Goal: Task Accomplishment & Management: Use online tool/utility

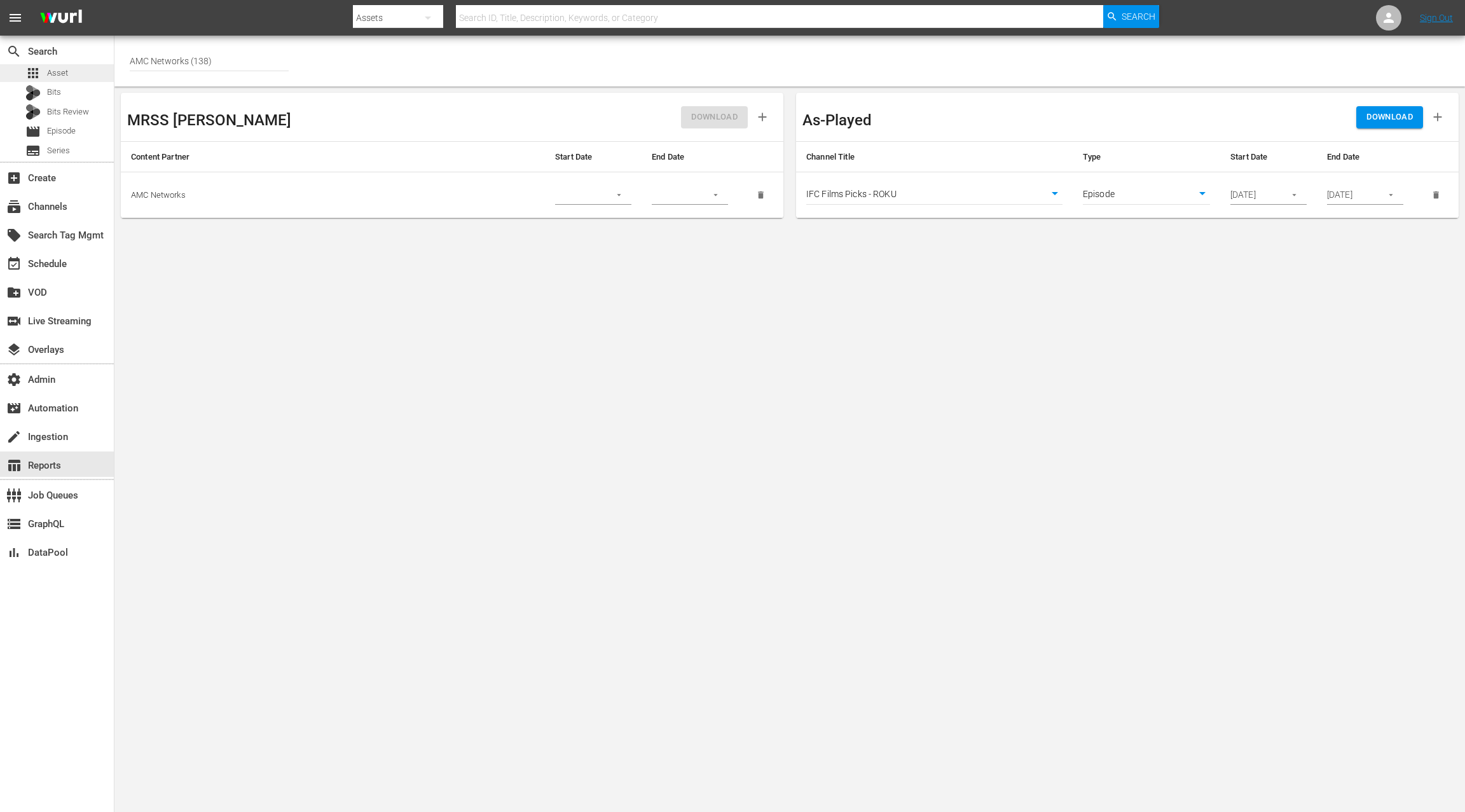
click at [74, 81] on div "apps Asset" at bounding box center [57, 73] width 114 height 17
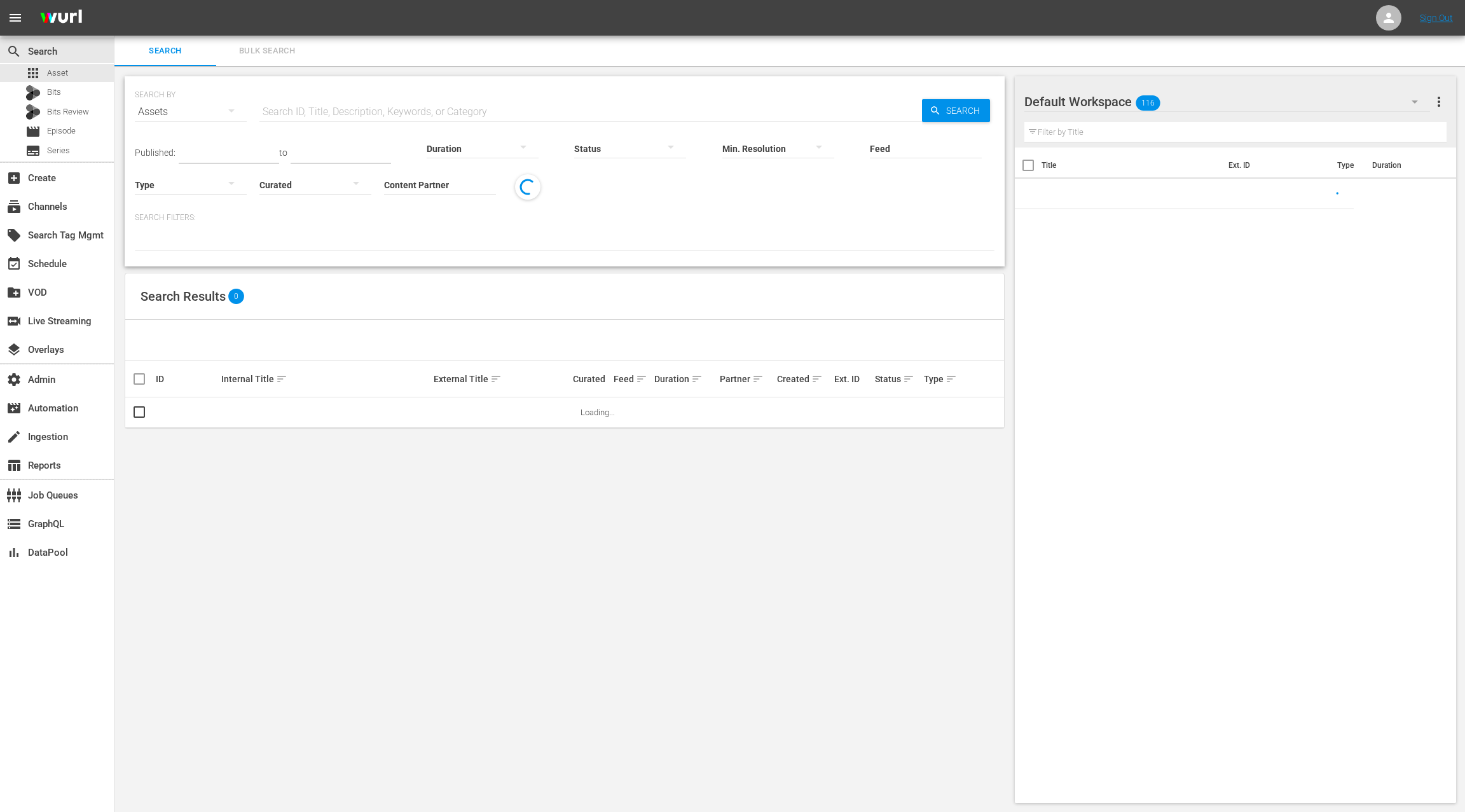
click at [269, 56] on span "Bulk Search" at bounding box center [267, 51] width 87 height 14
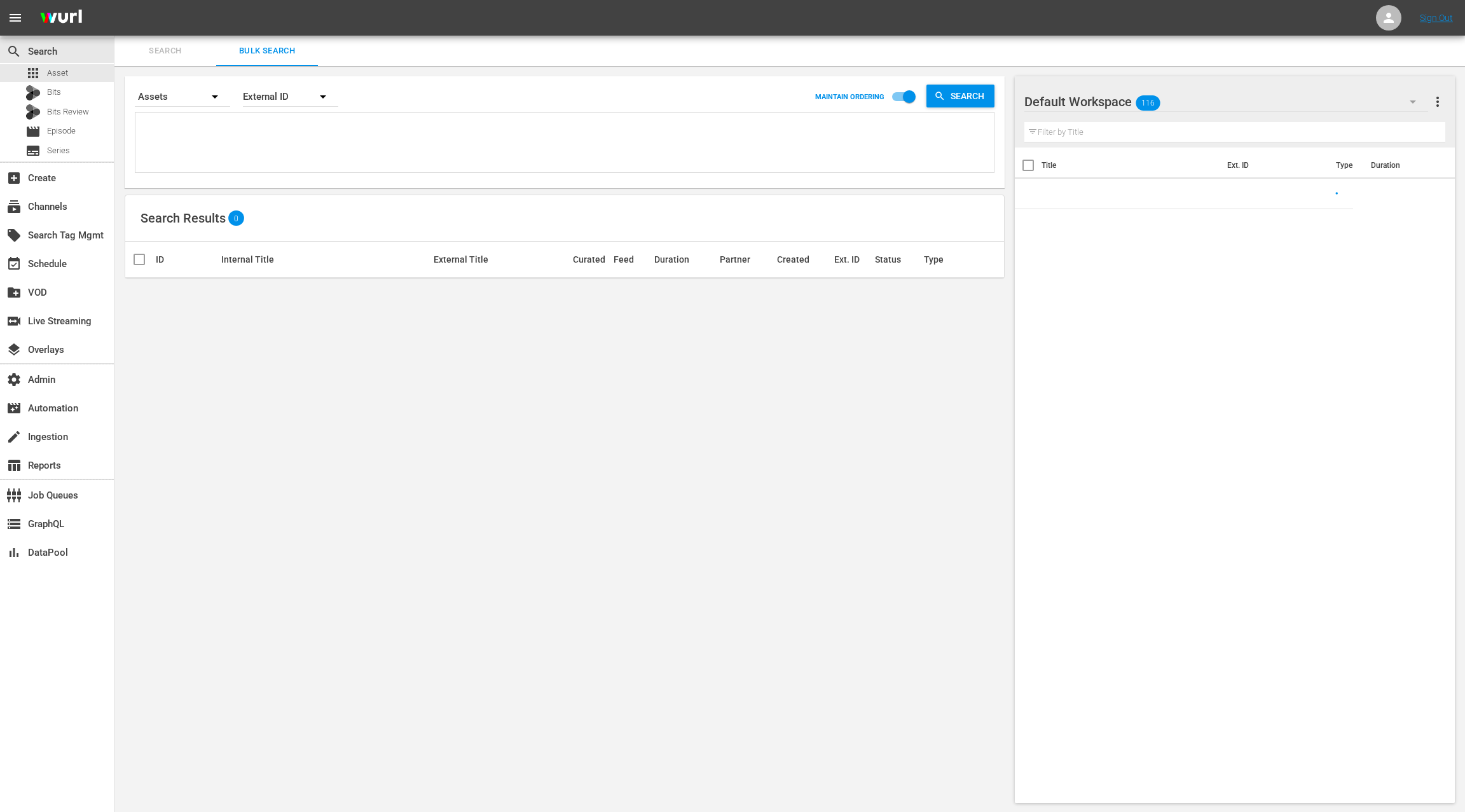
click at [275, 162] on textarea at bounding box center [566, 144] width 855 height 58
paste textarea "AMCNVR0000071019 D0000039832 D0000039833 D0000039834 D0000039835 D0000039836 D0…"
type textarea "AMCNVR0000071019 D0000039832 D0000039833 D0000039834 D0000039835 D0000039836 D0…"
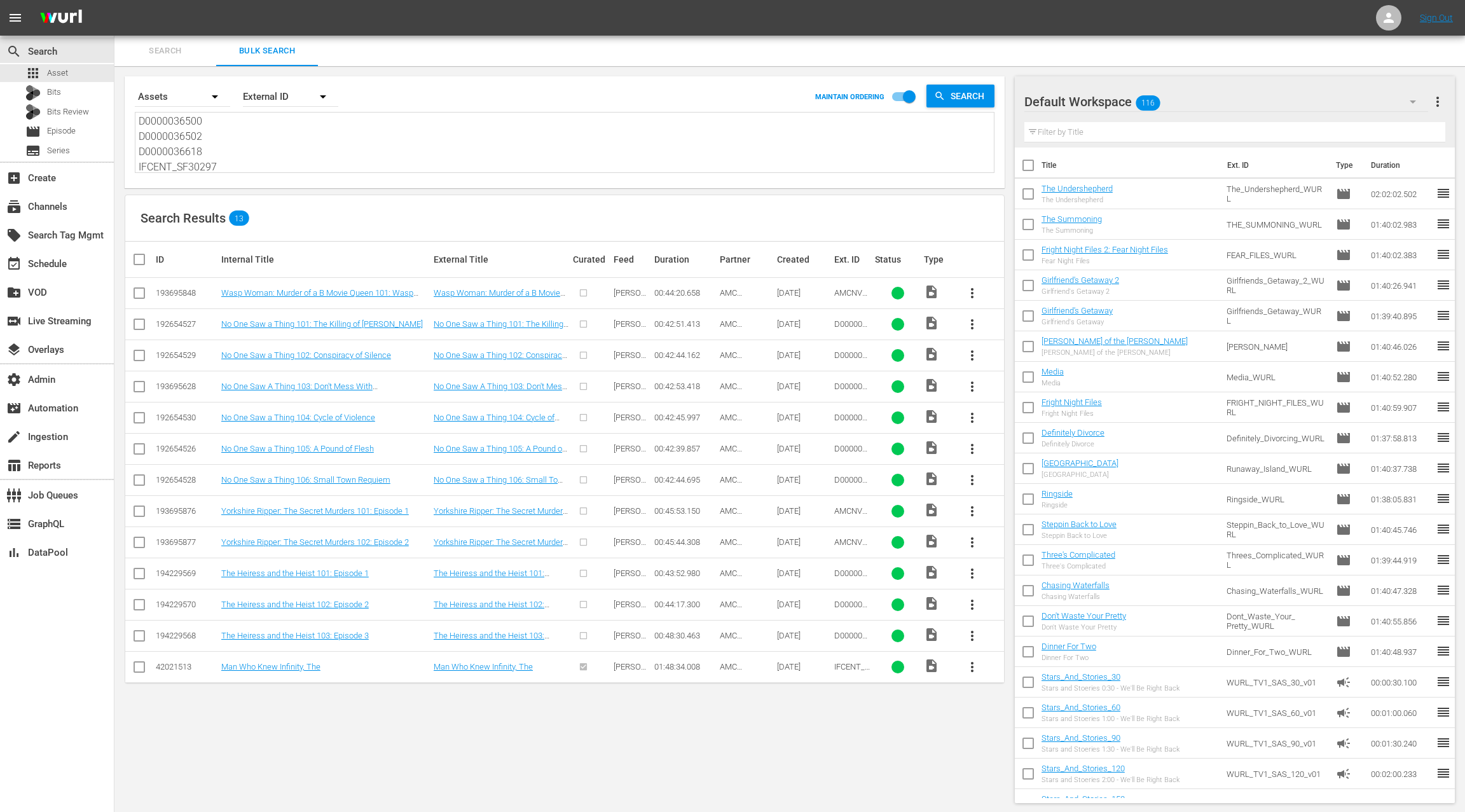
type textarea "AMCNVR0000071019 D0000039832 D0000039833 D0000039834 D0000039835 D0000039836 D0…"
click at [140, 260] on input "checkbox" at bounding box center [144, 259] width 25 height 15
checkbox input "true"
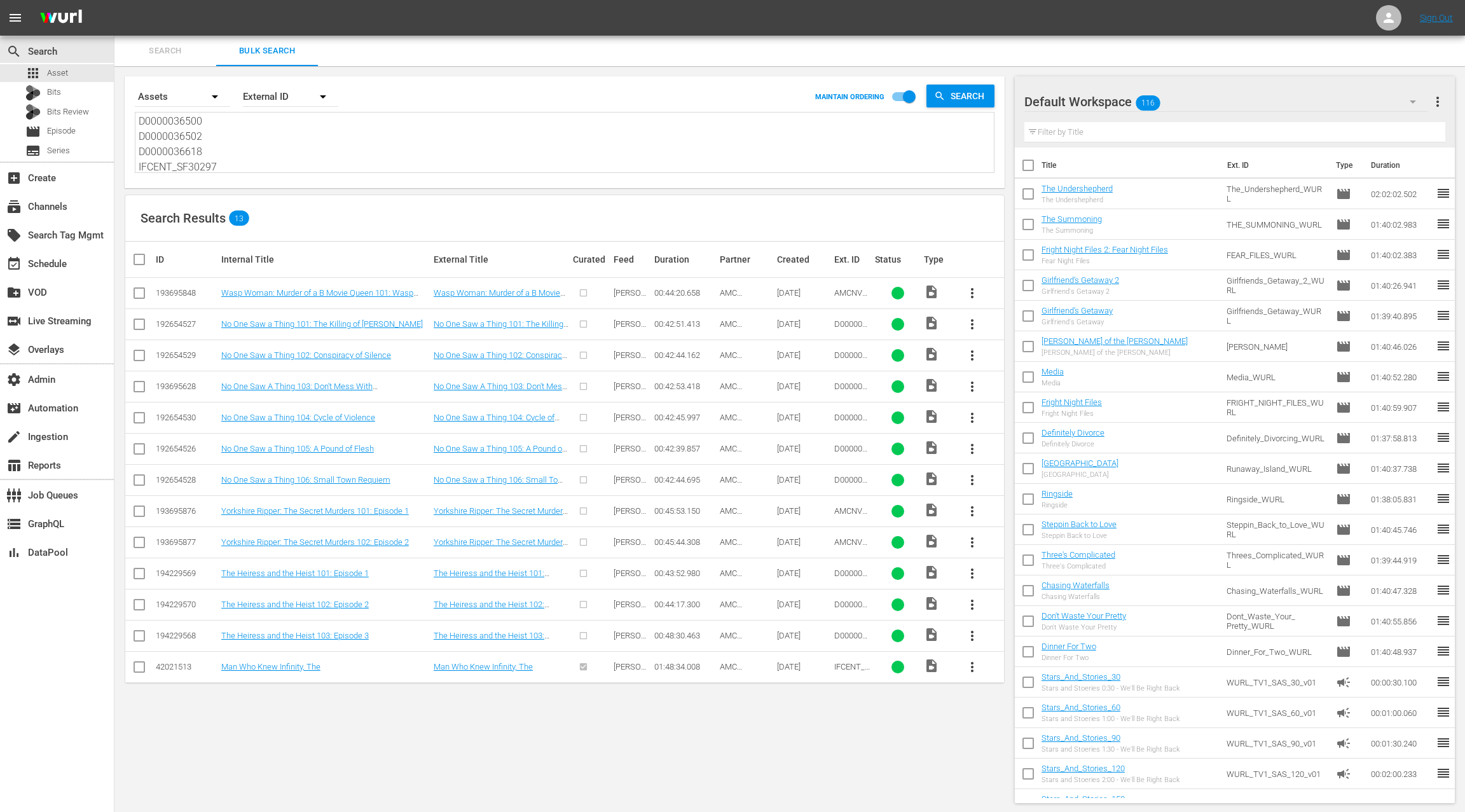
checkbox input "true"
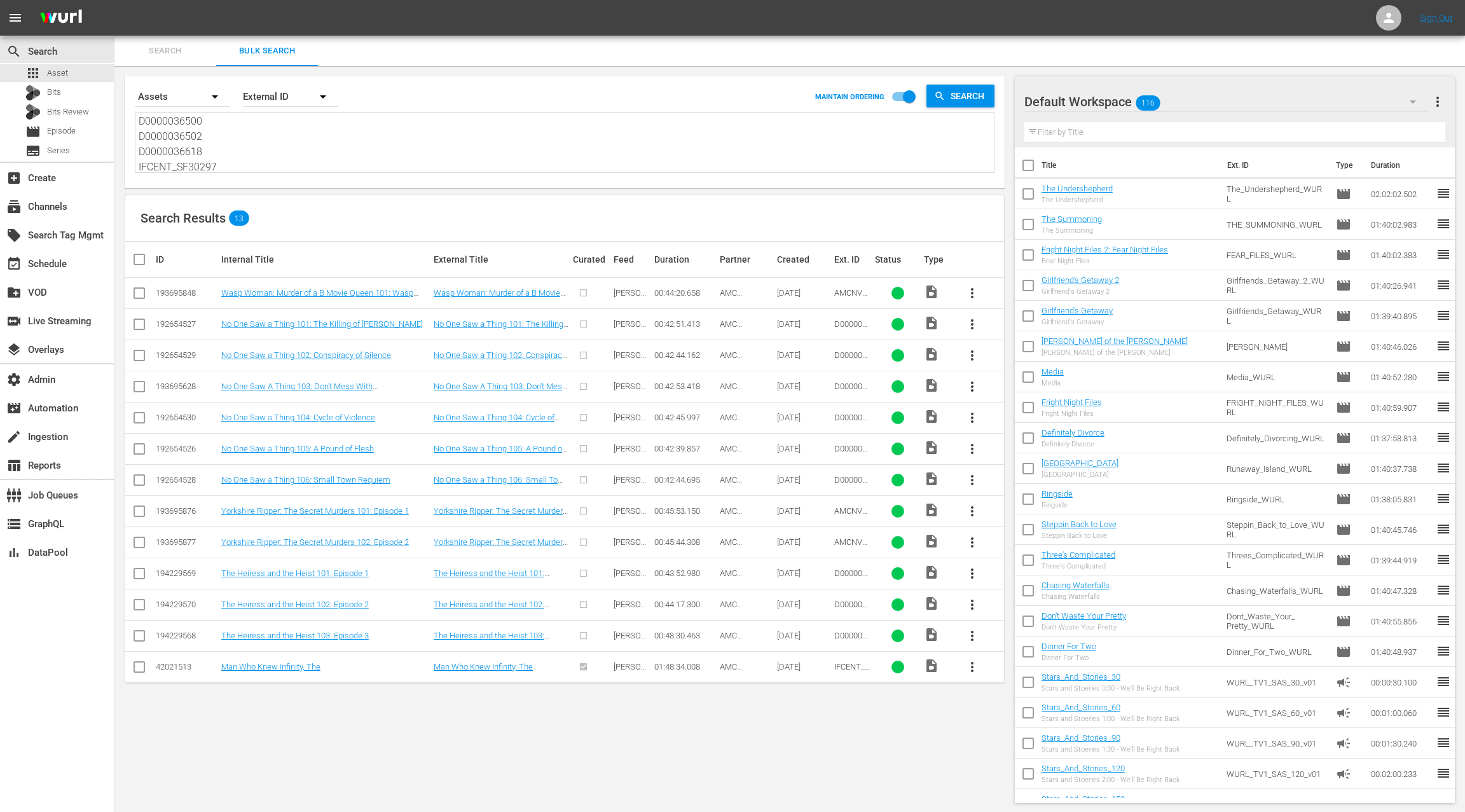
checkbox input "true"
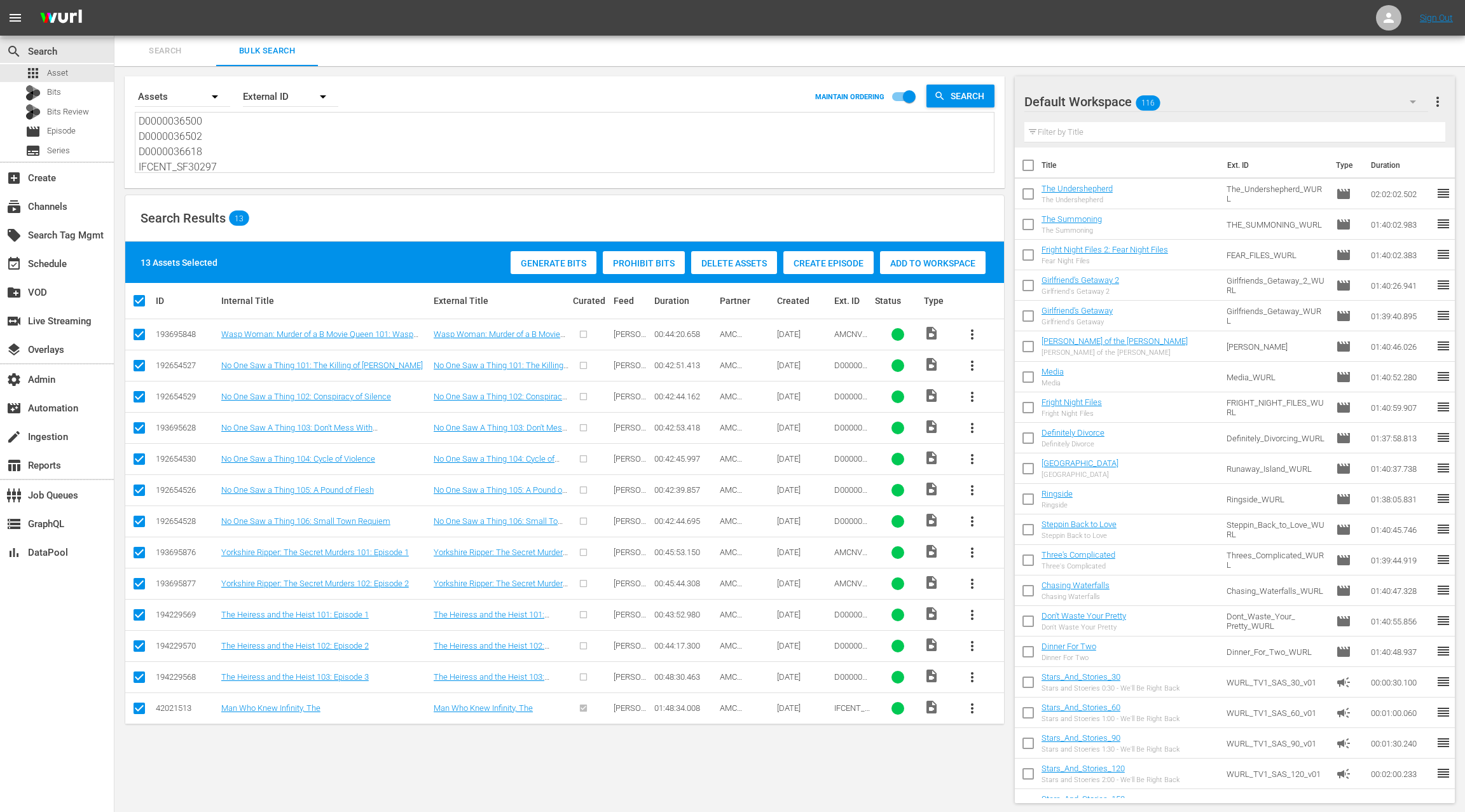
click at [141, 713] on input "checkbox" at bounding box center [140, 711] width 15 height 15
checkbox input "false"
click at [799, 267] on span "Create Episode" at bounding box center [798, 263] width 91 height 11
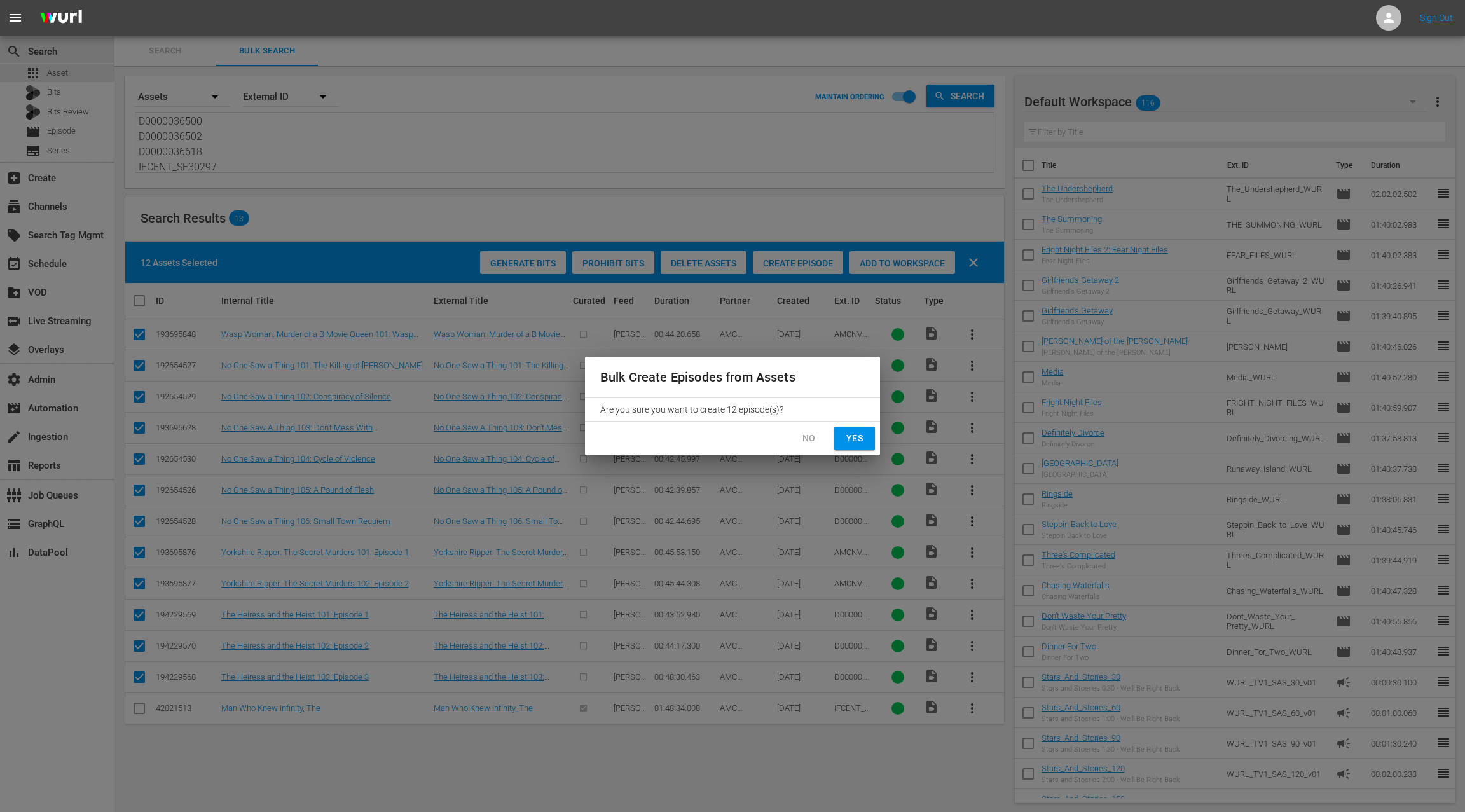
click at [857, 438] on span "Yes" at bounding box center [853, 438] width 20 height 15
checkbox input "false"
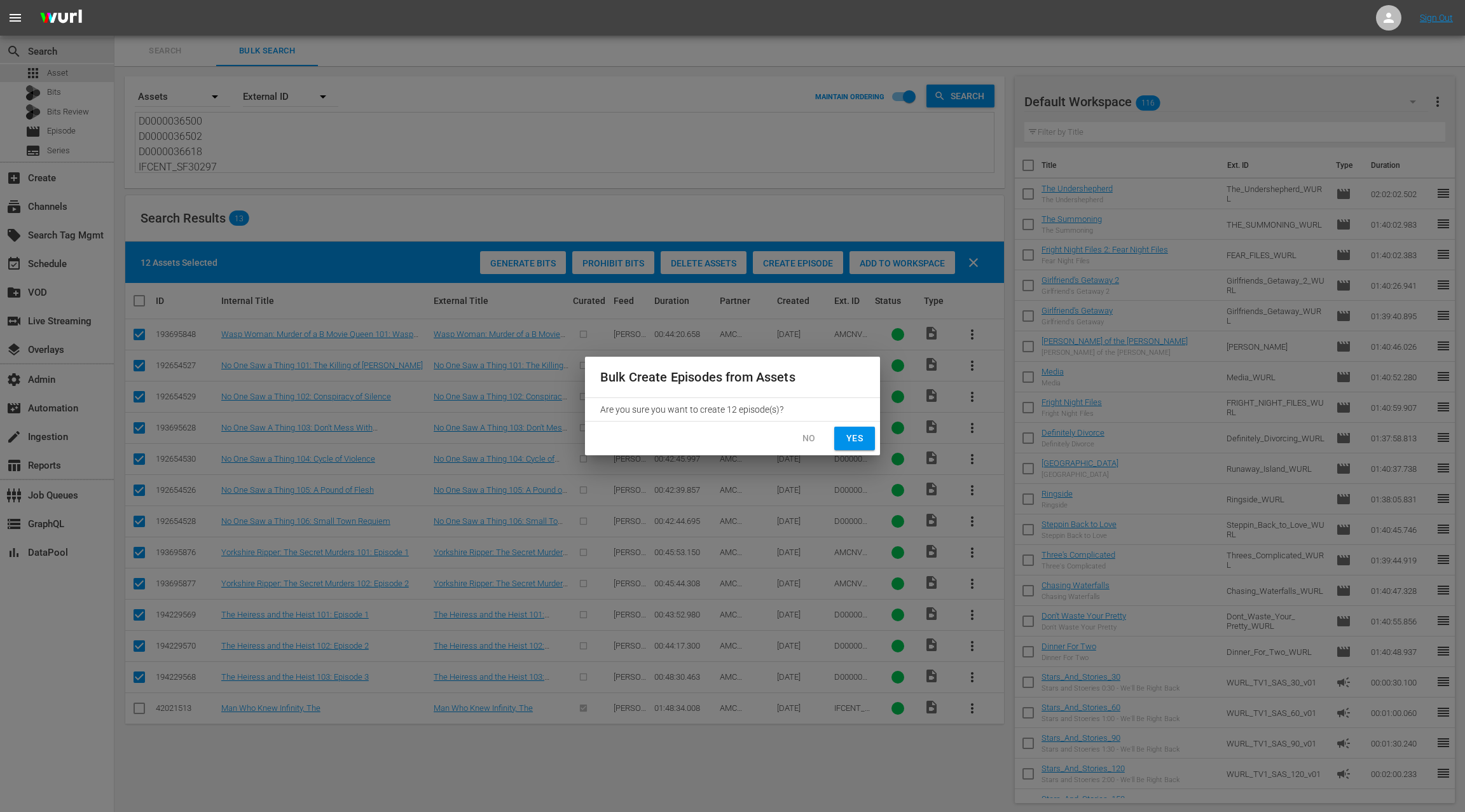
checkbox input "false"
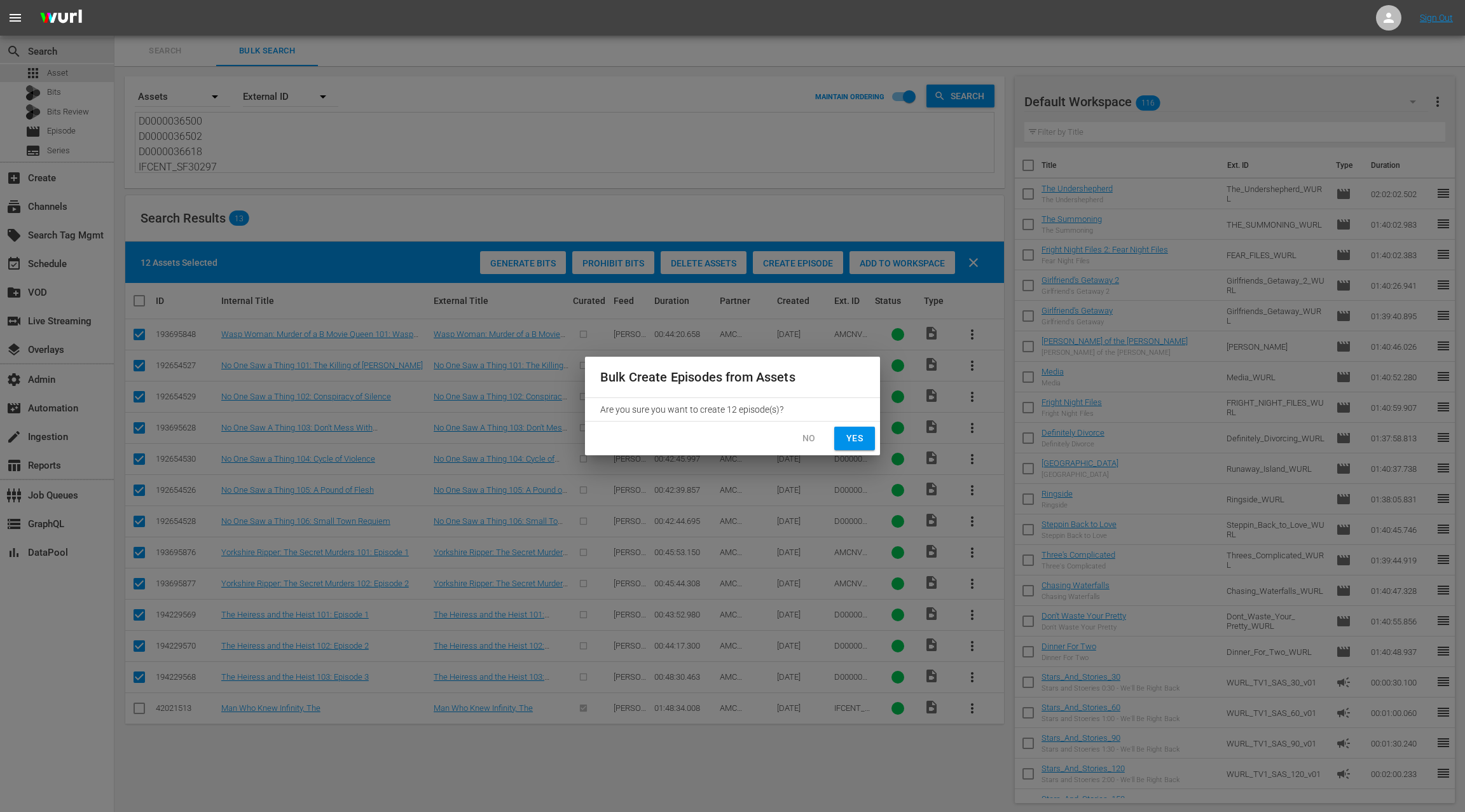
checkbox input "false"
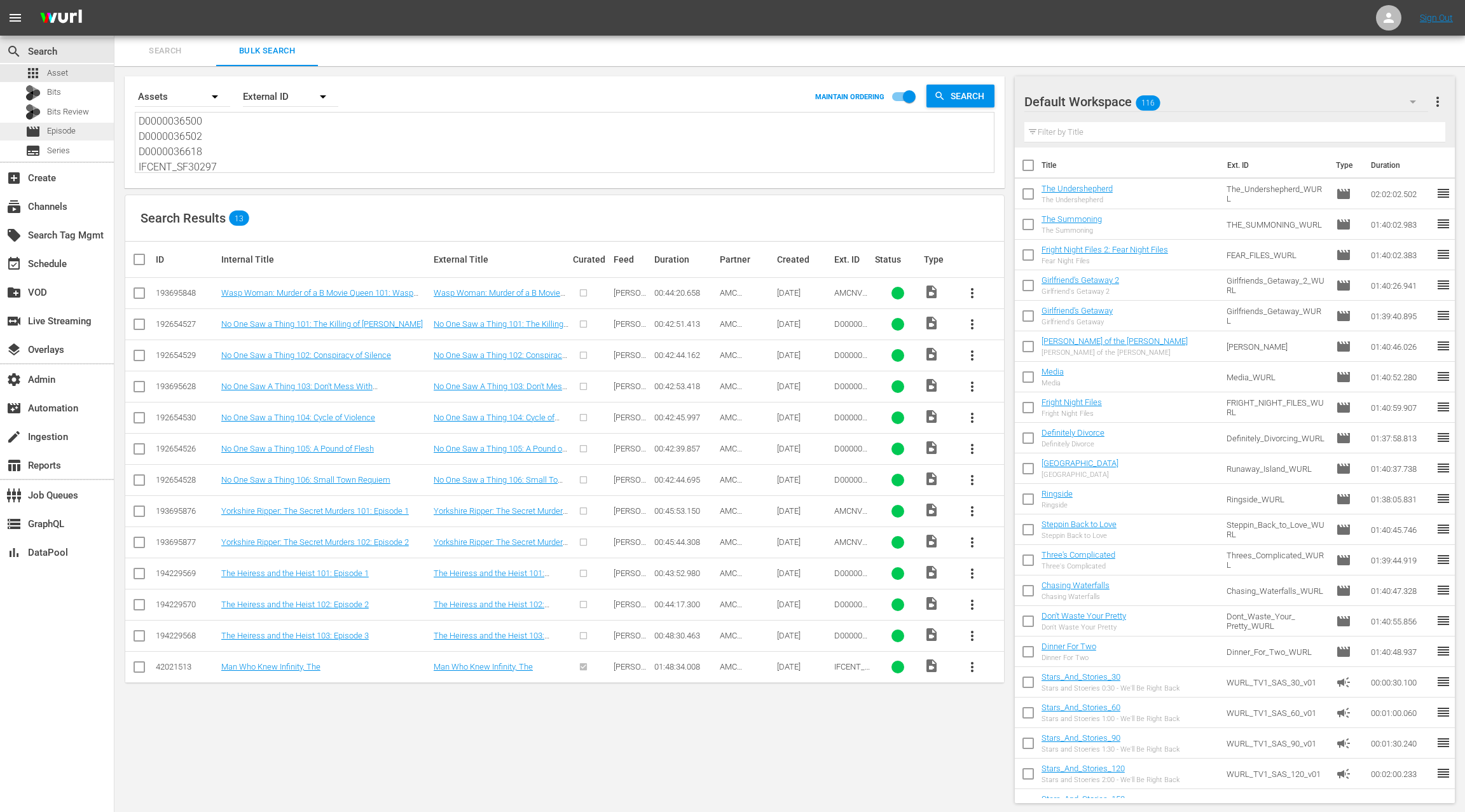
click at [87, 128] on div "movie Episode" at bounding box center [57, 131] width 114 height 17
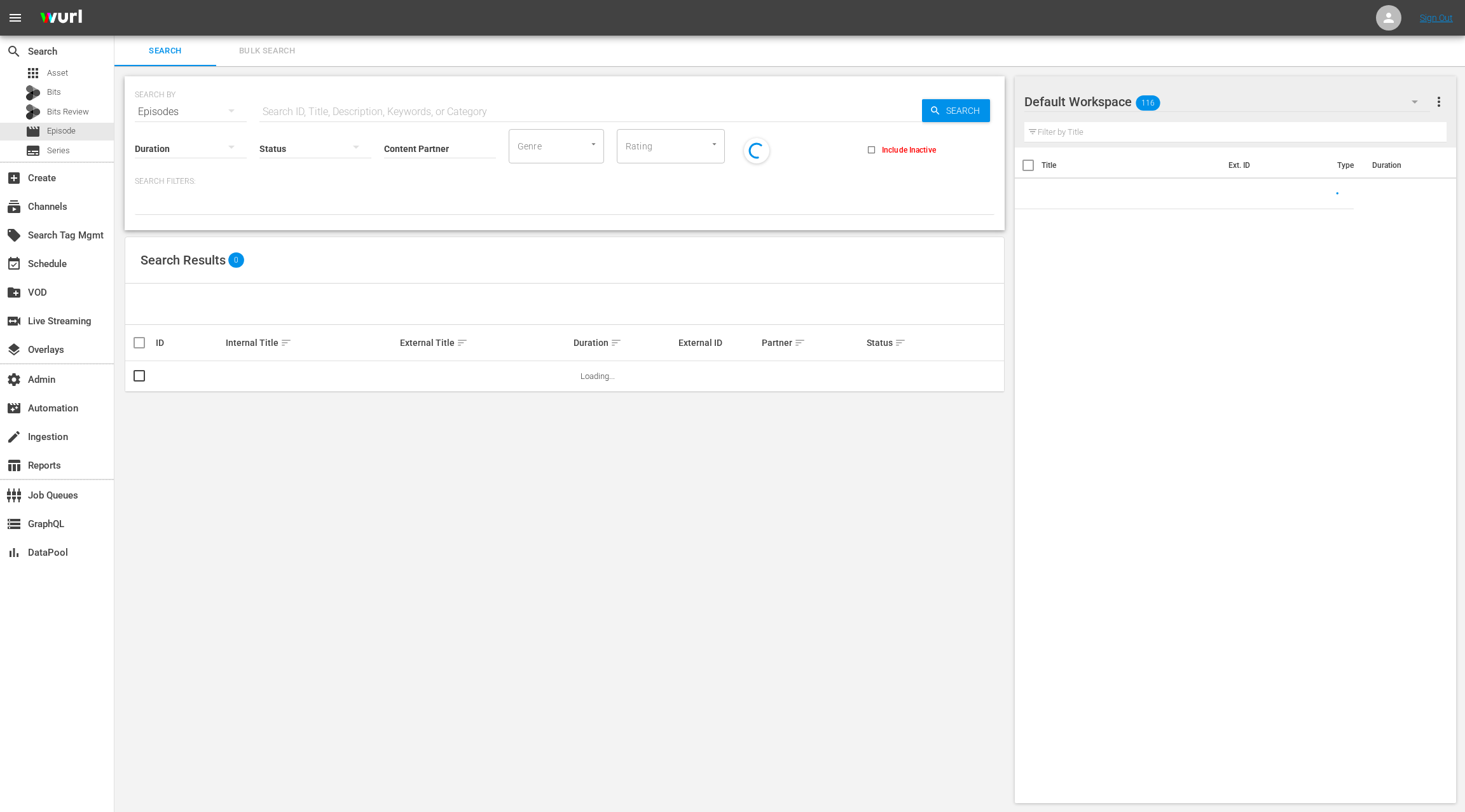
click at [273, 49] on span "Bulk Search" at bounding box center [267, 51] width 87 height 14
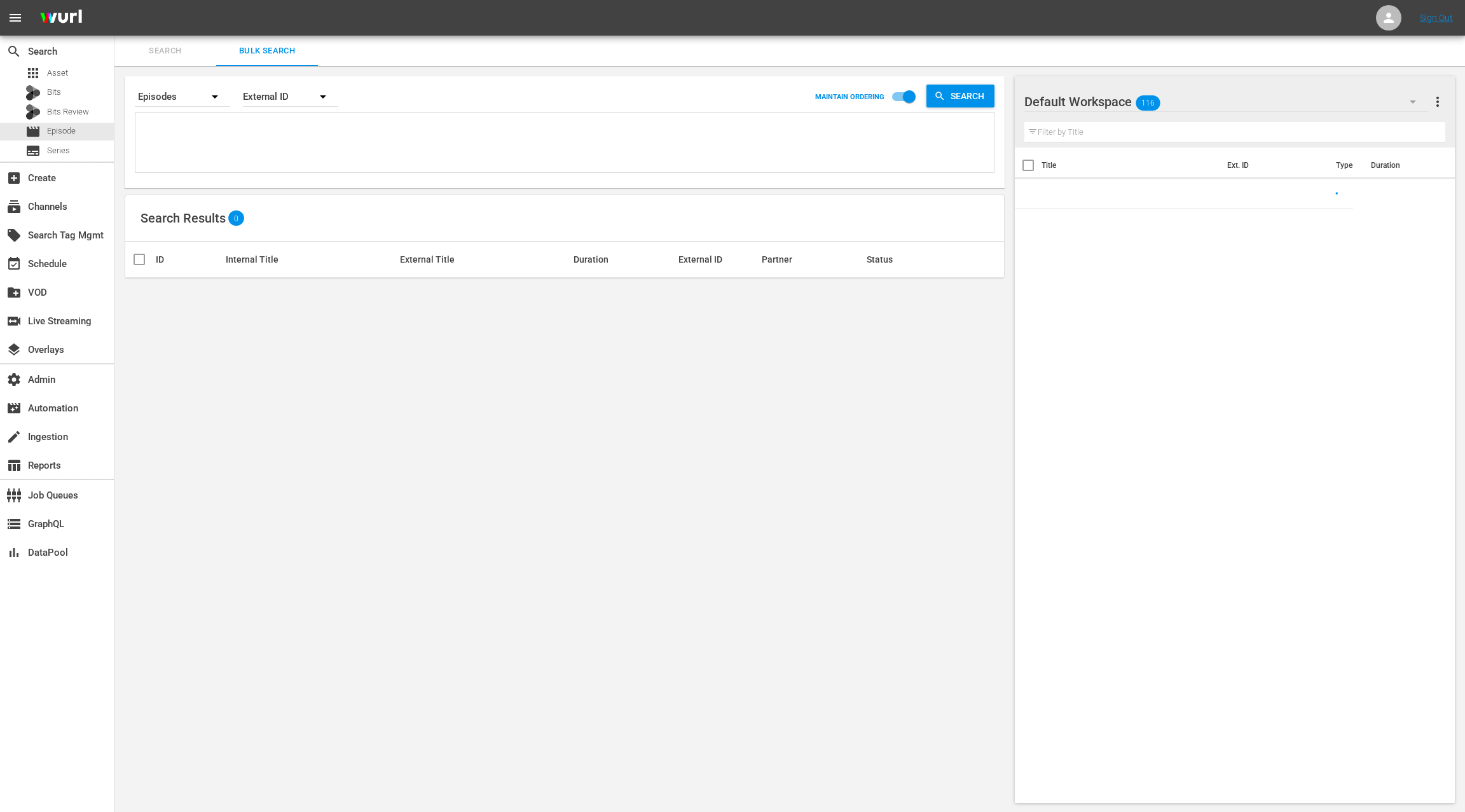
click at [275, 141] on textarea at bounding box center [566, 144] width 855 height 58
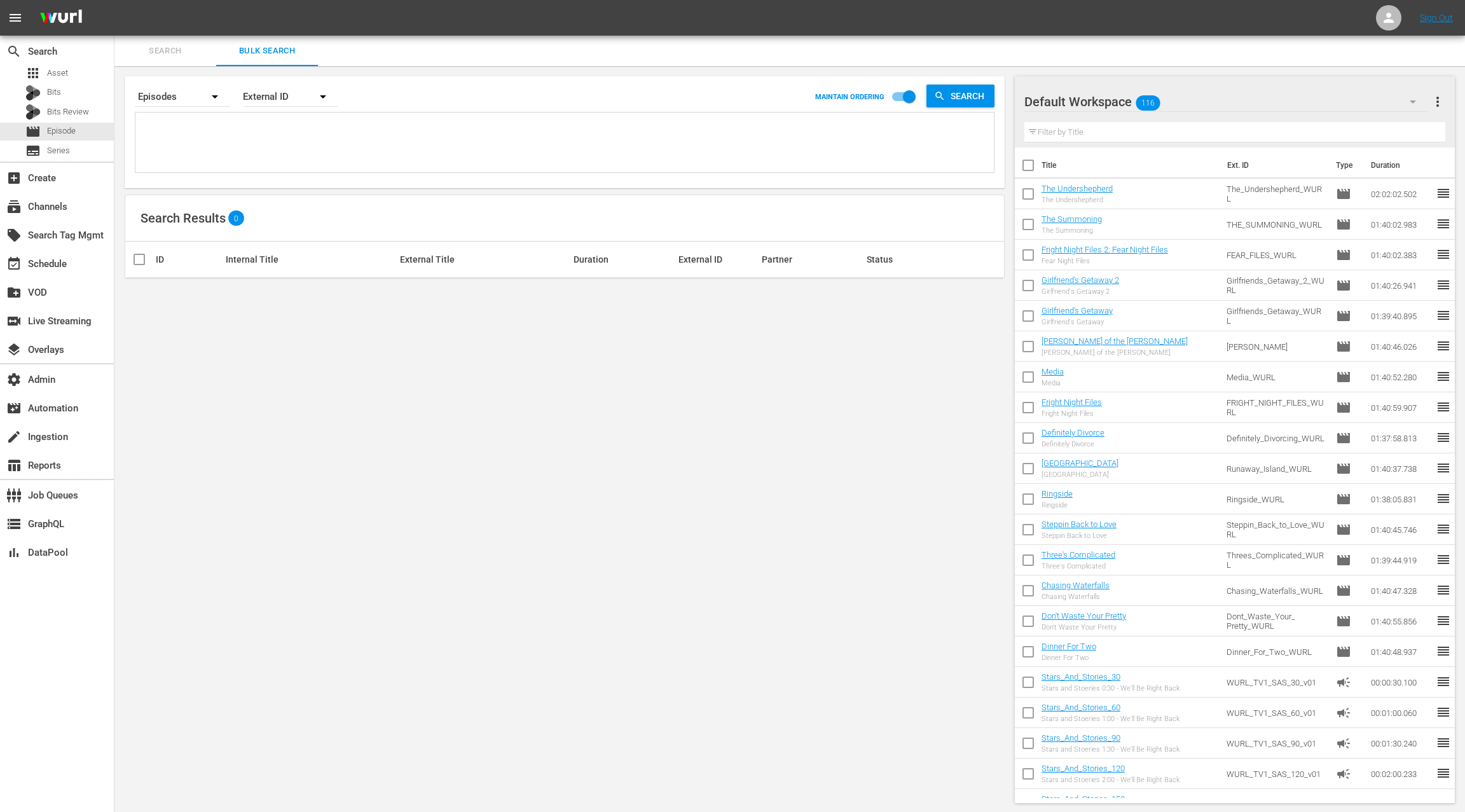
paste textarea "AMCNVR0000071019 D0000039832 D0000039833 D0000039834 D0000039835 D0000039836 D0…"
type textarea "AMCNVR0000071019 D0000039832 D0000039833 D0000039834 D0000039835 D0000039836 D0…"
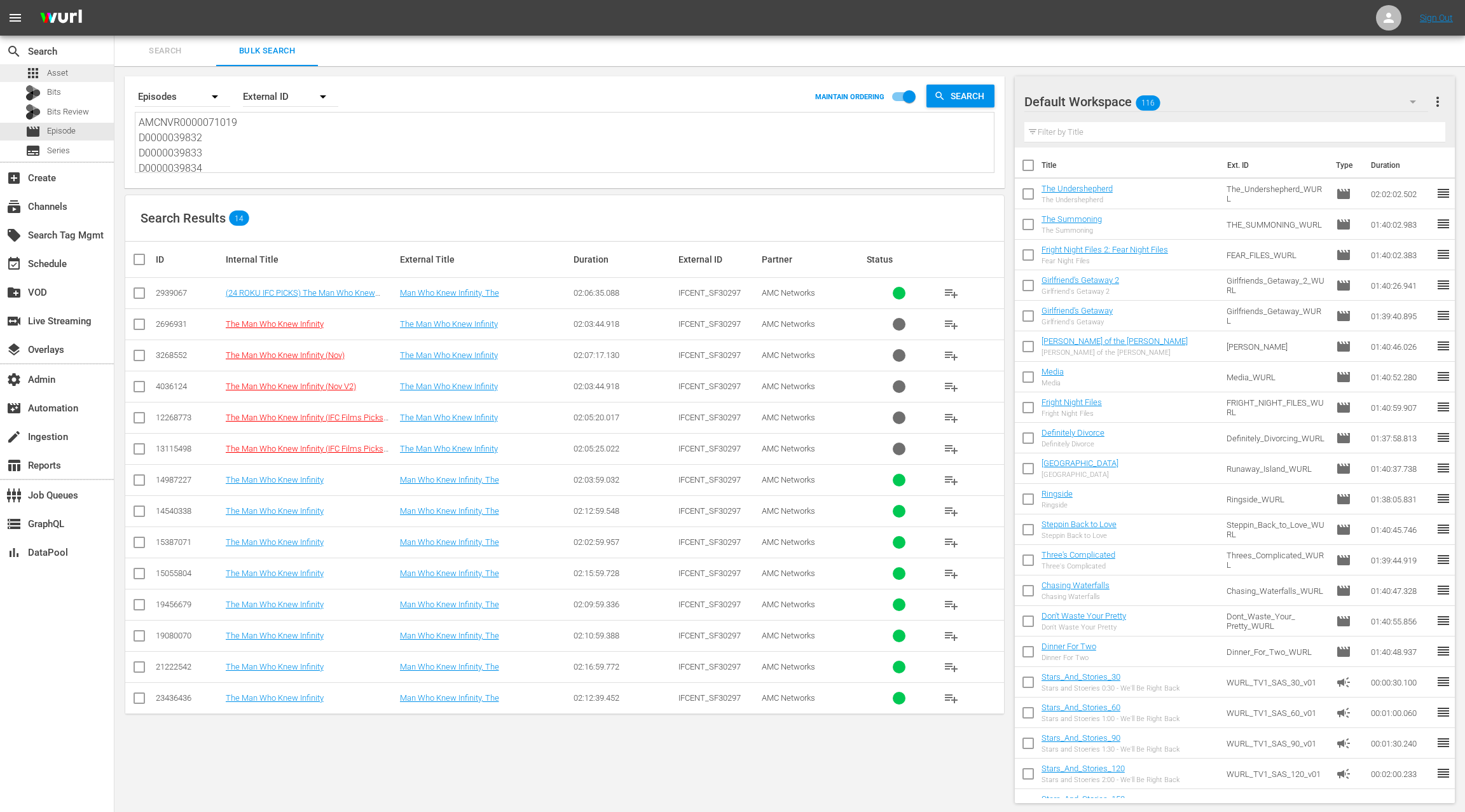
type textarea "AMCNVR0000071019 D0000039832 D0000039833 D0000039834 D0000039835 D0000039836 D0…"
click at [77, 71] on div "apps Asset" at bounding box center [57, 73] width 114 height 17
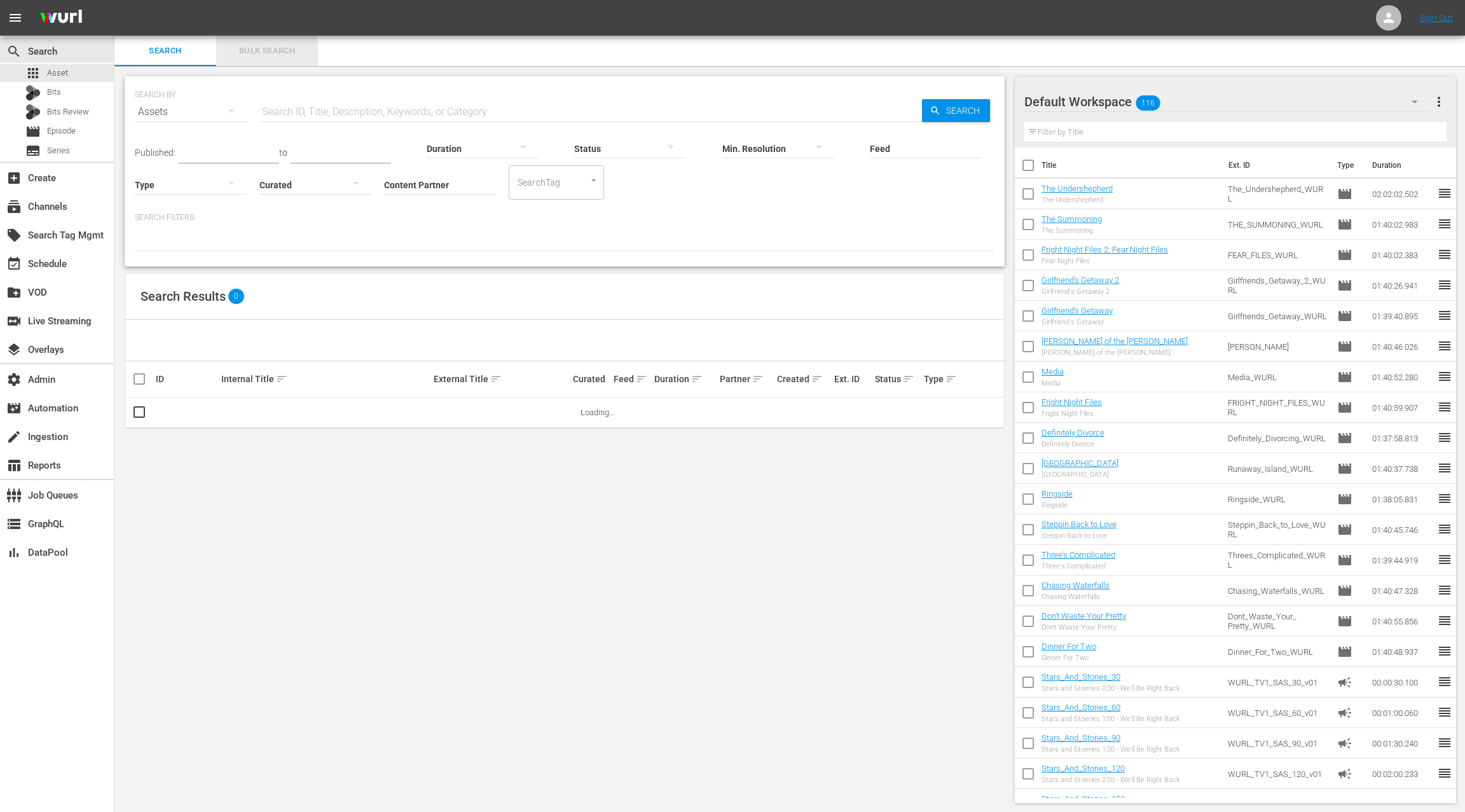
click at [260, 56] on span "Bulk Search" at bounding box center [267, 51] width 87 height 14
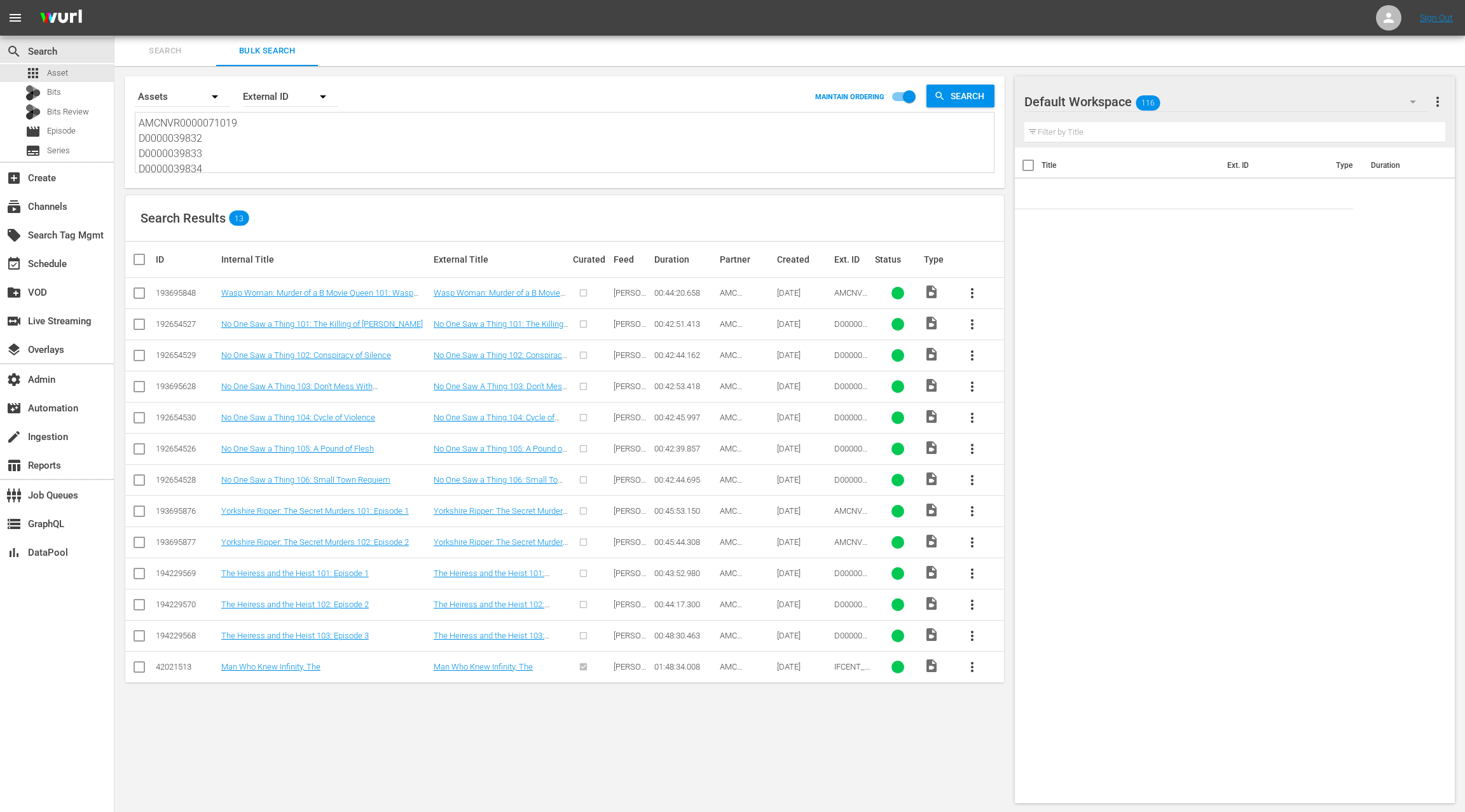
click at [273, 148] on textarea "AMCNVR0000071019 D0000039832 D0000039833 D0000039834 D0000039835 D0000039836 D0…" at bounding box center [566, 144] width 855 height 58
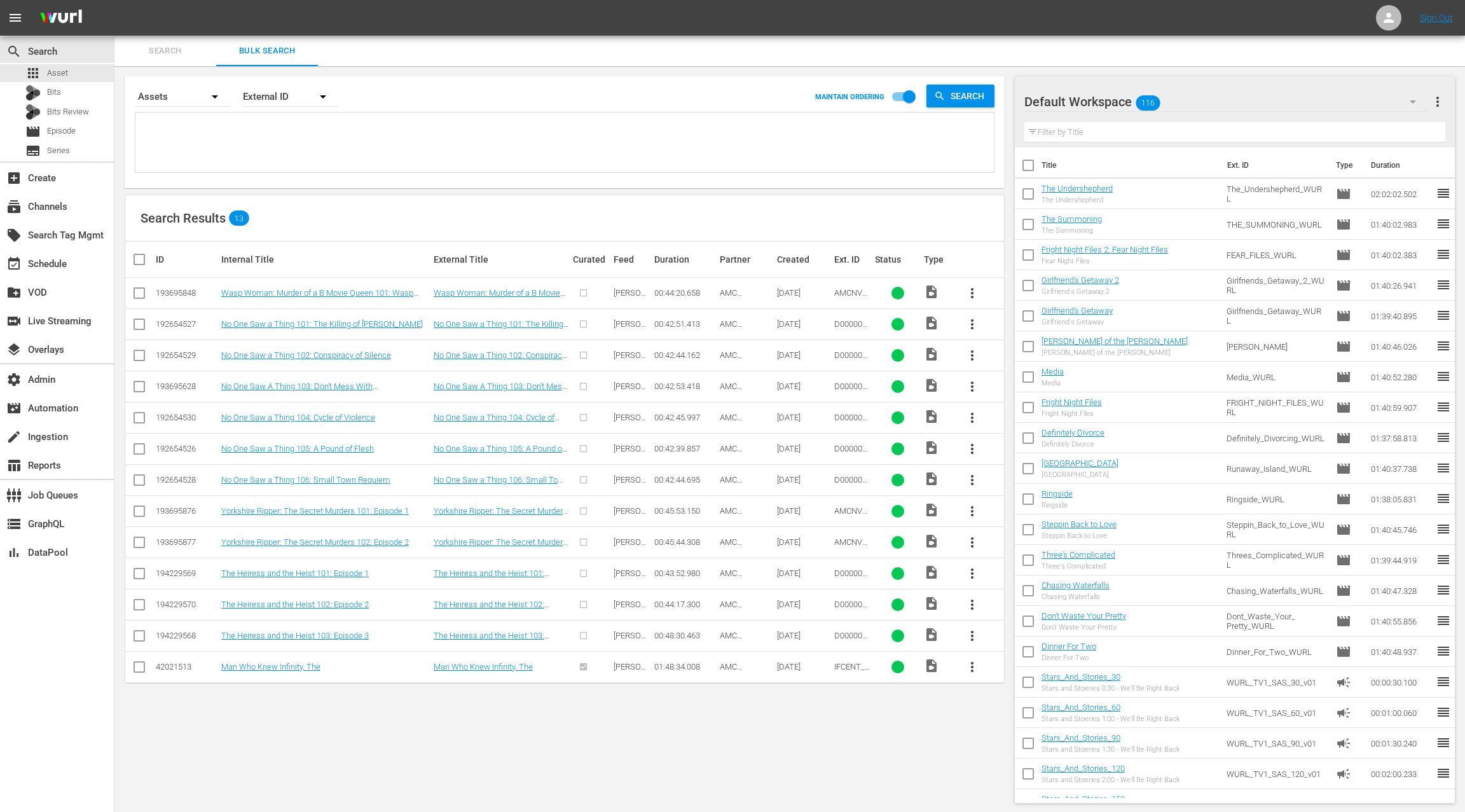
paste textarea "AMCNVR0000071019 D0000039832 D0000039833 D0000039834 D0000039835 D0000039836 D0…"
type textarea "AMCNVR0000071019 D0000039832 D0000039833 D0000039834 D0000039835 D0000039836 D0…"
click at [949, 95] on span "Search" at bounding box center [969, 96] width 49 height 23
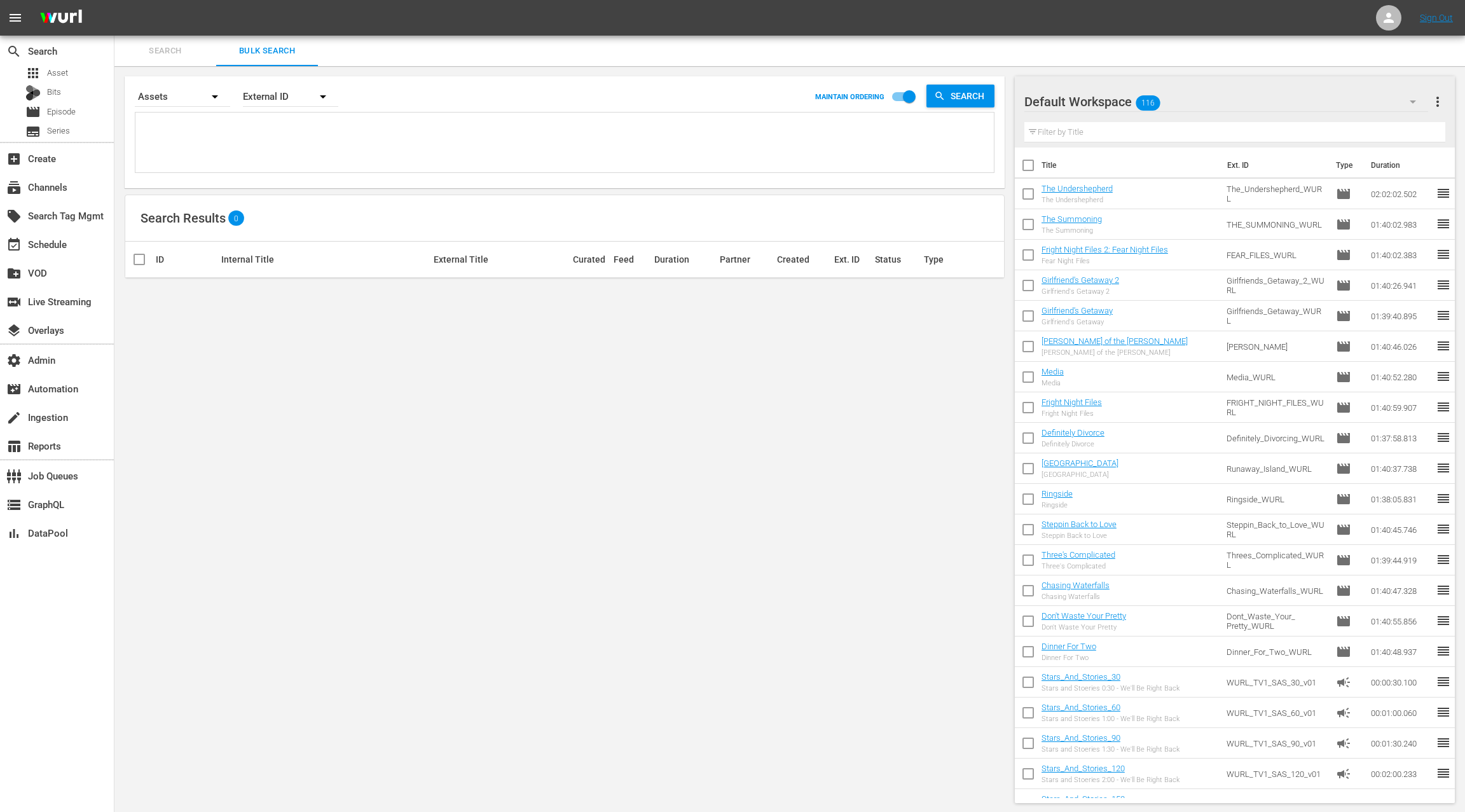
click at [288, 134] on textarea at bounding box center [566, 144] width 855 height 58
click at [65, 71] on span "Asset" at bounding box center [58, 72] width 21 height 13
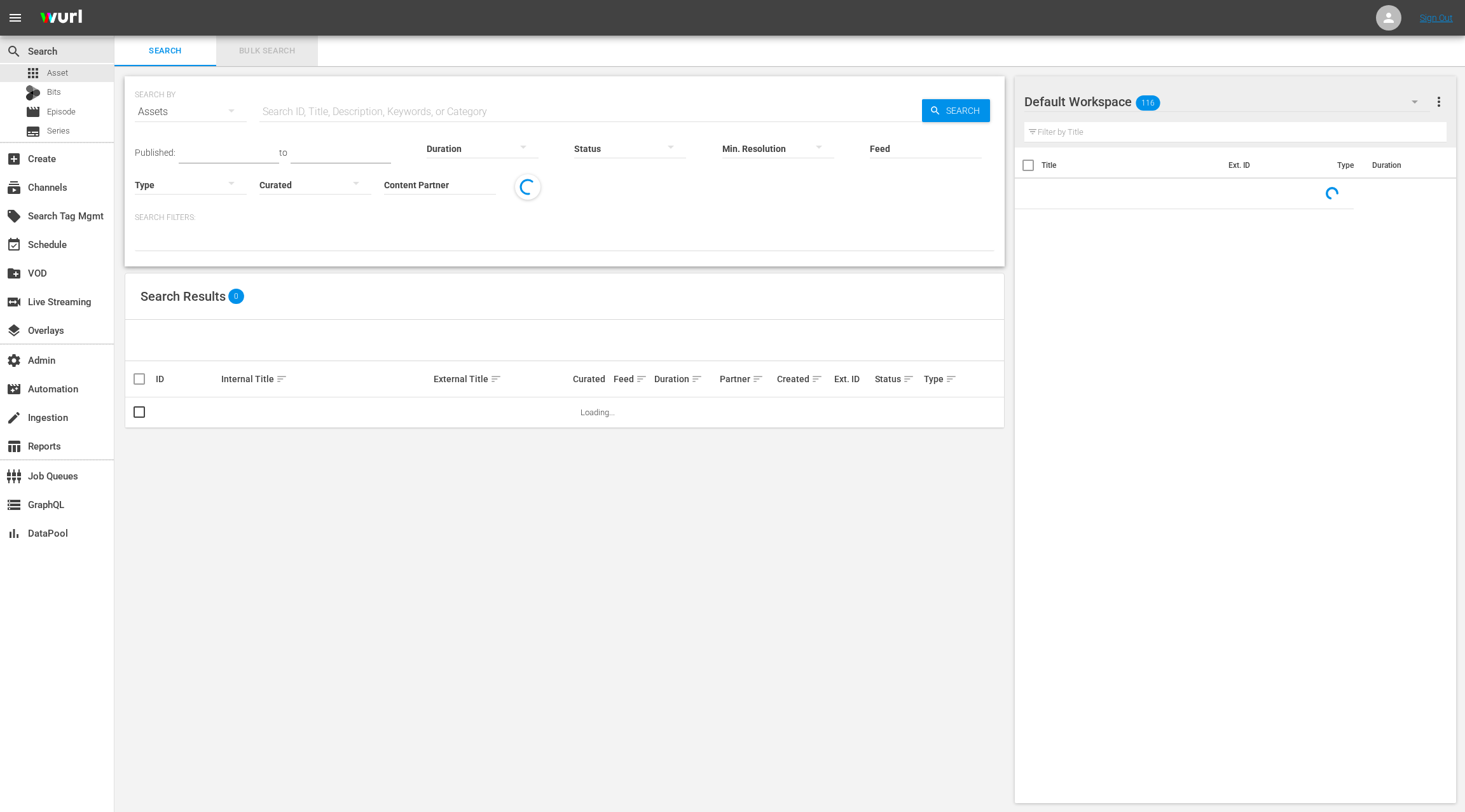
click at [250, 55] on span "Bulk Search" at bounding box center [267, 51] width 87 height 14
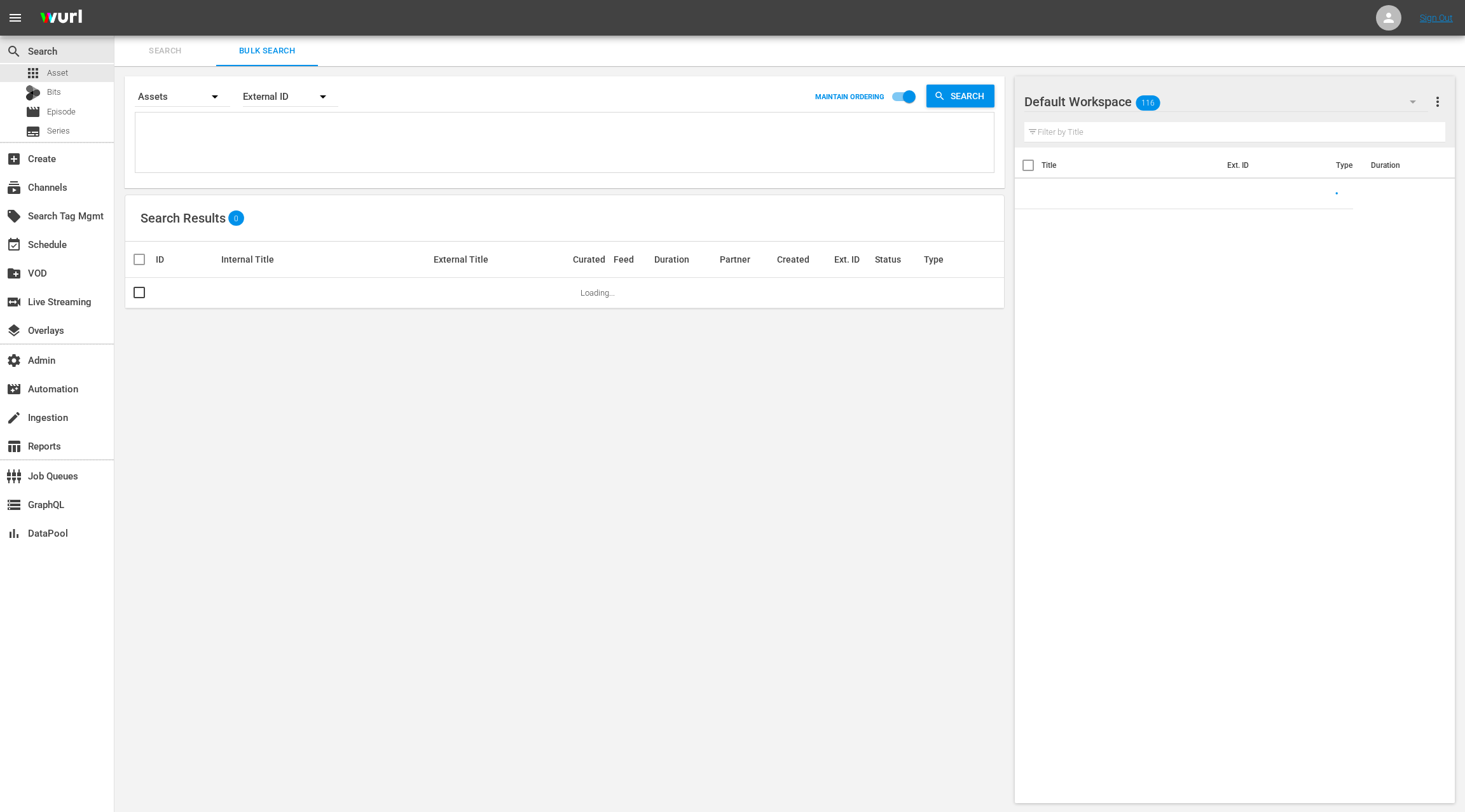
click at [242, 138] on textarea at bounding box center [566, 144] width 855 height 58
paste textarea "AMCNVR0000071019 D0000039832 D0000039833 D0000039834 D0000039835 D0000039836 D0…"
type textarea "AMCNVR0000071019 D0000039832 D0000039833 D0000039834 D0000039835 D0000039836 D0…"
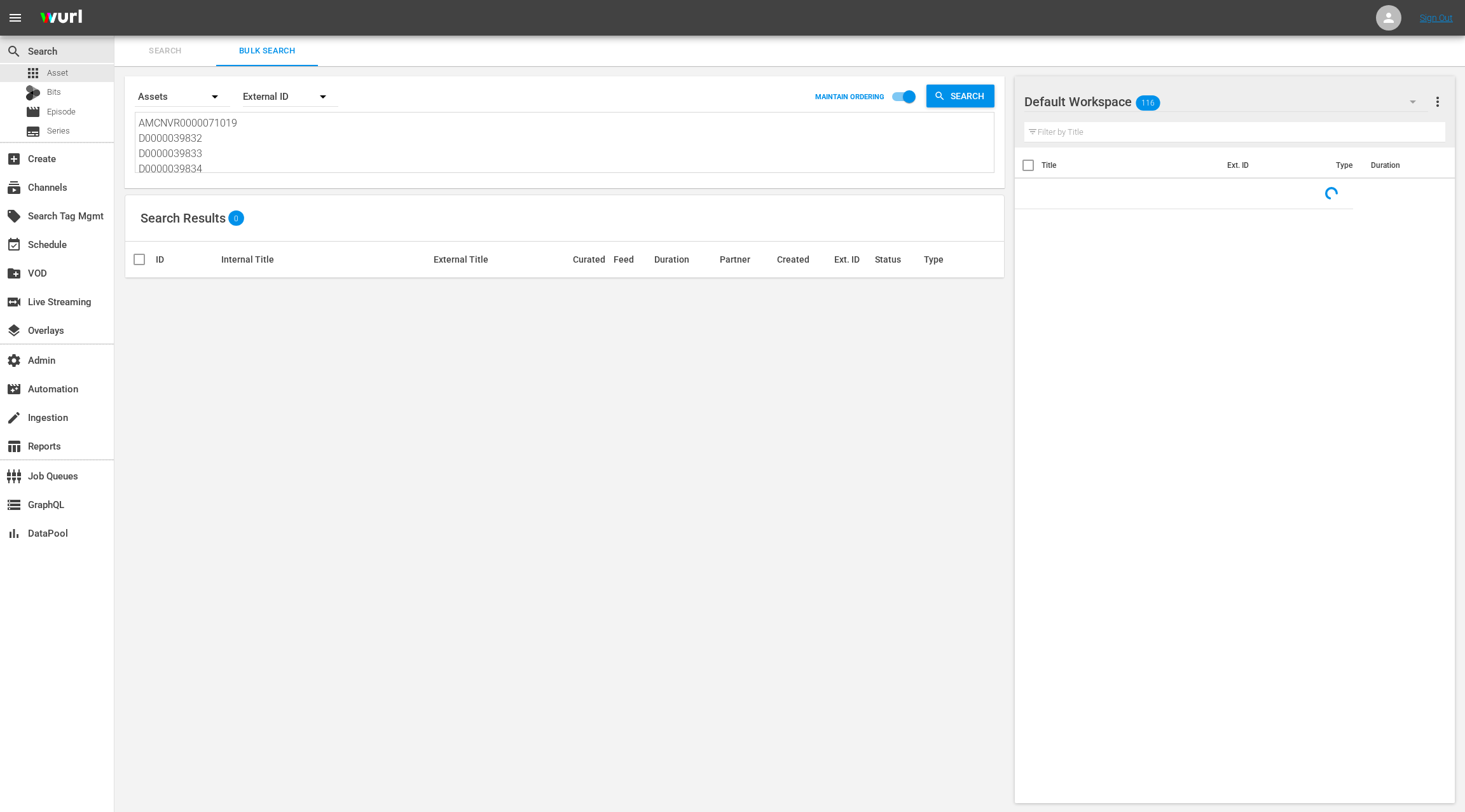
scroll to position [1, 0]
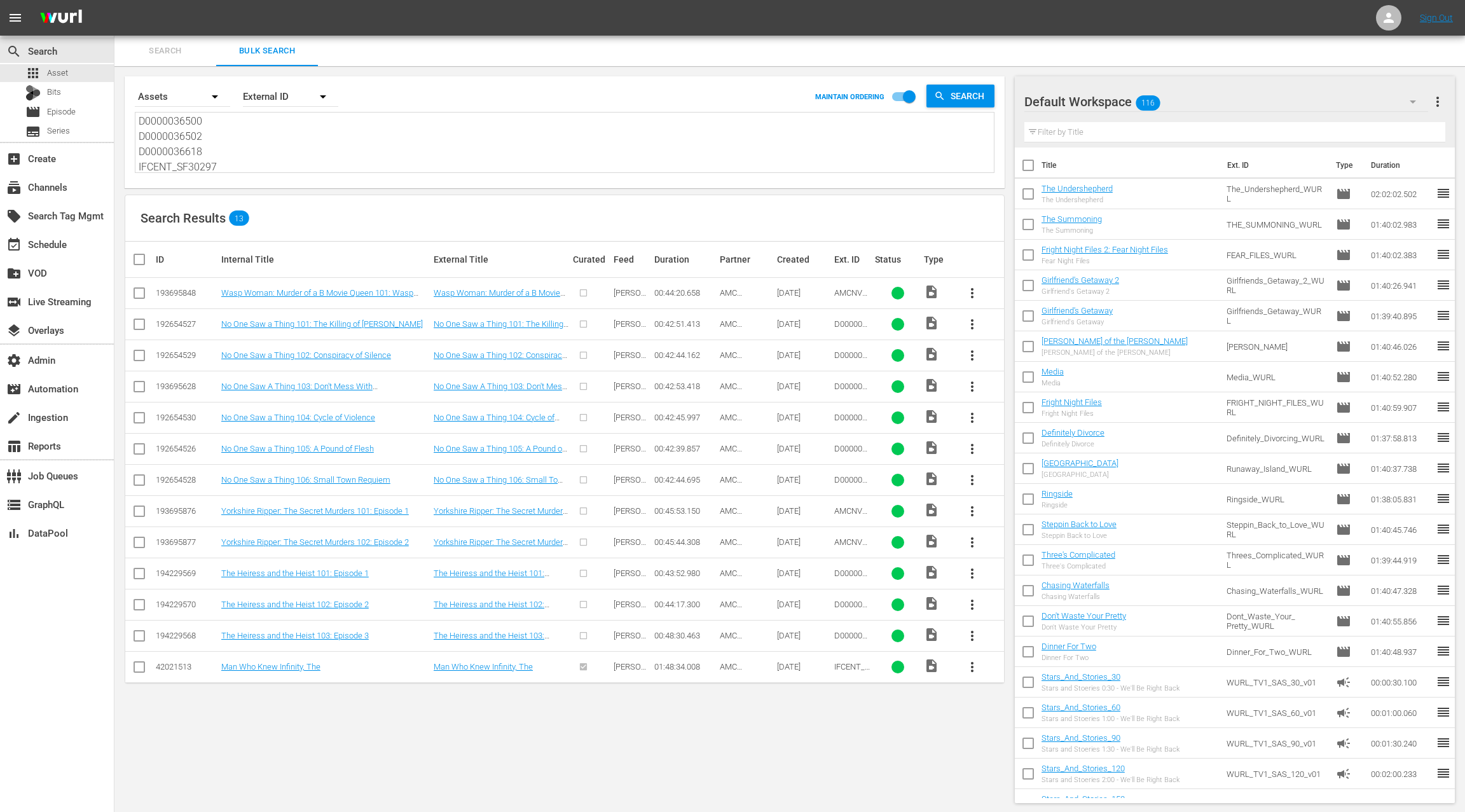
type textarea "AMCNVR0000071019 D0000039832 D0000039833 D0000039834 D0000039835 D0000039836 D0…"
click at [140, 257] on input "checkbox" at bounding box center [144, 259] width 25 height 15
checkbox input "true"
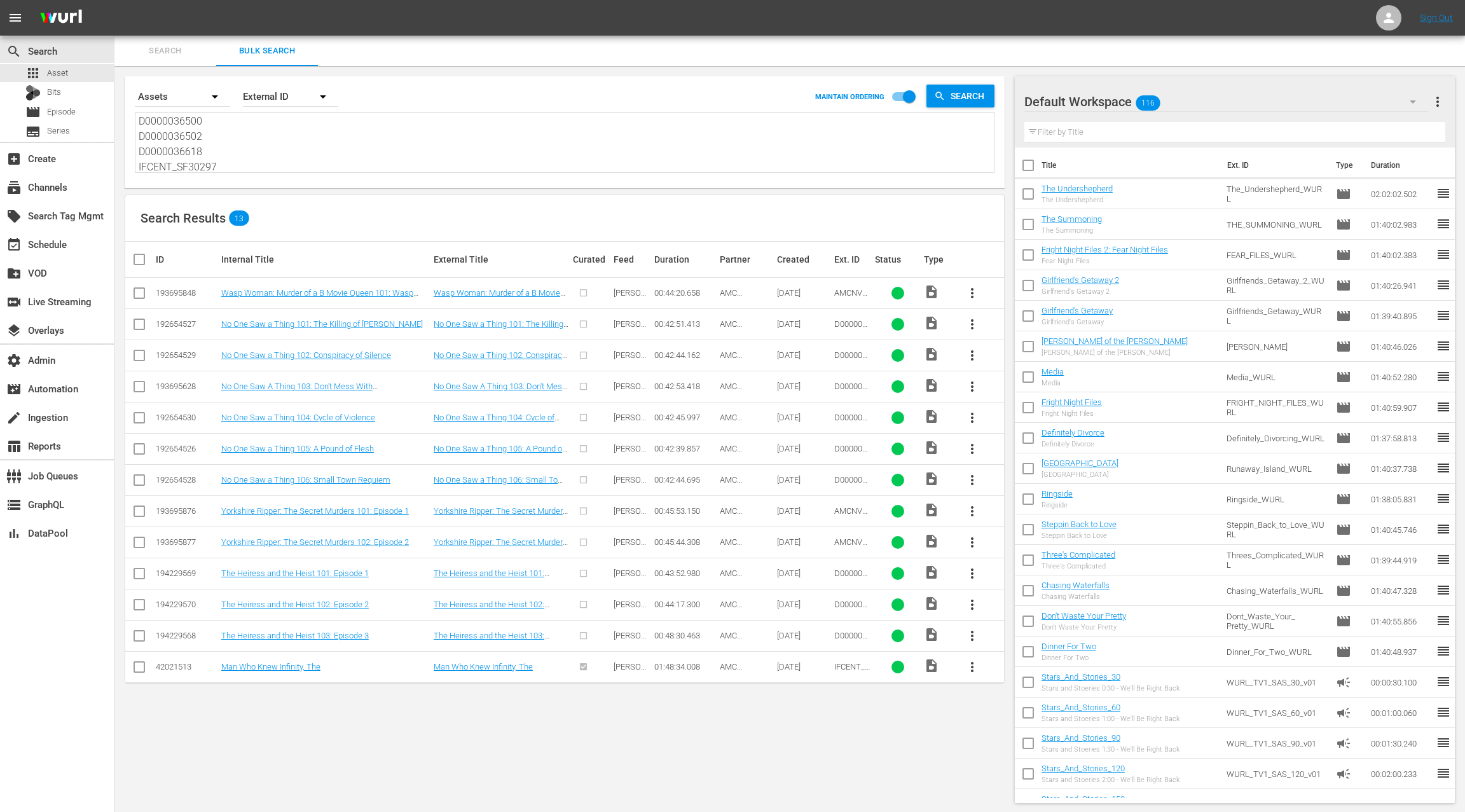
checkbox input "true"
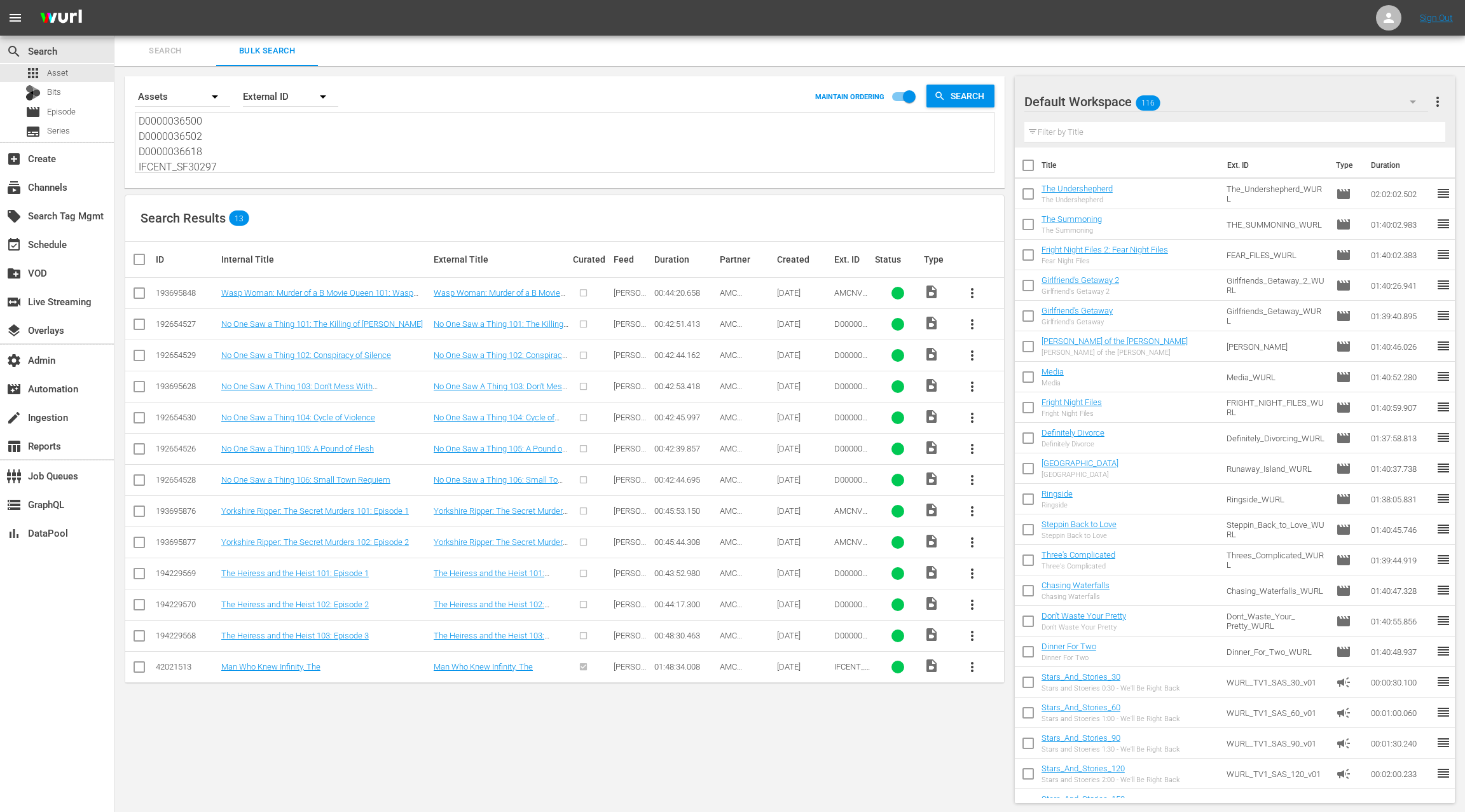
checkbox input "true"
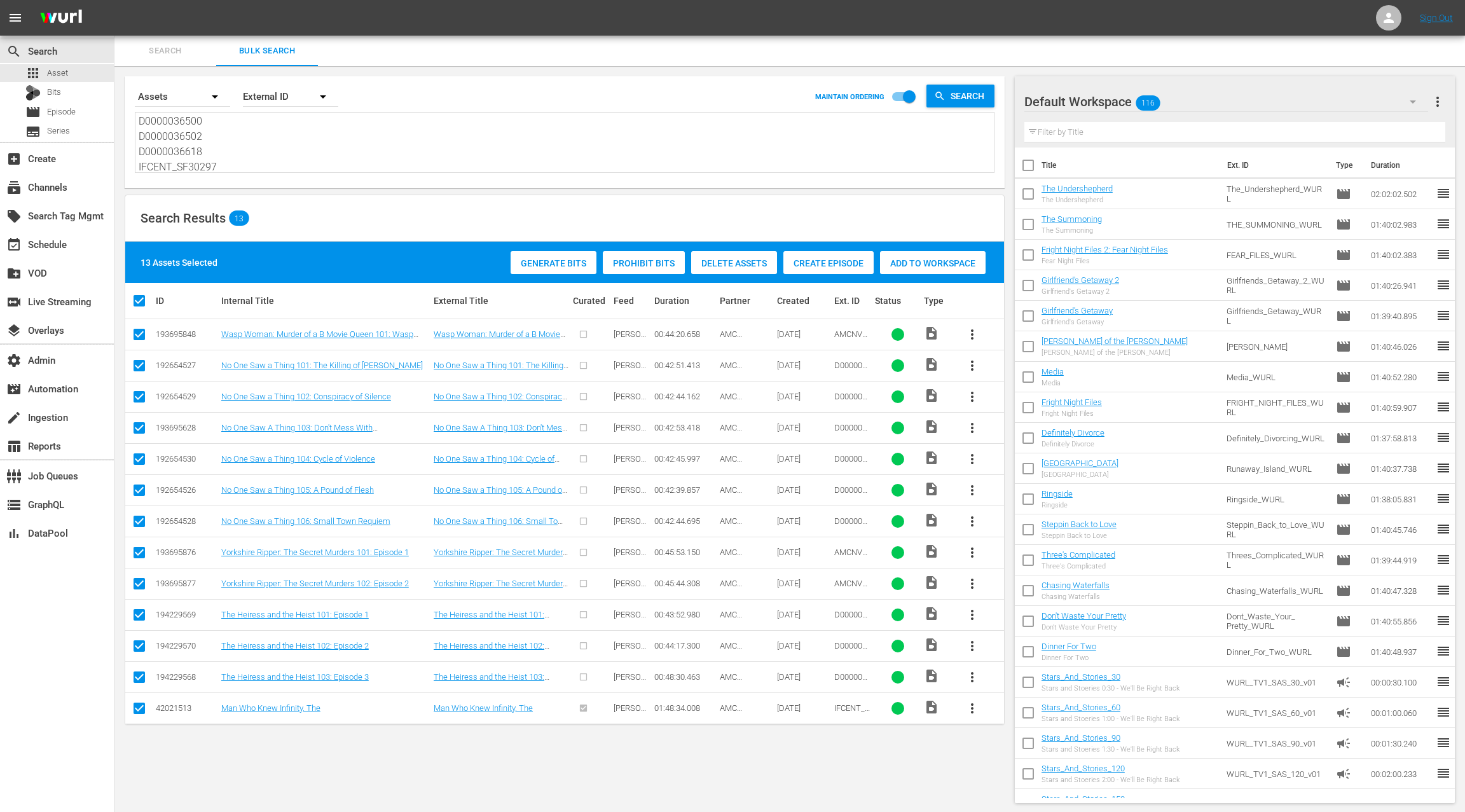
click at [140, 709] on input "checkbox" at bounding box center [140, 711] width 15 height 15
checkbox input "false"
click at [801, 267] on span "Create Episode" at bounding box center [798, 263] width 91 height 11
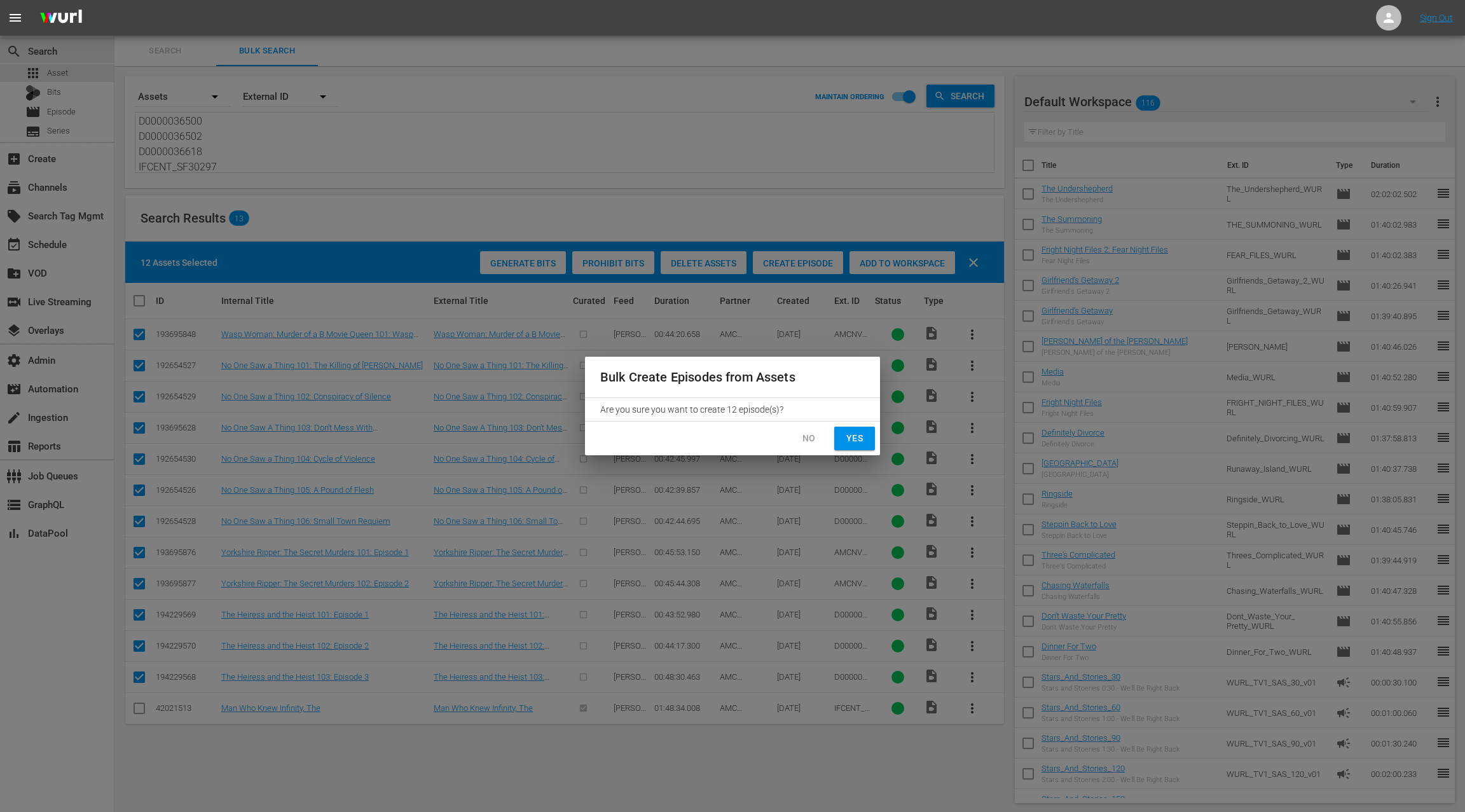
click at [863, 437] on span "Yes" at bounding box center [853, 438] width 20 height 15
checkbox input "false"
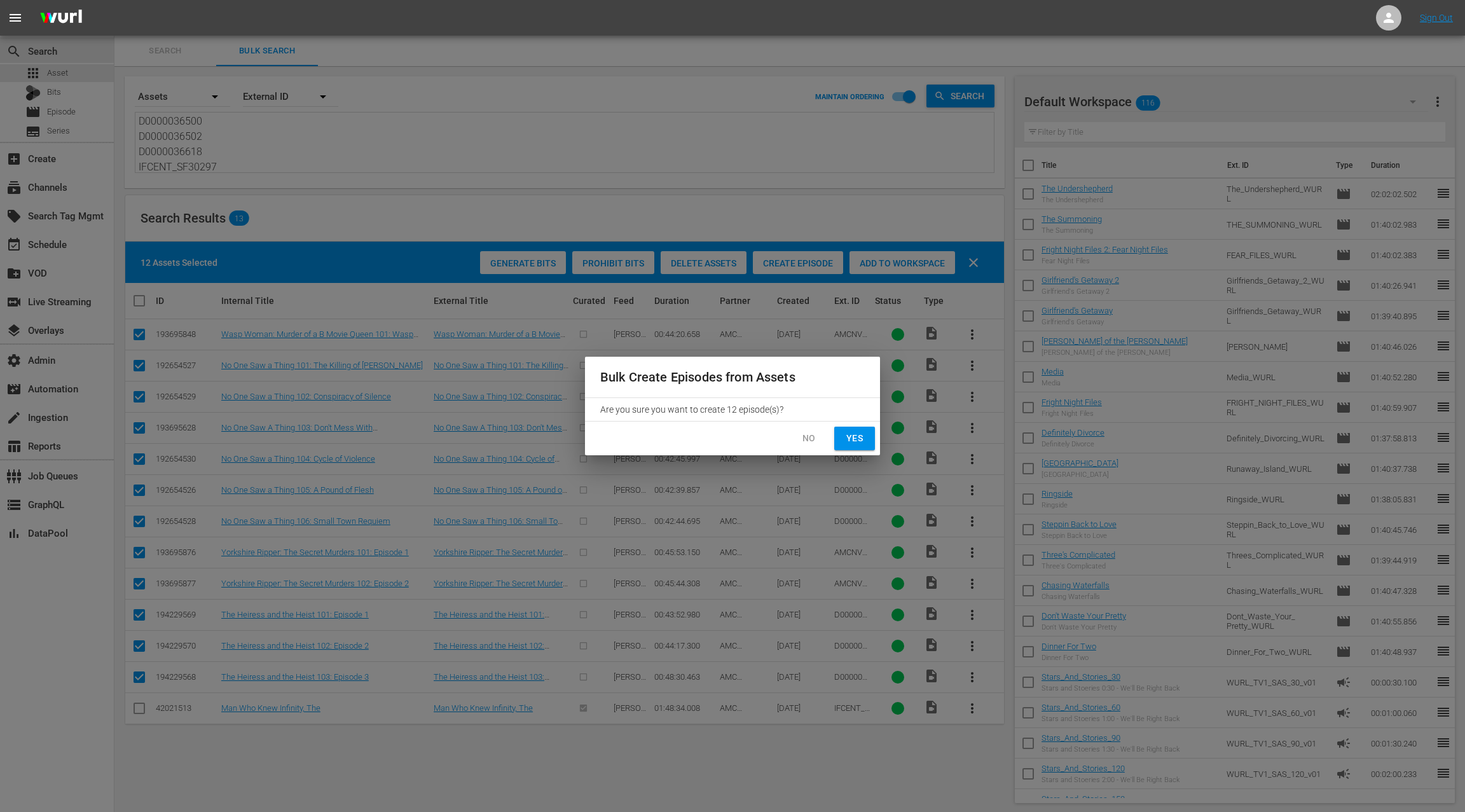
checkbox input "false"
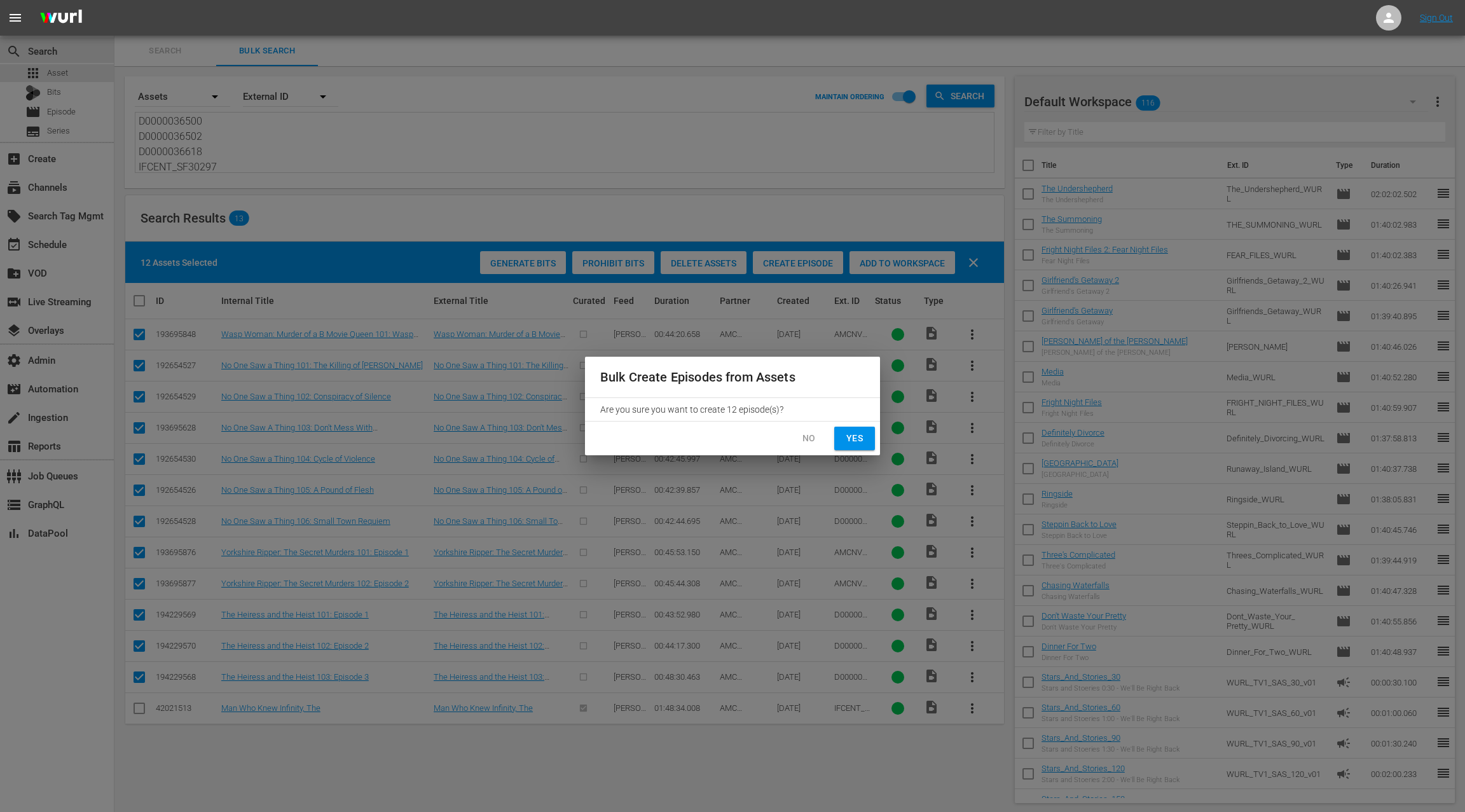
checkbox input "false"
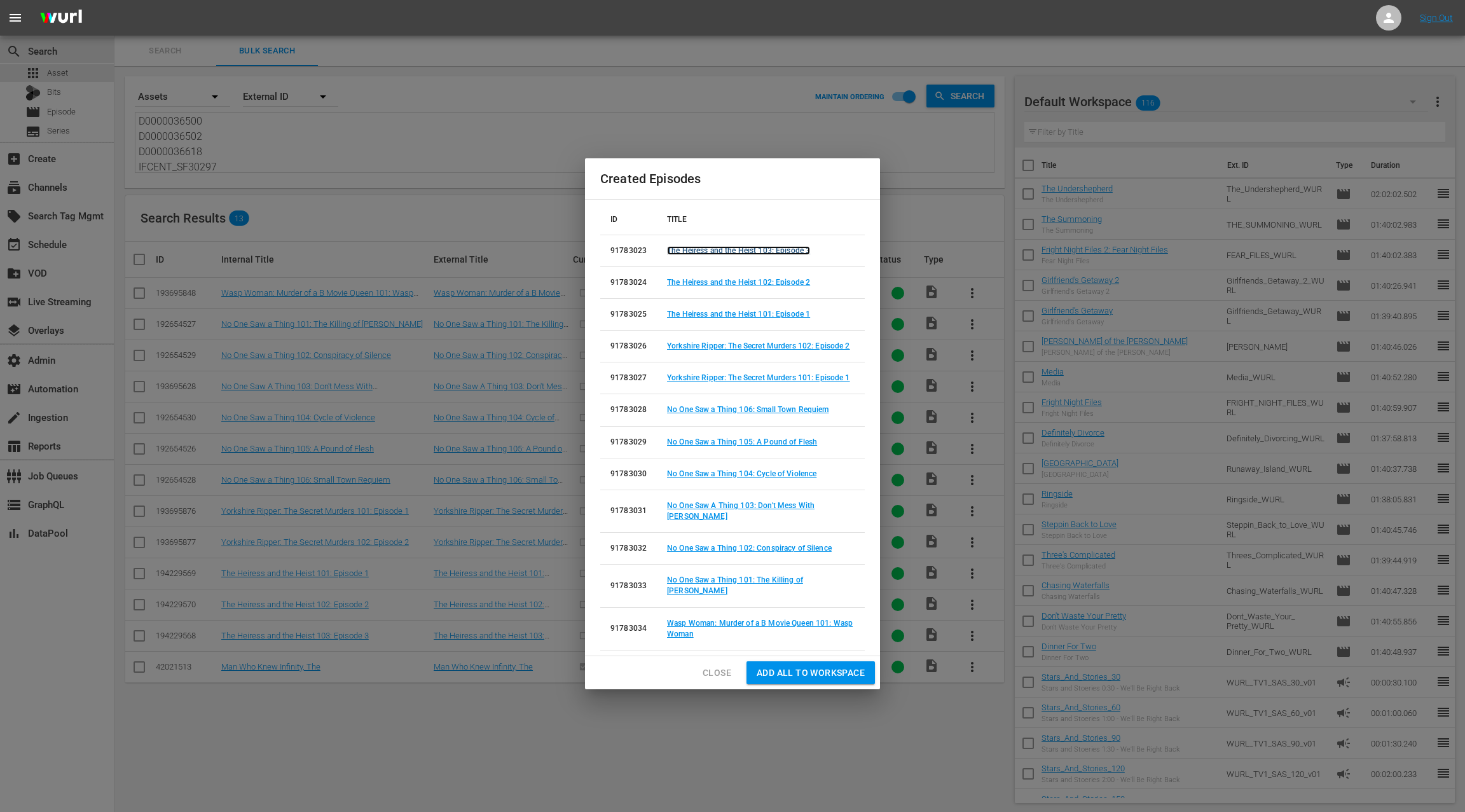
click at [723, 255] on link "The Heiress and the Heist 103: Episode 3" at bounding box center [738, 249] width 143 height 9
click at [720, 287] on link "The Heiress and the Heist 102: Episode 2" at bounding box center [738, 281] width 143 height 9
click at [719, 319] on link "The Heiress and the Heist 101: Episode 1" at bounding box center [738, 313] width 143 height 9
click at [714, 351] on link "Yorkshire Ripper: The Secret Murders 102: Episode 2" at bounding box center [758, 345] width 183 height 9
click at [711, 379] on link "Yorkshire Ripper: The Secret Murders 101: Episode 1" at bounding box center [758, 377] width 183 height 9
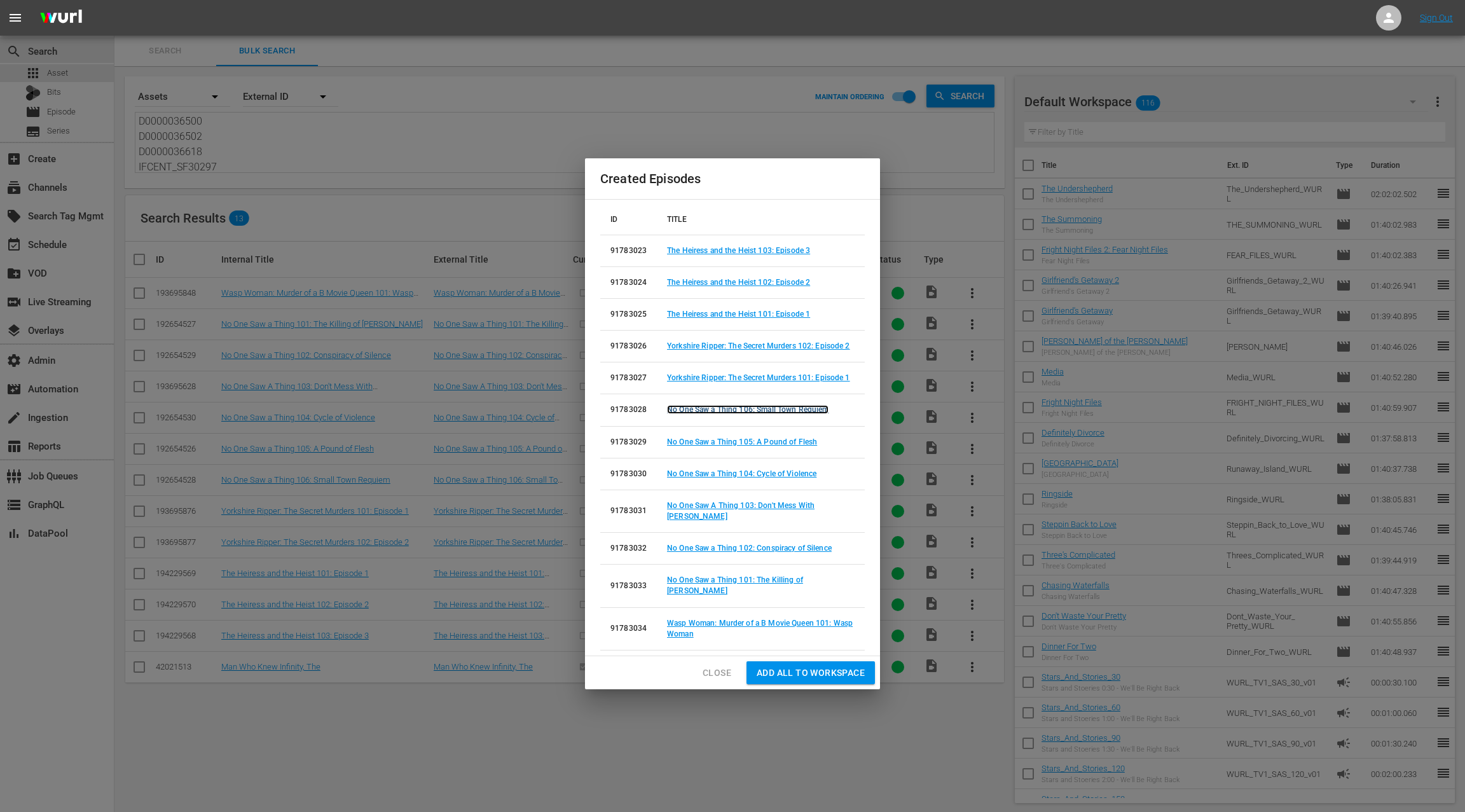
click at [711, 414] on link "No One Saw a Thing 106: Small Town Requiem" at bounding box center [747, 408] width 162 height 9
click at [707, 446] on link "No One Saw a Thing 105: A Pound of Flesh" at bounding box center [742, 441] width 150 height 9
click at [705, 478] on link "No One Saw a Thing 104: Cycle of Violence" at bounding box center [741, 473] width 149 height 9
click at [704, 509] on link "No One Saw A Thing 103: Don't Mess With Skidmore" at bounding box center [740, 511] width 147 height 19
click at [700, 543] on link "No One Saw a Thing 102: Conspiracy of Silence" at bounding box center [748, 547] width 165 height 9
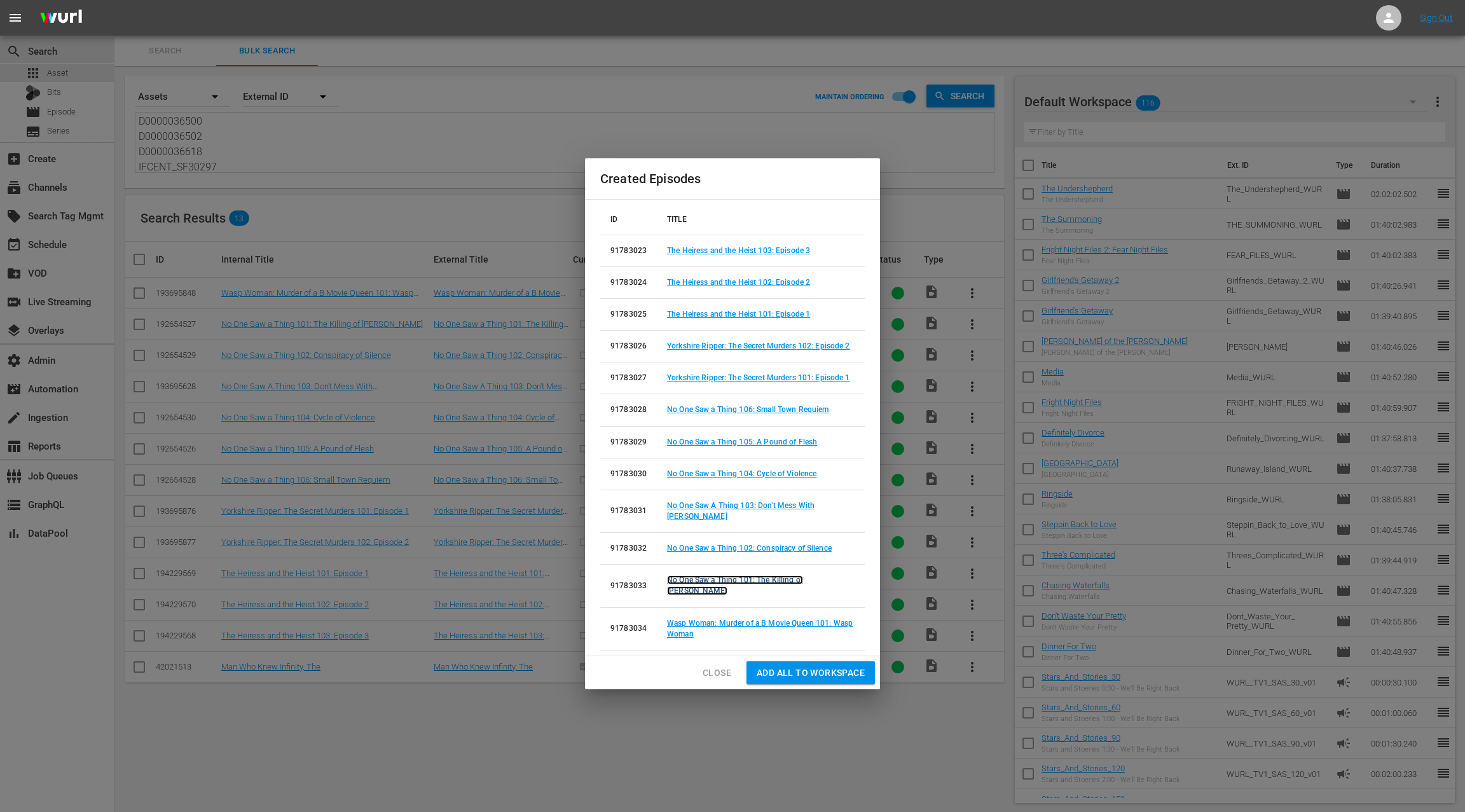
click at [694, 575] on link "No One Saw a Thing 101: The Killing of Ken Rex McElroy" at bounding box center [734, 585] width 136 height 19
click at [681, 618] on link "Wasp Woman: Murder of a B Movie Queen 101: Wasp Woman" at bounding box center [759, 628] width 186 height 19
click at [706, 665] on span "Close" at bounding box center [717, 672] width 29 height 15
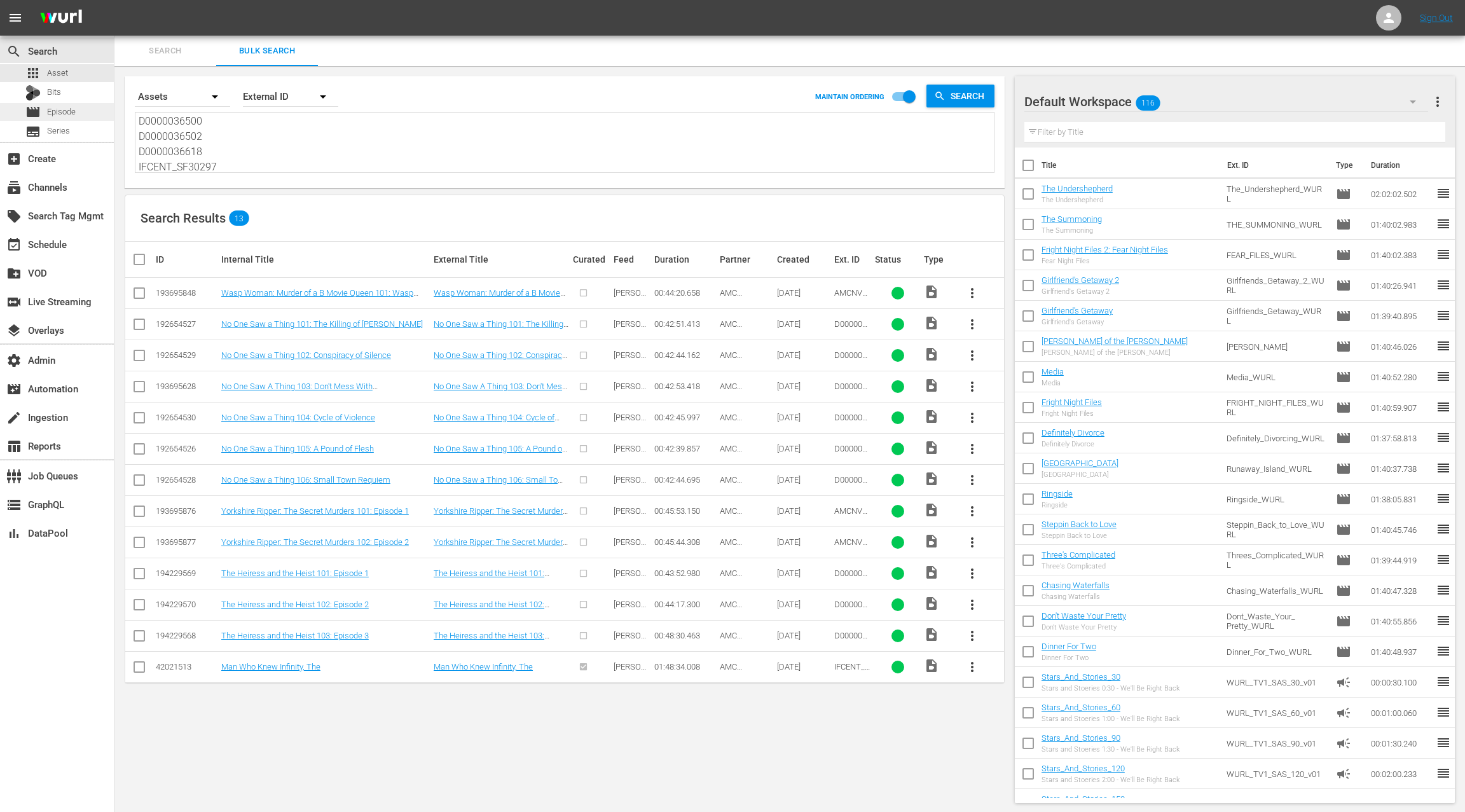
click at [78, 109] on div "movie Episode" at bounding box center [57, 112] width 114 height 17
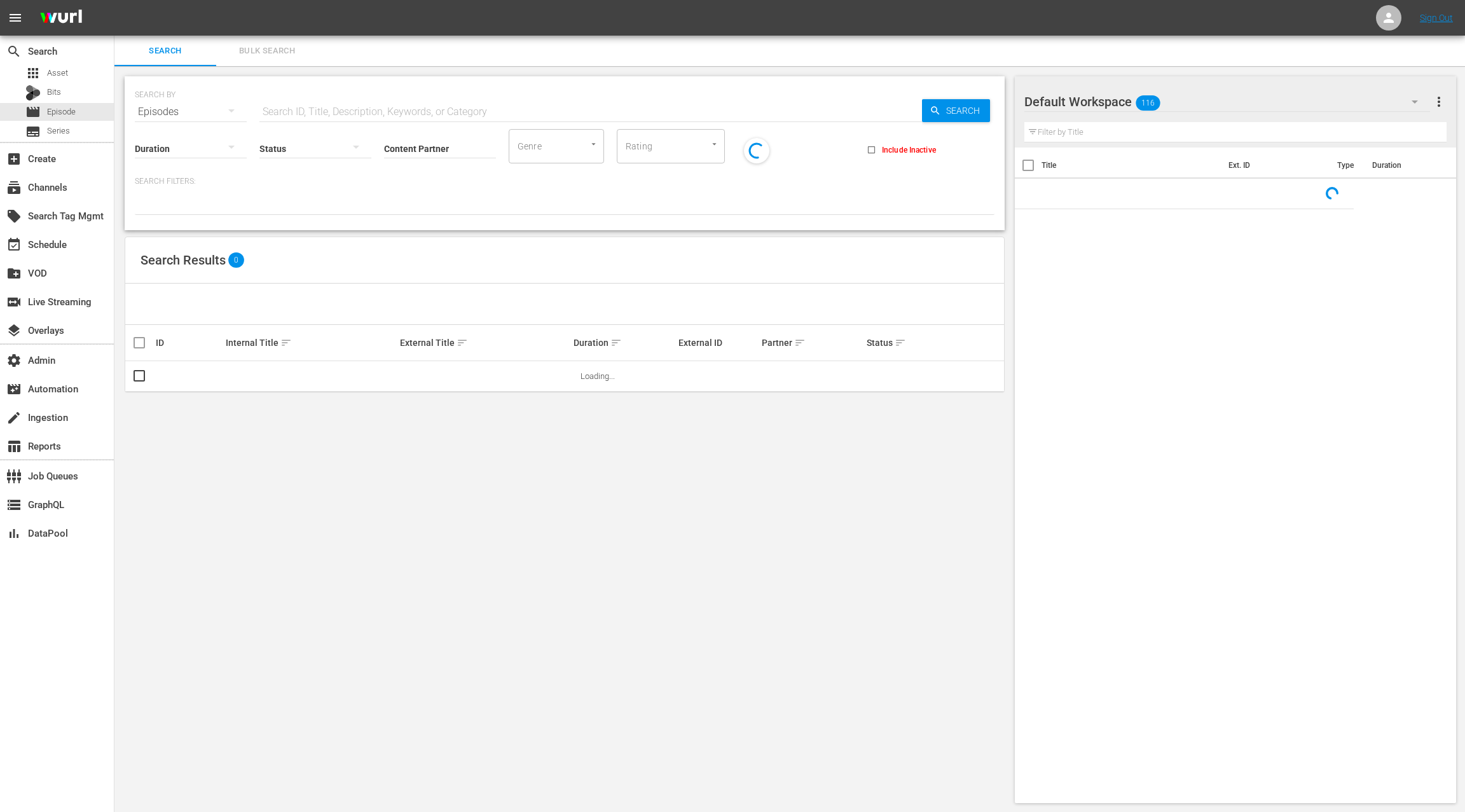
click at [268, 54] on span "Bulk Search" at bounding box center [267, 51] width 87 height 14
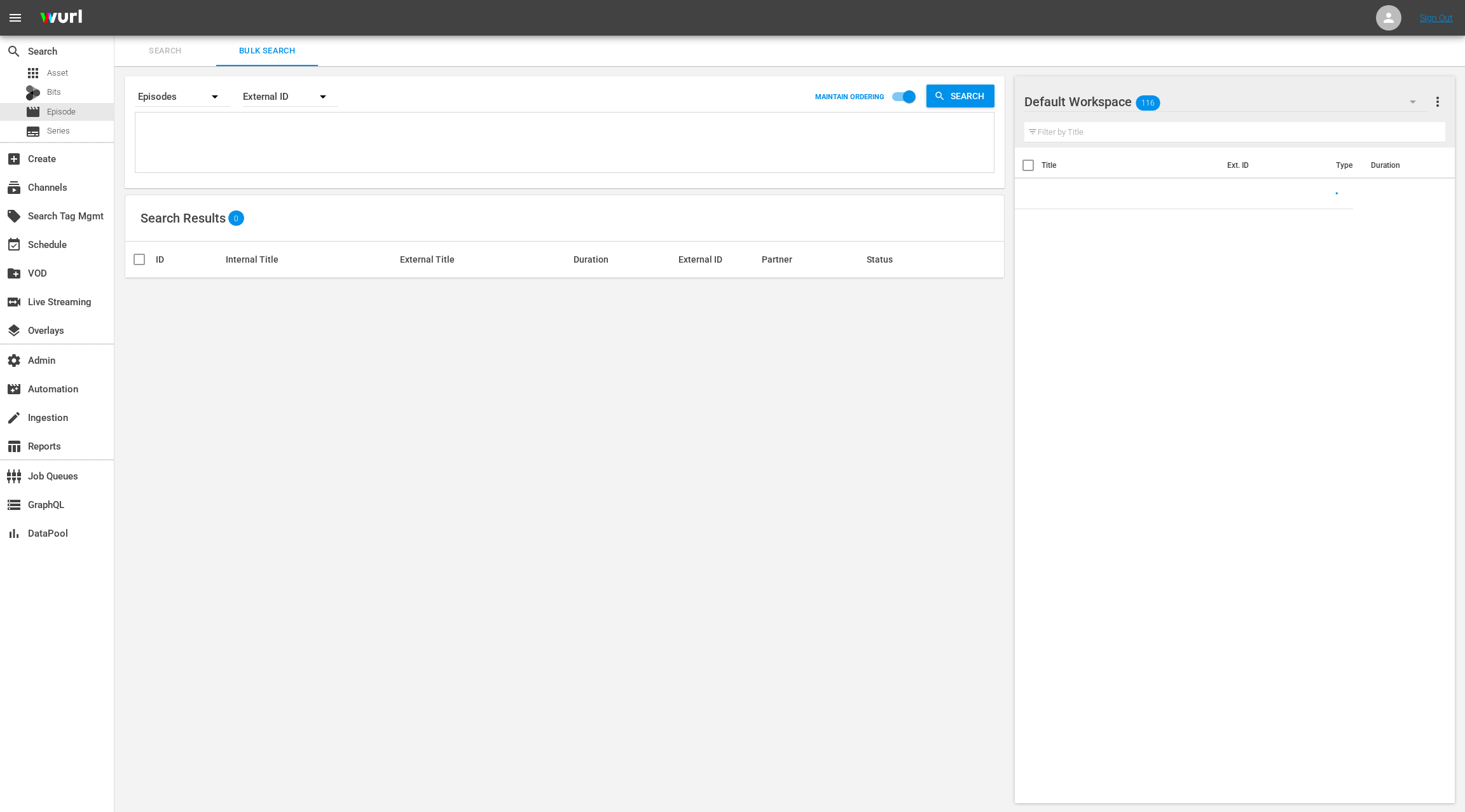
click at [260, 131] on textarea at bounding box center [566, 144] width 855 height 58
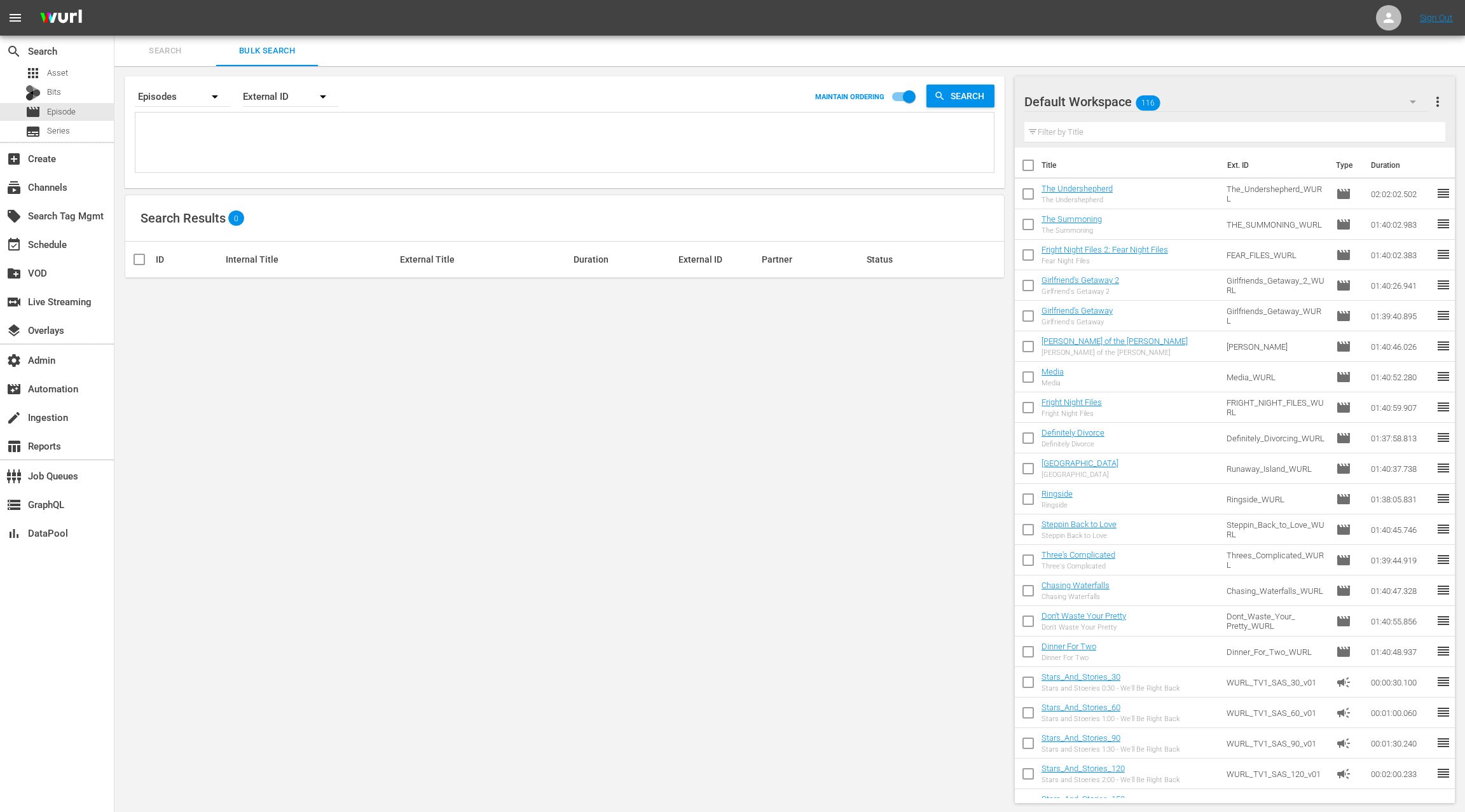
paste textarea "AMCNVR0000071019 D0000039832 D0000039833 D0000039834 D0000039835 D0000039836 D0…"
type textarea "AMCNVR0000071019 D0000039832 D0000039833 D0000039834 D0000039835 D0000039836 D0…"
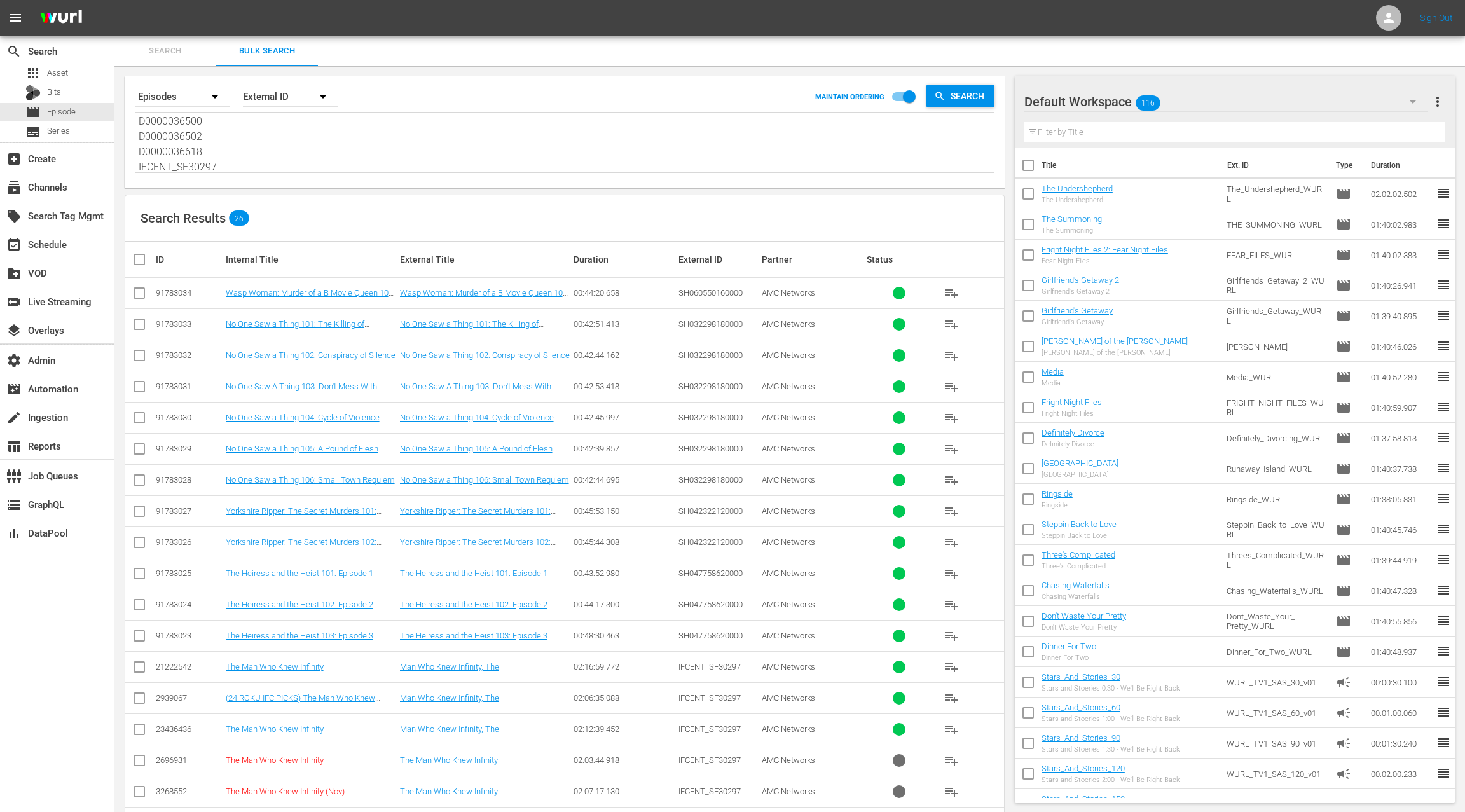
type textarea "AMCNVR0000071019 D0000039832 D0000039833 D0000039834 D0000039835 D0000039836 D0…"
click at [289, 154] on textarea "AMCNVR0000071019 D0000039832 D0000039833 D0000039834 D0000039835 D0000039836 D0…" at bounding box center [566, 144] width 855 height 58
paste textarea "ifc"
type textarea "ifc"
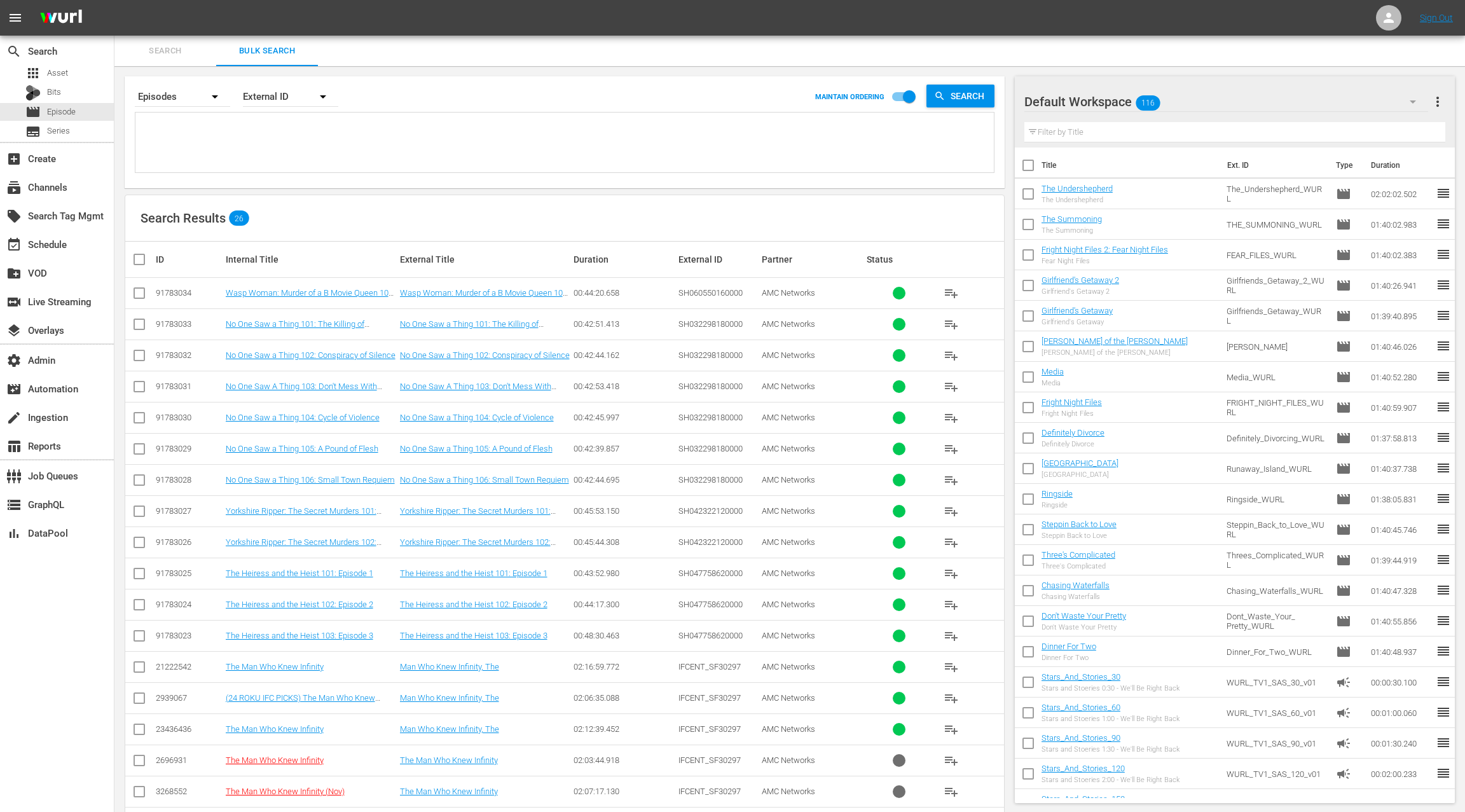
type textarea "ifc"
click at [241, 148] on textarea "ifc" at bounding box center [566, 144] width 855 height 58
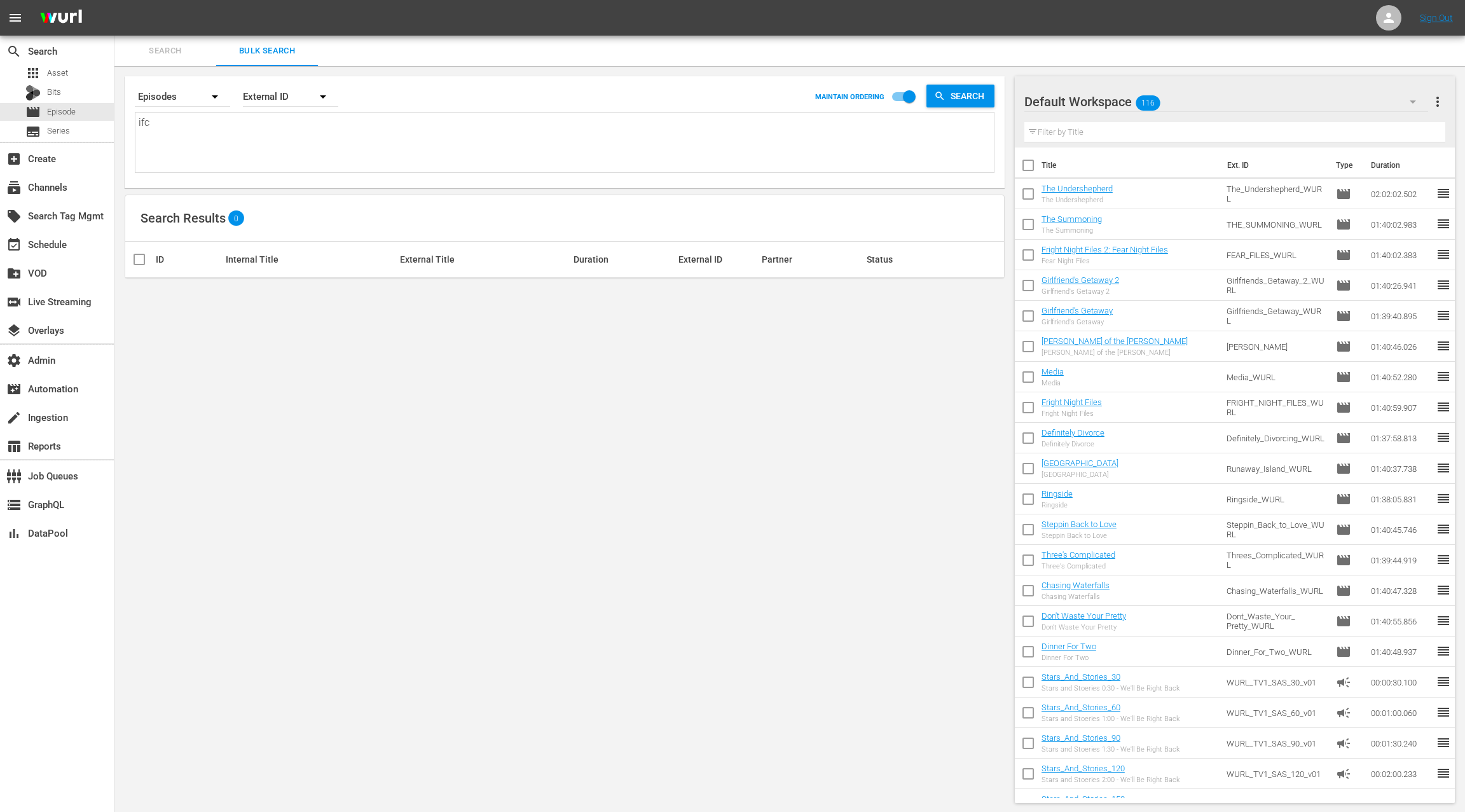
drag, startPoint x: 240, startPoint y: 148, endPoint x: 130, endPoint y: 134, distance: 110.9
click at [130, 134] on div "Search By Episodes Order By External ID MAINTAIN ORDERING Search ifc ifc" at bounding box center [563, 132] width 879 height 112
click at [253, 140] on textarea at bounding box center [566, 144] width 855 height 58
paste textarea "AMCNVR0000071019 D0000039832 D0000039833 D0000039834 D0000039835 D0000039836 D0…"
type textarea "AMCNVR0000071019 D0000039832 D0000039833 D0000039834 D0000039835 D0000039836 D0…"
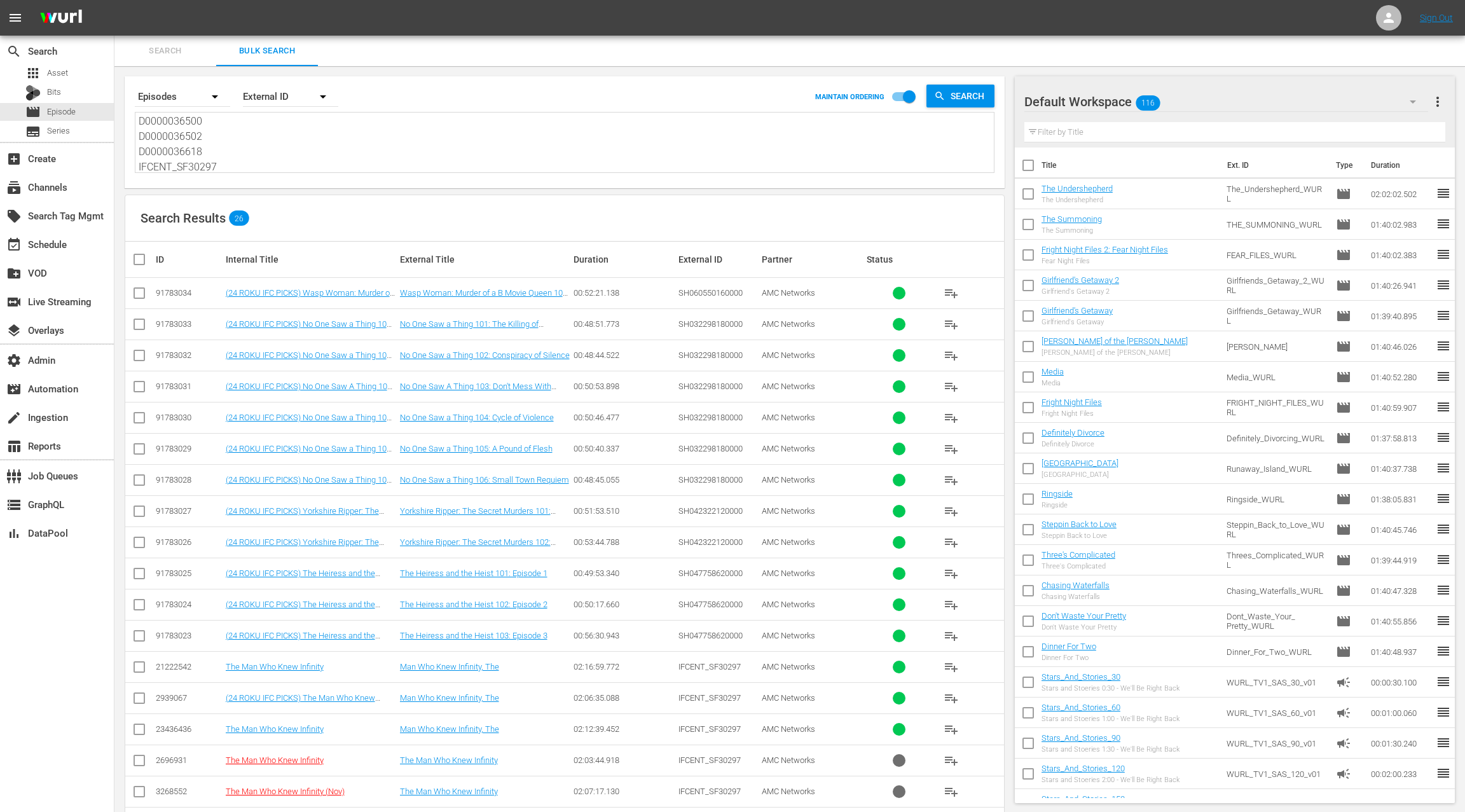
type textarea "AMCNVR0000071019 D0000039832 D0000039833 D0000039834 D0000039835 D0000039836 D0…"
click at [177, 291] on div "91783034" at bounding box center [189, 293] width 66 height 10
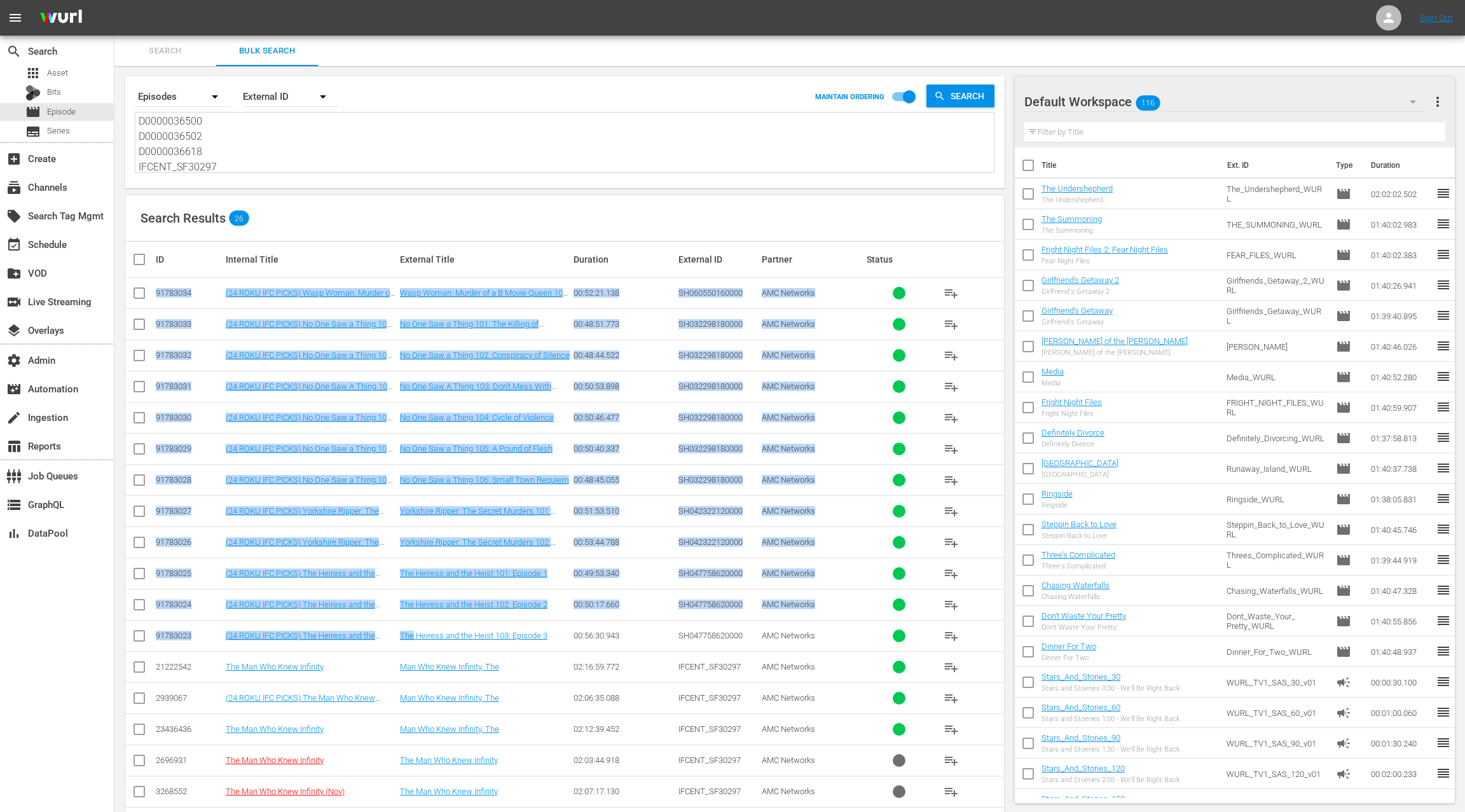
drag, startPoint x: 177, startPoint y: 291, endPoint x: 419, endPoint y: 627, distance: 414.1
click at [419, 627] on tbody "91783034 (24 ROKU IFC PICKS) Wasp Woman: Murder of a B Movie Queen 101: Wasp Wo…" at bounding box center [564, 682] width 878 height 810
copy tbody "91783034 (24 ROKU IFC PICKS) Wasp Woman: Murder of a B Movie Queen 101: Wasp Wo…"
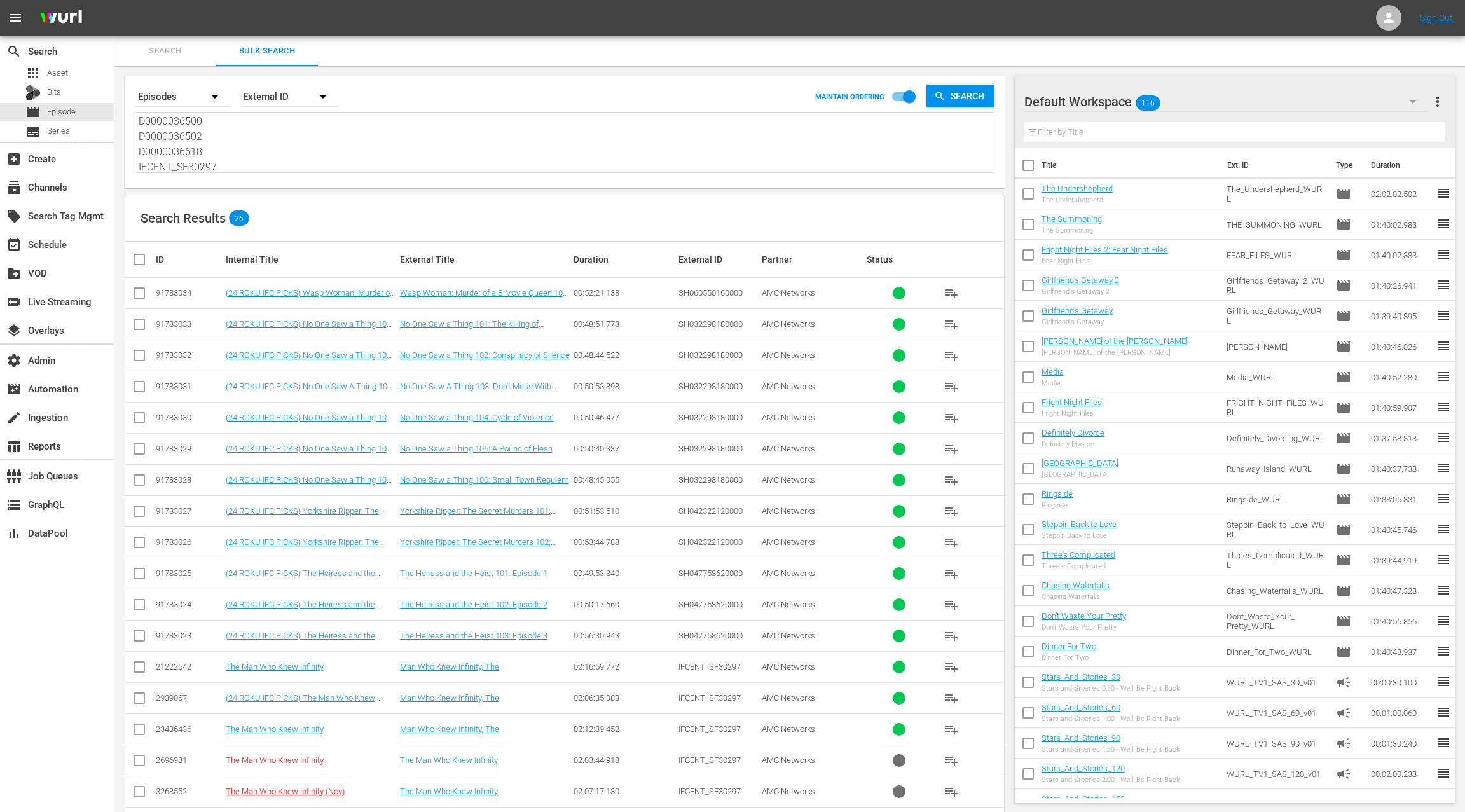
click at [175, 693] on div "2939067" at bounding box center [189, 697] width 66 height 10
click at [174, 693] on div "2939067" at bounding box center [189, 697] width 66 height 10
copy div "2939067"
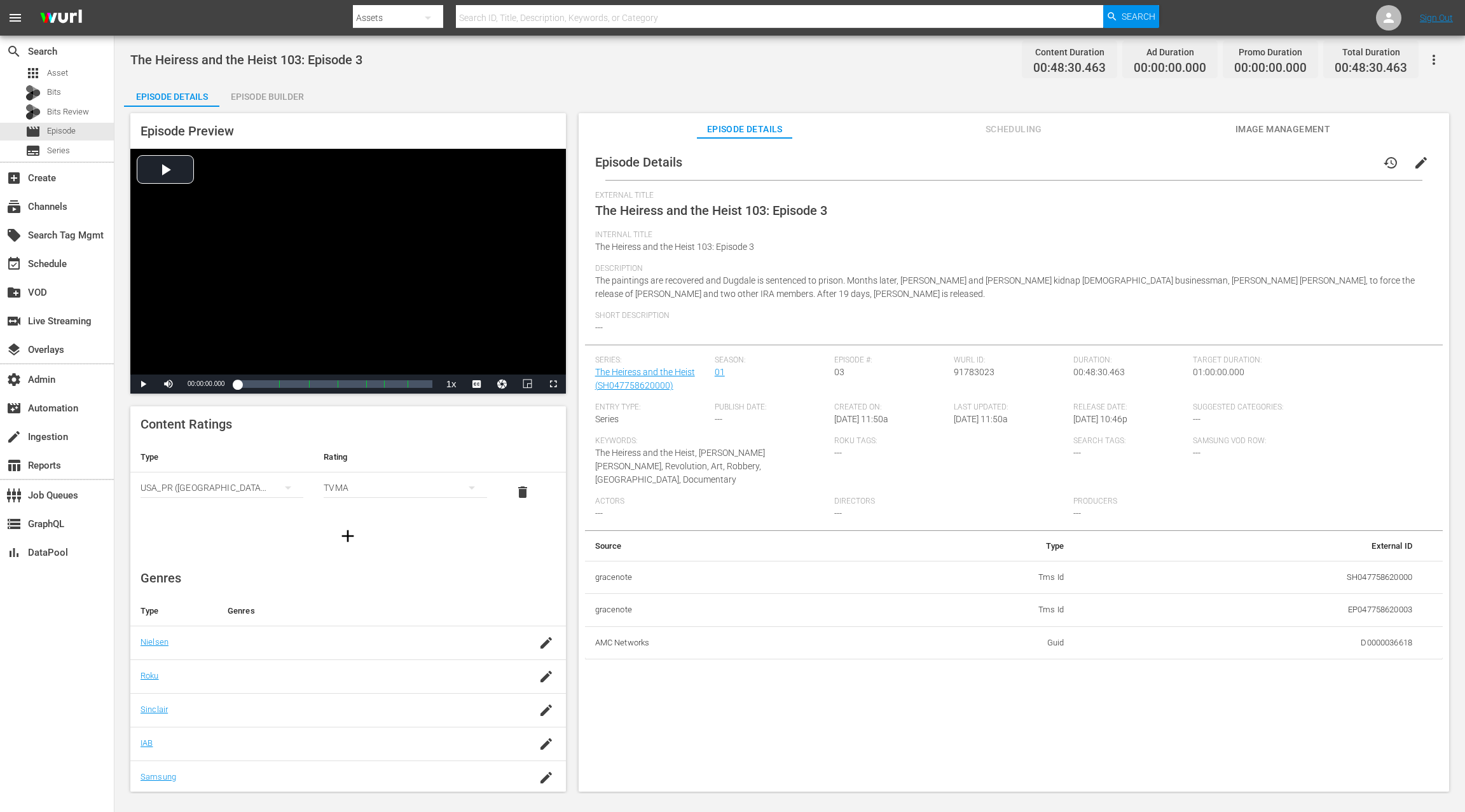
click at [1098, 163] on span "edit" at bounding box center [1421, 163] width 15 height 15
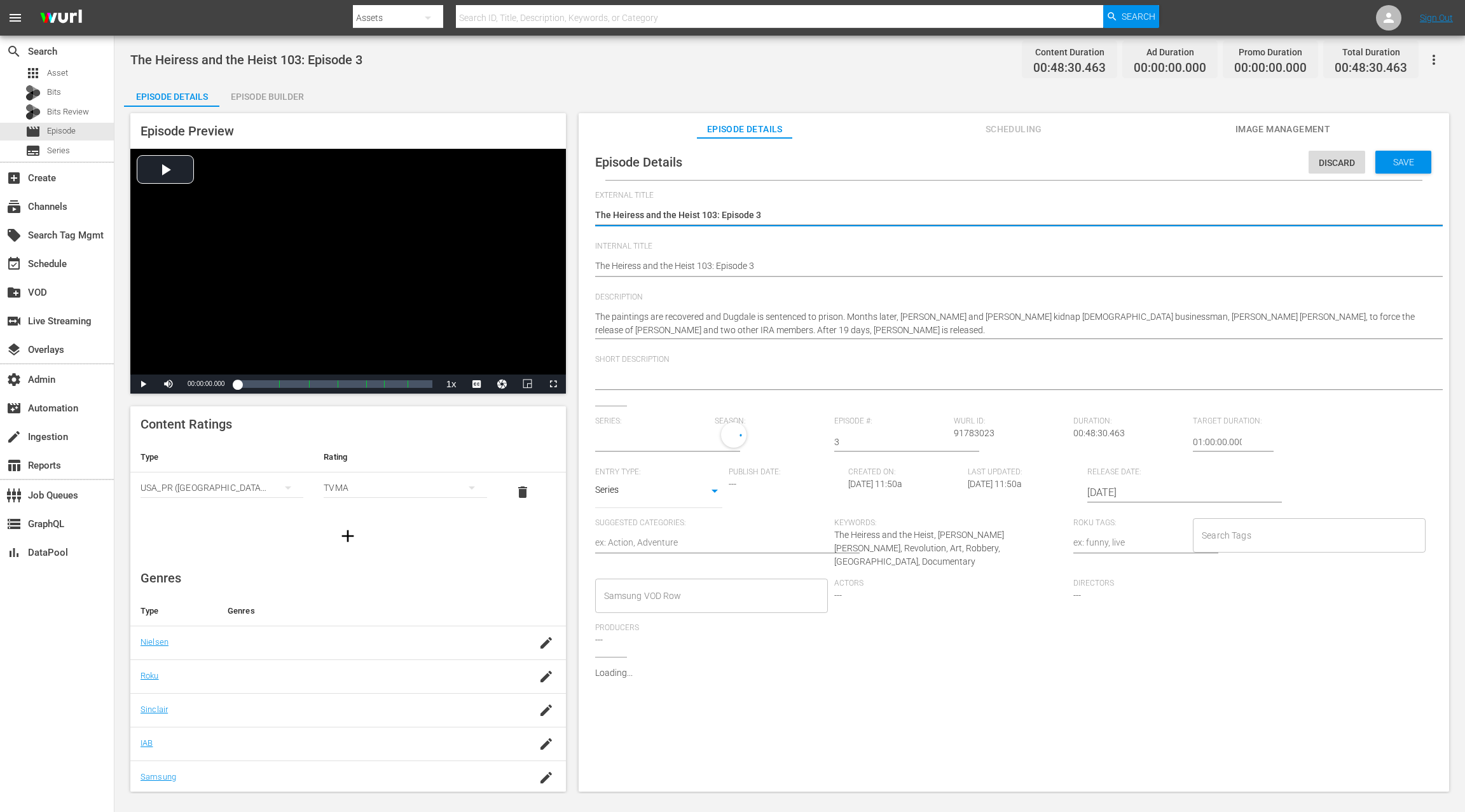
type input "The Heiress and the Heist"
drag, startPoint x: 597, startPoint y: 265, endPoint x: 609, endPoint y: 240, distance: 27.7
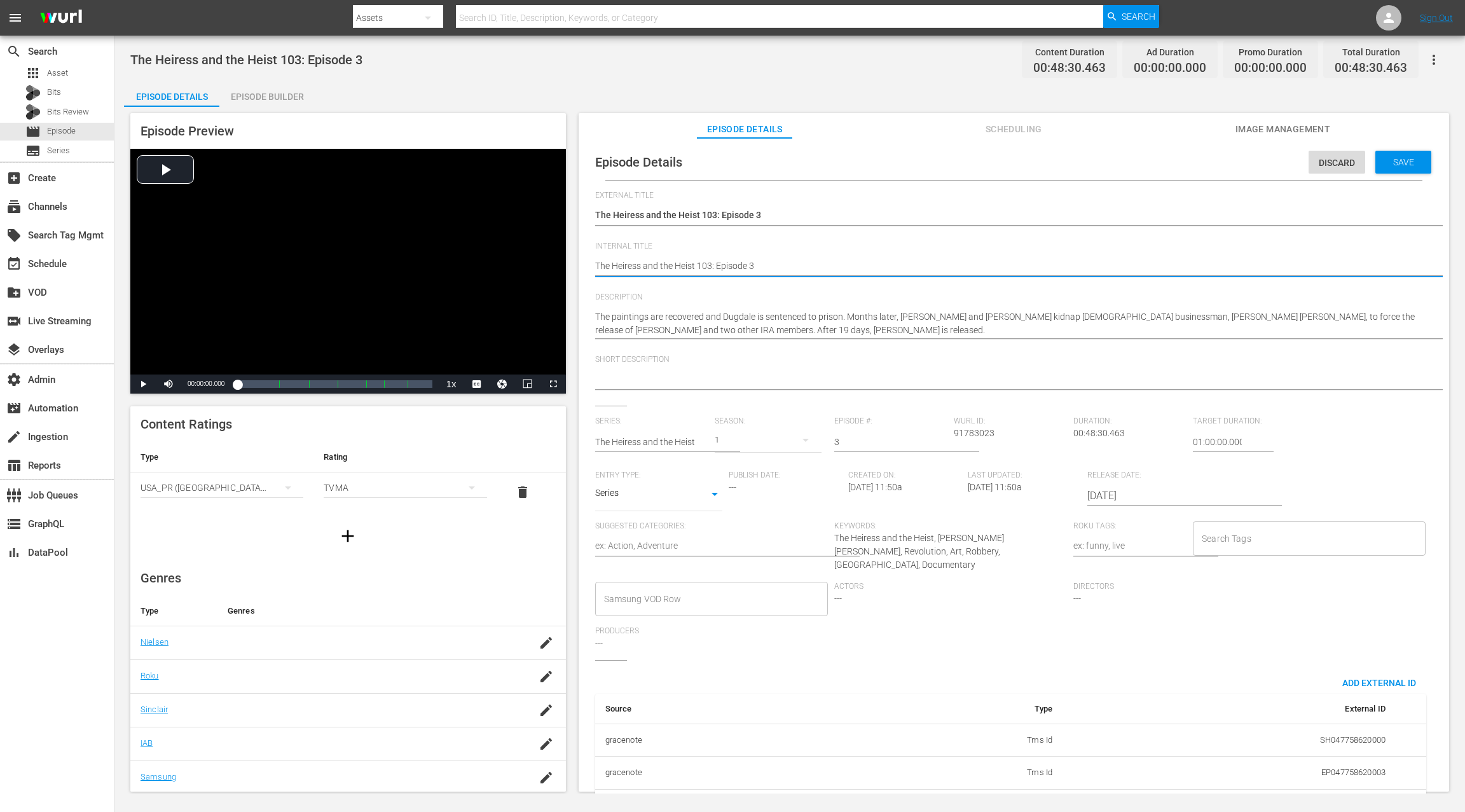
type textarea "(The Heiress and the Heist 103: Episode 3"
type textarea "(2The Heiress and the Heist 103: Episode 3"
type textarea "(24The Heiress and the Heist 103: Episode 3"
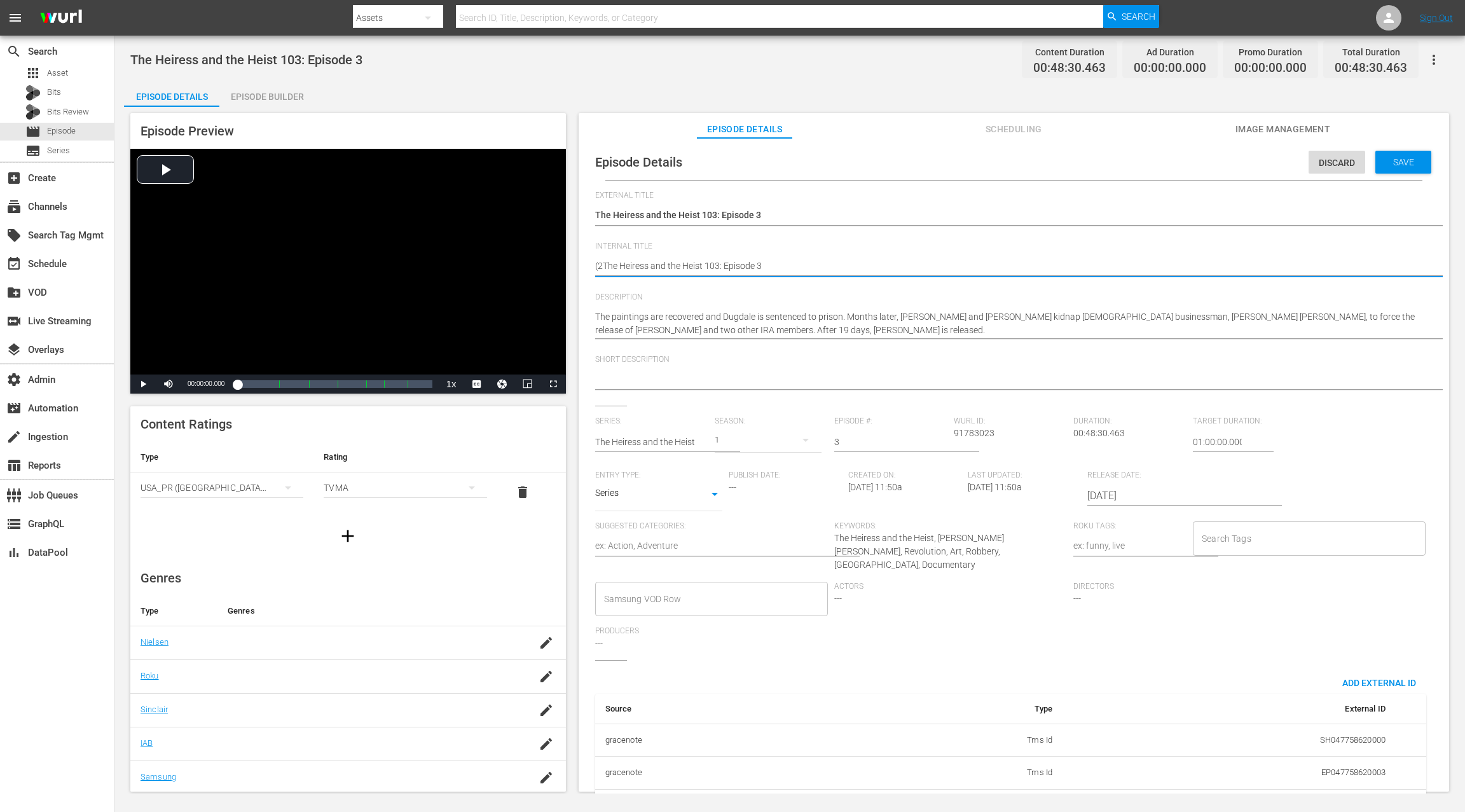
type textarea "(24The Heiress and the Heist 103: Episode 3"
type textarea "(24 The Heiress and the Heist 103: Episode 3"
type textarea "(24 RThe Heiress and the Heist 103: Episode 3"
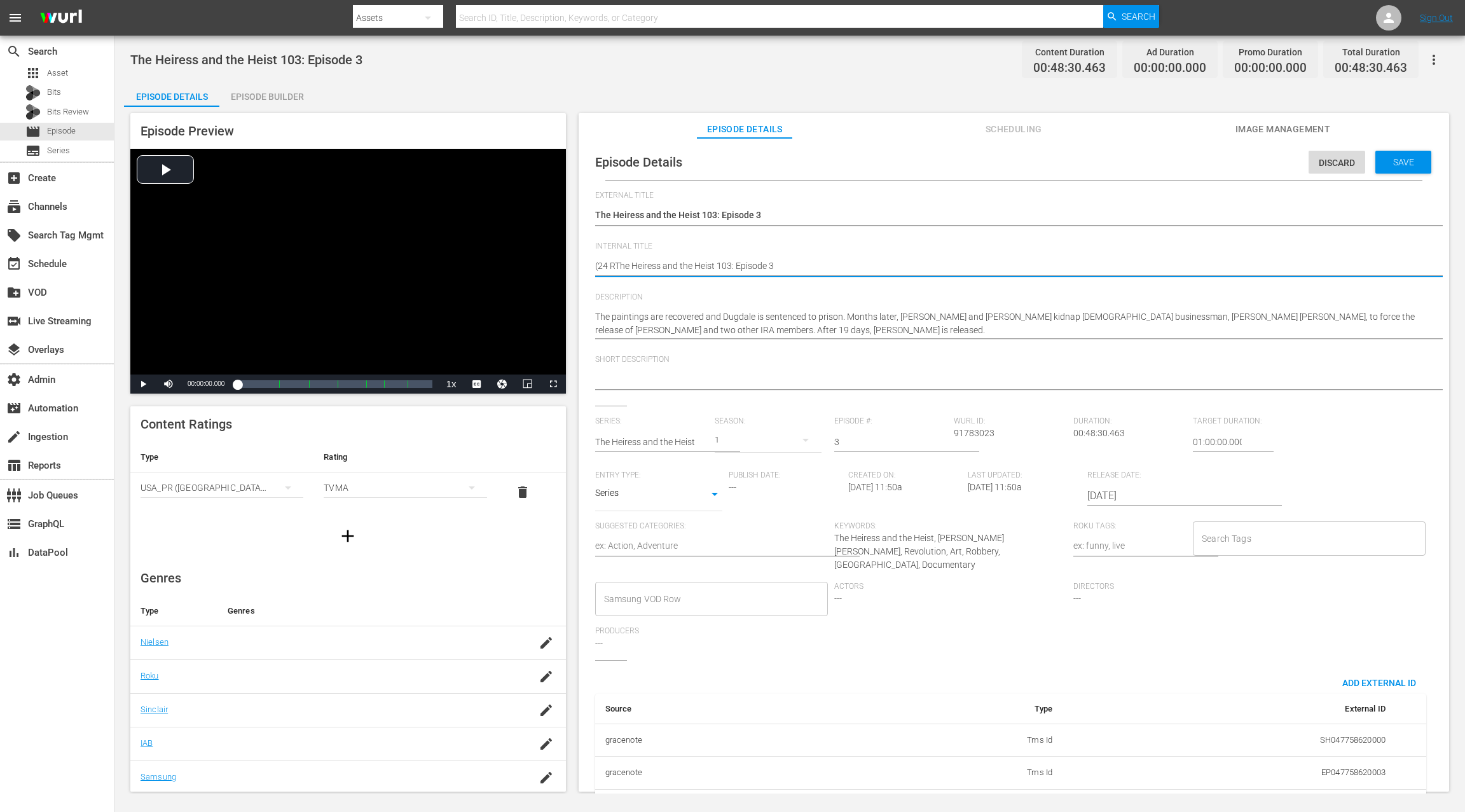
type textarea "(24 ROThe Heiress and the Heist 103: Episode 3"
type textarea "(24 ROKThe Heiress and the Heist 103: Episode 3"
type textarea "(24 ROKUThe Heiress and the Heist 103: Episode 3"
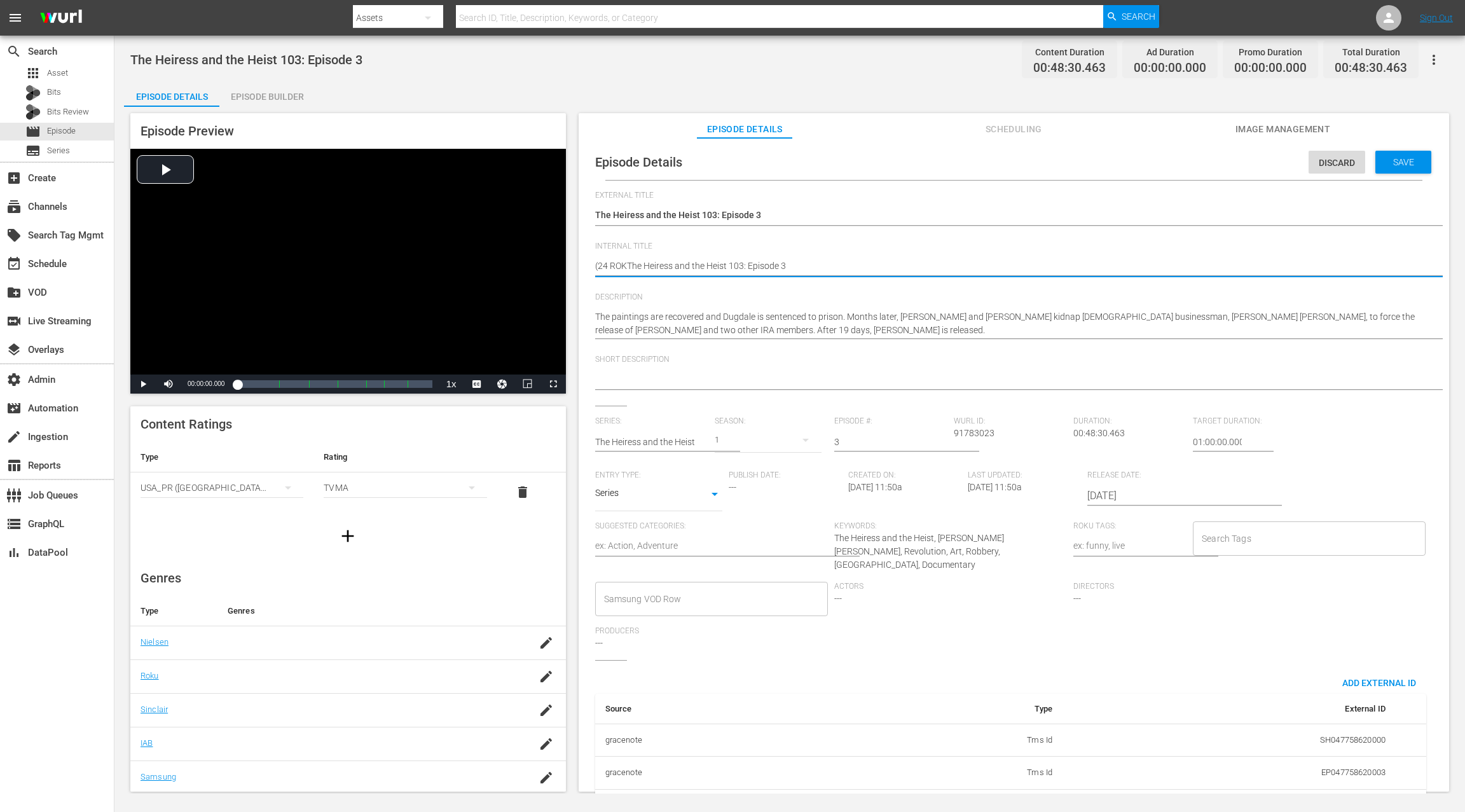
type textarea "(24 ROKUThe Heiress and the Heist 103: Episode 3"
type textarea "(24 ROKU The Heiress and the Heist 103: Episode 3"
type textarea "(24 ROKU IThe Heiress and the Heist 103: Episode 3"
type textarea "(24 ROKU IFThe Heiress and the Heist 103: Episode 3"
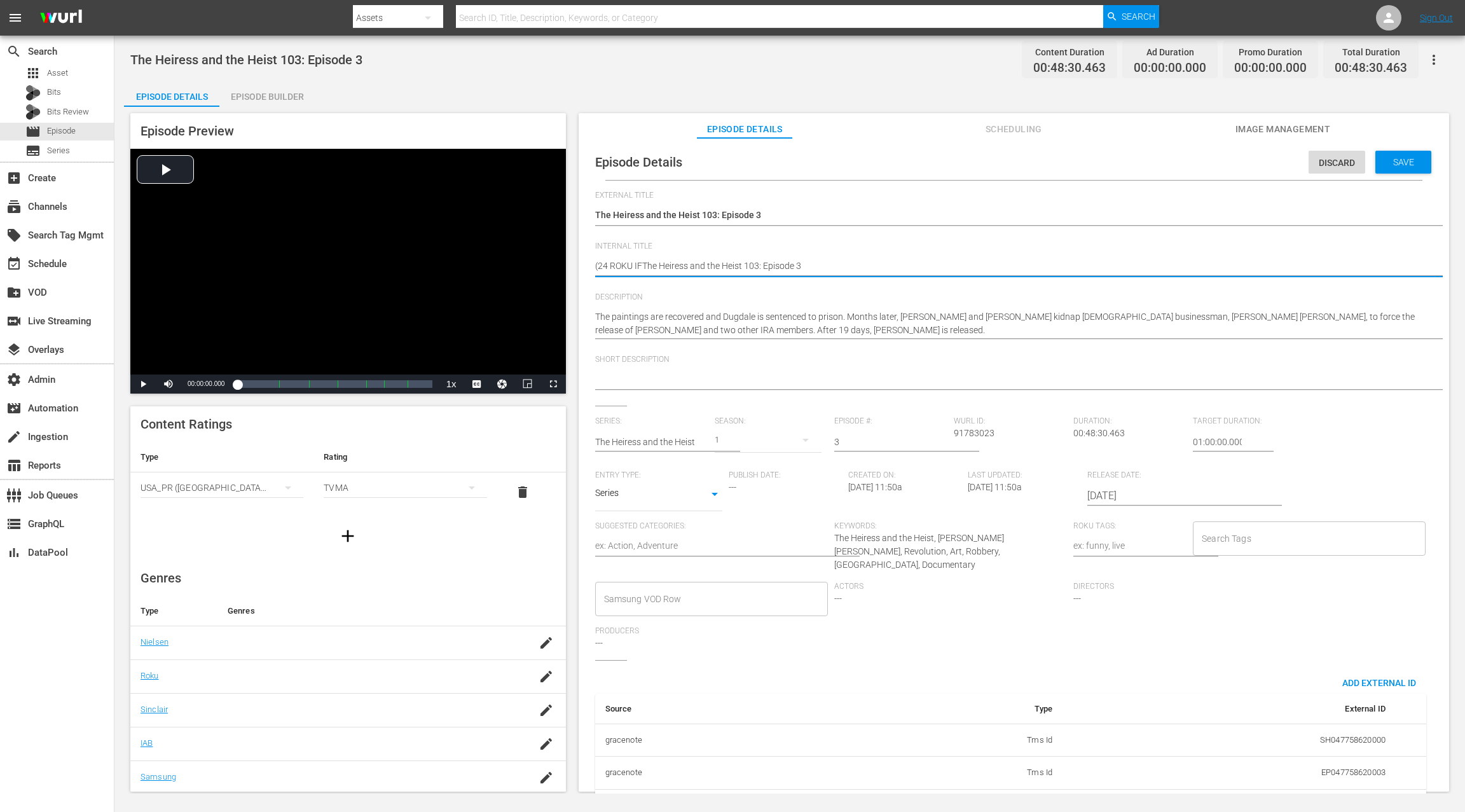
type textarea "(24 ROKU IFCThe Heiress and the Heist 103: Episode 3"
type textarea "(24 ROKU IFC The Heiress and the Heist 103: Episode 3"
type textarea "(24 ROKU IFC PThe Heiress and the Heist 103: Episode 3"
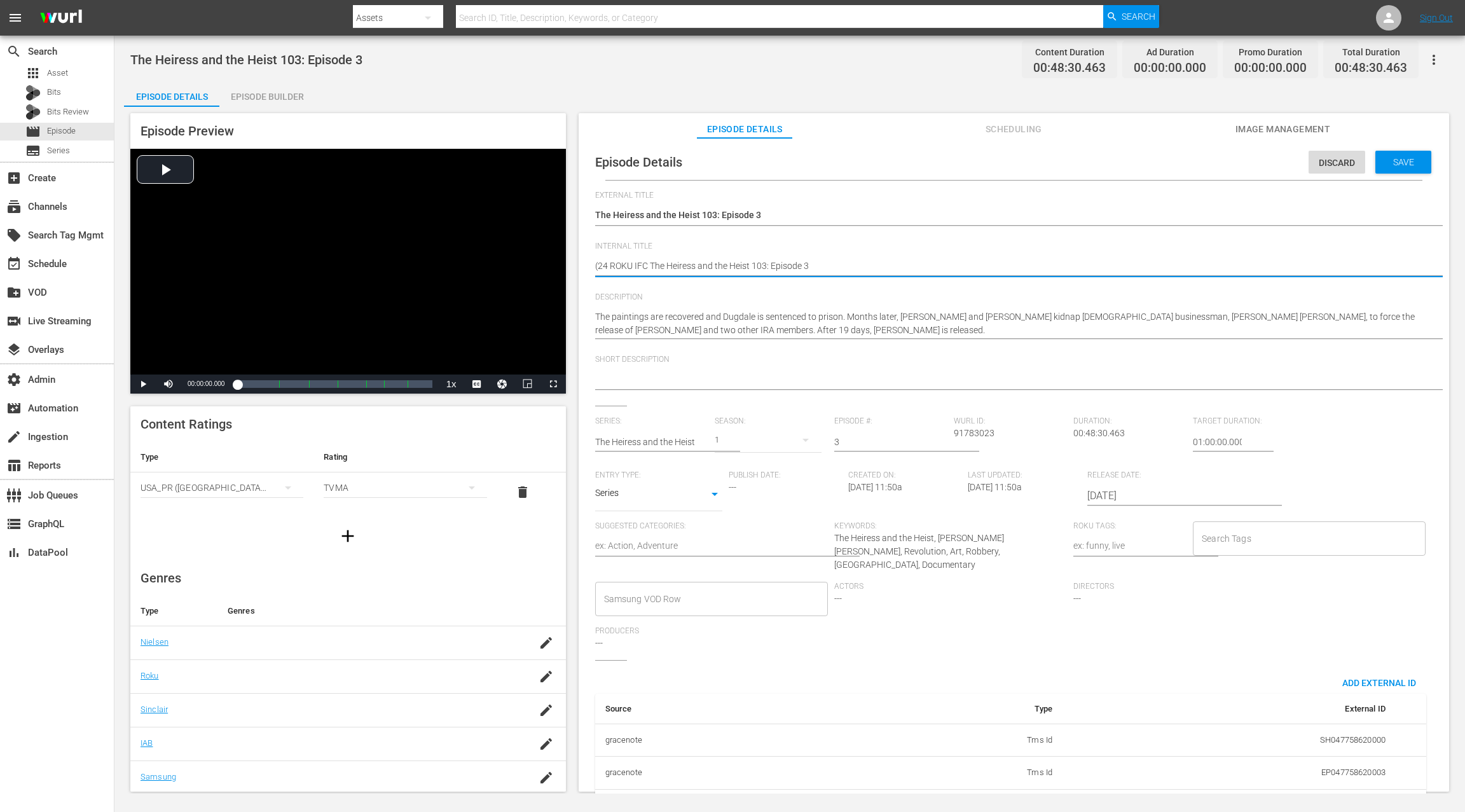
type textarea "(24 ROKU IFC PThe Heiress and the Heist 103: Episode 3"
type textarea "(24 ROKU IFC PIThe Heiress and the Heist 103: Episode 3"
type textarea "(24 ROKU IFC PICThe Heiress and the Heist 103: Episode 3"
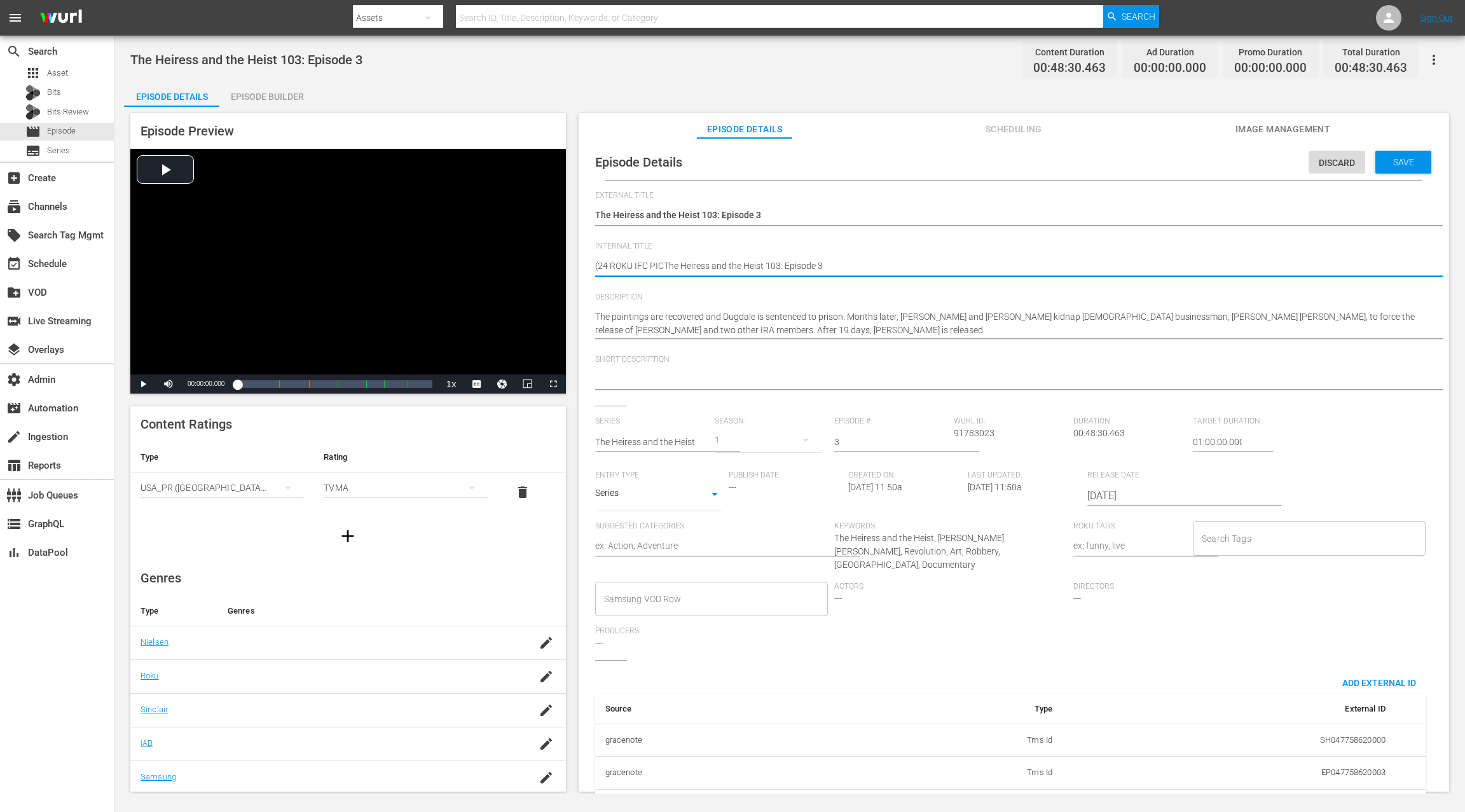
type textarea "(24 ROKU IFC PICKThe Heiress and the Heist 103: Episode 3"
type textarea "(24 ROKU IFC PICKSThe Heiress and the Heist 103: Episode 3"
type textarea "(24 ROKU IFC PICKS)The Heiress and the Heist 103: Episode 3"
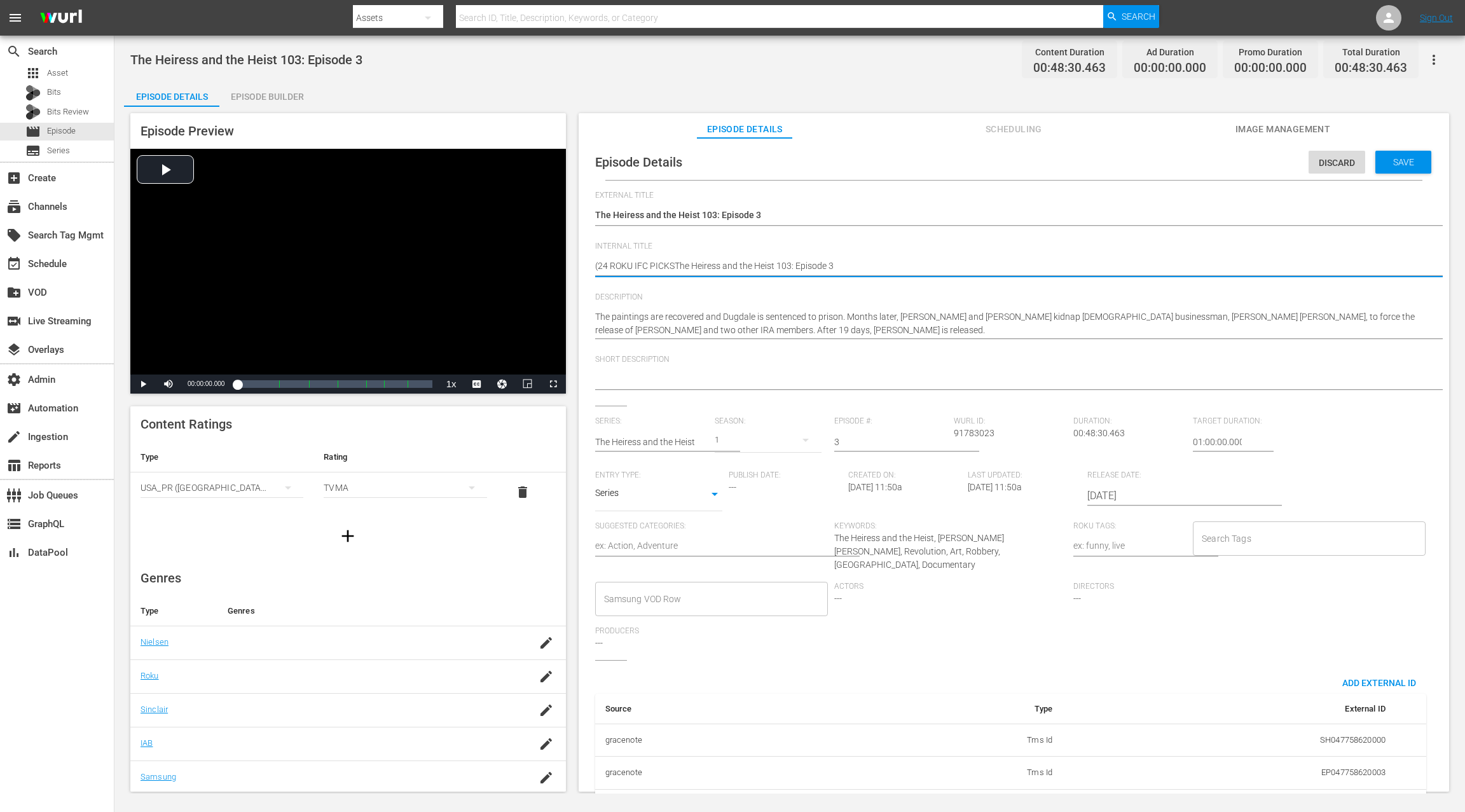
type textarea "(24 ROKU IFC PICKS)The Heiress and the Heist 103: Episode 3"
type textarea "(24 ROKU IFC PICKS) The Heiress and the Heist 103: Episode 3"
drag, startPoint x: 1196, startPoint y: 441, endPoint x: 1181, endPoint y: 441, distance: 15.0
click at [1098, 441] on div "Series: The Heiress and the Heist Season: 1 Episode #: 3 Wurl ID: 91783023 Dura…" at bounding box center [1013, 537] width 837 height 244
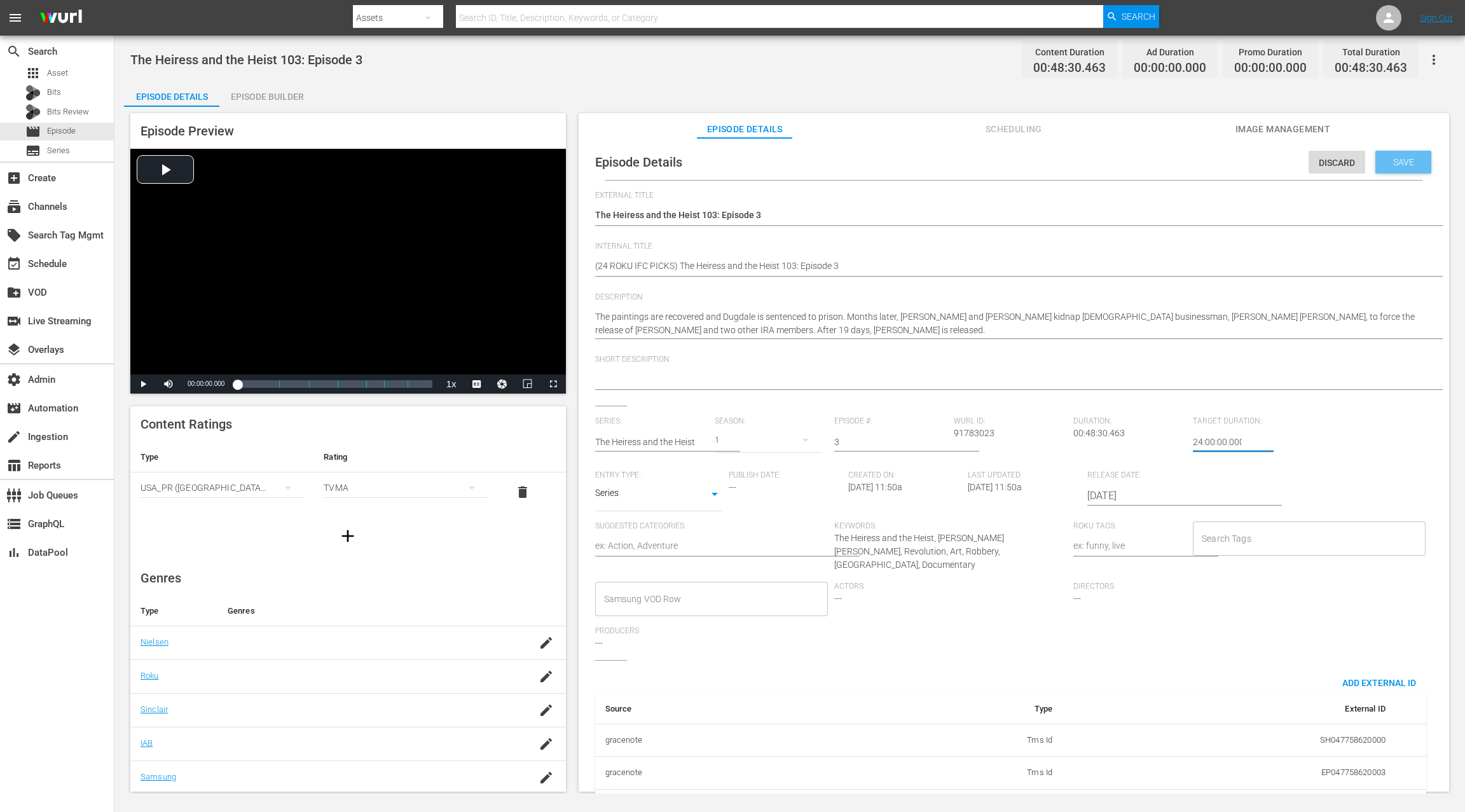
type input "24:00:00.000"
click at [1098, 166] on span "Save" at bounding box center [1402, 162] width 41 height 11
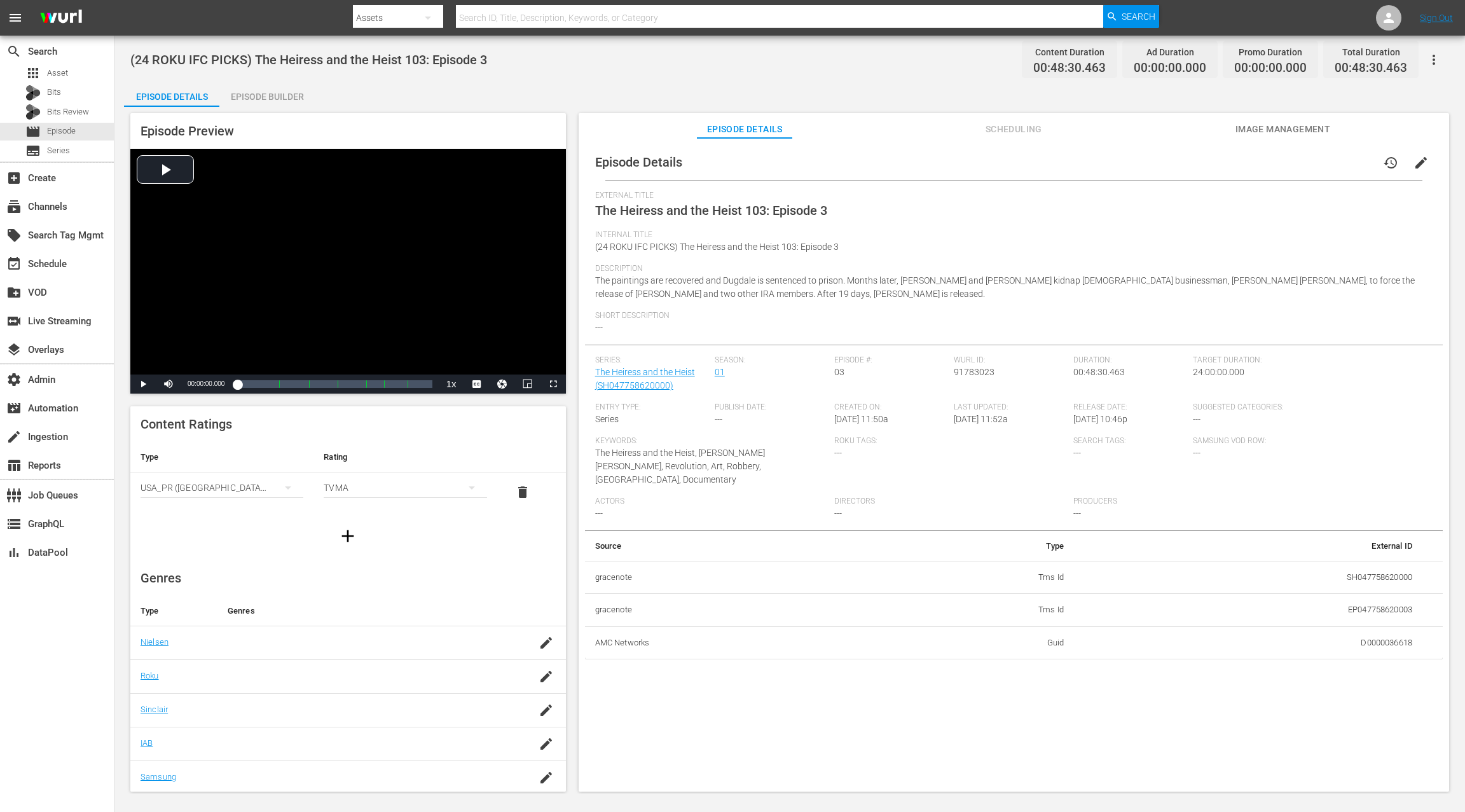
click at [298, 96] on div "Episode Builder" at bounding box center [267, 96] width 95 height 31
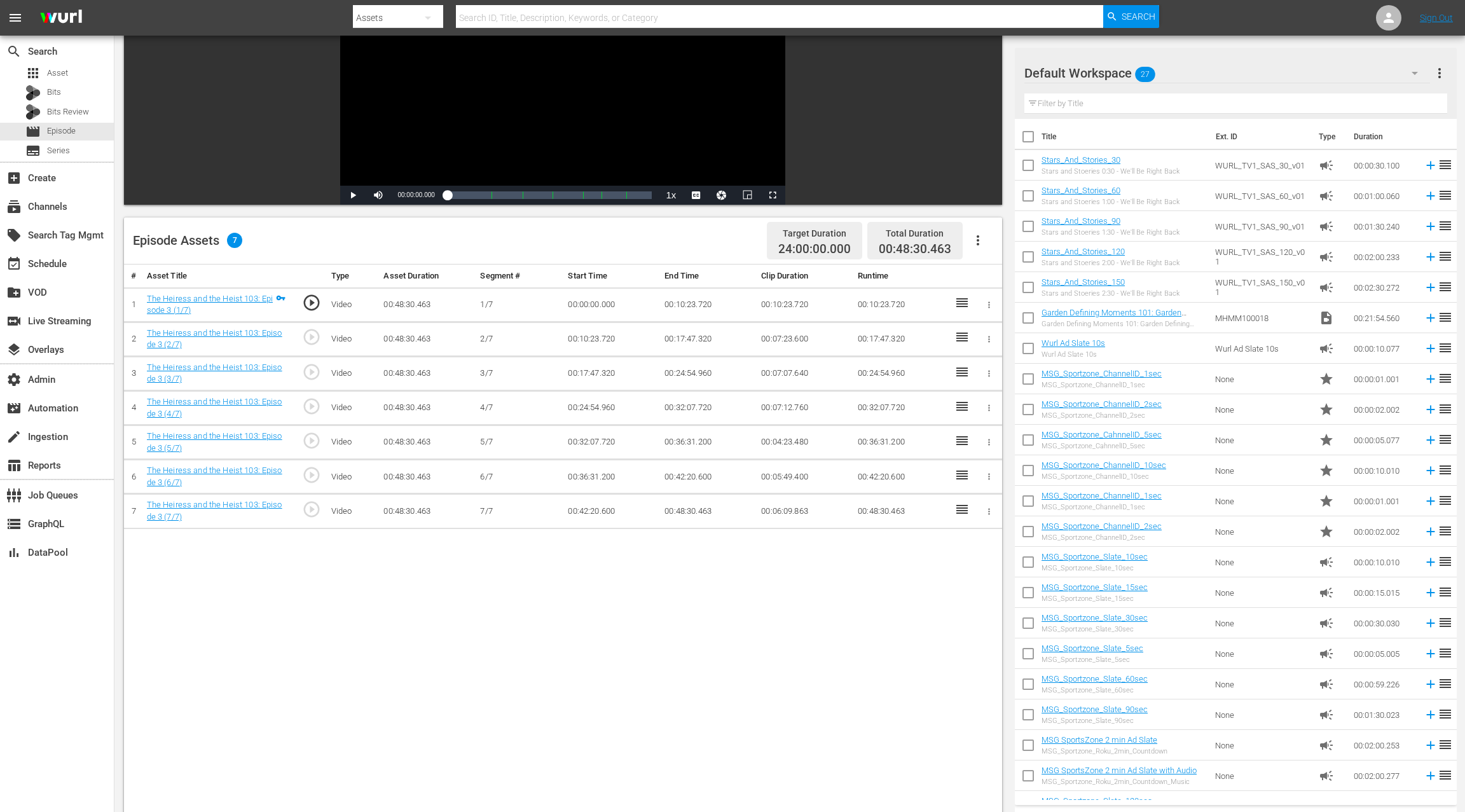
scroll to position [168, 0]
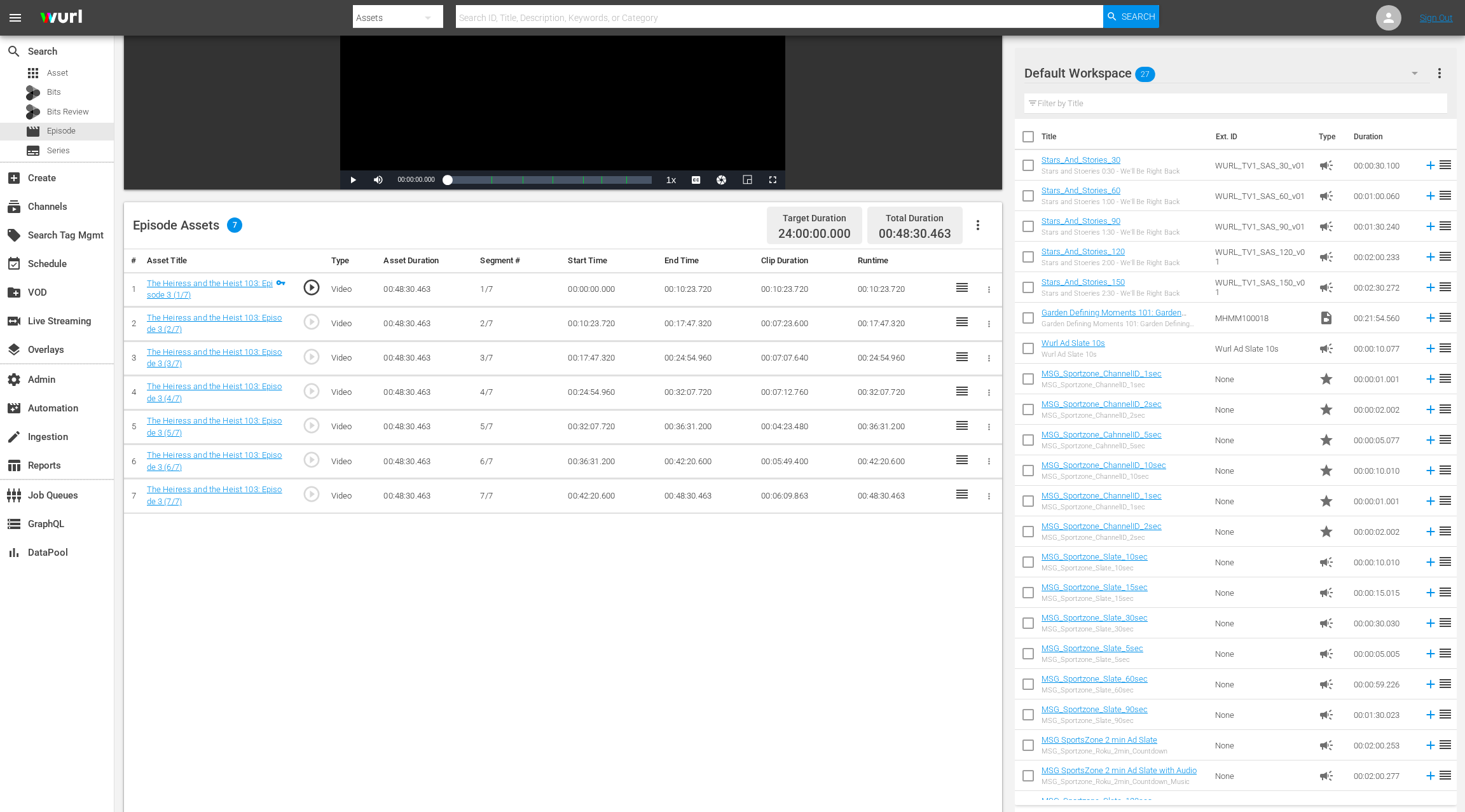
click at [981, 227] on icon "button" at bounding box center [978, 225] width 15 height 15
drag, startPoint x: 1001, startPoint y: 259, endPoint x: 970, endPoint y: 274, distance: 34.4
click at [1001, 259] on div "Fill with Ads" at bounding box center [1016, 261] width 87 height 31
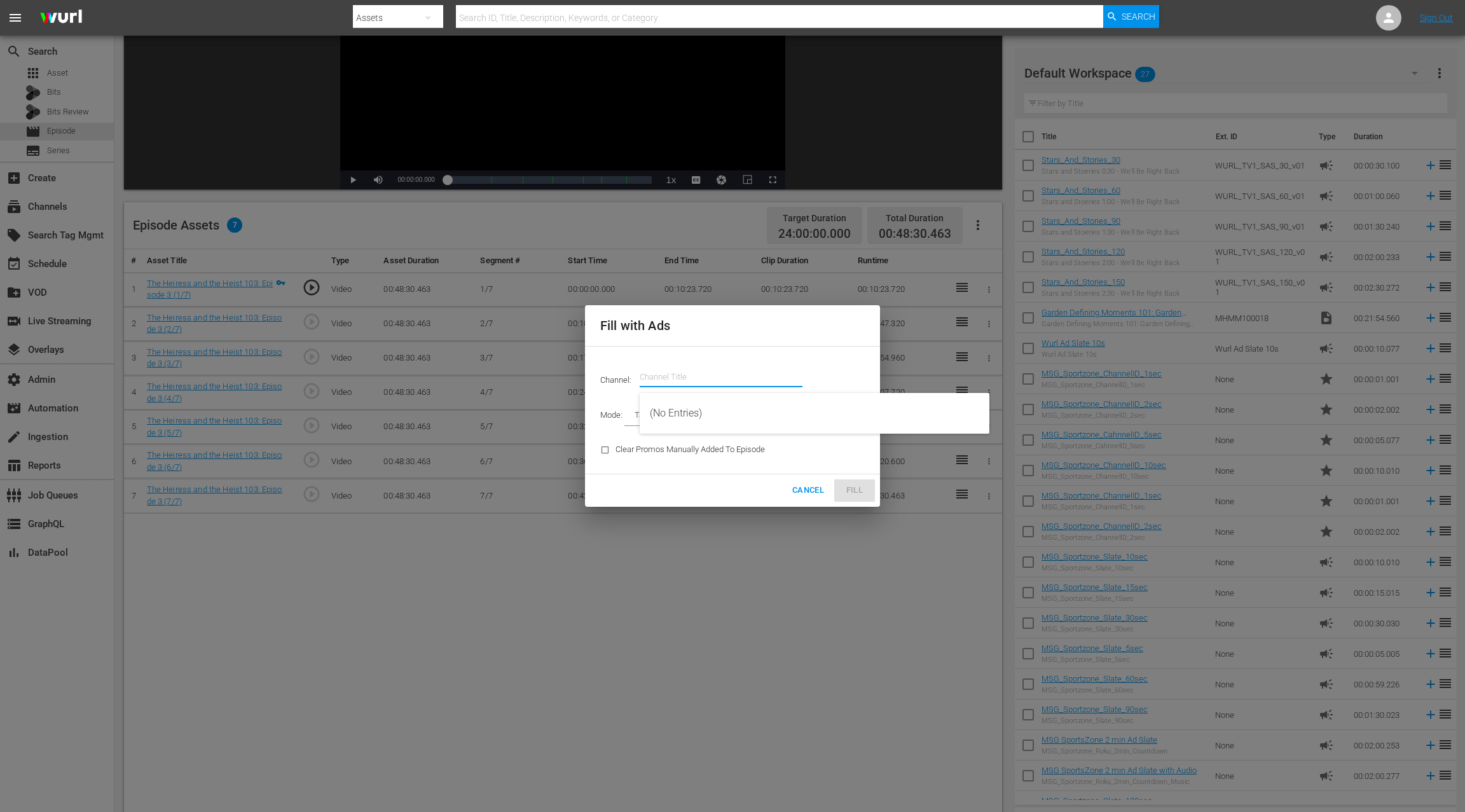
click at [692, 375] on input "text" at bounding box center [720, 378] width 163 height 31
type input "o"
click at [647, 378] on input "ifc" at bounding box center [720, 378] width 163 height 31
click at [686, 415] on div "IFC Films Picks - ROKU (563 - amc_ifc_films_picks_1)" at bounding box center [815, 413] width 329 height 31
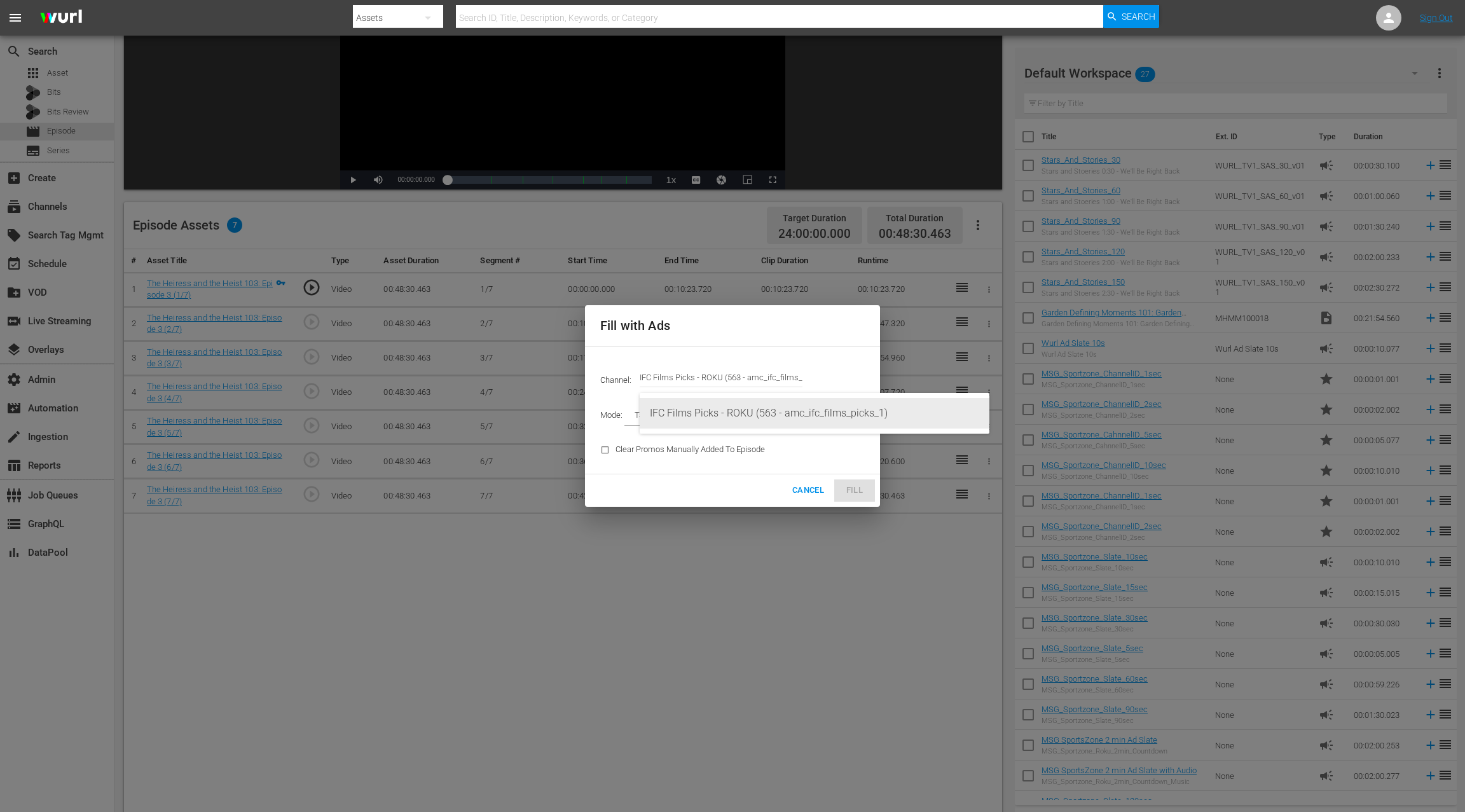
type input "IFC Films Picks - ROKU (563)"
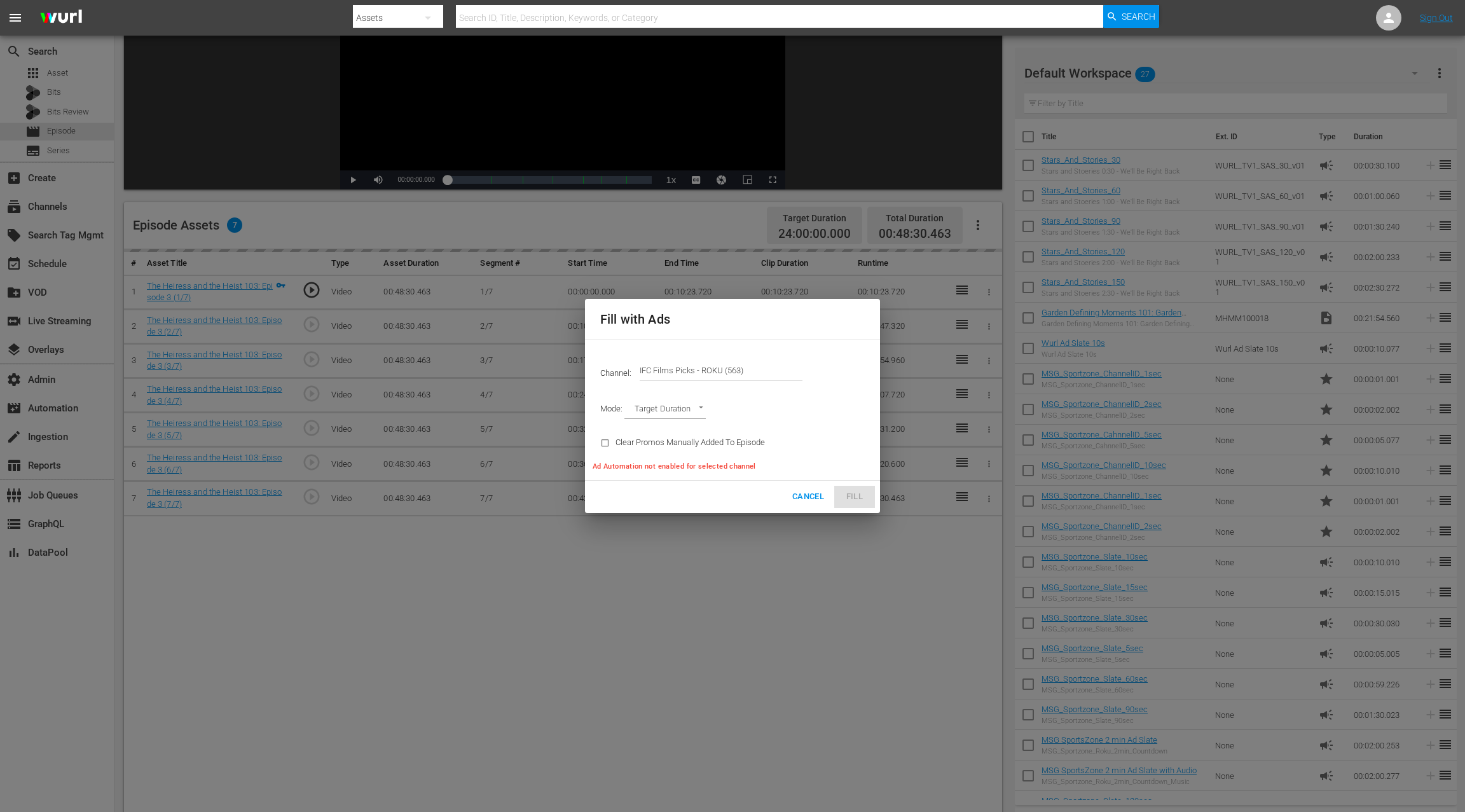
type input "AD_BREAK_DURATION"
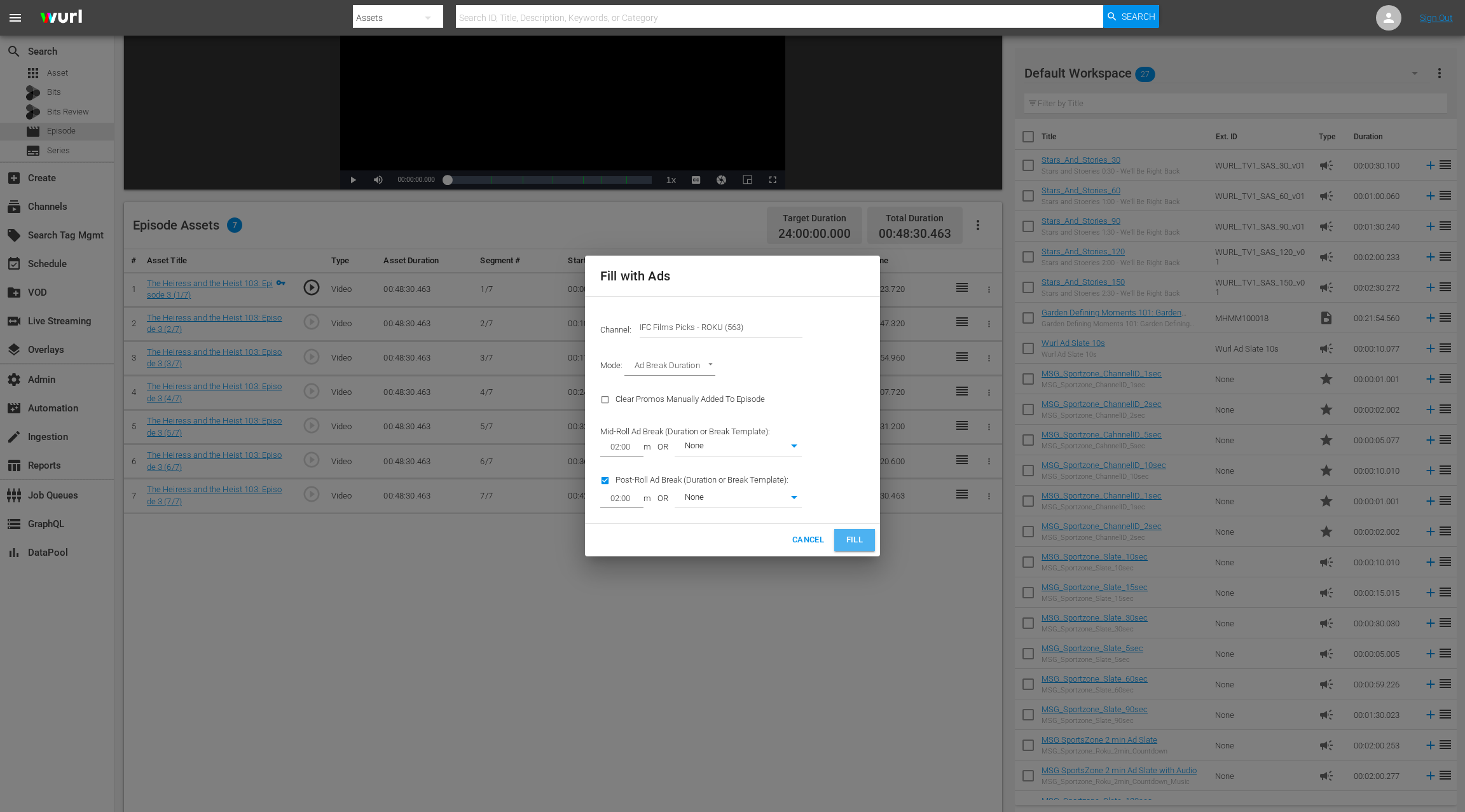
click at [858, 541] on span "Fill" at bounding box center [853, 539] width 20 height 14
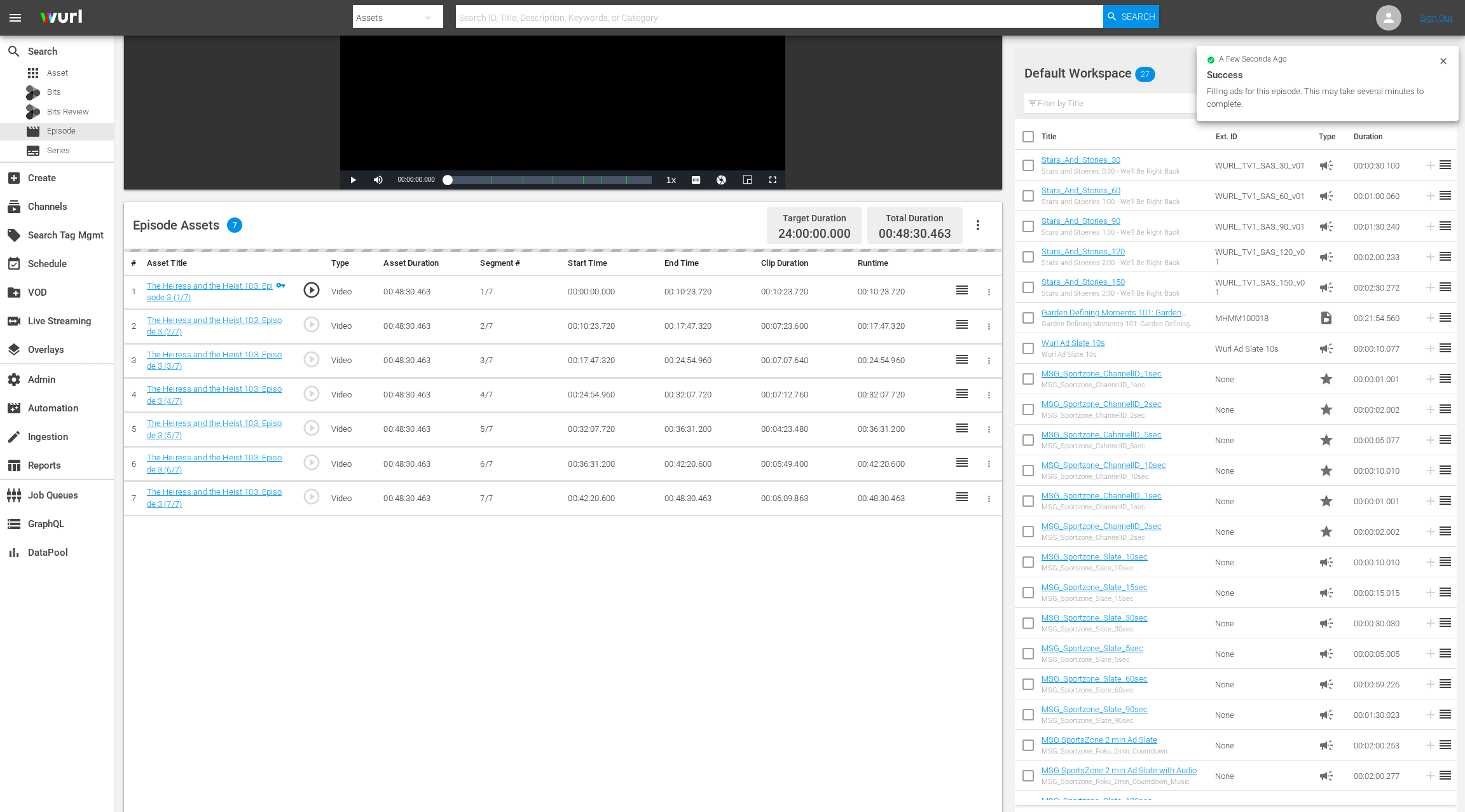
scroll to position [171, 0]
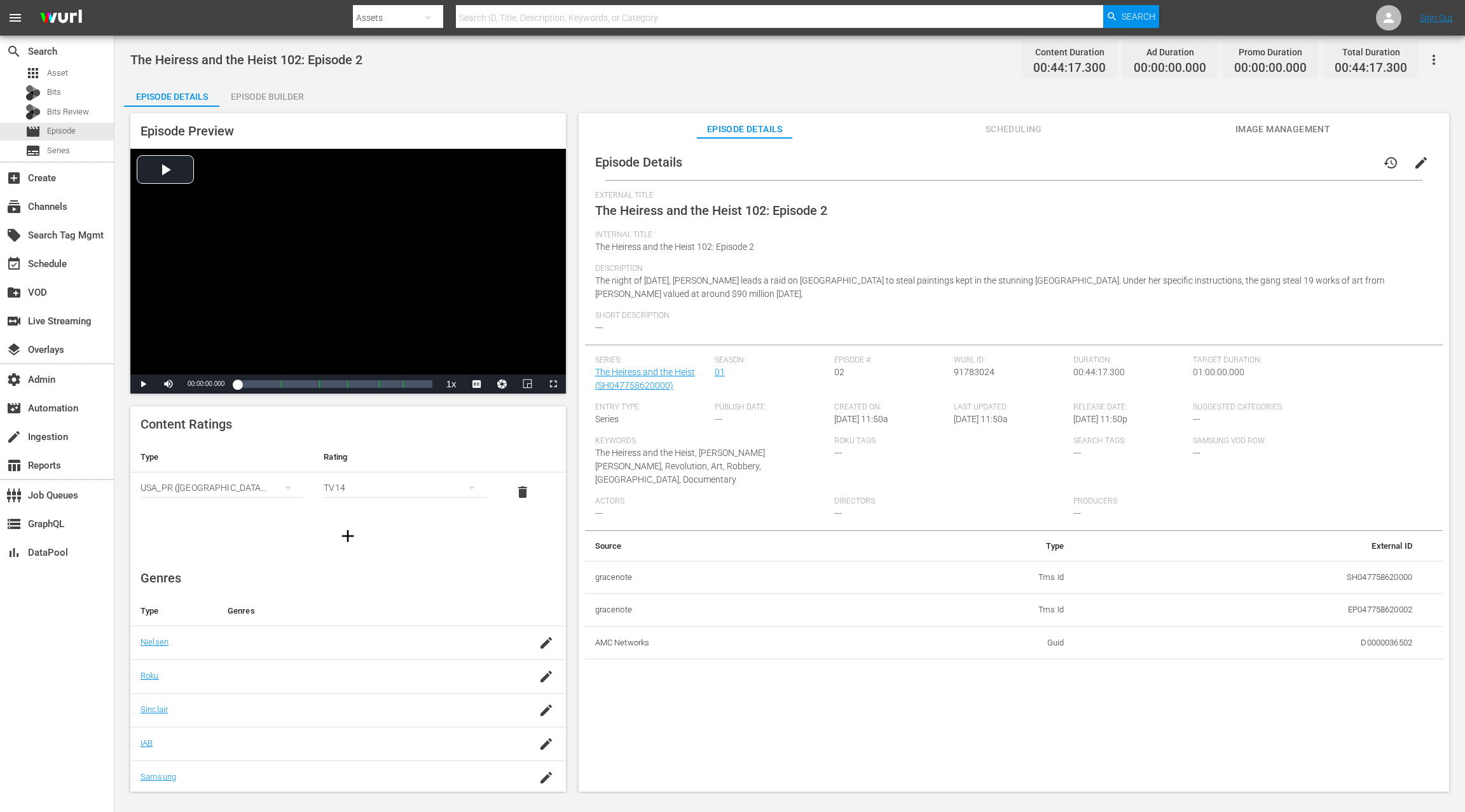
drag, startPoint x: 1418, startPoint y: 163, endPoint x: 1250, endPoint y: 188, distance: 169.8
click at [1098, 162] on span "edit" at bounding box center [1421, 163] width 15 height 15
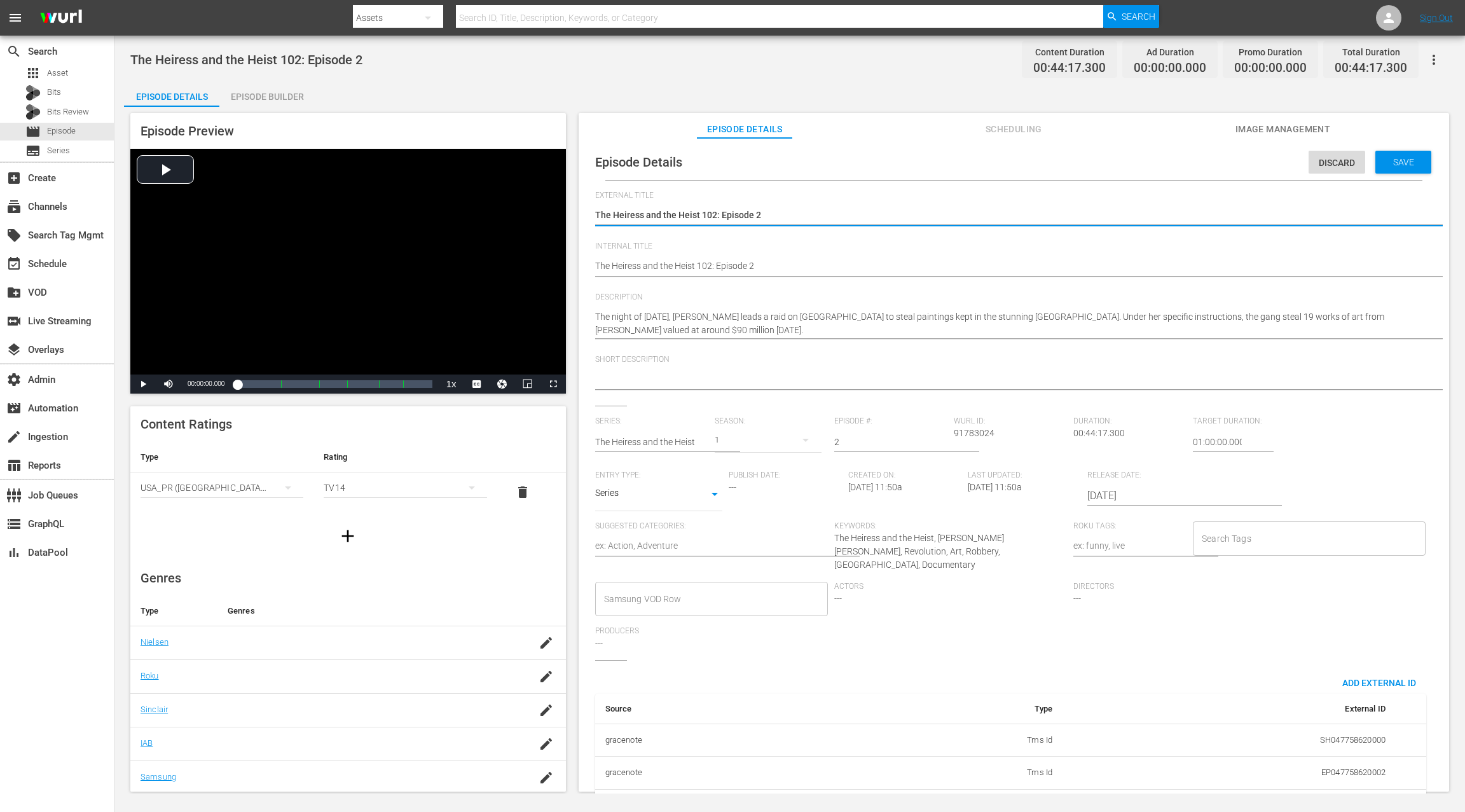
drag, startPoint x: 596, startPoint y: 268, endPoint x: 598, endPoint y: 260, distance: 8.2
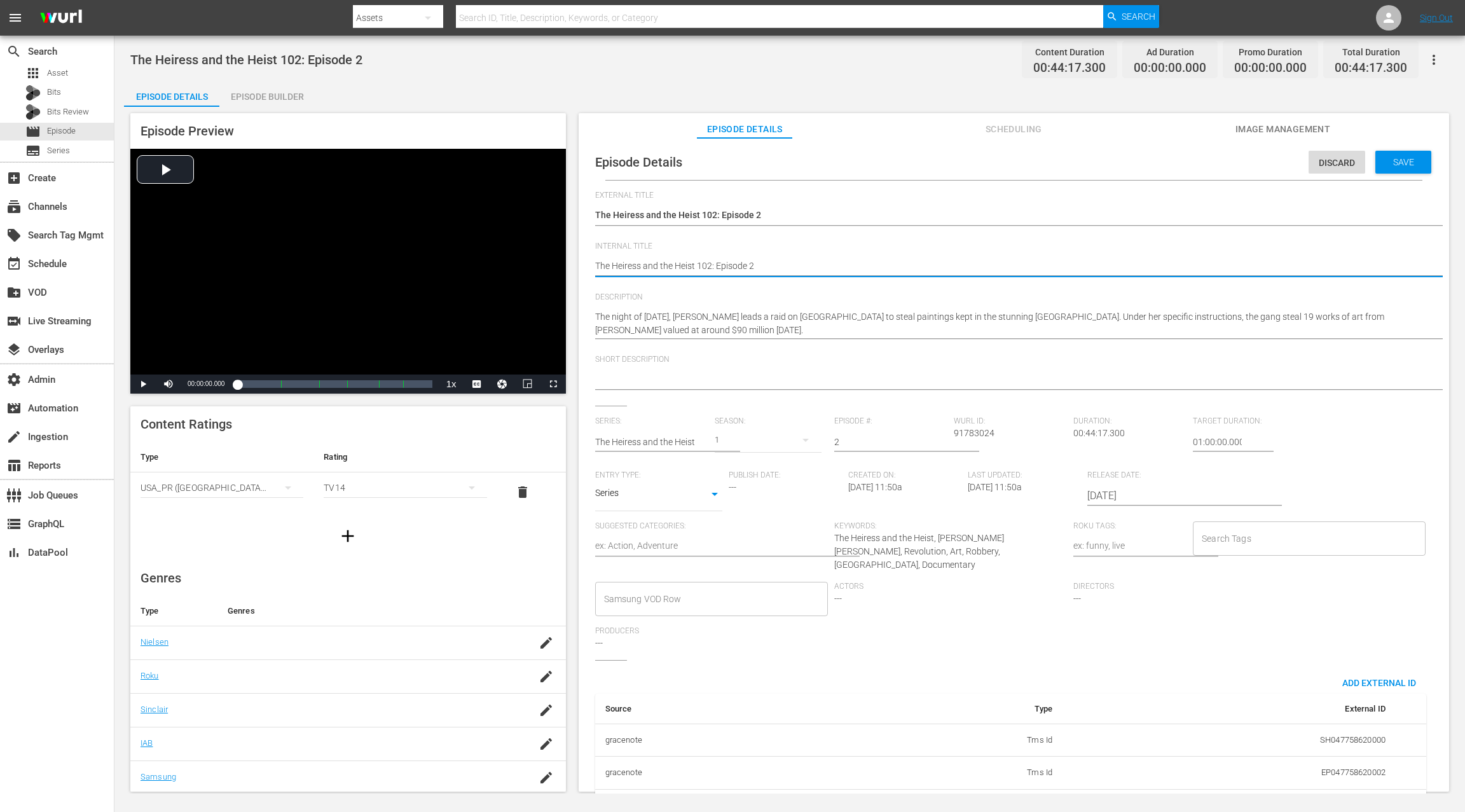
paste textarea "(24 ROKU IFC PICKS)"
type textarea "(24 ROKU IFC PICKS) The Heiress and the Heist 102: Episode 2"
drag, startPoint x: 1194, startPoint y: 440, endPoint x: 1180, endPoint y: 443, distance: 14.3
click at [1098, 443] on div "Series: The Heiress and the Heist Season: 1 Episode #: 2 Wurl ID: 91783024 Dura…" at bounding box center [1013, 537] width 837 height 244
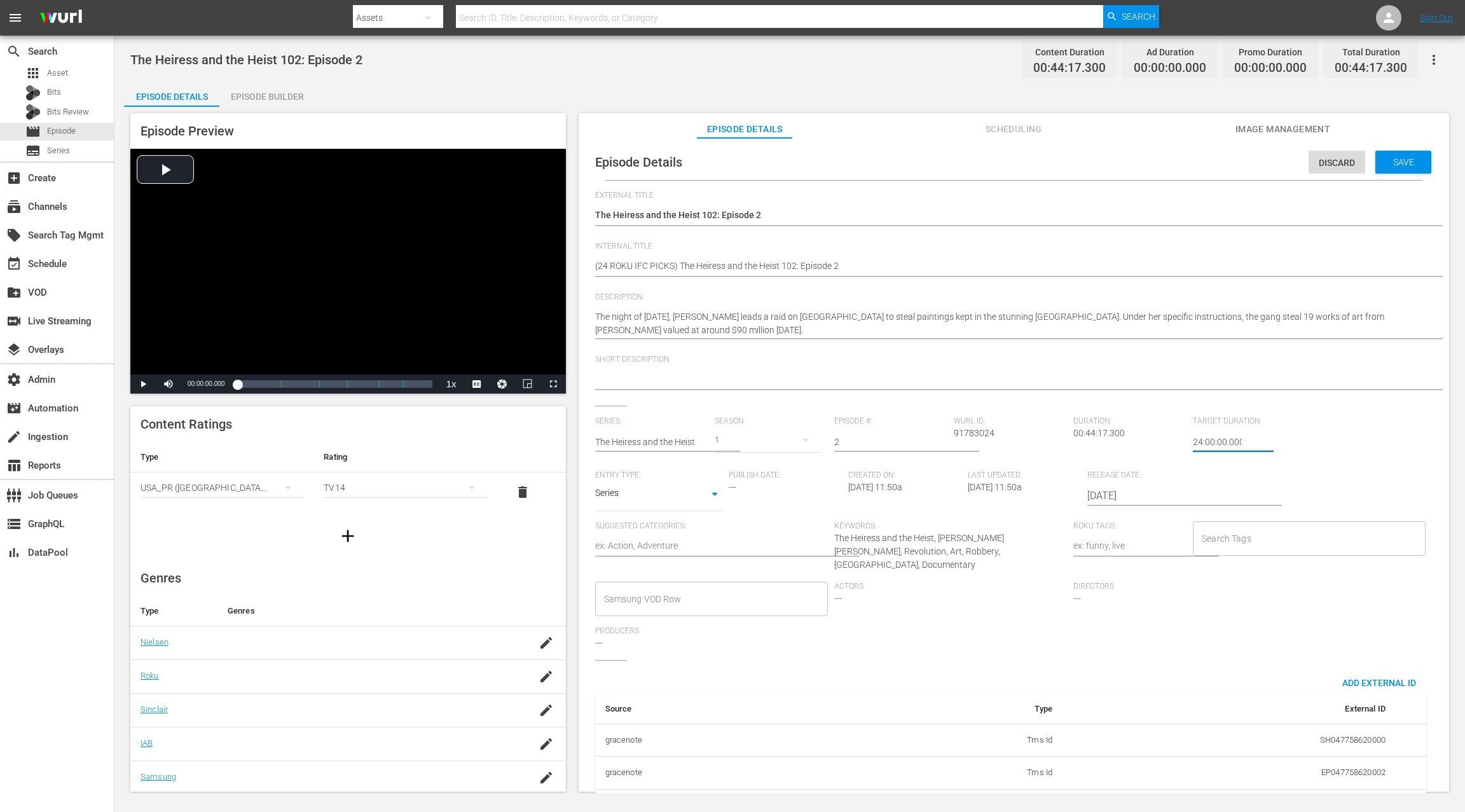
type input "24:00:00.000"
click at [1098, 168] on div "Save" at bounding box center [1403, 162] width 56 height 23
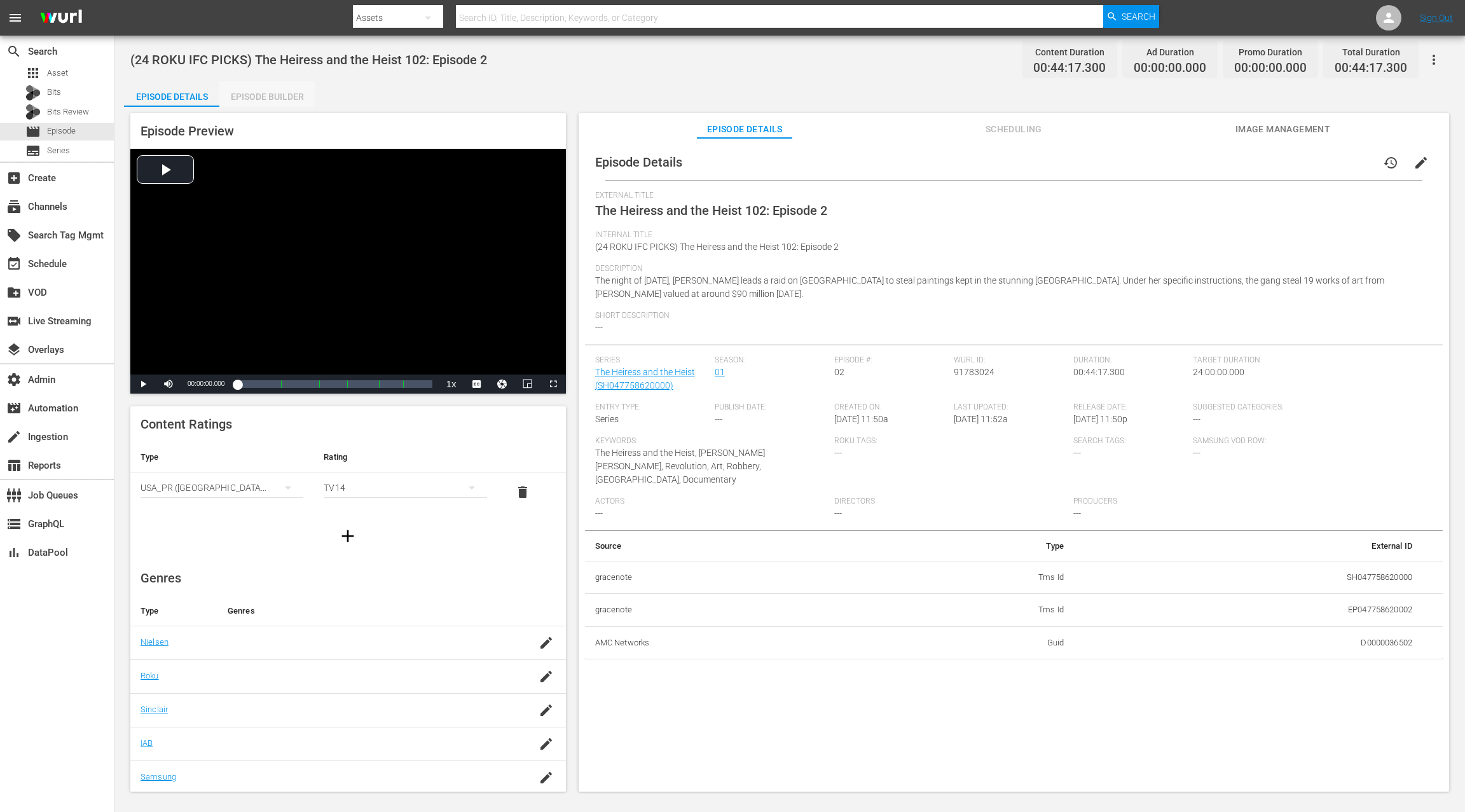
drag, startPoint x: 270, startPoint y: 89, endPoint x: 335, endPoint y: 113, distance: 69.3
click at [270, 89] on div "Episode Builder" at bounding box center [267, 96] width 95 height 31
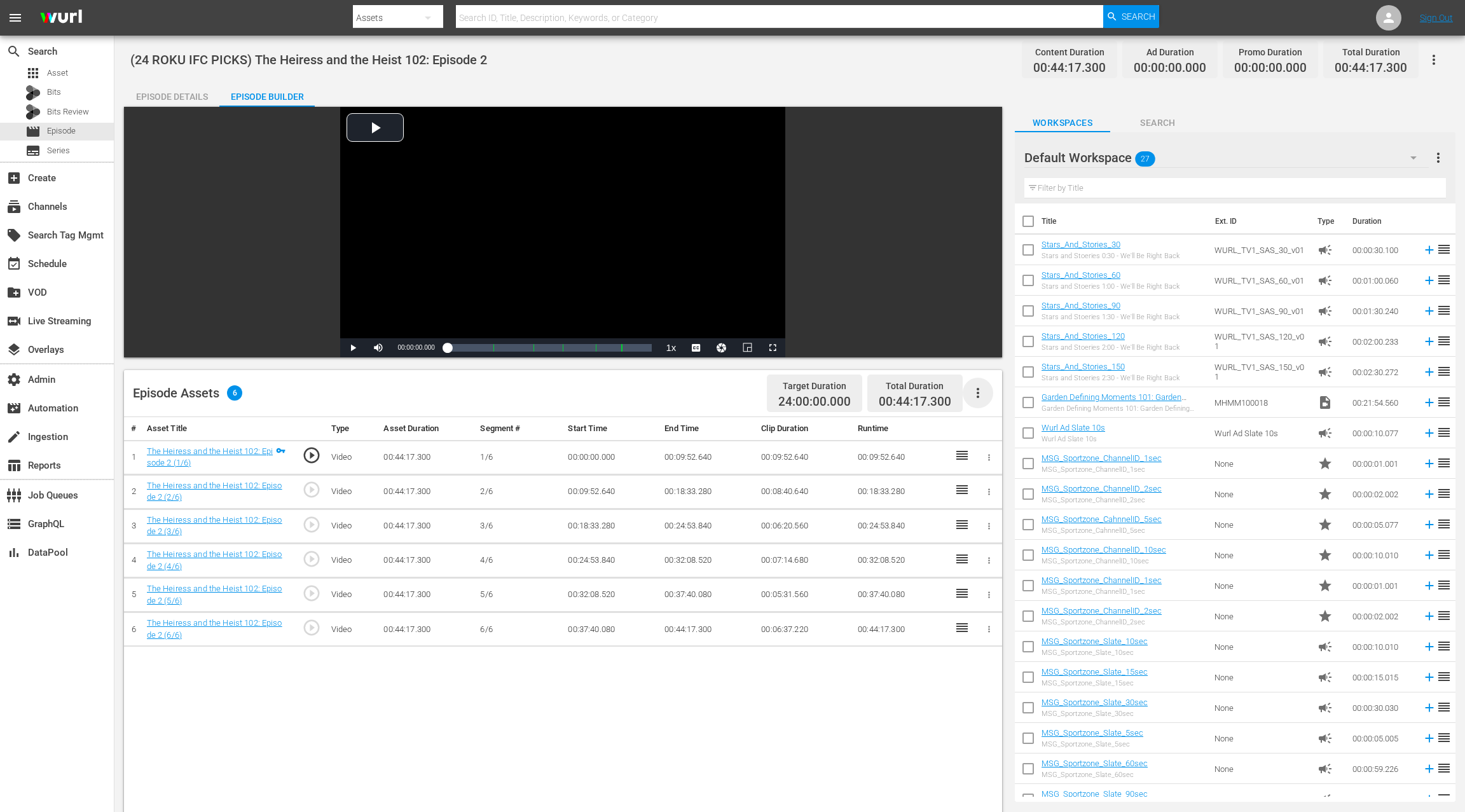
click at [978, 397] on icon "button" at bounding box center [978, 393] width 3 height 11
drag, startPoint x: 1002, startPoint y: 426, endPoint x: 966, endPoint y: 421, distance: 36.3
click at [1002, 426] on div "Fill with Ads" at bounding box center [1016, 429] width 87 height 31
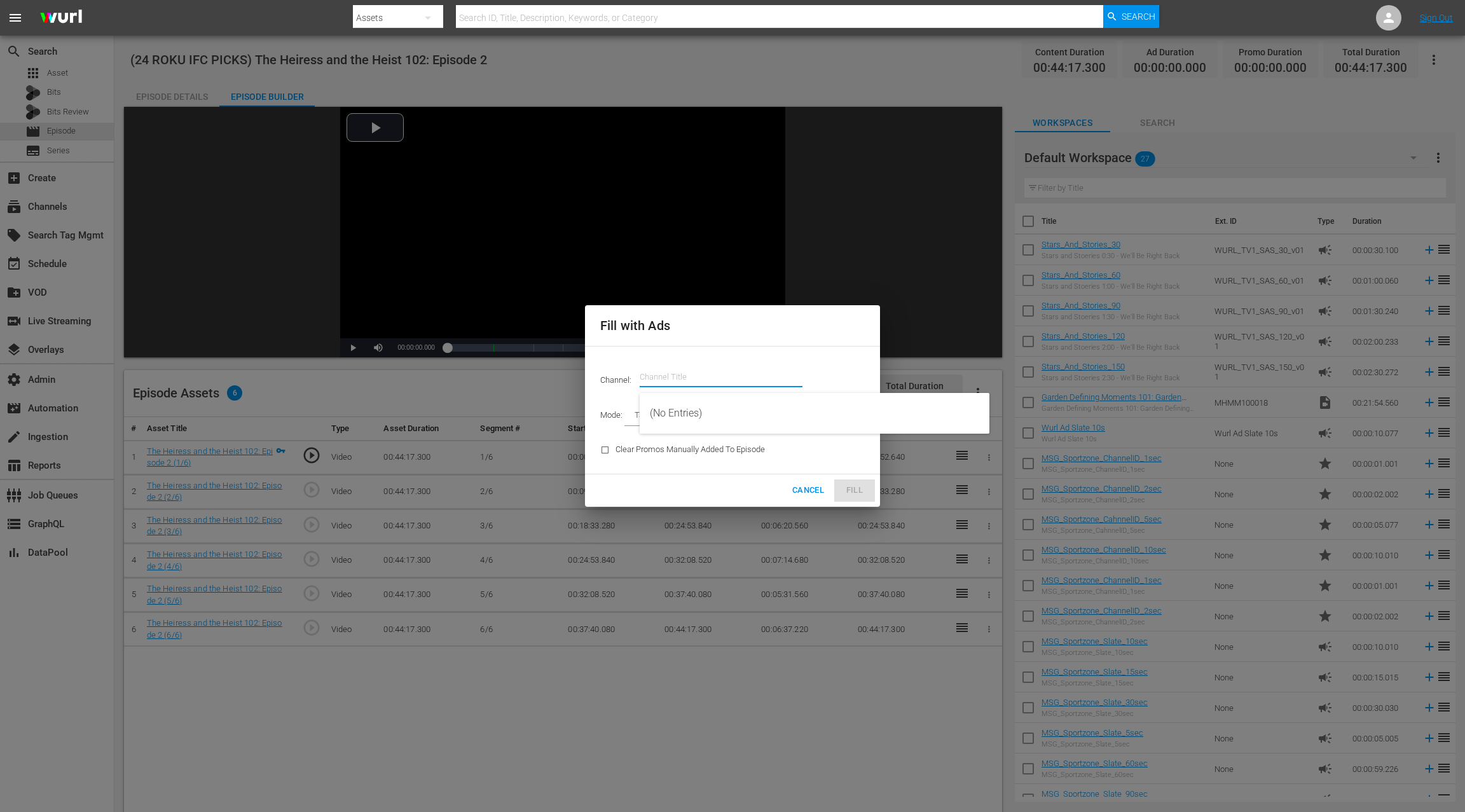
click at [678, 376] on input "text" at bounding box center [720, 378] width 163 height 31
paste input "ifc"
drag, startPoint x: 688, startPoint y: 410, endPoint x: 696, endPoint y: 409, distance: 8.1
click at [693, 410] on div "IFC Films Picks - ROKU (563 - amc_ifc_films_picks_1)" at bounding box center [815, 413] width 329 height 31
type input "IFC Films Picks - ROKU (563)"
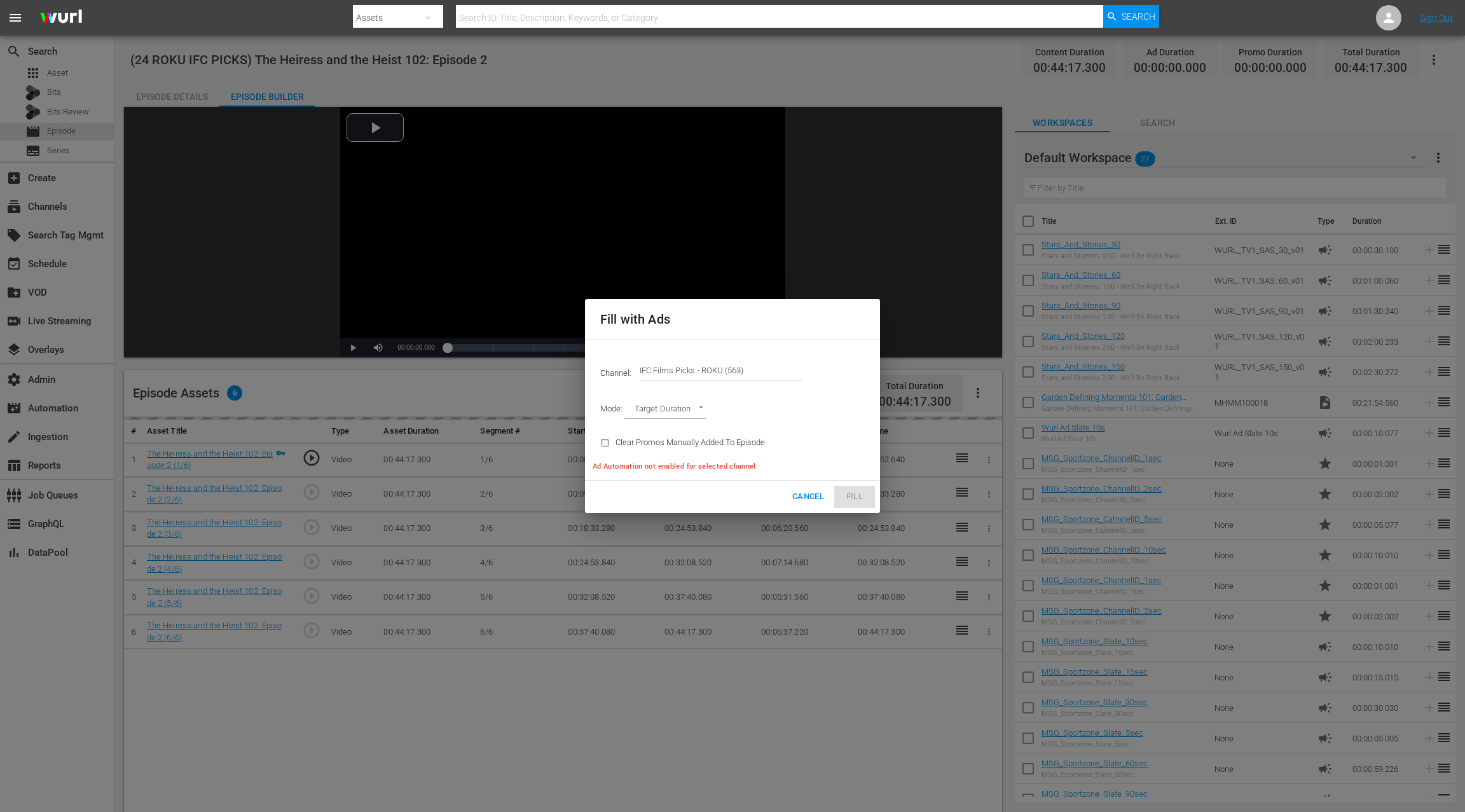
type input "AD_BREAK_DURATION"
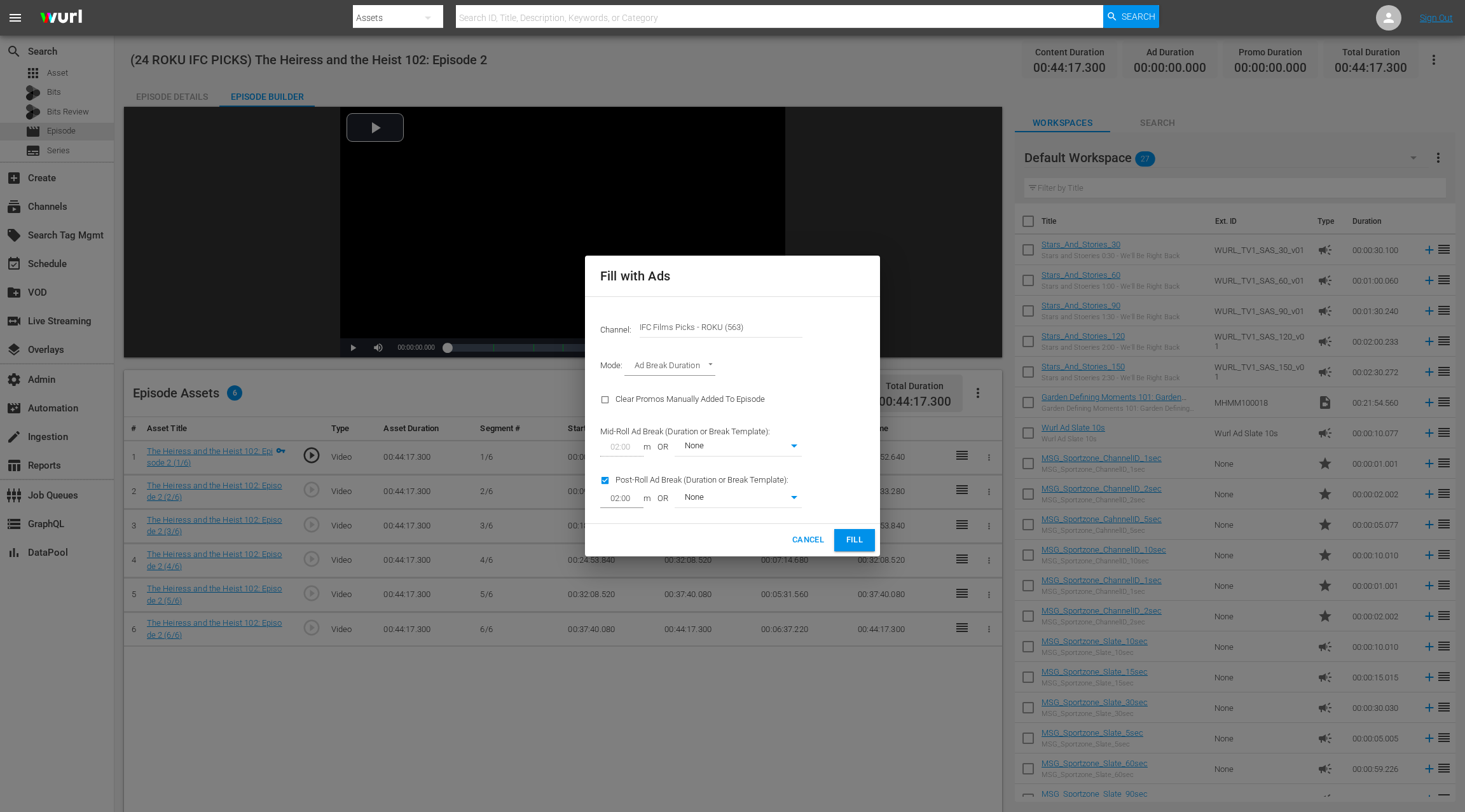
type input "0"
click at [857, 543] on span "Fill" at bounding box center [853, 539] width 20 height 14
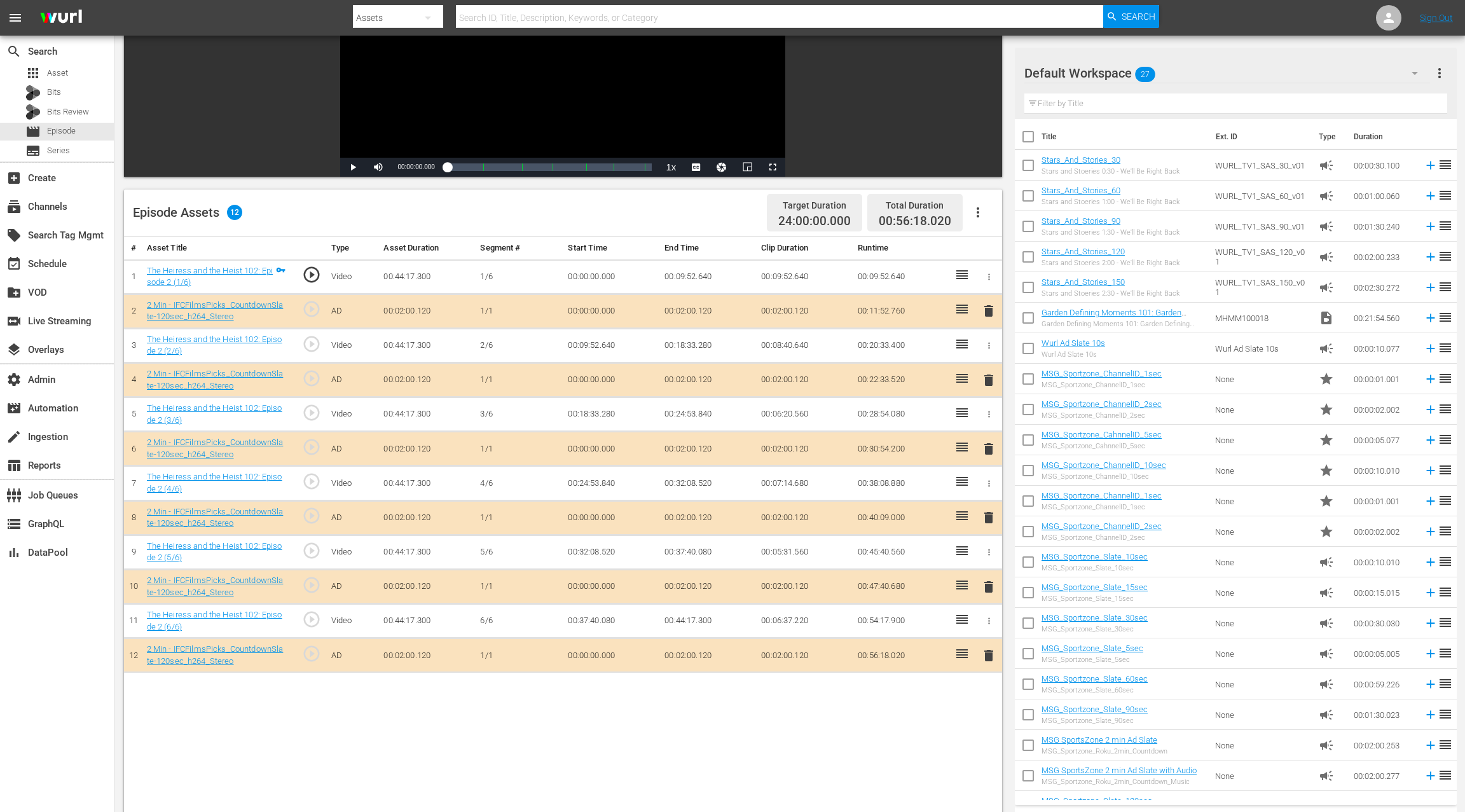
scroll to position [186, 0]
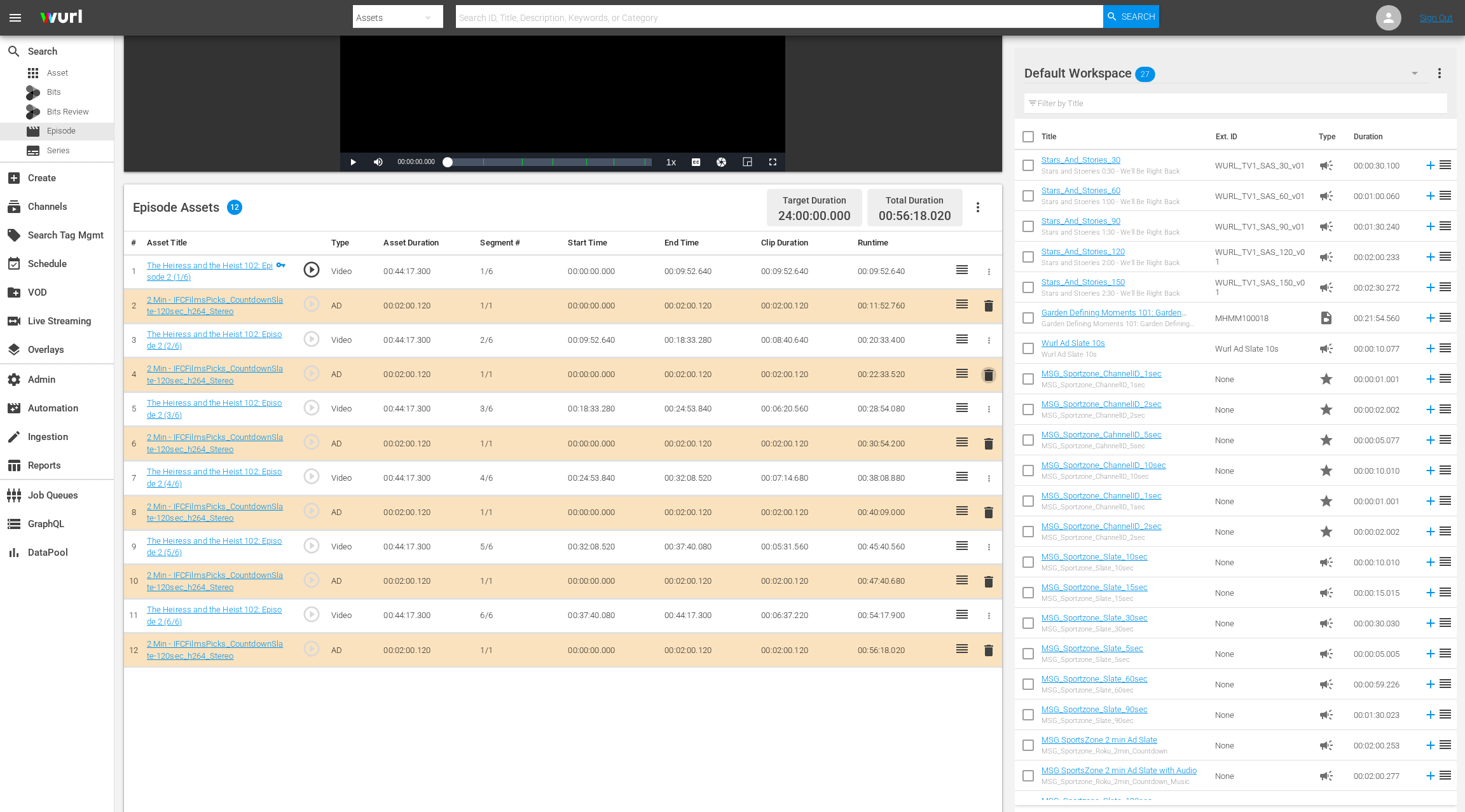
click at [990, 373] on span "delete" at bounding box center [988, 375] width 15 height 15
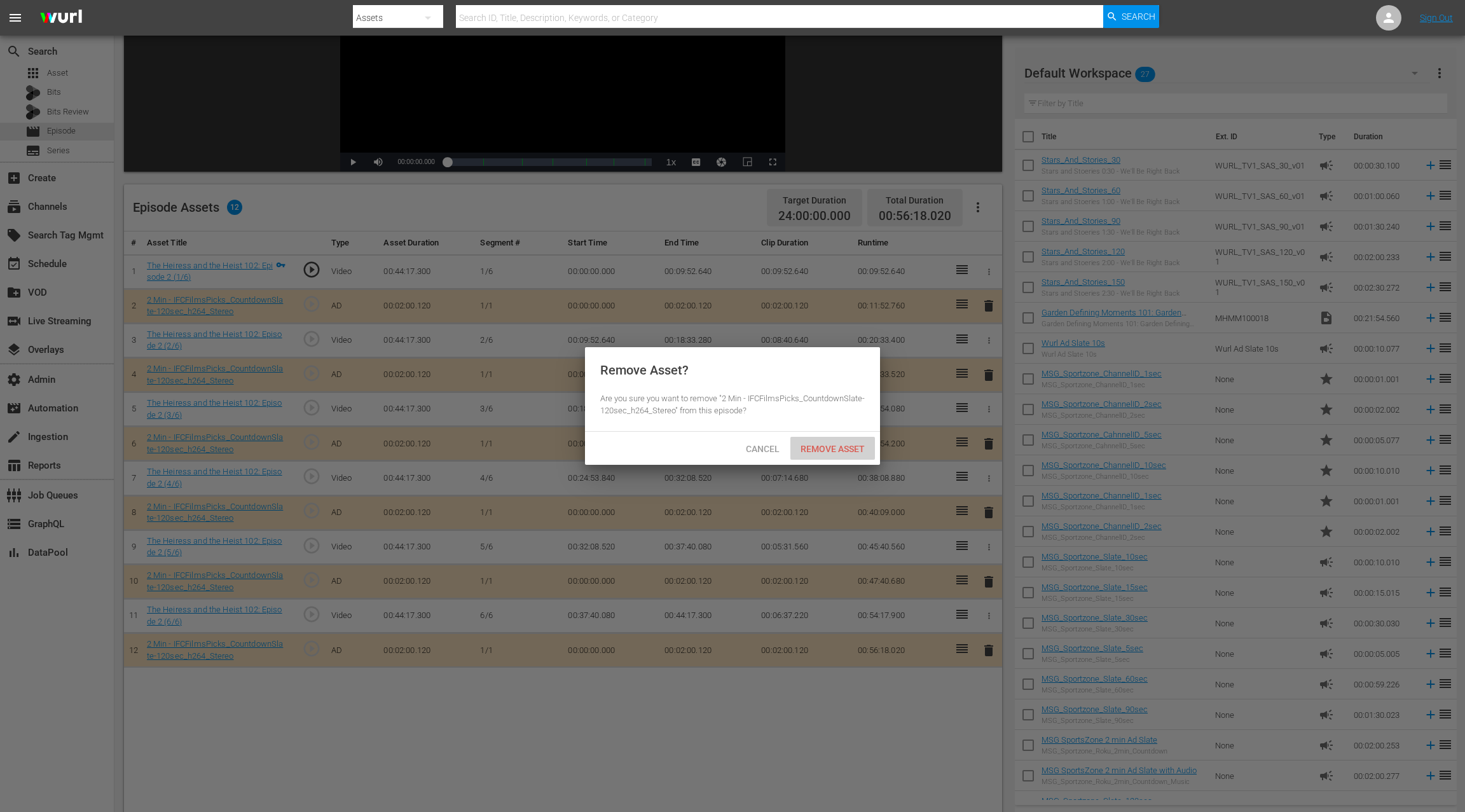
drag, startPoint x: 850, startPoint y: 448, endPoint x: 851, endPoint y: 440, distance: 8.1
click at [850, 448] on span "Remove Asset" at bounding box center [832, 449] width 85 height 11
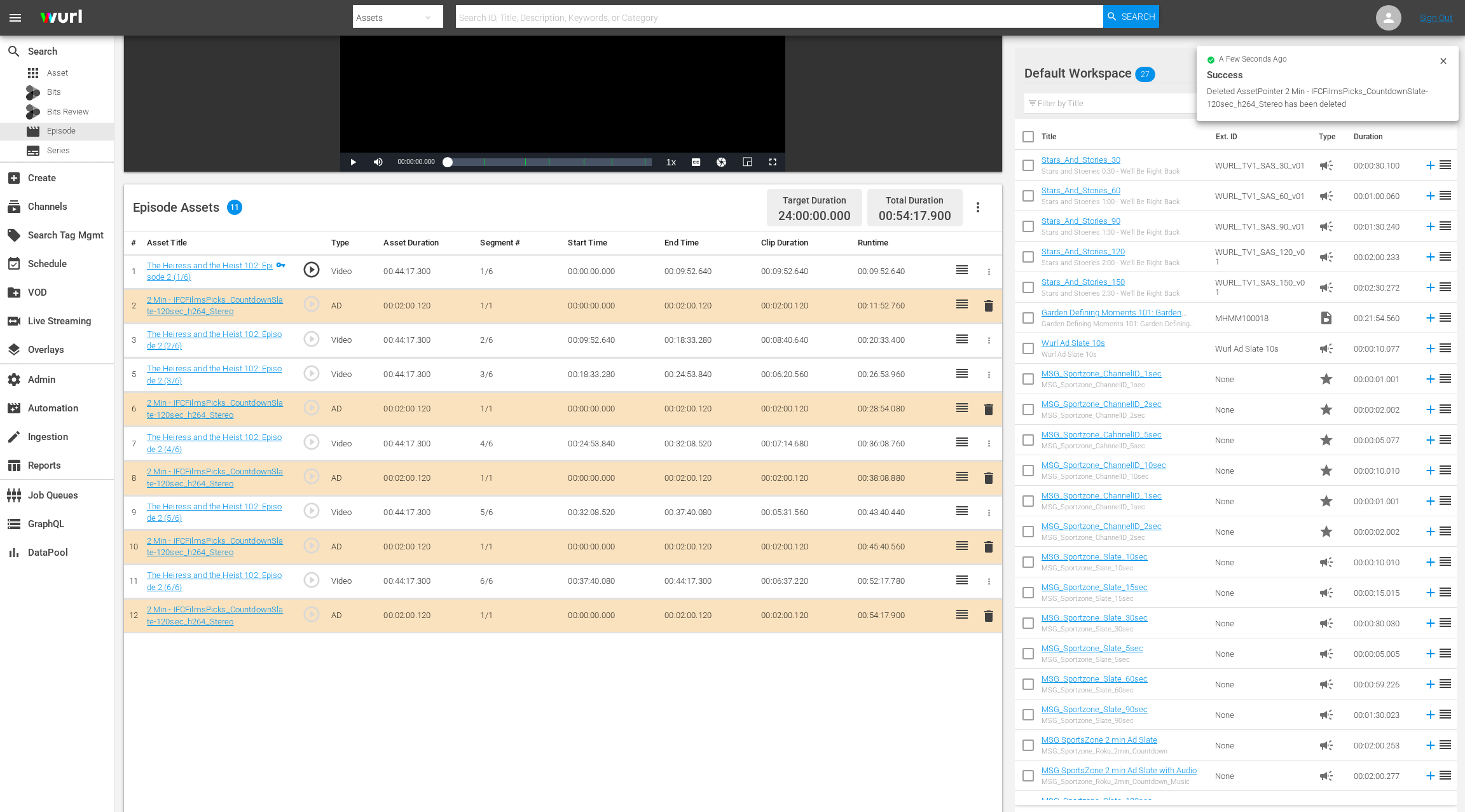
click at [994, 474] on span "delete" at bounding box center [988, 478] width 15 height 15
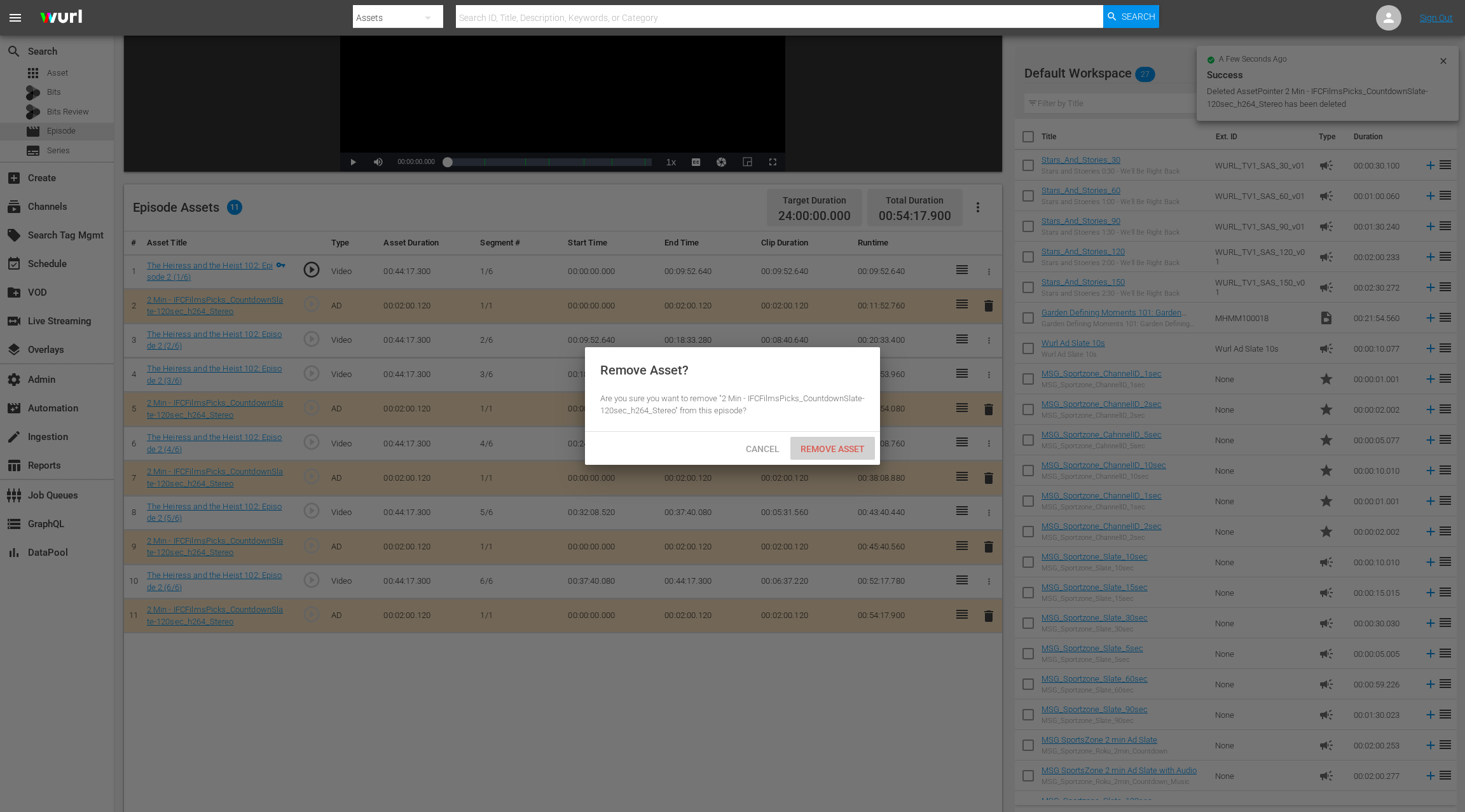
click at [833, 451] on span "Remove Asset" at bounding box center [832, 449] width 85 height 11
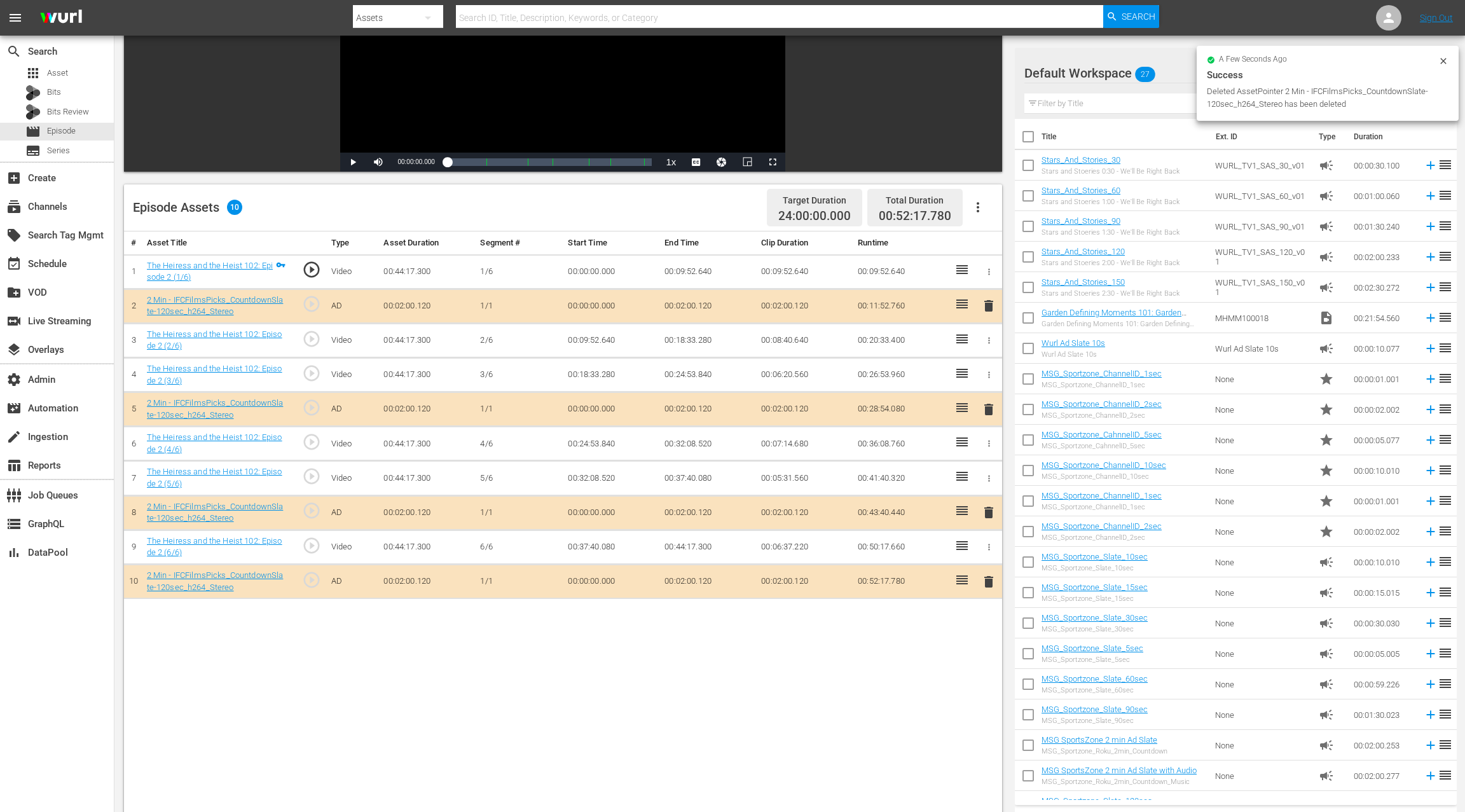
click at [992, 581] on span "delete" at bounding box center [988, 582] width 15 height 15
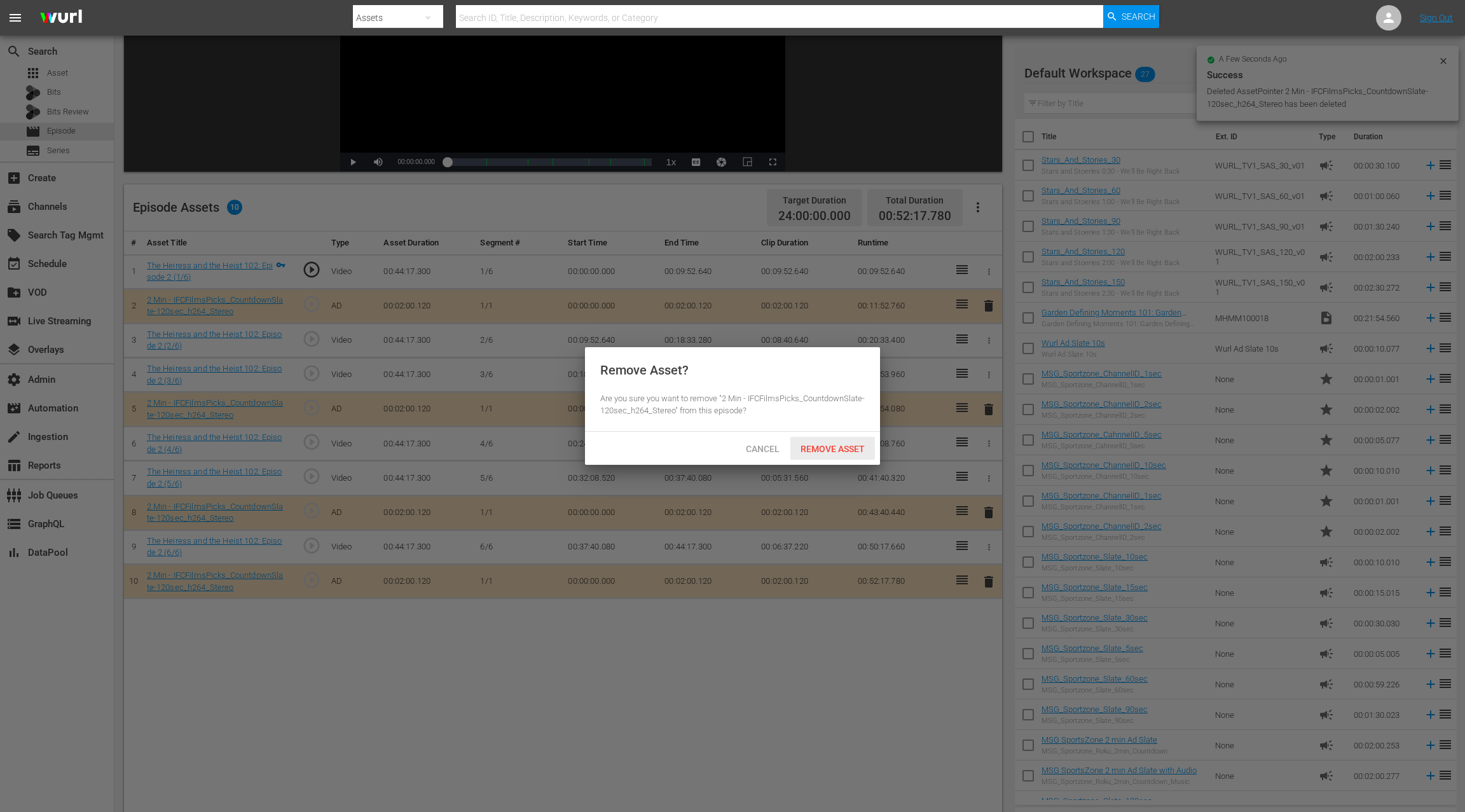
click at [841, 452] on span "Remove Asset" at bounding box center [832, 449] width 85 height 11
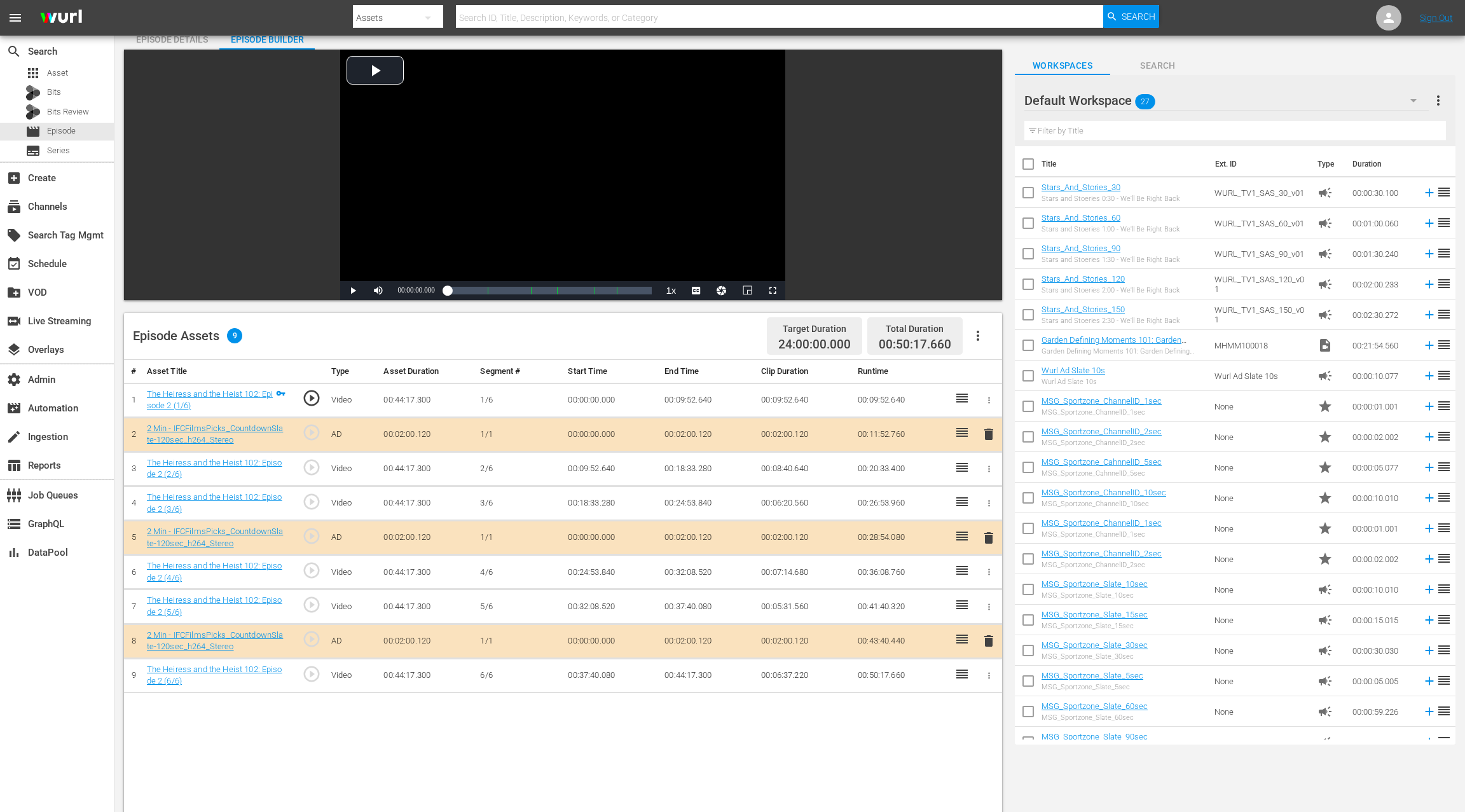
scroll to position [0, 0]
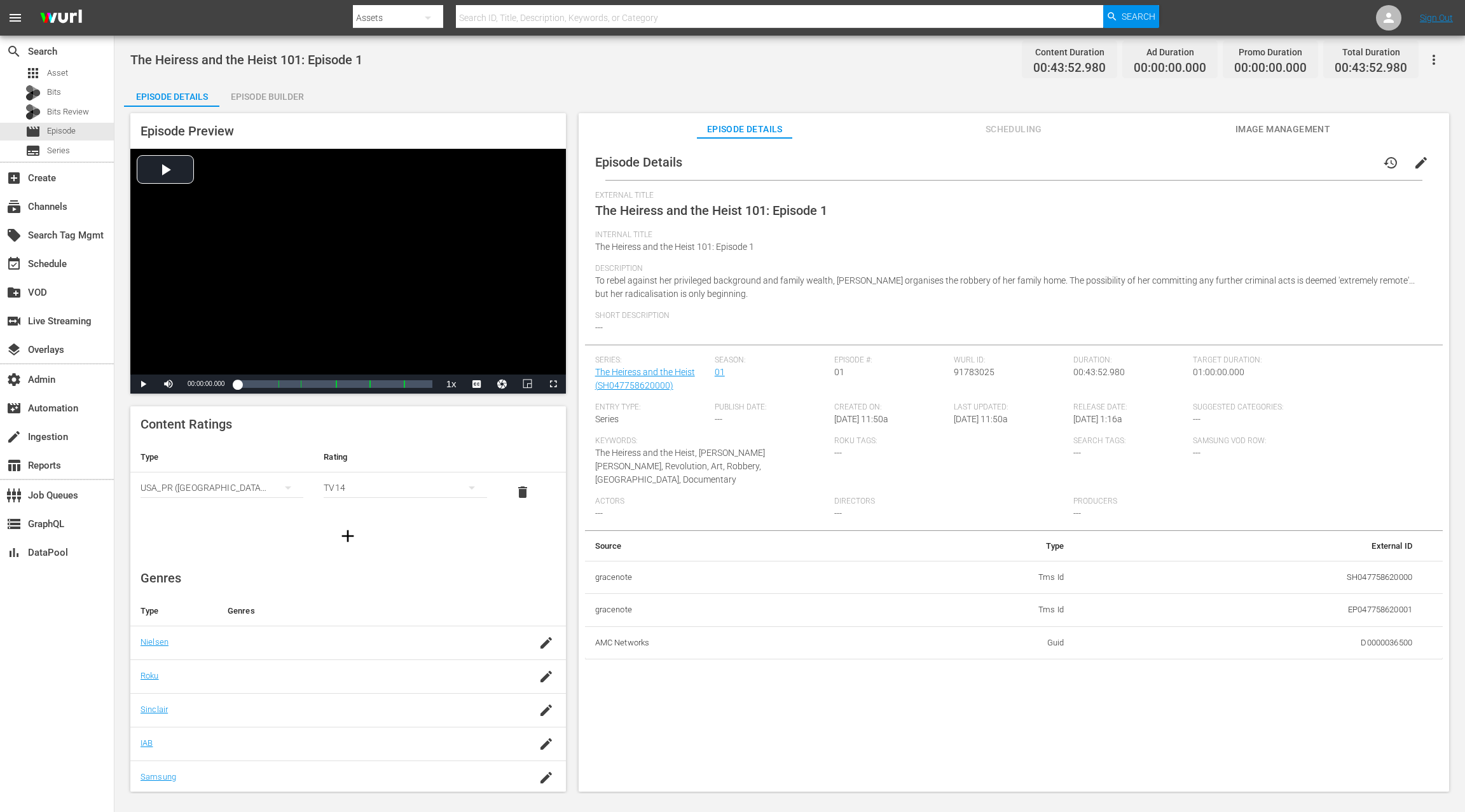
click at [1098, 164] on span "edit" at bounding box center [1421, 163] width 15 height 15
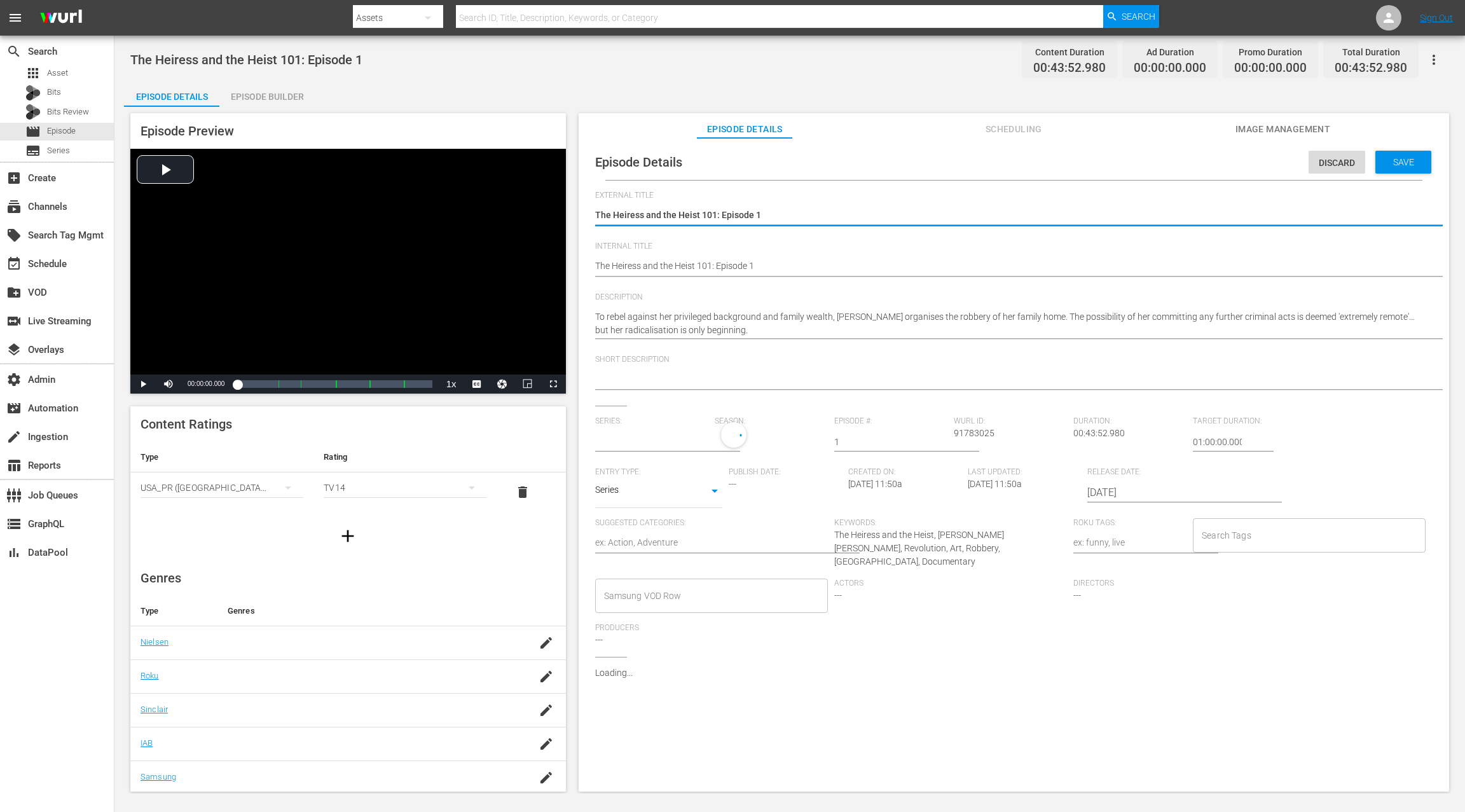
type input "The Heiress and the Heist"
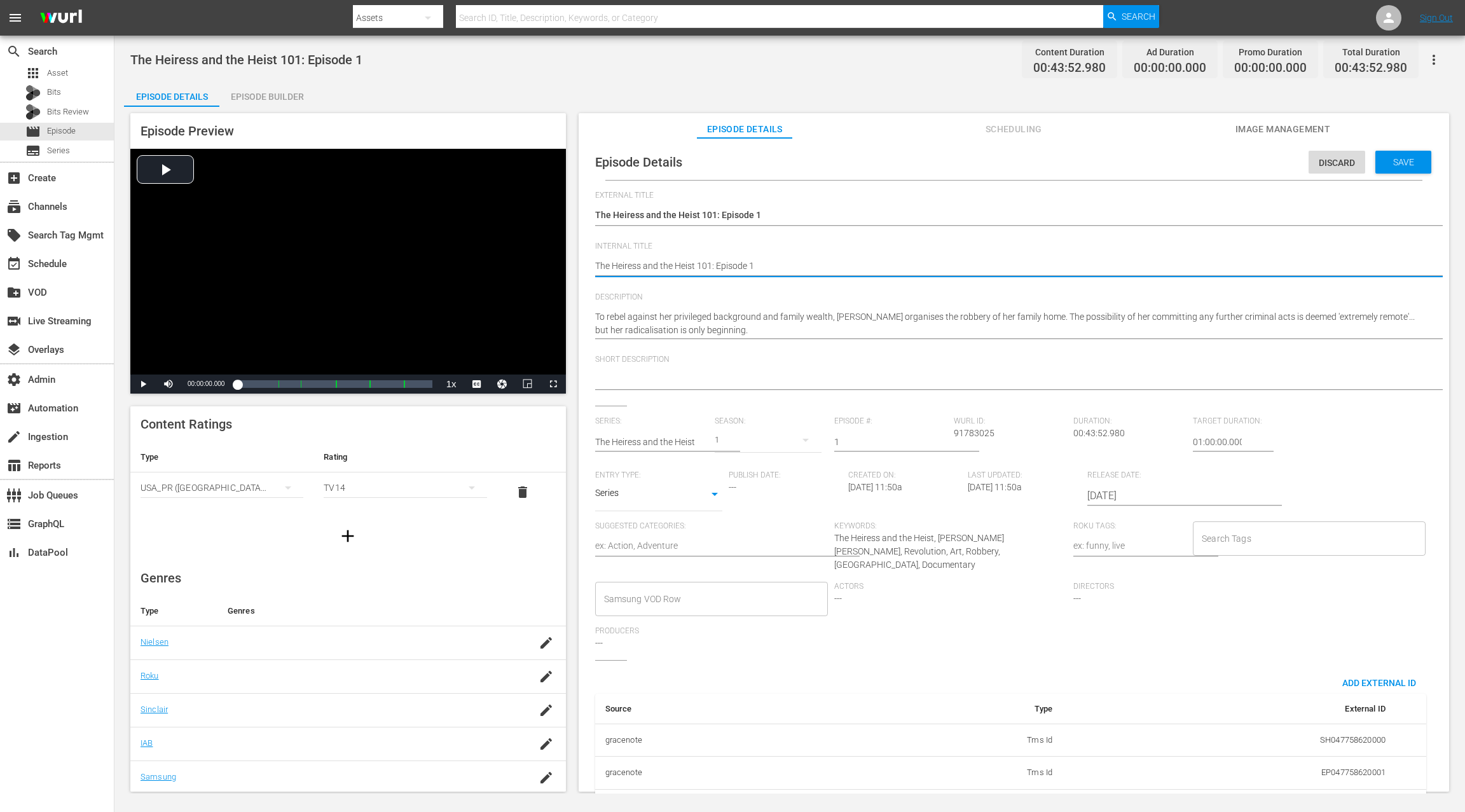
paste textarea "(24 ROKU IFC PICKS)"
type textarea "(24 ROKU IFC PICKS) The Heiress and the Heist 101: Episode 1"
drag, startPoint x: 1196, startPoint y: 440, endPoint x: 1186, endPoint y: 444, distance: 10.8
click at [1098, 444] on div "Series: The Heiress and the Heist Season: 1 Episode #: 1 [PERSON_NAME] ID: 9178…" at bounding box center [1013, 537] width 837 height 244
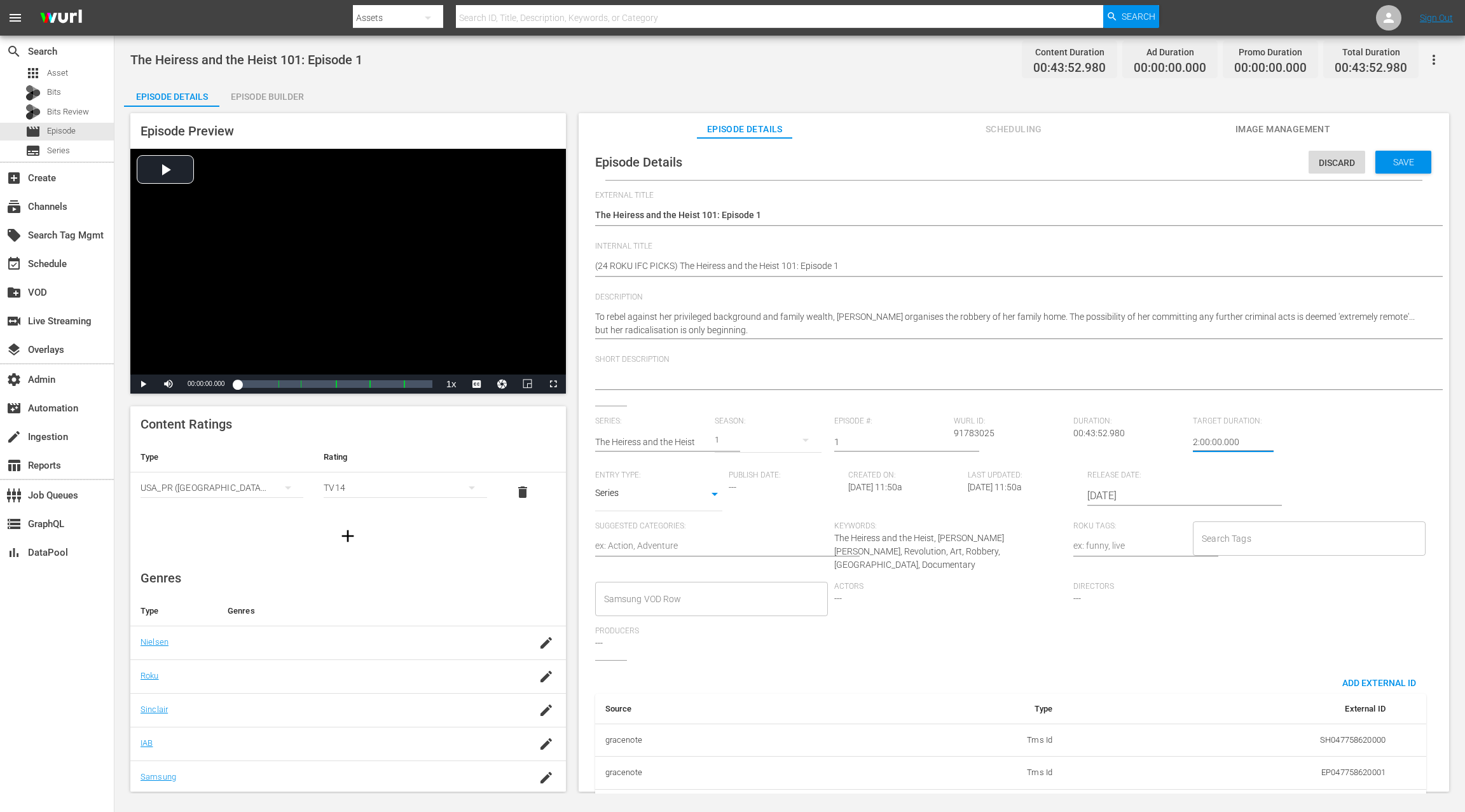
type input "24:00:00.000"
click at [1098, 162] on span "Save" at bounding box center [1402, 162] width 41 height 11
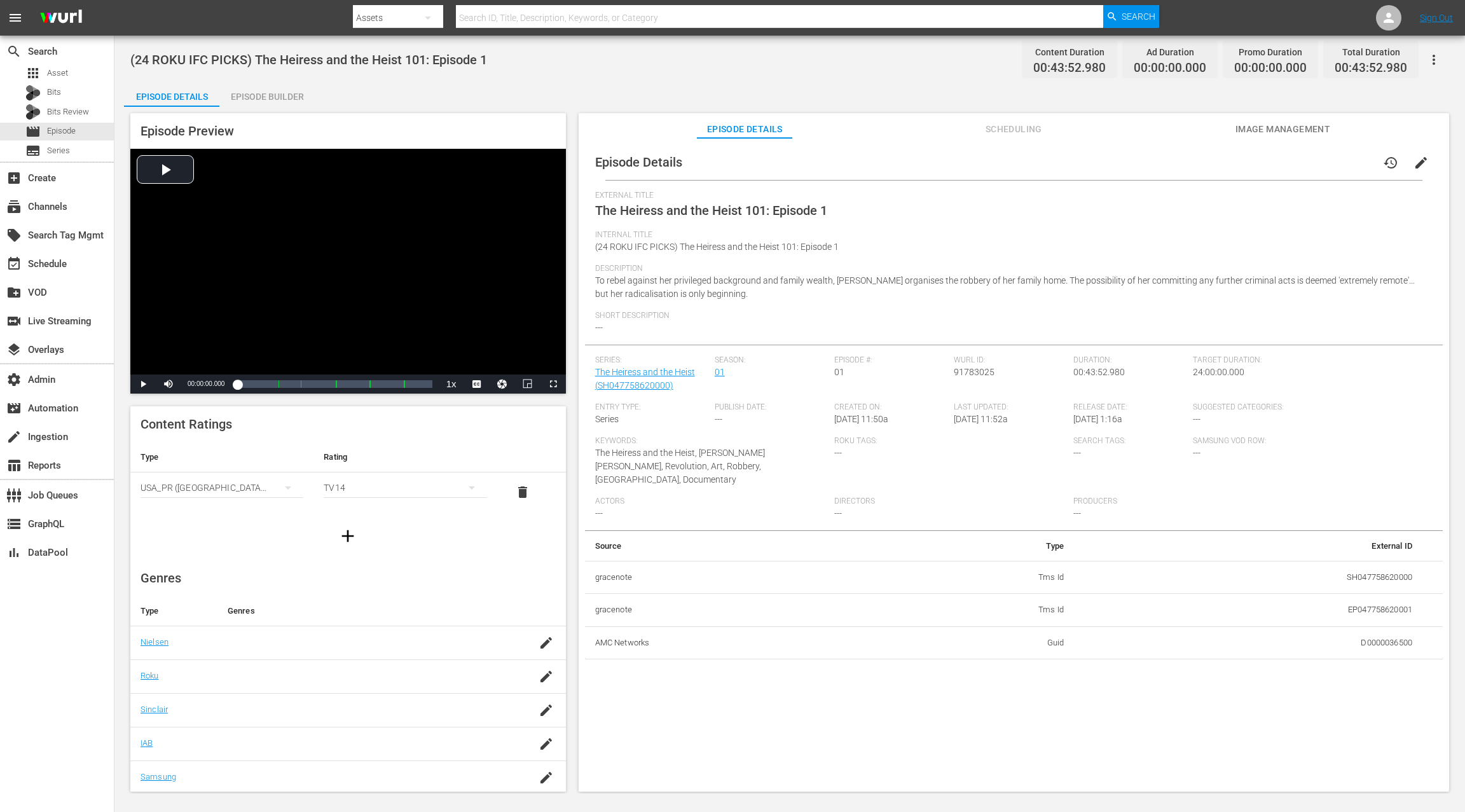
click at [279, 94] on div "Episode Builder" at bounding box center [267, 96] width 95 height 31
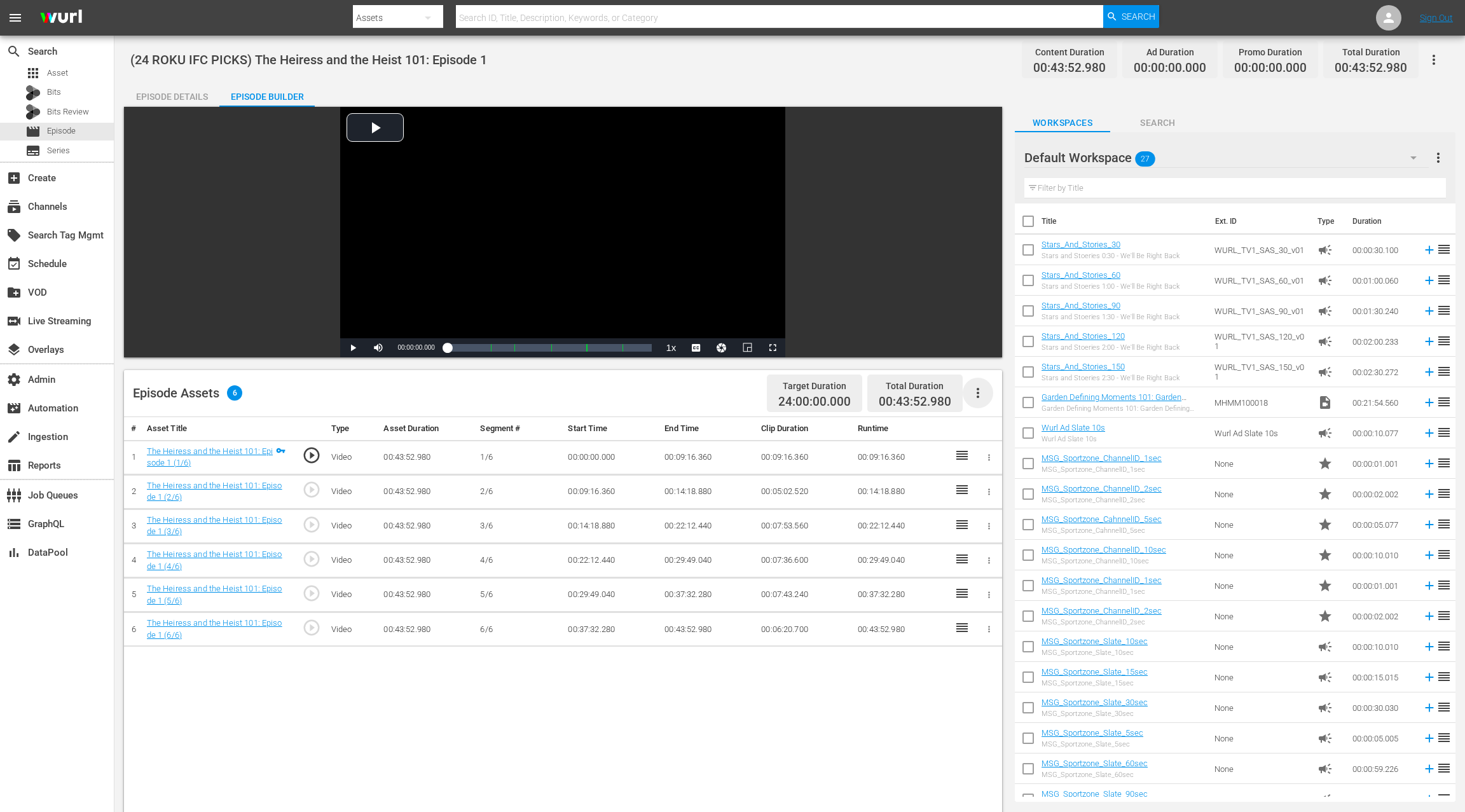
click at [972, 394] on icon "button" at bounding box center [978, 393] width 15 height 15
click at [991, 422] on div "Fill with Ads" at bounding box center [1016, 429] width 87 height 31
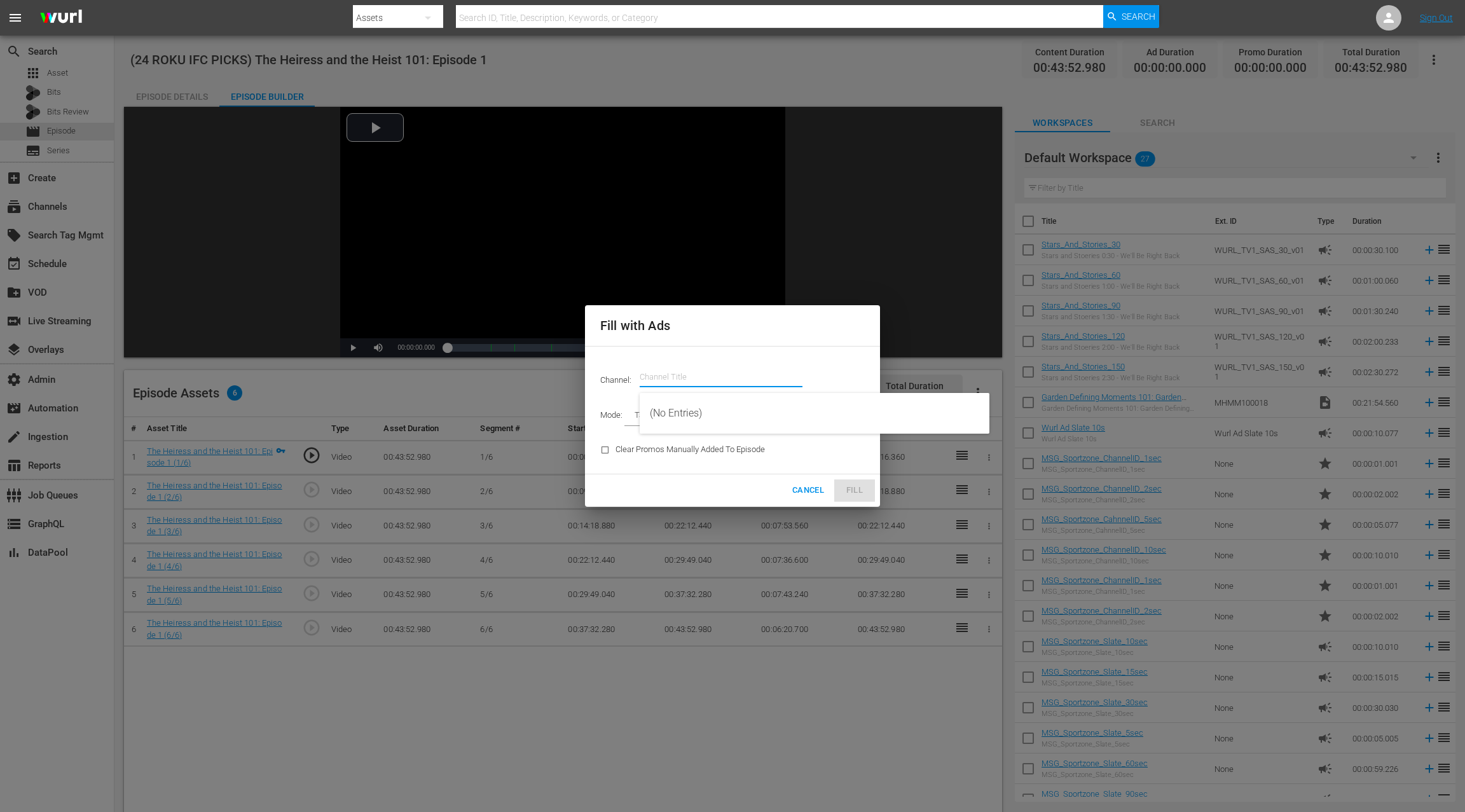
click at [669, 378] on input "text" at bounding box center [720, 378] width 163 height 31
paste input "ifc"
click at [688, 415] on div "IFC Films Picks - ROKU (563 - amc_ifc_films_picks_1)" at bounding box center [815, 413] width 329 height 31
type input "IFC Films Picks - ROKU (563)"
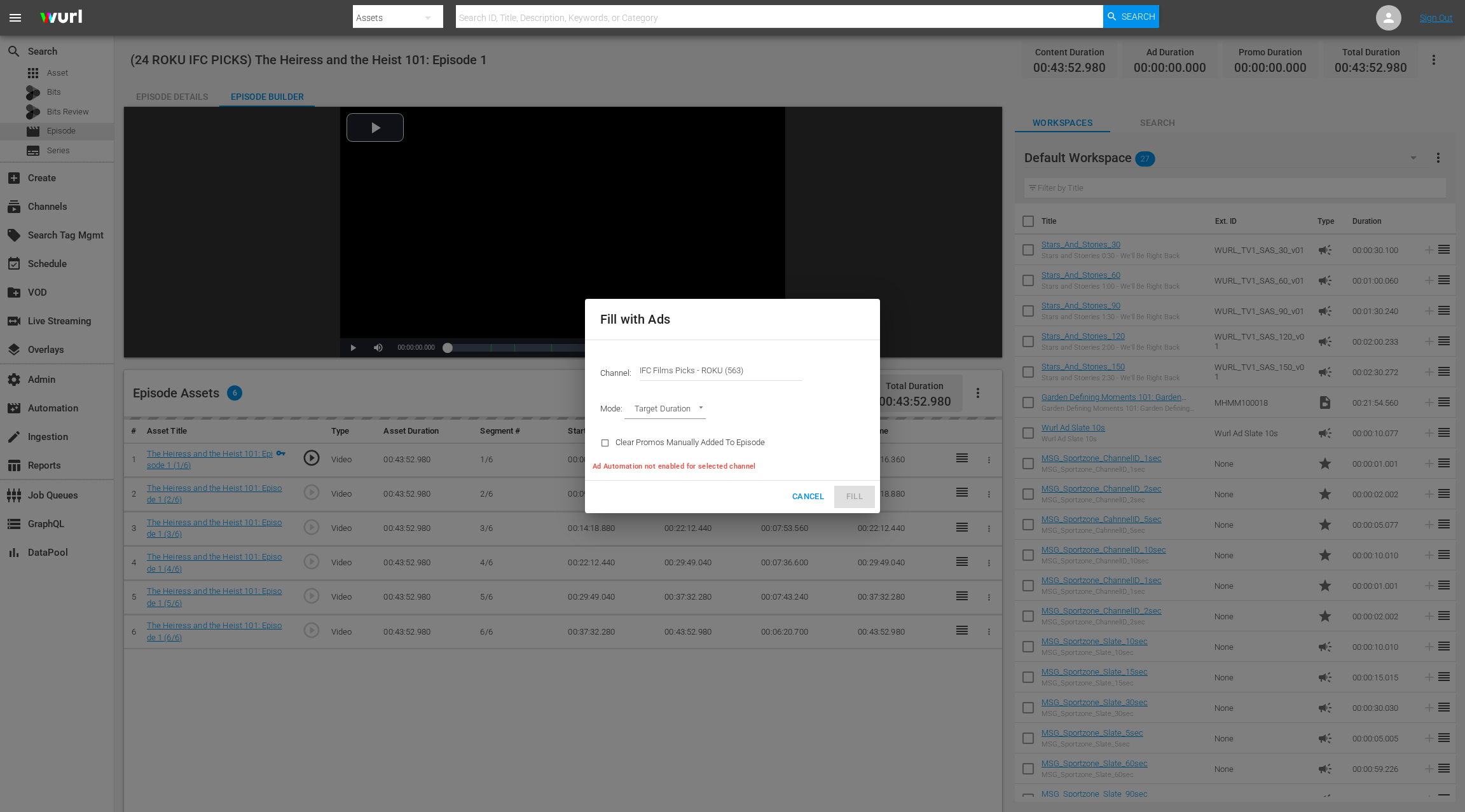
type input "AD_BREAK_DURATION"
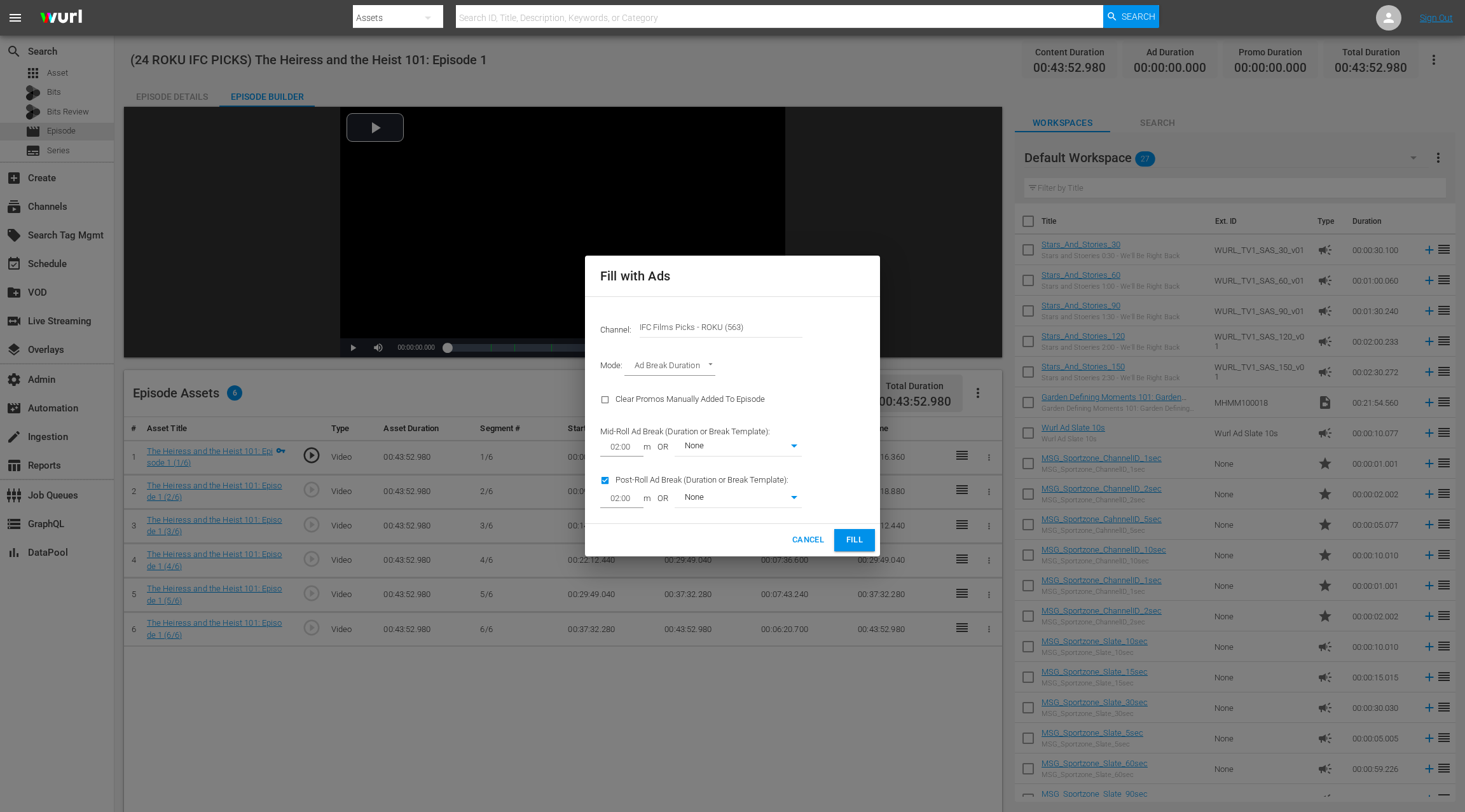
click at [858, 540] on span "Fill" at bounding box center [853, 539] width 20 height 14
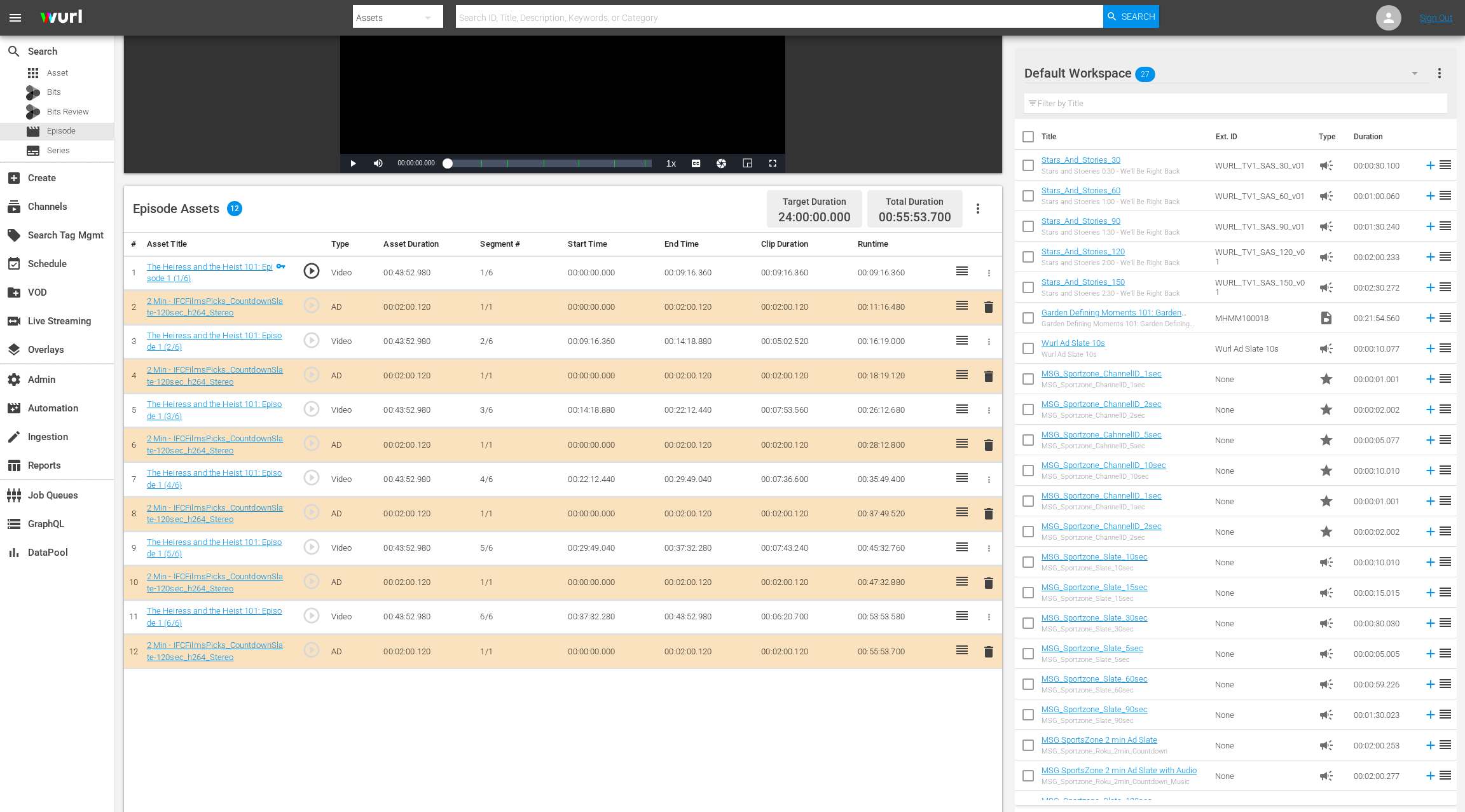
scroll to position [287, 0]
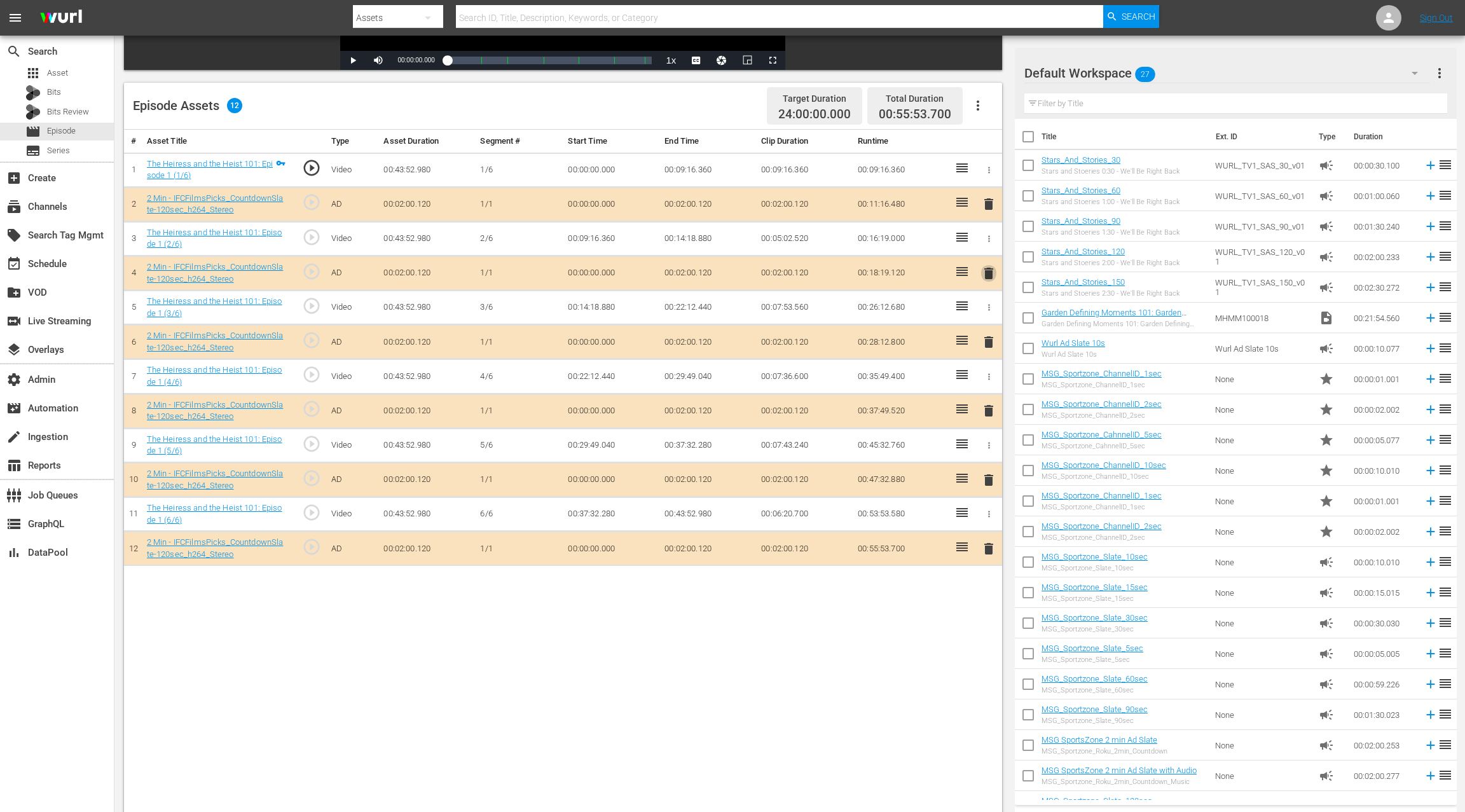
click at [992, 269] on span "delete" at bounding box center [988, 274] width 15 height 15
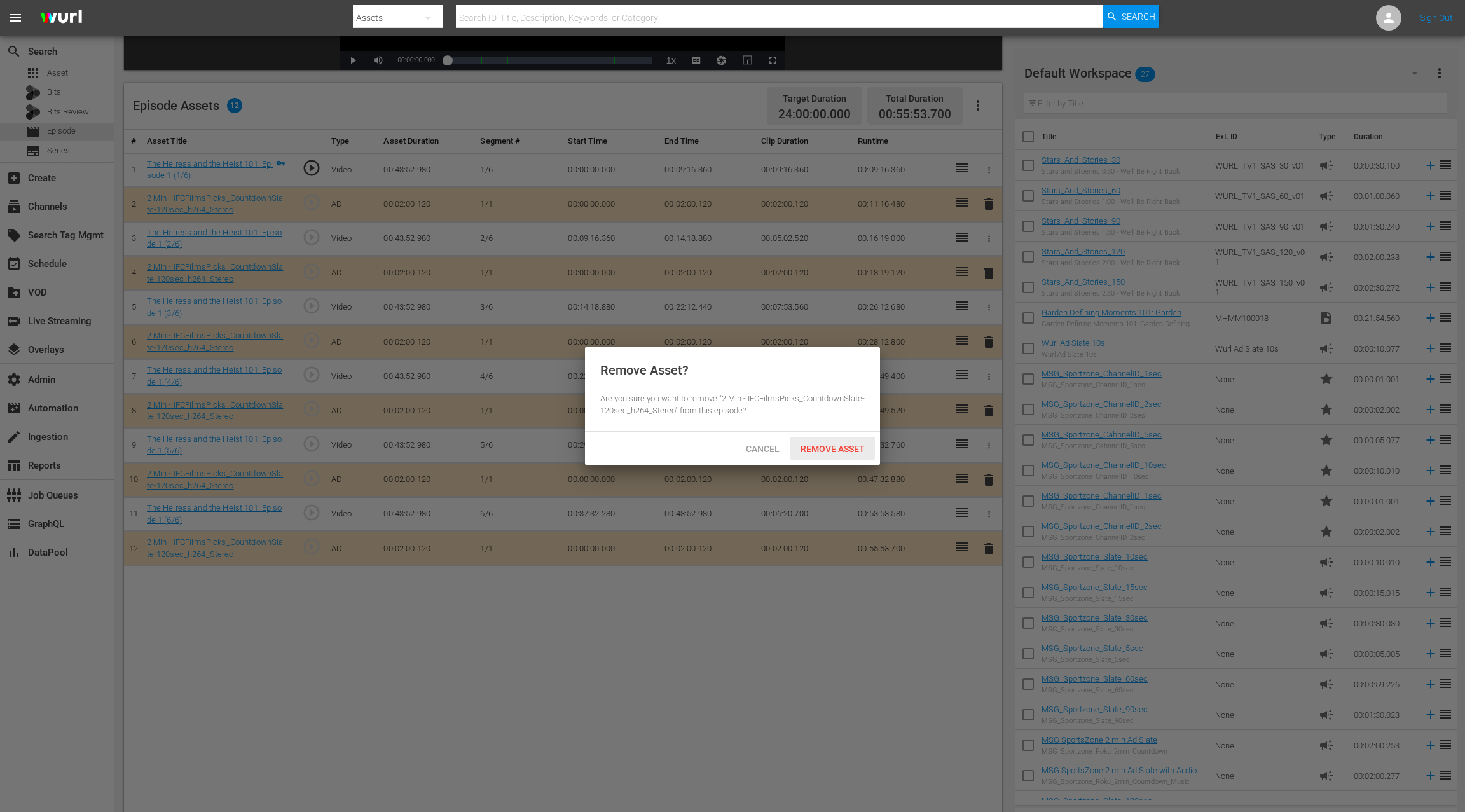
drag, startPoint x: 854, startPoint y: 442, endPoint x: 918, endPoint y: 369, distance: 97.1
click at [854, 442] on div "Remove Asset" at bounding box center [832, 448] width 85 height 23
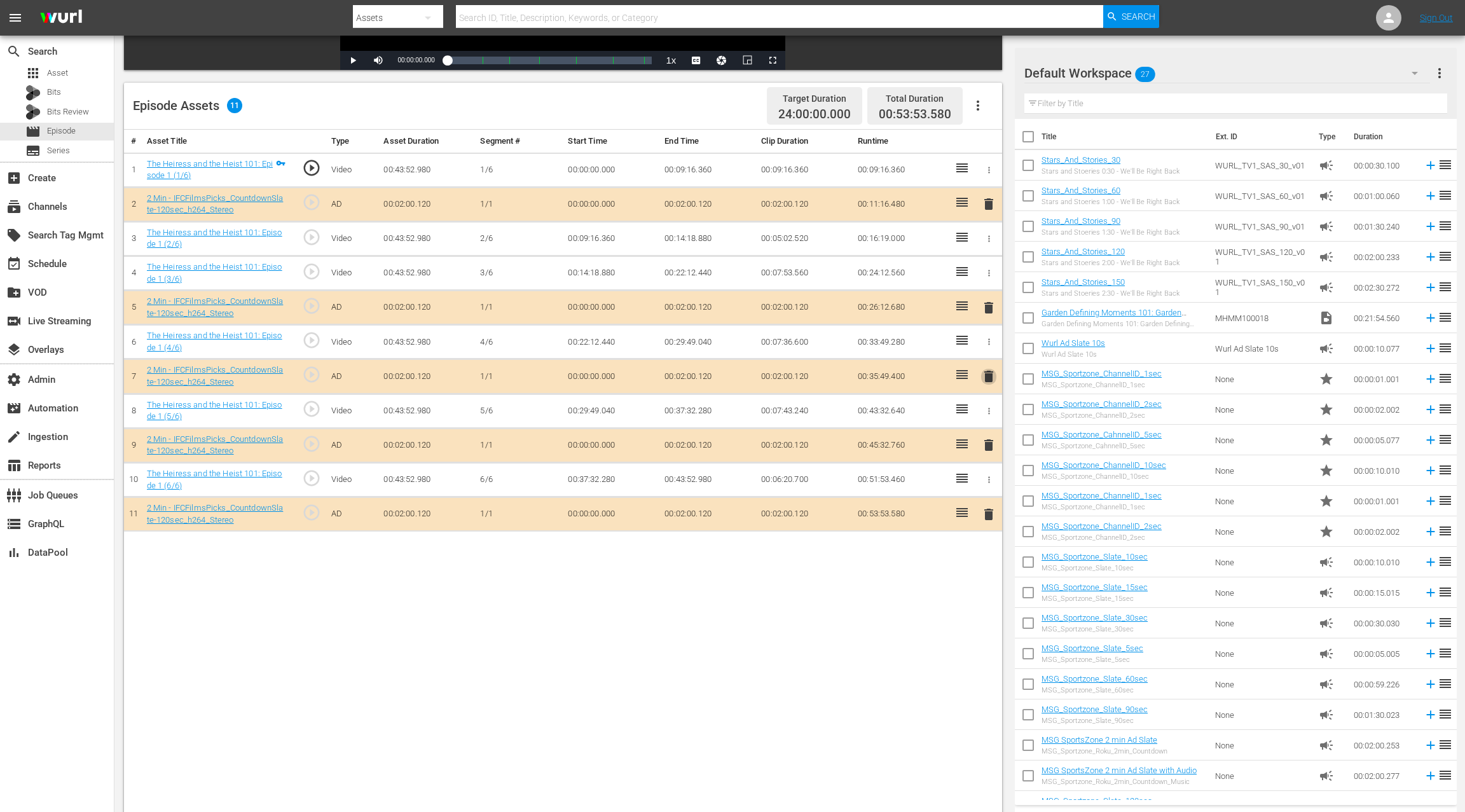
click at [990, 371] on span "delete" at bounding box center [988, 377] width 15 height 15
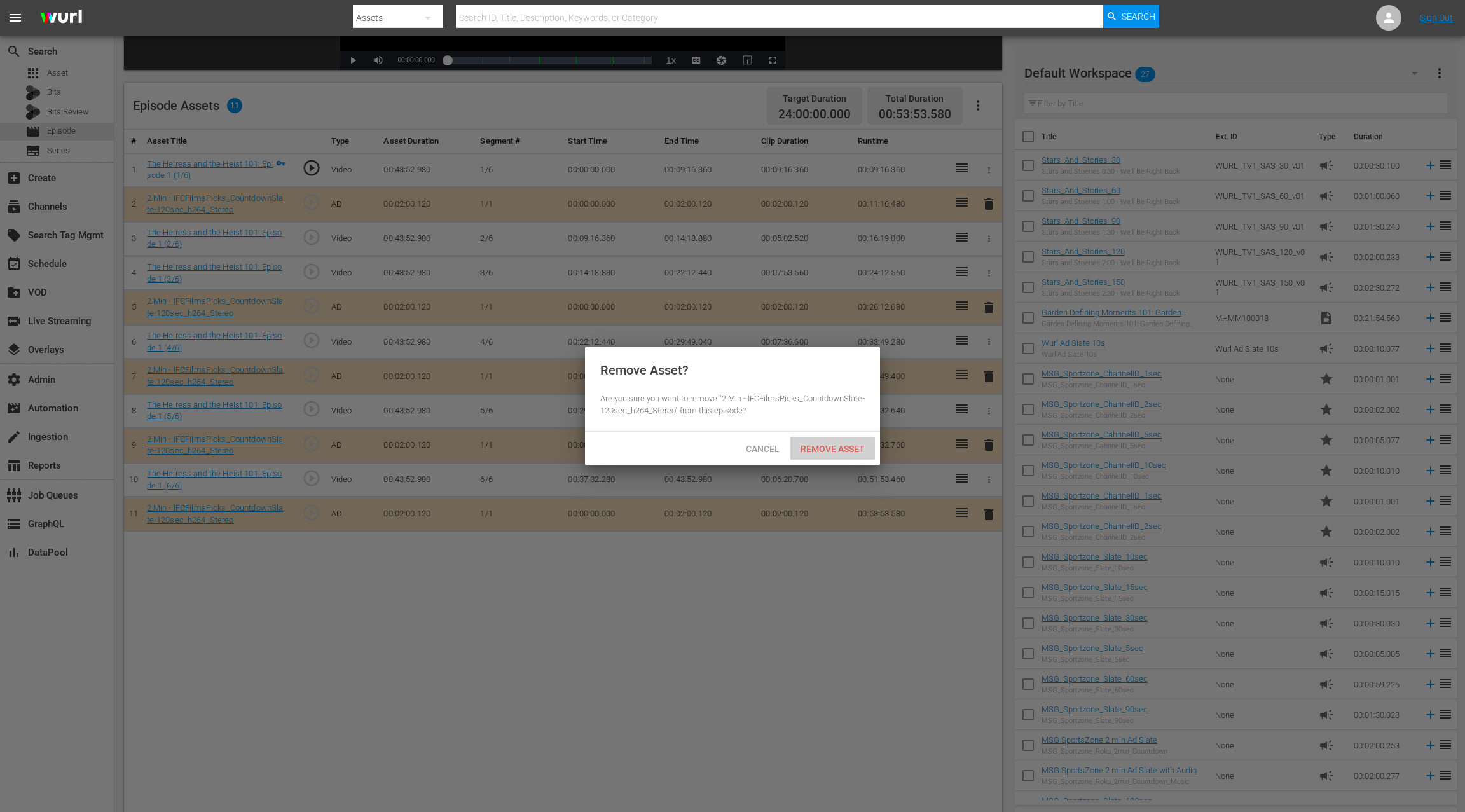
drag, startPoint x: 853, startPoint y: 444, endPoint x: 880, endPoint y: 428, distance: 31.4
click at [855, 444] on span "Remove Asset" at bounding box center [832, 449] width 85 height 11
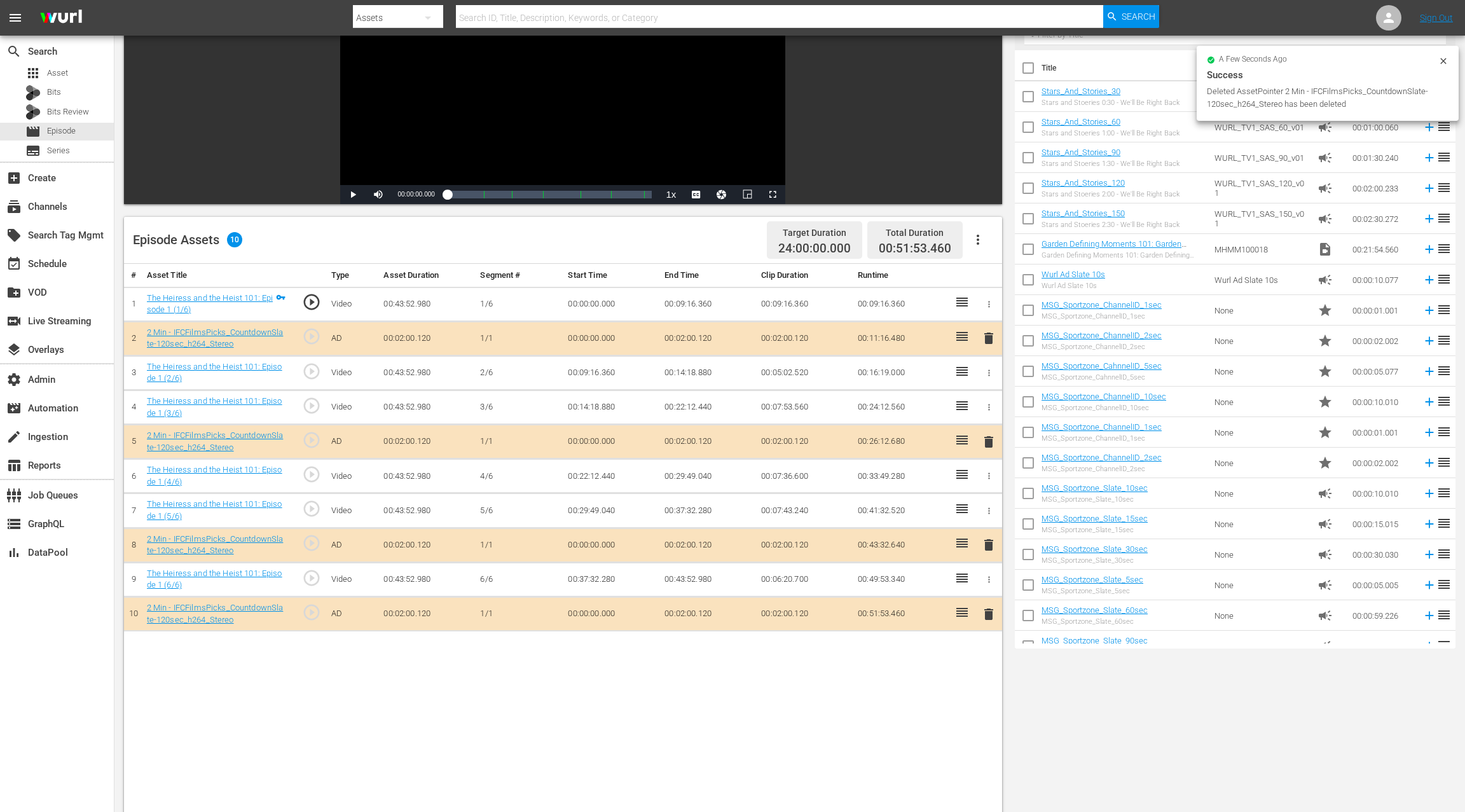
scroll to position [295, 0]
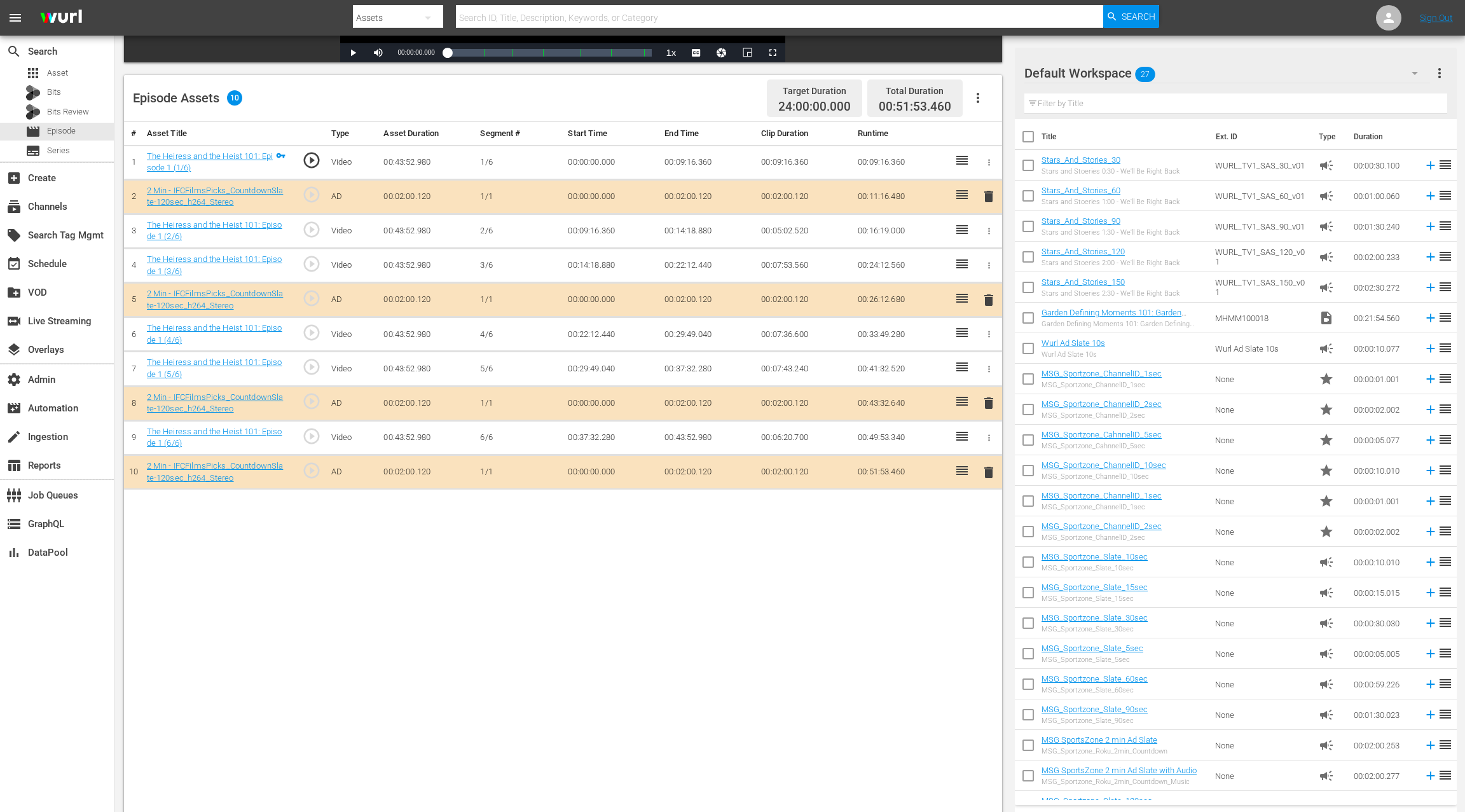
drag, startPoint x: 991, startPoint y: 470, endPoint x: 973, endPoint y: 450, distance: 26.9
click at [991, 470] on span "delete" at bounding box center [988, 472] width 15 height 15
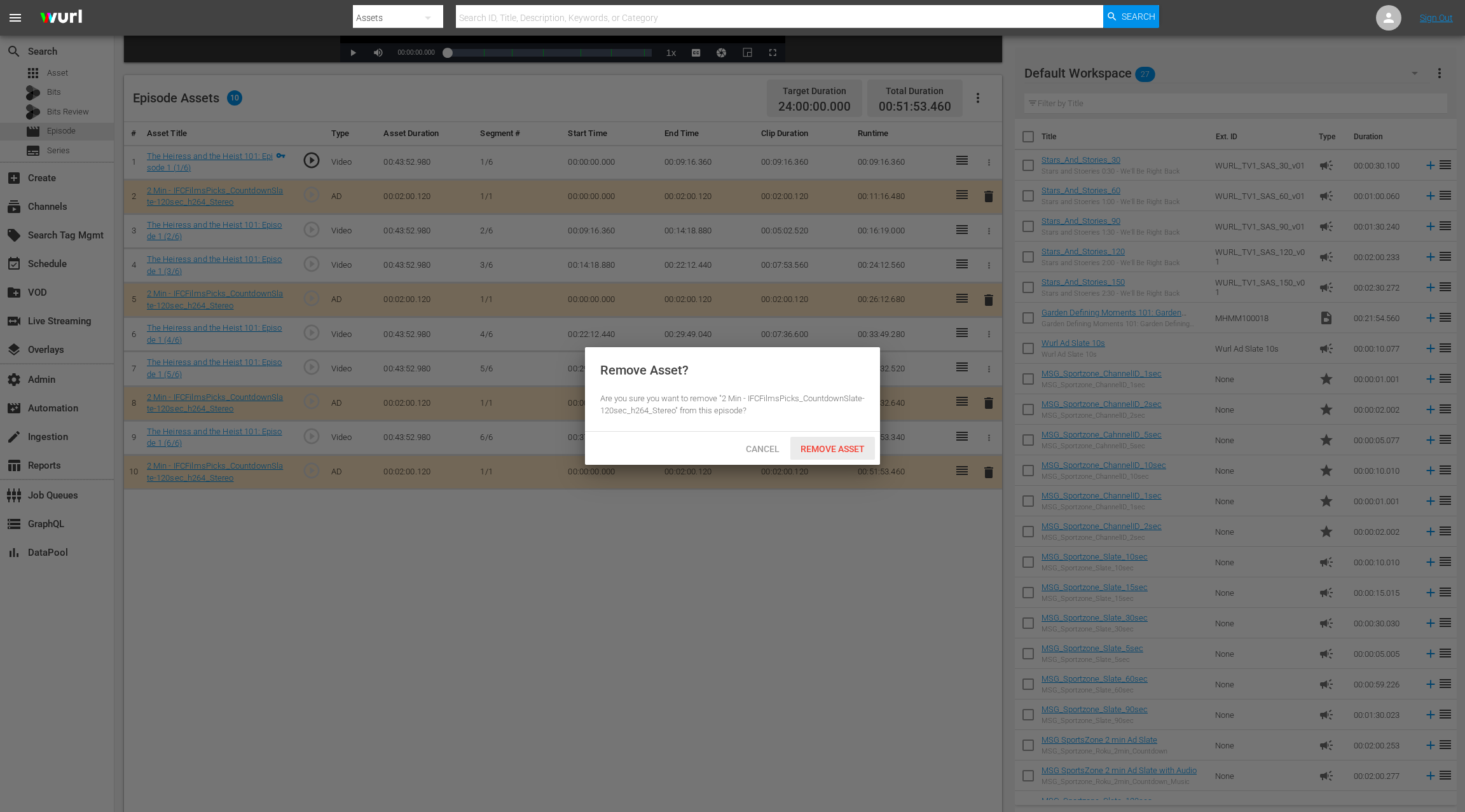
drag, startPoint x: 861, startPoint y: 450, endPoint x: 903, endPoint y: 406, distance: 60.8
click at [862, 450] on span "Remove Asset" at bounding box center [832, 449] width 85 height 11
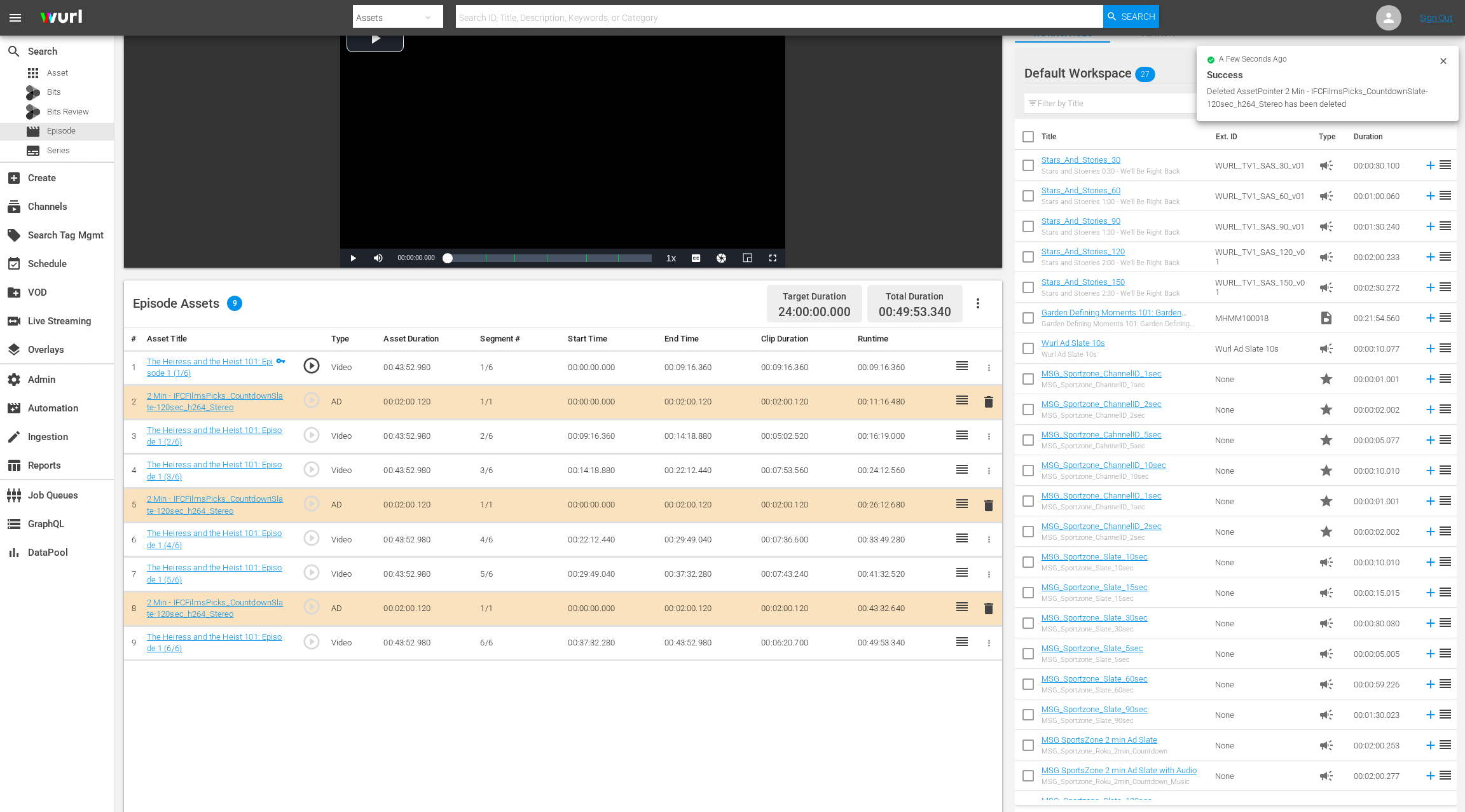
scroll to position [125, 0]
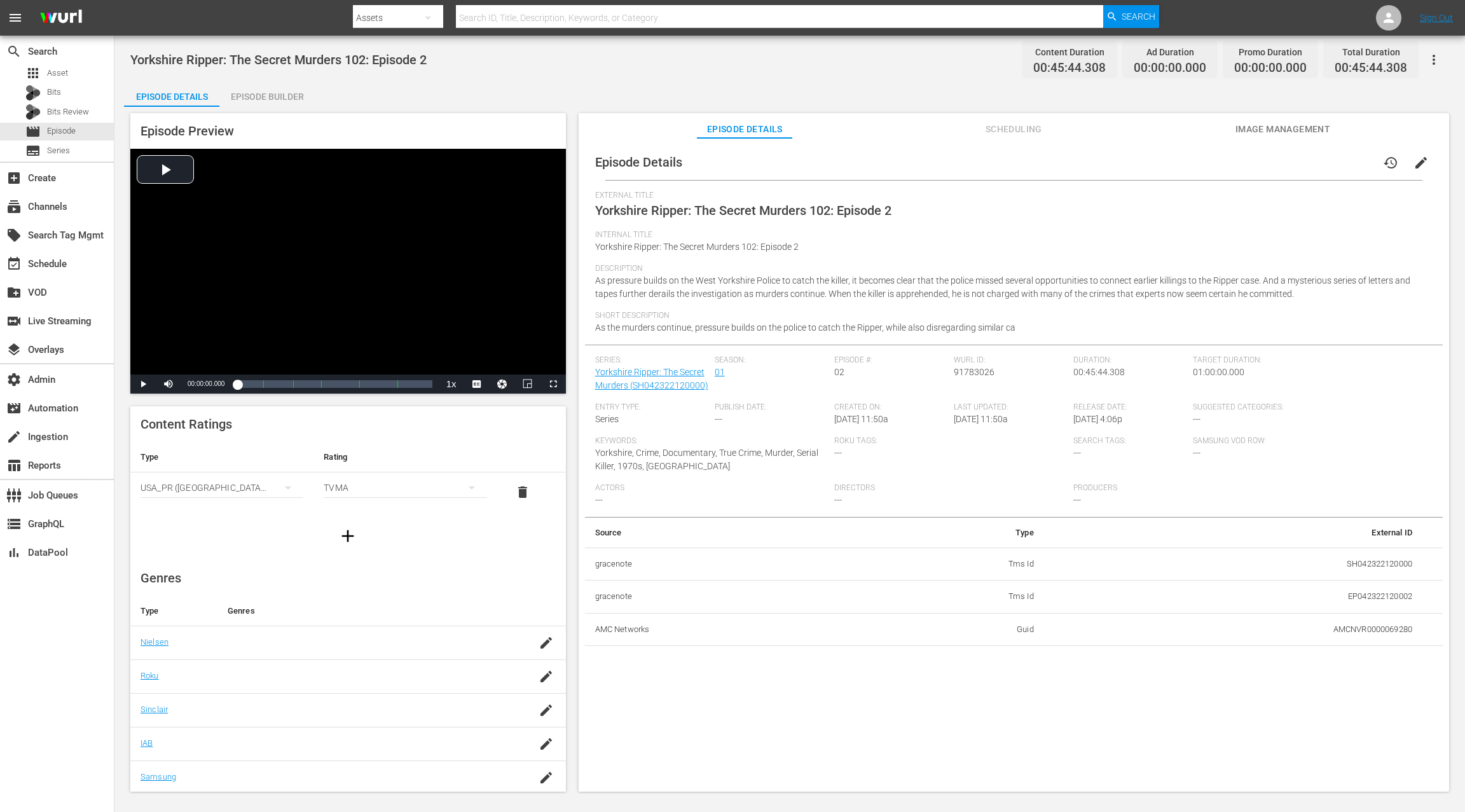
click at [1098, 161] on span "edit" at bounding box center [1421, 163] width 15 height 15
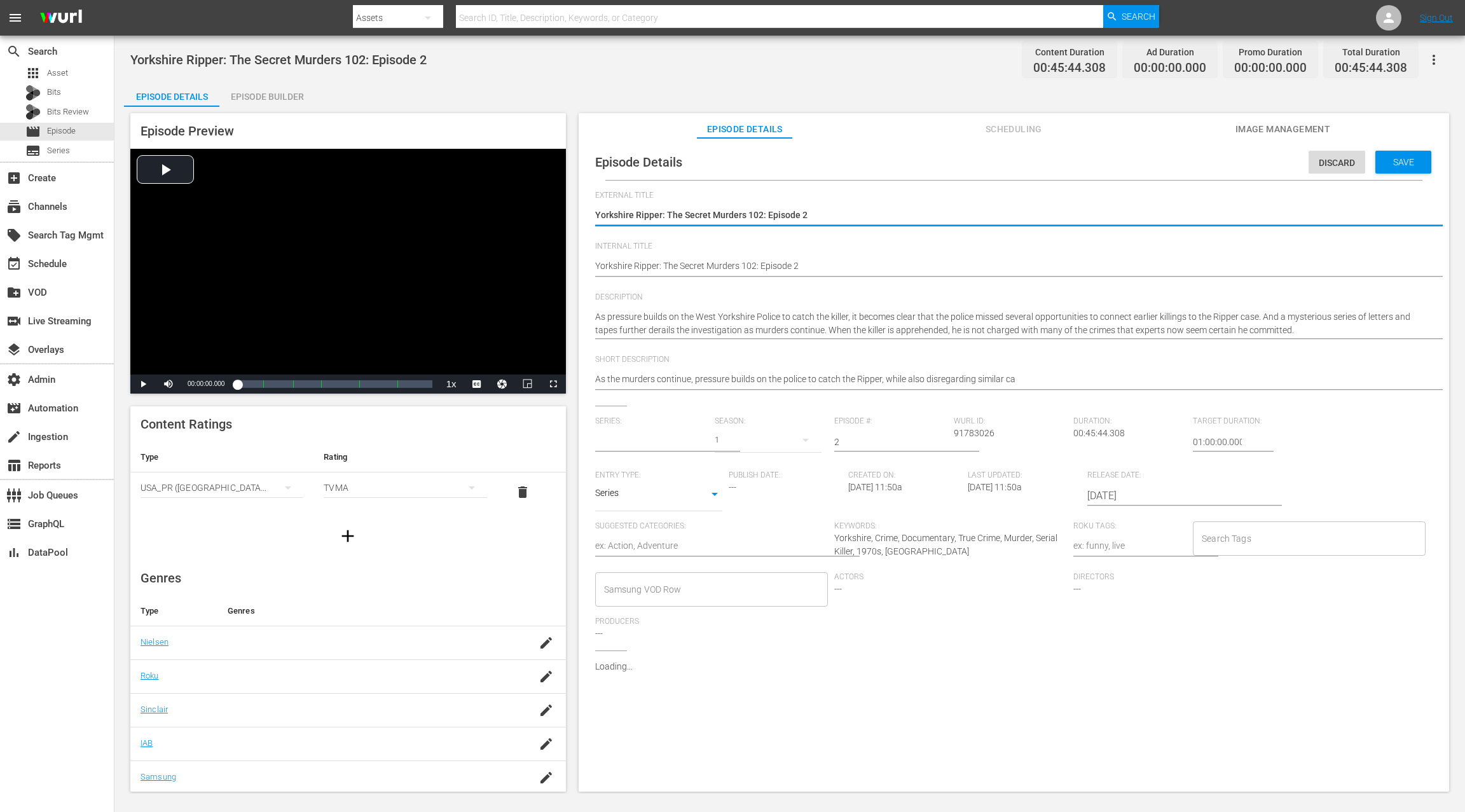
type input "Yorkshire Ripper: The Secret Murders"
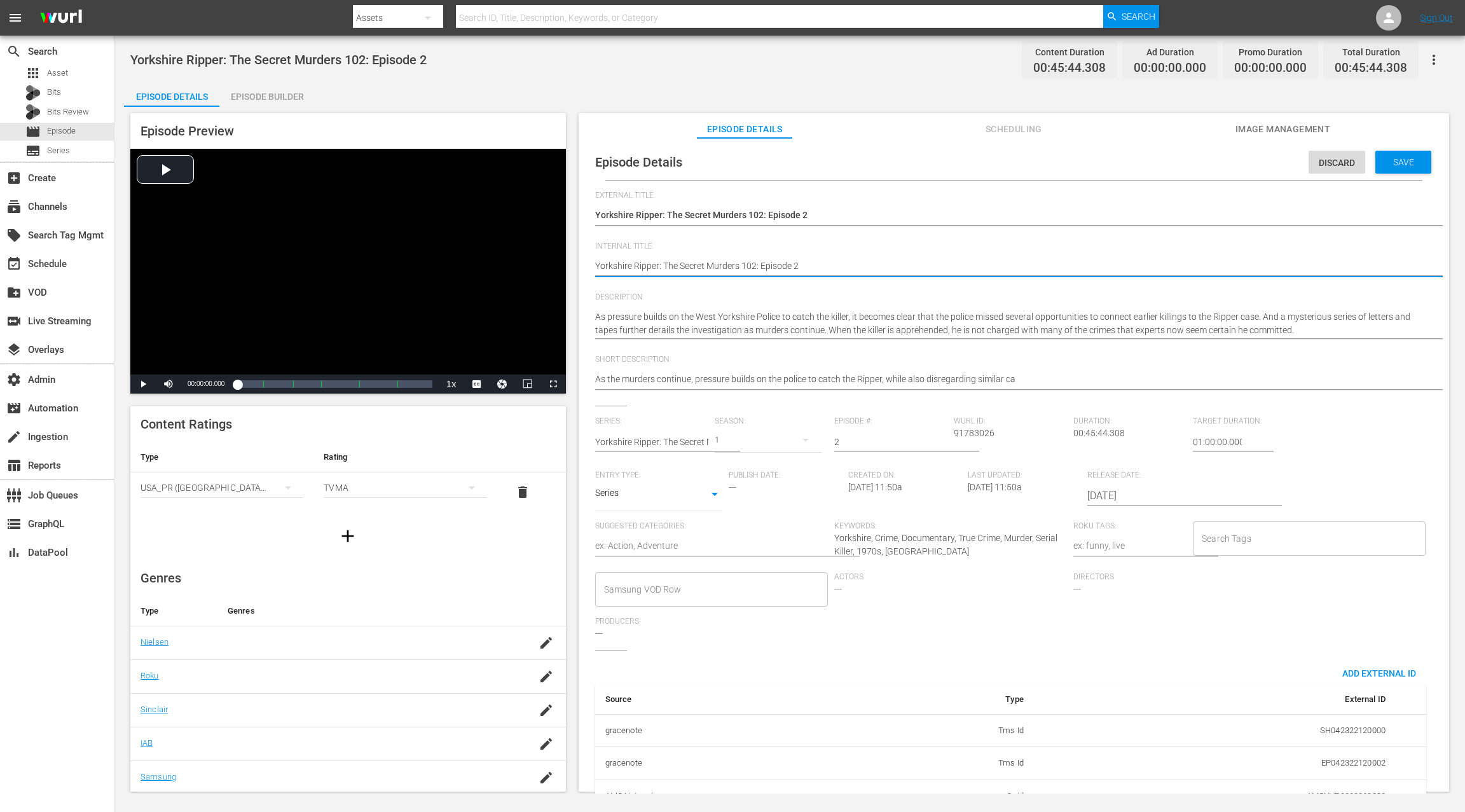
paste textarea "(24 ROKU IFC PICKS)"
type textarea "(24 ROKU IFC PICKS) Yorkshire Ripper: The Secret Murders 102: Episode 2"
drag, startPoint x: 1195, startPoint y: 440, endPoint x: 1185, endPoint y: 442, distance: 10.2
click at [1098, 442] on div "Series: Yorkshire Ripper: The Secret Murders Season: 1 Episode #: 2 Wurl ID: 91…" at bounding box center [1013, 533] width 837 height 234
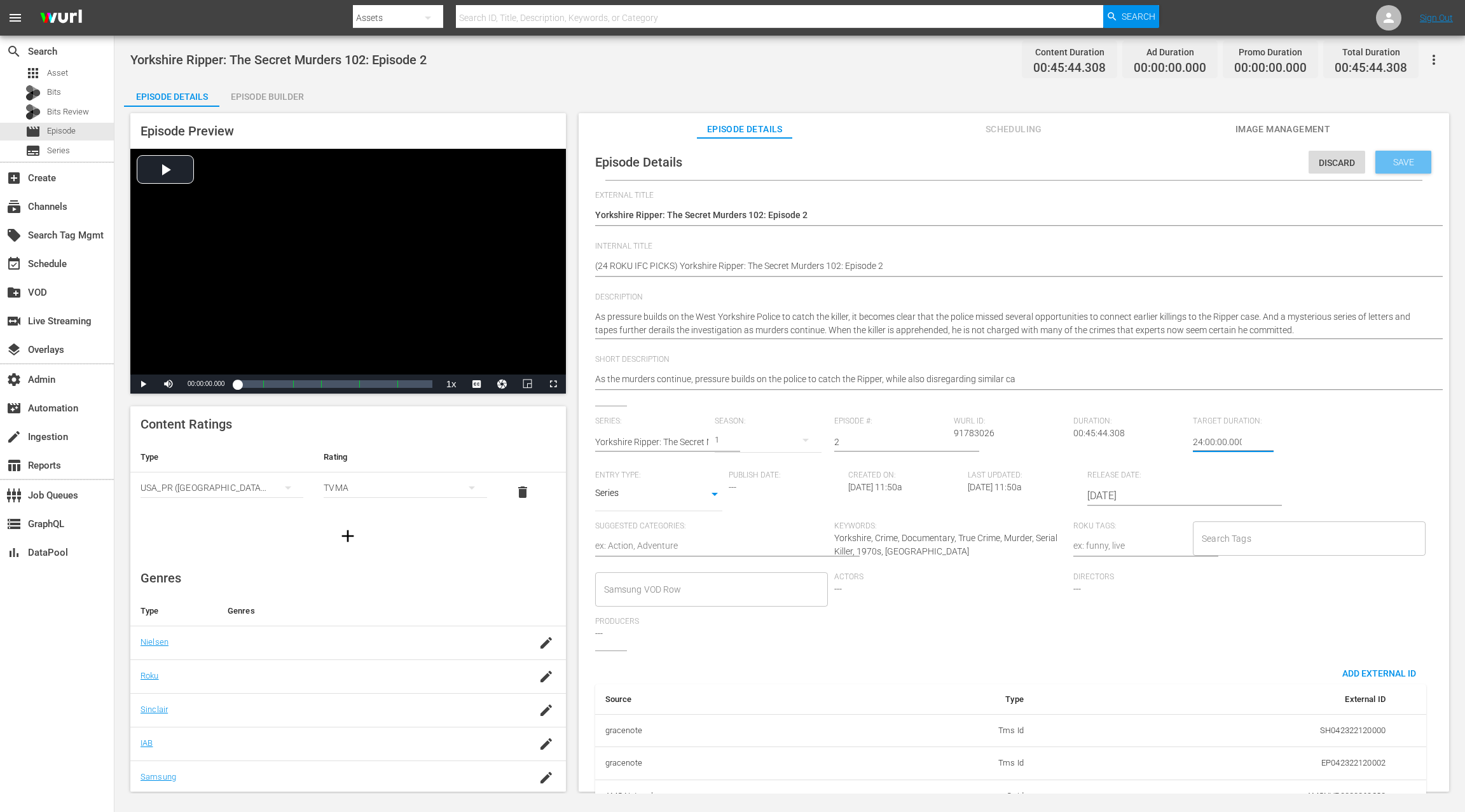
type input "24:00:00.000"
click at [1098, 166] on span "Save" at bounding box center [1402, 162] width 41 height 11
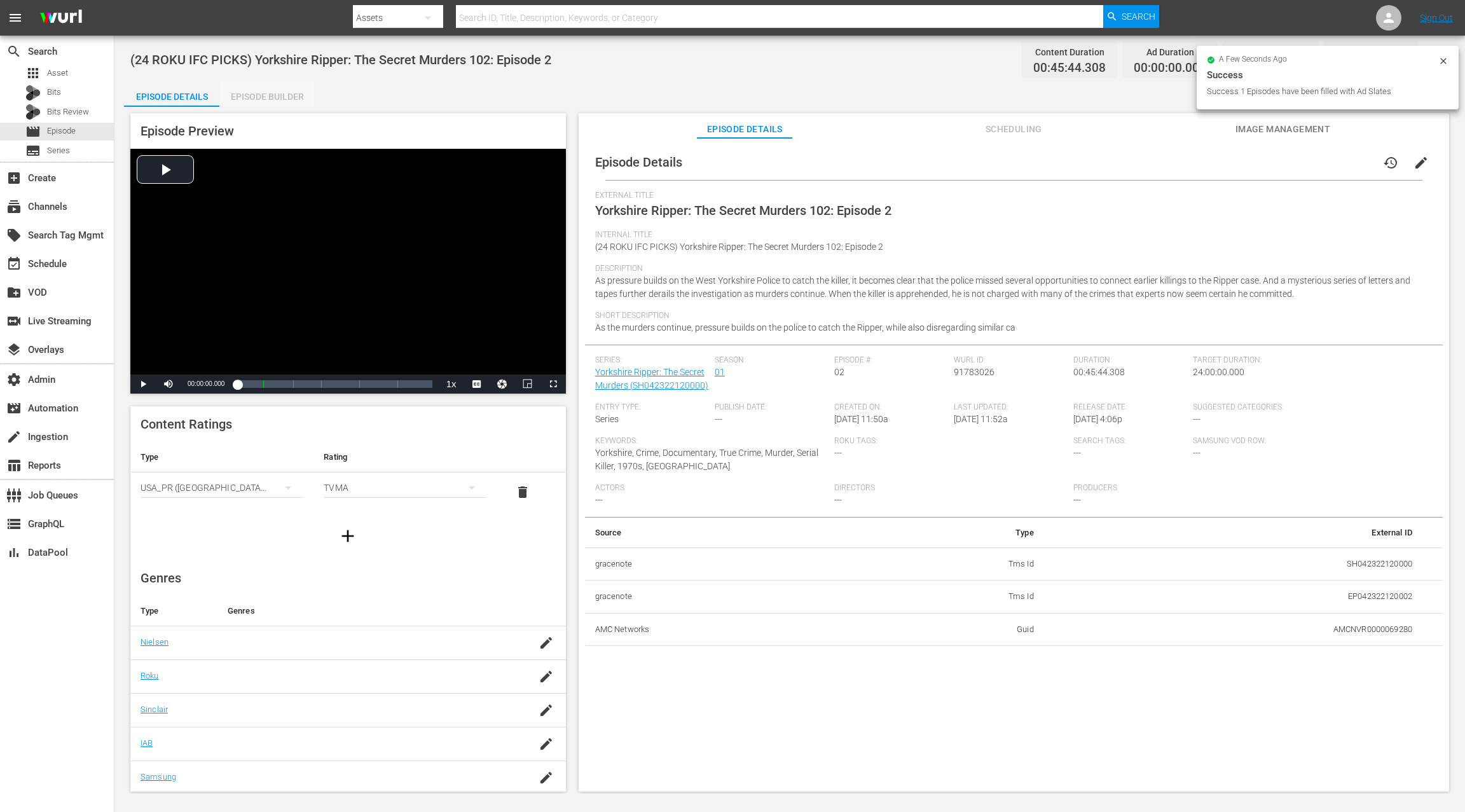
drag, startPoint x: 252, startPoint y: 96, endPoint x: 677, endPoint y: 246, distance: 450.7
click at [253, 96] on div "Episode Builder" at bounding box center [267, 96] width 95 height 31
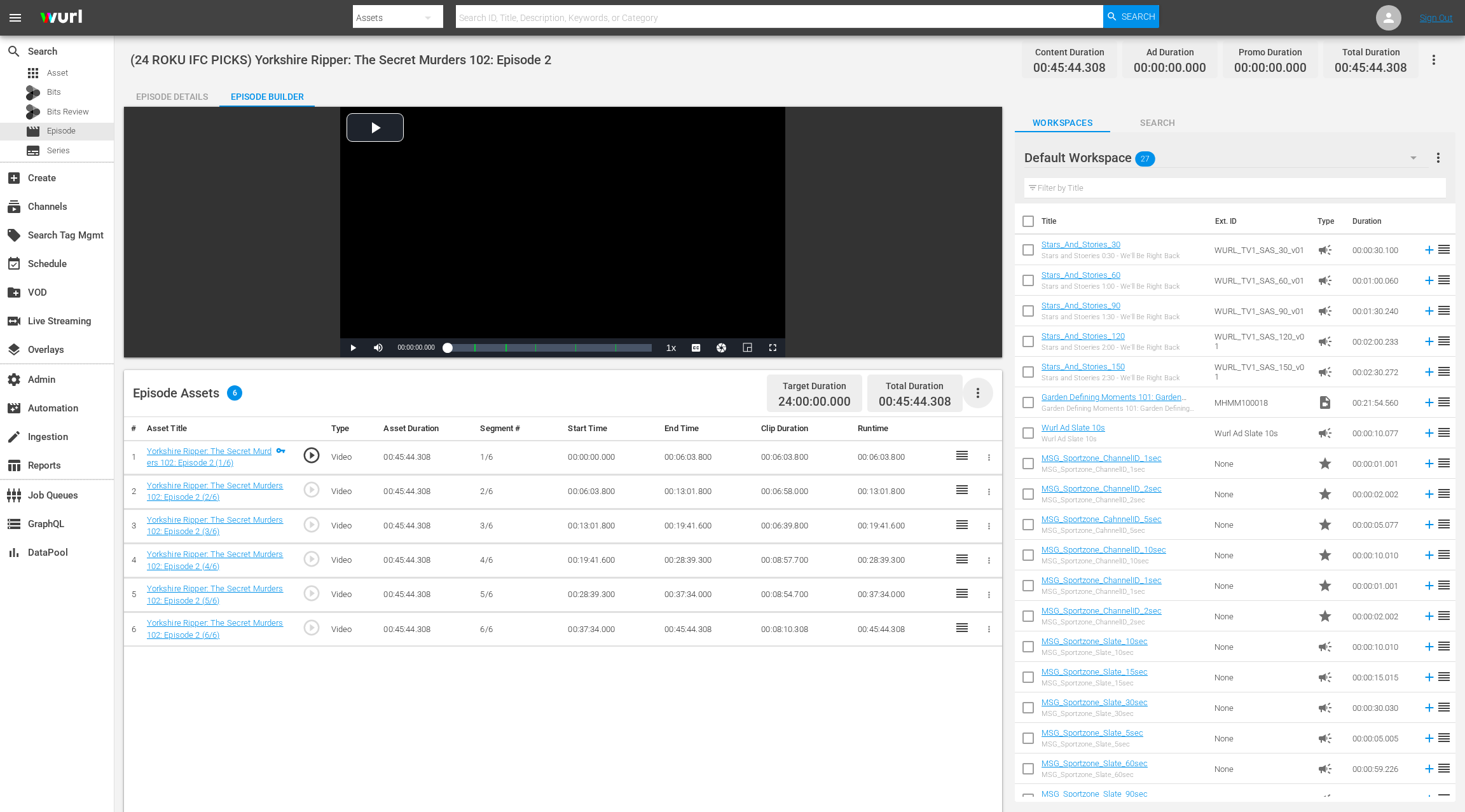
click at [975, 392] on icon "button" at bounding box center [978, 393] width 15 height 15
click at [985, 400] on div "Edit Cue Points" at bounding box center [1016, 398] width 87 height 31
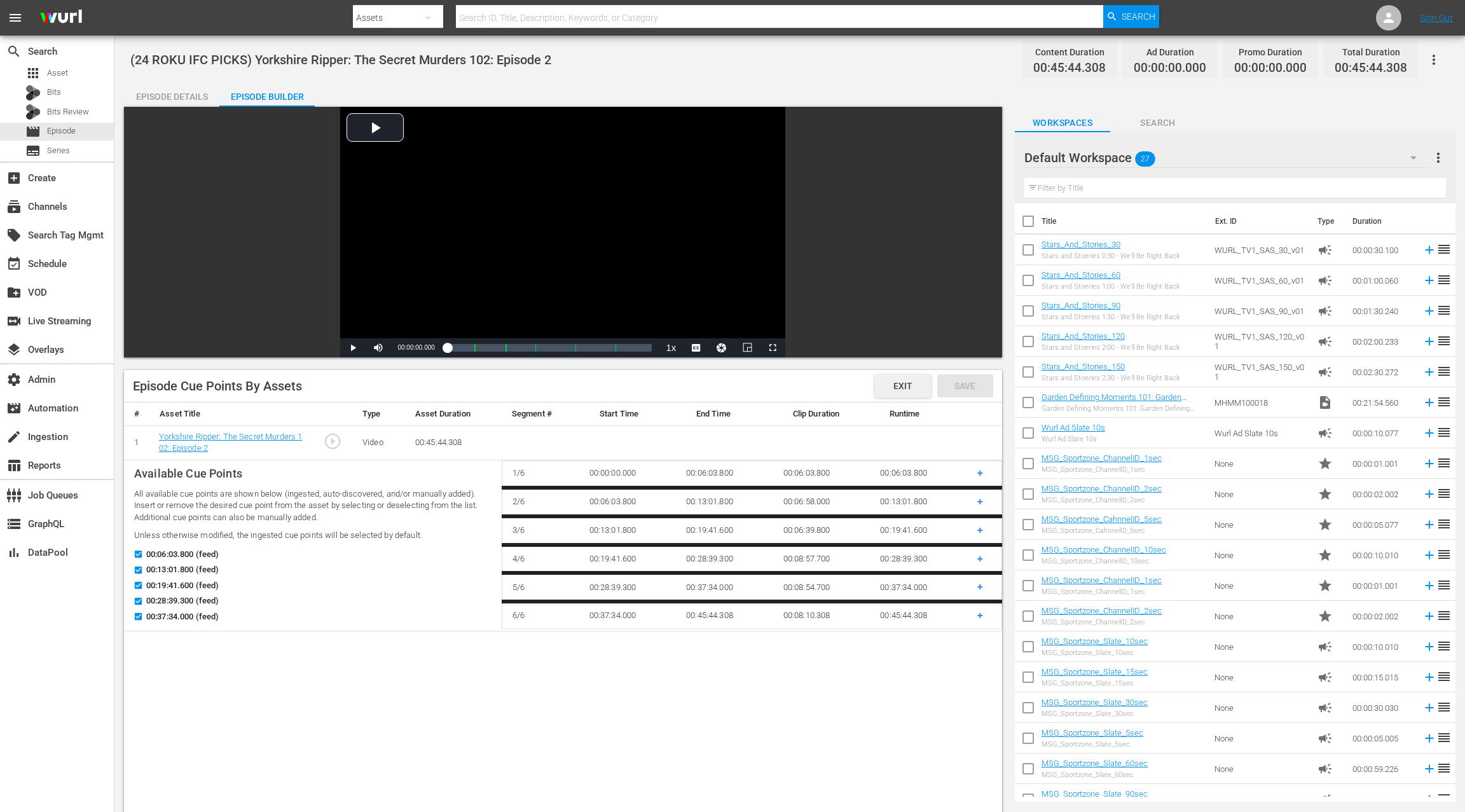
click at [903, 386] on span "Exit" at bounding box center [903, 385] width 39 height 11
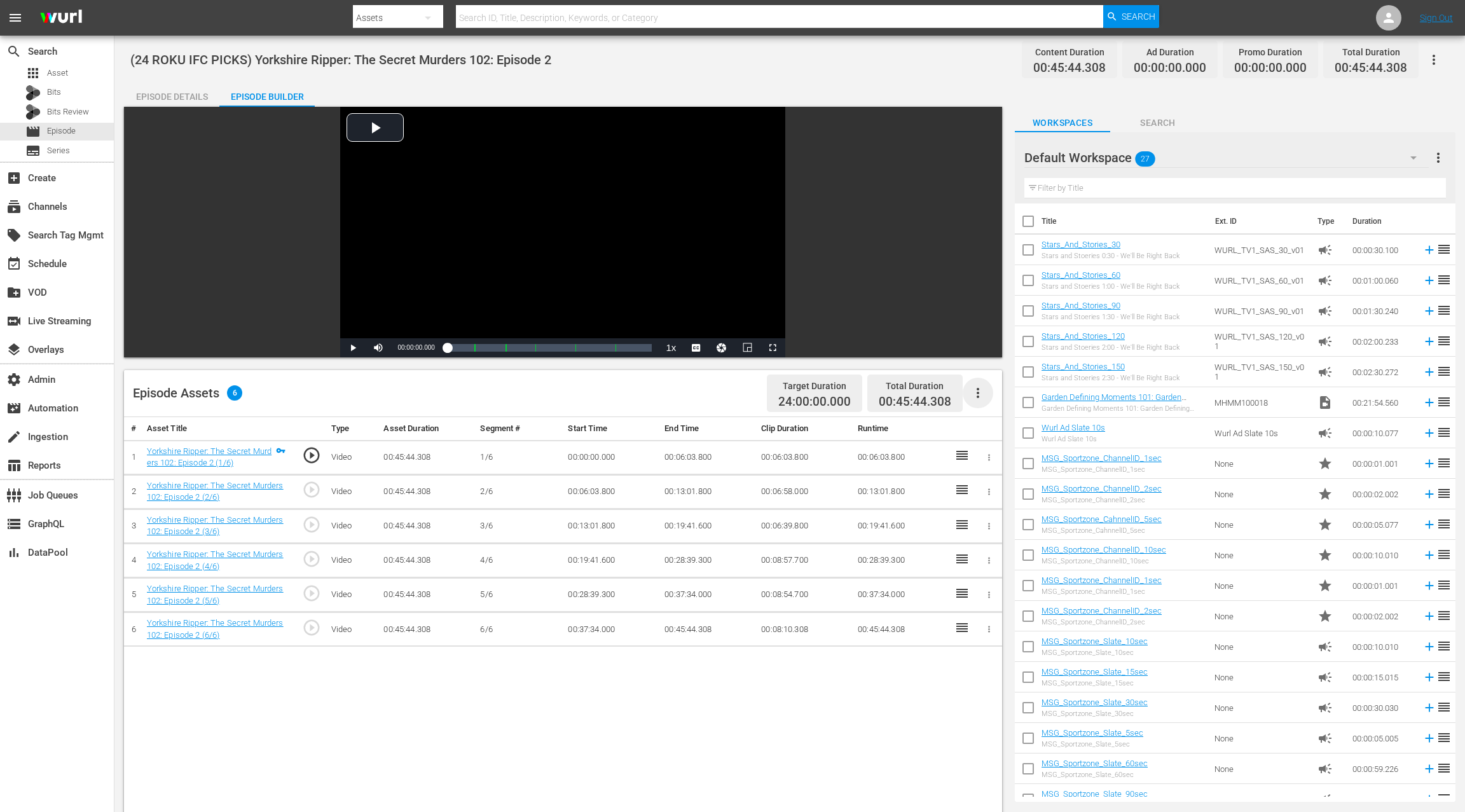
click at [977, 393] on icon "button" at bounding box center [978, 393] width 3 height 11
click at [1000, 428] on div "Fill with Ads" at bounding box center [1016, 429] width 87 height 31
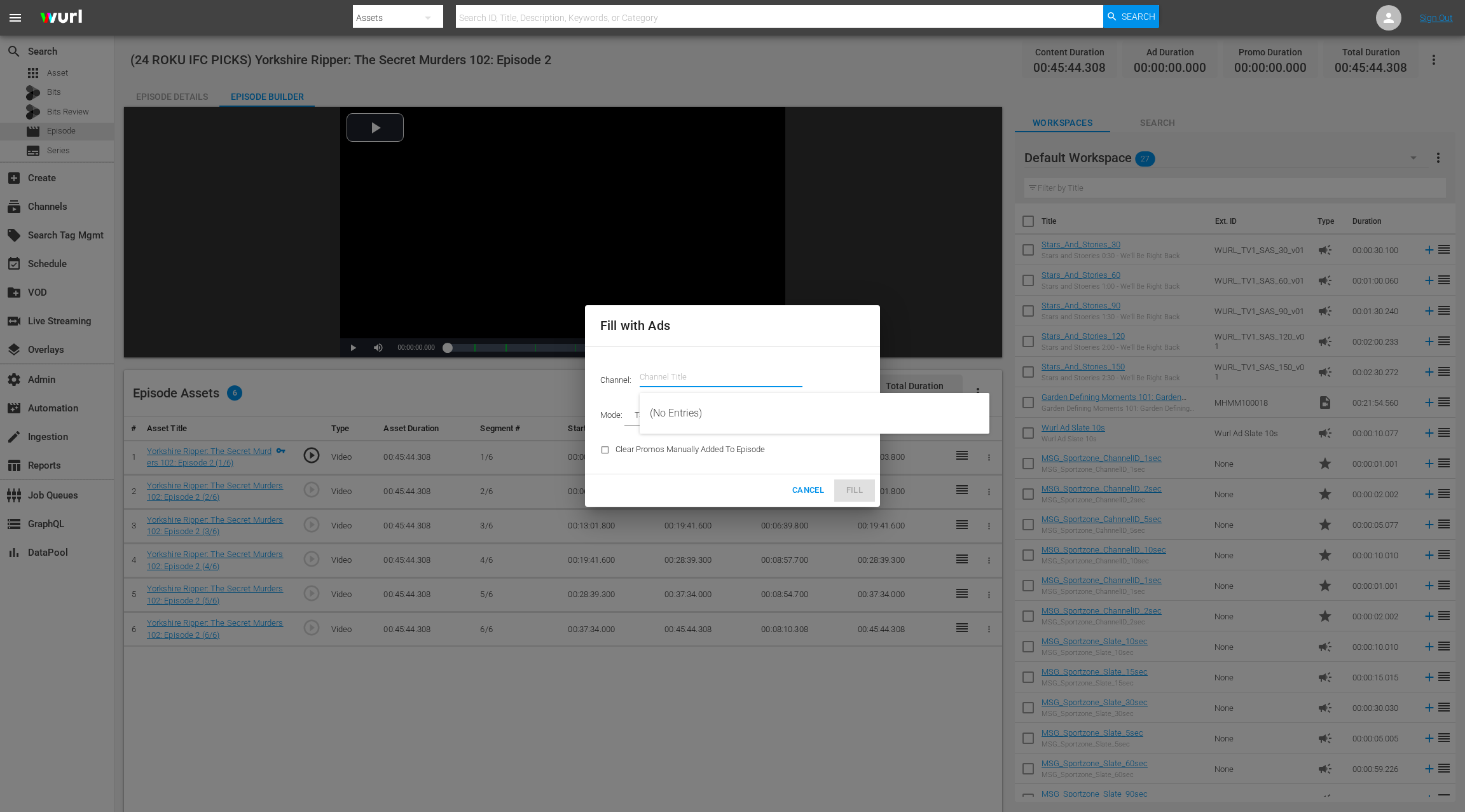
click at [686, 379] on input "text" at bounding box center [720, 378] width 163 height 31
paste input "ifc"
click at [691, 412] on div "IFC Films Picks - ROKU (563 - amc_ifc_films_picks_1)" at bounding box center [815, 413] width 329 height 31
type input "IFC Films Picks - ROKU (563)"
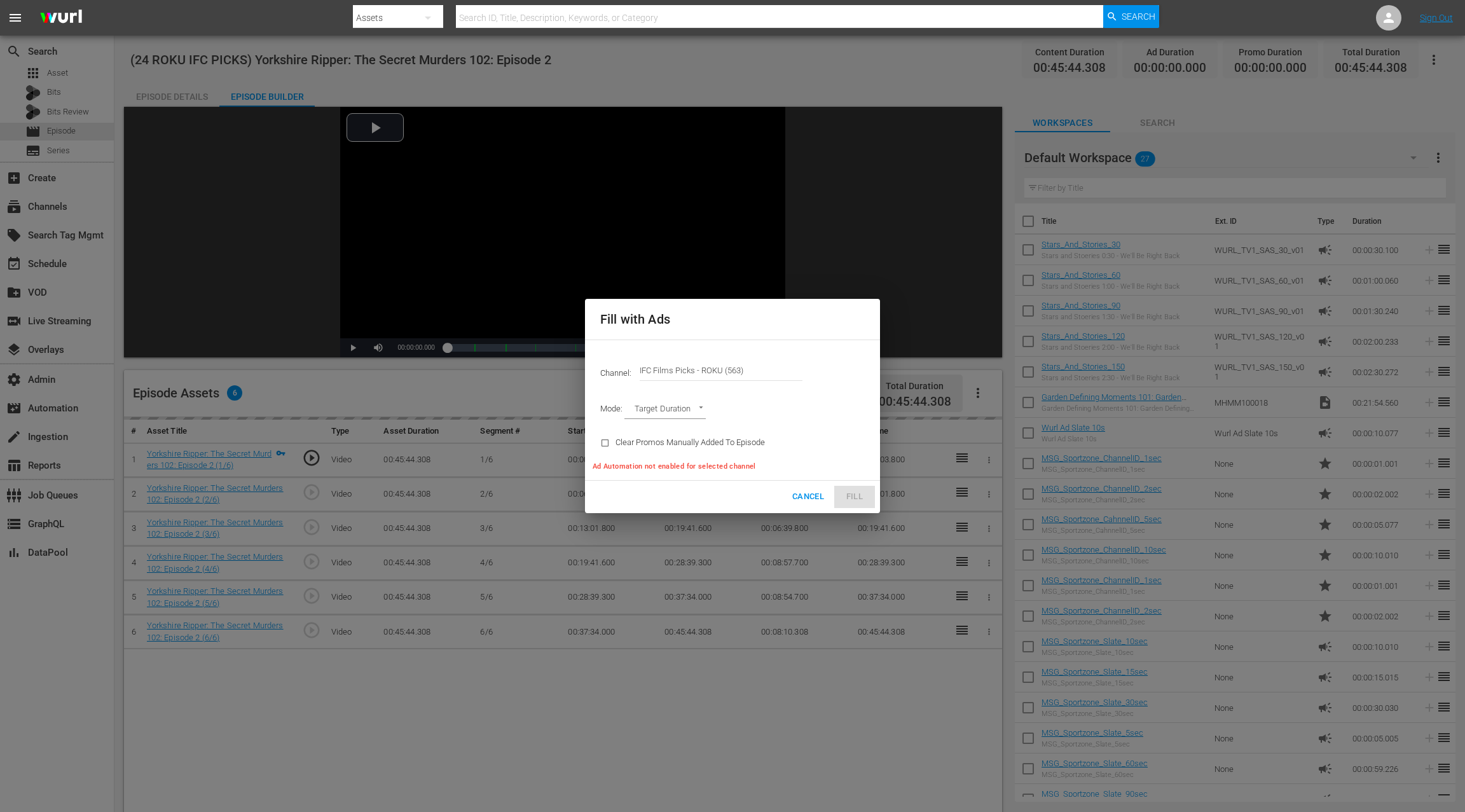
type input "AD_BREAK_DURATION"
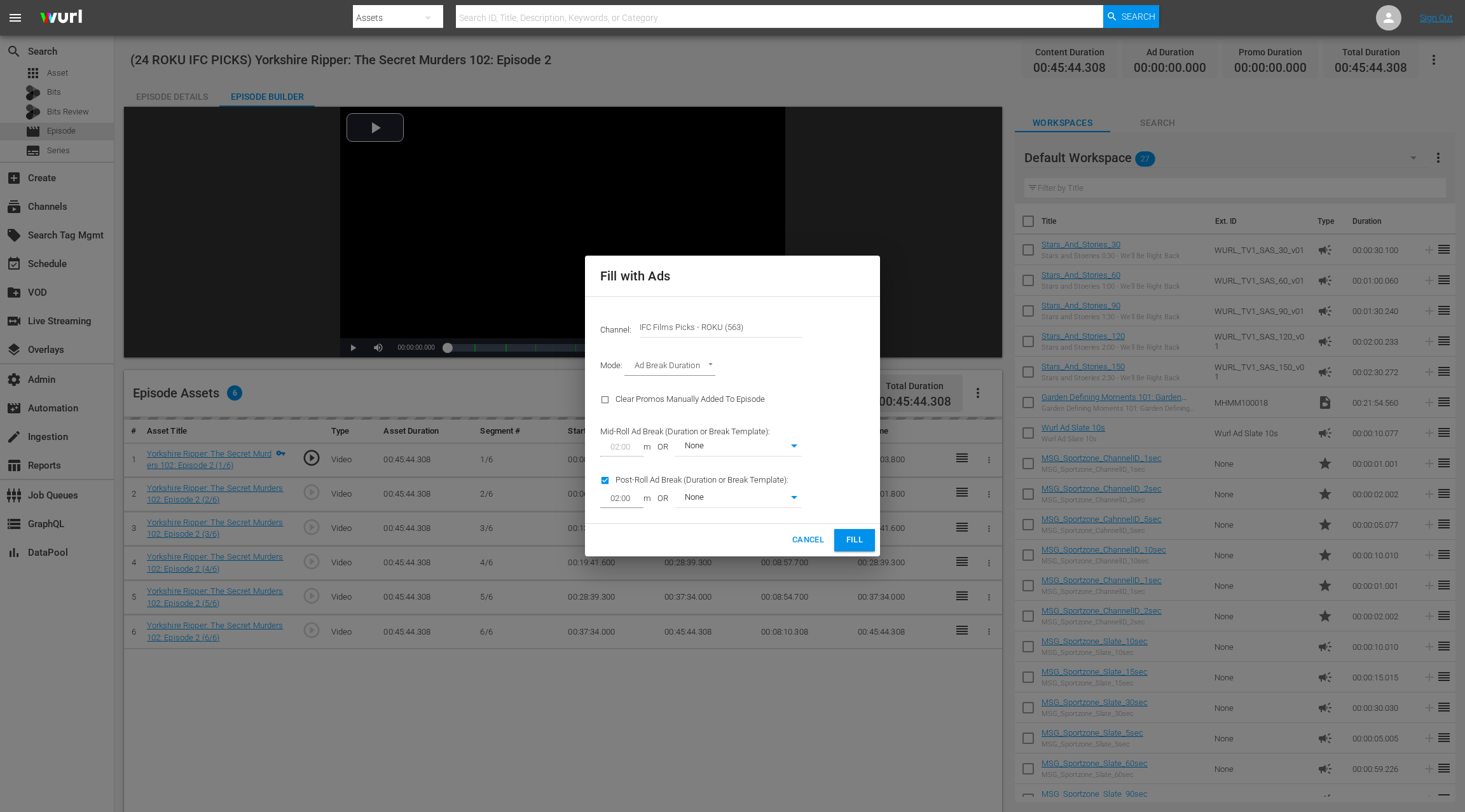
type input "0"
click at [851, 537] on span "Fill" at bounding box center [853, 539] width 20 height 14
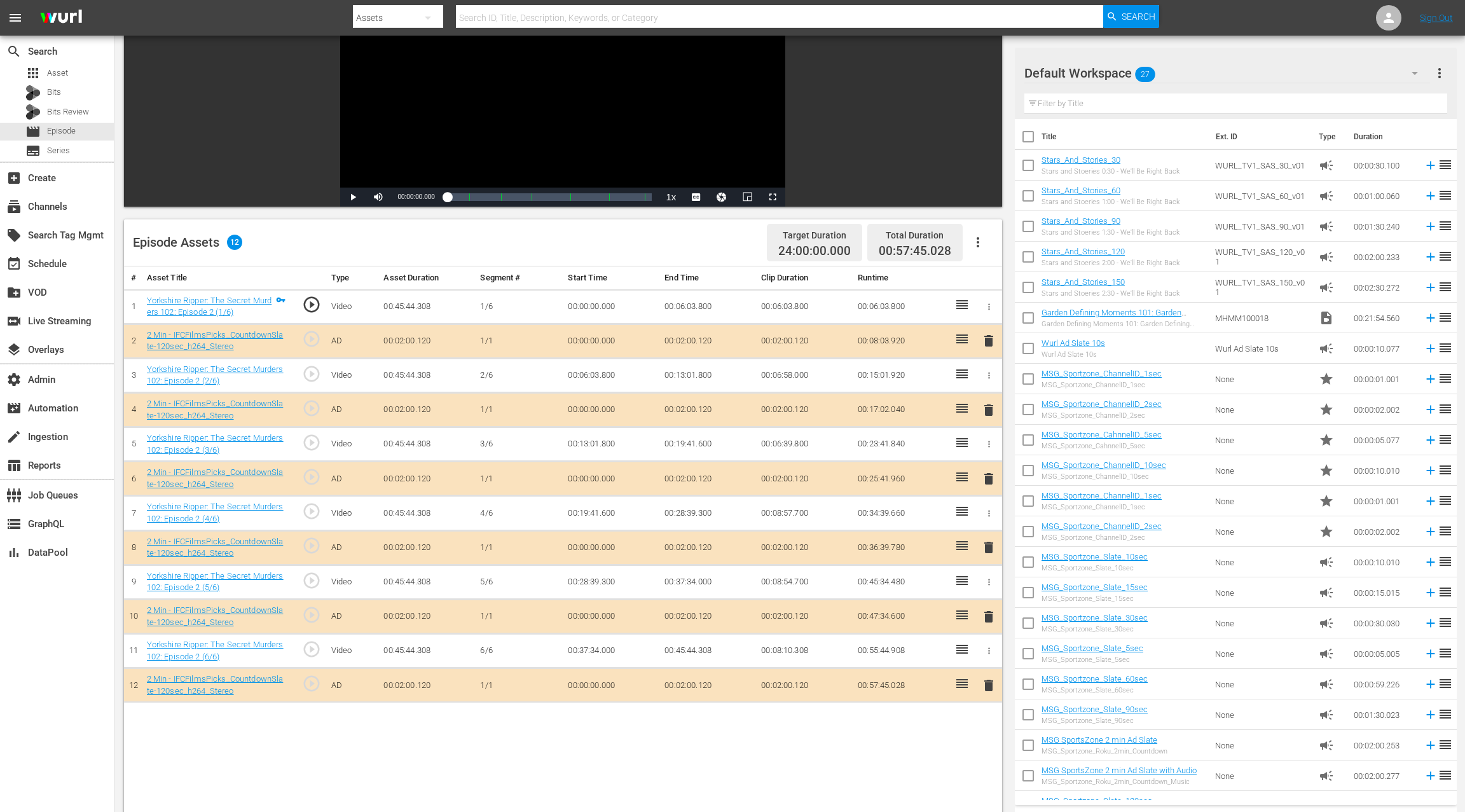
scroll to position [305, 0]
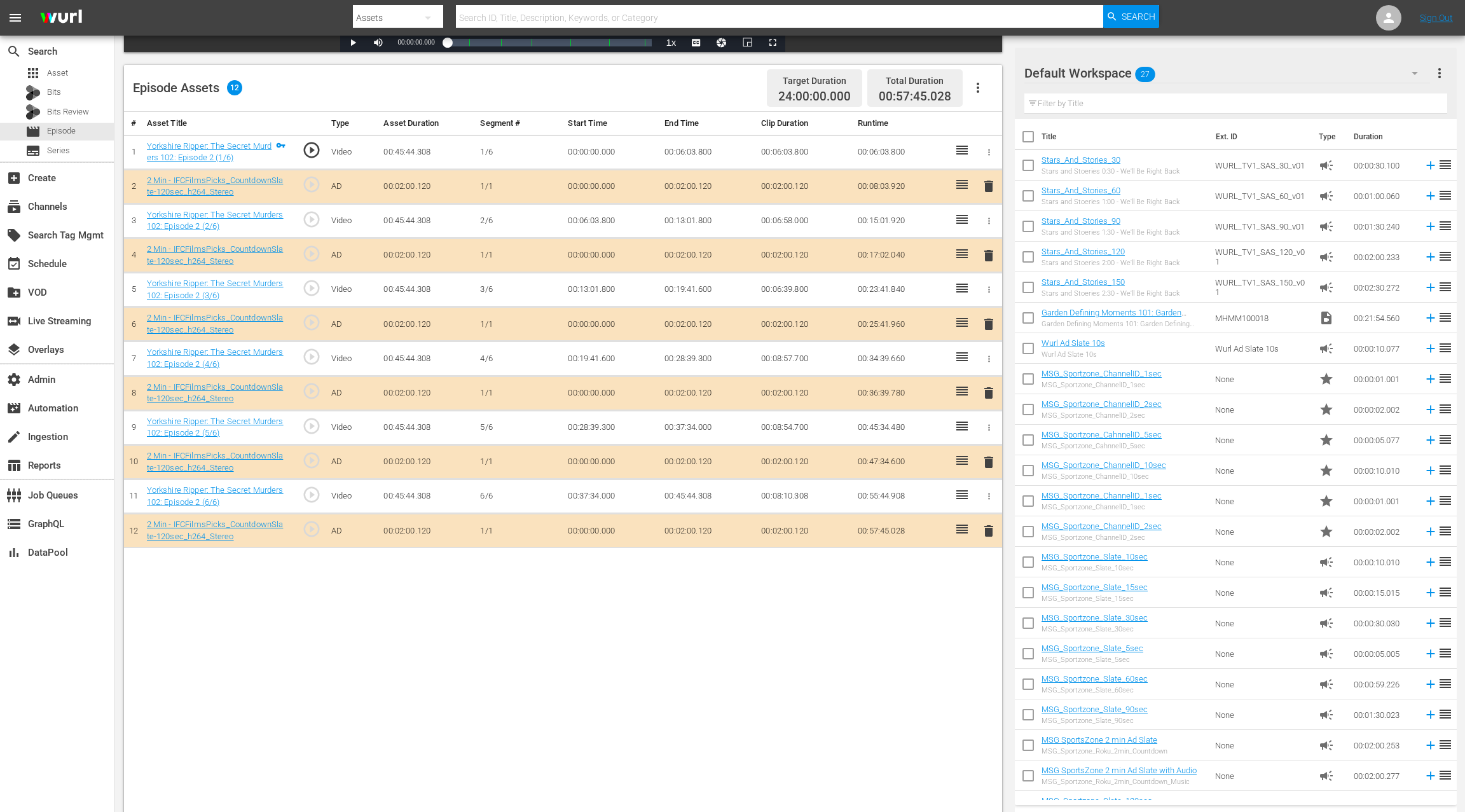
click at [990, 184] on span "delete" at bounding box center [988, 186] width 15 height 15
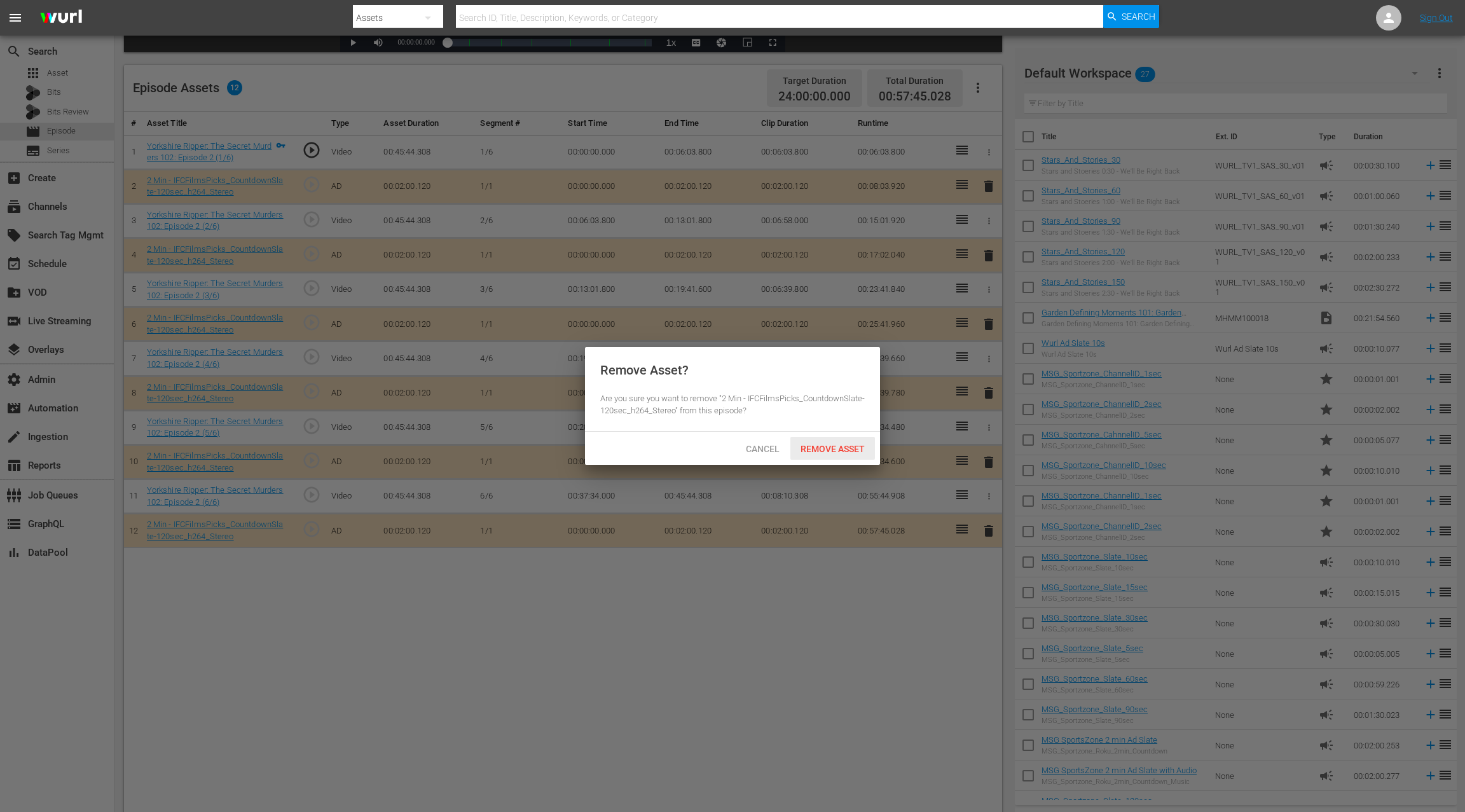
click at [850, 455] on div "Remove Asset" at bounding box center [832, 448] width 85 height 23
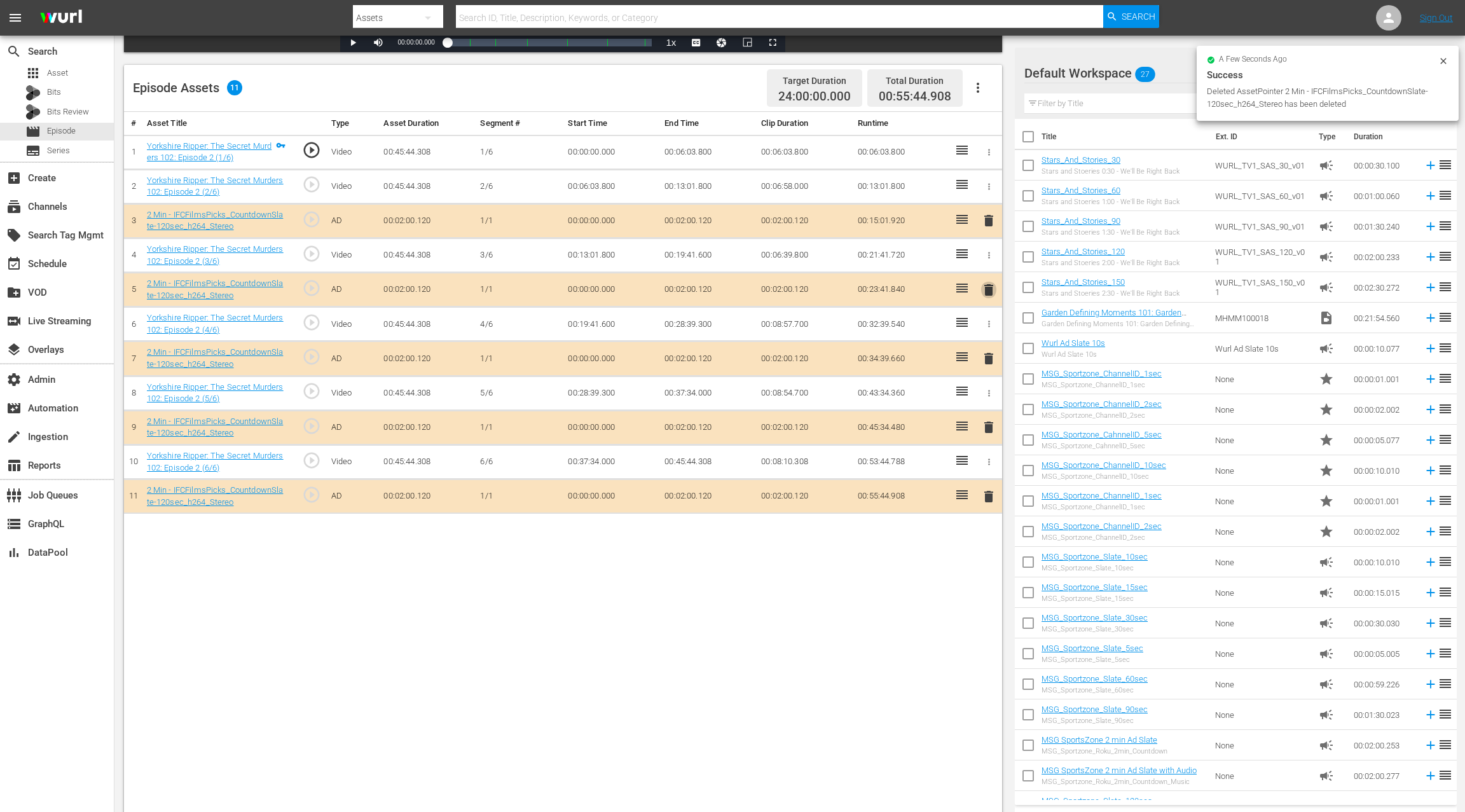
click at [991, 290] on span "delete" at bounding box center [988, 290] width 15 height 15
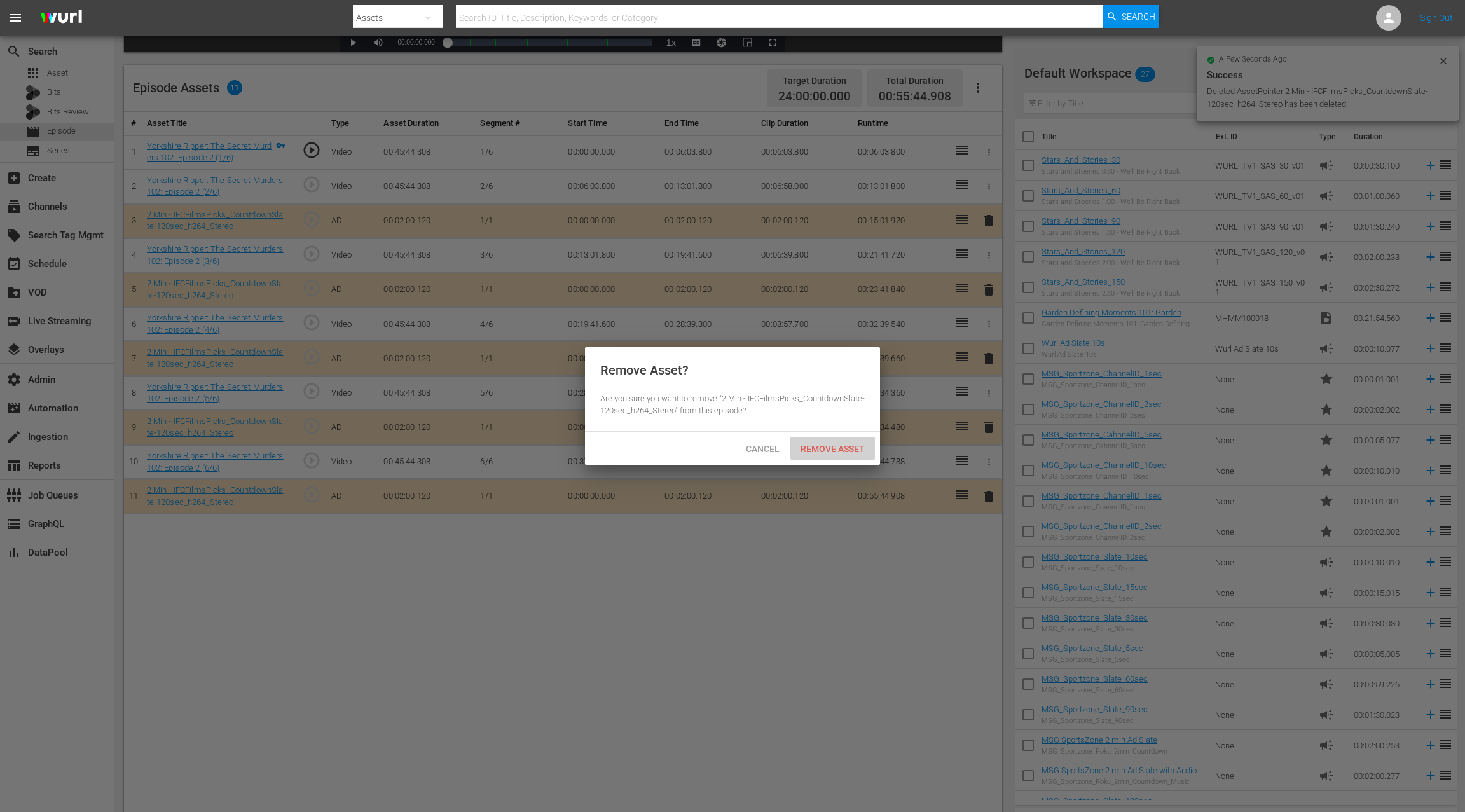
drag, startPoint x: 850, startPoint y: 450, endPoint x: 897, endPoint y: 417, distance: 57.4
click at [850, 450] on span "Remove Asset" at bounding box center [832, 449] width 85 height 11
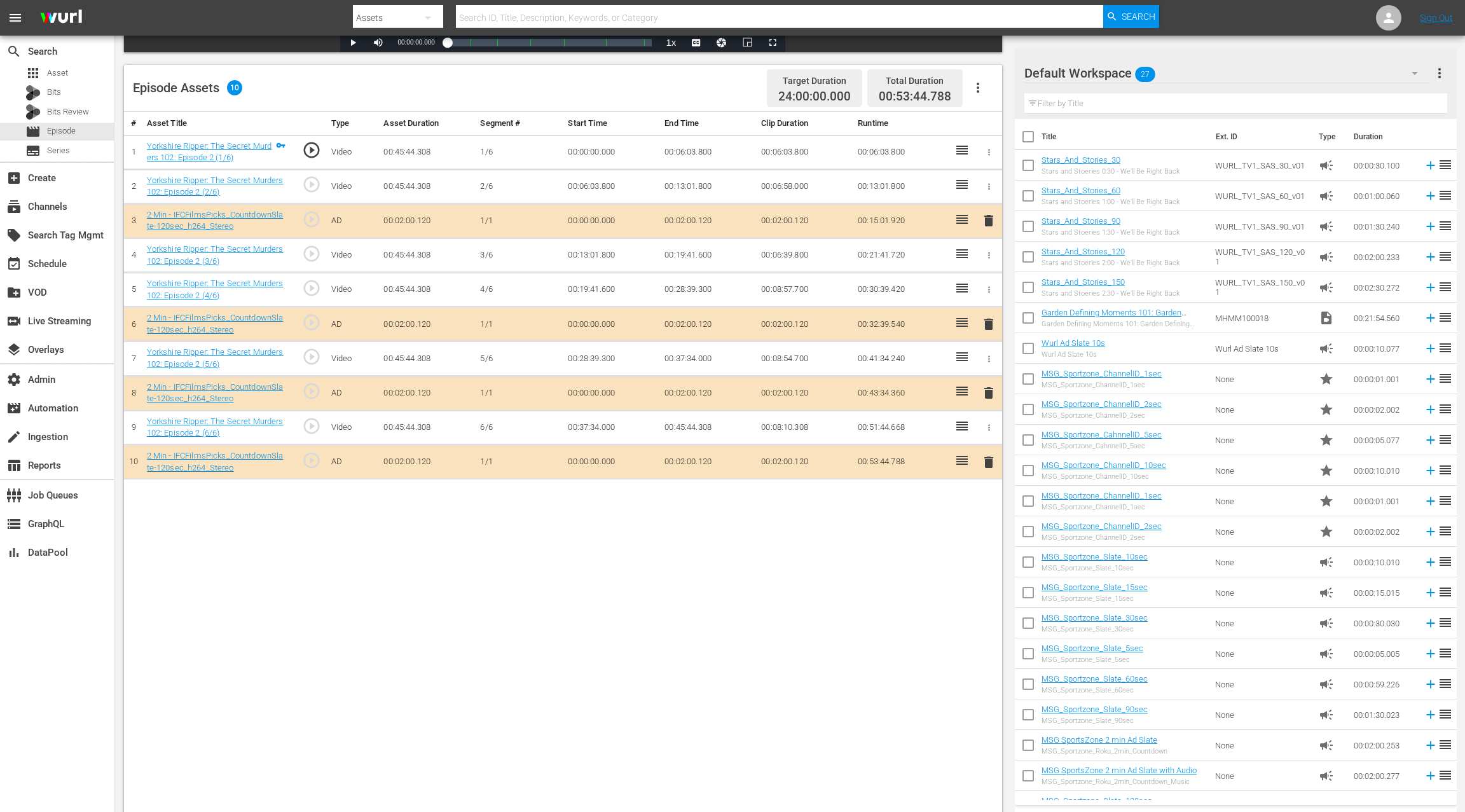
scroll to position [0, 0]
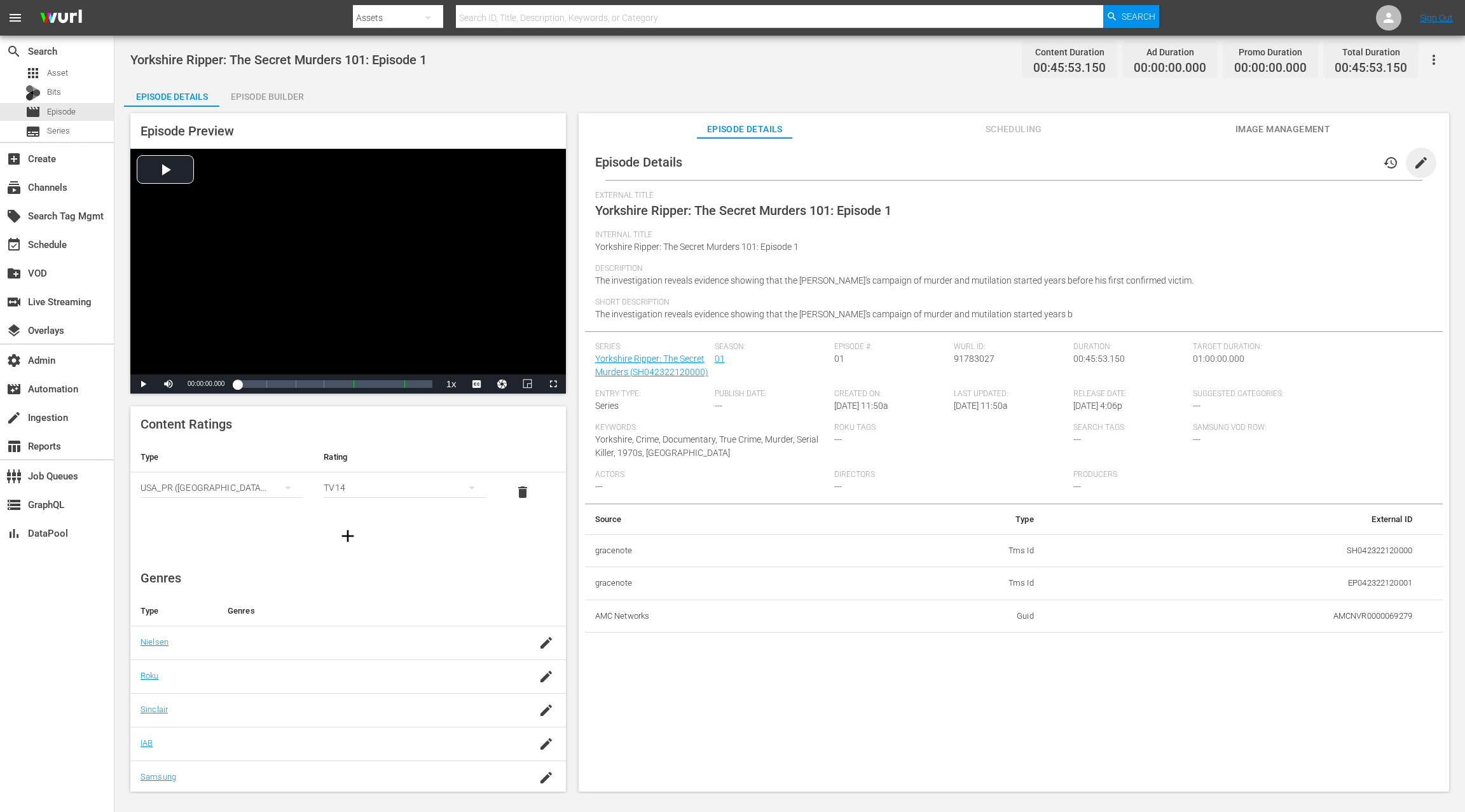
click at [1098, 163] on span "edit" at bounding box center [1421, 163] width 15 height 15
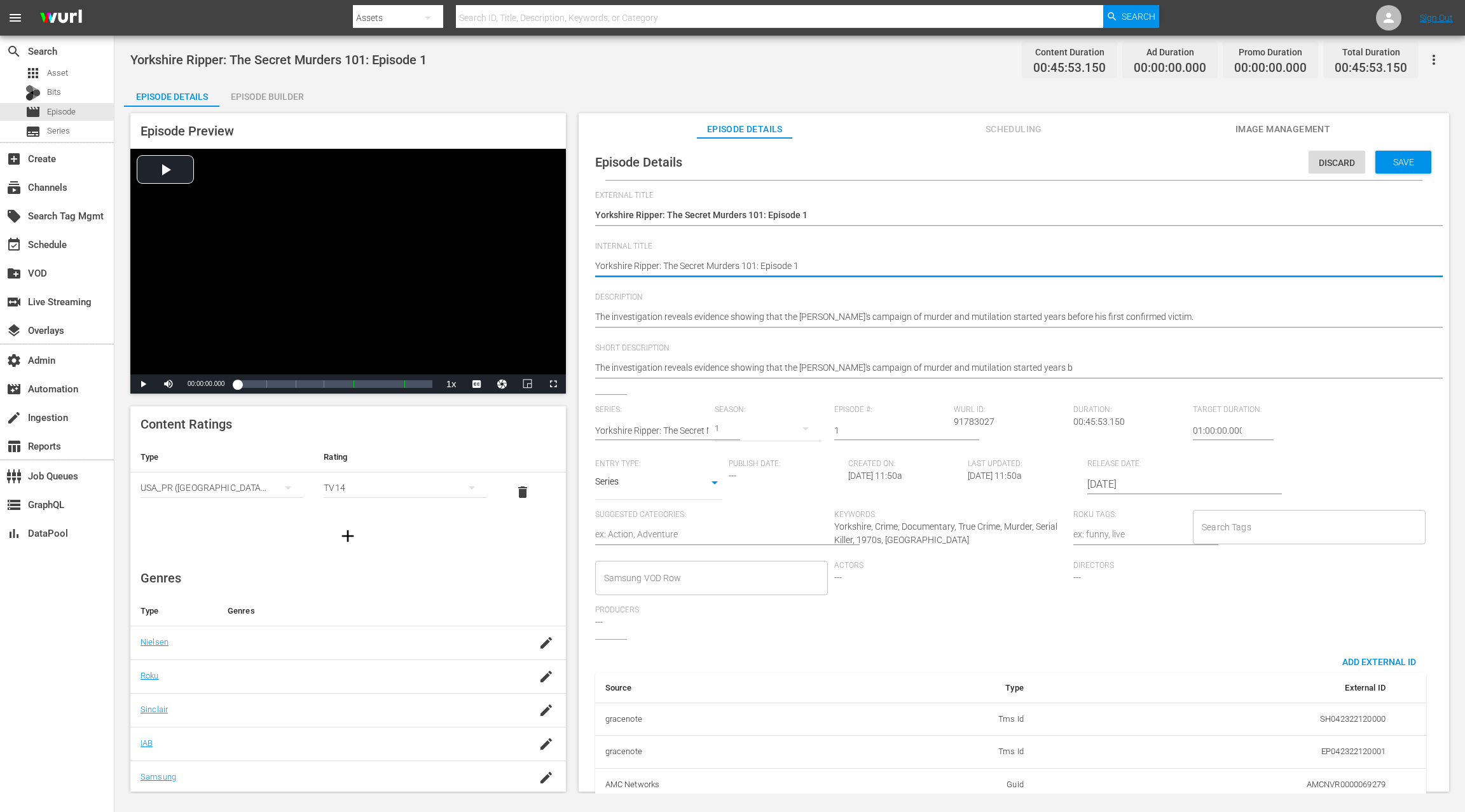
paste textarea "(24 ROKU IFC PICKS)"
type textarea "(24 ROKU IFC PICKS) Yorkshire Ripper: The Secret Murders 101: Episode 1"
drag, startPoint x: 1194, startPoint y: 432, endPoint x: 1187, endPoint y: 434, distance: 7.3
click at [1098, 434] on input "01:00:00.000" at bounding box center [1216, 431] width 49 height 31
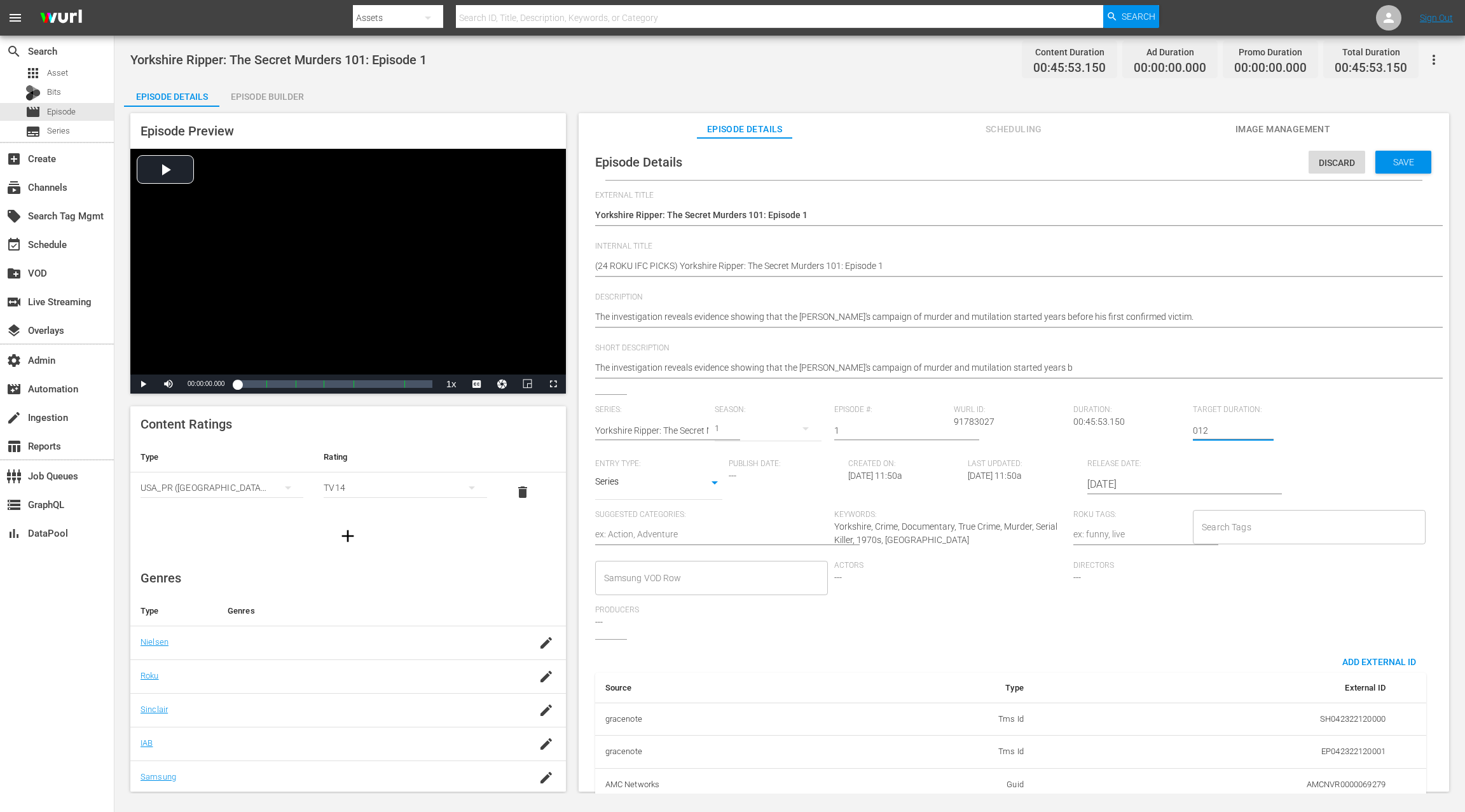
type input "0124"
click at [1098, 168] on div "Discard" at bounding box center [1336, 162] width 57 height 23
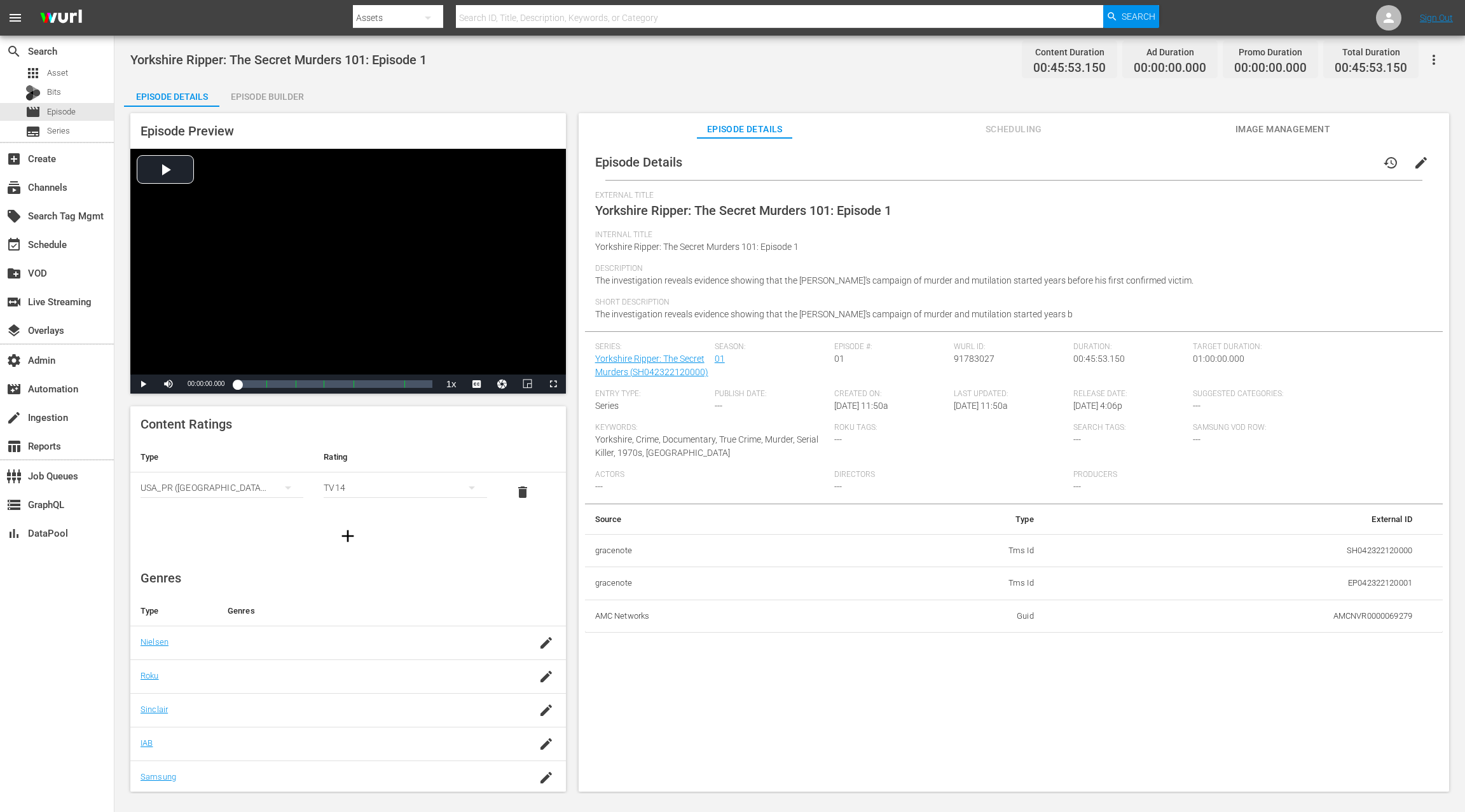
click at [1098, 164] on span "edit" at bounding box center [1421, 163] width 15 height 15
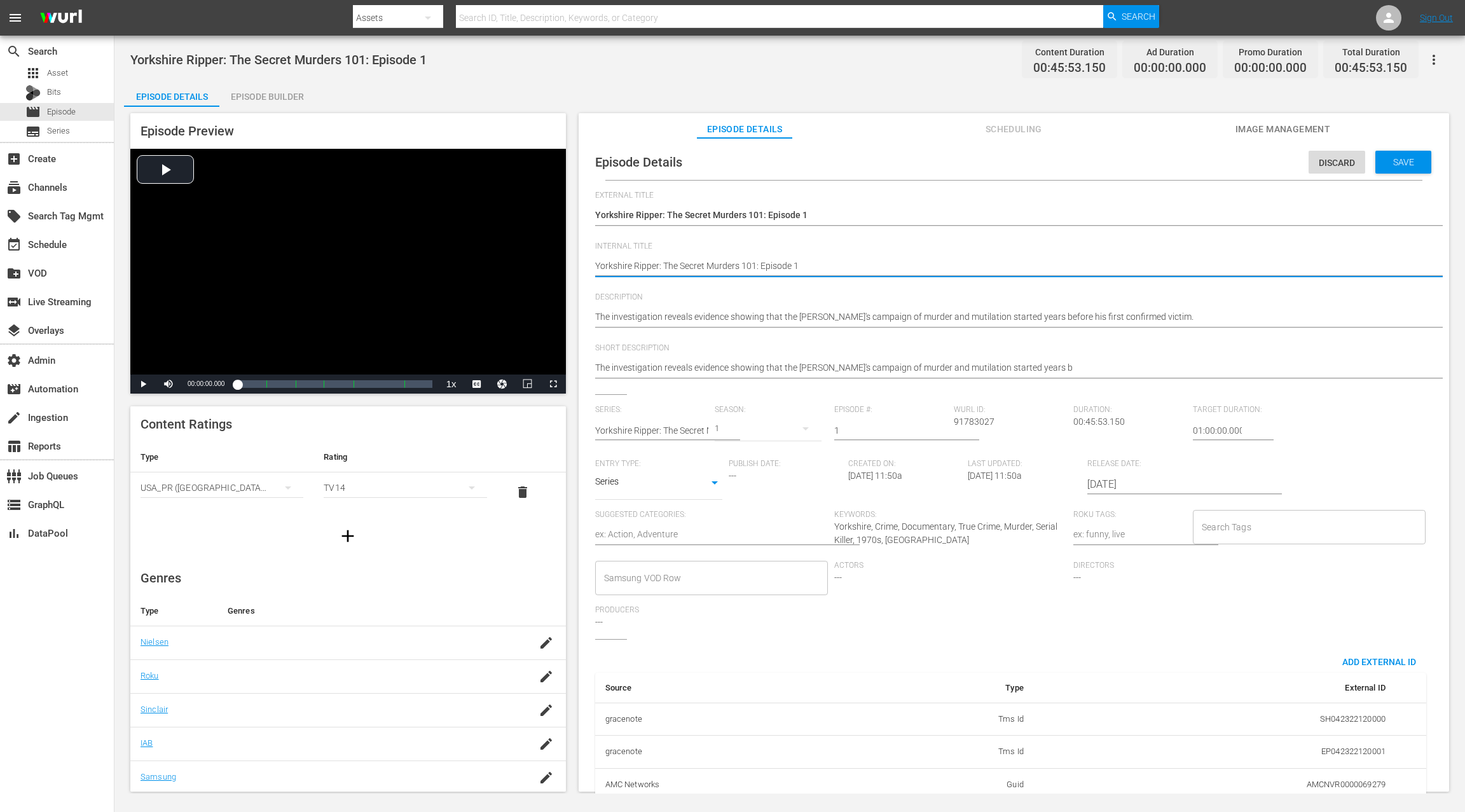
paste textarea "(24 ROKU IFC PICKS)"
type textarea "(24 ROKU IFC PICKS) Yorkshire Ripper: The Secret Murders 101: Episode 1"
click at [1098, 432] on div "Series: Yorkshire Ripper: The Secret Murders Season: 1 Episode #: 1 Wurl ID: 91…" at bounding box center [1013, 521] width 837 height 234
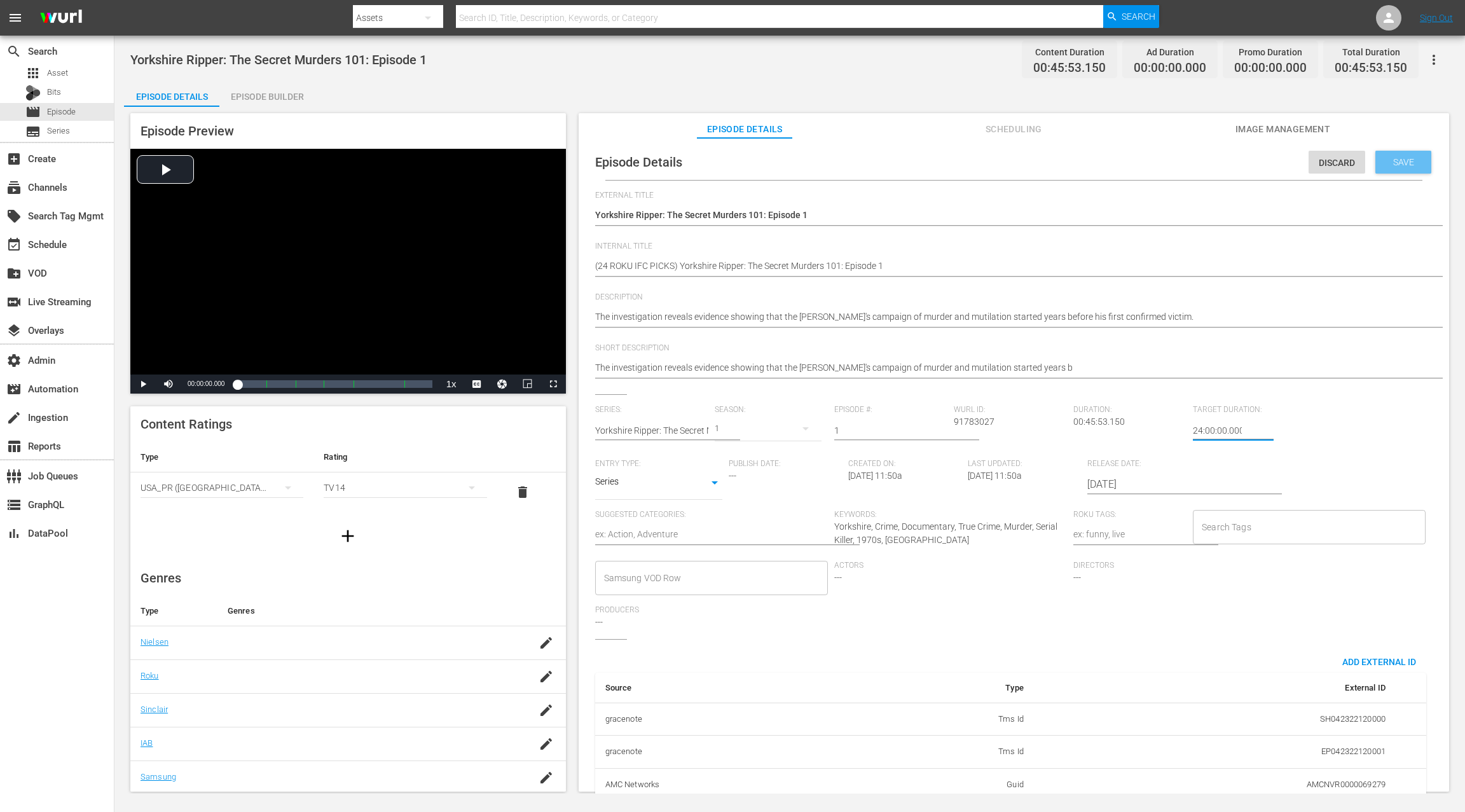
type input "24:00:00.000"
click at [1098, 167] on span "Save" at bounding box center [1402, 162] width 41 height 11
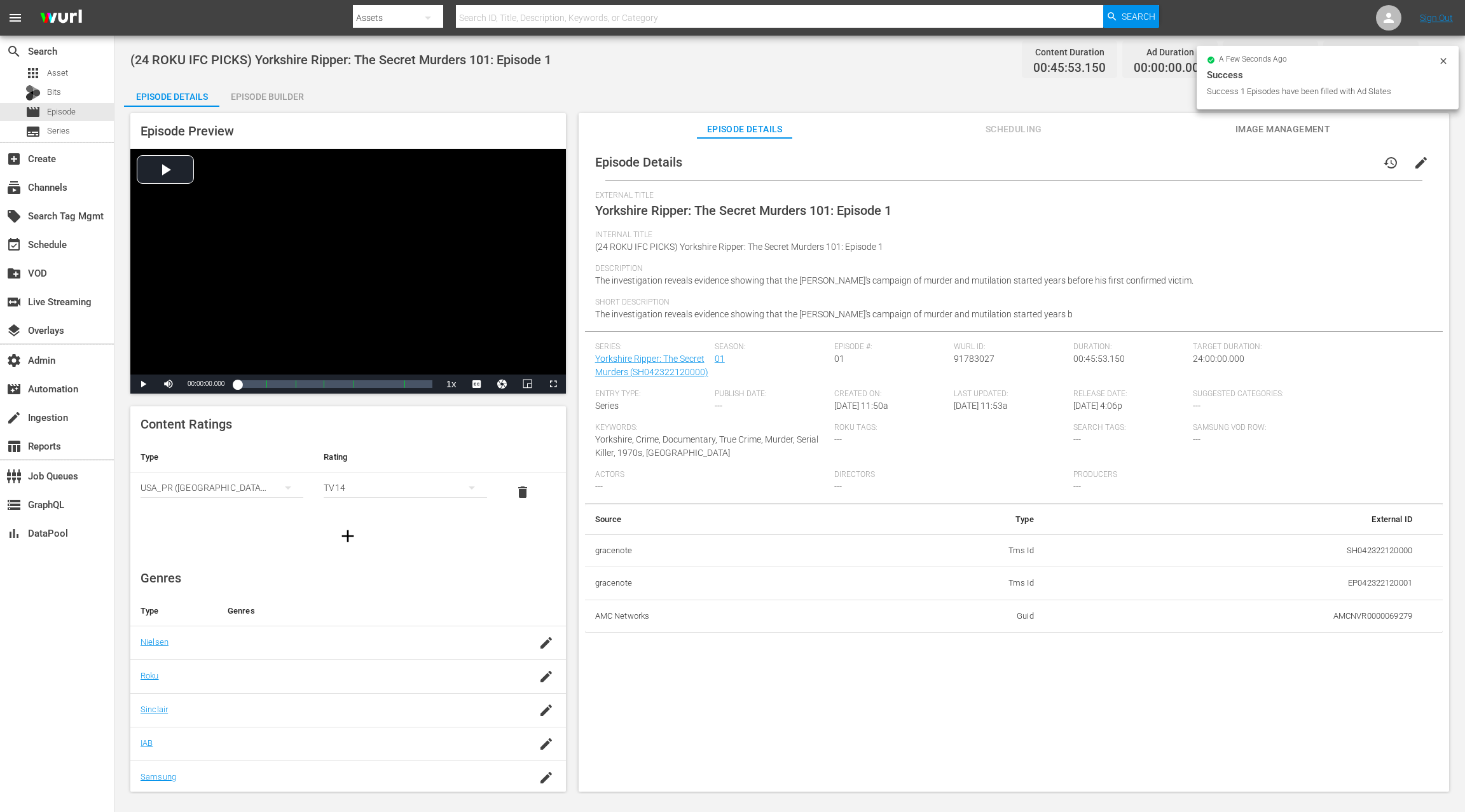
click at [274, 100] on div "Episode Builder" at bounding box center [267, 96] width 95 height 31
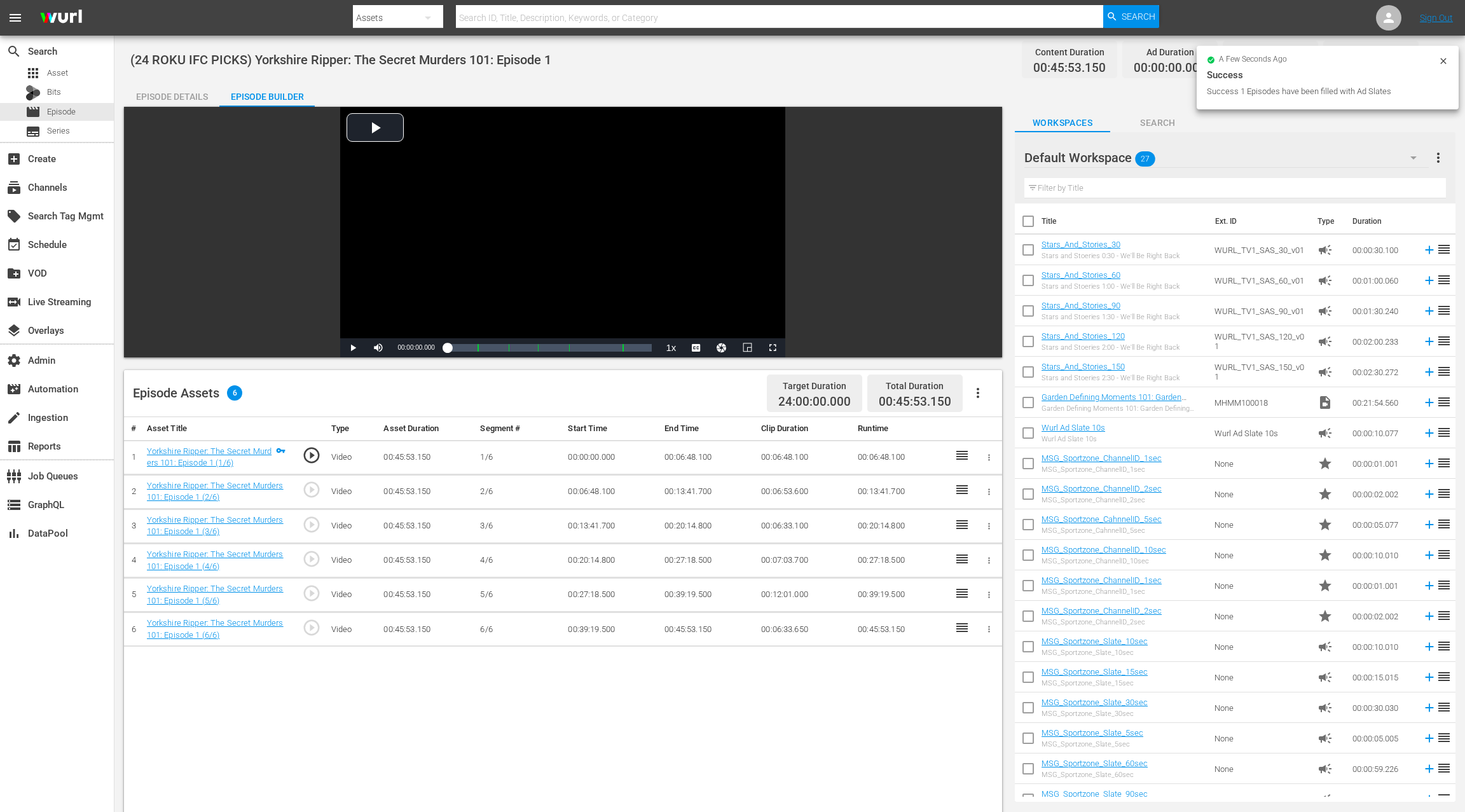
click at [978, 394] on icon "button" at bounding box center [978, 393] width 3 height 11
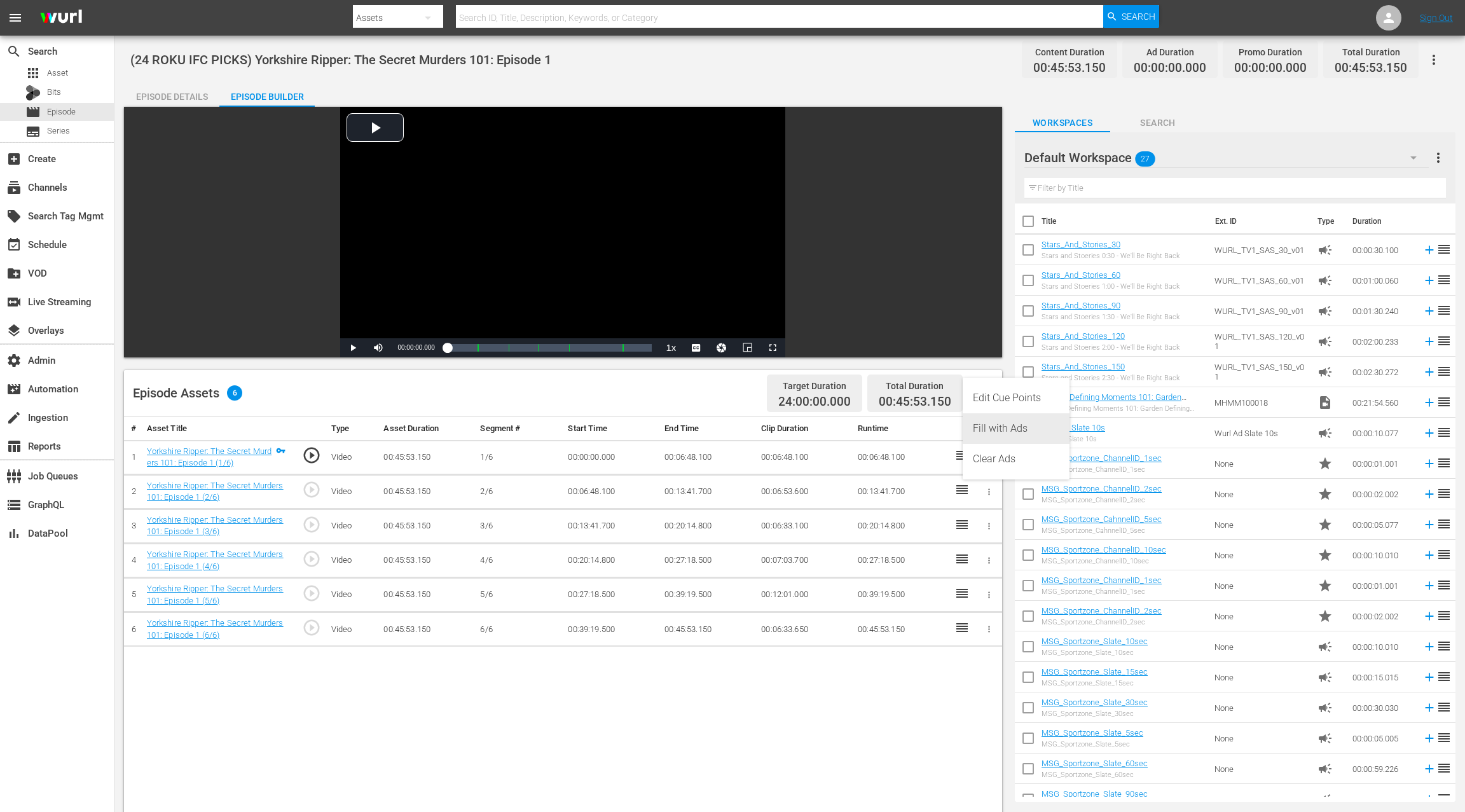
click at [1008, 428] on div "Fill with Ads" at bounding box center [1016, 429] width 87 height 31
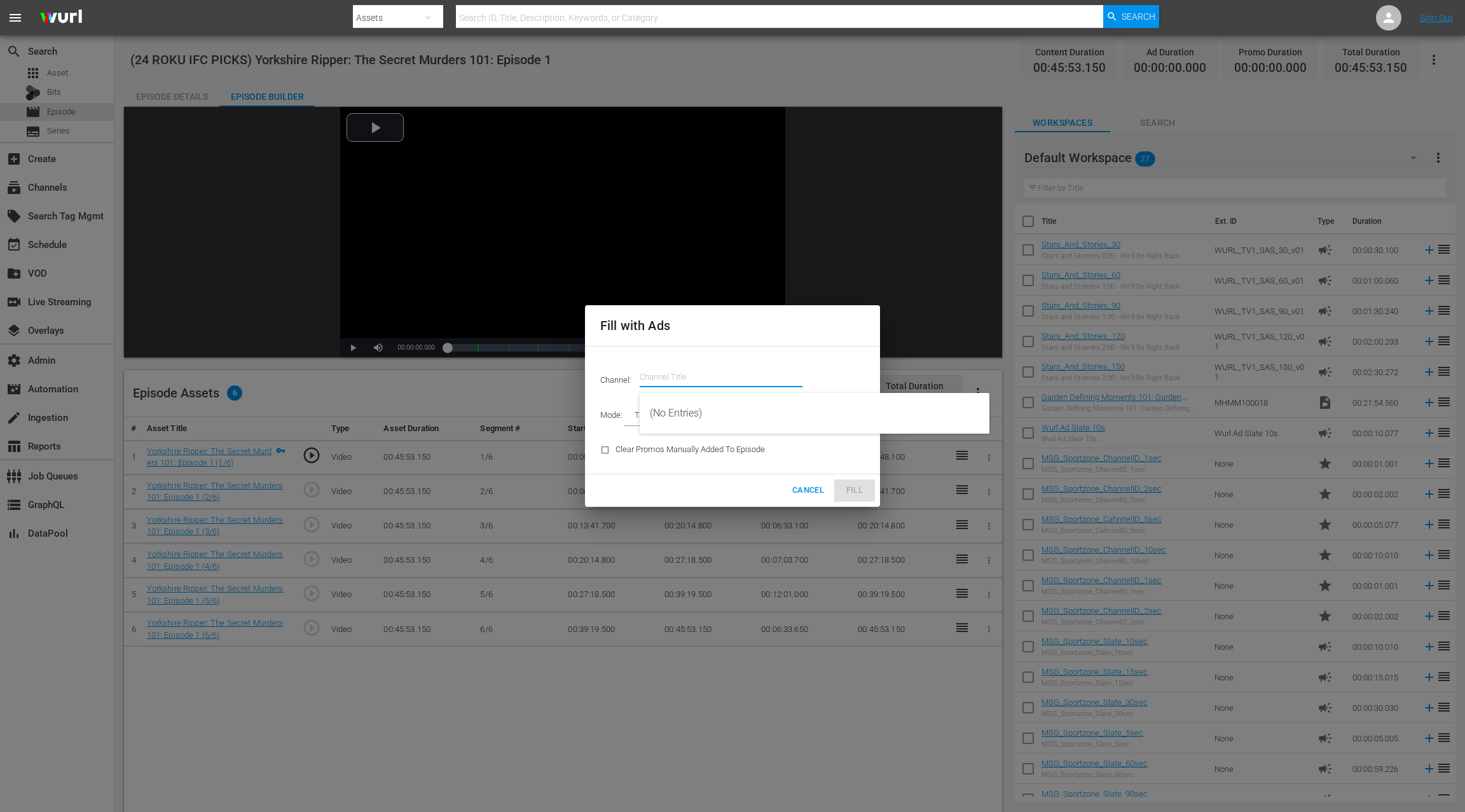
click at [659, 379] on input "text" at bounding box center [720, 378] width 163 height 31
paste input "ifc"
drag, startPoint x: 702, startPoint y: 412, endPoint x: 709, endPoint y: 408, distance: 8.1
click at [704, 411] on div "IFC Films Picks - ROKU (563 - amc_ifc_films_picks_1)" at bounding box center [815, 413] width 329 height 31
type input "IFC Films Picks - ROKU (563)"
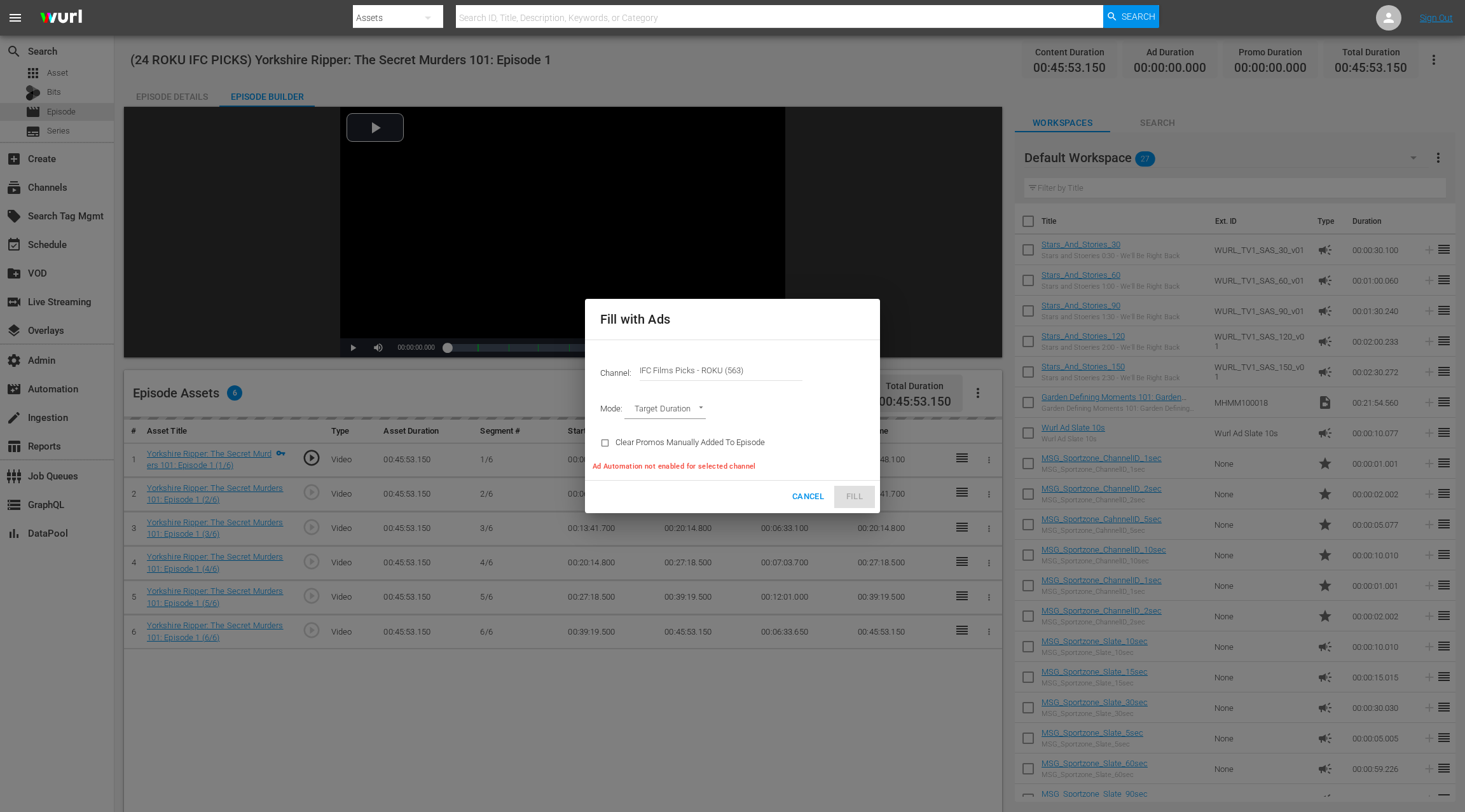
type input "AD_BREAK_DURATION"
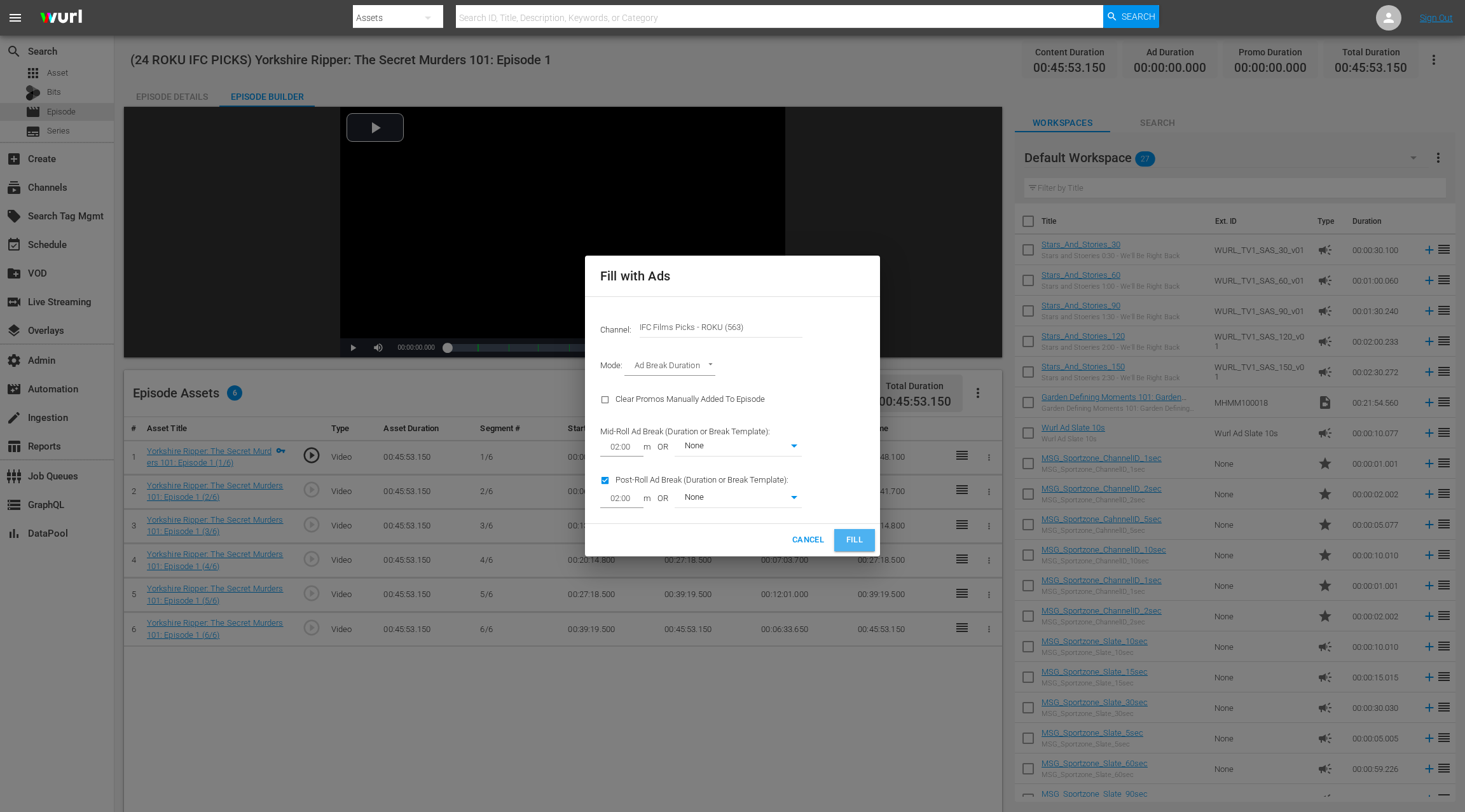
click at [855, 531] on button "Fill" at bounding box center [854, 539] width 40 height 22
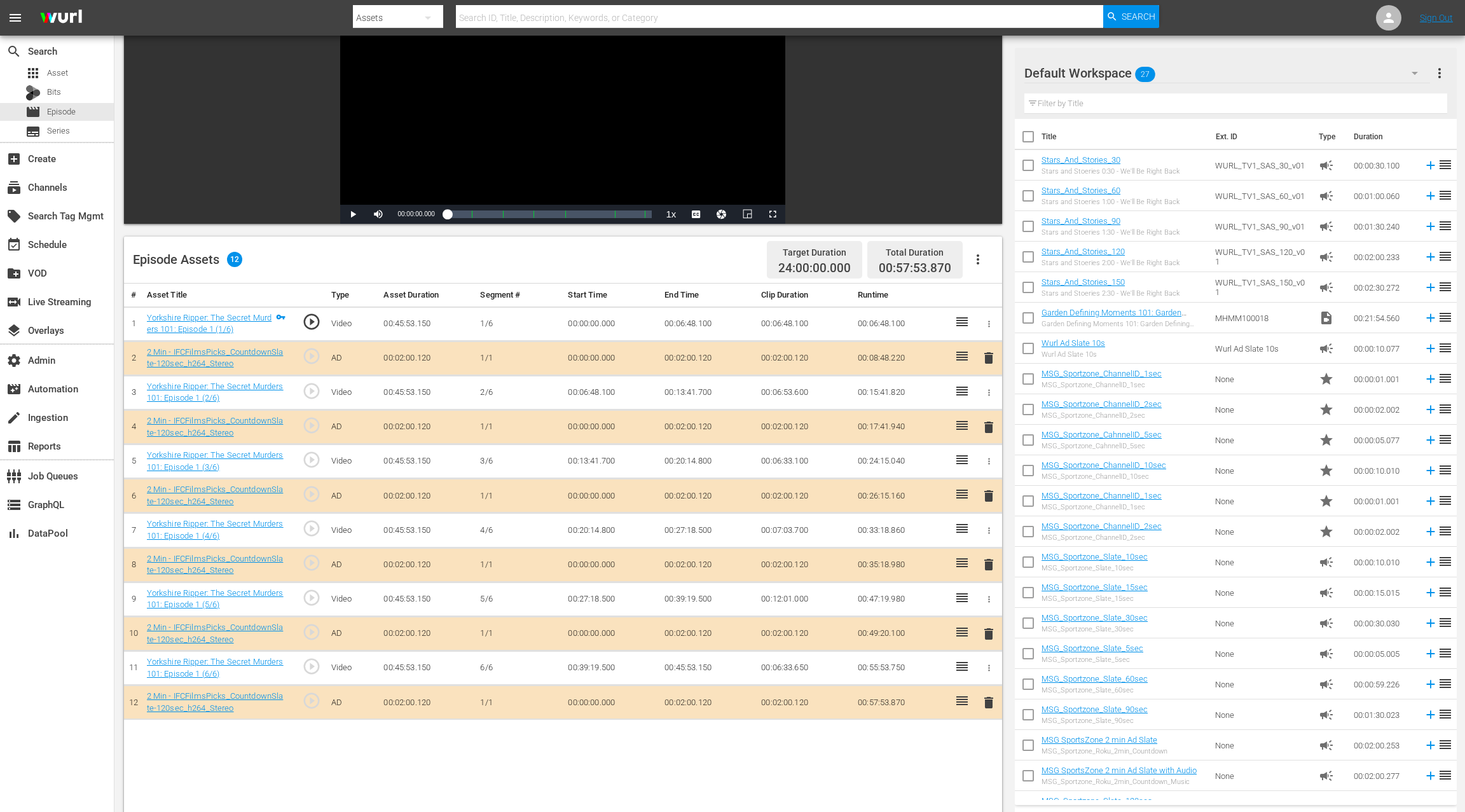
scroll to position [330, 0]
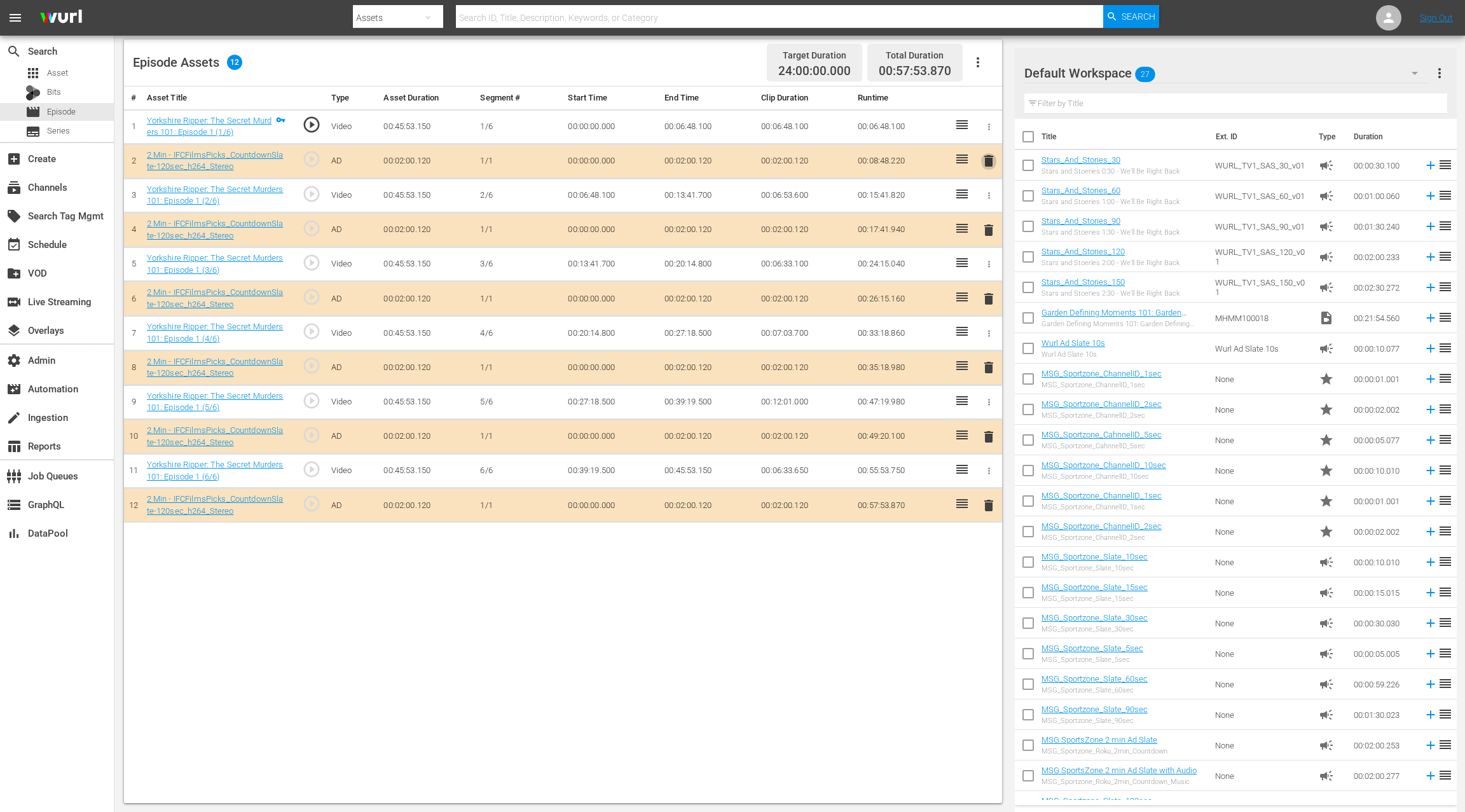
click at [988, 162] on span "delete" at bounding box center [988, 161] width 15 height 15
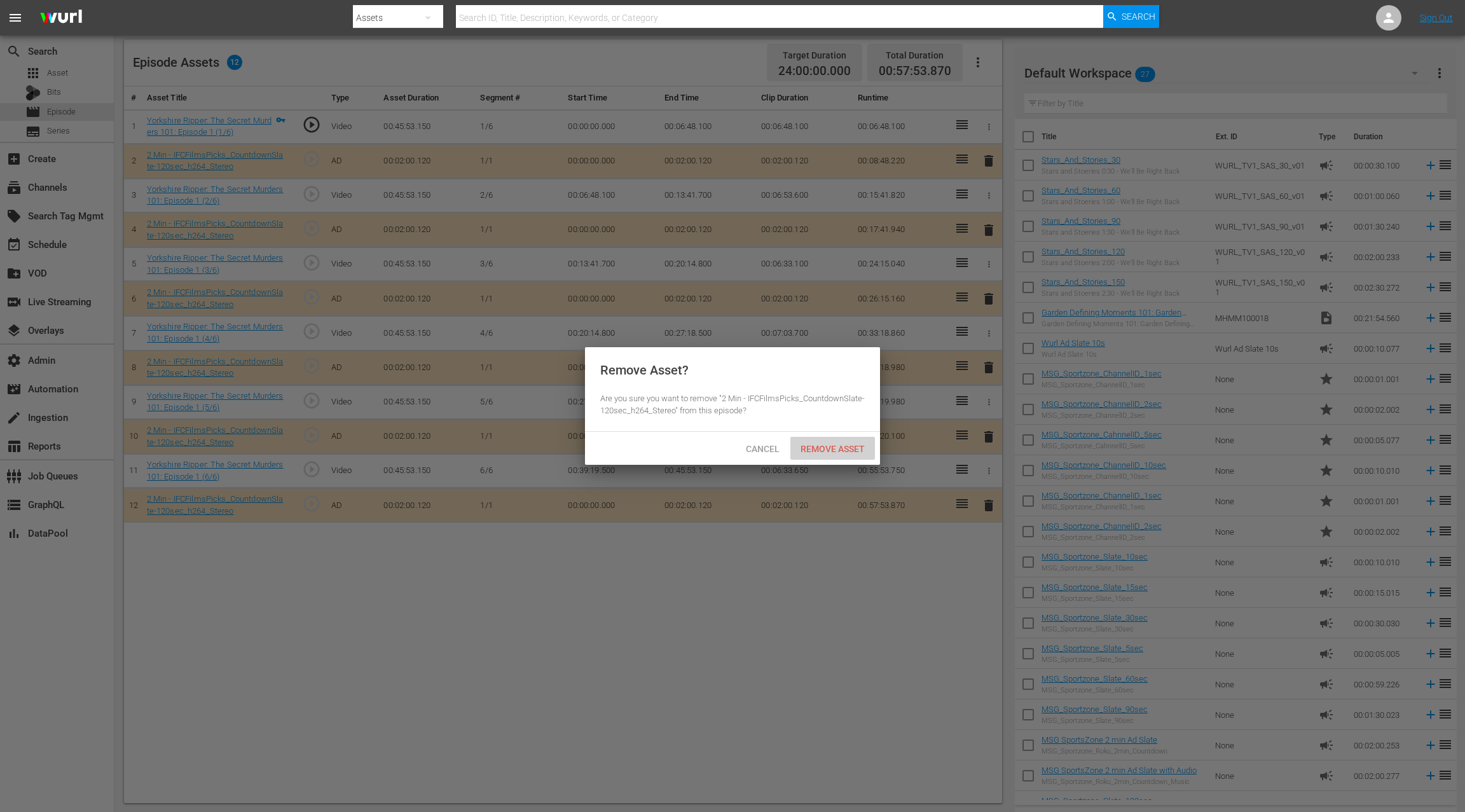
drag, startPoint x: 831, startPoint y: 445, endPoint x: 923, endPoint y: 401, distance: 102.0
click at [831, 445] on span "Remove Asset" at bounding box center [832, 449] width 85 height 11
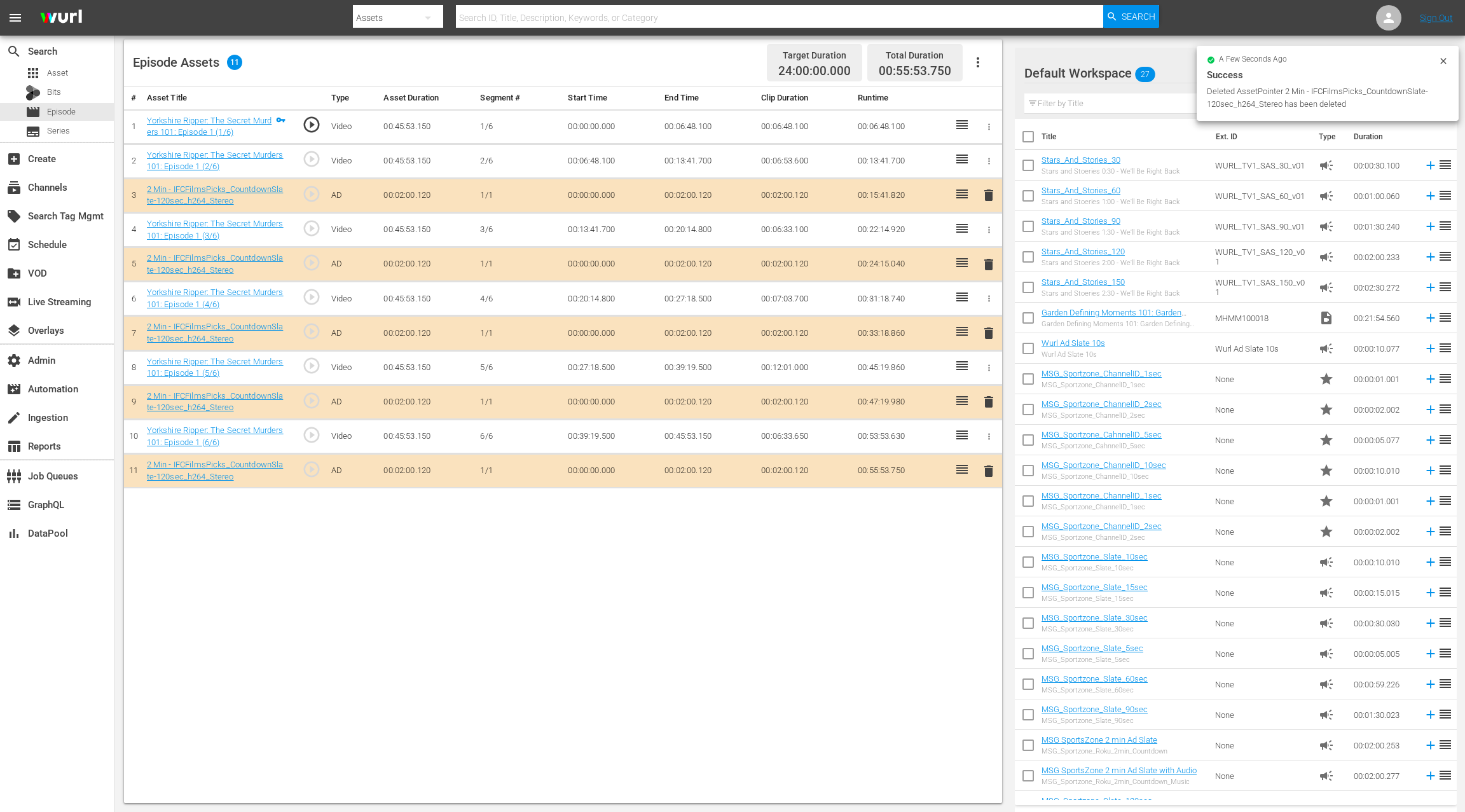
click at [986, 263] on span "delete" at bounding box center [988, 265] width 15 height 15
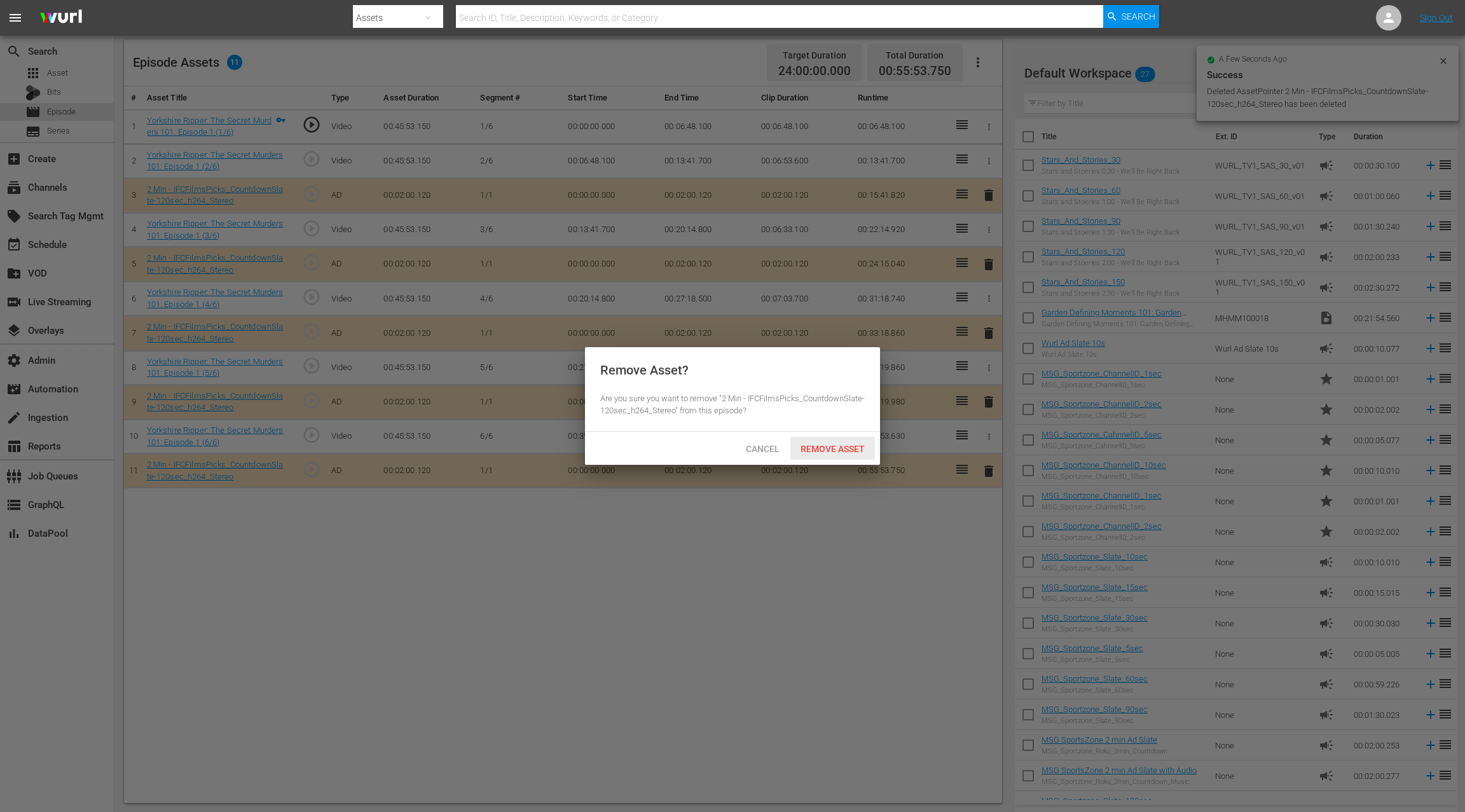
click at [830, 440] on div "Remove Asset" at bounding box center [832, 448] width 85 height 23
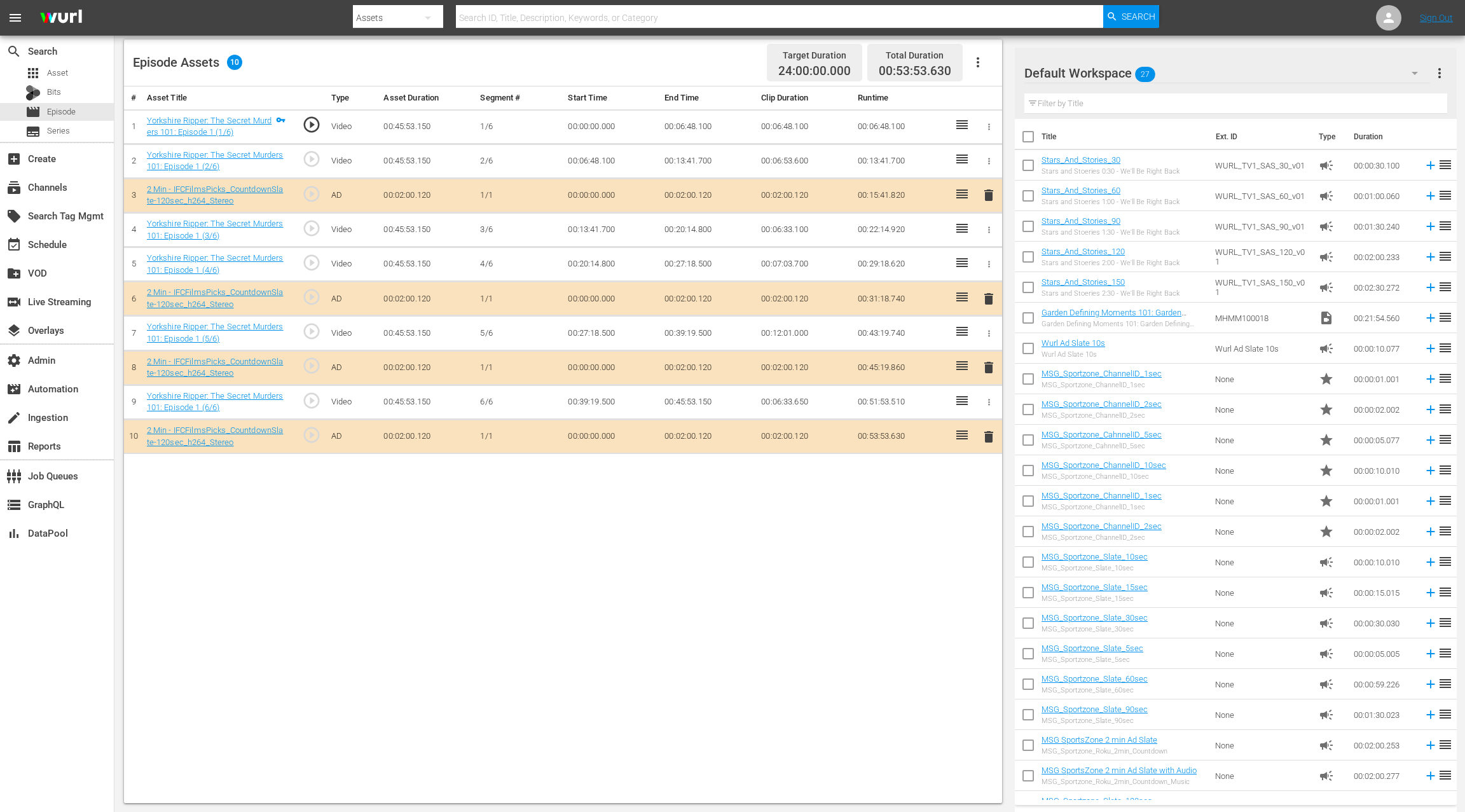
click at [986, 434] on span "delete" at bounding box center [988, 436] width 15 height 15
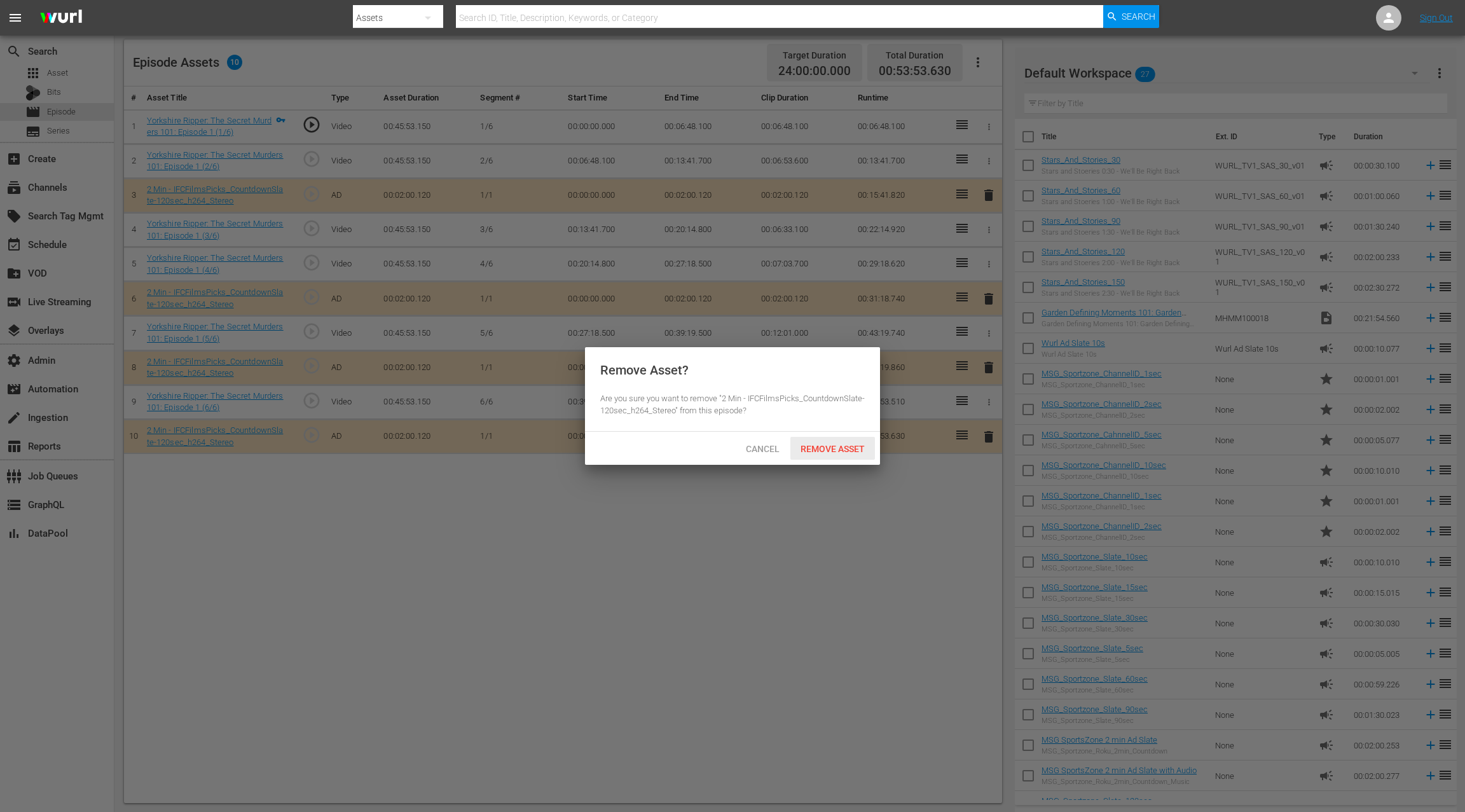
click at [842, 441] on div "Remove Asset" at bounding box center [832, 448] width 85 height 23
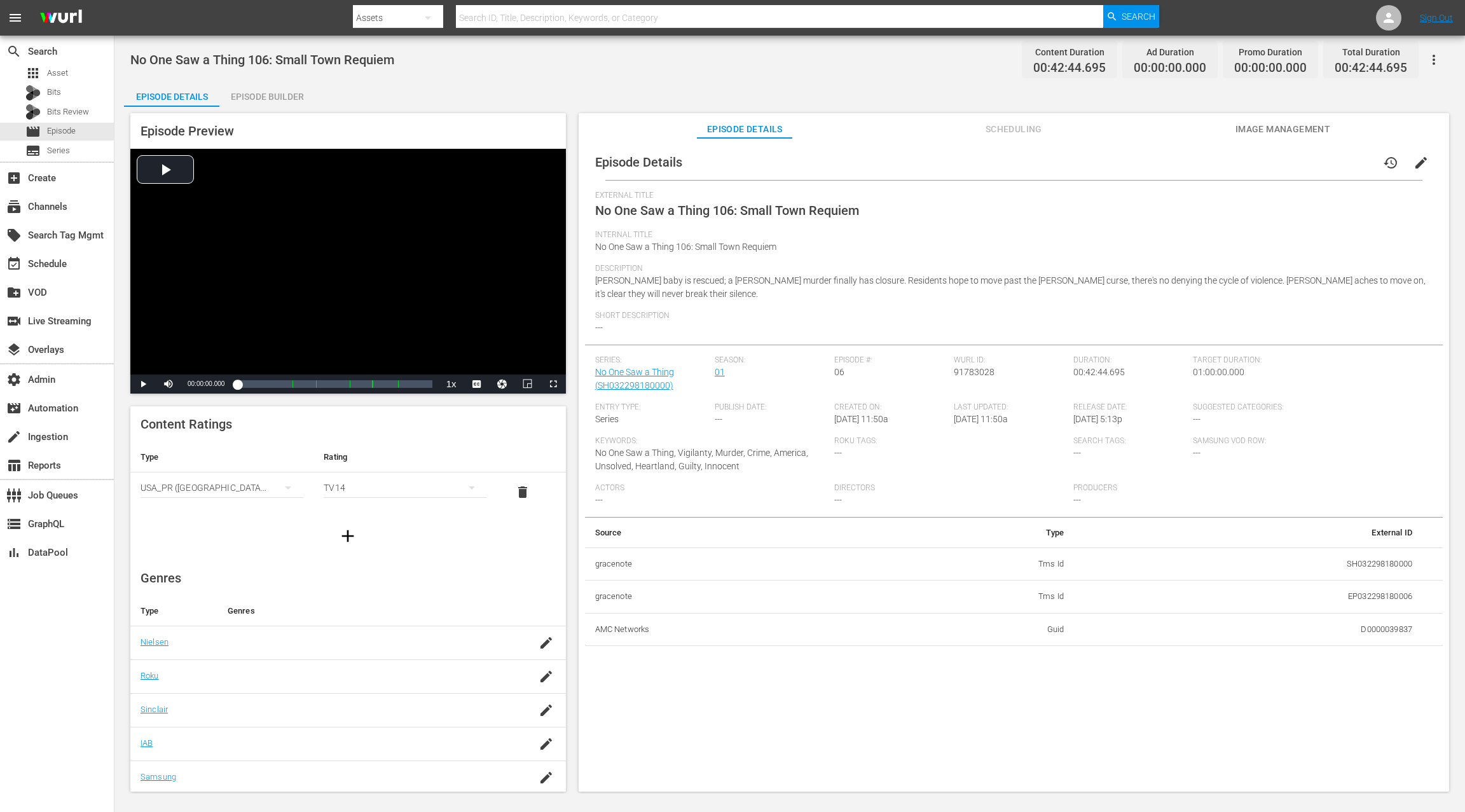
click at [1098, 159] on span "edit" at bounding box center [1421, 163] width 15 height 15
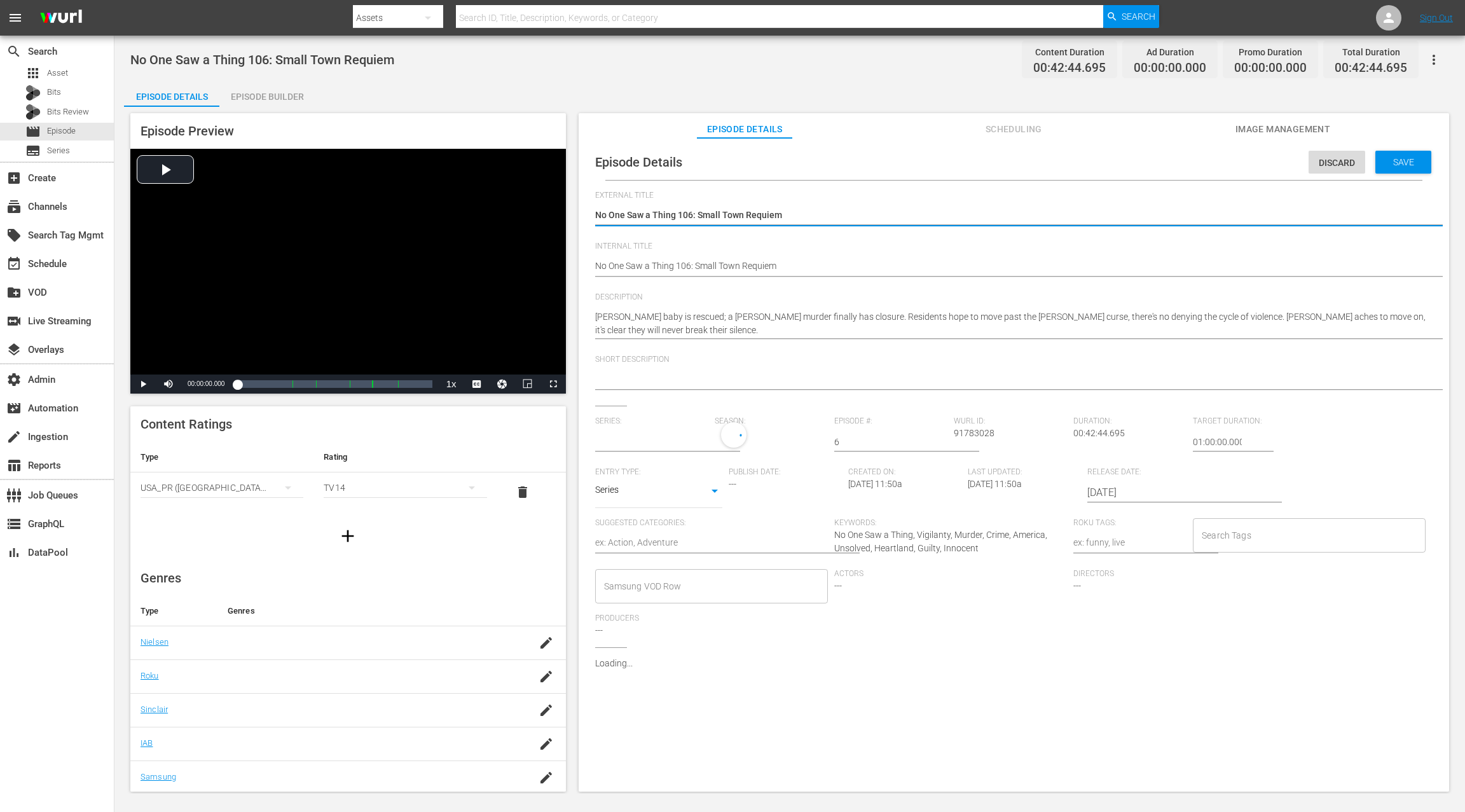
type input "No One Saw a Thing"
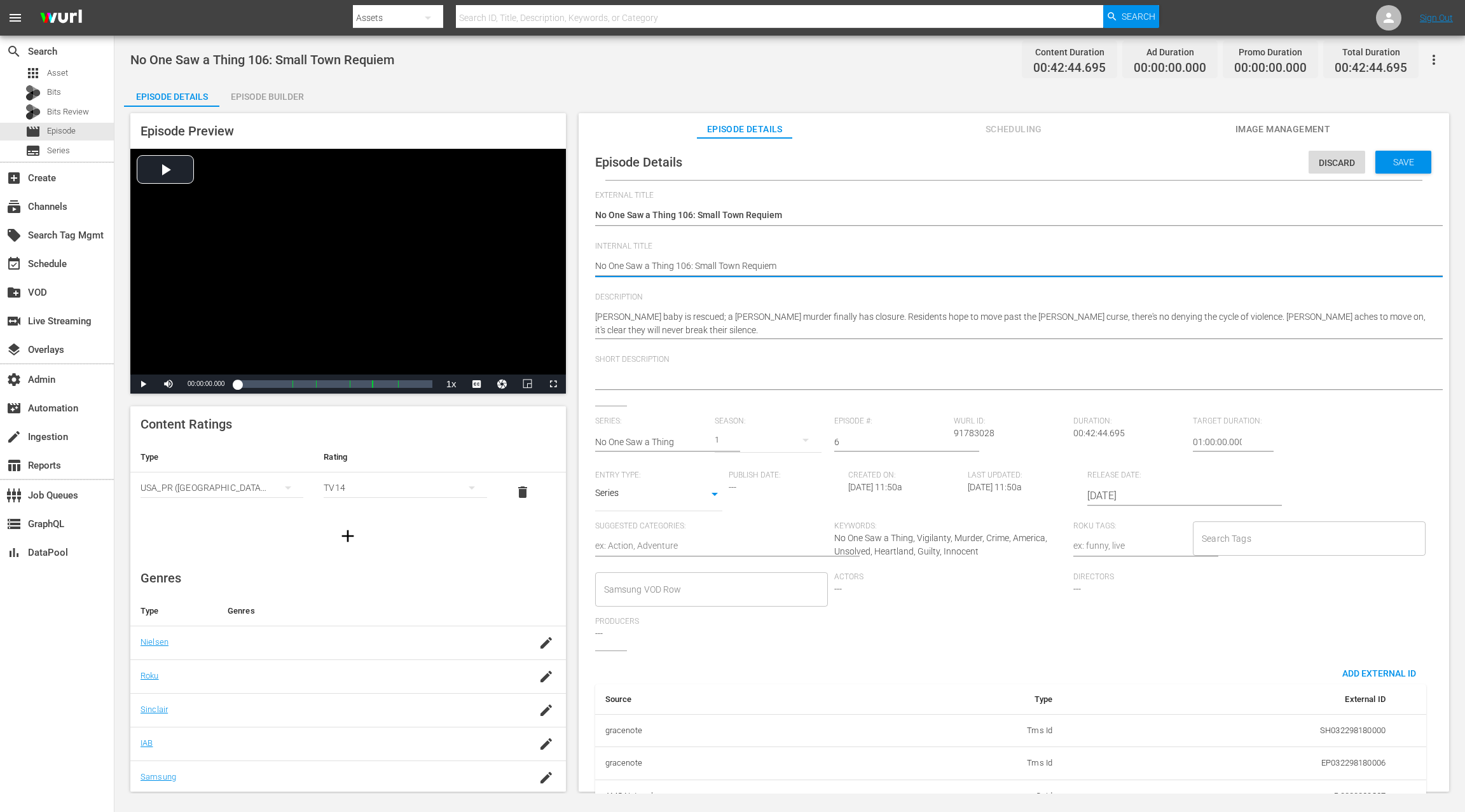
drag, startPoint x: 595, startPoint y: 266, endPoint x: 599, endPoint y: 253, distance: 13.6
paste textarea "(24 ROKU IFC PICKS)"
type textarea "(24 ROKU IFC PICKS) No One Saw a Thing 106: Small Town Requiem"
drag, startPoint x: 1195, startPoint y: 440, endPoint x: 1206, endPoint y: 399, distance: 42.4
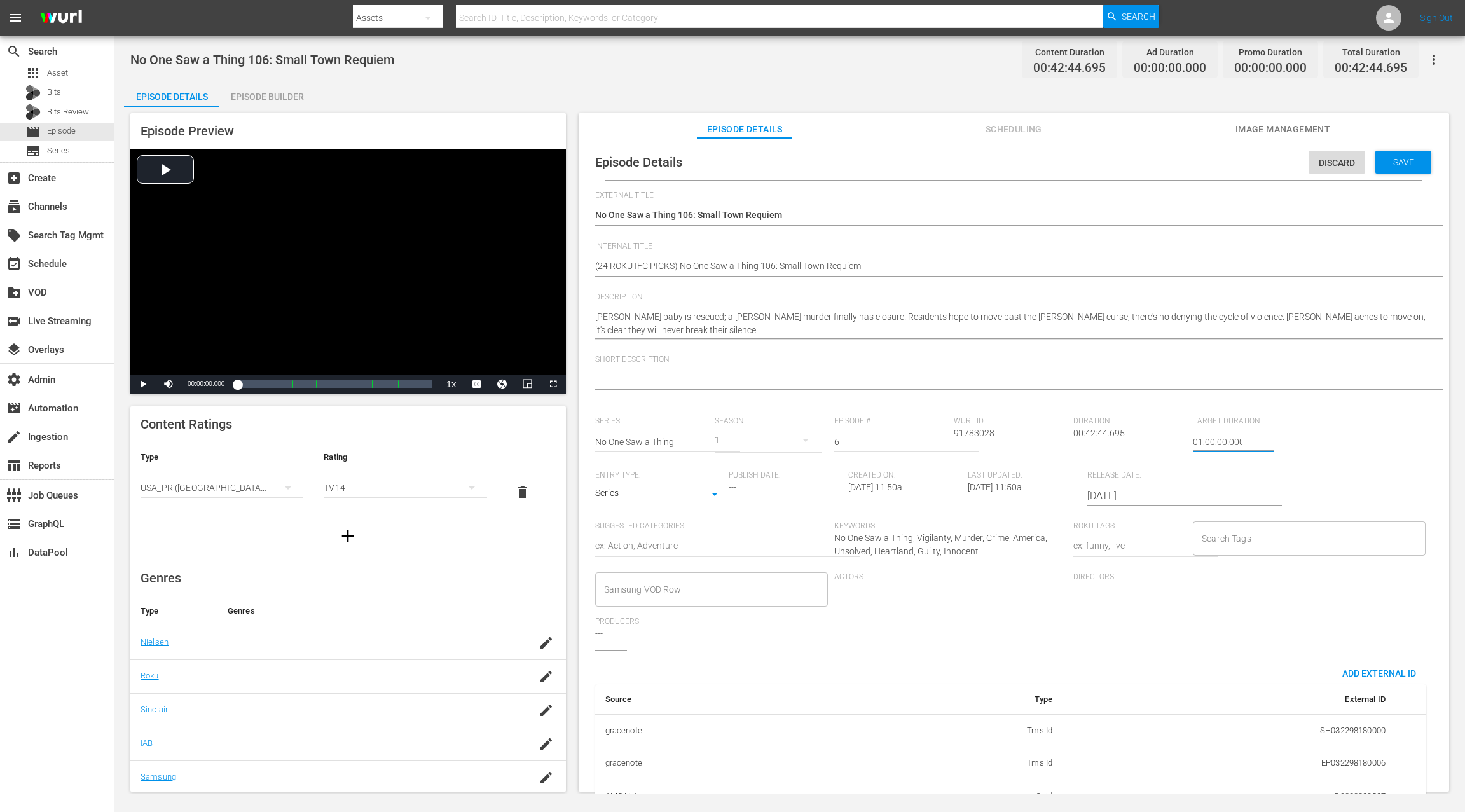
click at [1098, 442] on div "Series: No One Saw a Thing Season: 1 Episode #: 6 [PERSON_NAME] ID: 91783028 Du…" at bounding box center [1013, 533] width 837 height 234
type input "24:00:00.000"
click at [1098, 167] on span "Save" at bounding box center [1402, 162] width 41 height 11
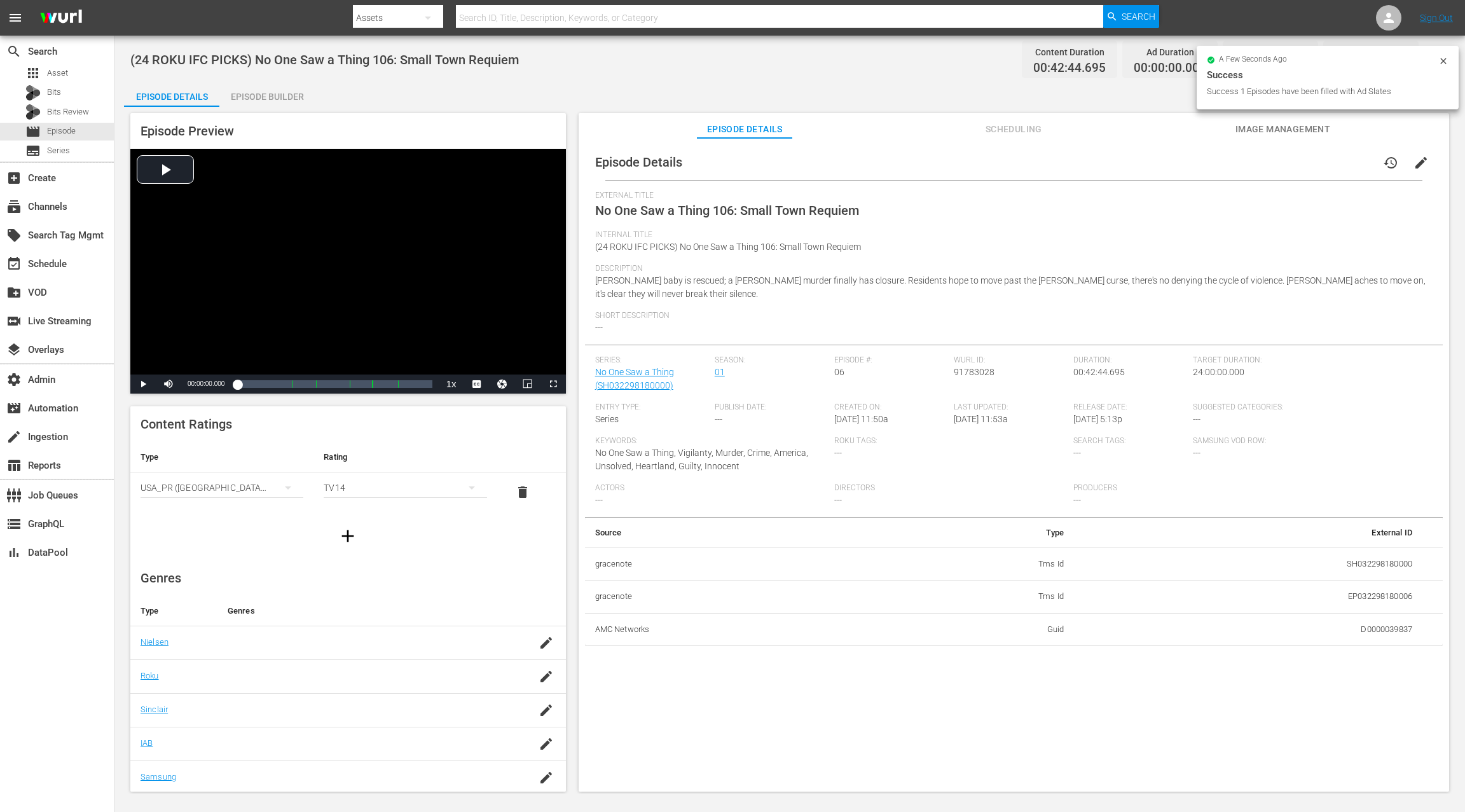
click at [272, 104] on div "Episode Builder" at bounding box center [267, 96] width 95 height 31
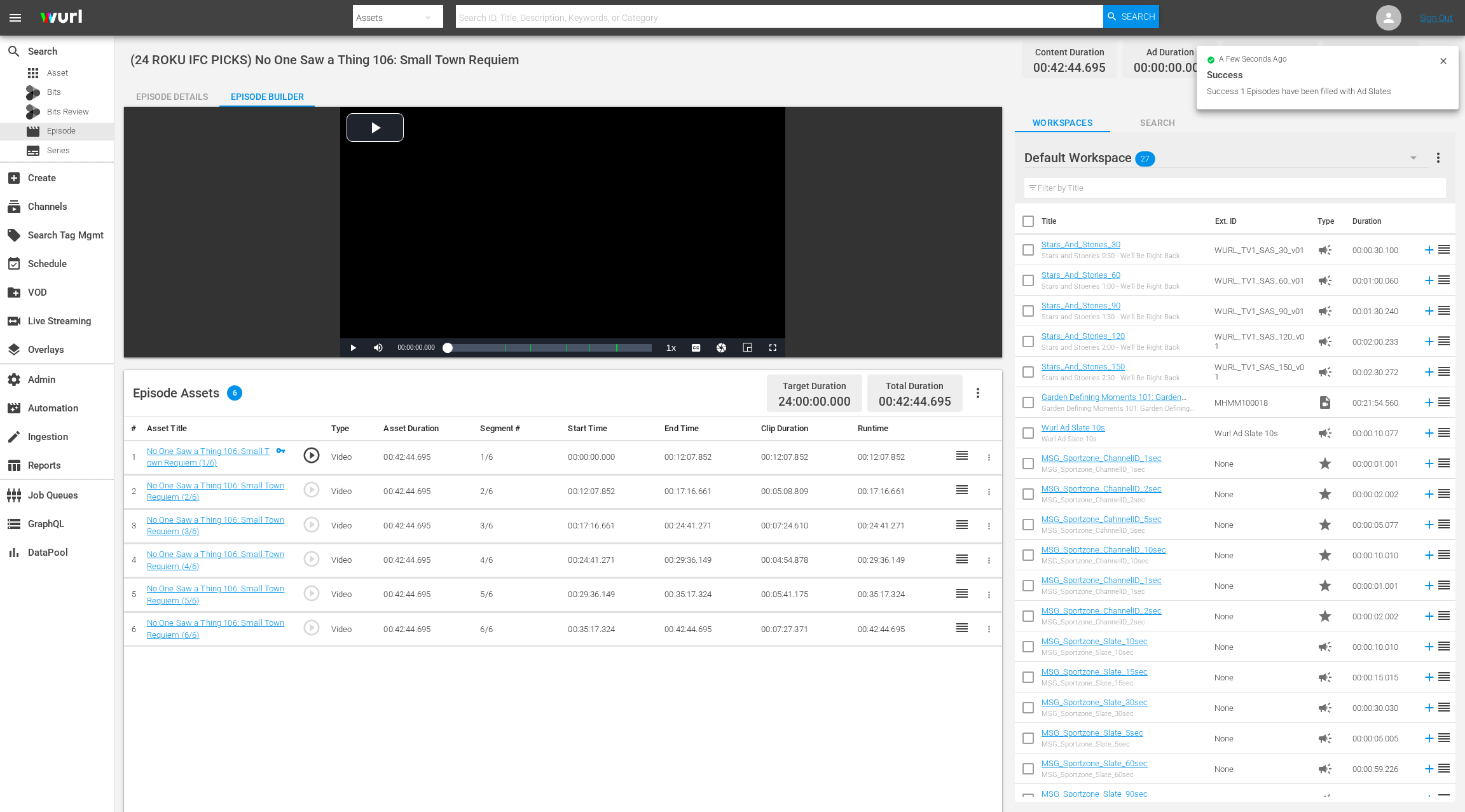
click at [981, 396] on icon "button" at bounding box center [978, 393] width 15 height 15
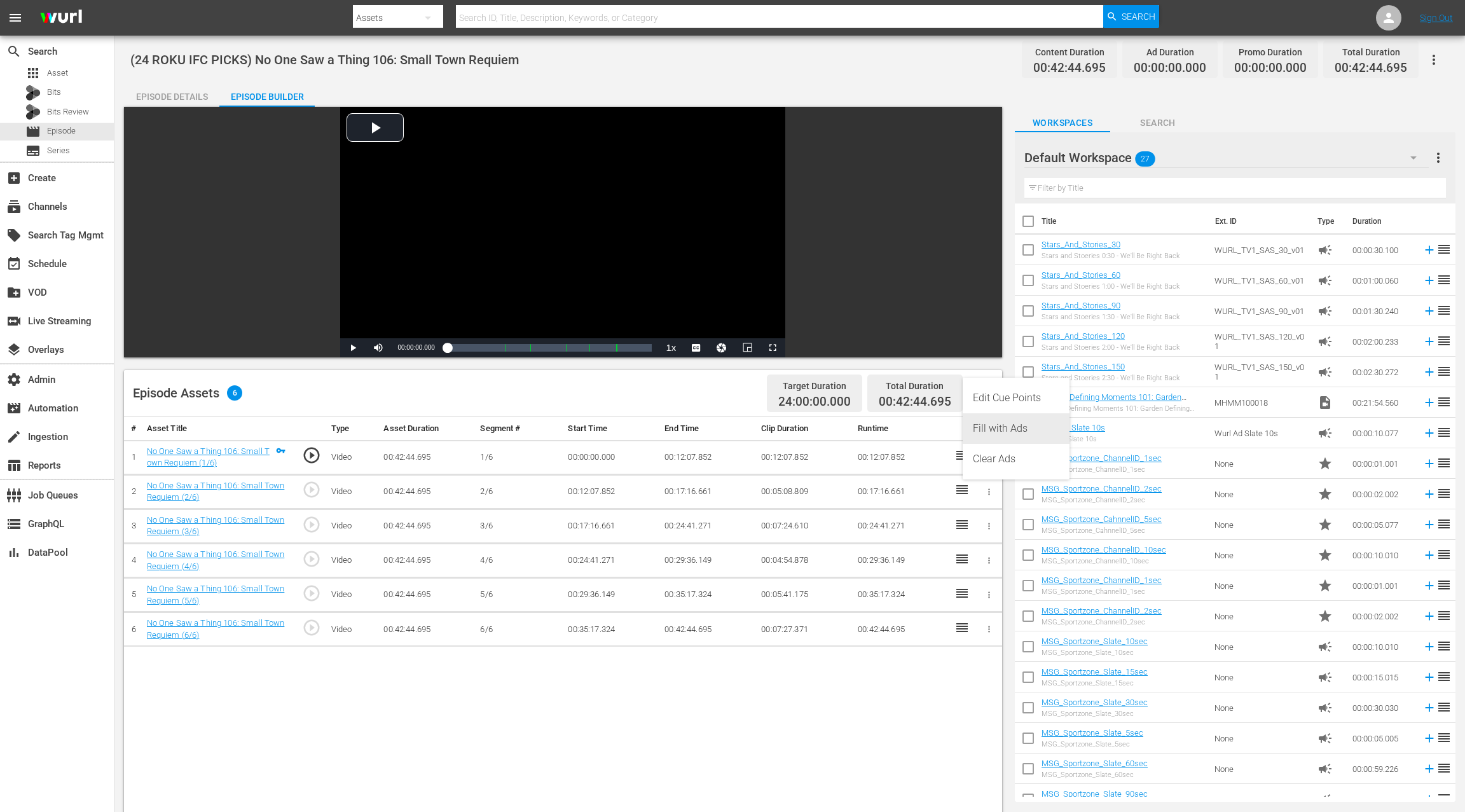
click at [1002, 430] on div "Fill with Ads" at bounding box center [1016, 429] width 87 height 31
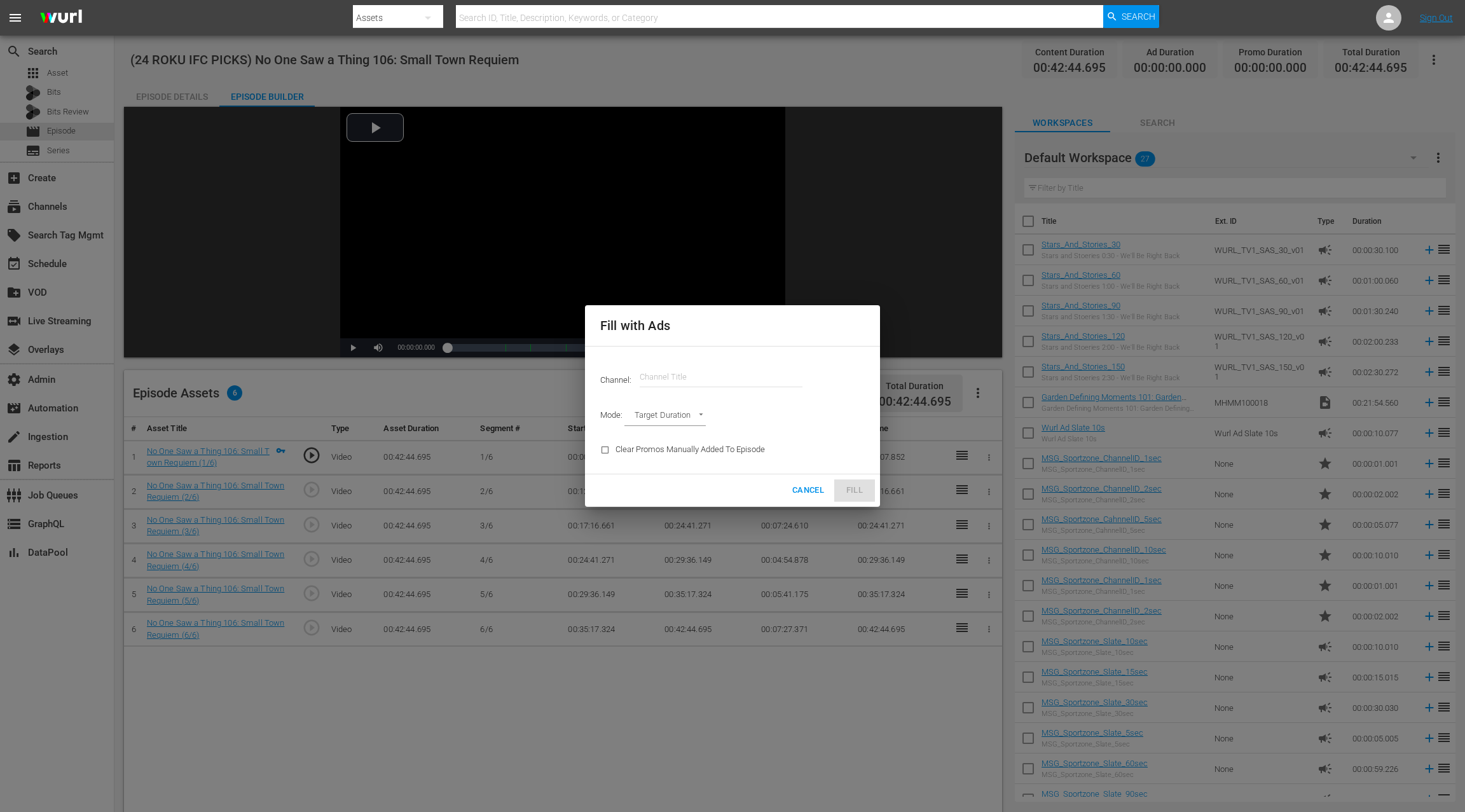
click at [669, 379] on input "text" at bounding box center [720, 378] width 163 height 31
paste input "ifc"
click at [716, 416] on div "IFC Films Picks - ROKU (563 - amc_ifc_films_picks_1)" at bounding box center [815, 413] width 329 height 31
type input "IFC Films Picks - ROKU (563)"
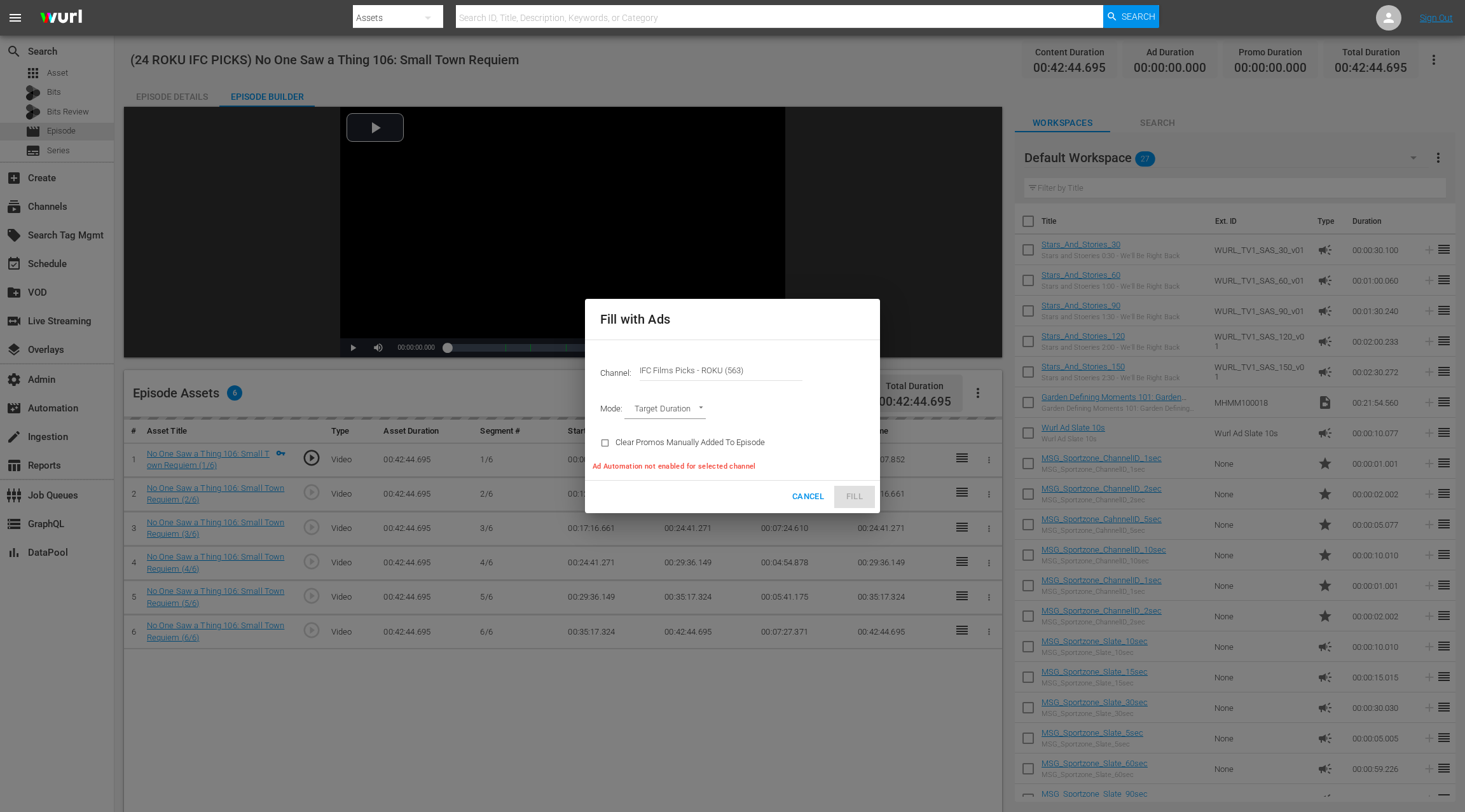
type input "AD_BREAK_DURATION"
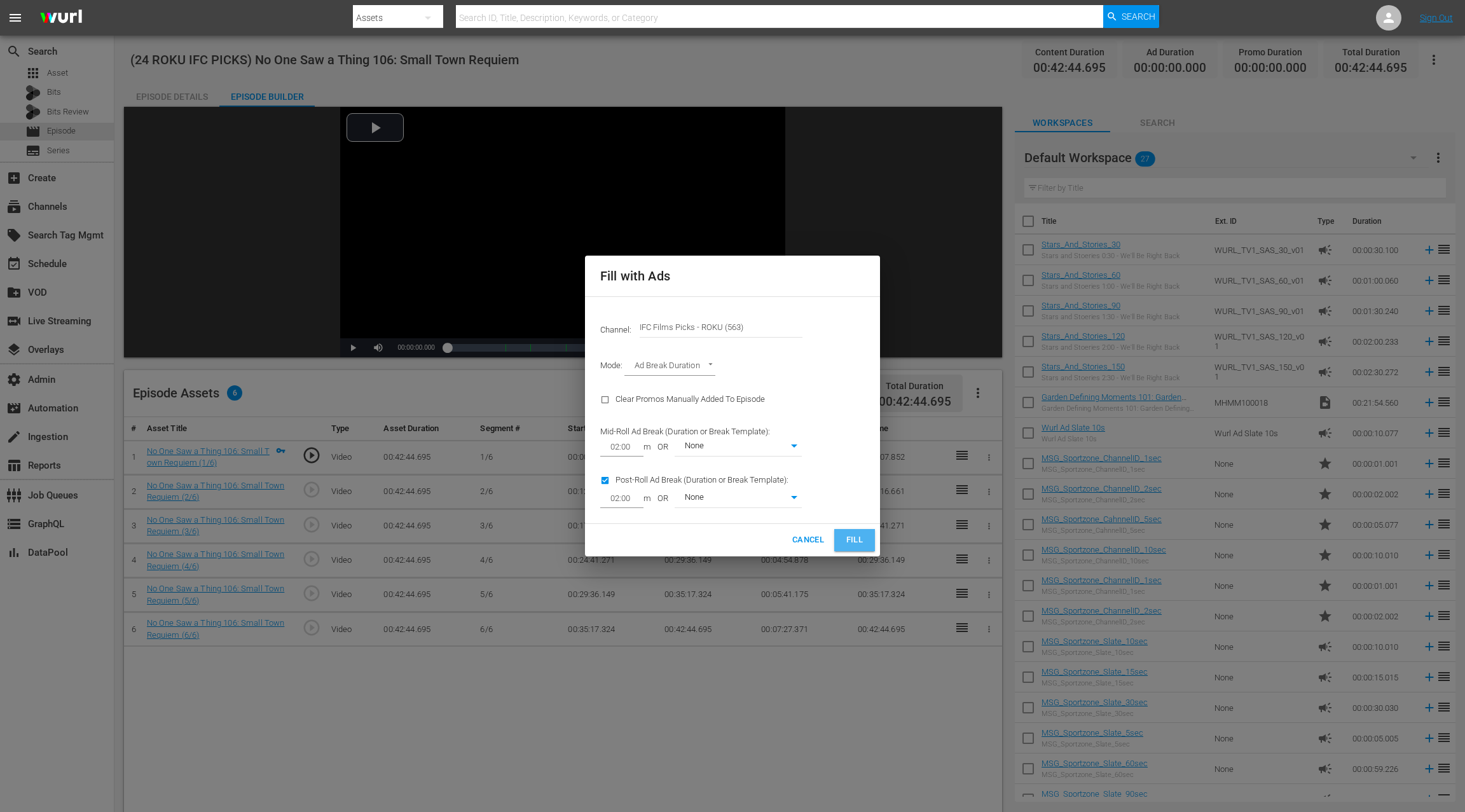
drag, startPoint x: 851, startPoint y: 536, endPoint x: 901, endPoint y: 461, distance: 90.1
click at [853, 536] on span "Fill" at bounding box center [853, 539] width 20 height 14
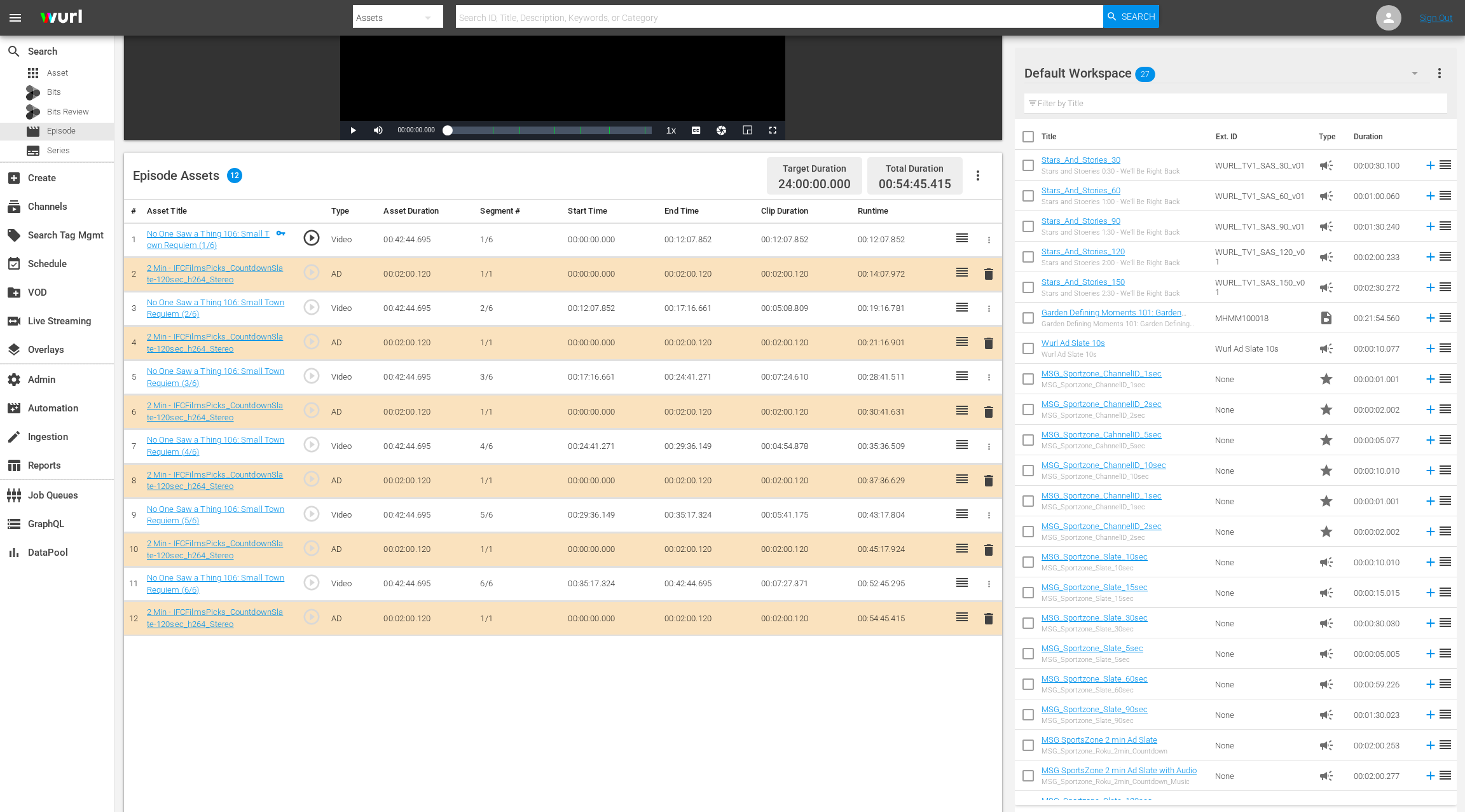
scroll to position [301, 0]
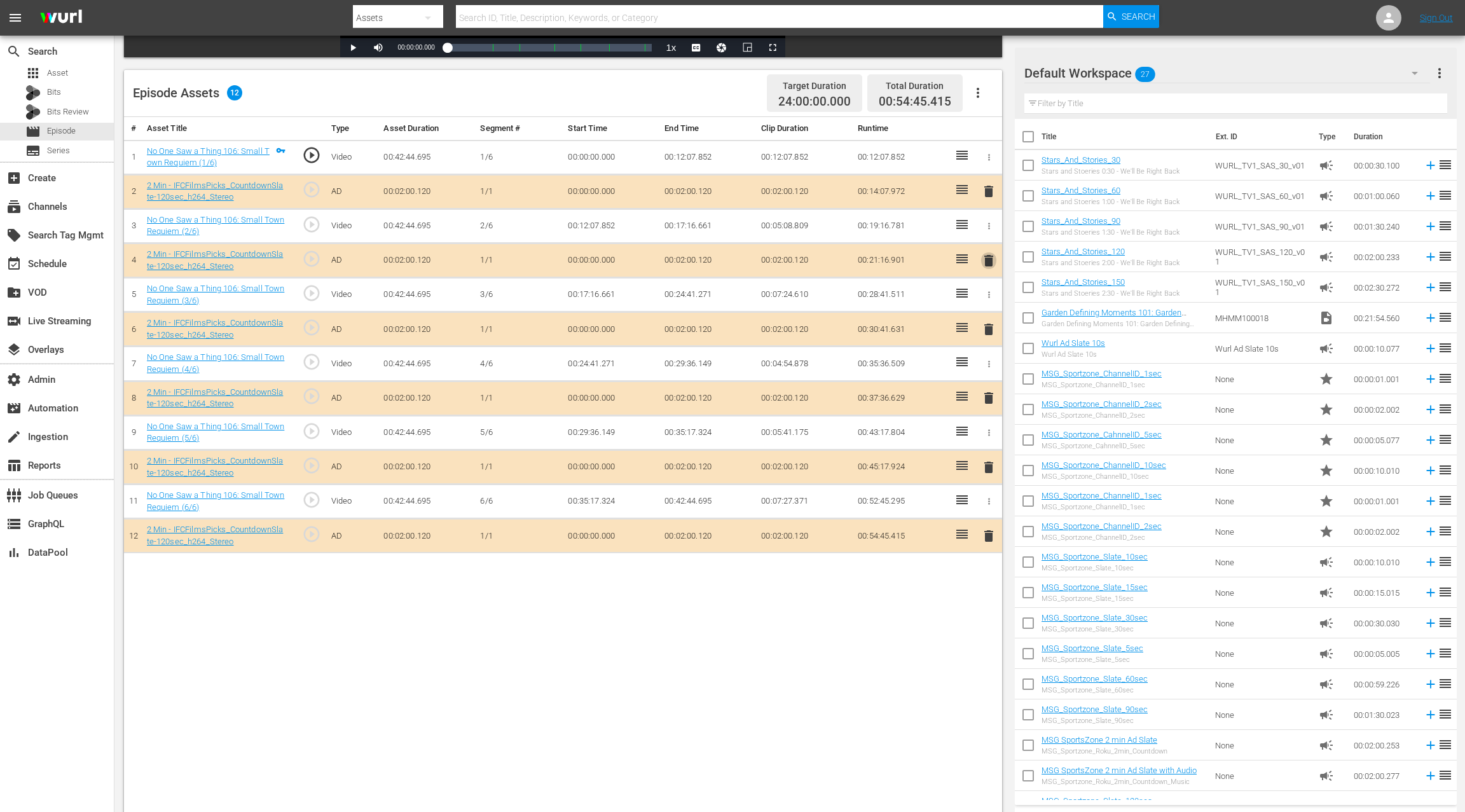
click at [990, 260] on span "delete" at bounding box center [988, 261] width 15 height 15
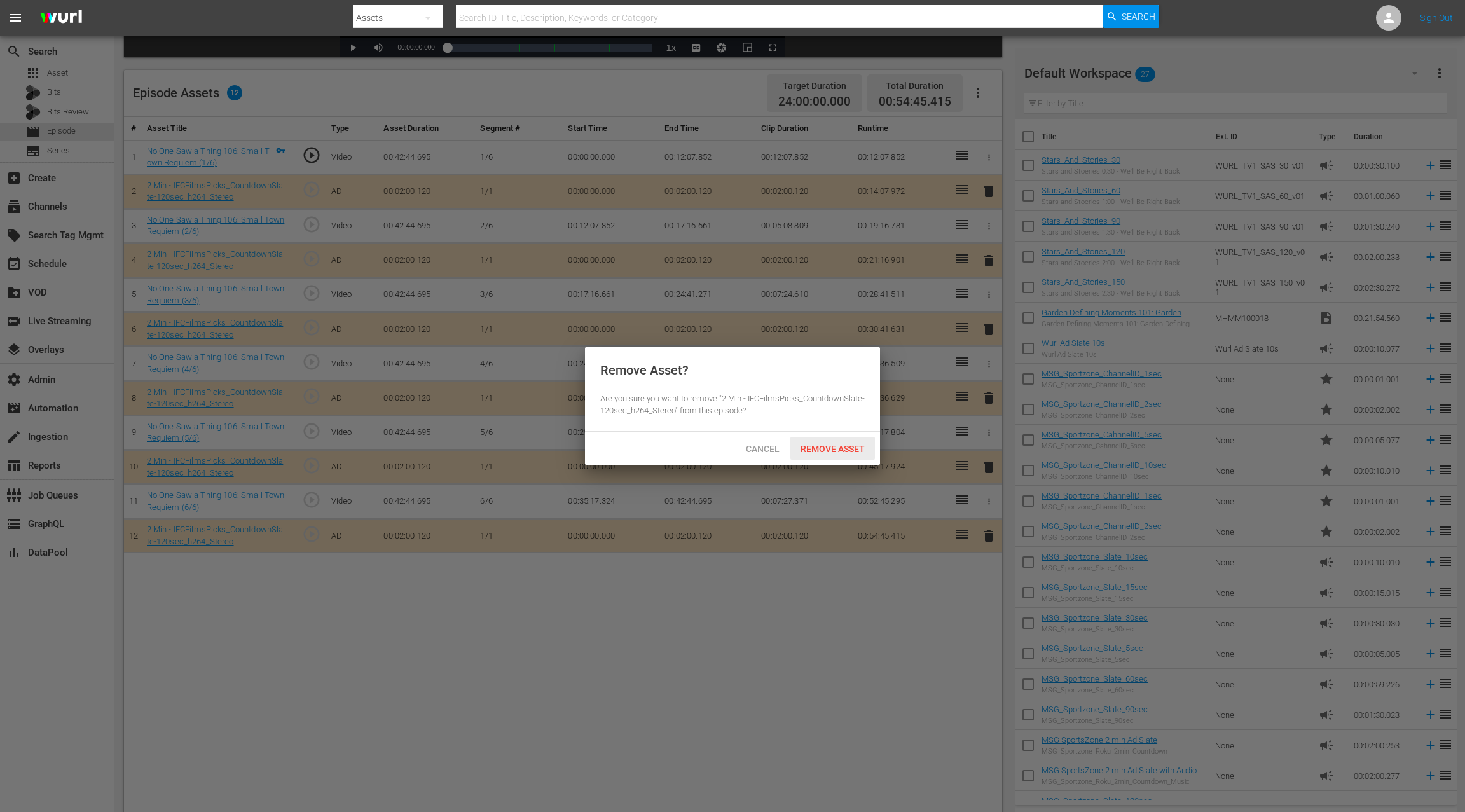
drag, startPoint x: 859, startPoint y: 447, endPoint x: 925, endPoint y: 380, distance: 94.0
click at [860, 446] on span "Remove Asset" at bounding box center [832, 449] width 85 height 11
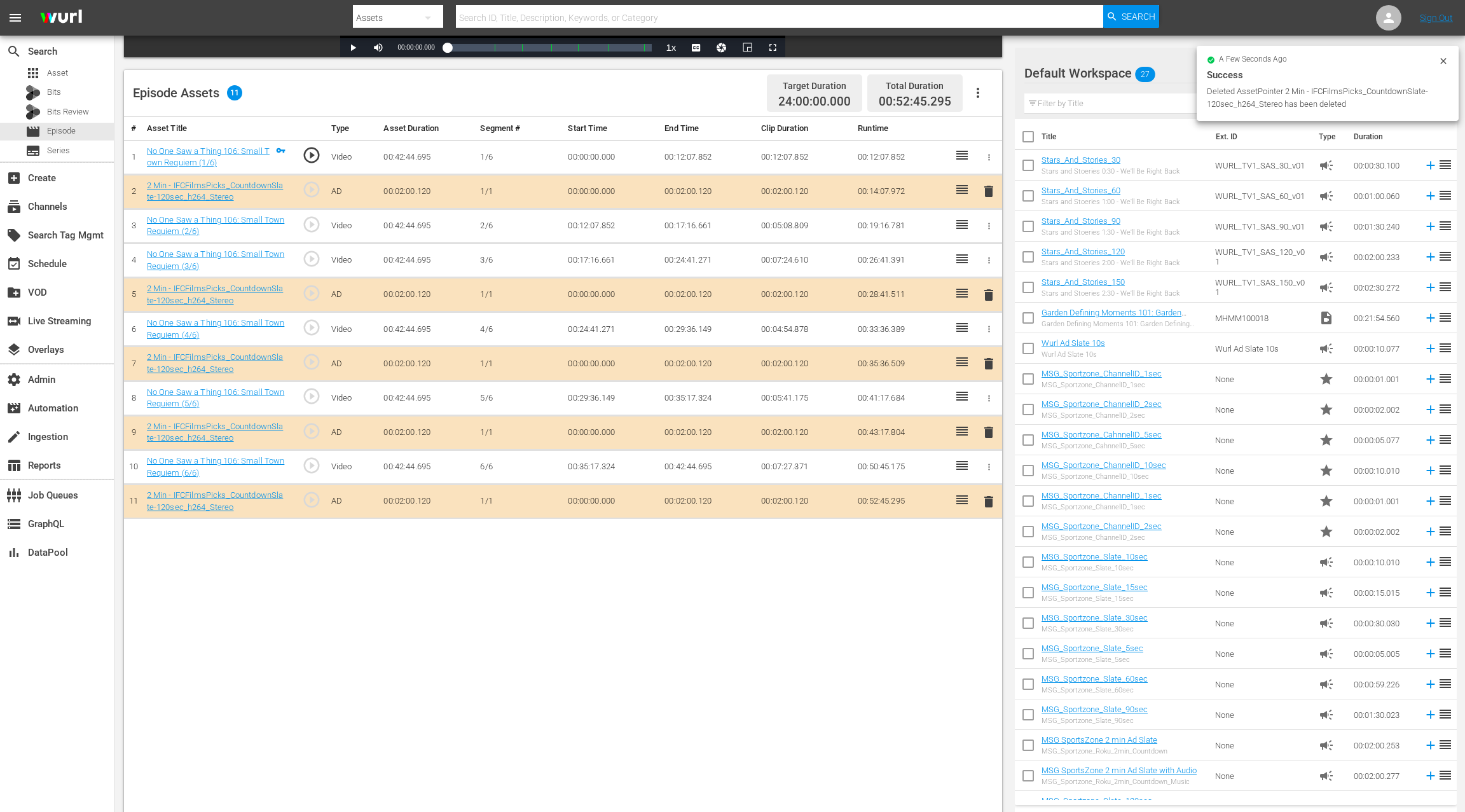
click at [986, 361] on span "delete" at bounding box center [988, 364] width 15 height 15
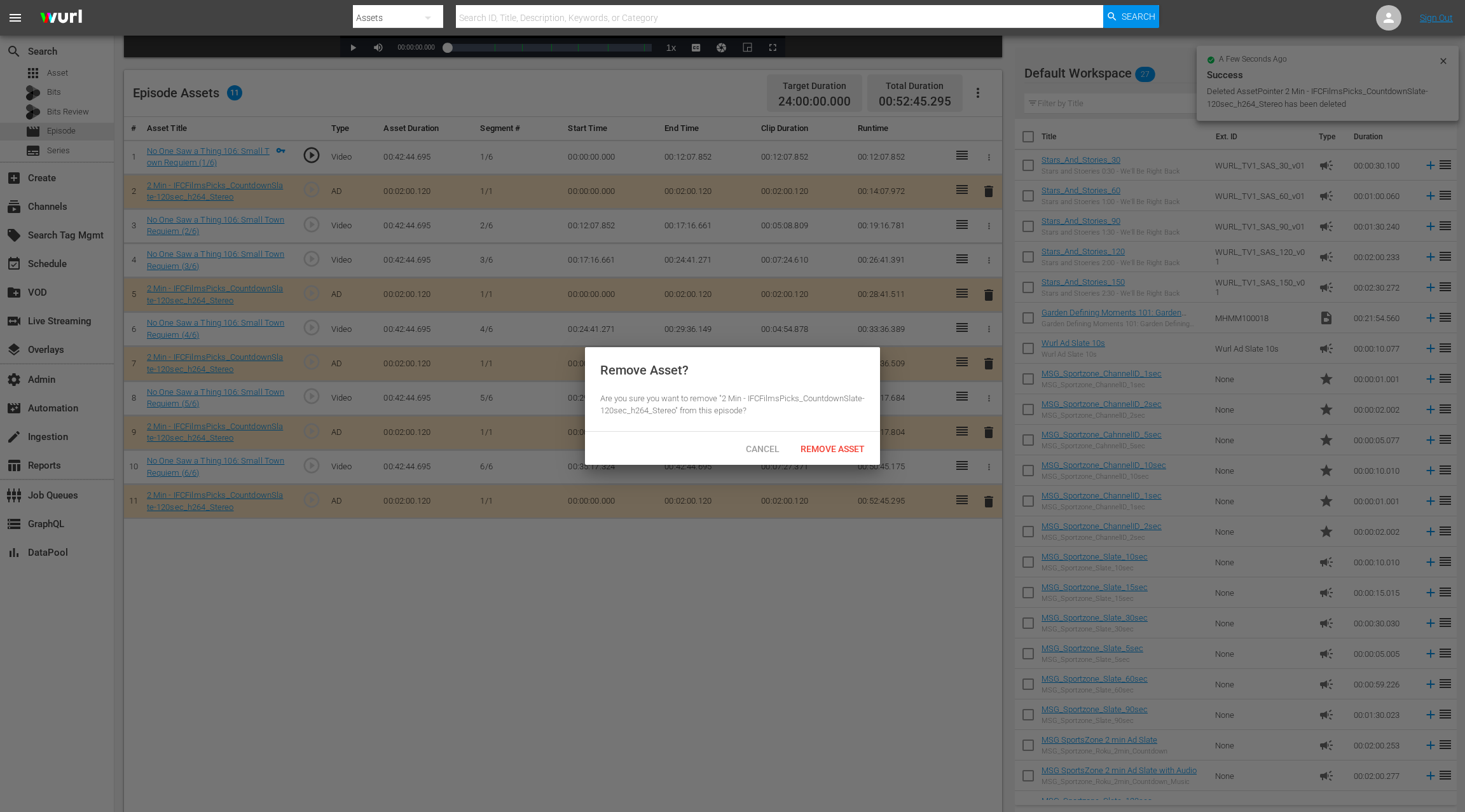
drag, startPoint x: 852, startPoint y: 446, endPoint x: 858, endPoint y: 442, distance: 7.2
click at [851, 446] on span "Remove Asset" at bounding box center [832, 449] width 85 height 11
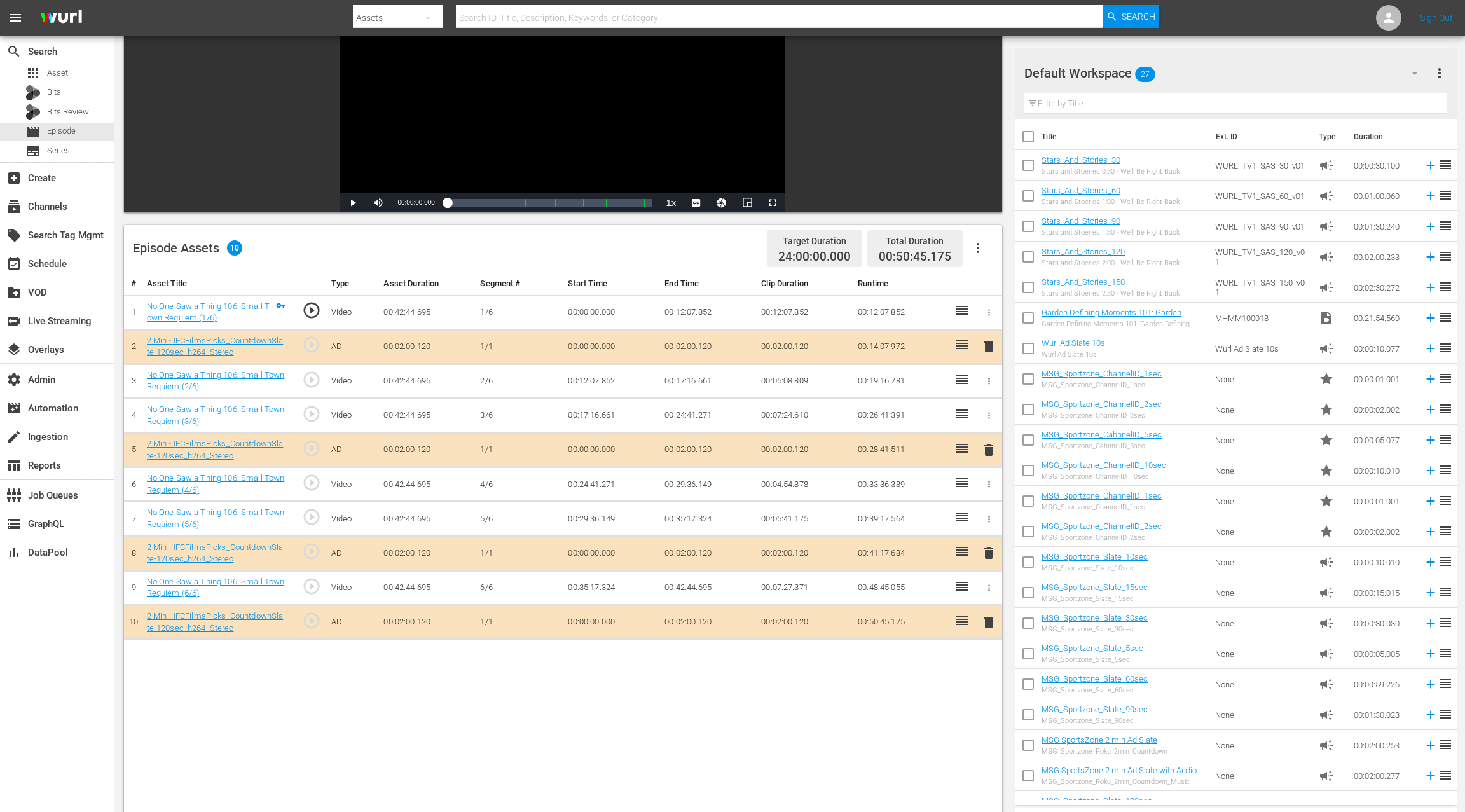
scroll to position [270, 0]
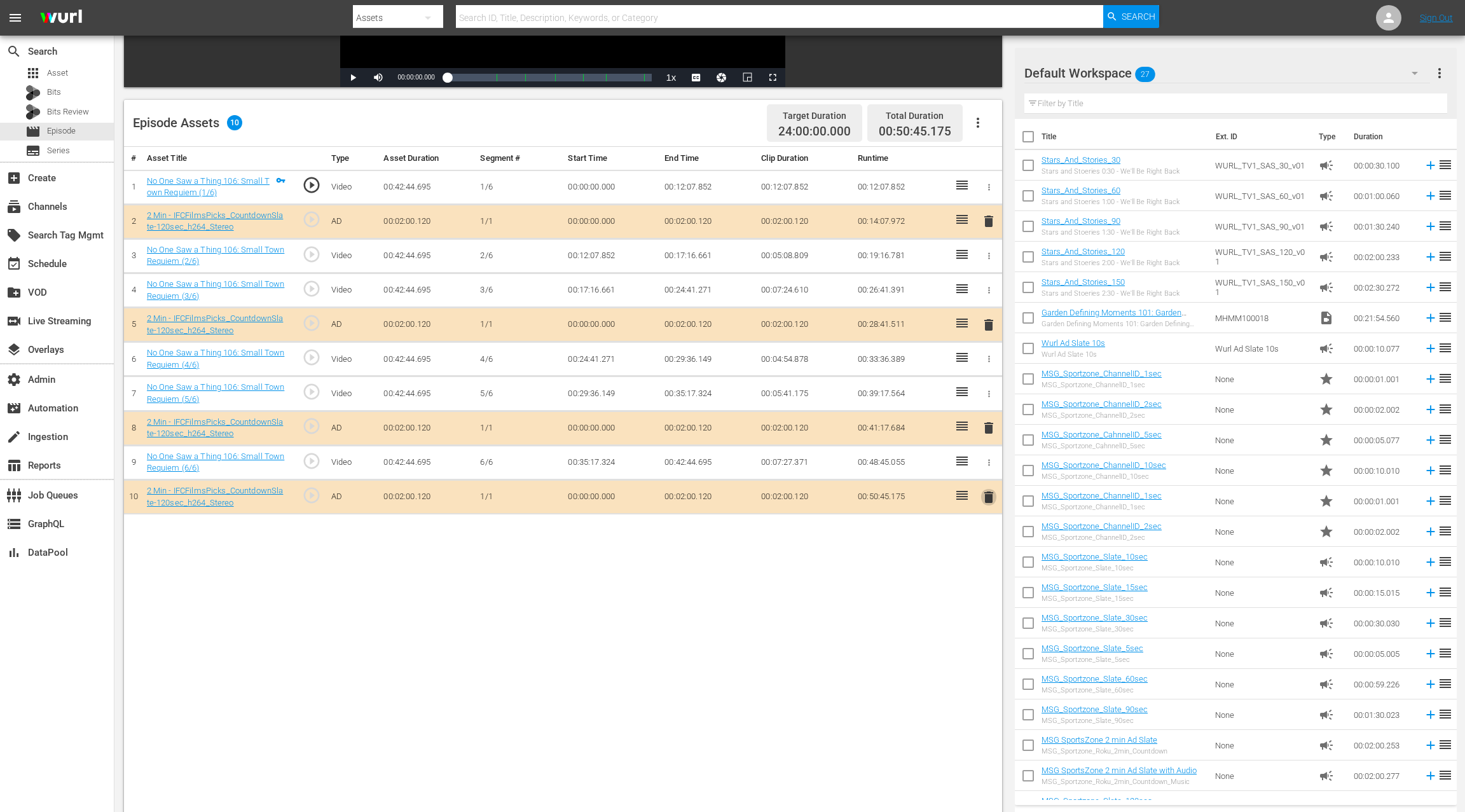
click at [986, 496] on span "delete" at bounding box center [988, 497] width 15 height 15
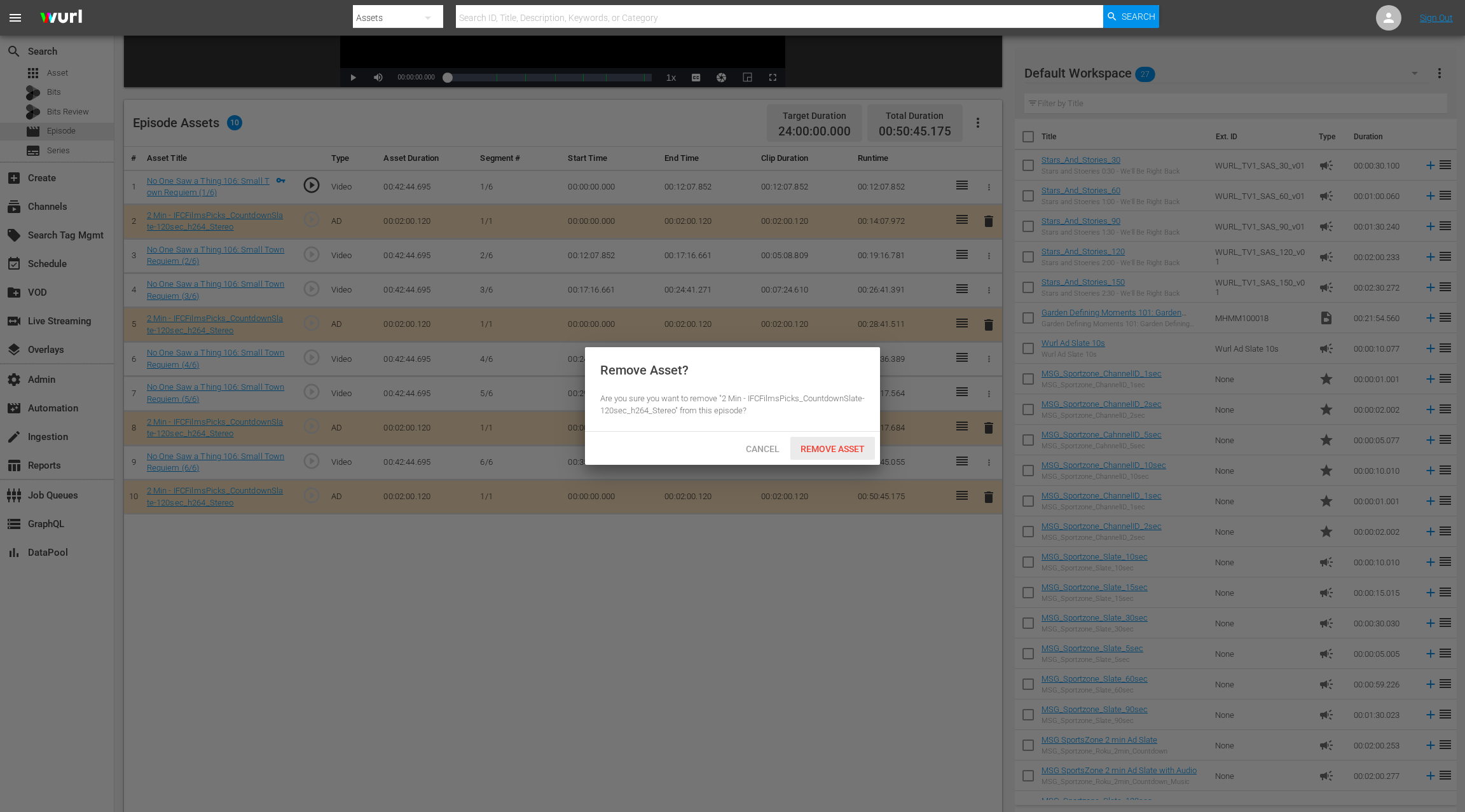
click at [850, 452] on span "Remove Asset" at bounding box center [832, 449] width 85 height 11
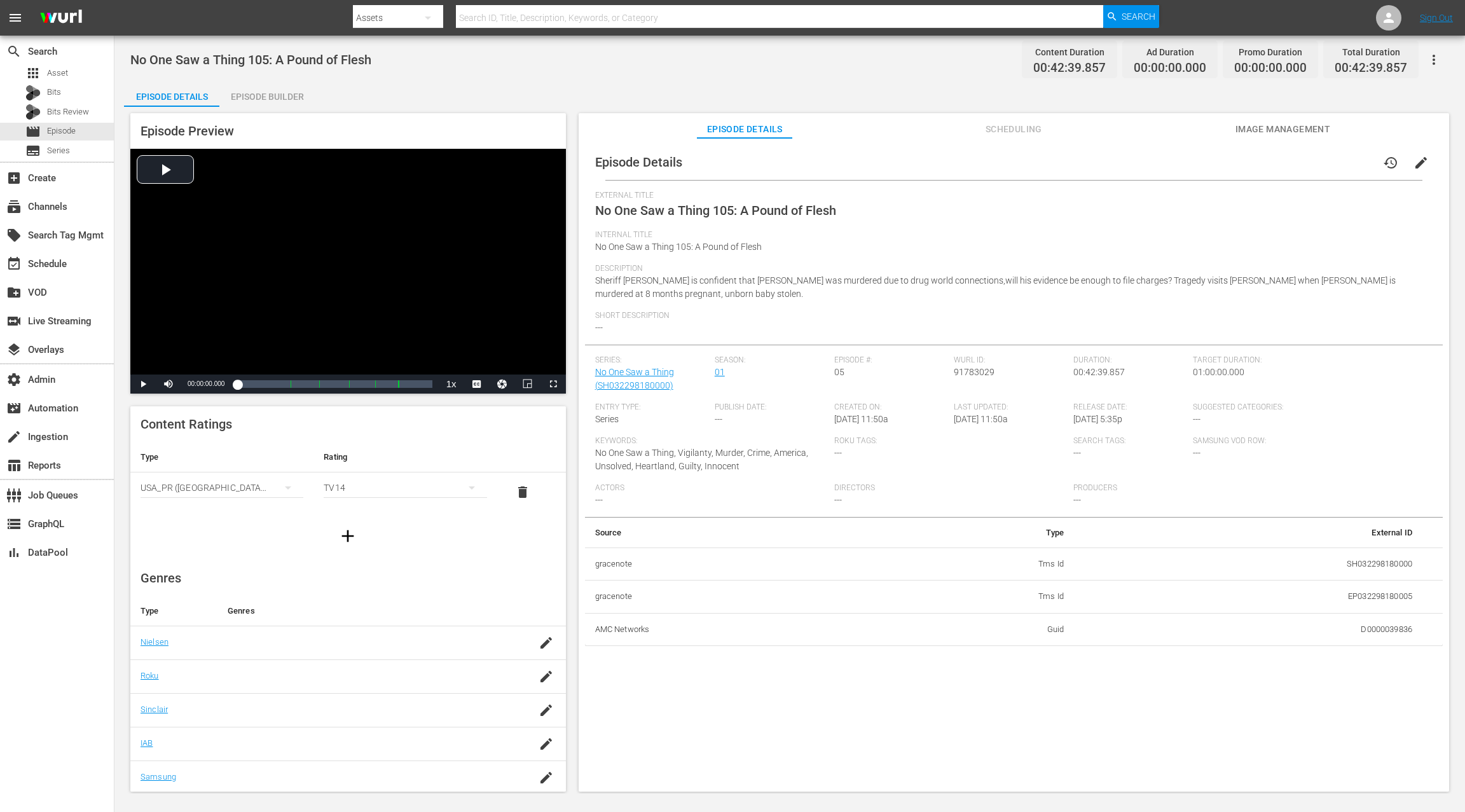
drag, startPoint x: 1418, startPoint y: 166, endPoint x: 1220, endPoint y: 185, distance: 198.9
click at [1098, 166] on span "edit" at bounding box center [1421, 163] width 15 height 15
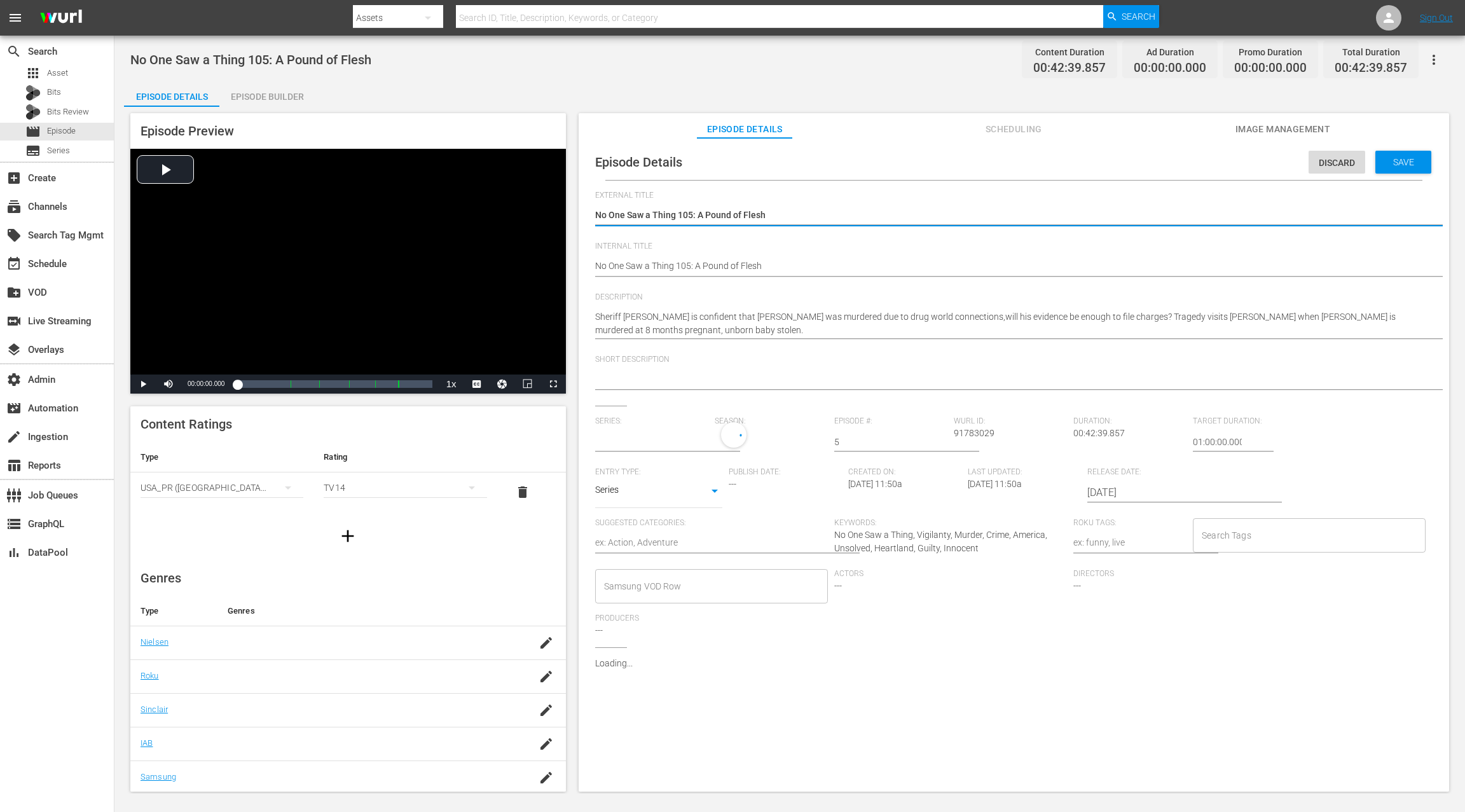
type input "No One Saw a Thing"
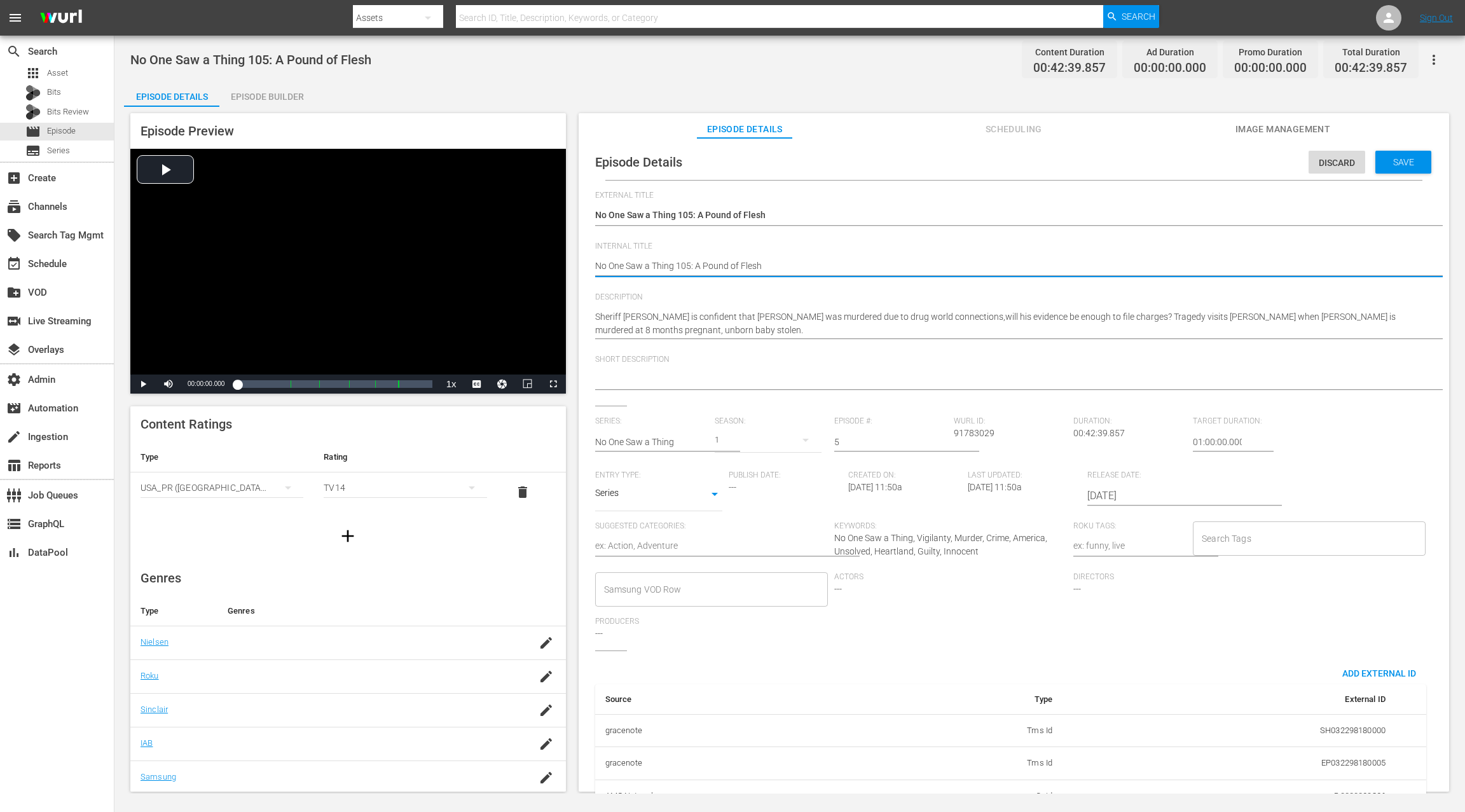
paste textarea "(24 ROKU IFC PICKS)"
type textarea "(24 ROKU IFC PICKS) No One Saw a Thing 105: A Pound of Flesh"
drag, startPoint x: 1194, startPoint y: 440, endPoint x: 1187, endPoint y: 442, distance: 7.3
click at [1098, 442] on input "01:00:00.000" at bounding box center [1216, 442] width 49 height 31
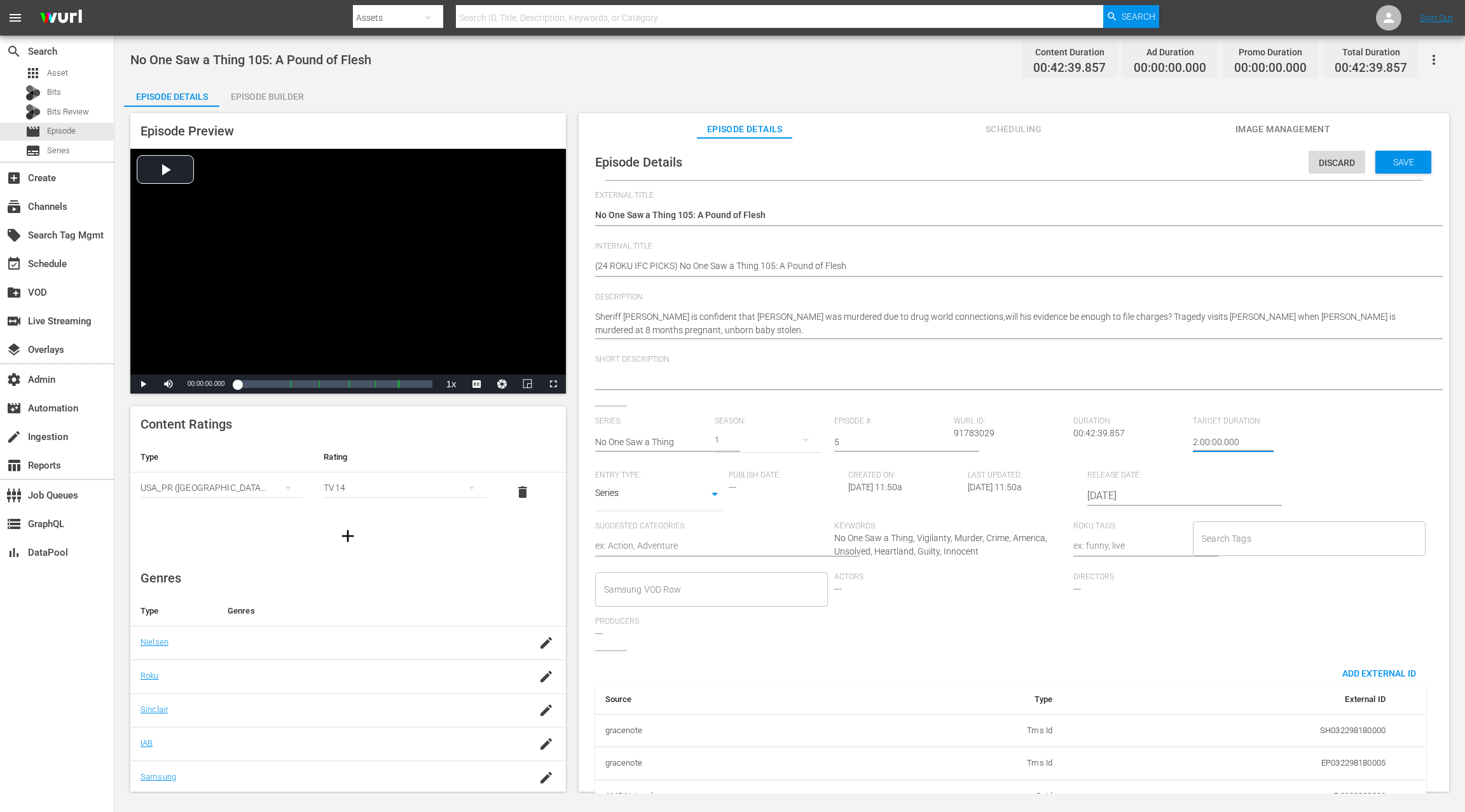
type input "24:00:00.000"
click at [1098, 162] on span "Save" at bounding box center [1402, 162] width 41 height 11
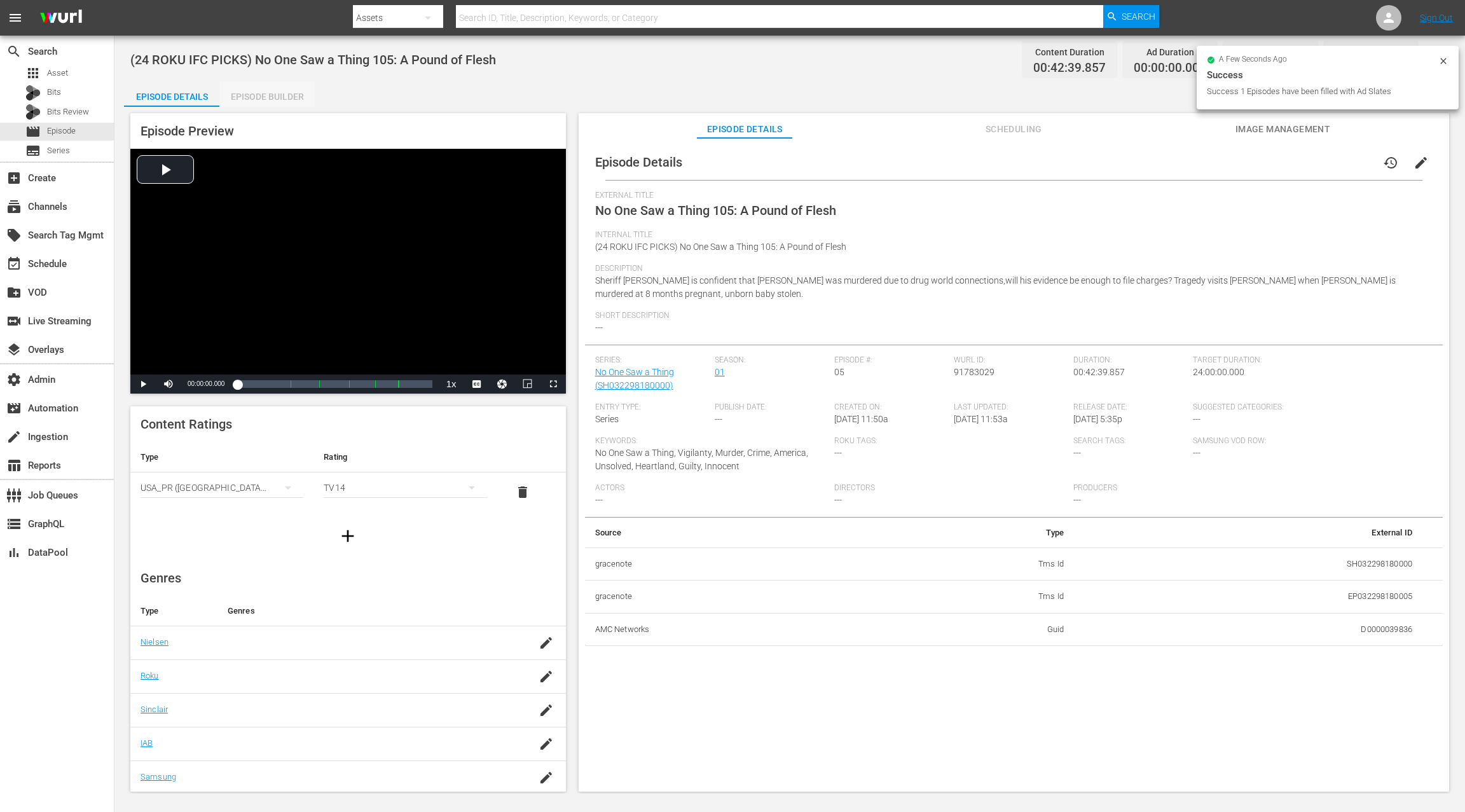
click at [268, 92] on div "Episode Builder" at bounding box center [267, 96] width 95 height 31
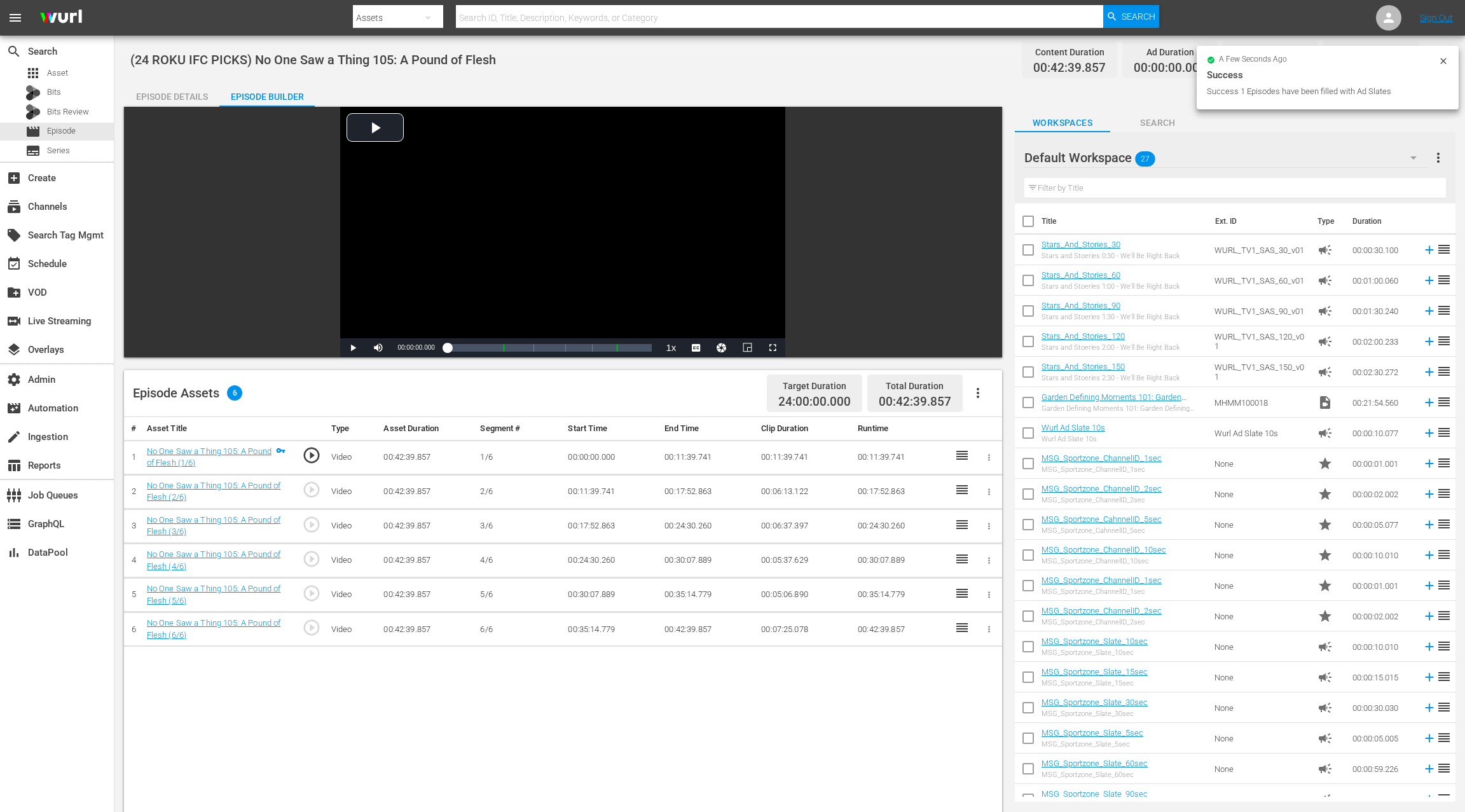
click at [980, 390] on icon "button" at bounding box center [978, 393] width 15 height 15
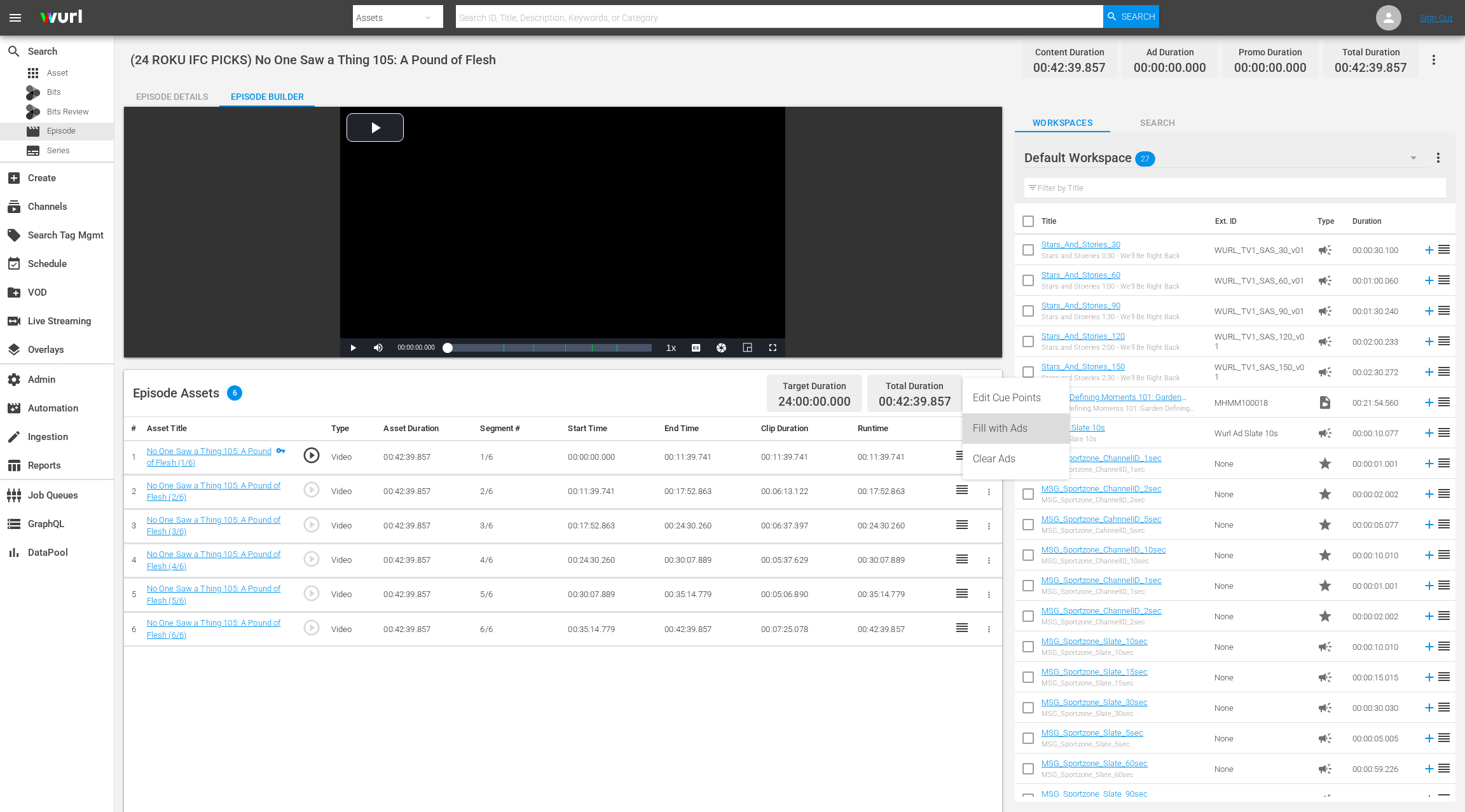
drag, startPoint x: 1005, startPoint y: 427, endPoint x: 971, endPoint y: 431, distance: 34.2
click at [1004, 426] on div "Fill with Ads" at bounding box center [1016, 429] width 87 height 31
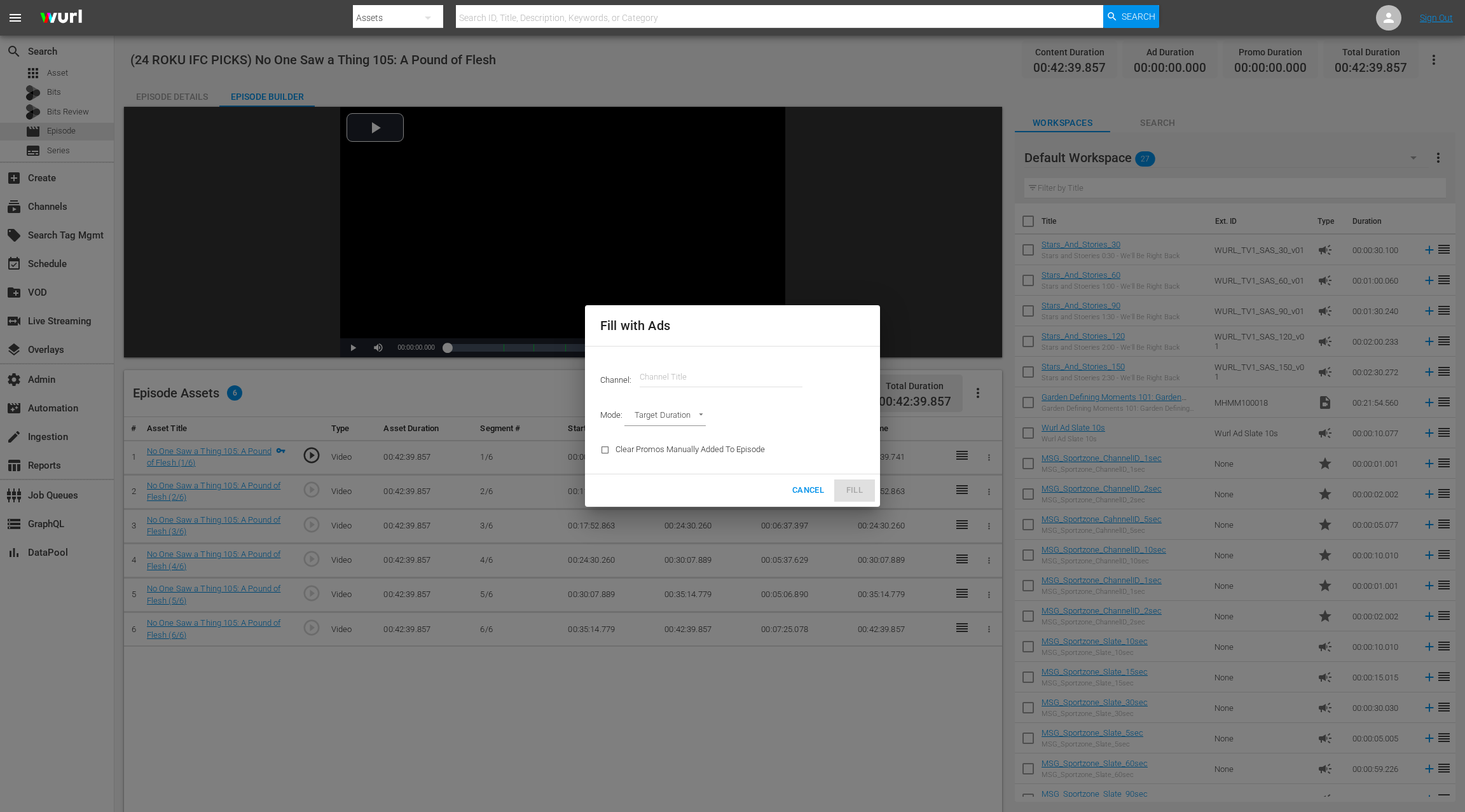
click at [678, 373] on input "text" at bounding box center [720, 378] width 163 height 31
paste input "ifc"
click at [684, 408] on div "IFC Films Picks - ROKU (563 - amc_ifc_films_picks_1)" at bounding box center [815, 413] width 329 height 31
type input "IFC Films Picks - ROKU (563)"
type input "AD_BREAK_DURATION"
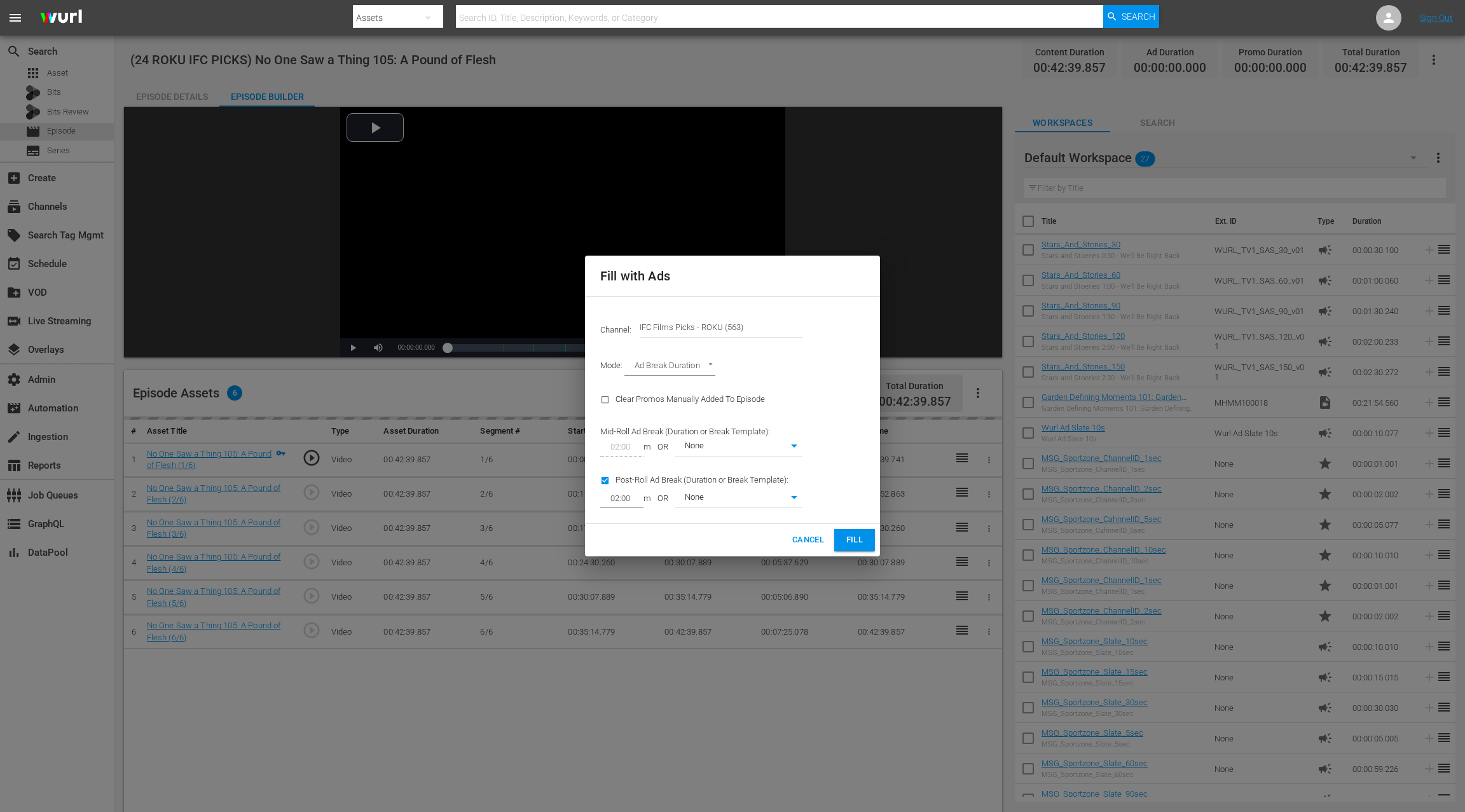
type input "0"
click at [860, 542] on span "Fill" at bounding box center [853, 539] width 20 height 14
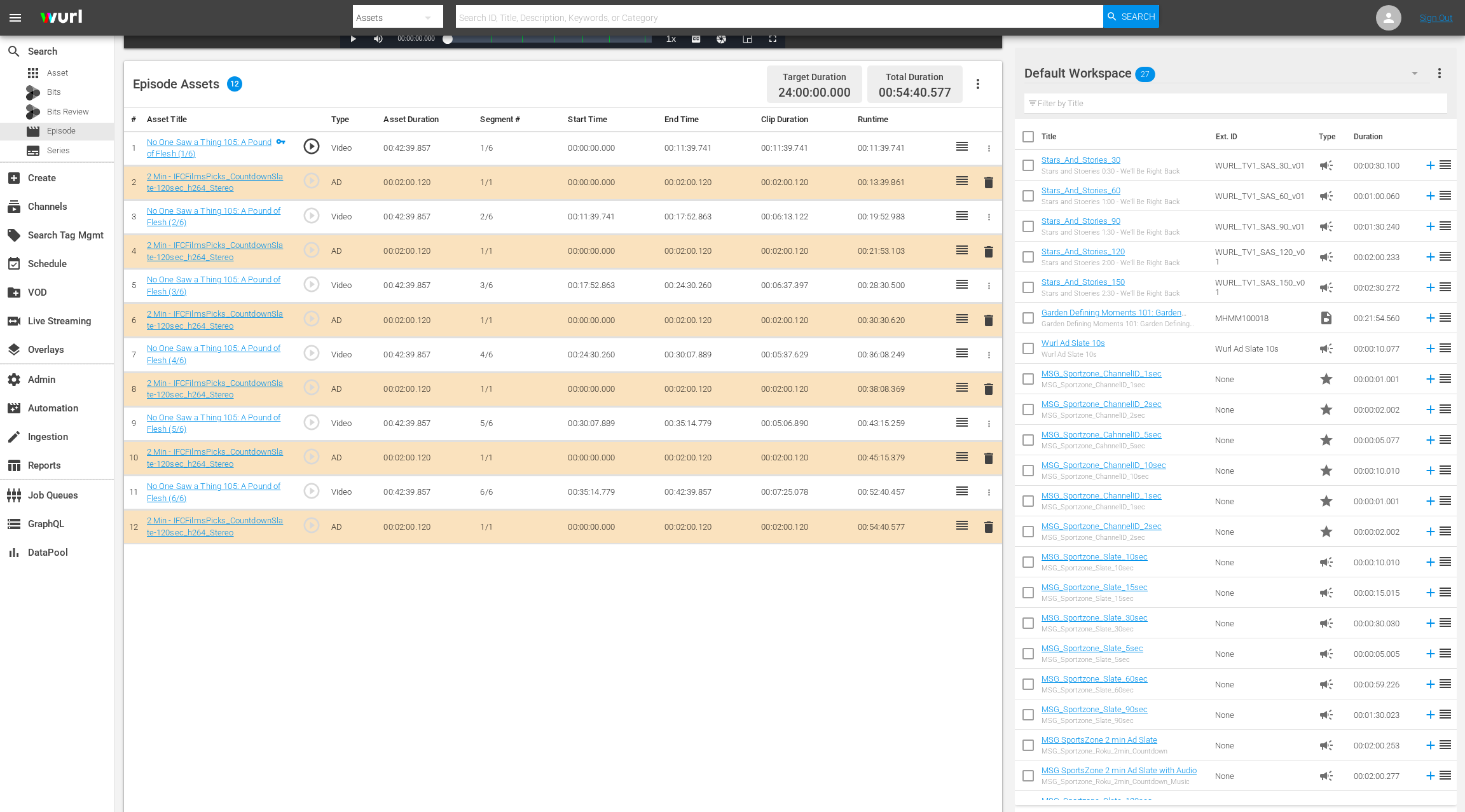
scroll to position [330, 0]
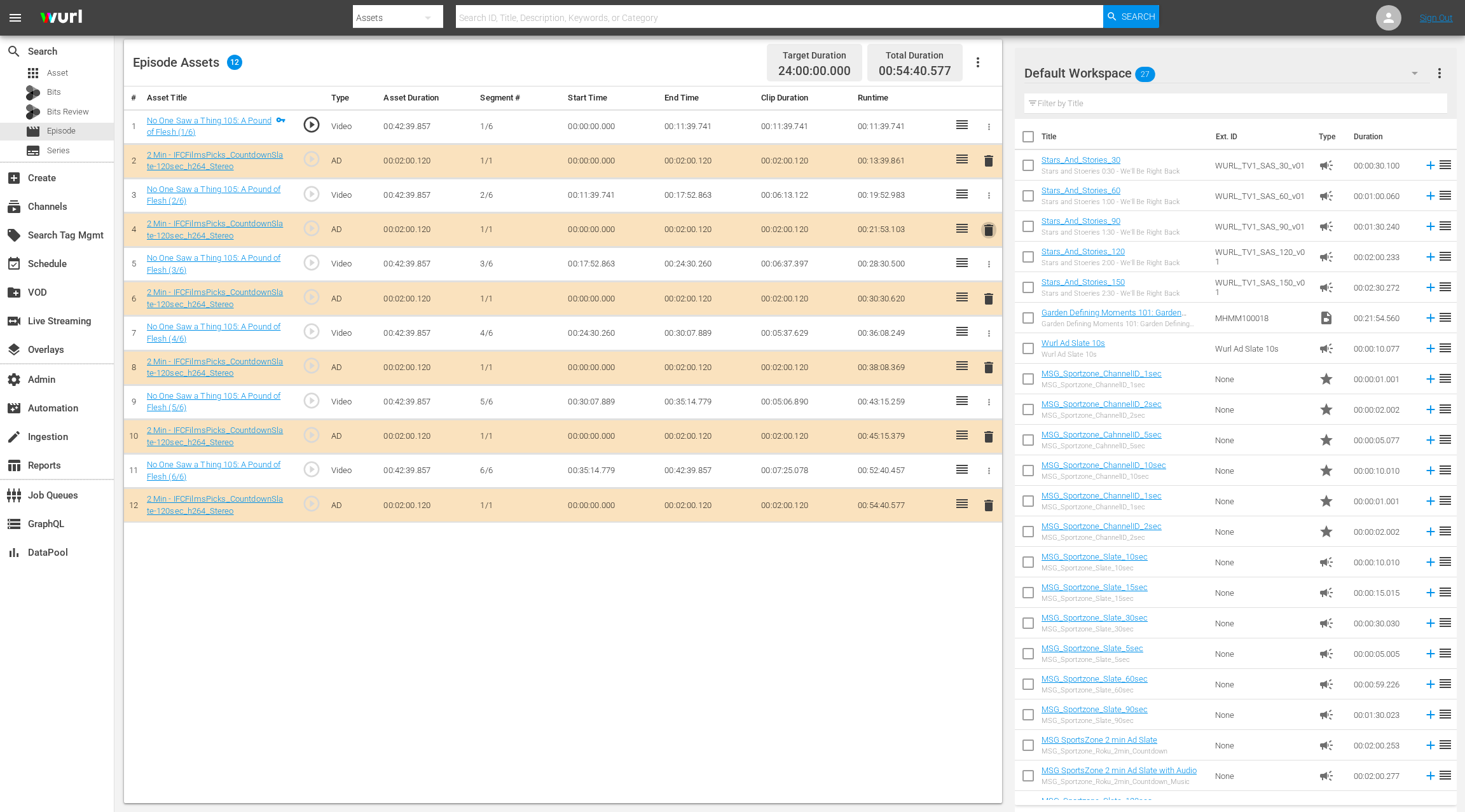
click at [988, 227] on span "delete" at bounding box center [988, 230] width 15 height 15
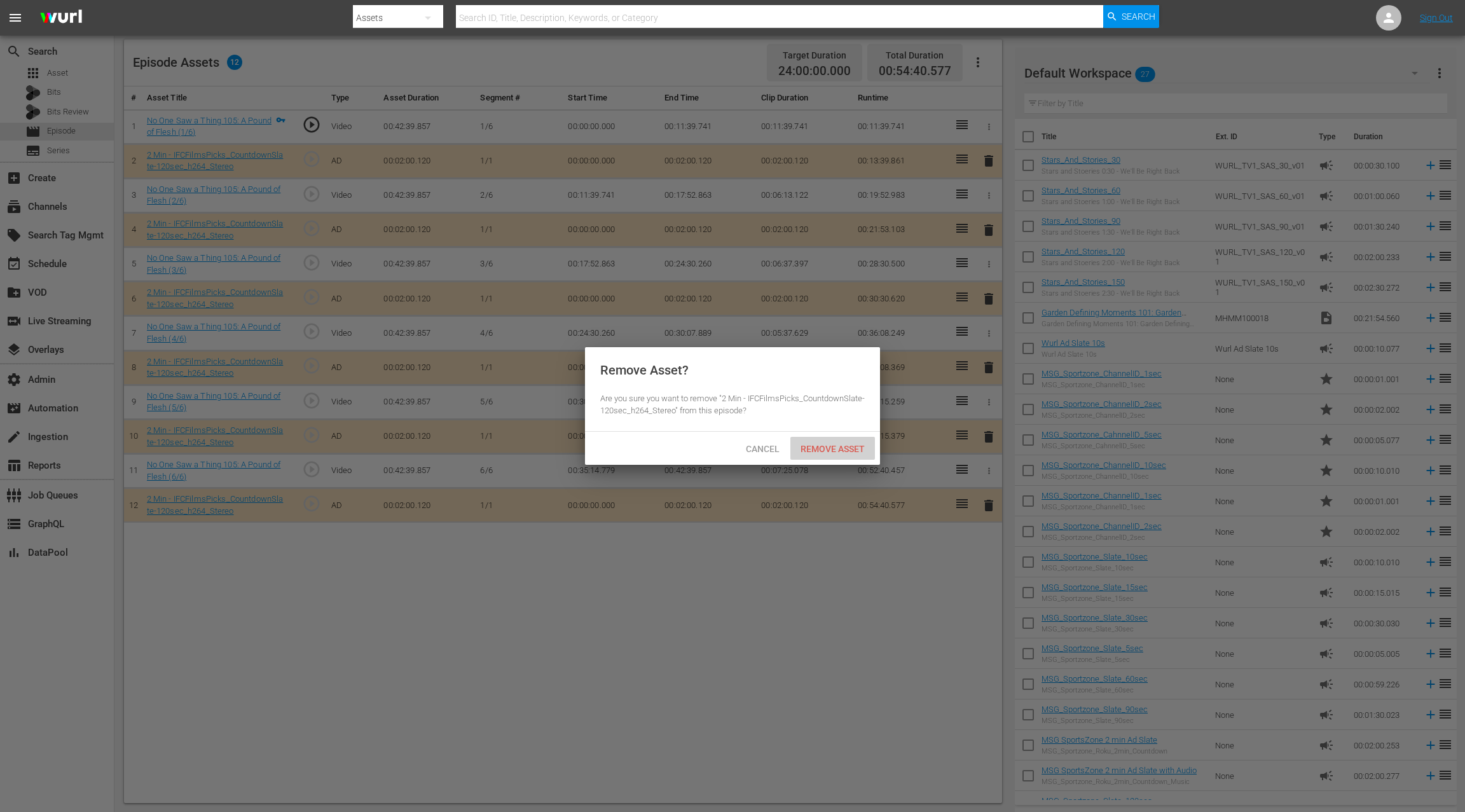
drag, startPoint x: 847, startPoint y: 453, endPoint x: 850, endPoint y: 434, distance: 19.2
click at [847, 451] on span "Remove Asset" at bounding box center [832, 449] width 85 height 11
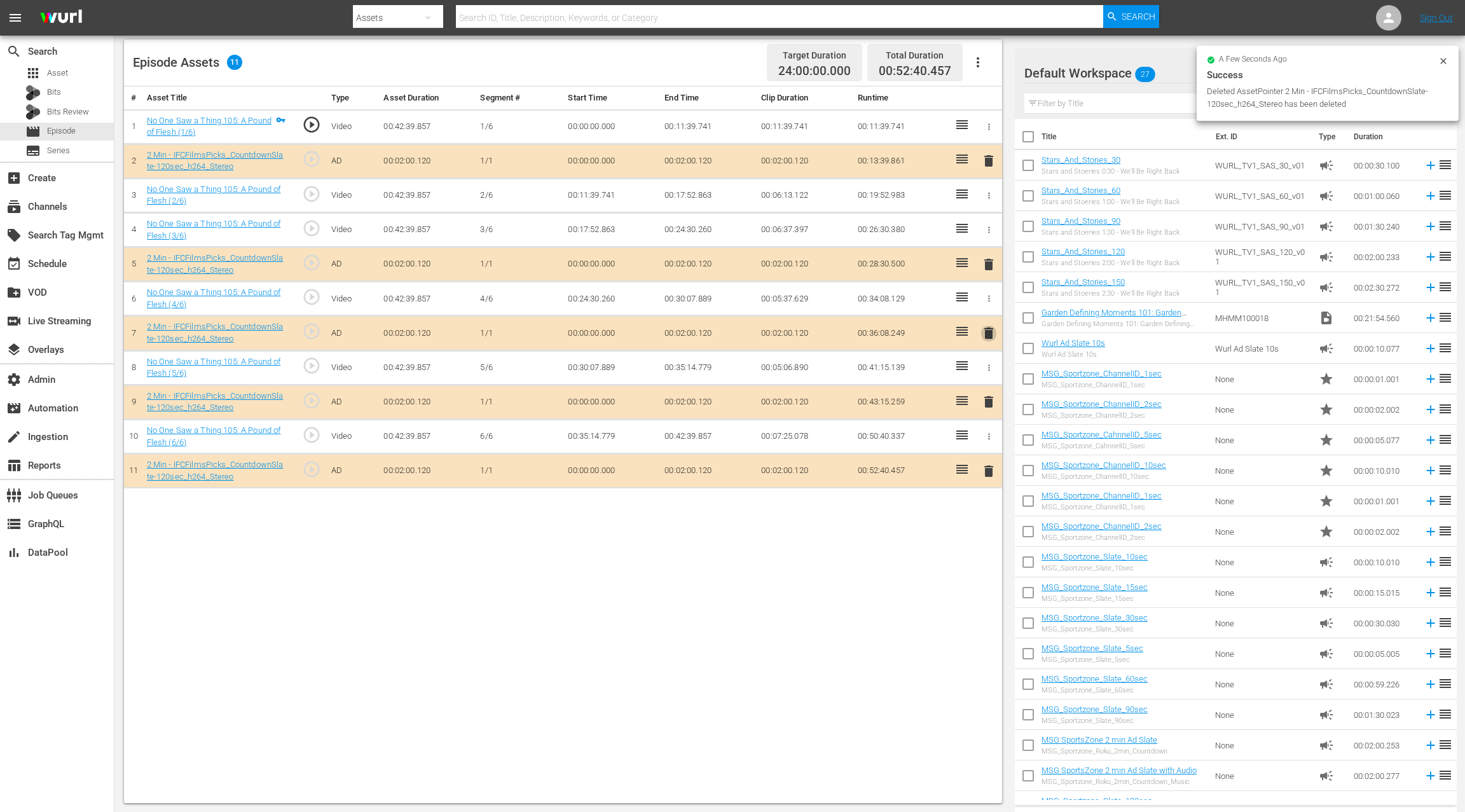
drag, startPoint x: 991, startPoint y: 330, endPoint x: 936, endPoint y: 353, distance: 59.6
click at [991, 330] on span "delete" at bounding box center [988, 333] width 15 height 15
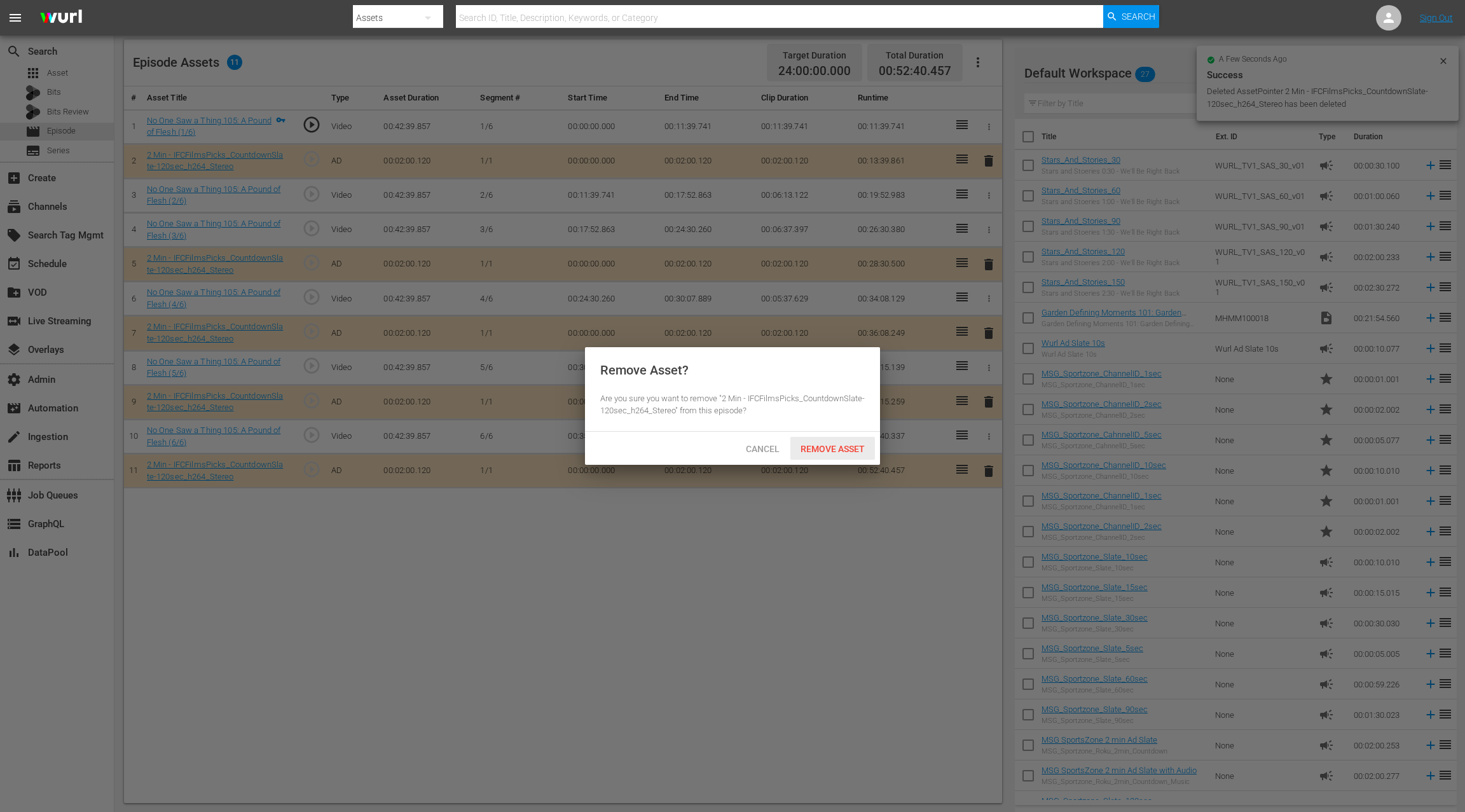
drag, startPoint x: 847, startPoint y: 444, endPoint x: 953, endPoint y: 341, distance: 147.8
click at [846, 444] on span "Remove Asset" at bounding box center [832, 449] width 85 height 11
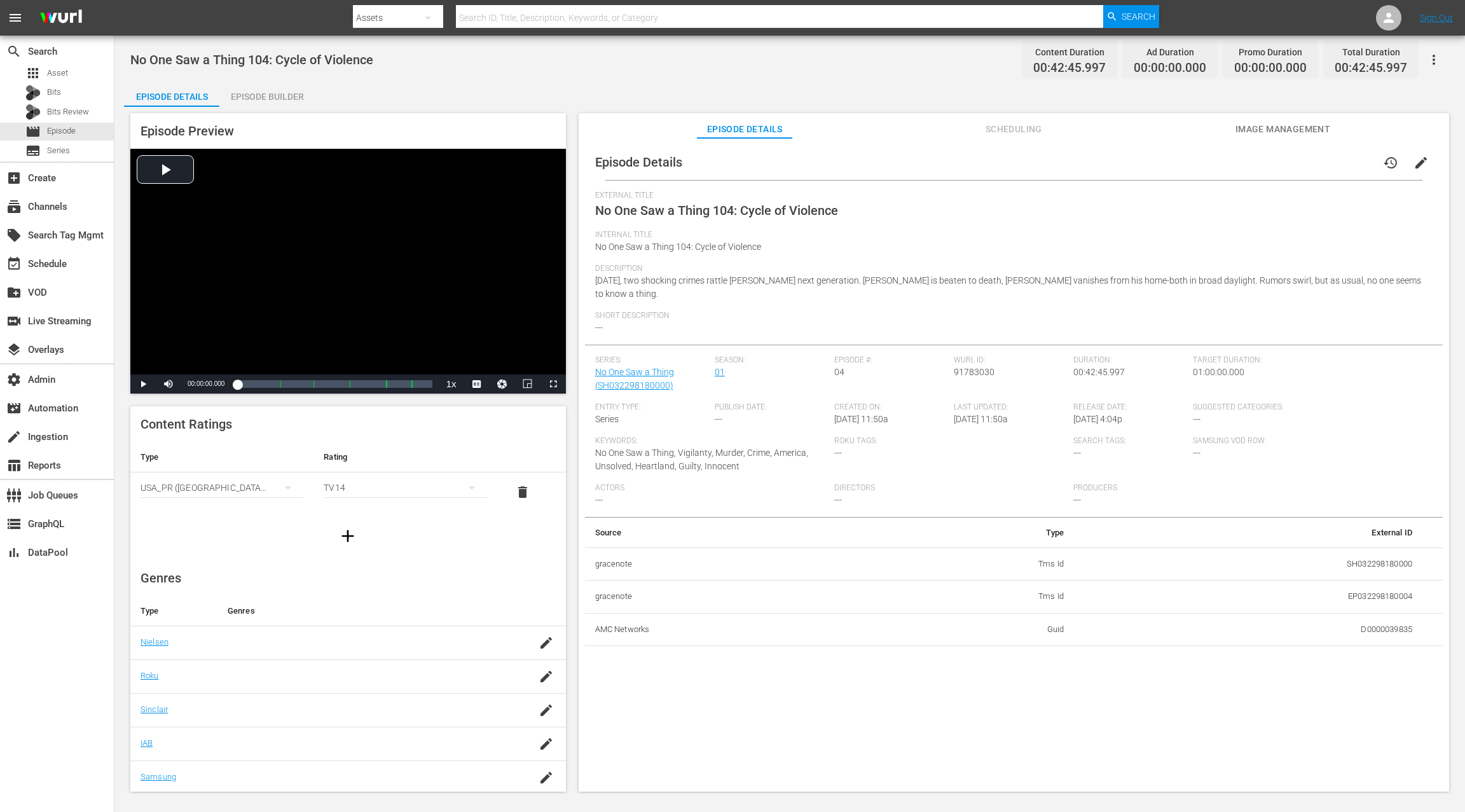
click at [1098, 168] on span "edit" at bounding box center [1421, 163] width 15 height 15
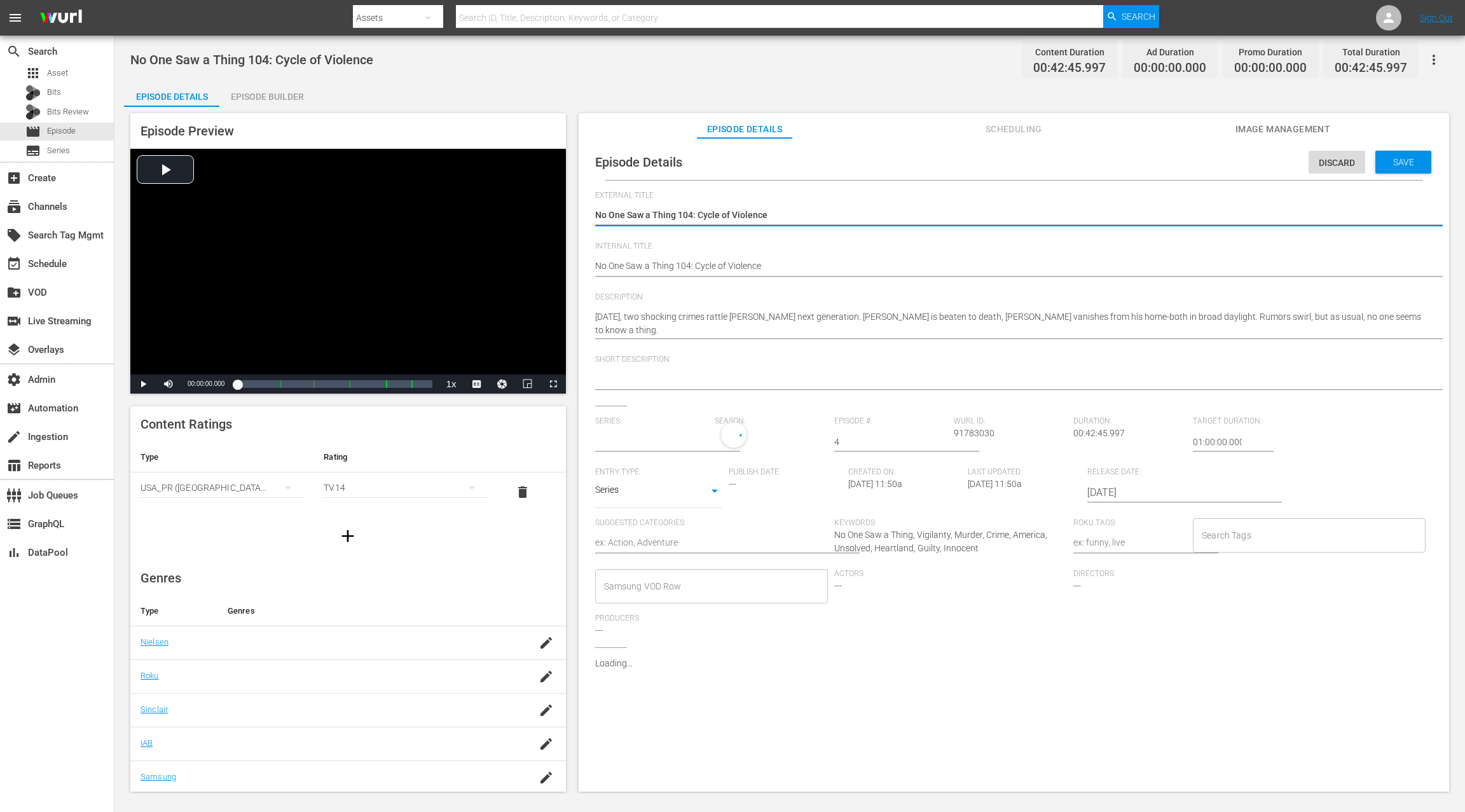
type input "No One Saw a Thing"
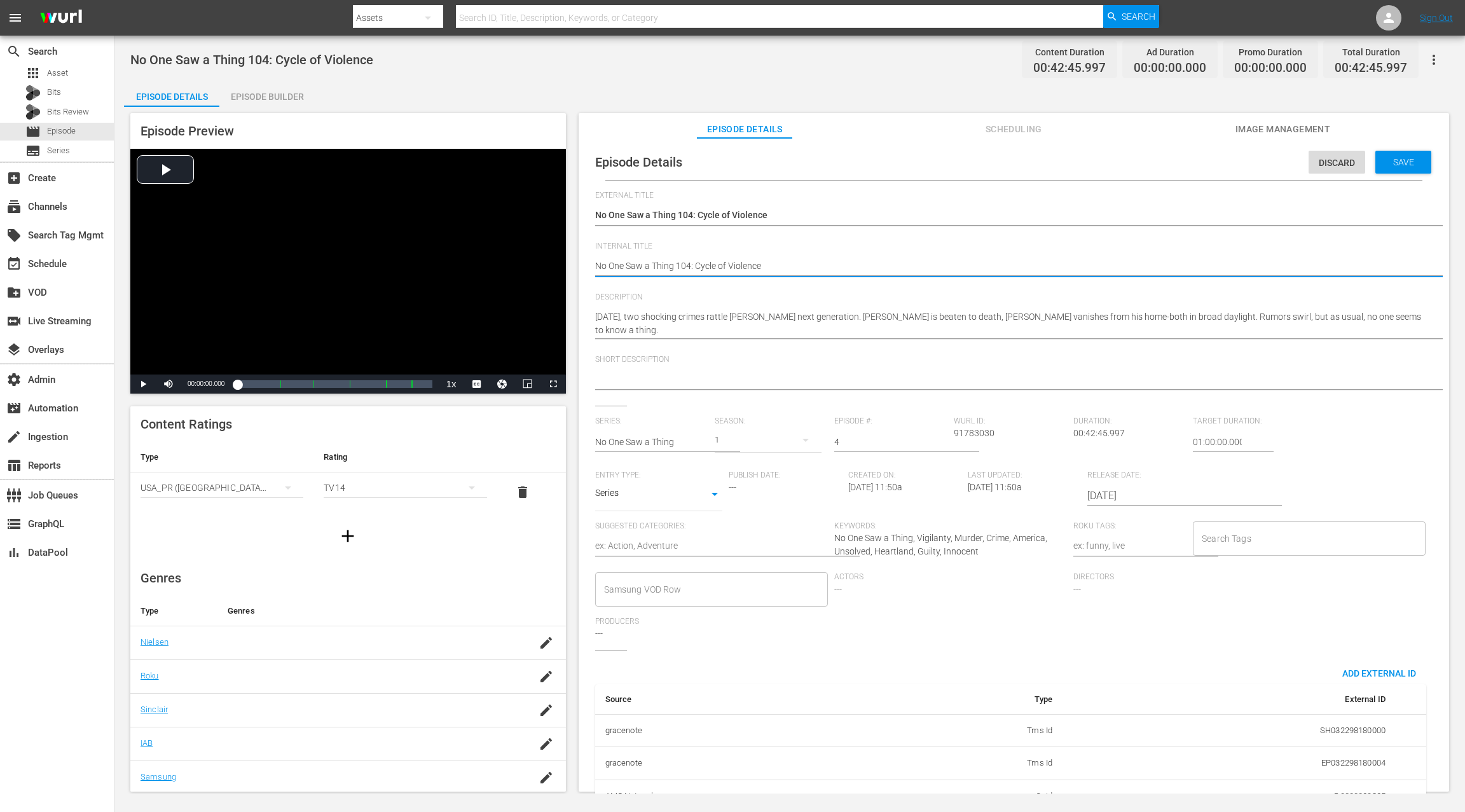
paste textarea "(24 ROKU IFC PICKS)"
type textarea "(24 ROKU IFC PICKS) No One Saw a Thing 104: Cycle of Violence"
drag, startPoint x: 1197, startPoint y: 442, endPoint x: 1185, endPoint y: 443, distance: 12.0
click at [1098, 443] on div "Series: No One Saw a Thing Season: 1 Episode #: 4 [PERSON_NAME] ID: 91783030 Du…" at bounding box center [1013, 533] width 837 height 234
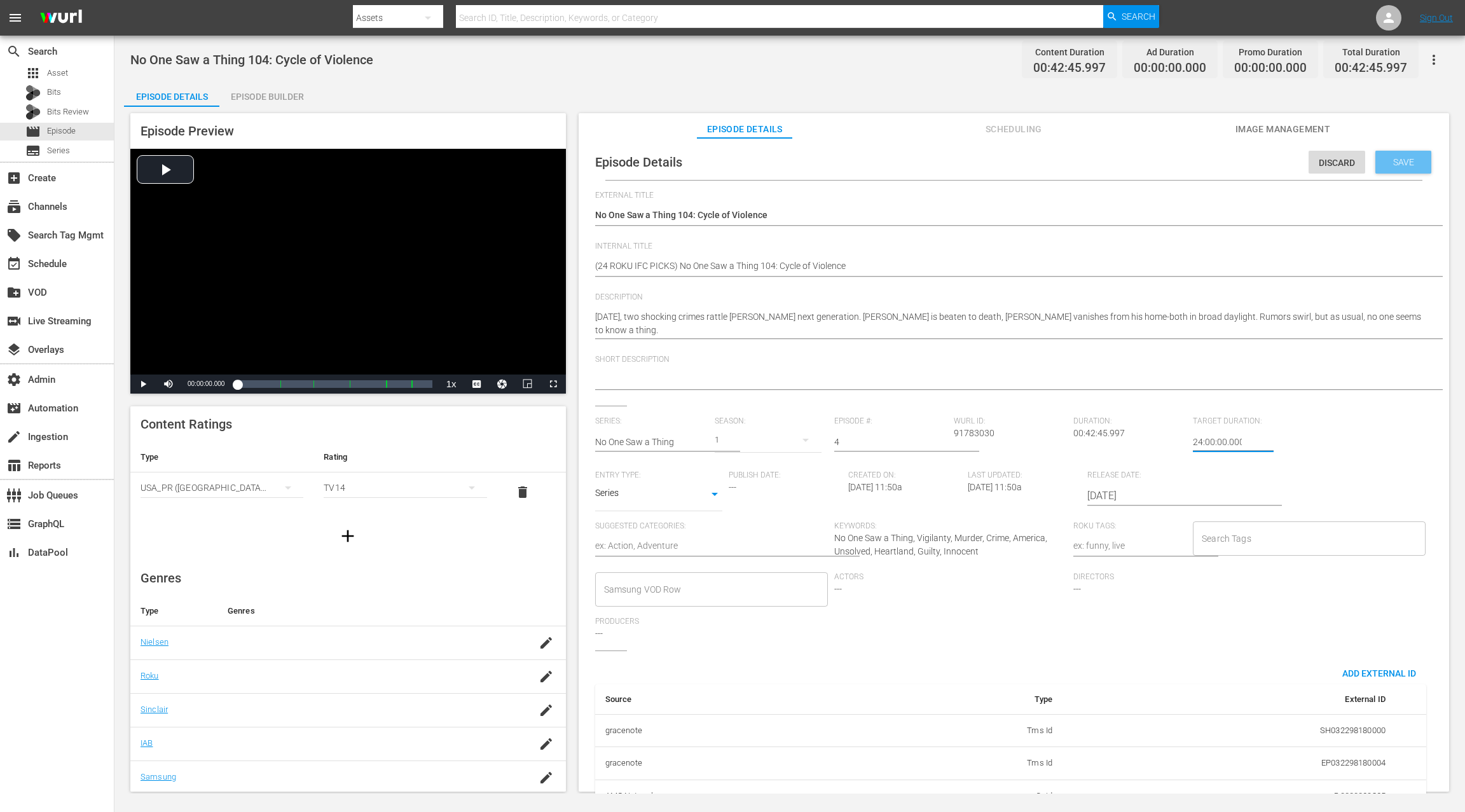
type input "24:00:00.000"
click at [1098, 160] on span "Save" at bounding box center [1402, 162] width 41 height 11
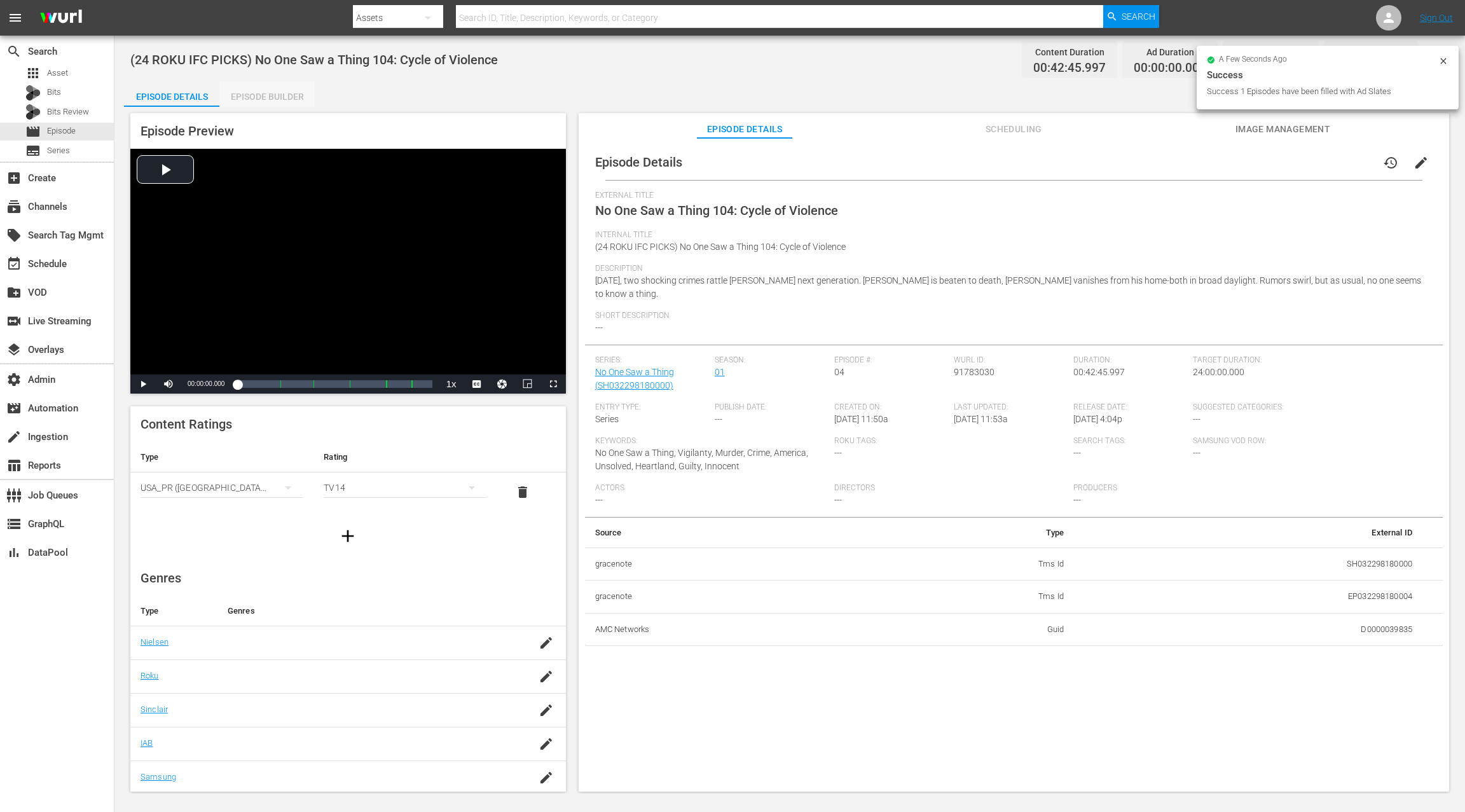
click at [283, 96] on div "Episode Builder" at bounding box center [267, 96] width 95 height 31
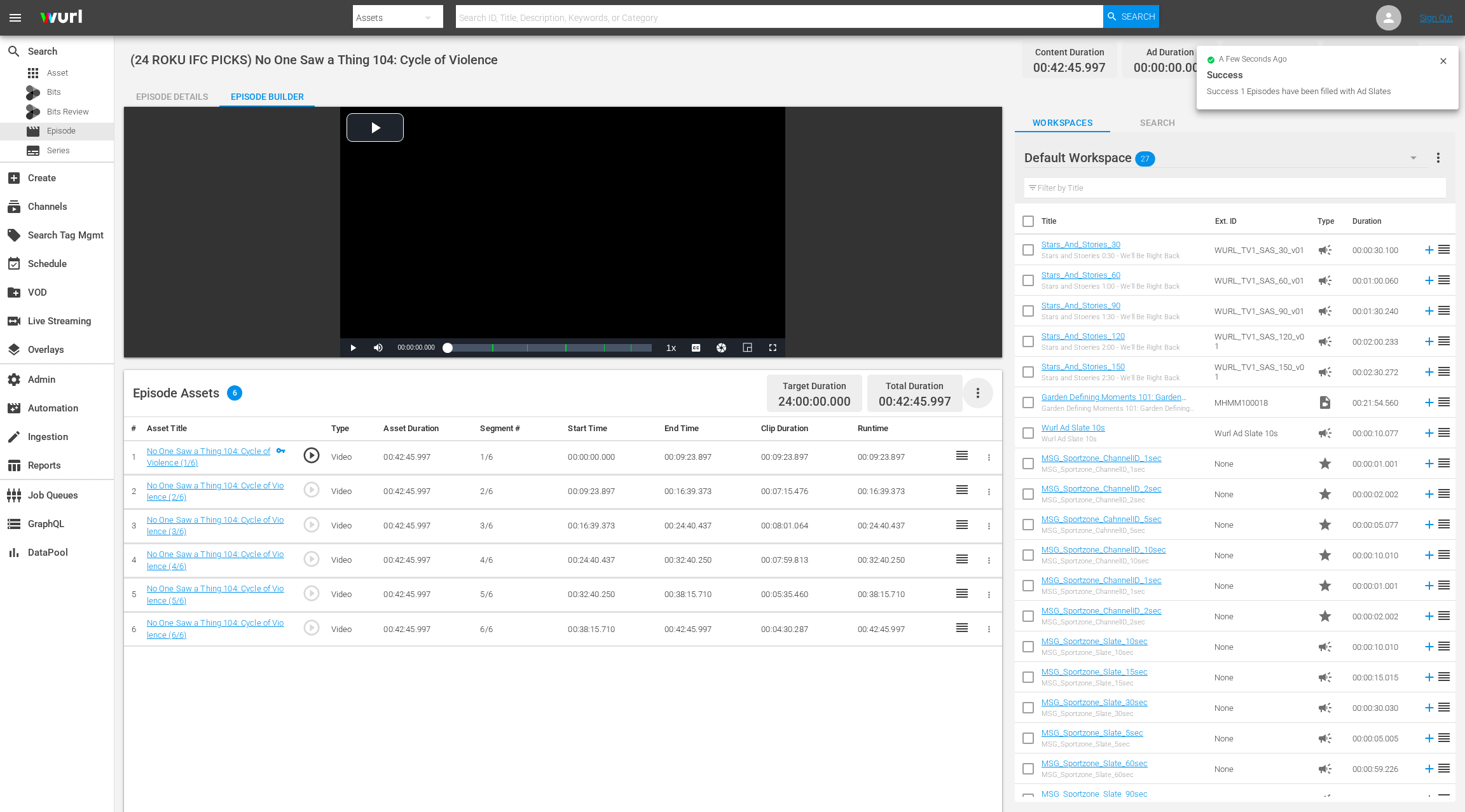
click at [973, 393] on icon "button" at bounding box center [978, 393] width 15 height 15
drag, startPoint x: 996, startPoint y: 422, endPoint x: 977, endPoint y: 420, distance: 19.1
click at [995, 422] on div "Fill with Ads" at bounding box center [1016, 429] width 87 height 31
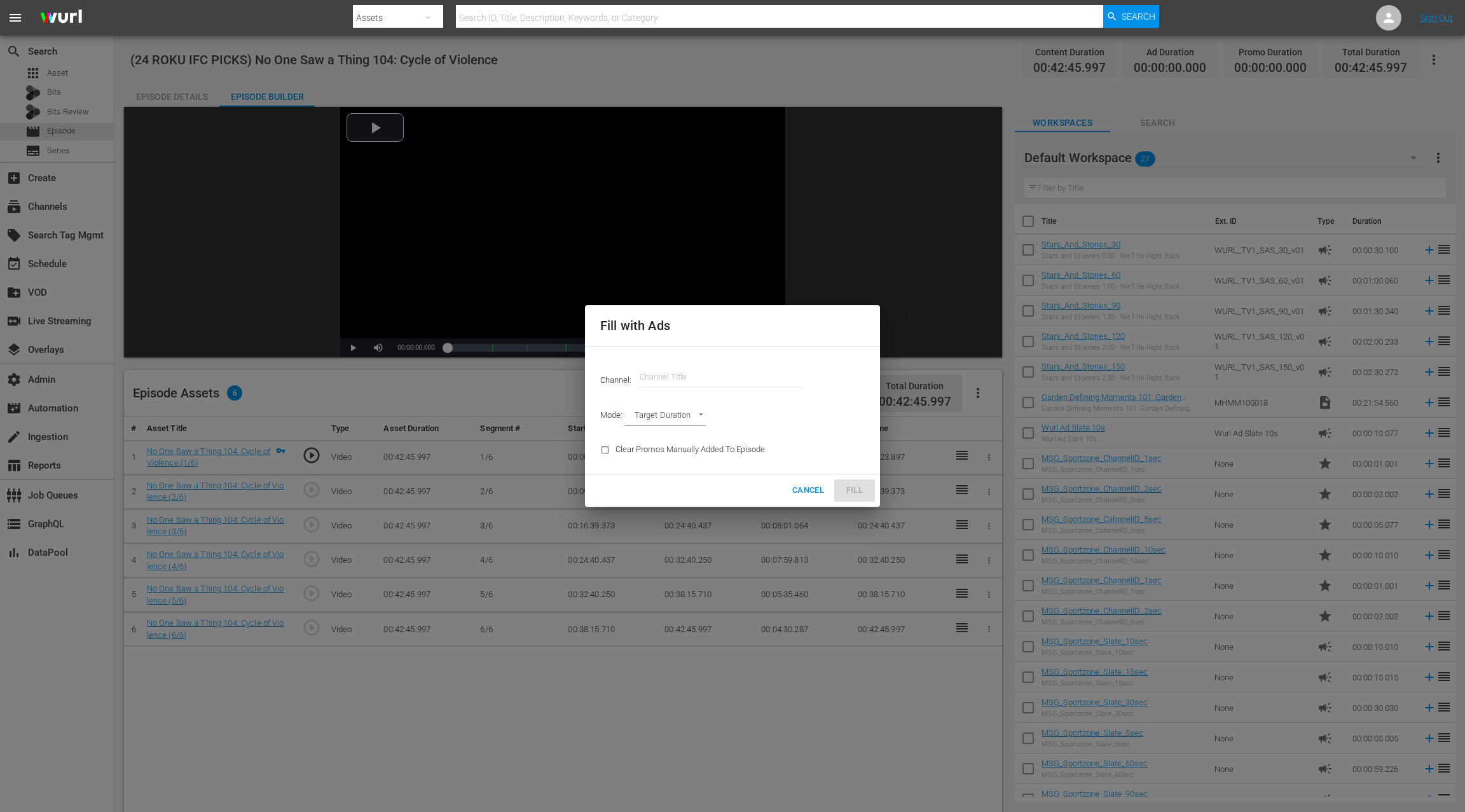
click at [668, 371] on input "text" at bounding box center [720, 378] width 163 height 31
paste input "ifc"
click at [682, 414] on div "IFC Films Picks - ROKU (563 - amc_ifc_films_picks_1)" at bounding box center [815, 413] width 329 height 31
type input "IFC Films Picks - ROKU (563)"
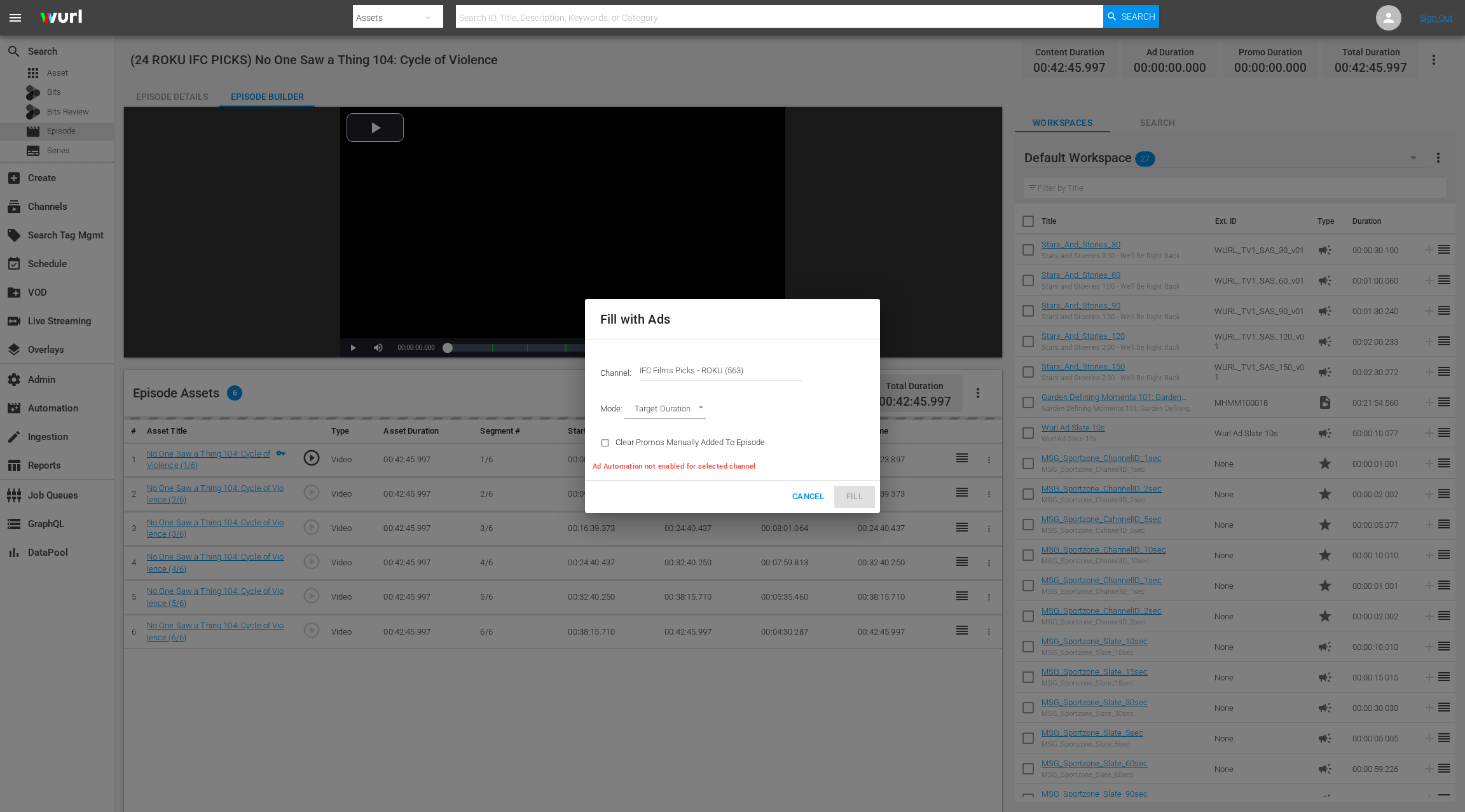
type input "AD_BREAK_DURATION"
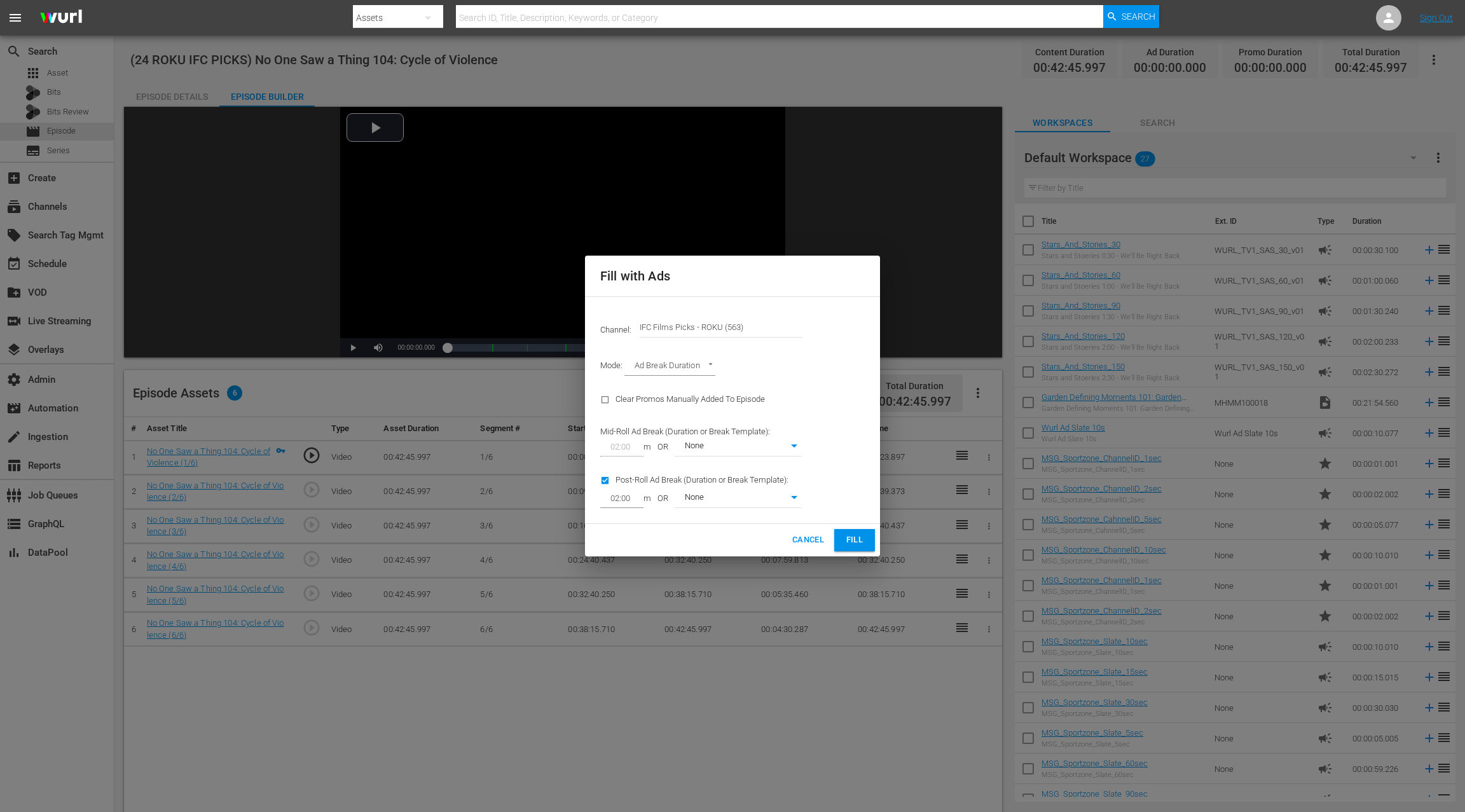
type input "0"
drag, startPoint x: 855, startPoint y: 543, endPoint x: 921, endPoint y: 380, distance: 175.9
click at [855, 543] on span "Fill" at bounding box center [853, 539] width 20 height 14
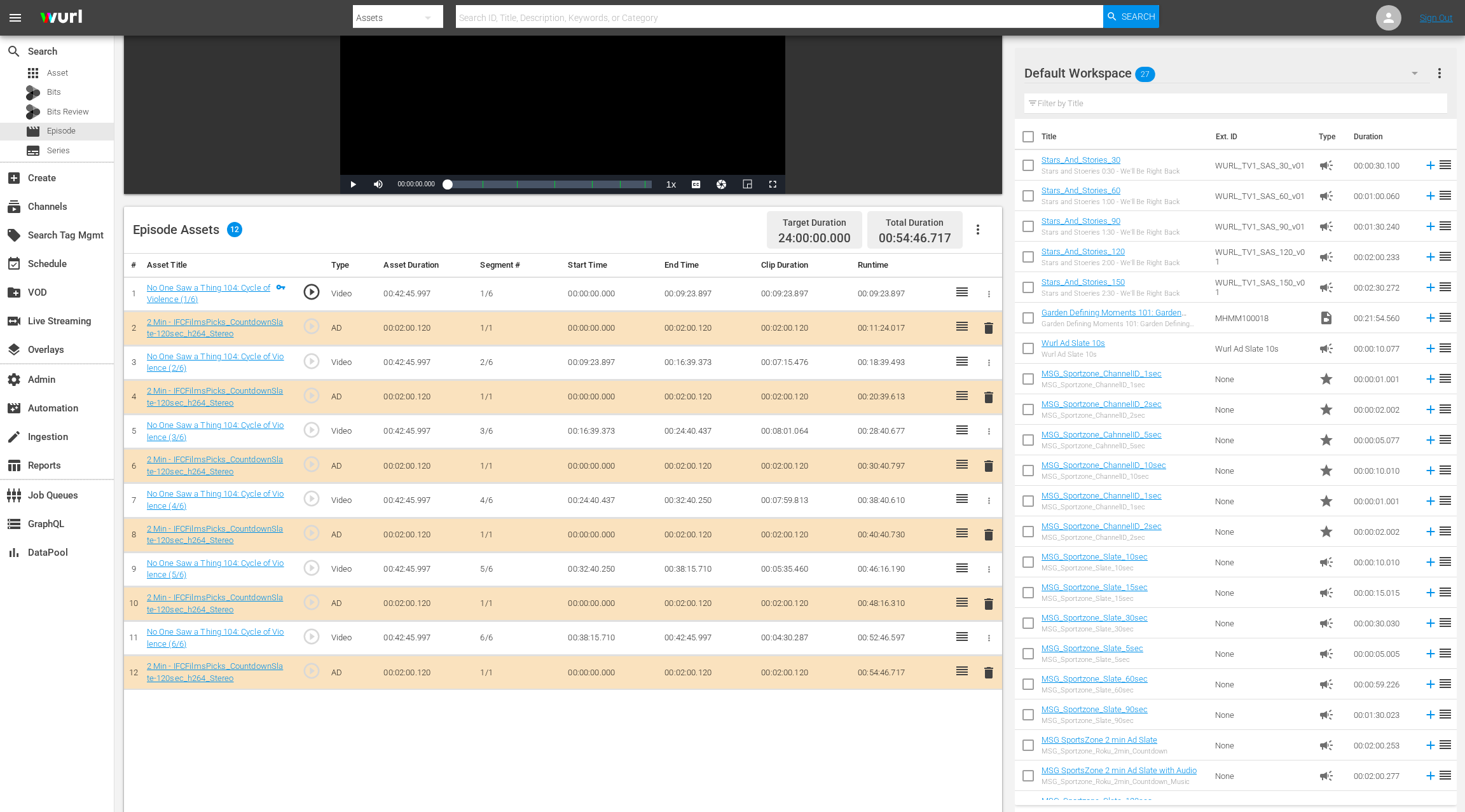
scroll to position [199, 0]
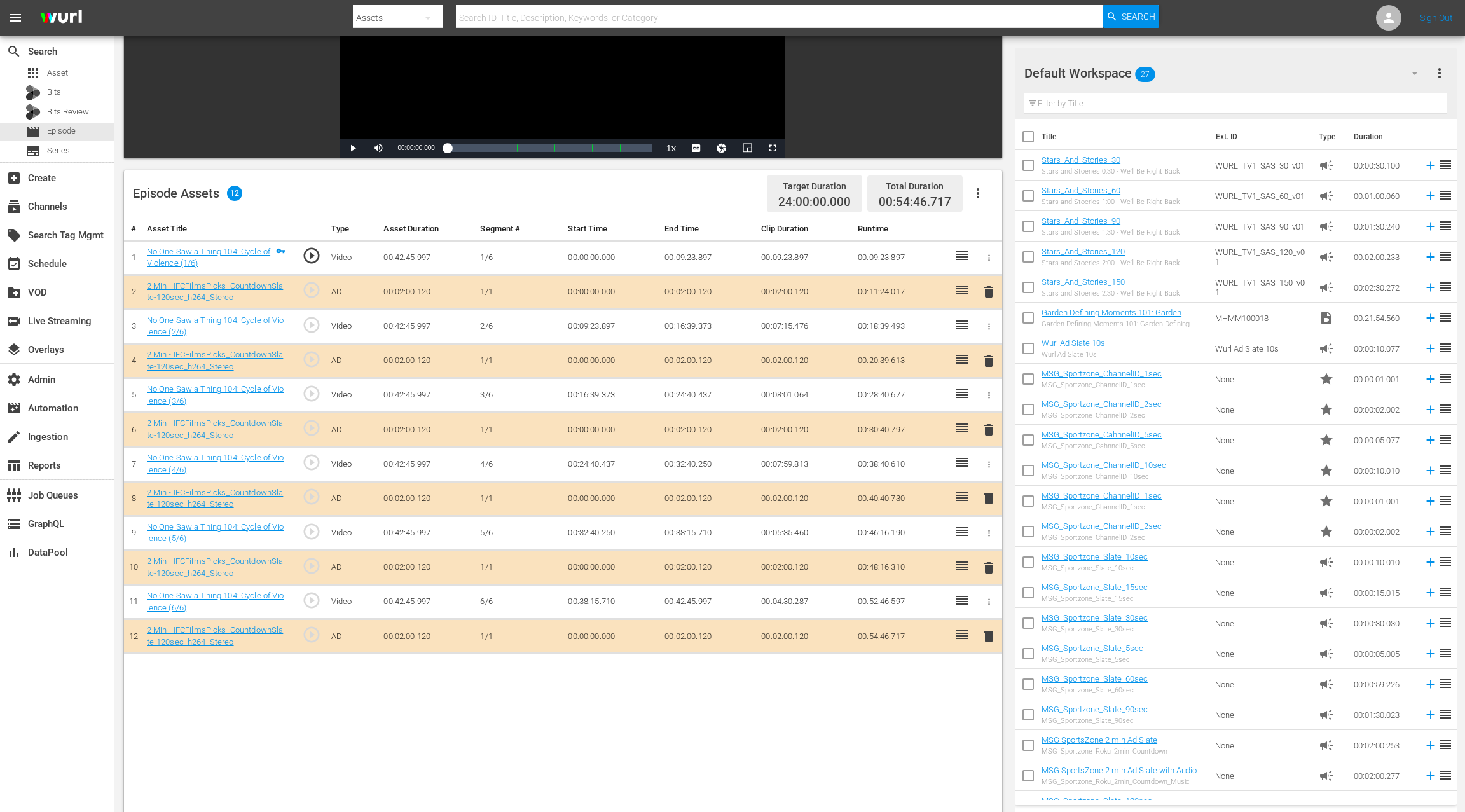
click at [993, 359] on span "delete" at bounding box center [988, 361] width 15 height 15
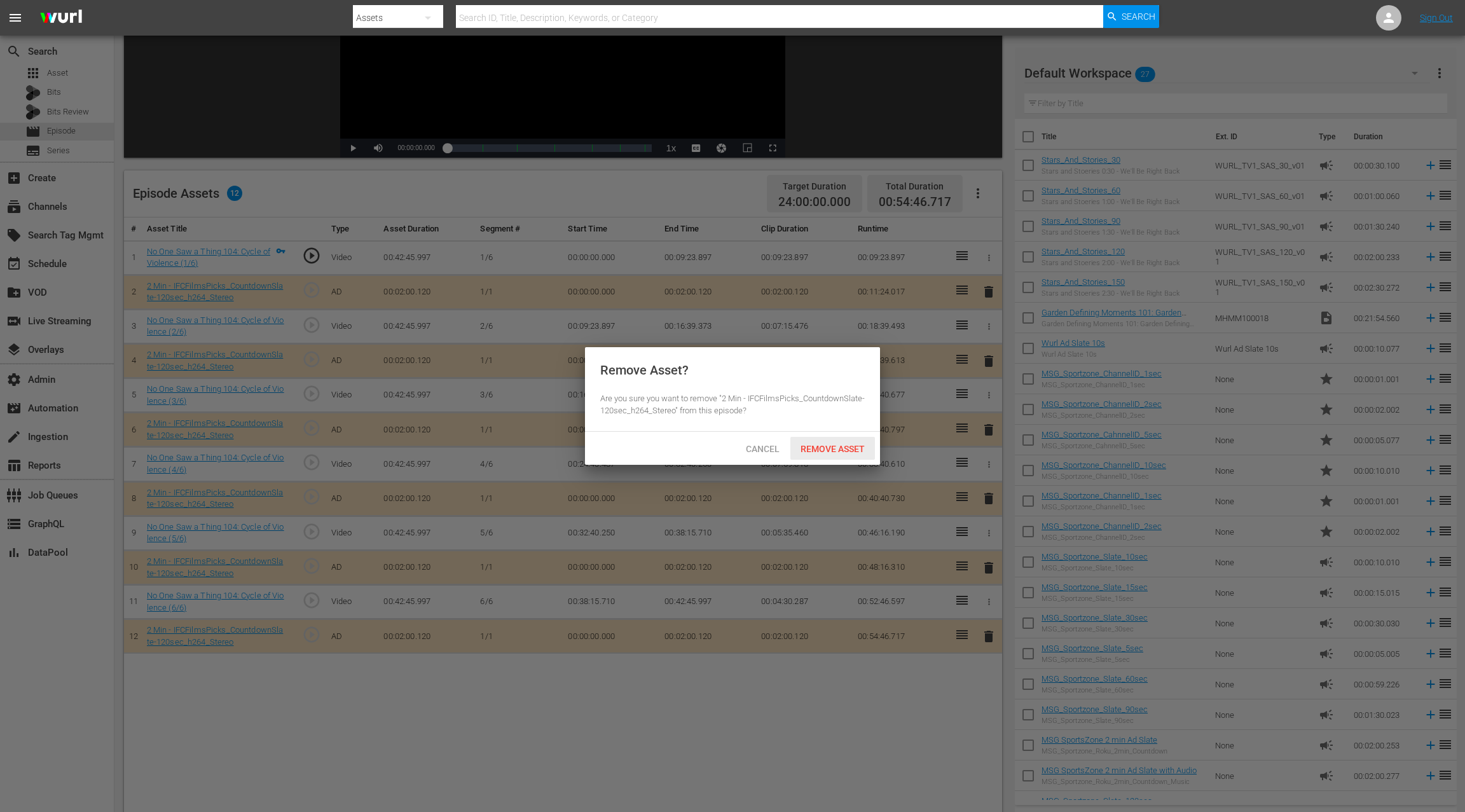
drag, startPoint x: 857, startPoint y: 449, endPoint x: 888, endPoint y: 429, distance: 36.9
click at [857, 449] on span "Remove Asset" at bounding box center [832, 449] width 85 height 11
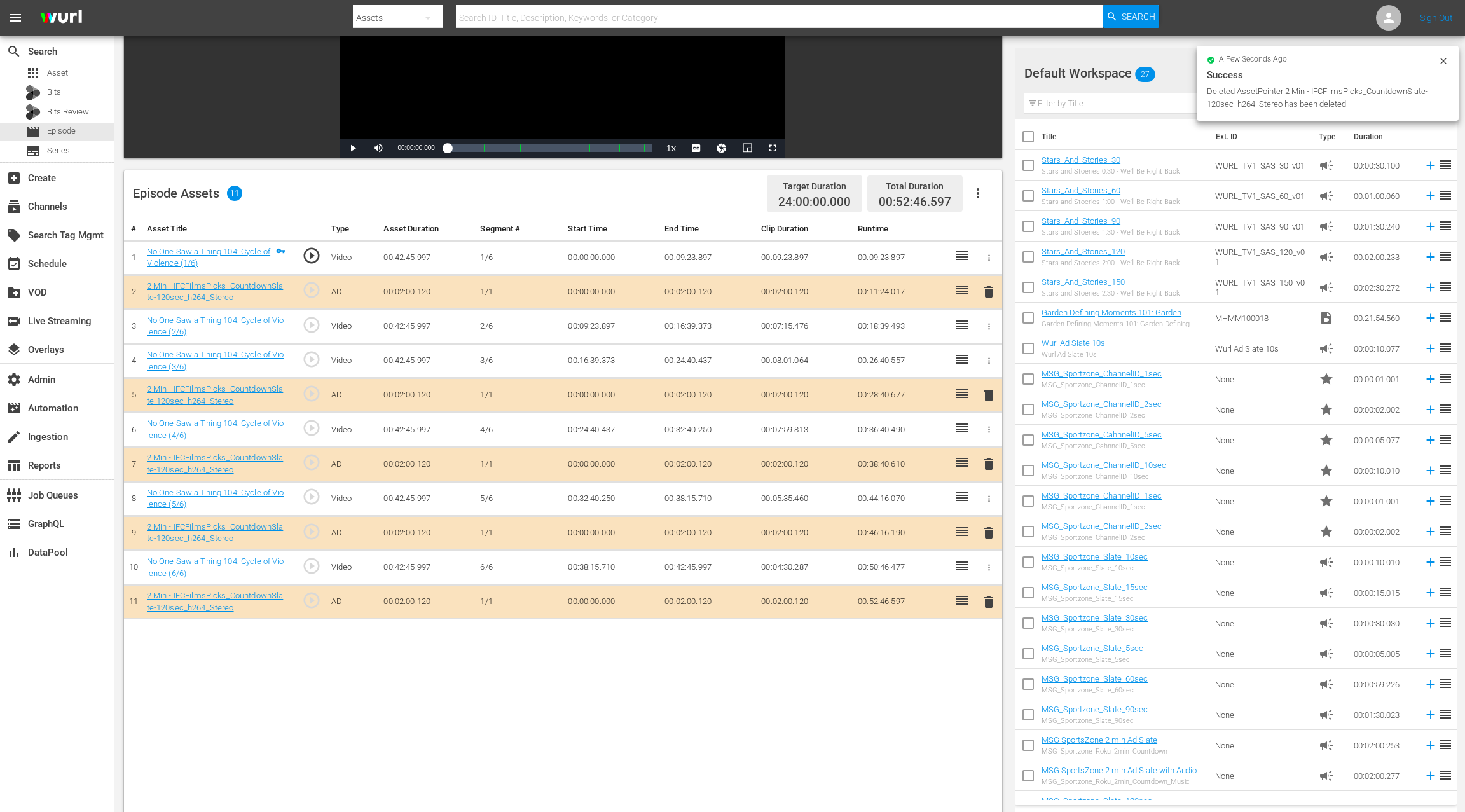
click at [988, 463] on span "delete" at bounding box center [988, 464] width 15 height 15
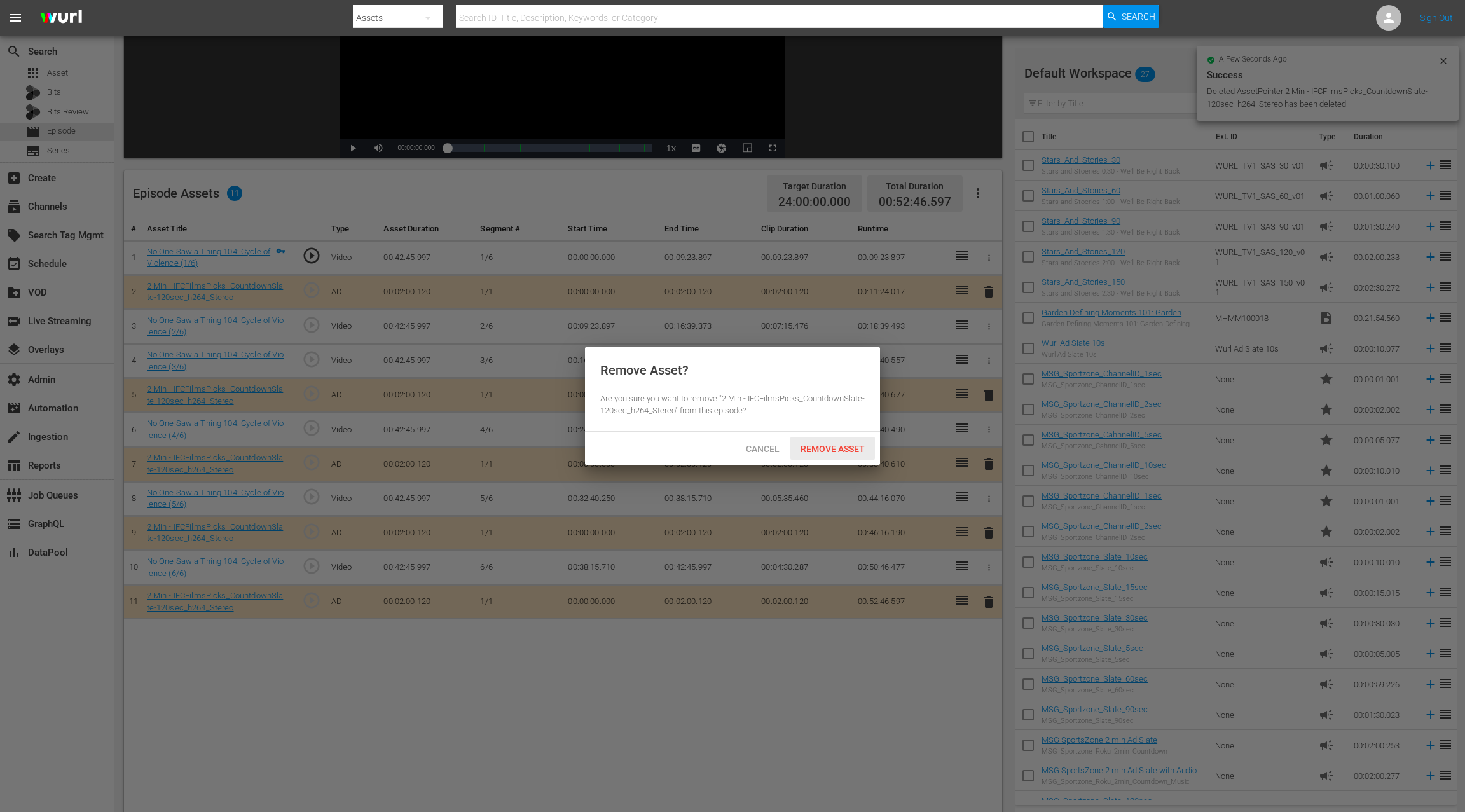
click at [850, 455] on div "Remove Asset" at bounding box center [832, 448] width 85 height 23
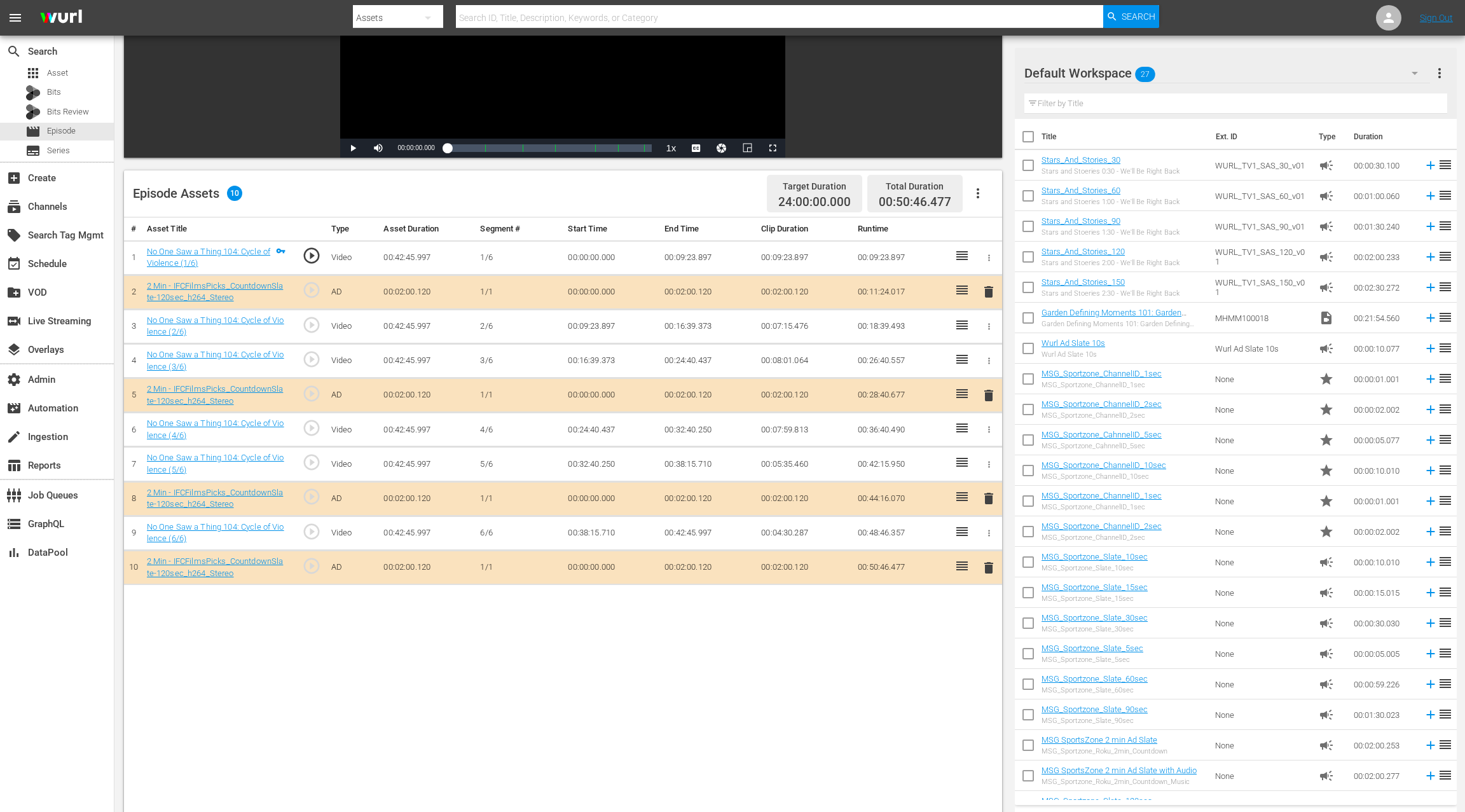
scroll to position [0, 0]
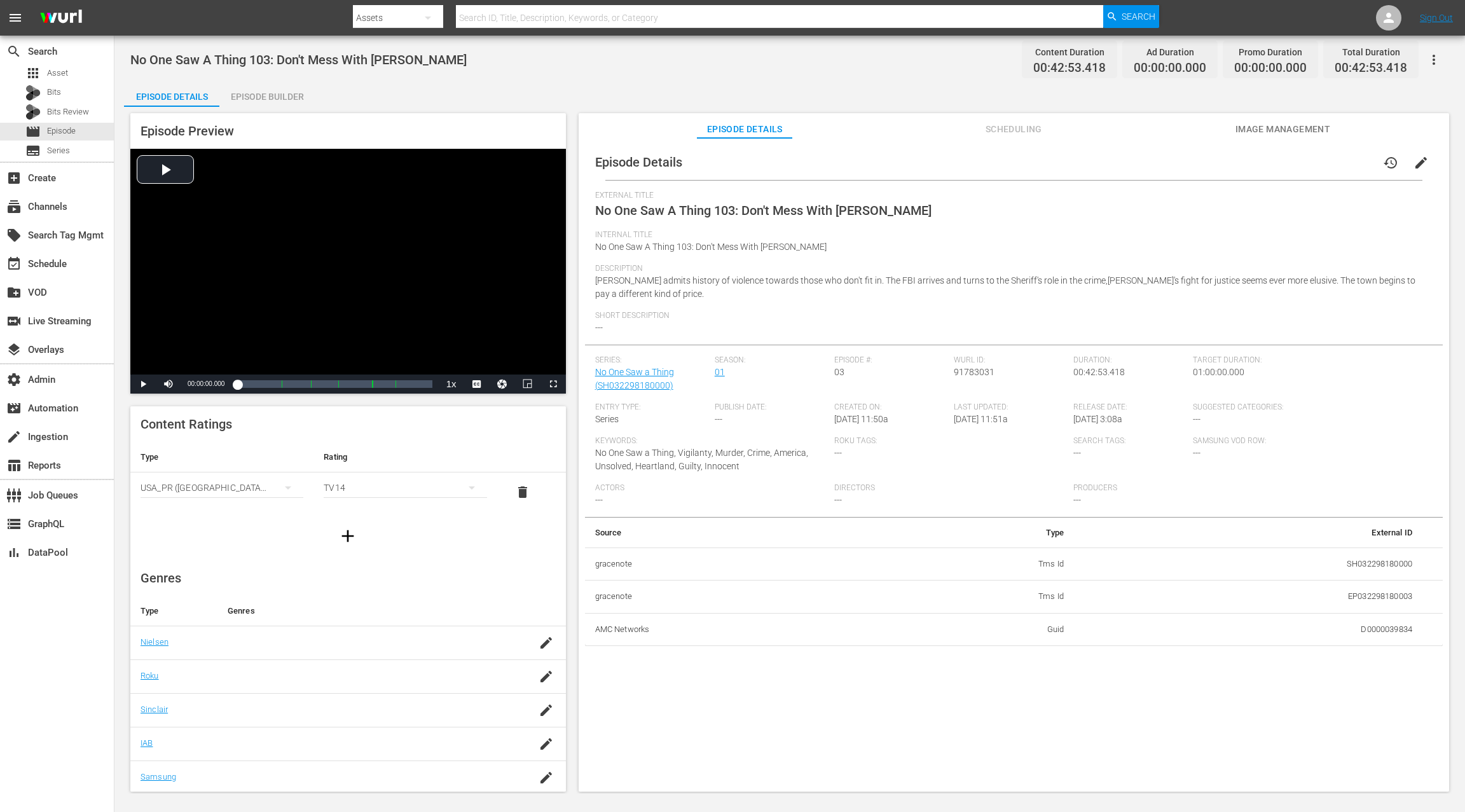
click at [1098, 165] on span "edit" at bounding box center [1421, 163] width 15 height 15
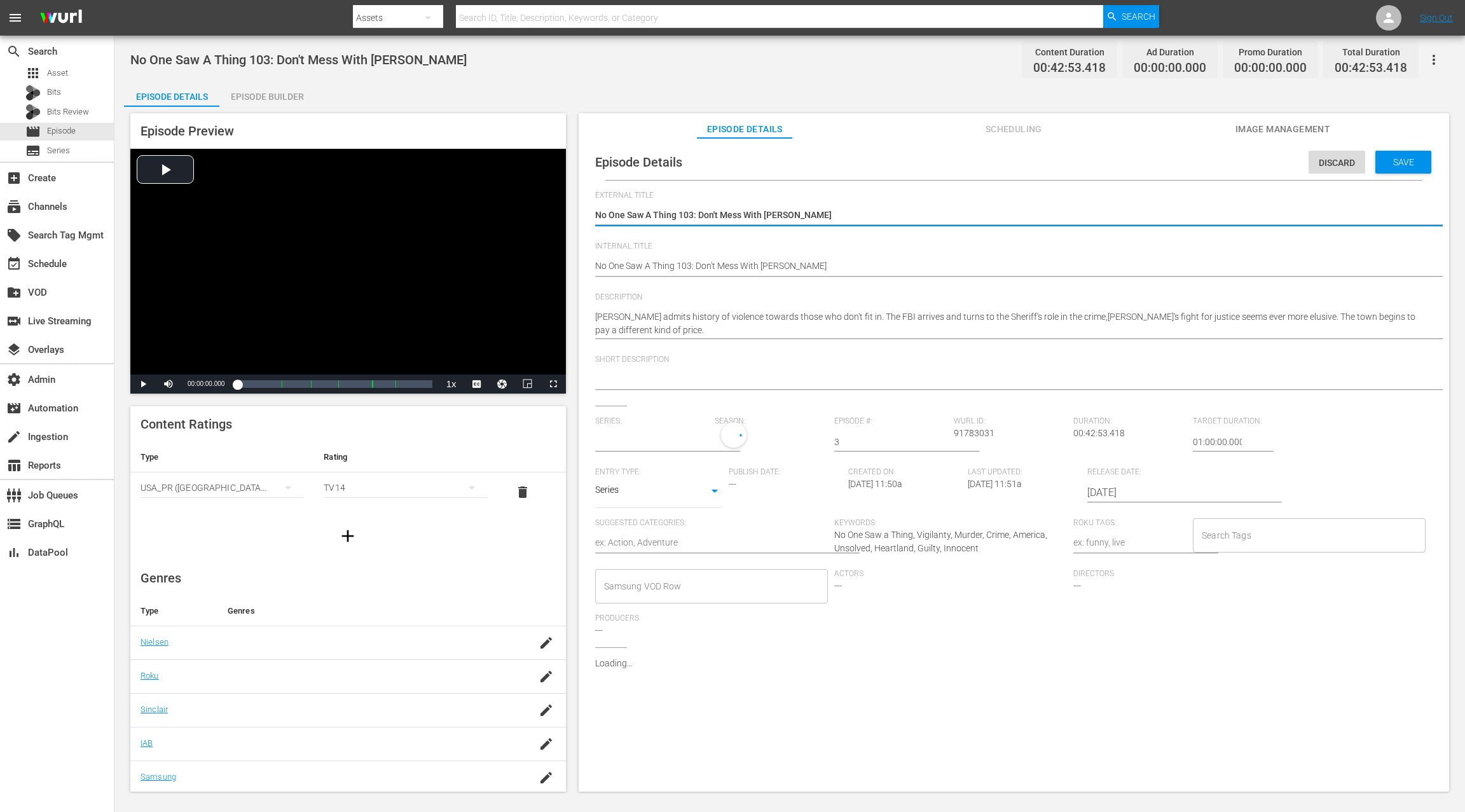
type input "No One Saw a Thing"
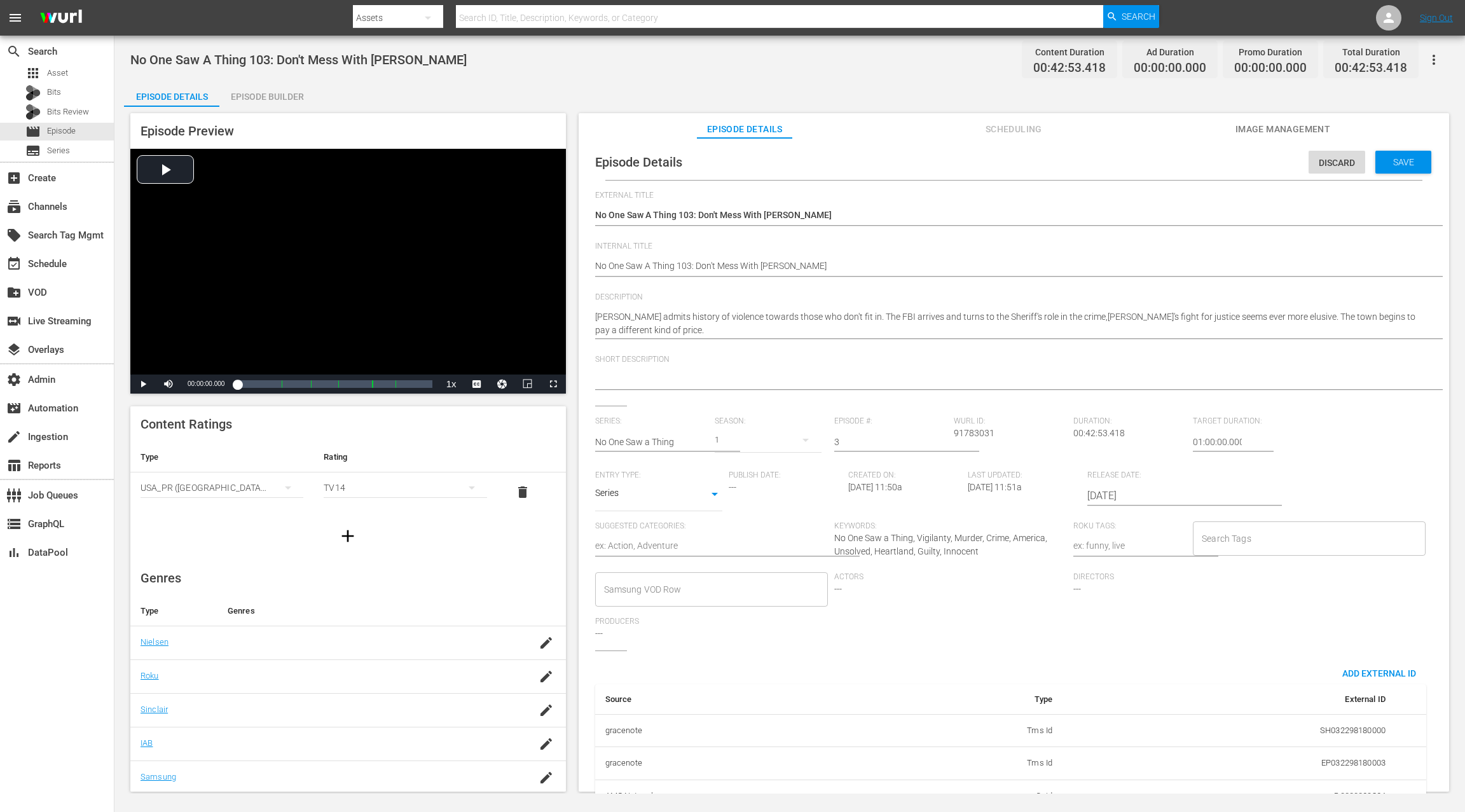
click at [592, 269] on div "Episode Details Discard Save External Title No One Saw A Thing 103: Don't Mess …" at bounding box center [1013, 484] width 857 height 678
paste textarea "(24 ROKU IFC PICKS)"
type textarea "(24 ROKU IFC PICKS) No One Saw A Thing 103: Don't Mess With [PERSON_NAME]"
drag, startPoint x: 1195, startPoint y: 439, endPoint x: 1182, endPoint y: 443, distance: 13.6
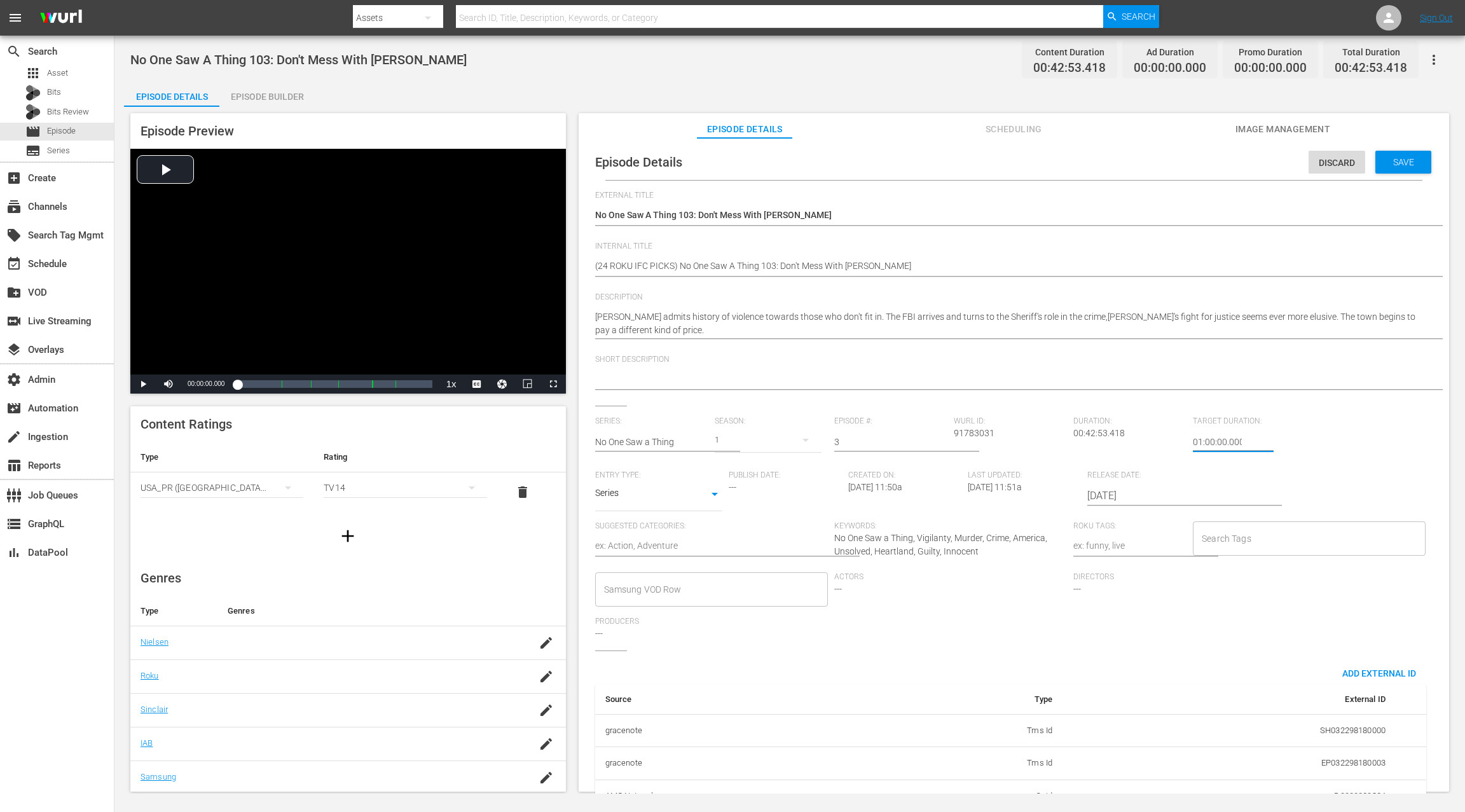
click at [1098, 443] on div "Series: No One Saw a Thing Season: 1 Episode #: 3 Wurl ID: 91783031 Duration: 0…" at bounding box center [1013, 533] width 837 height 234
type input "24:00:00.000"
click at [1098, 170] on div "Save" at bounding box center [1403, 162] width 56 height 23
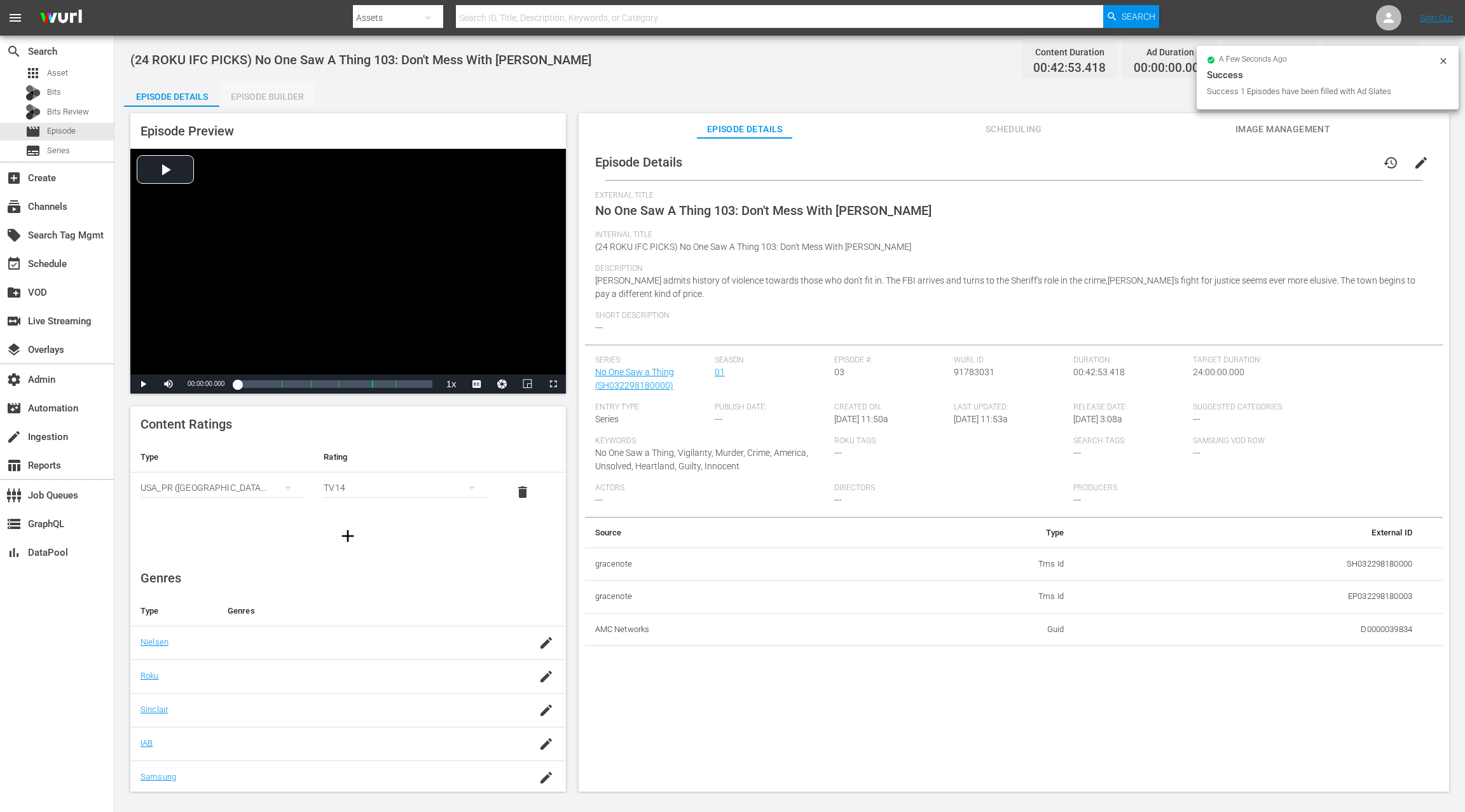
click at [253, 94] on div "Episode Builder" at bounding box center [267, 96] width 95 height 31
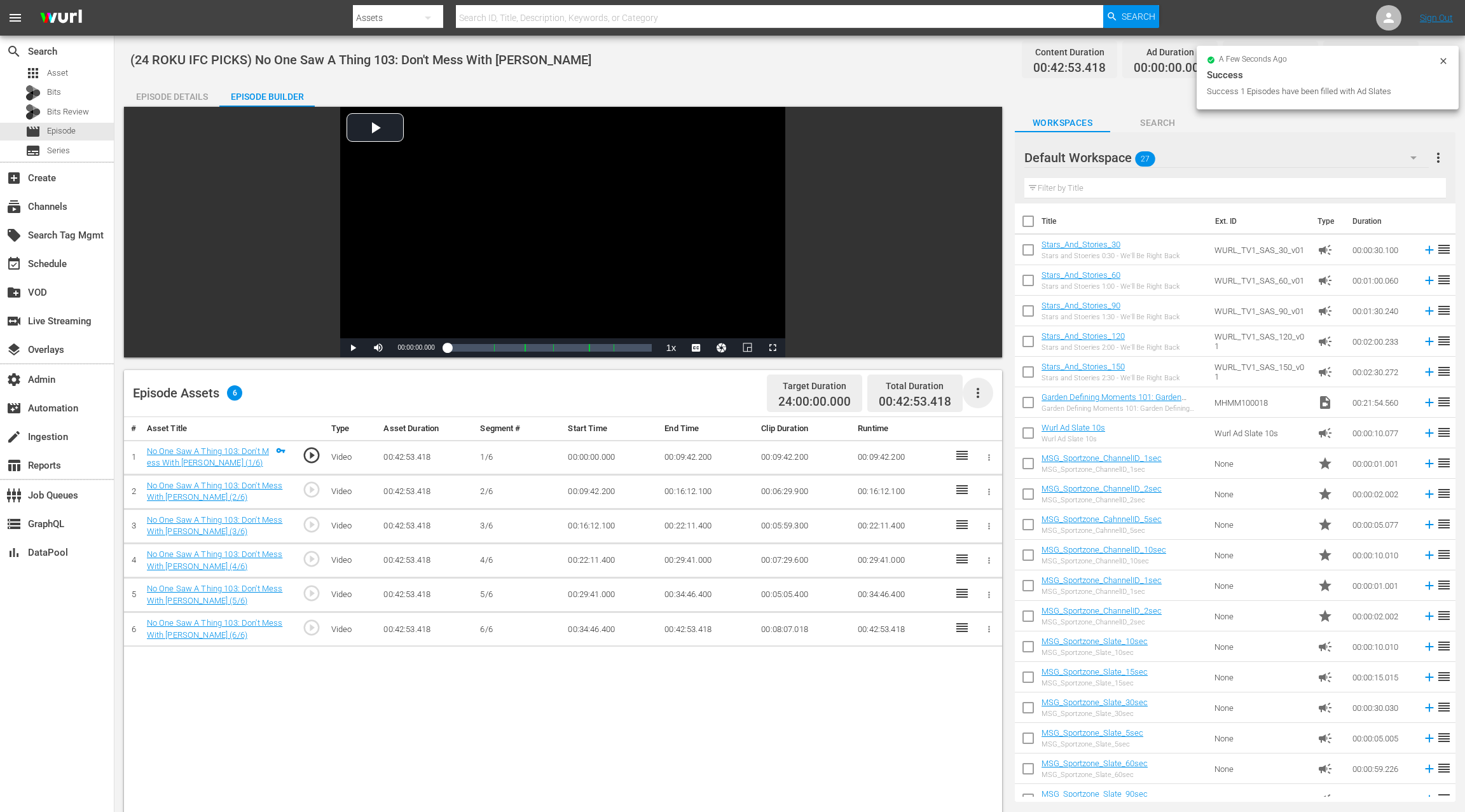
click at [983, 399] on icon "button" at bounding box center [978, 393] width 15 height 15
click at [995, 426] on div "Fill with Ads" at bounding box center [1016, 429] width 87 height 31
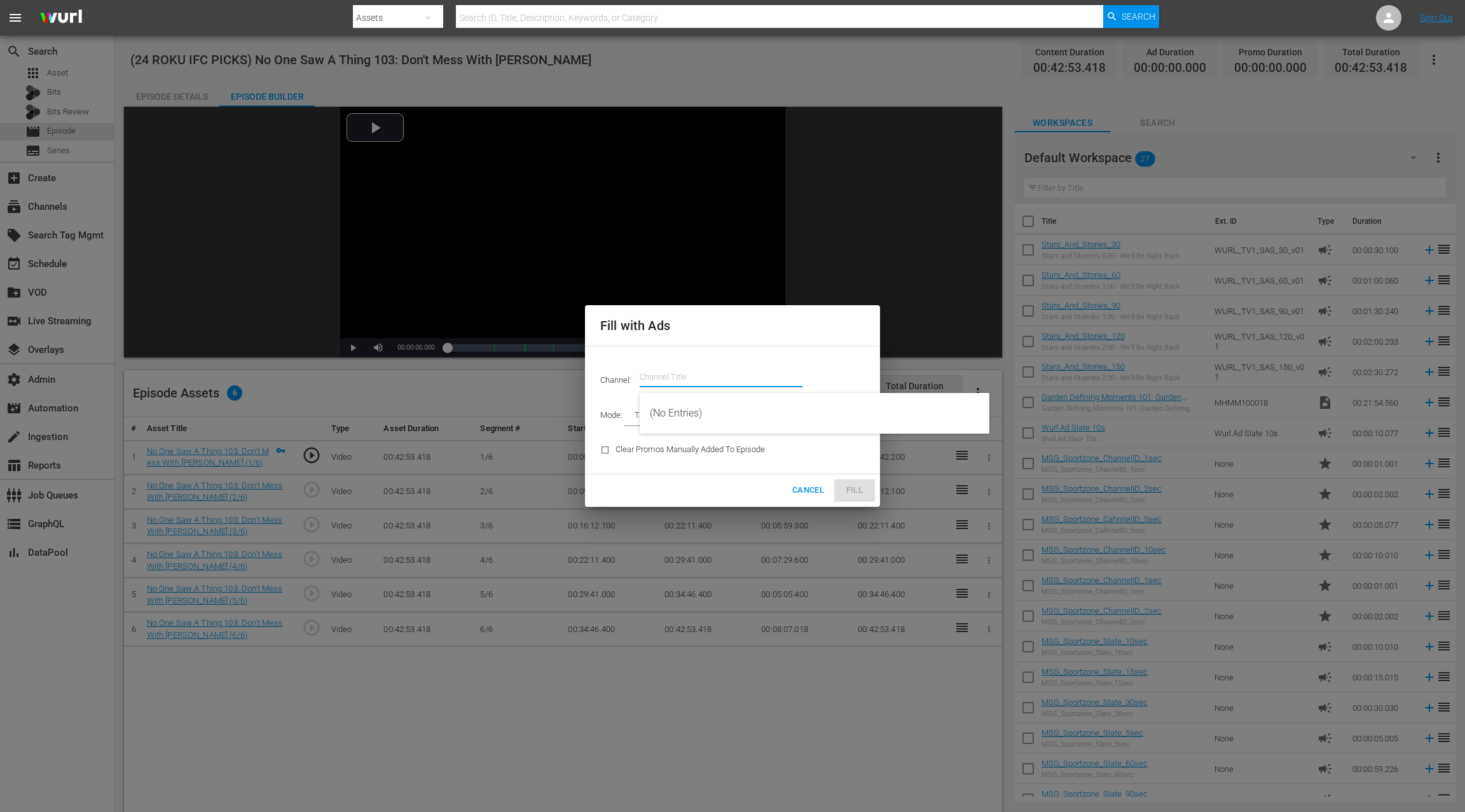
click at [657, 379] on input "text" at bounding box center [720, 378] width 163 height 31
paste input "ifc"
click at [702, 409] on div "IFC Films Picks - ROKU (563 - amc_ifc_films_picks_1)" at bounding box center [815, 413] width 329 height 31
type input "IFC Films Picks - ROKU (563)"
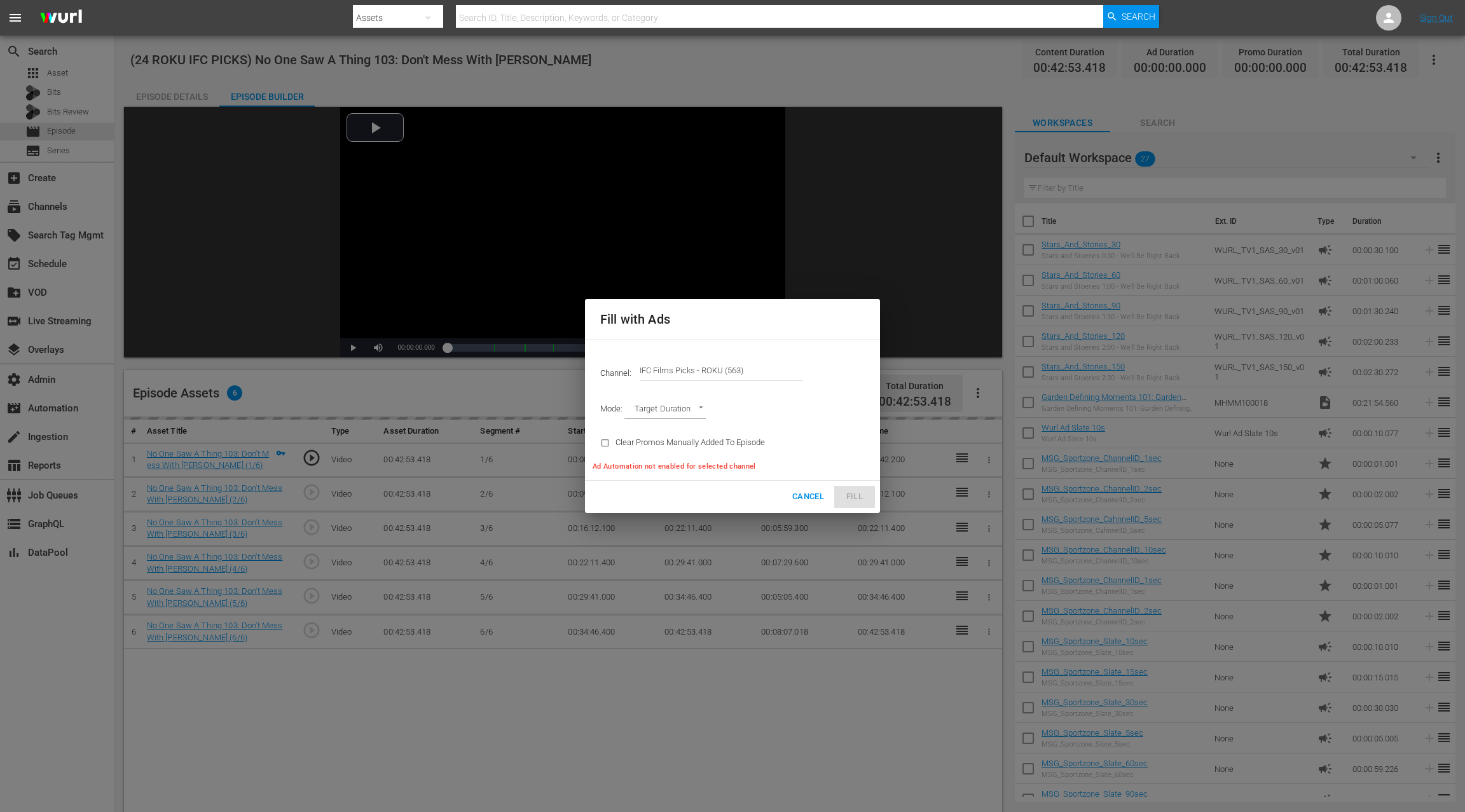
type input "AD_BREAK_DURATION"
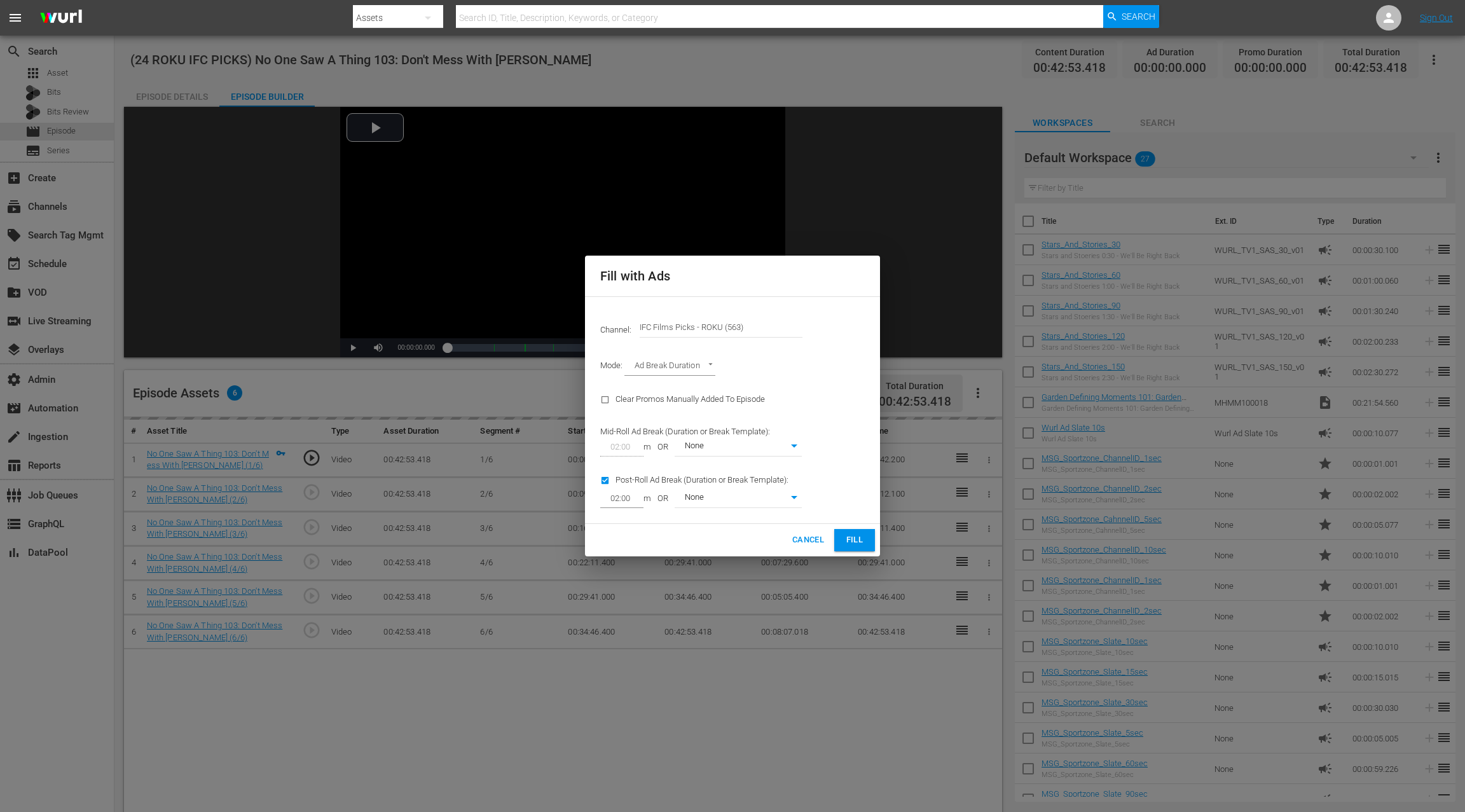
type input "0"
click at [857, 530] on button "Fill" at bounding box center [854, 539] width 40 height 22
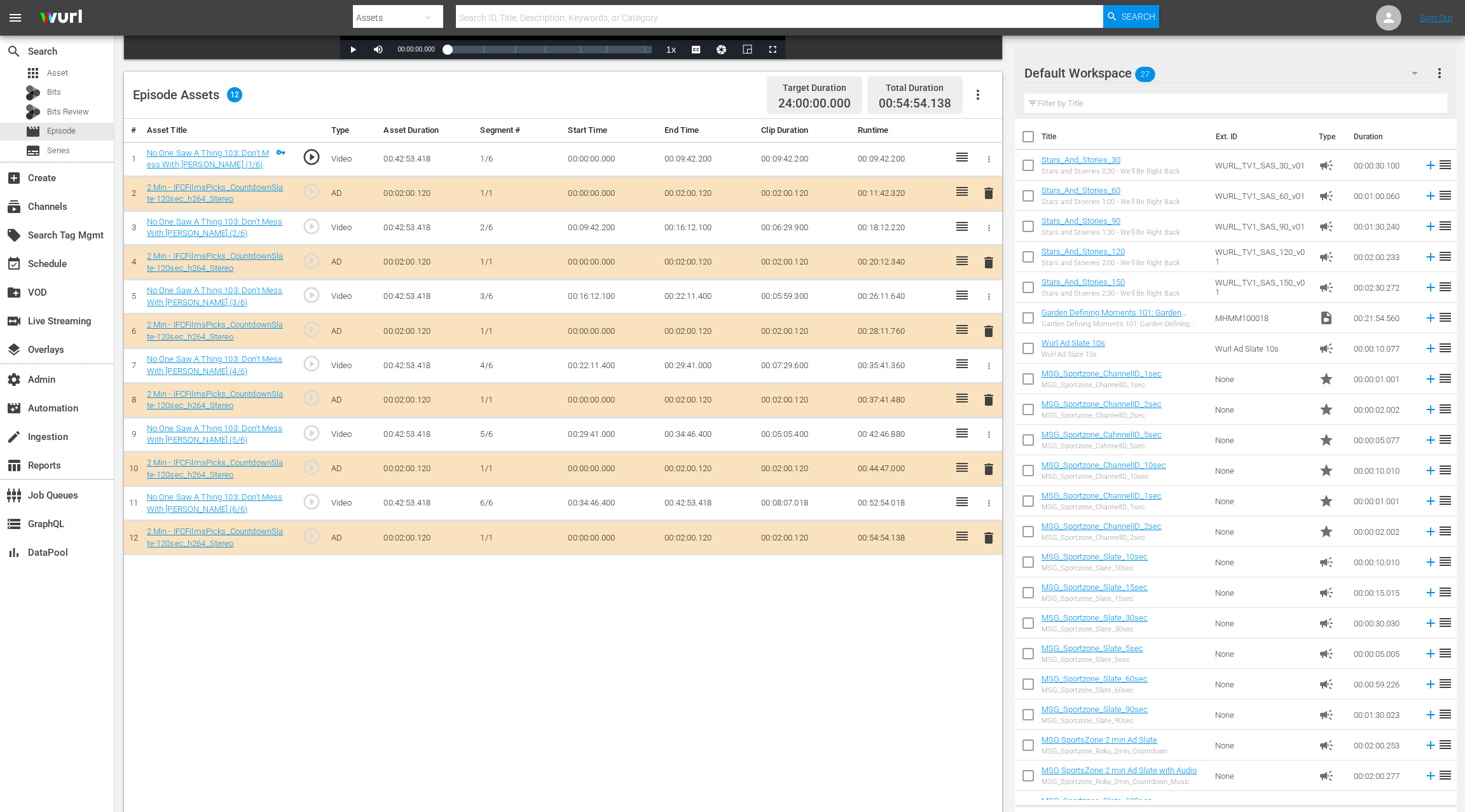
scroll to position [305, 0]
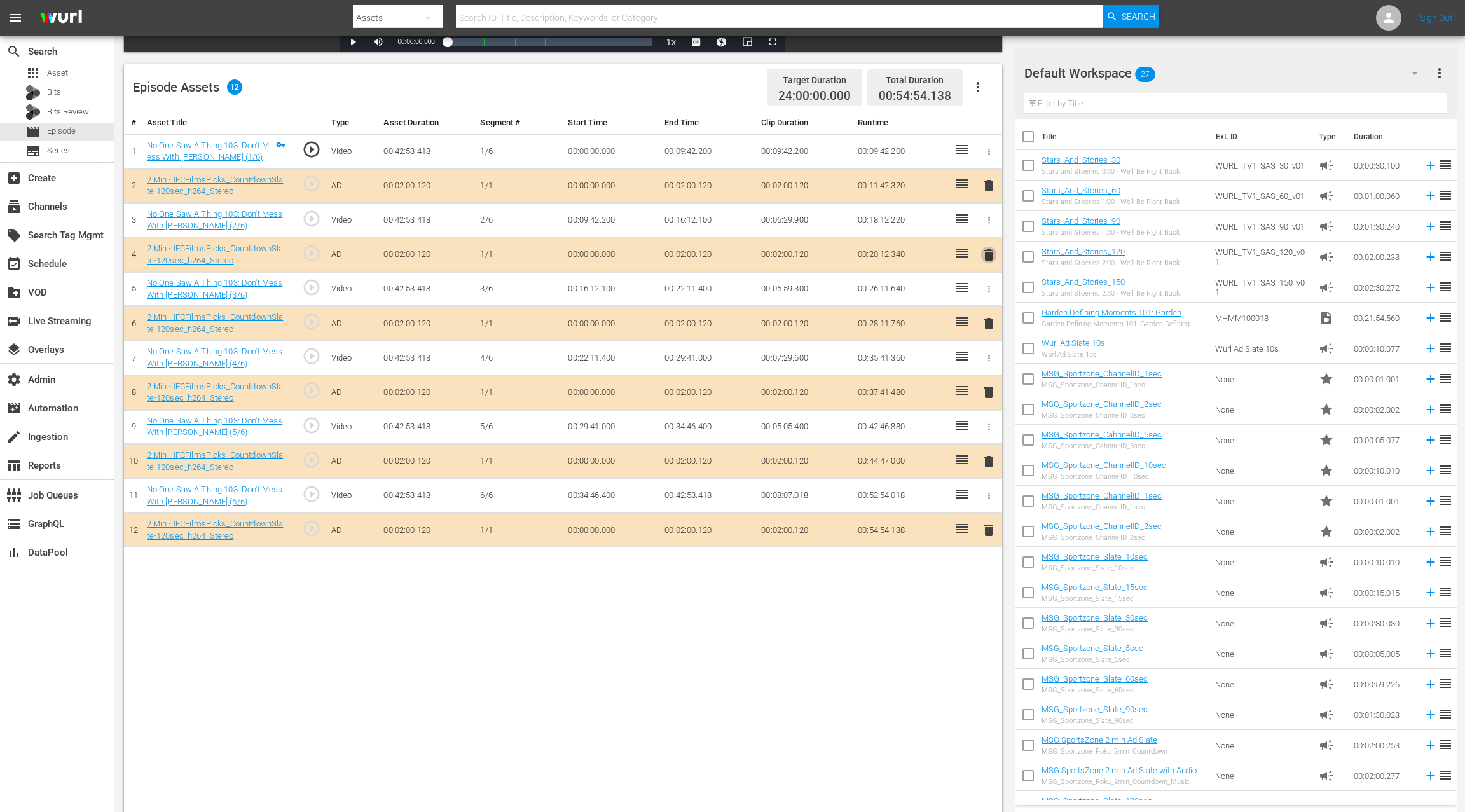
click at [990, 251] on span "delete" at bounding box center [988, 255] width 15 height 15
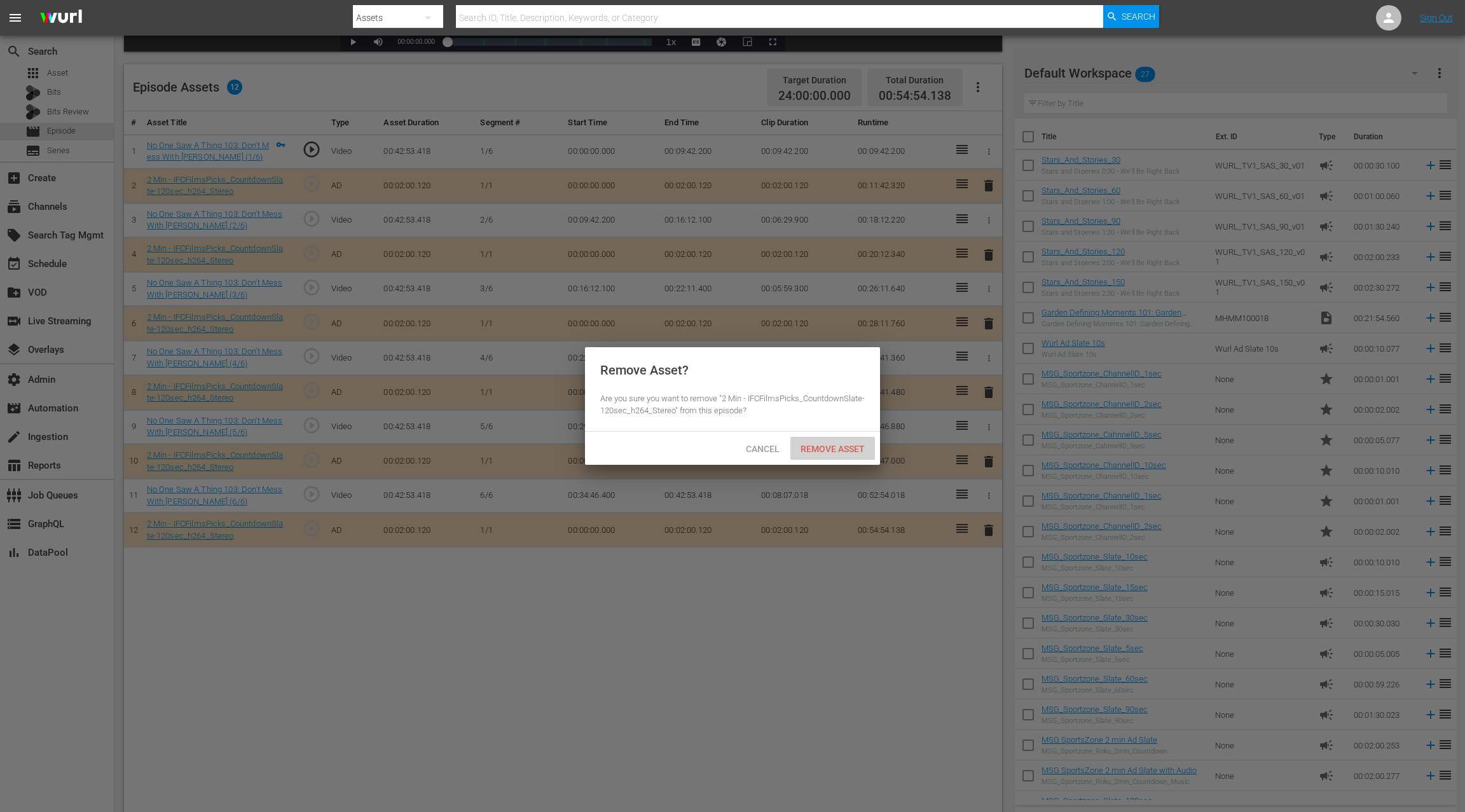
click at [833, 446] on span "Remove Asset" at bounding box center [832, 449] width 85 height 11
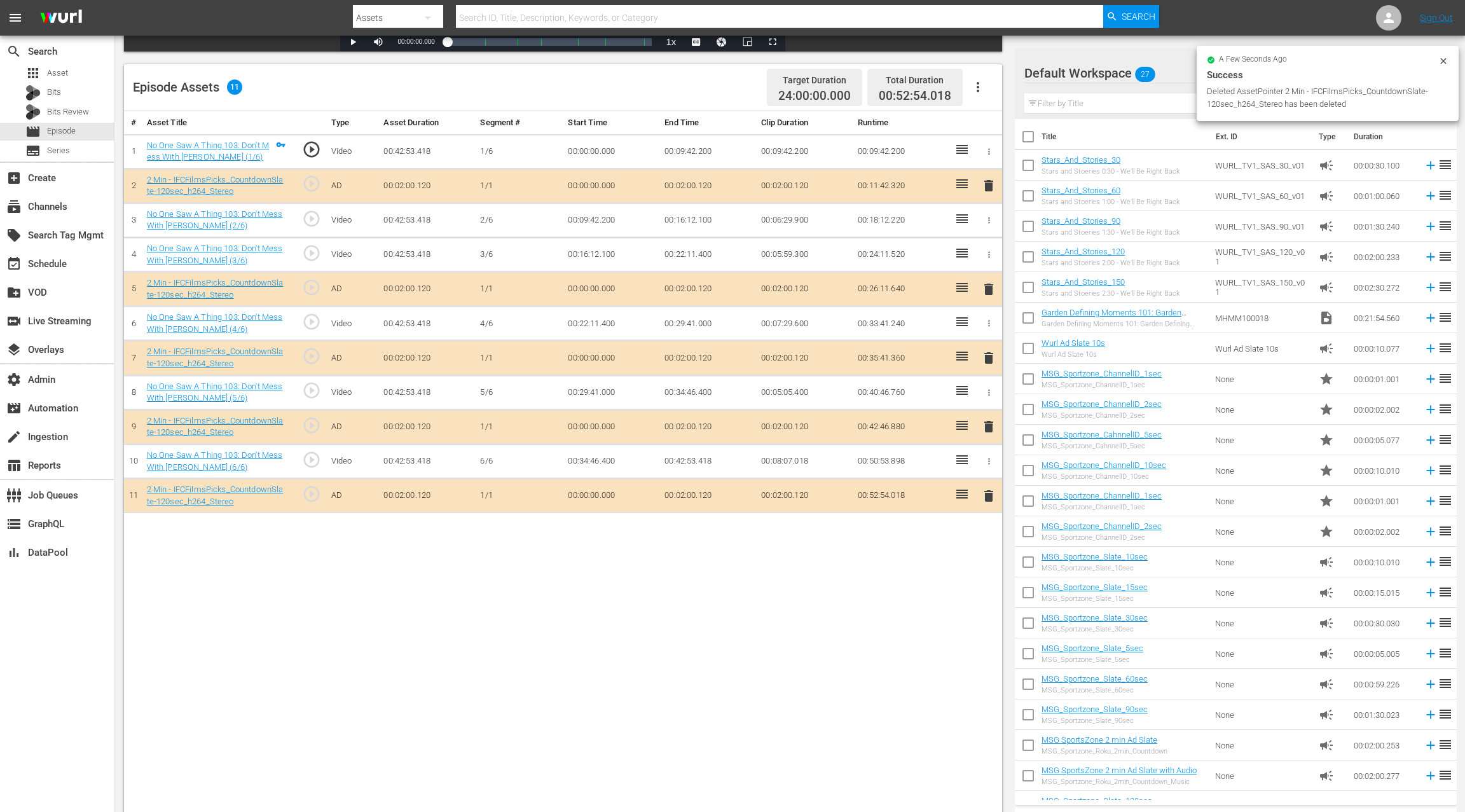
click at [992, 354] on span "delete" at bounding box center [988, 358] width 15 height 15
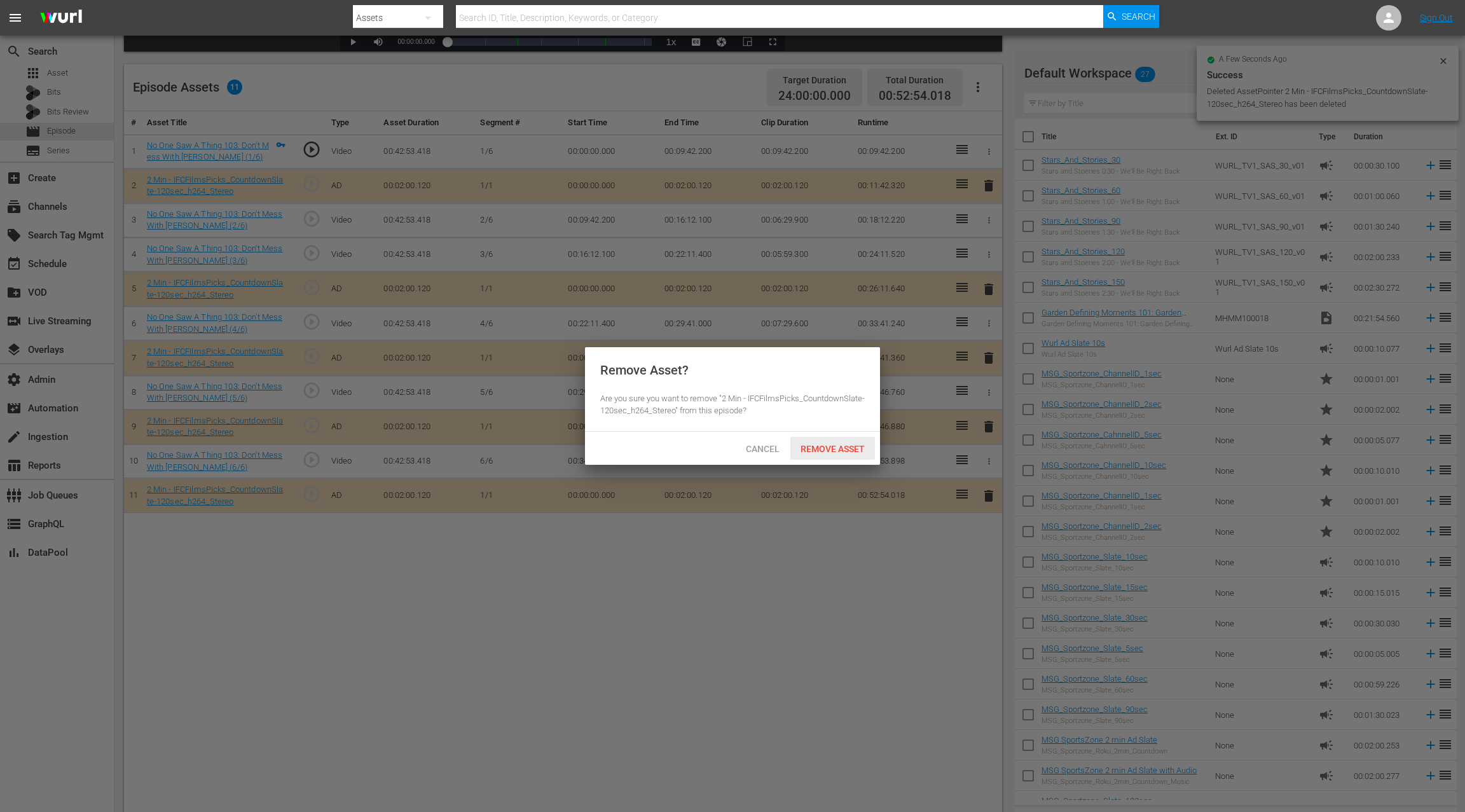
drag, startPoint x: 855, startPoint y: 443, endPoint x: 865, endPoint y: 436, distance: 12.2
click at [855, 444] on span "Remove Asset" at bounding box center [832, 449] width 85 height 11
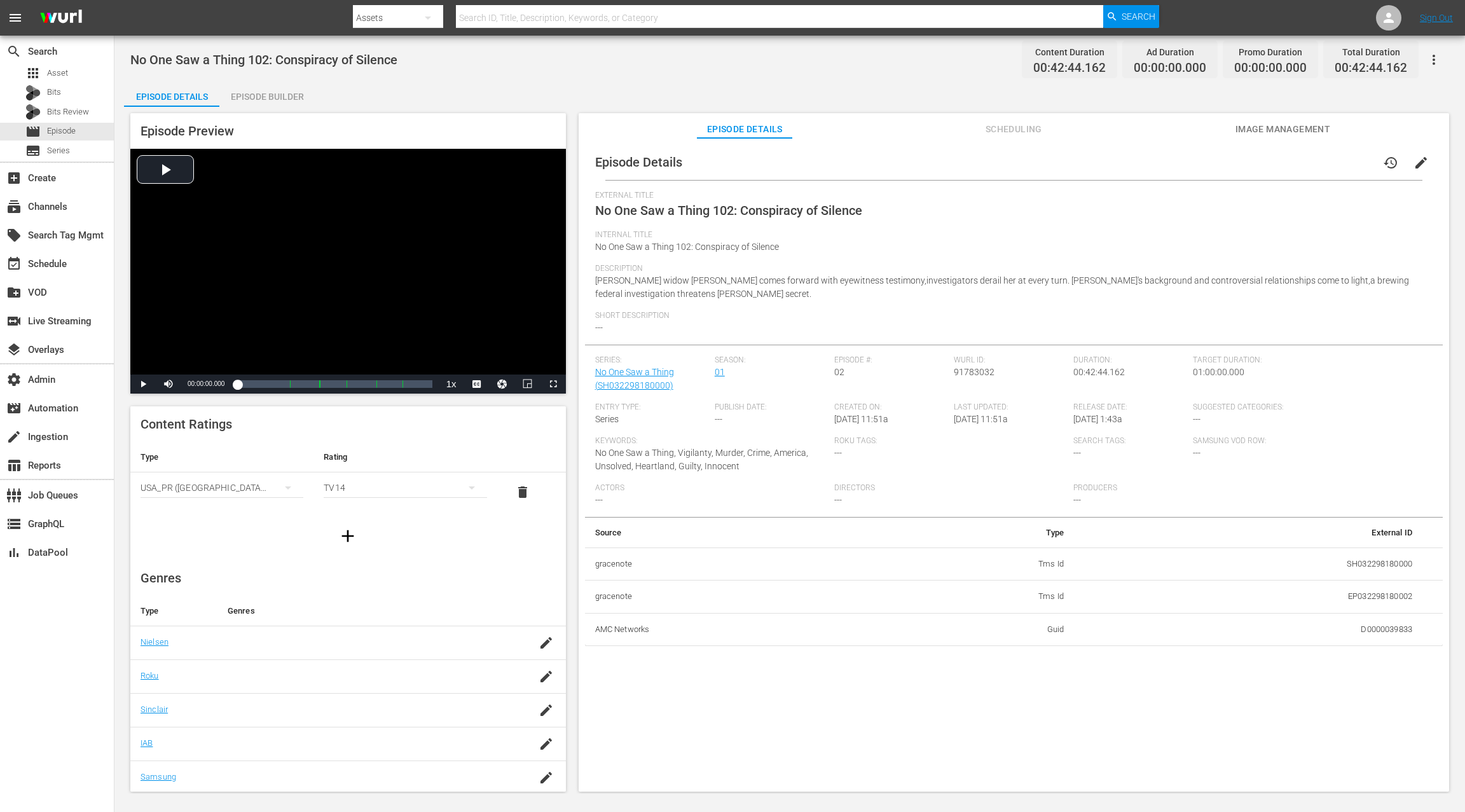
click at [1098, 159] on span "edit" at bounding box center [1421, 163] width 15 height 15
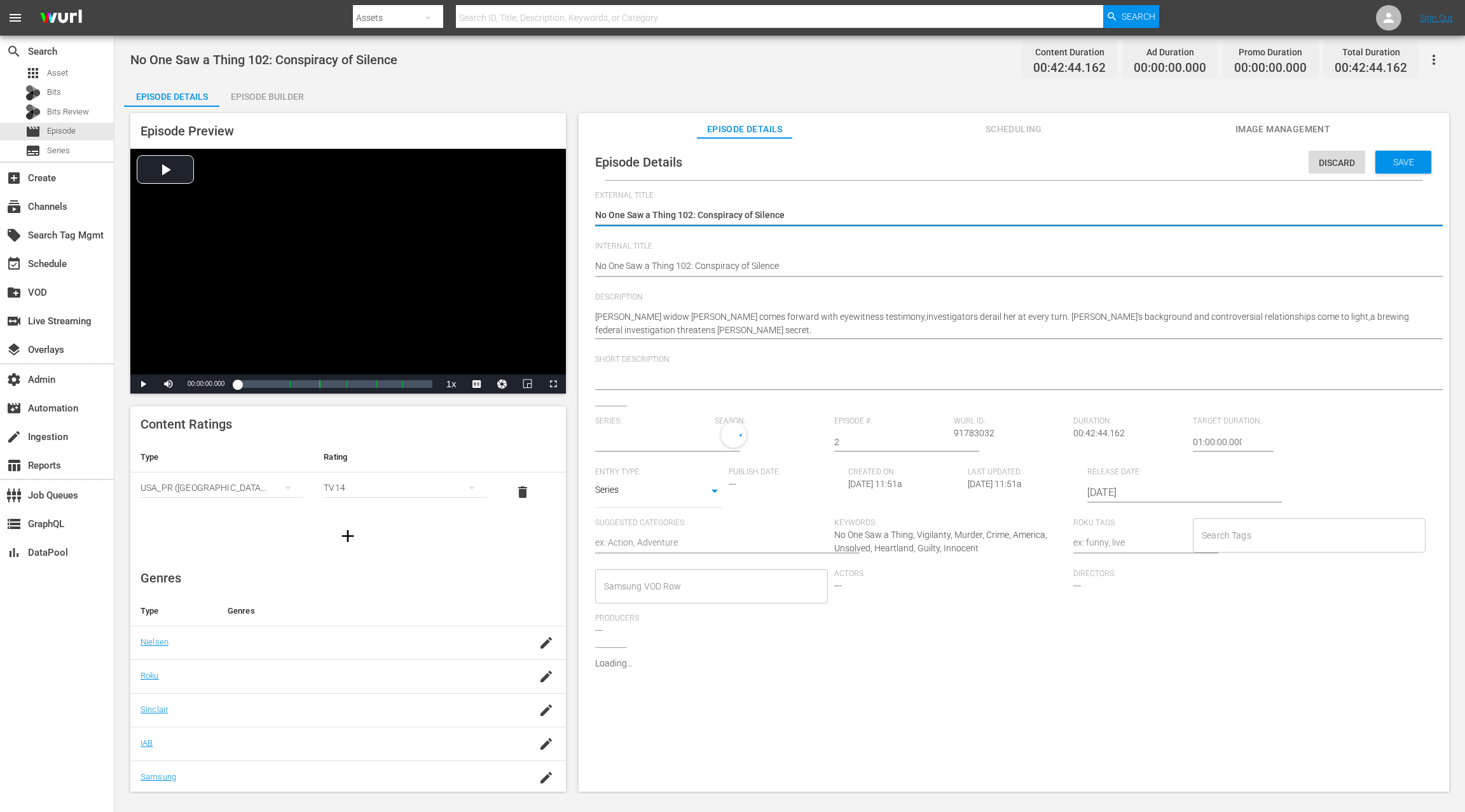
type input "No One Saw a Thing"
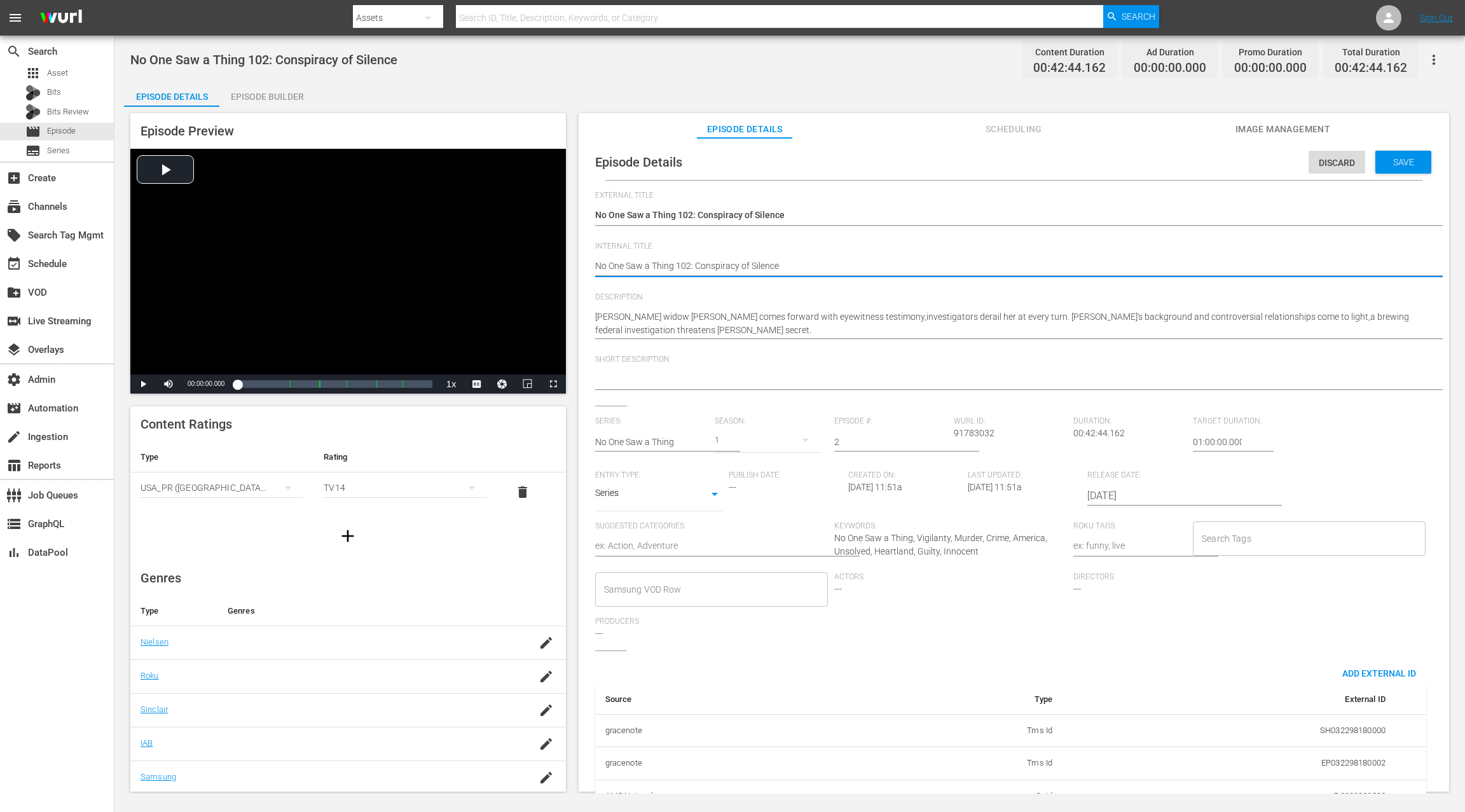
paste textarea "(24 ROKU IFC PICKS)"
type textarea "(24 ROKU IFC PICKS) No One Saw a Thing 102: Conspiracy of Silence"
drag, startPoint x: 1191, startPoint y: 441, endPoint x: 1178, endPoint y: 443, distance: 13.2
click at [1098, 443] on div "Series: No One Saw a Thing Season: 1 Episode #: 2 [PERSON_NAME] ID: 91783032 Du…" at bounding box center [1013, 533] width 837 height 234
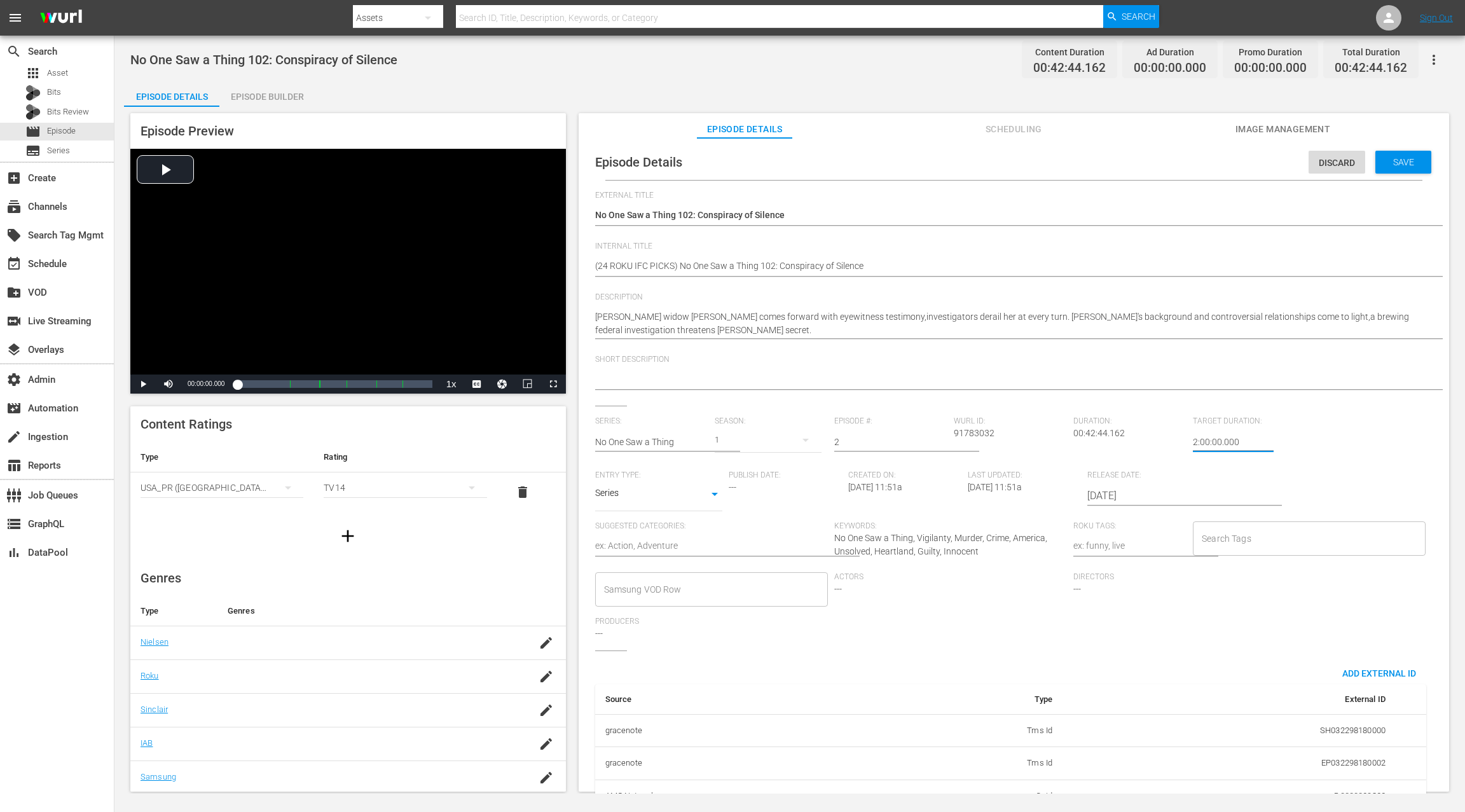
type input "24:00:00.000"
click at [1098, 157] on span "Save" at bounding box center [1402, 162] width 41 height 11
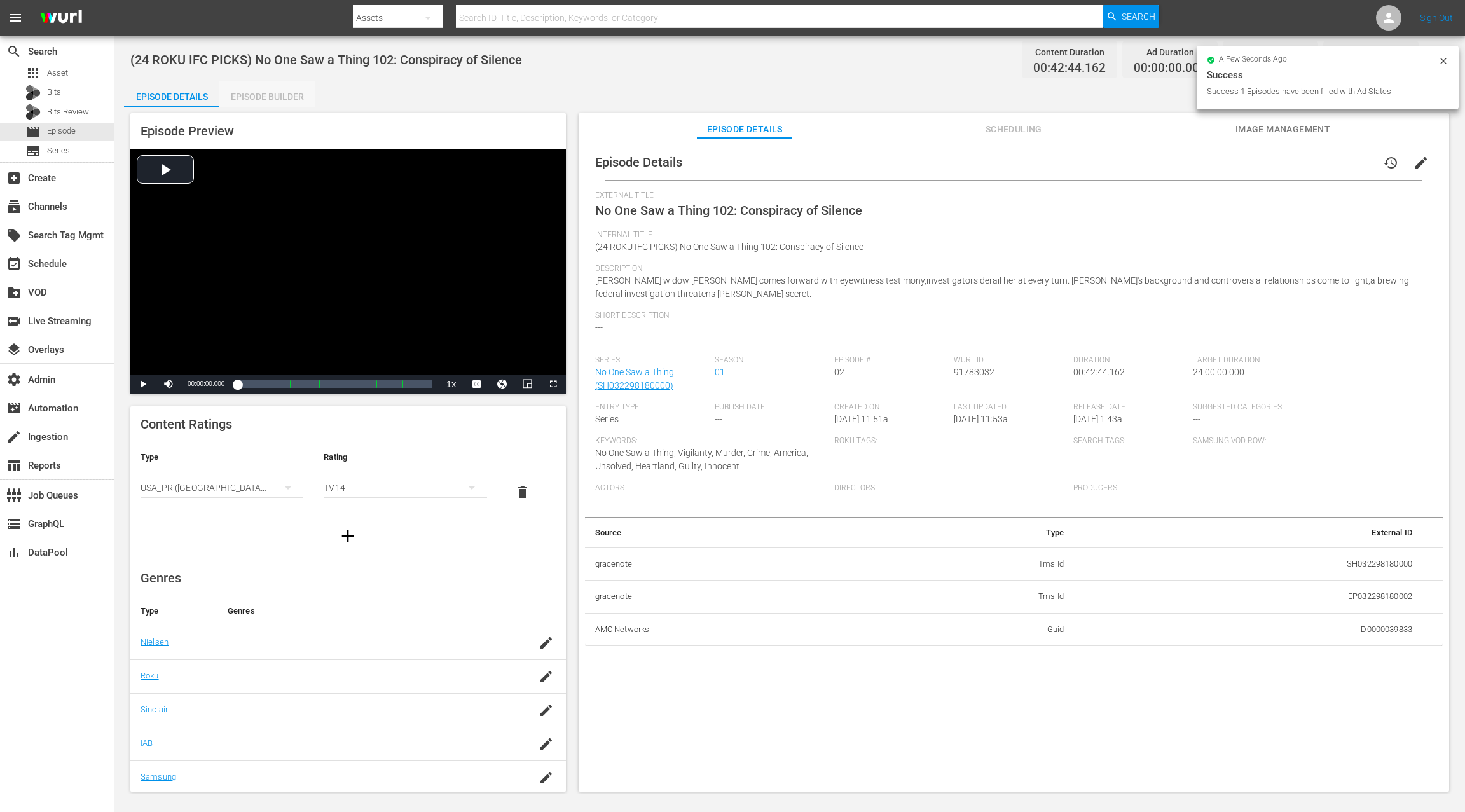
click at [297, 94] on div "Episode Builder" at bounding box center [267, 96] width 95 height 31
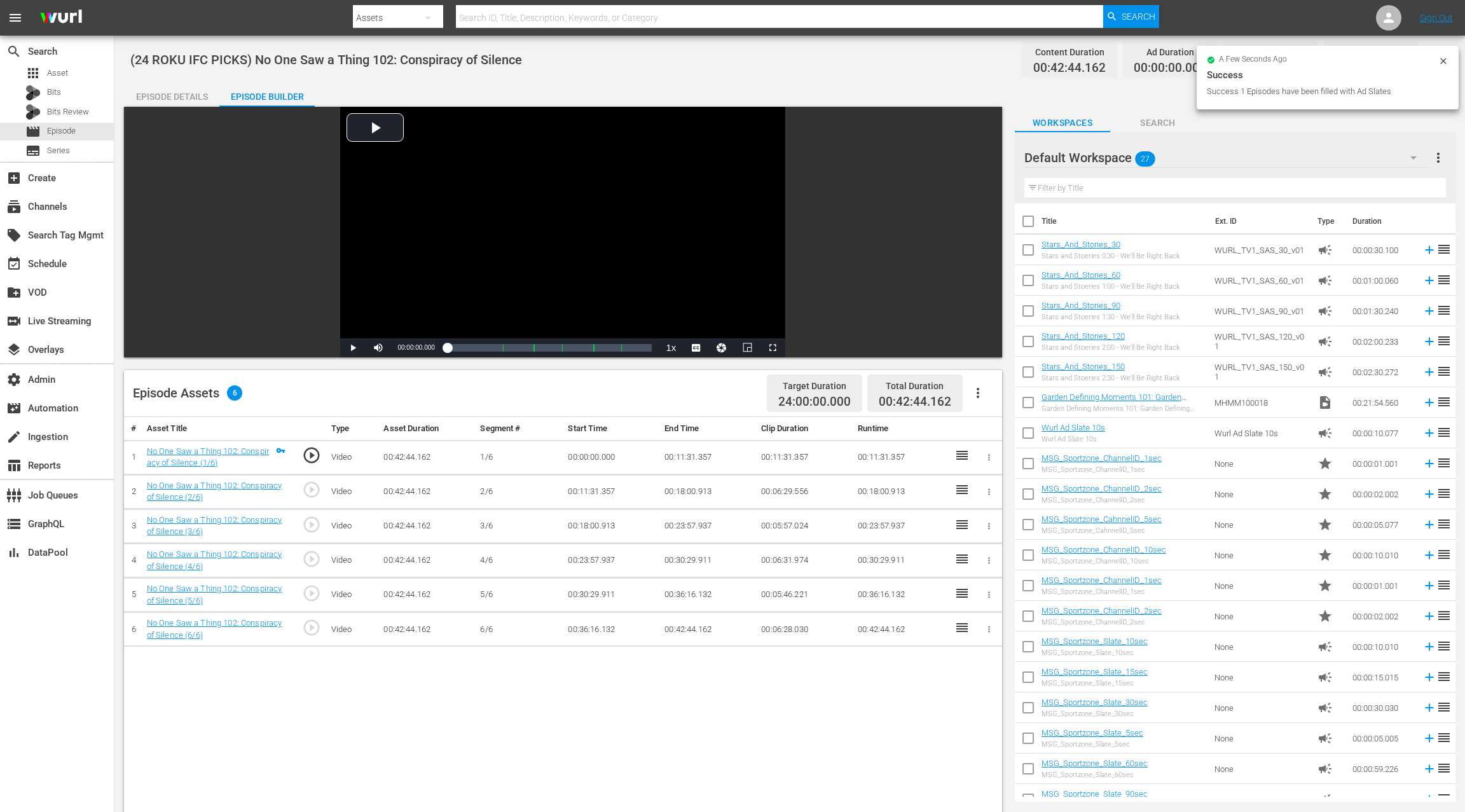
click at [979, 397] on icon "button" at bounding box center [978, 393] width 15 height 15
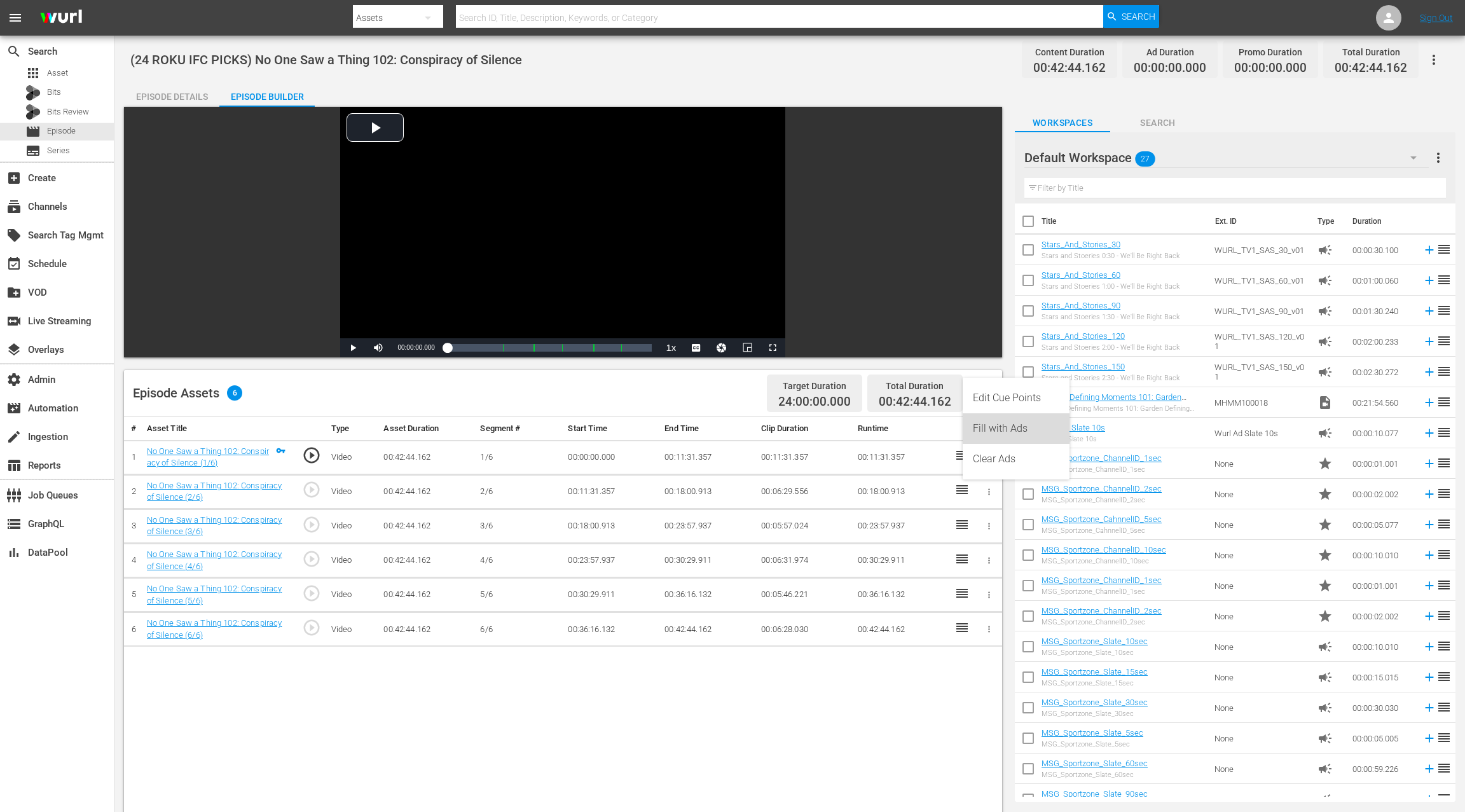
click at [991, 427] on div "Fill with Ads" at bounding box center [1016, 429] width 87 height 31
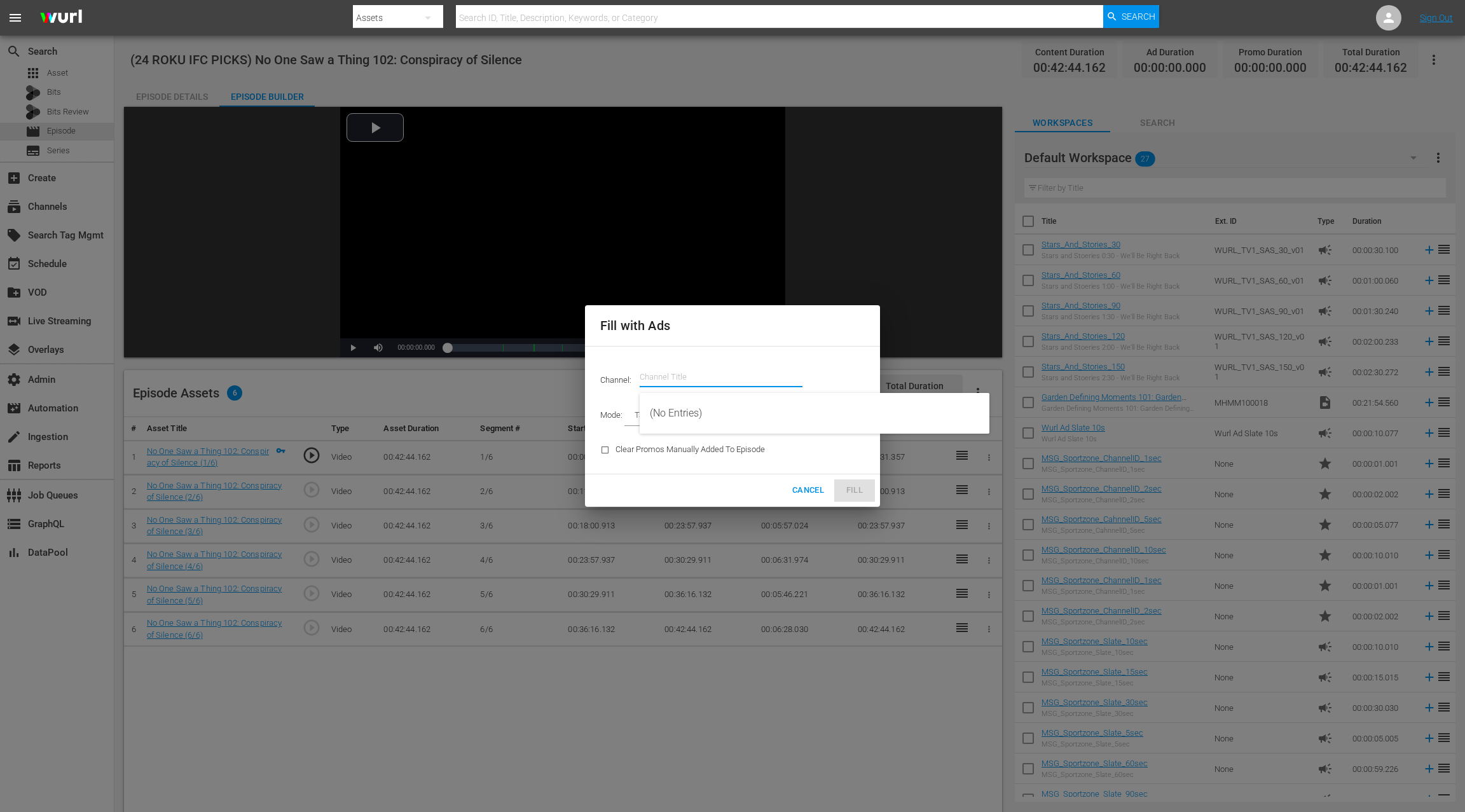
click at [665, 376] on input "text" at bounding box center [720, 378] width 163 height 31
paste input "ifc"
click at [683, 409] on div "IFC Films Picks - ROKU (563 - amc_ifc_films_picks_1)" at bounding box center [815, 413] width 329 height 31
type input "IFC Films Picks - ROKU (563)"
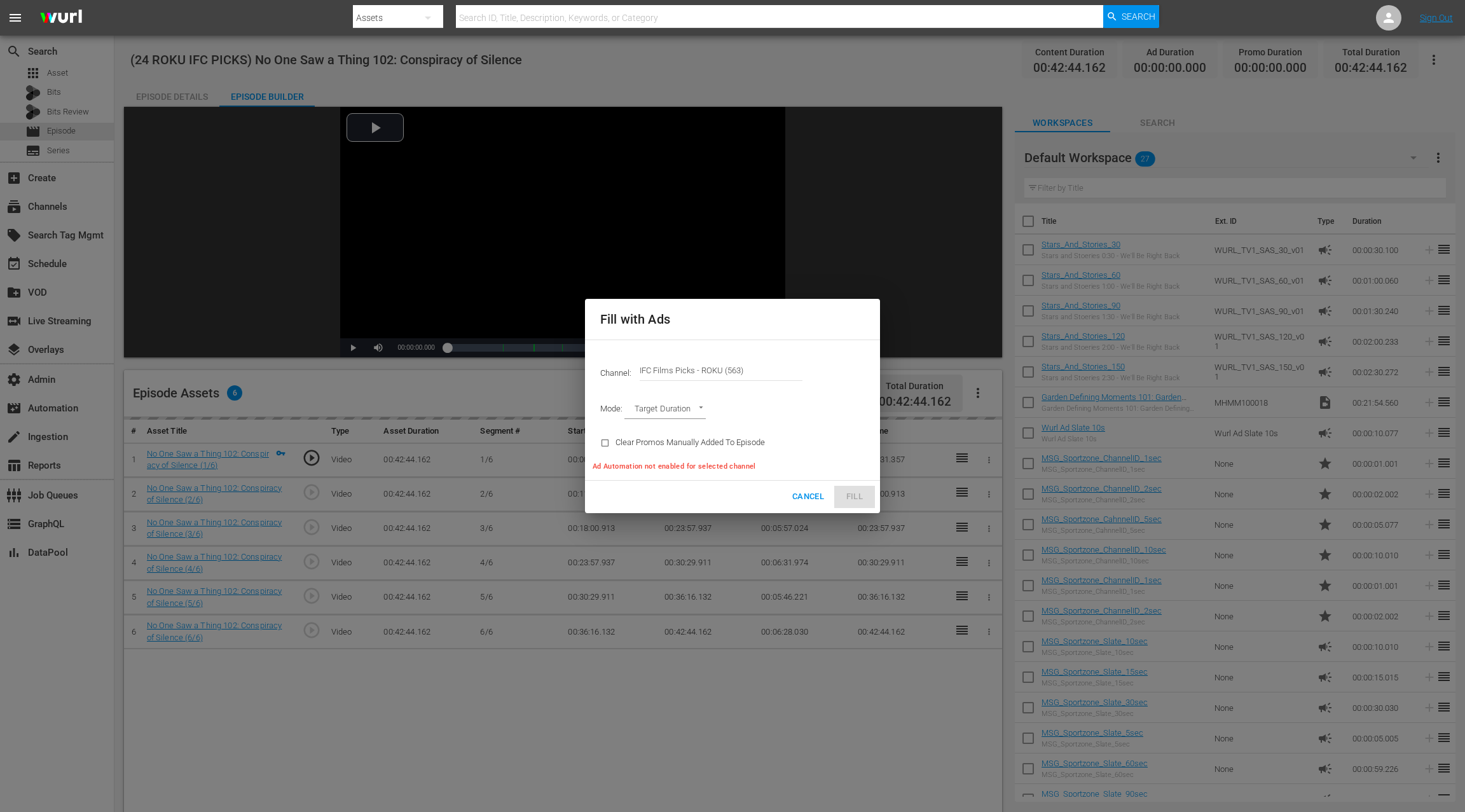
type input "AD_BREAK_DURATION"
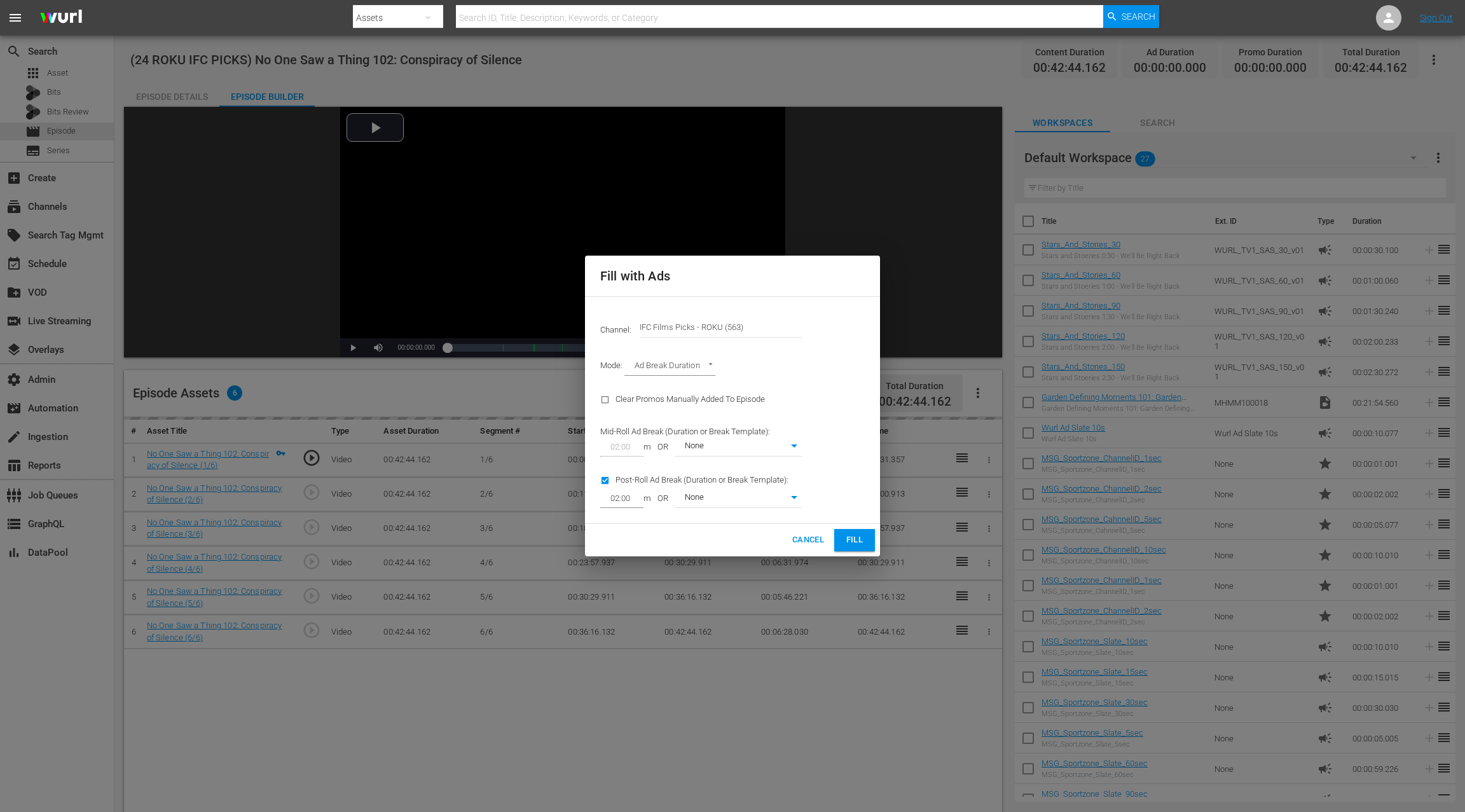
type input "0"
click at [861, 545] on span "Fill" at bounding box center [853, 539] width 20 height 14
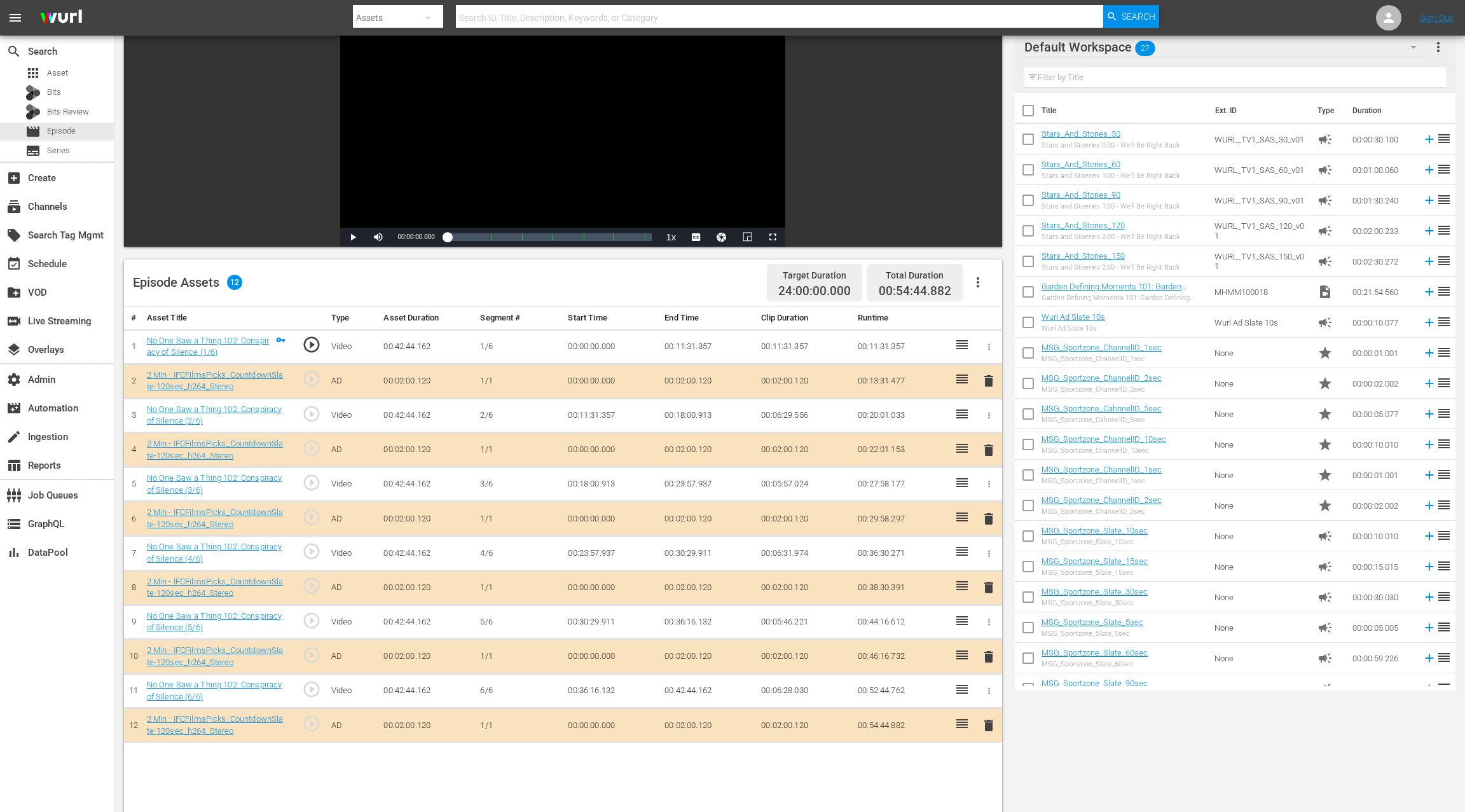
scroll to position [321, 0]
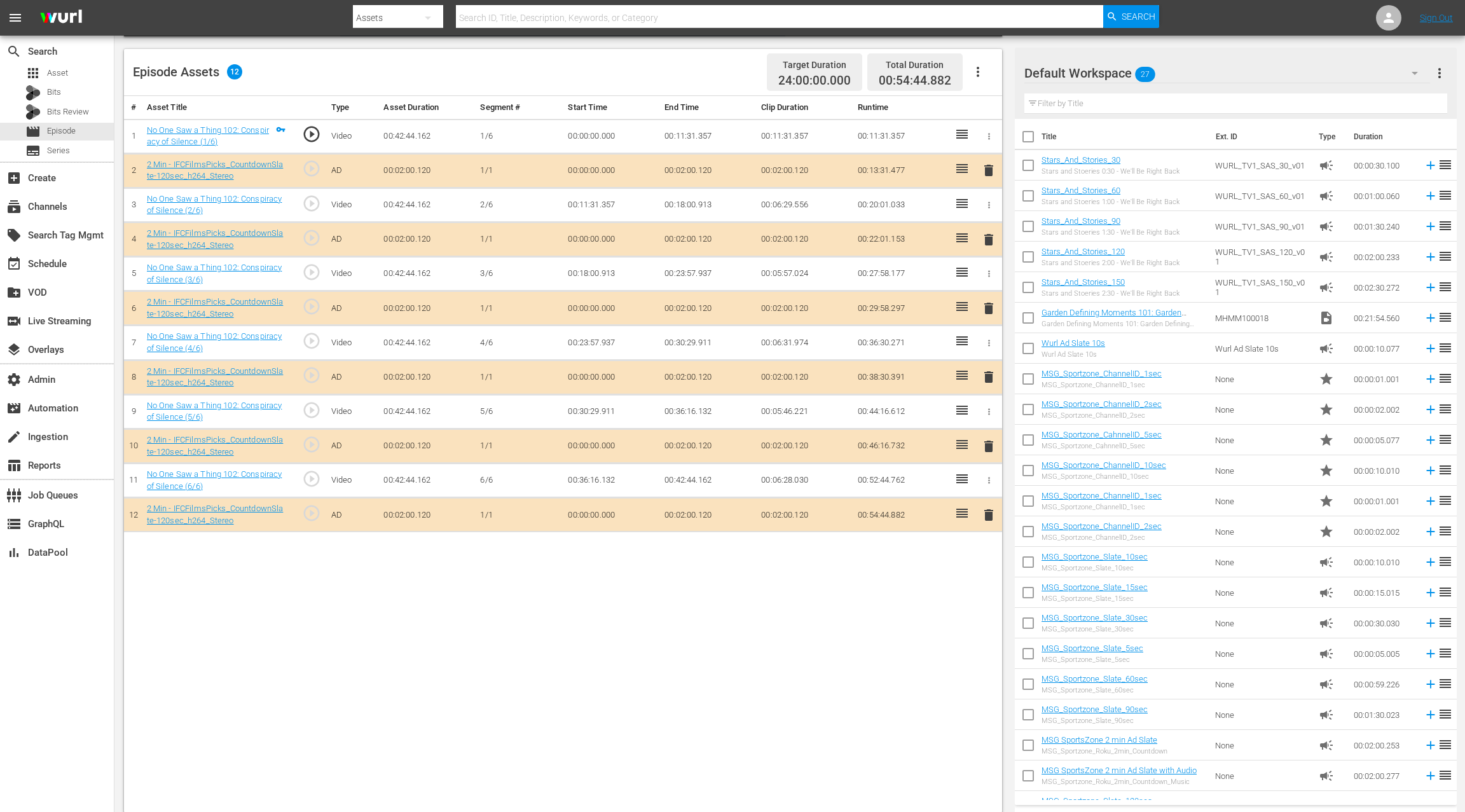
click at [990, 240] on span "delete" at bounding box center [988, 240] width 15 height 15
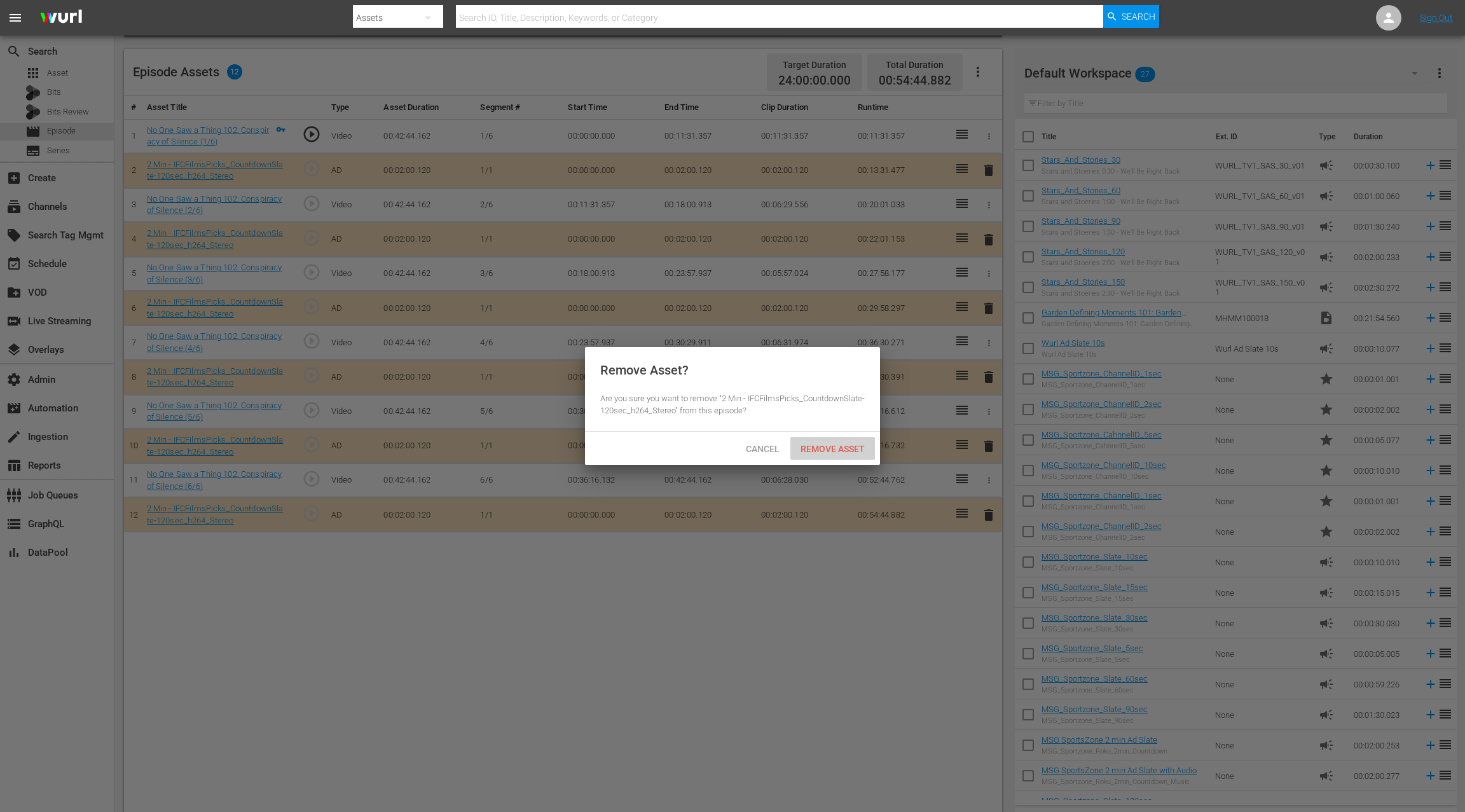
click at [848, 442] on div "Remove Asset" at bounding box center [832, 448] width 85 height 23
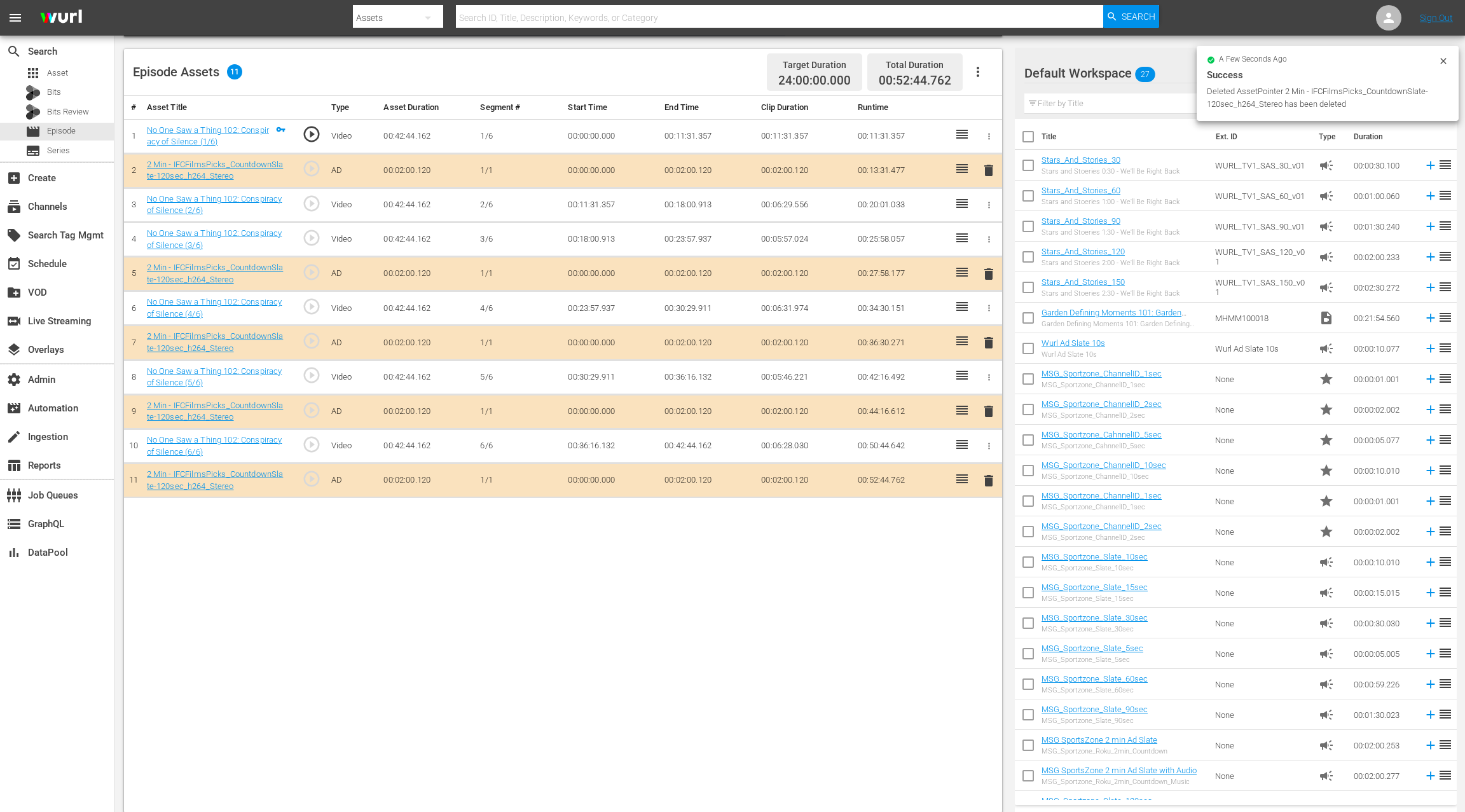
click at [991, 341] on span "delete" at bounding box center [988, 343] width 15 height 15
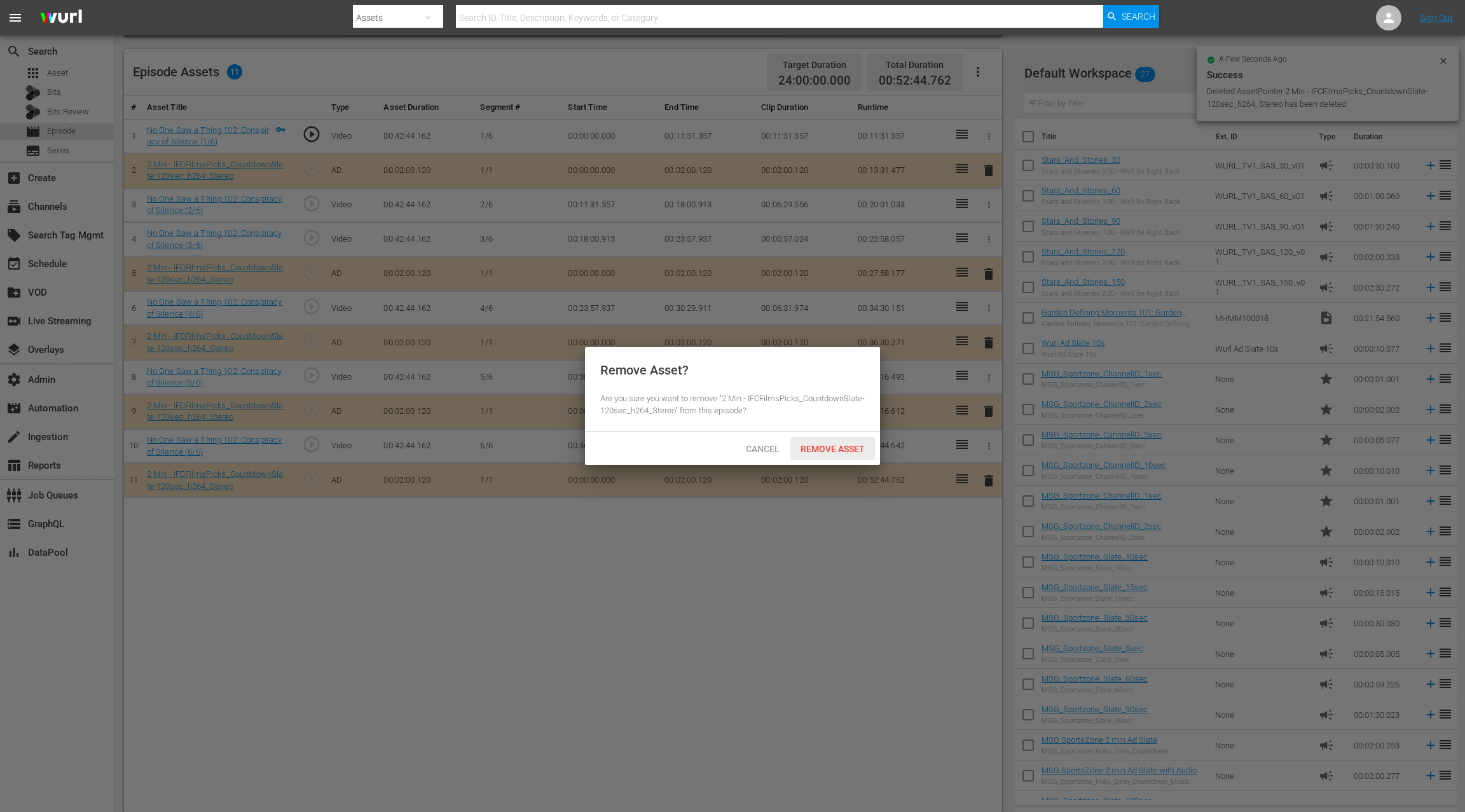
drag, startPoint x: 831, startPoint y: 445, endPoint x: 914, endPoint y: 327, distance: 144.3
click at [831, 445] on span "Remove Asset" at bounding box center [832, 449] width 85 height 11
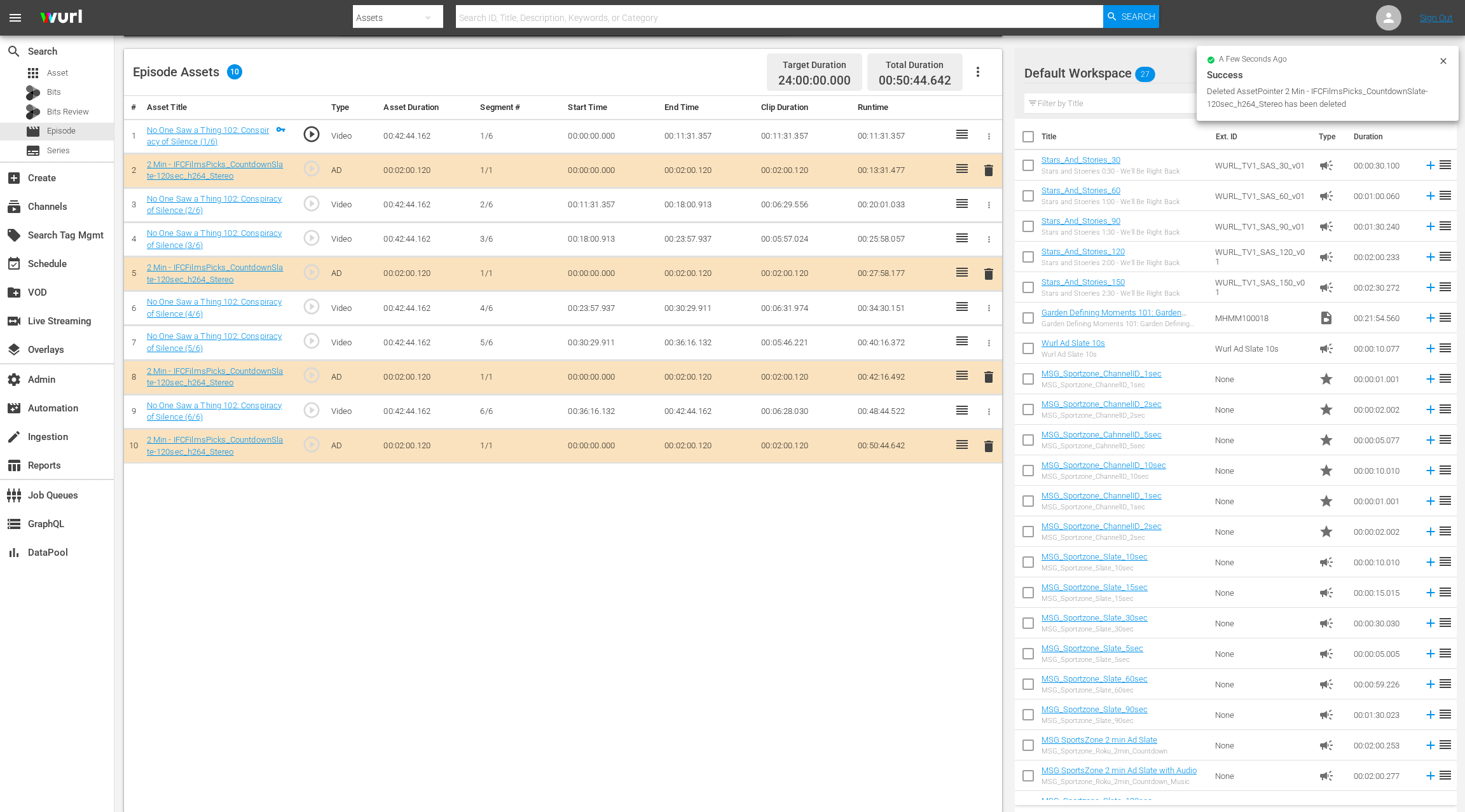
click at [986, 446] on span "delete" at bounding box center [988, 446] width 15 height 15
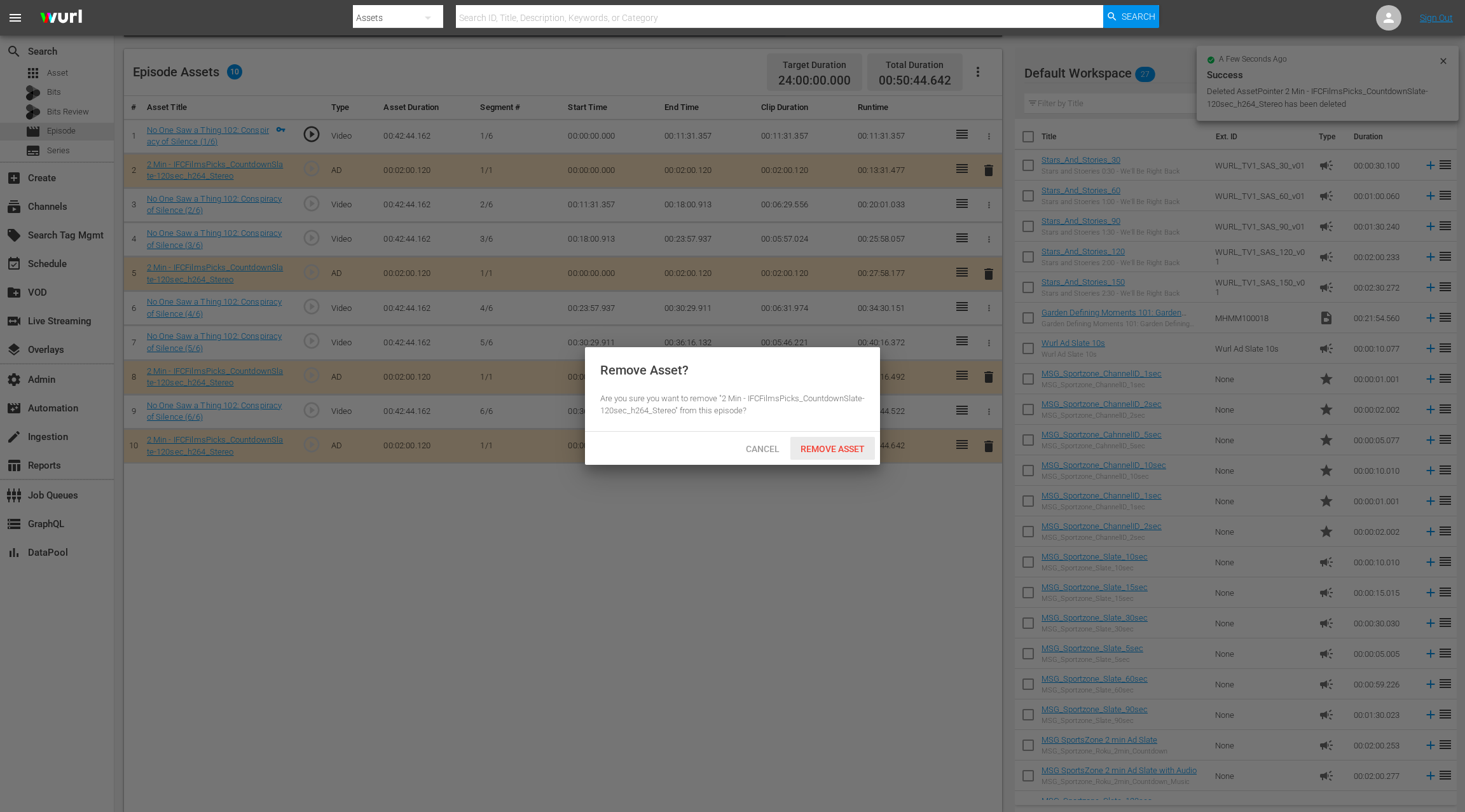
click at [851, 440] on div "Remove Asset" at bounding box center [832, 448] width 85 height 23
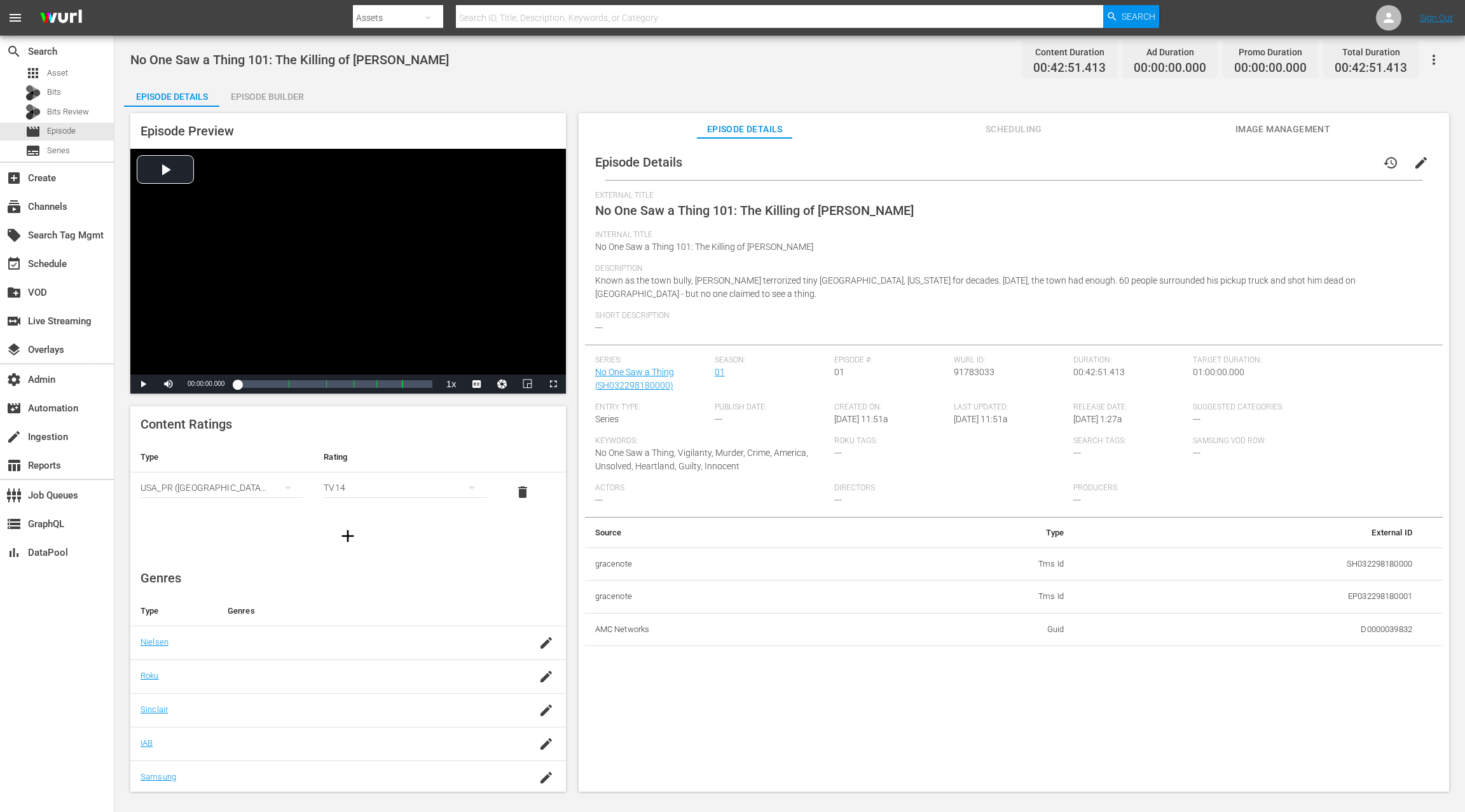
click at [1098, 162] on span "edit" at bounding box center [1421, 163] width 15 height 15
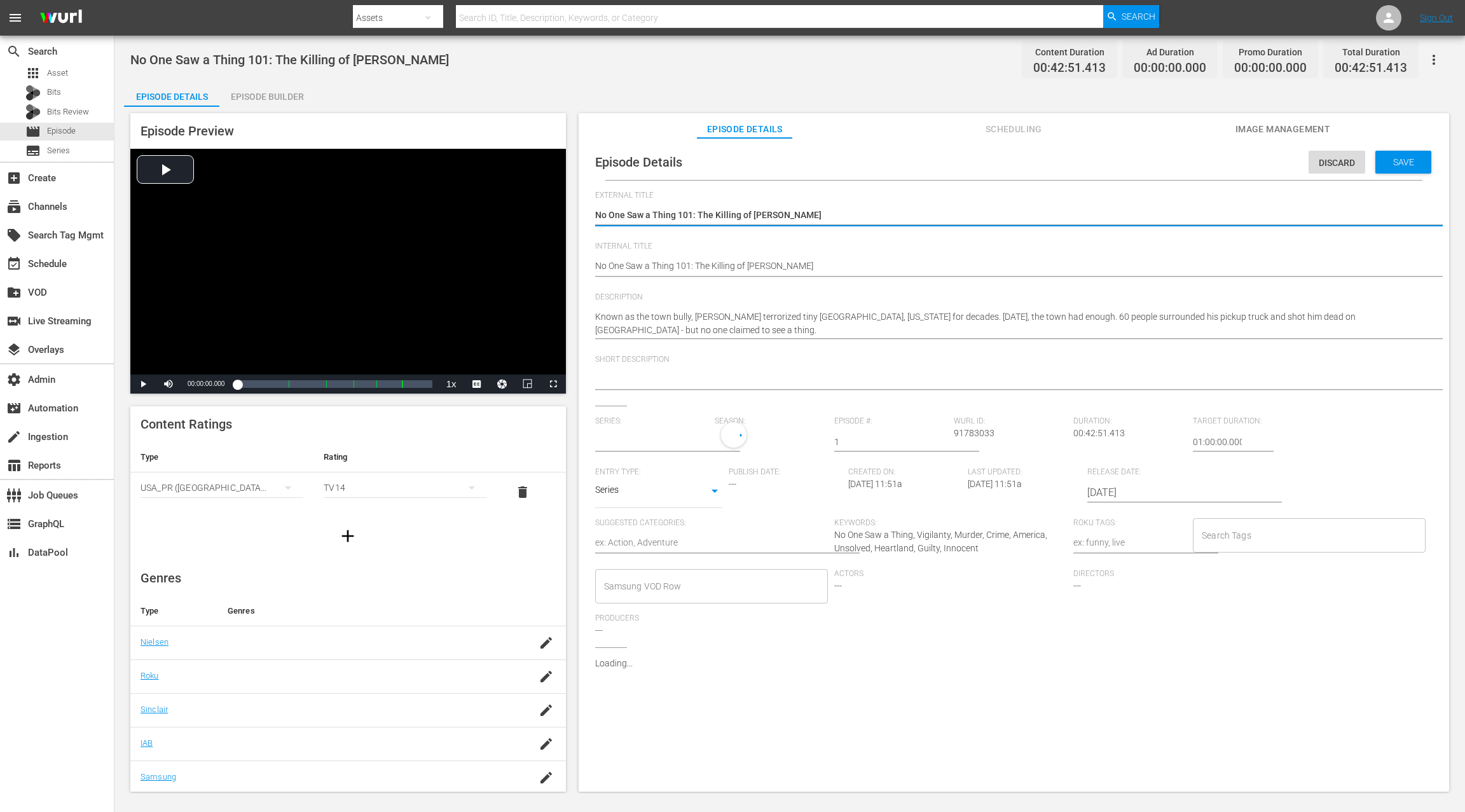
type input "No One Saw a Thing"
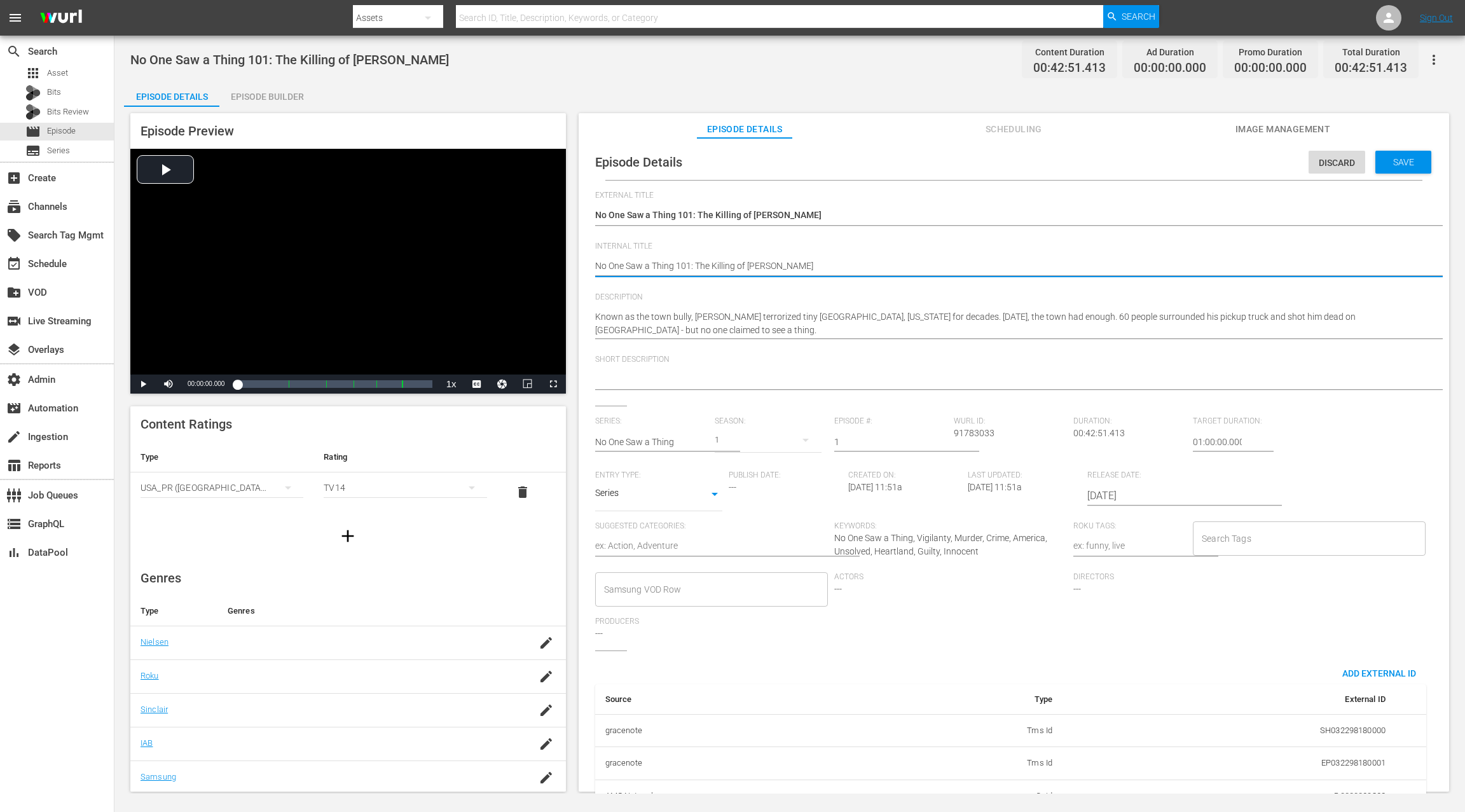
paste textarea "(24 ROKU IFC PICKS)"
type textarea "(24 ROKU IFC PICKS) No One Saw a Thing 101: The Killing of [PERSON_NAME]"
click at [1098, 443] on div "Series: No One Saw a Thing Season: 1 Episode #: 1 [PERSON_NAME] ID: 91783033 Du…" at bounding box center [1013, 533] width 837 height 234
type input "24:00:00.000"
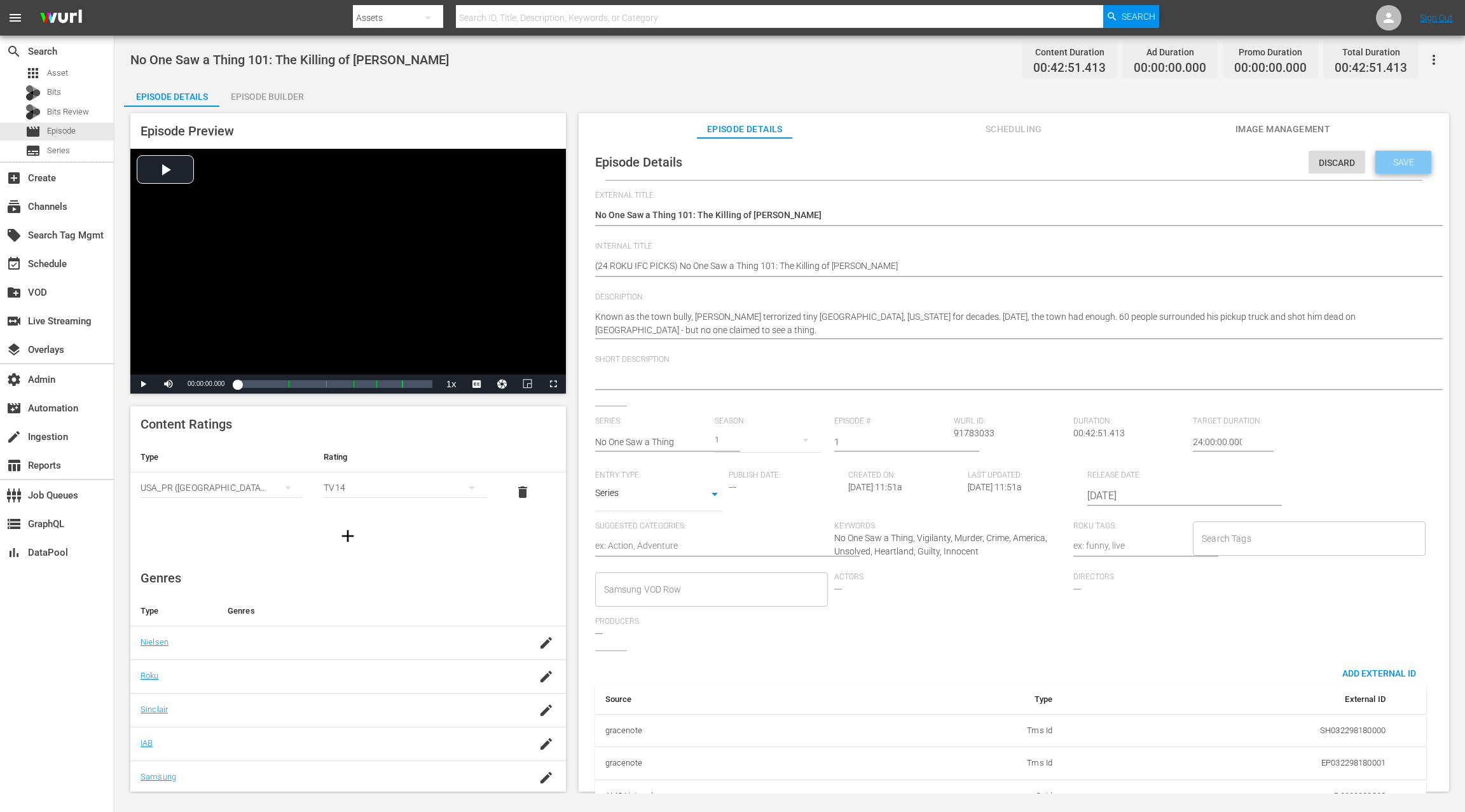
click at [1098, 167] on span "Save" at bounding box center [1402, 162] width 41 height 11
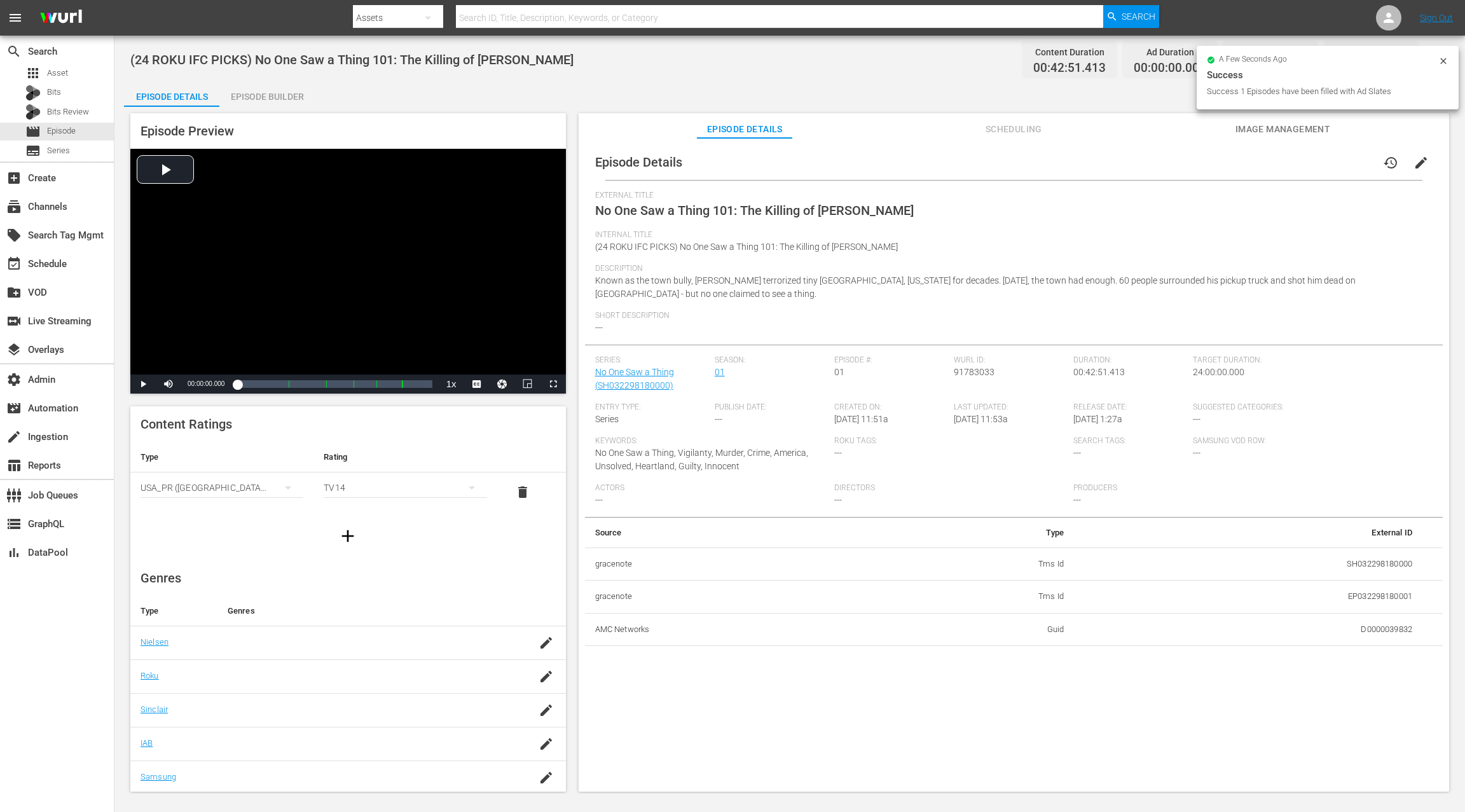
click at [292, 100] on div "Episode Builder" at bounding box center [267, 96] width 95 height 31
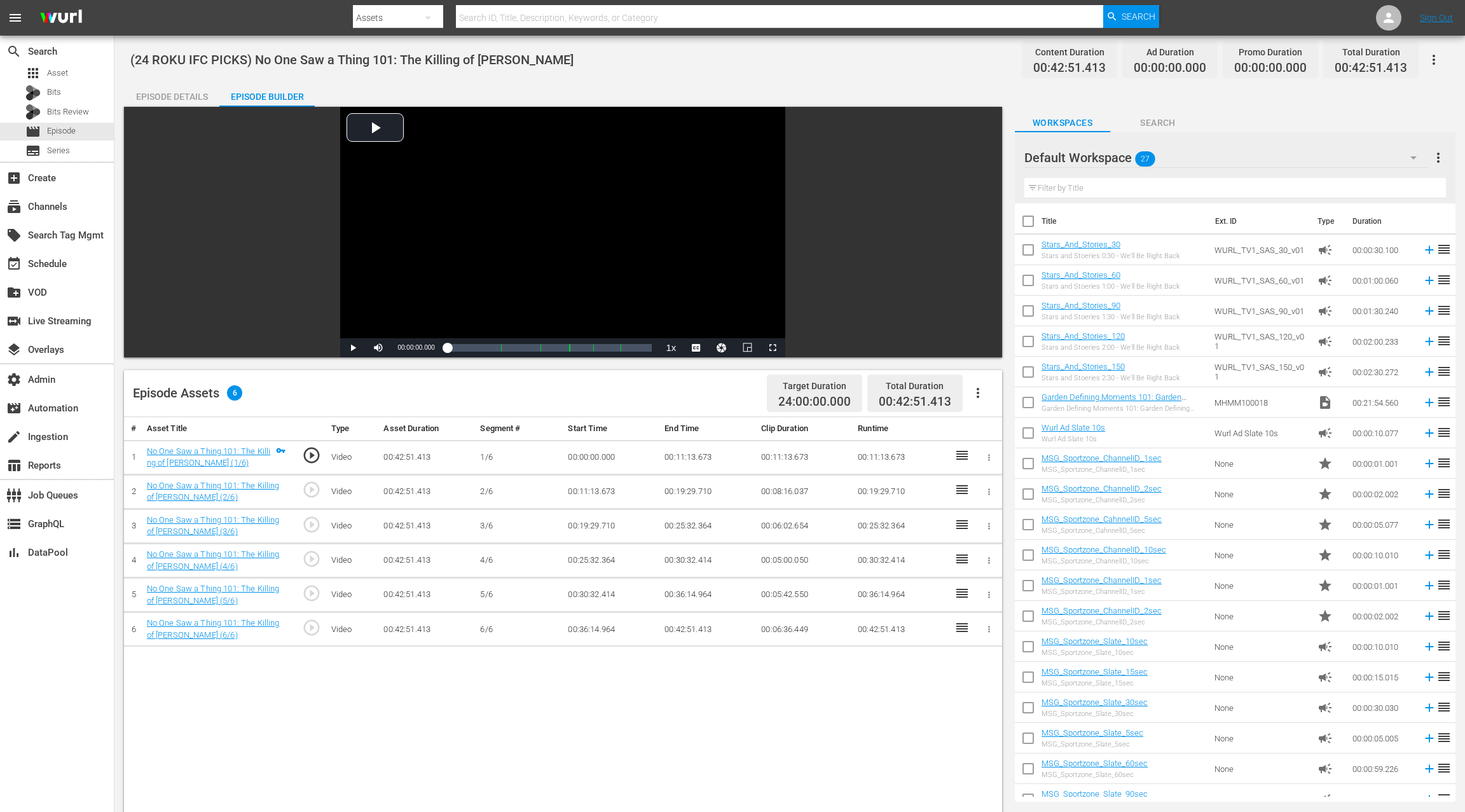
click at [979, 397] on icon "button" at bounding box center [978, 393] width 15 height 15
drag, startPoint x: 1010, startPoint y: 428, endPoint x: 975, endPoint y: 414, distance: 37.7
click at [1010, 428] on div "Fill with Ads" at bounding box center [1016, 429] width 87 height 31
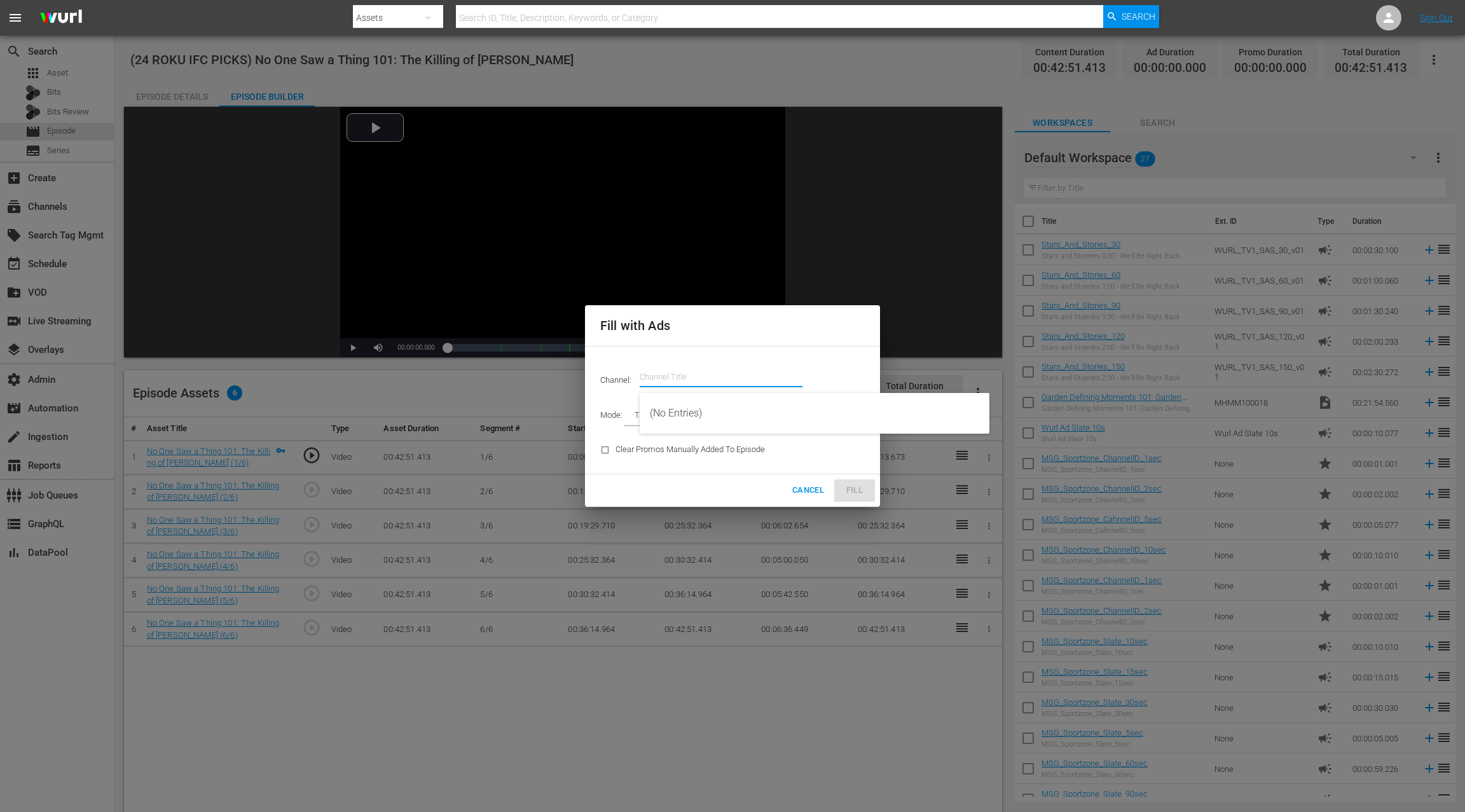
click at [652, 381] on input "text" at bounding box center [720, 378] width 163 height 31
paste input "ifc"
click at [716, 406] on div "IFC Films Picks - ROKU (563 - amc_ifc_films_picks_1)" at bounding box center [815, 413] width 329 height 31
type input "IFC Films Picks - ROKU (563)"
type input "AD_BREAK_DURATION"
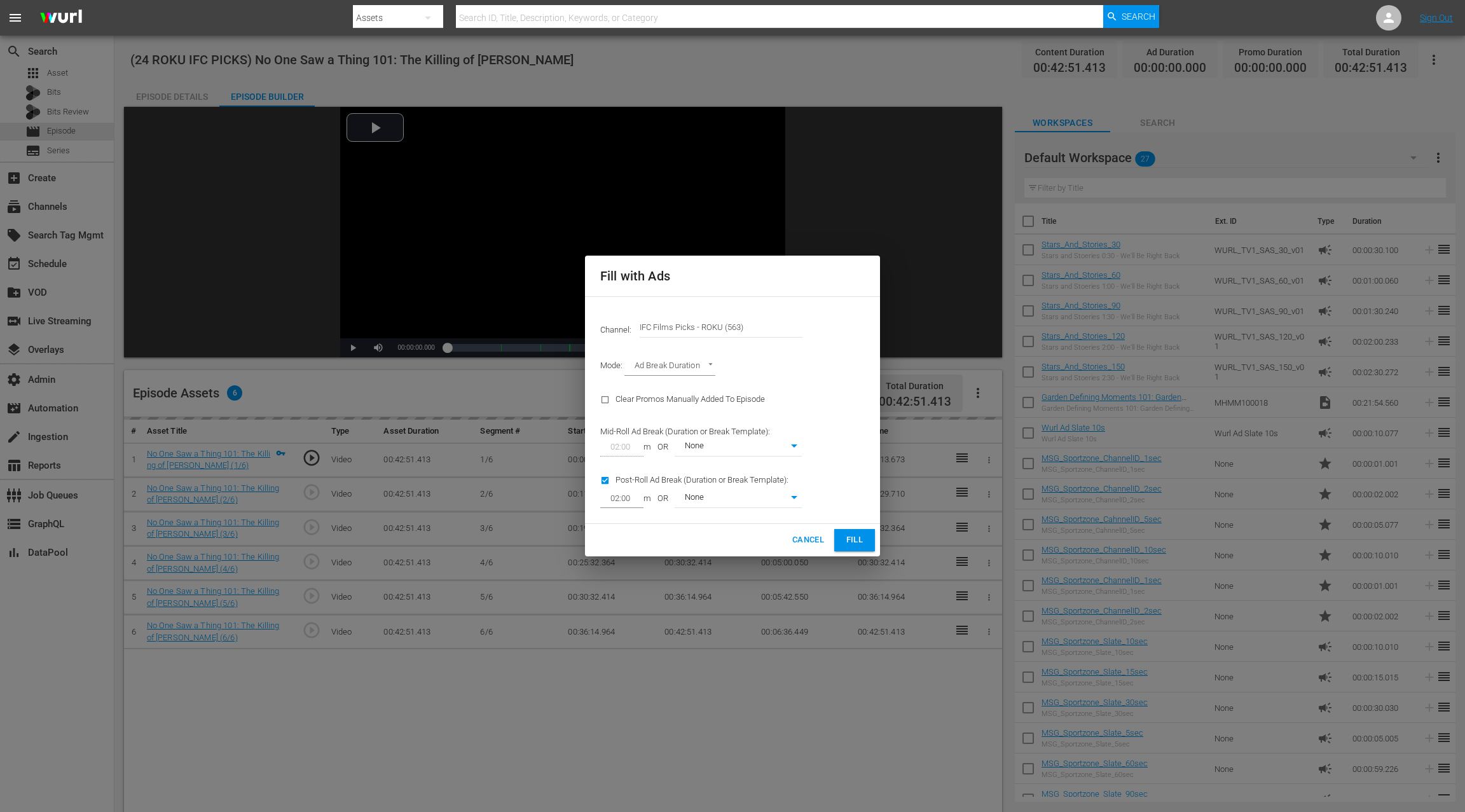
type input "0"
drag, startPoint x: 850, startPoint y: 537, endPoint x: 876, endPoint y: 480, distance: 62.6
click at [850, 537] on span "Fill" at bounding box center [853, 539] width 20 height 14
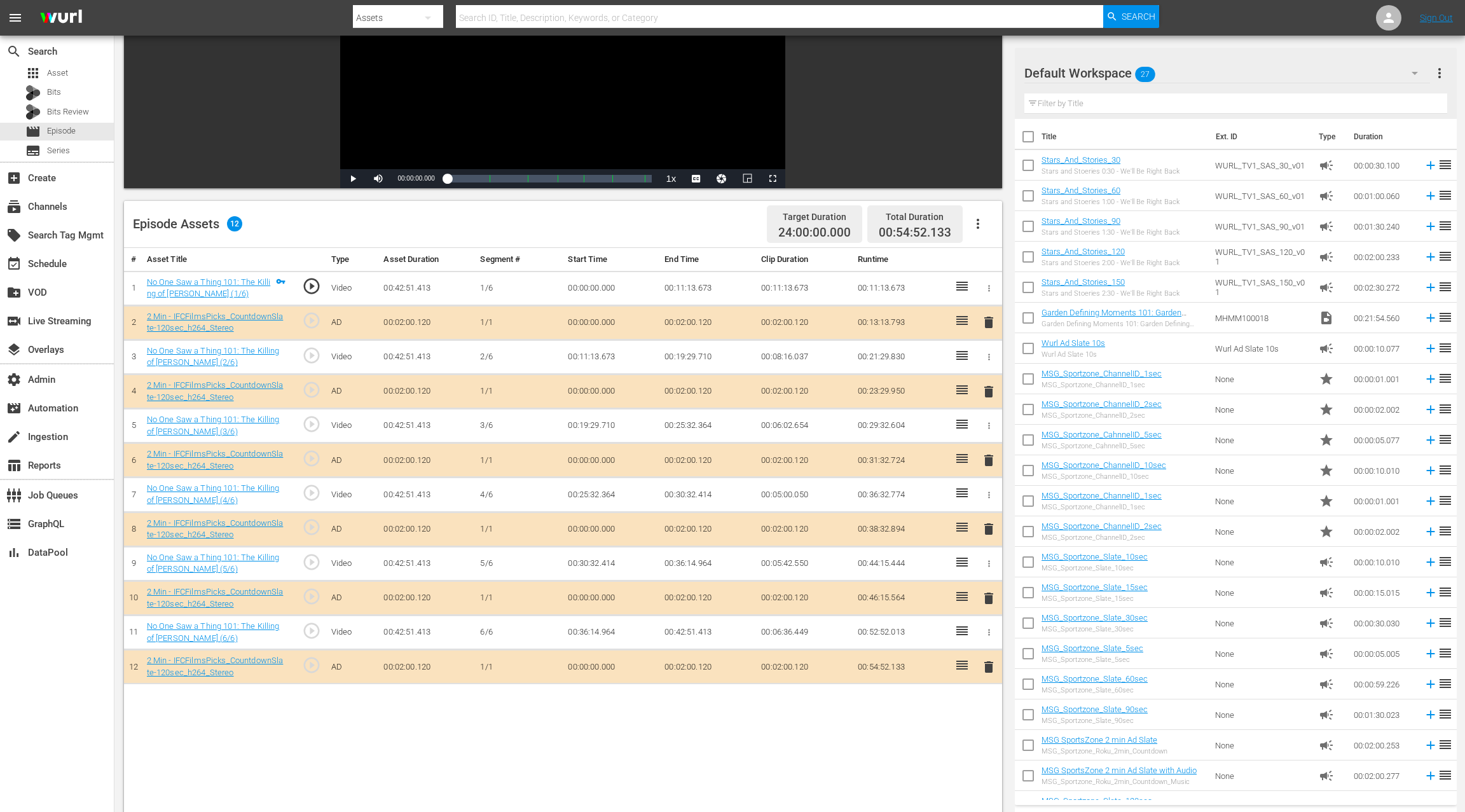
scroll to position [302, 0]
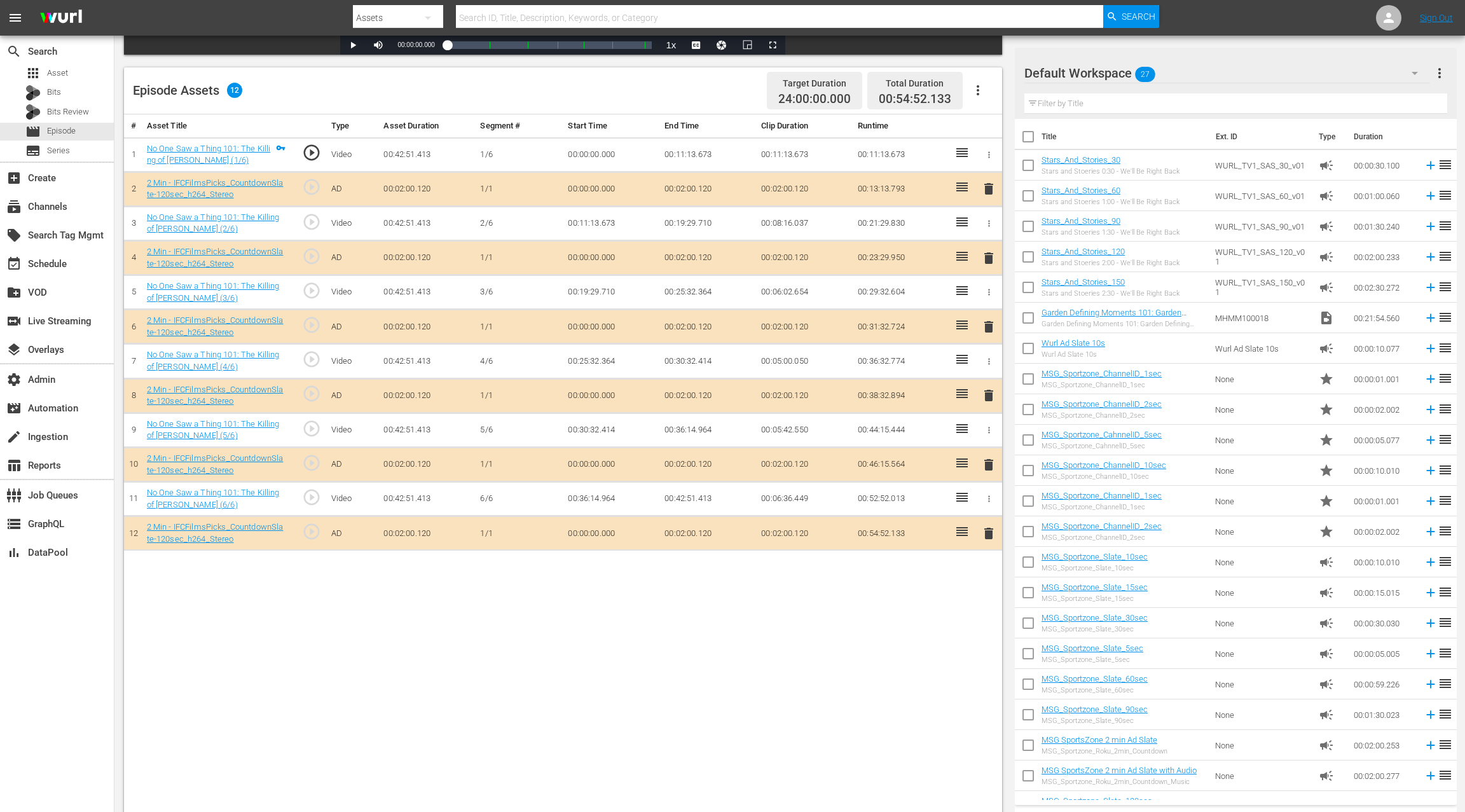
click at [988, 253] on span "delete" at bounding box center [988, 258] width 15 height 15
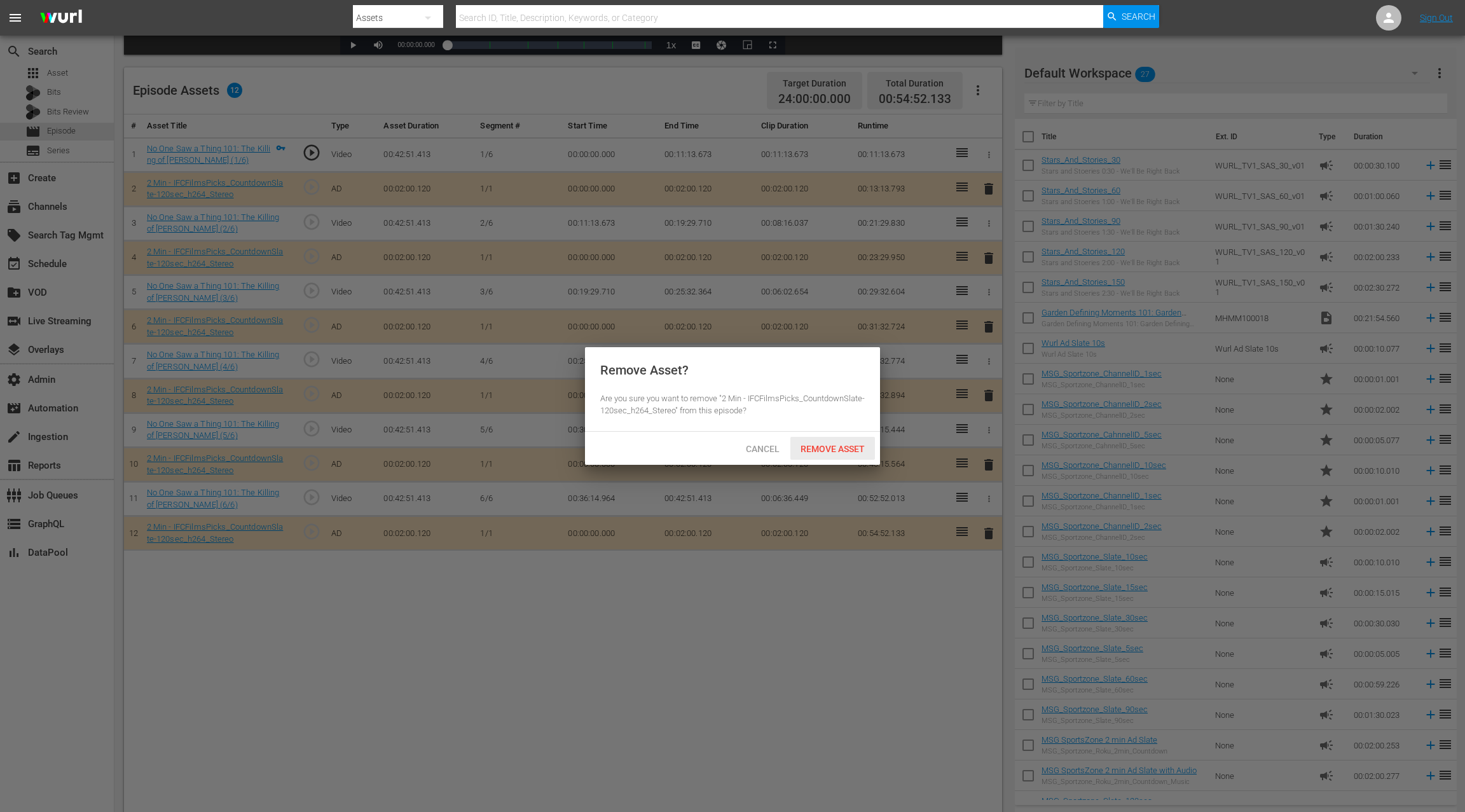
click at [821, 444] on span "Remove Asset" at bounding box center [832, 449] width 85 height 11
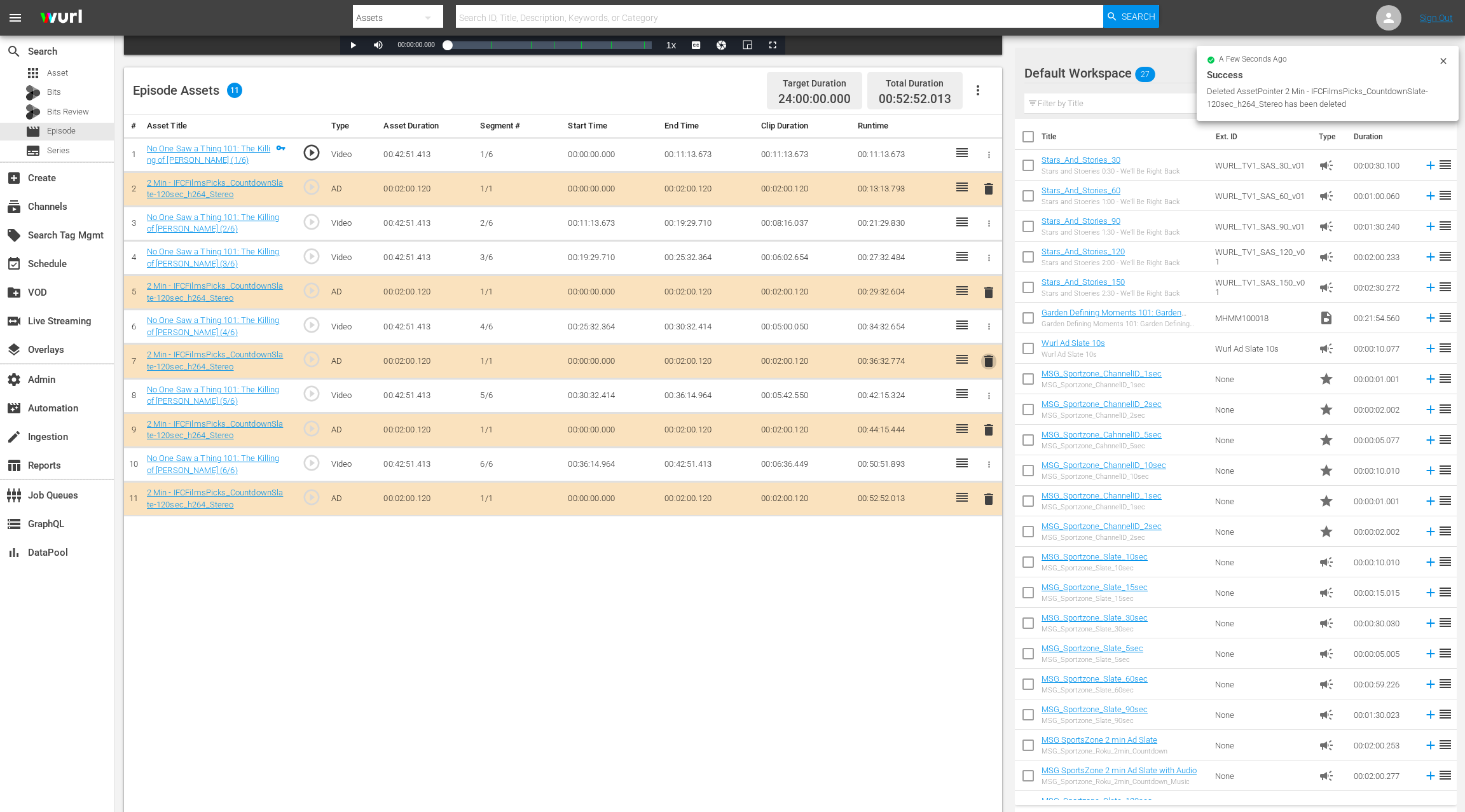
click at [992, 361] on span "delete" at bounding box center [988, 361] width 15 height 15
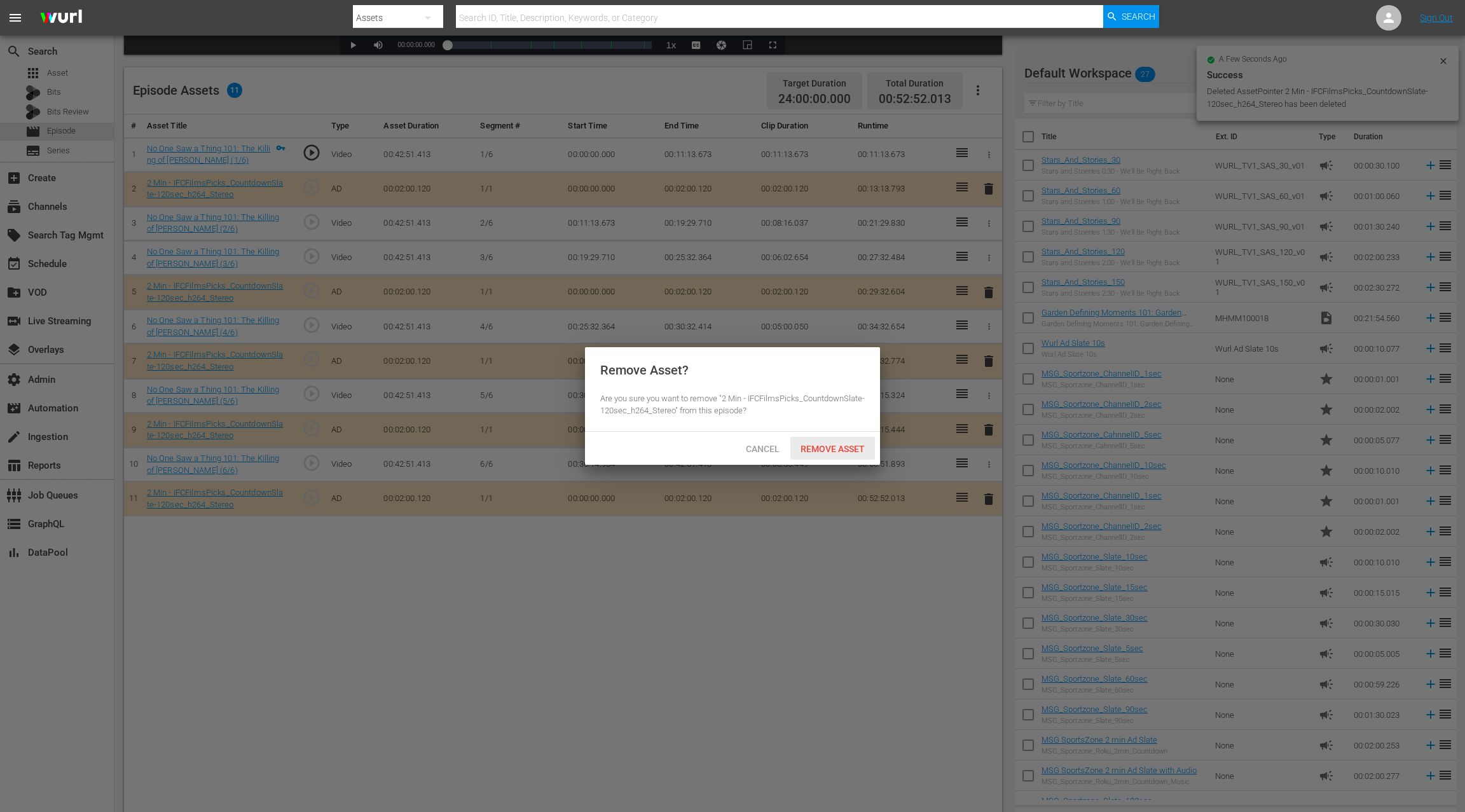
click at [843, 450] on span "Remove Asset" at bounding box center [832, 449] width 85 height 11
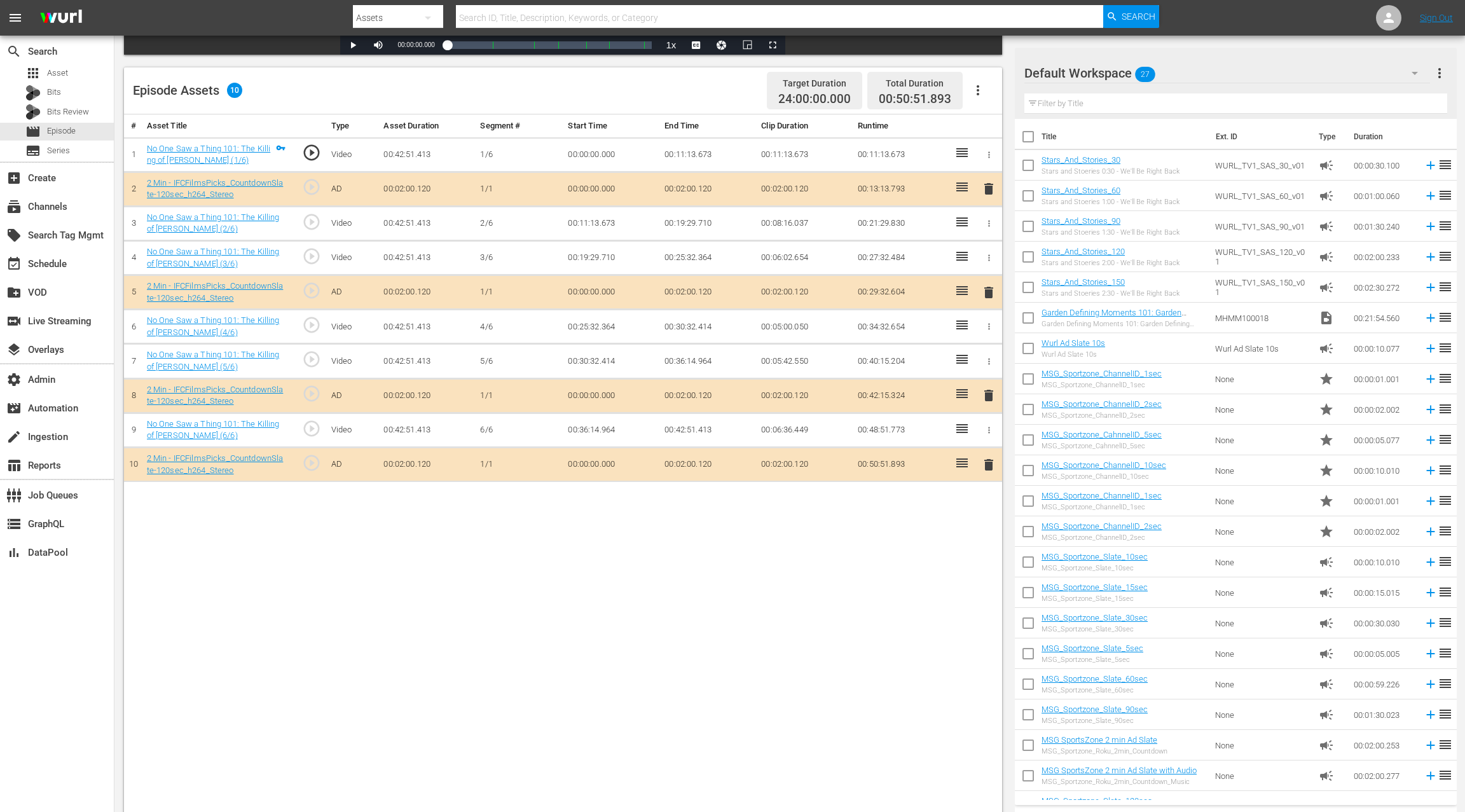
click at [990, 462] on span "delete" at bounding box center [988, 465] width 15 height 15
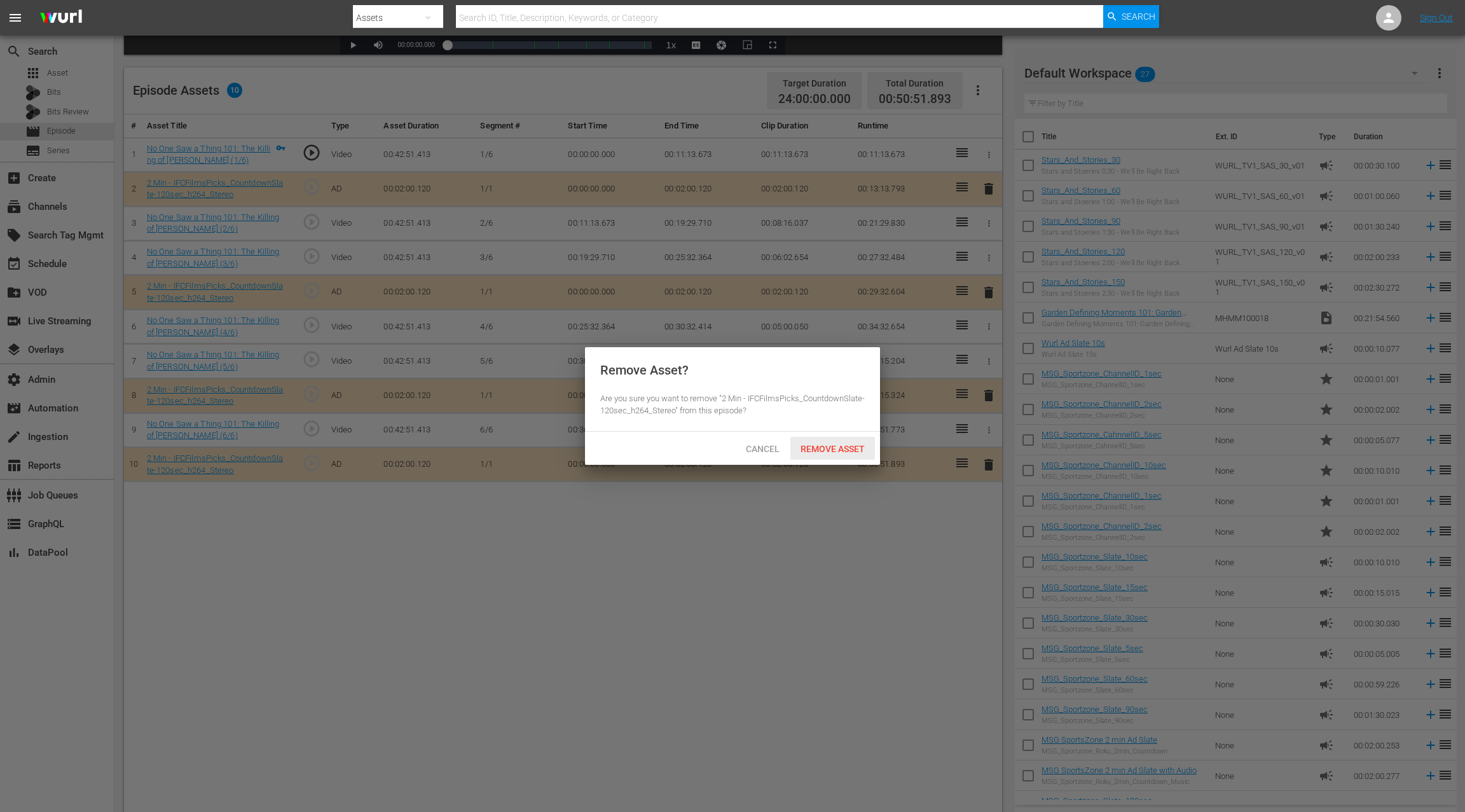
drag, startPoint x: 856, startPoint y: 448, endPoint x: 900, endPoint y: 391, distance: 72.0
click at [856, 447] on span "Remove Asset" at bounding box center [832, 449] width 85 height 11
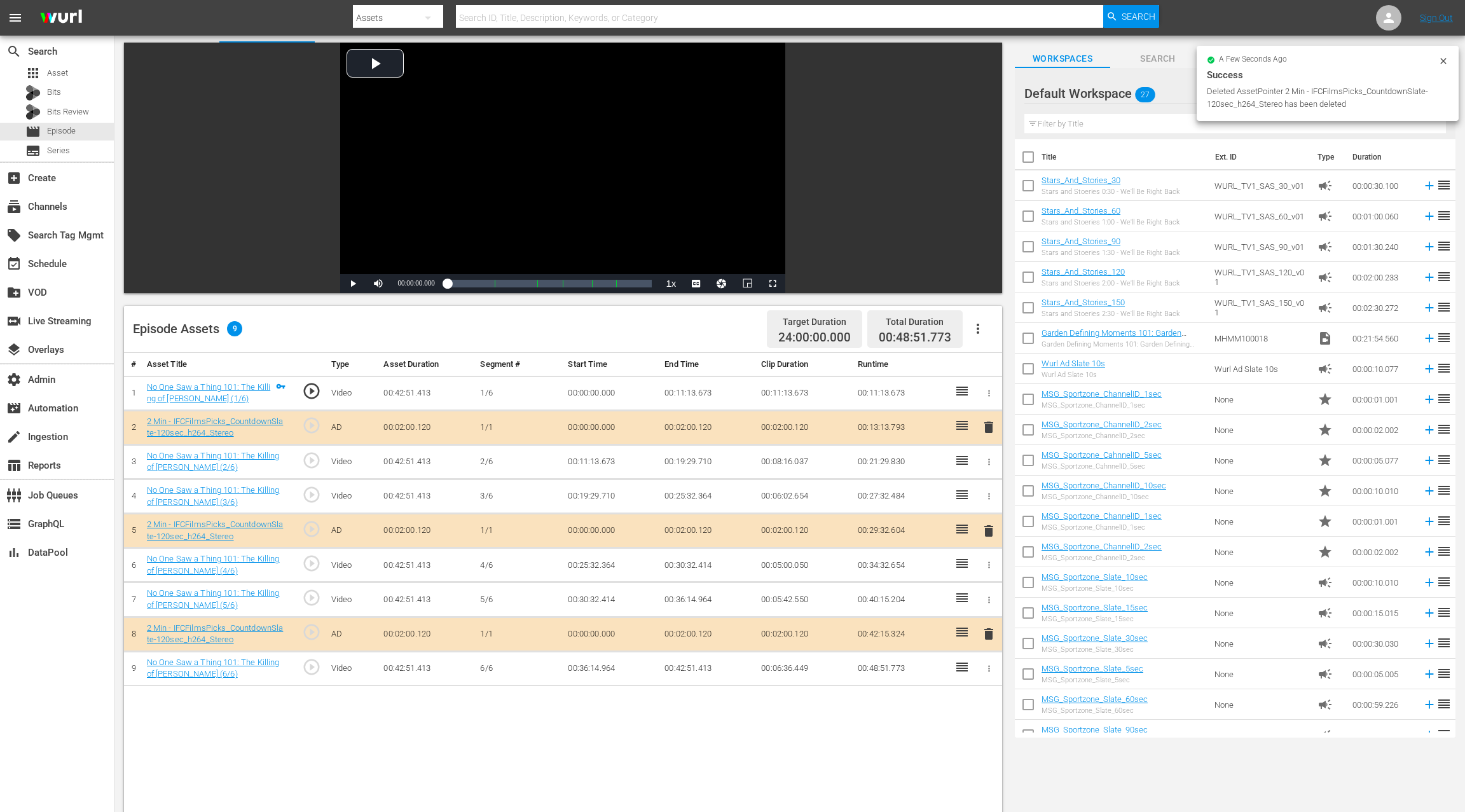
scroll to position [0, 0]
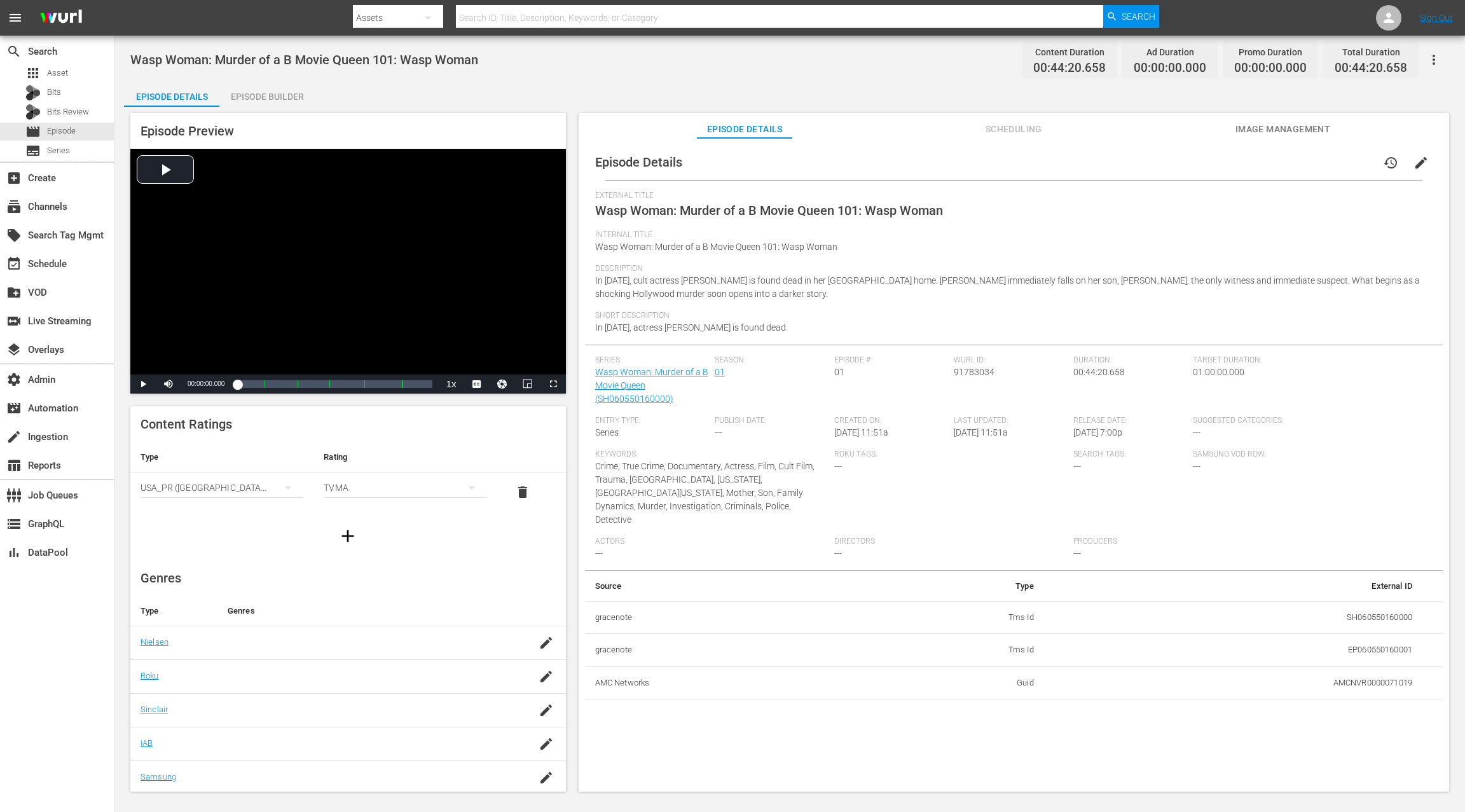
click at [1098, 162] on span "edit" at bounding box center [1421, 163] width 15 height 15
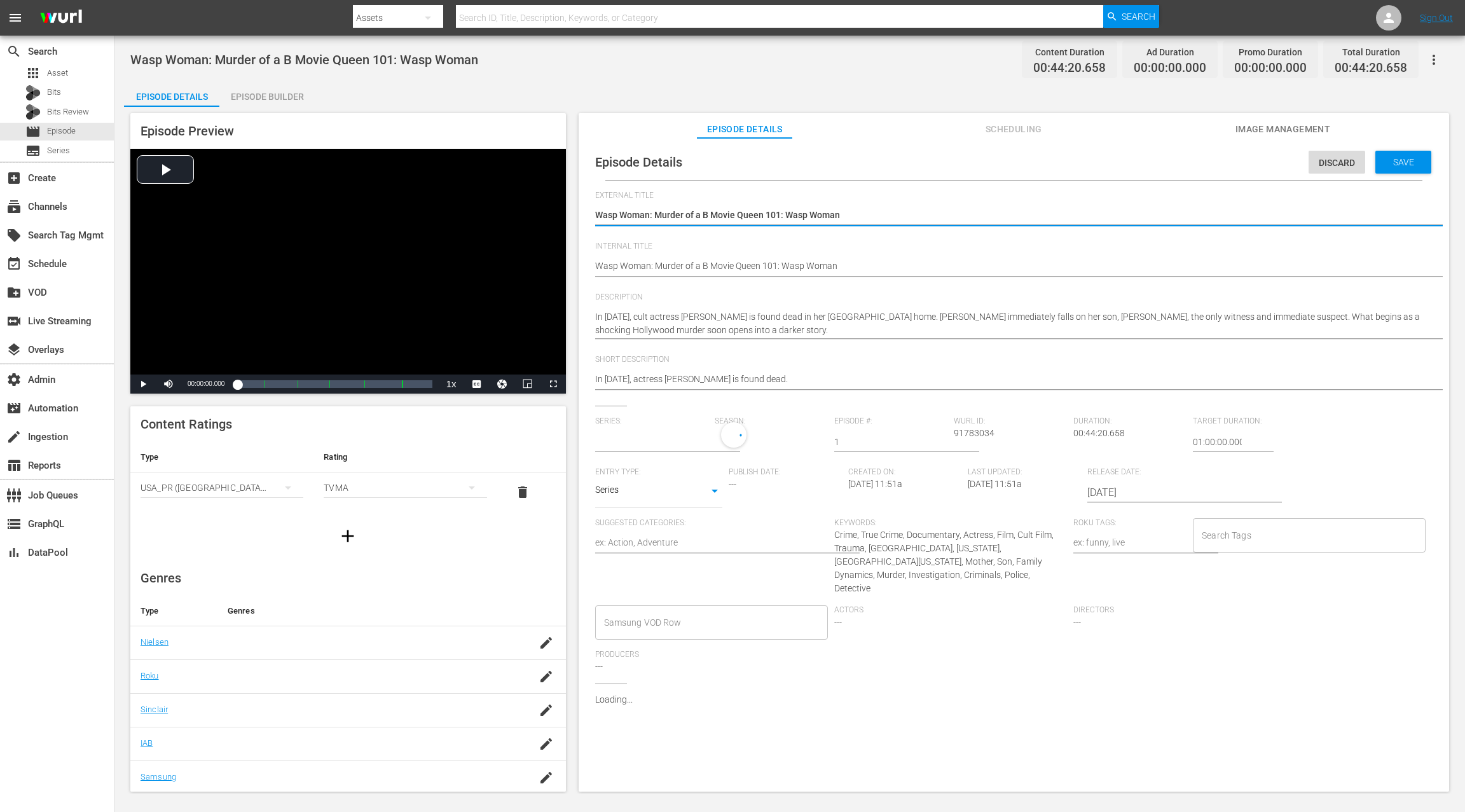
type input "Wasp Woman: Murder of a B Movie Queen"
drag, startPoint x: 597, startPoint y: 269, endPoint x: 627, endPoint y: 231, distance: 48.4
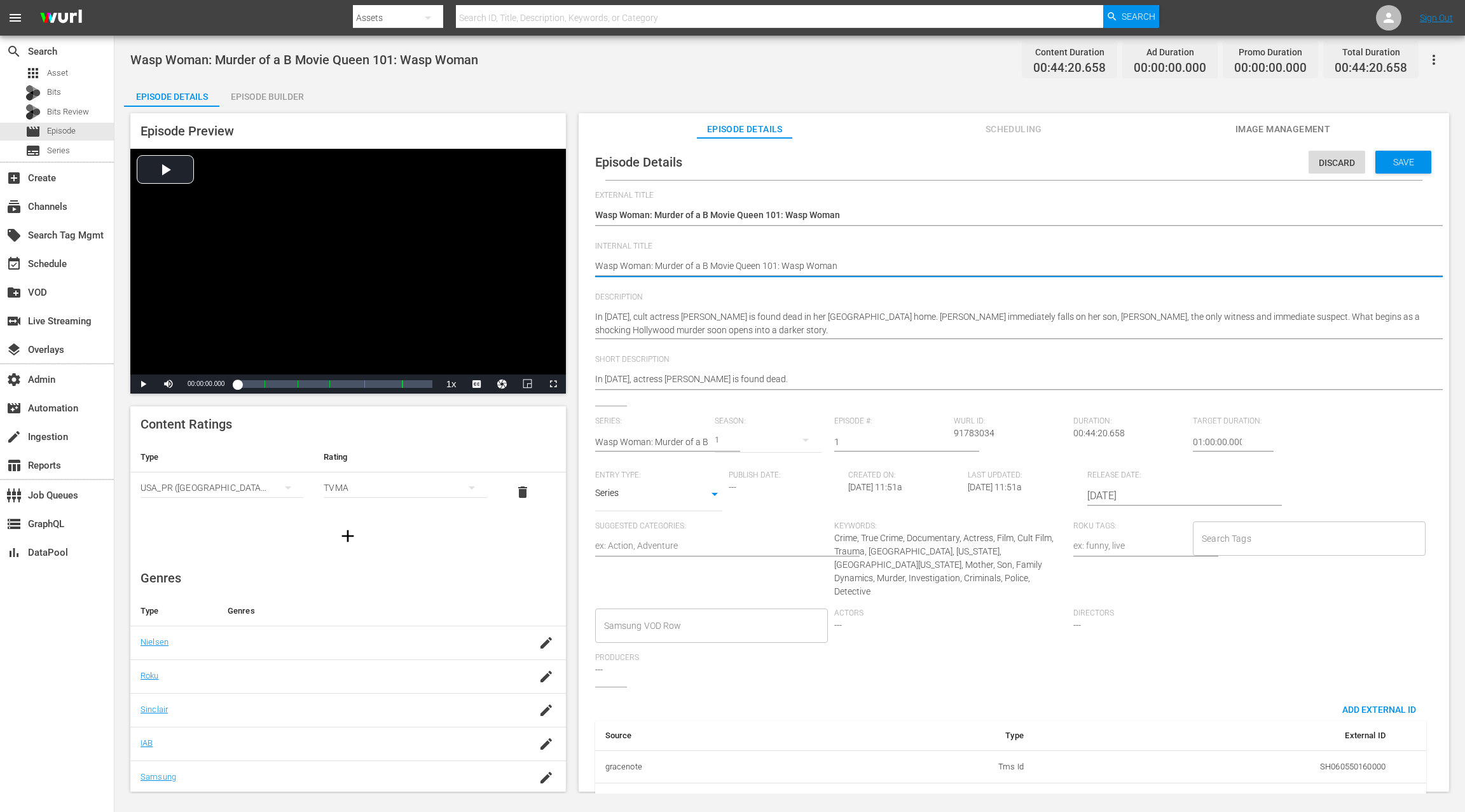
paste textarea "(24 ROKU IFC PICKS)"
type textarea "(24 ROKU IFC PICKS) Wasp Woman: Murder of a B Movie Queen 101: Wasp Woman"
drag, startPoint x: 1195, startPoint y: 440, endPoint x: 1185, endPoint y: 442, distance: 10.2
click at [1098, 442] on div "Series: Wasp Woman: Murder of a B Movie Queen Season: 1 Episode #: 1 Wurl ID: 9…" at bounding box center [1013, 551] width 837 height 270
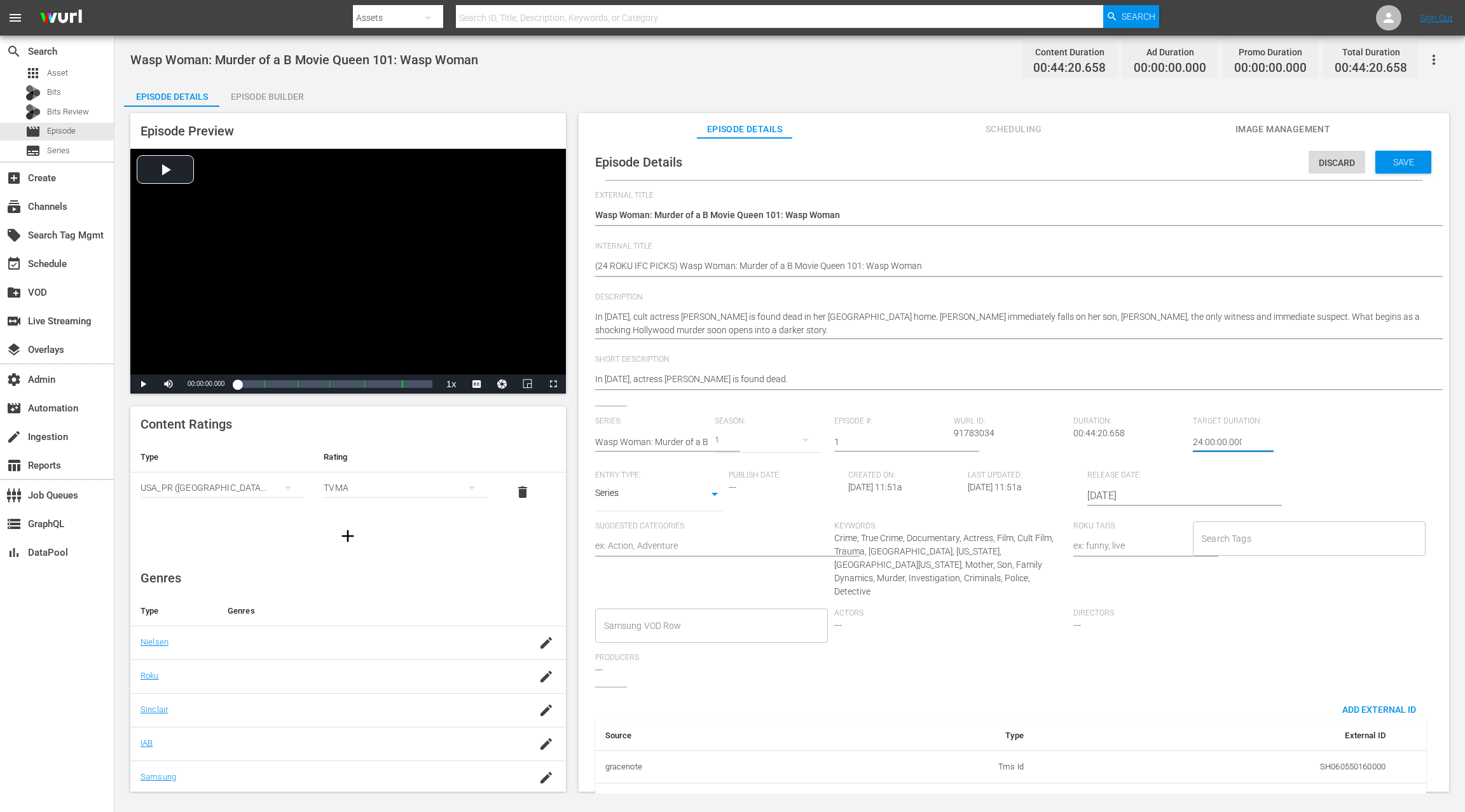
type input "24:00:00.000"
click at [1098, 161] on span "Save" at bounding box center [1402, 162] width 41 height 11
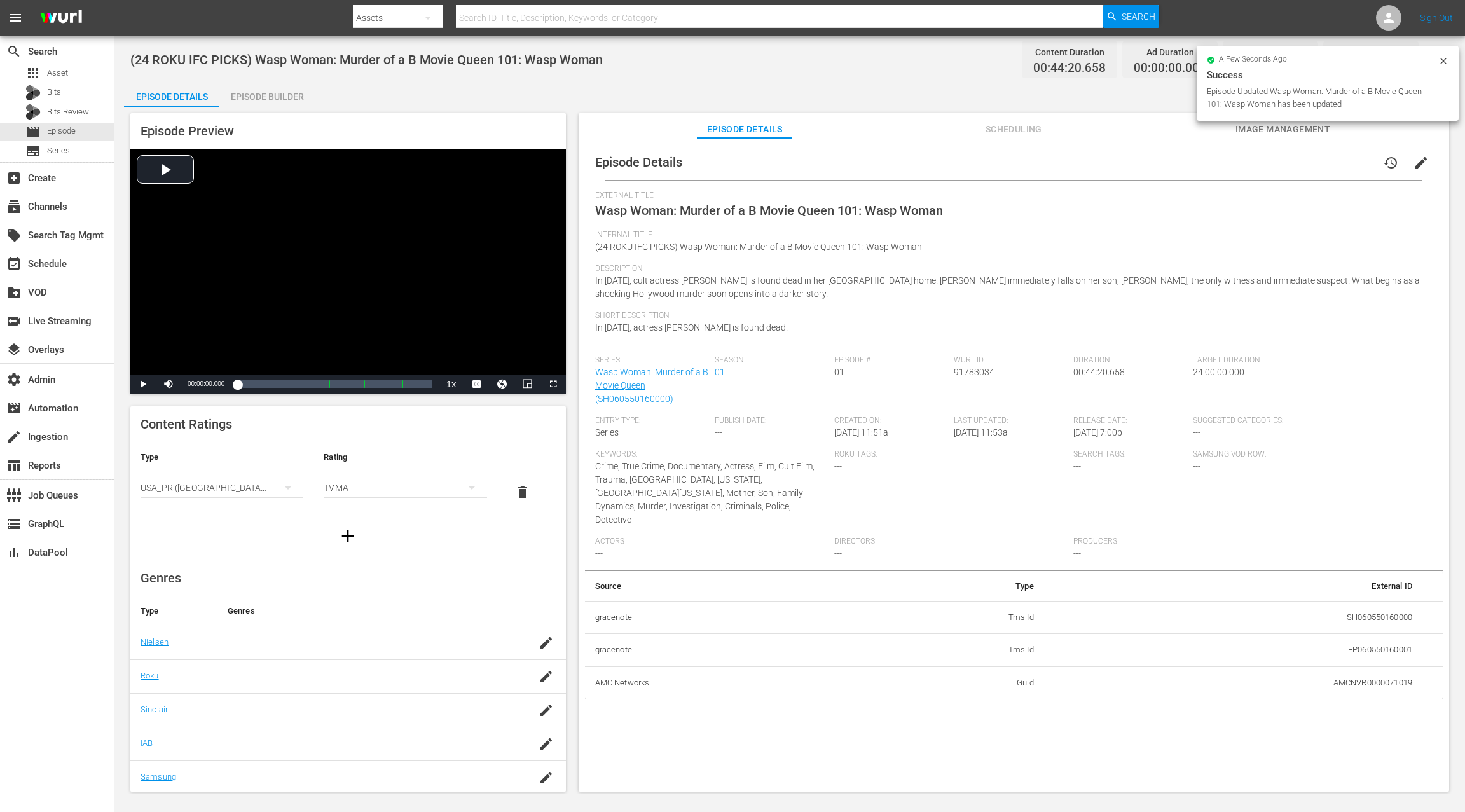
click at [259, 100] on div "Episode Builder" at bounding box center [267, 96] width 95 height 31
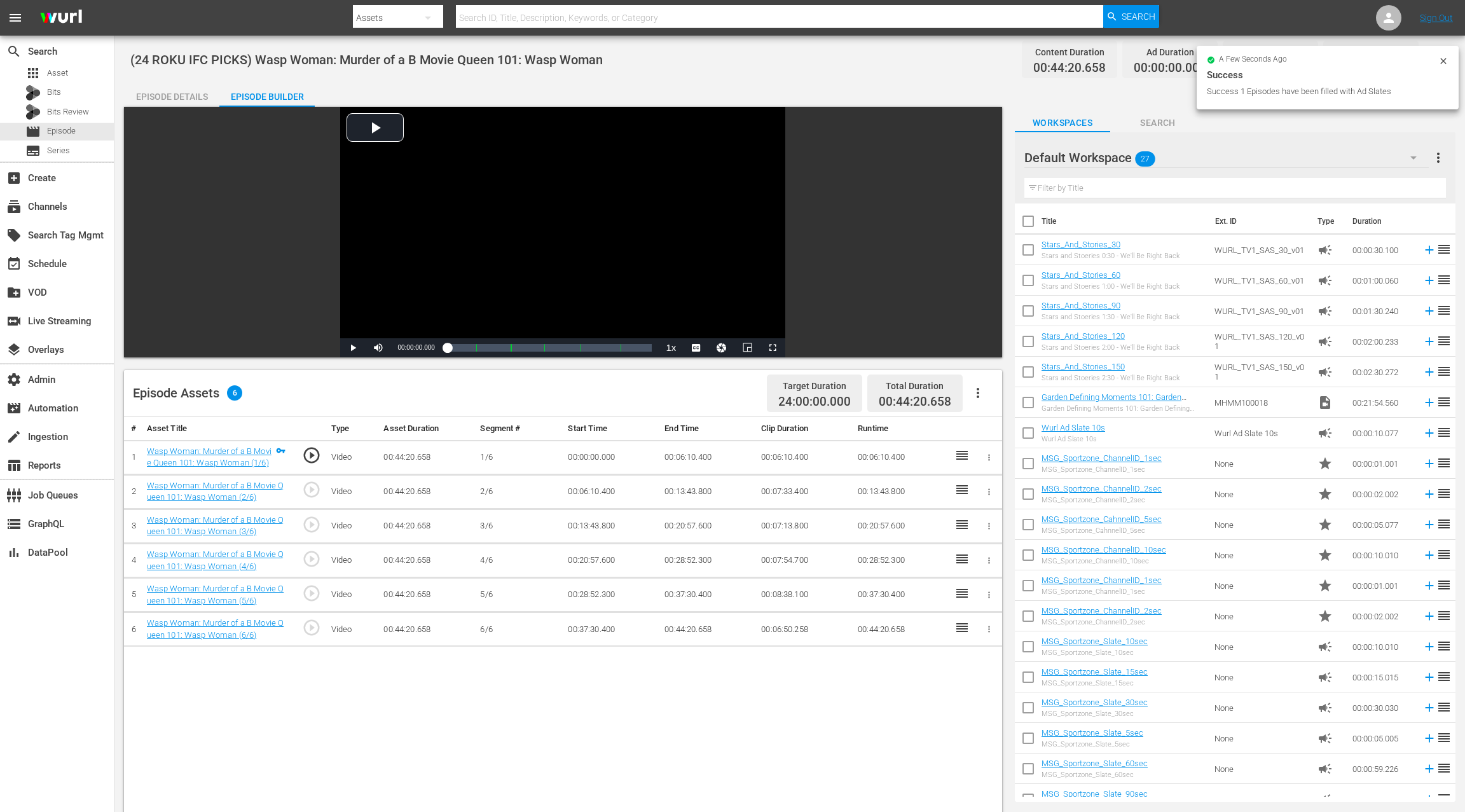
click at [977, 396] on icon "button" at bounding box center [978, 393] width 15 height 15
drag, startPoint x: 995, startPoint y: 428, endPoint x: 973, endPoint y: 425, distance: 22.2
click at [995, 428] on div "Fill with Ads" at bounding box center [1016, 429] width 87 height 31
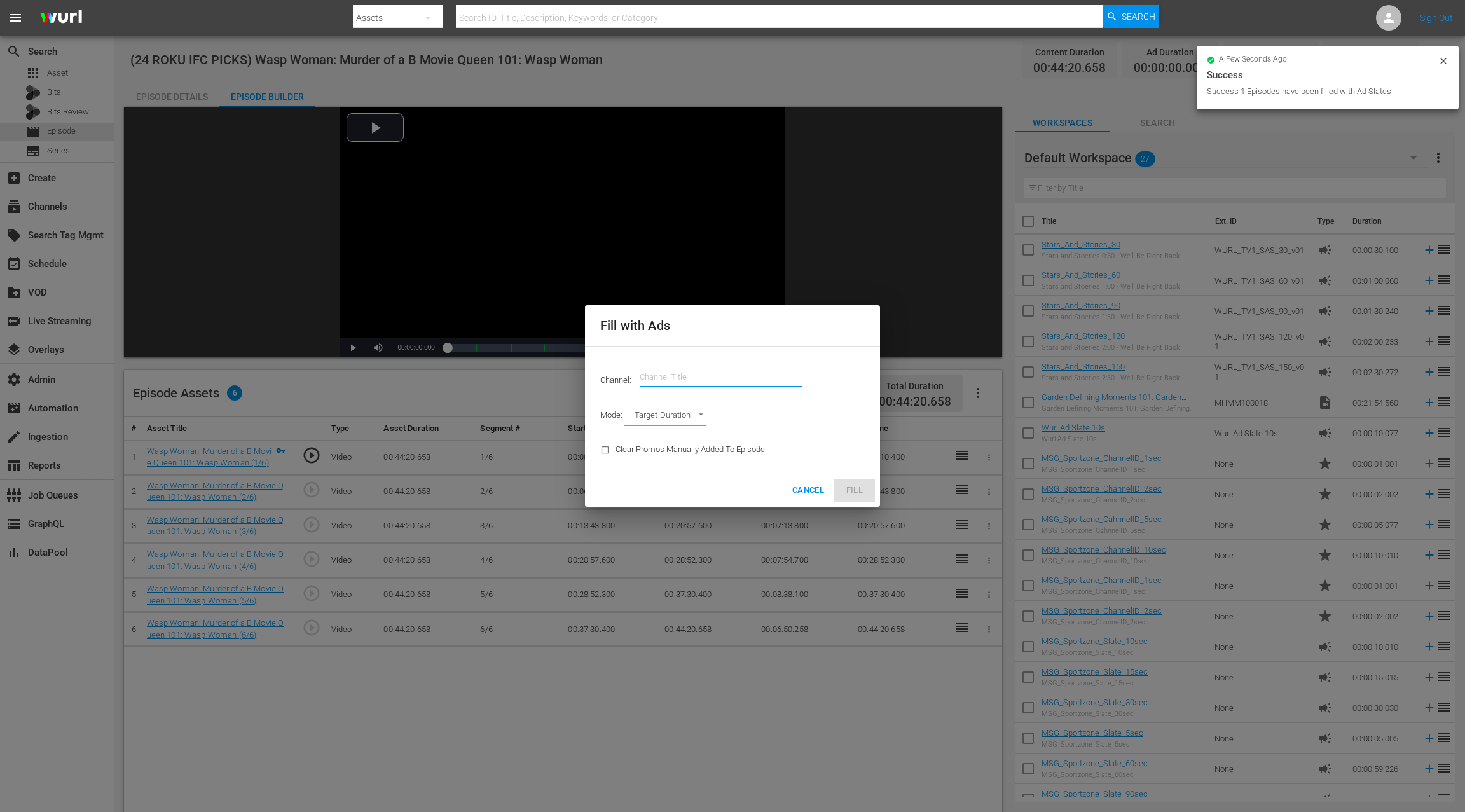
click at [659, 380] on input "text" at bounding box center [720, 378] width 163 height 31
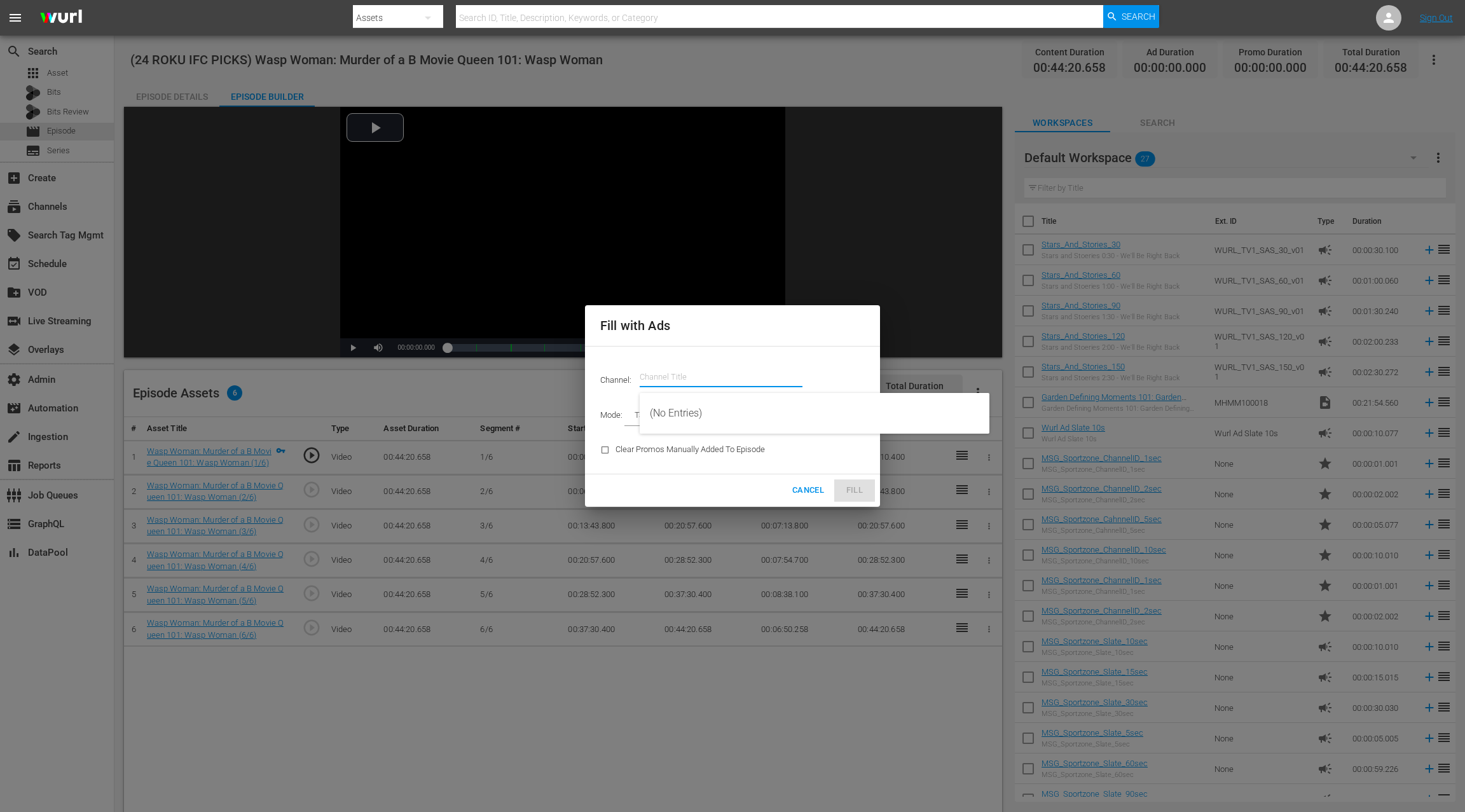
paste input "ifc"
click at [690, 410] on div "IFC Films Picks - ROKU (563 - amc_ifc_films_picks_1)" at bounding box center [815, 413] width 329 height 31
type input "IFC Films Picks - ROKU (563)"
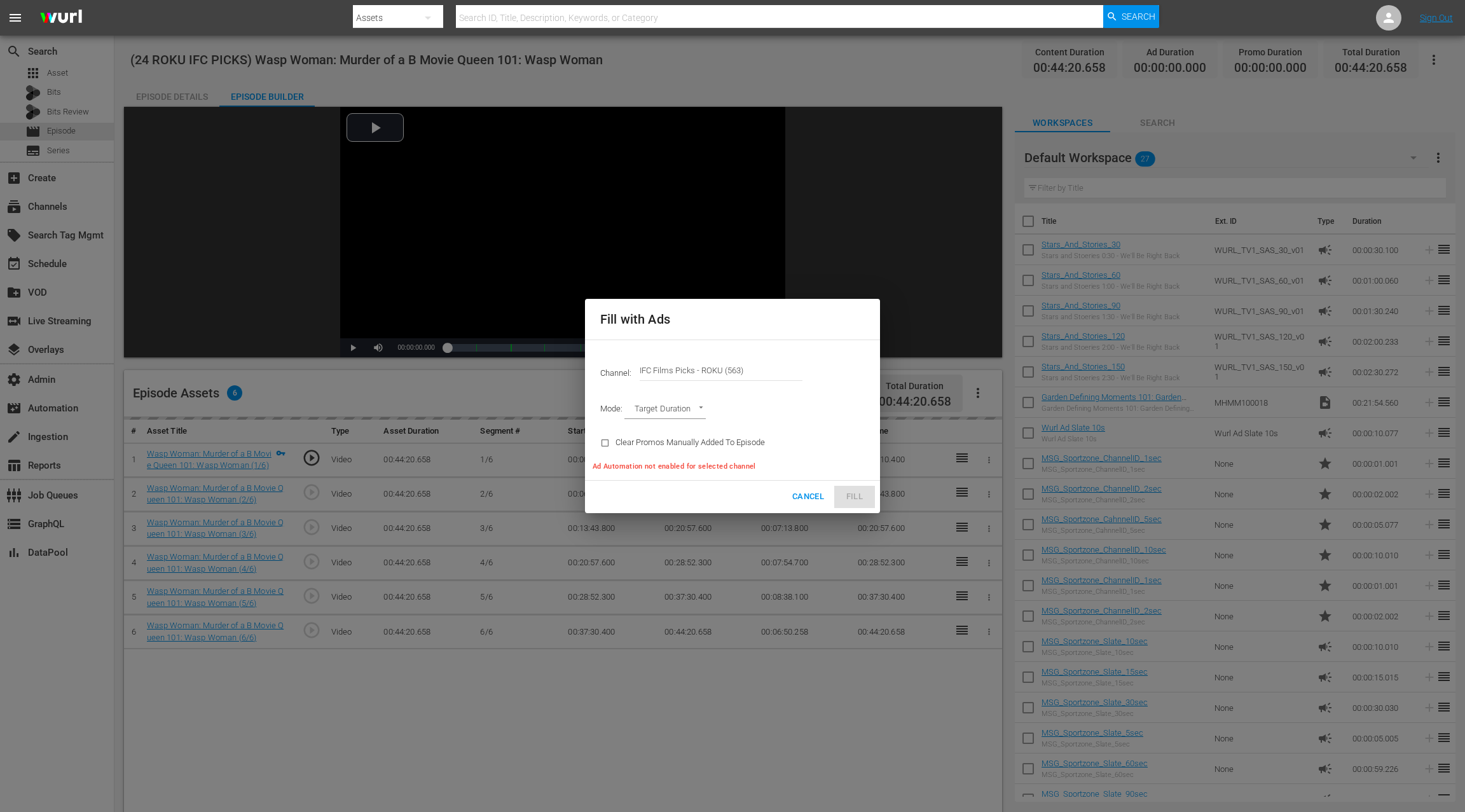
type input "AD_BREAK_DURATION"
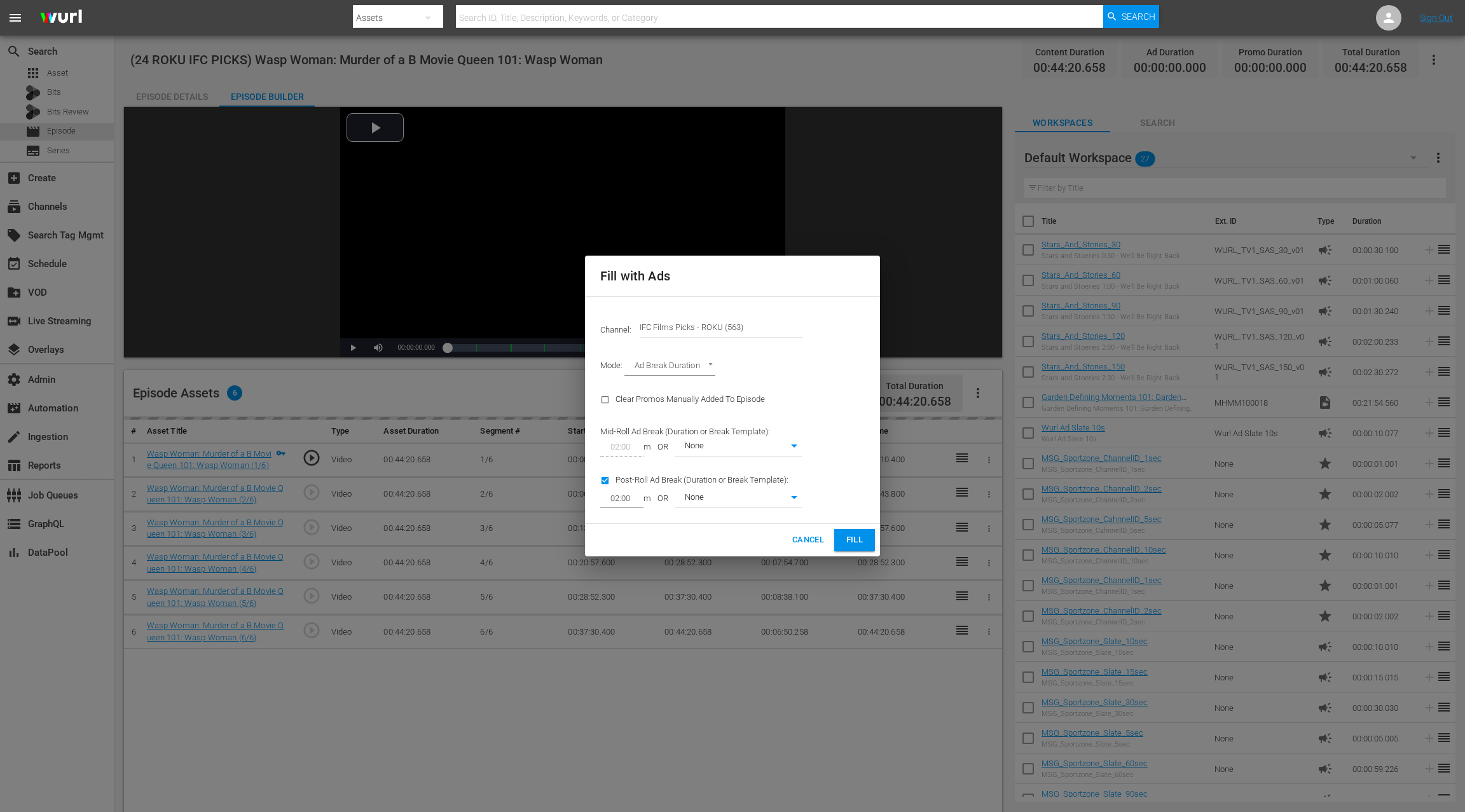
type input "0"
click at [853, 532] on button "Fill" at bounding box center [854, 539] width 40 height 22
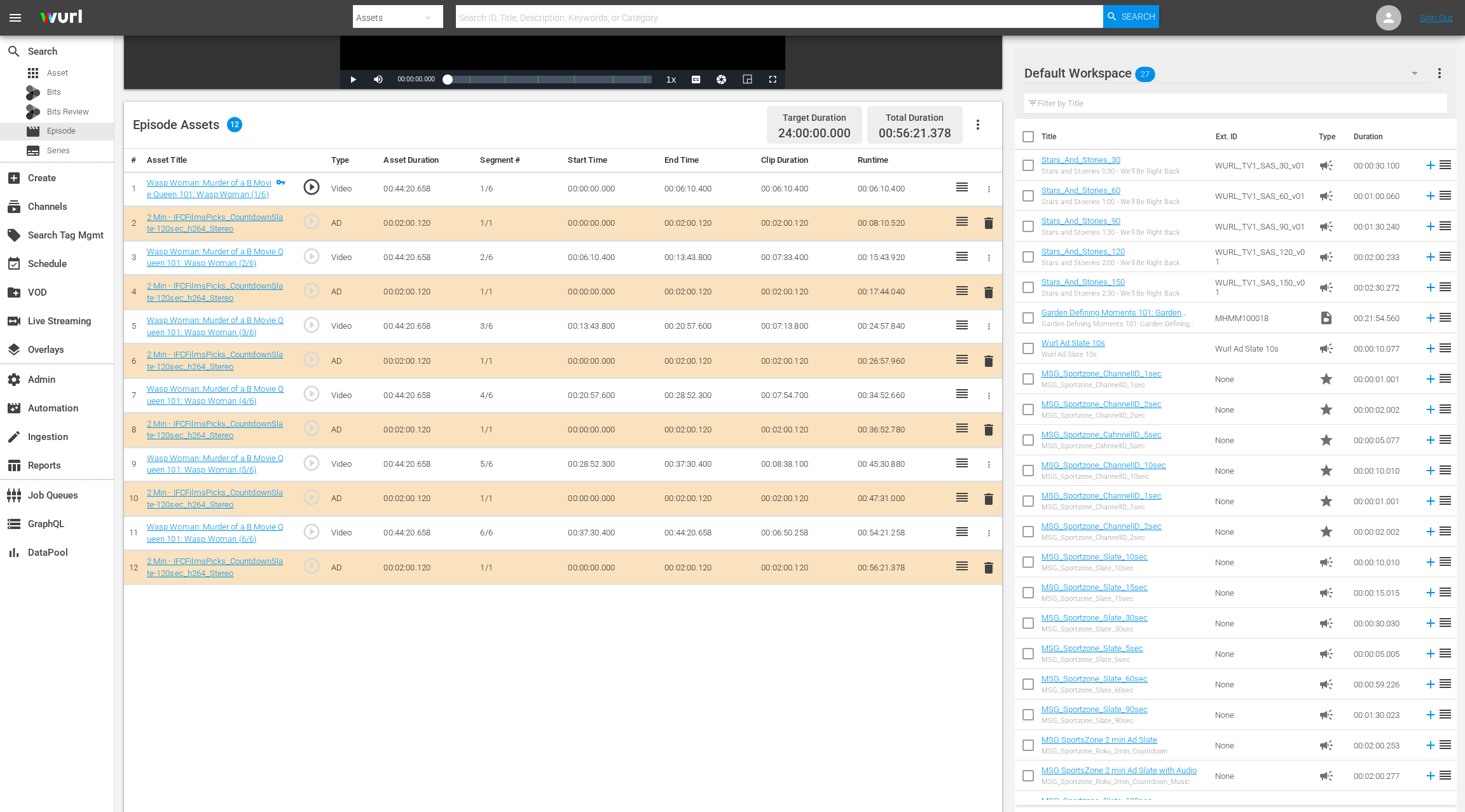
scroll to position [330, 0]
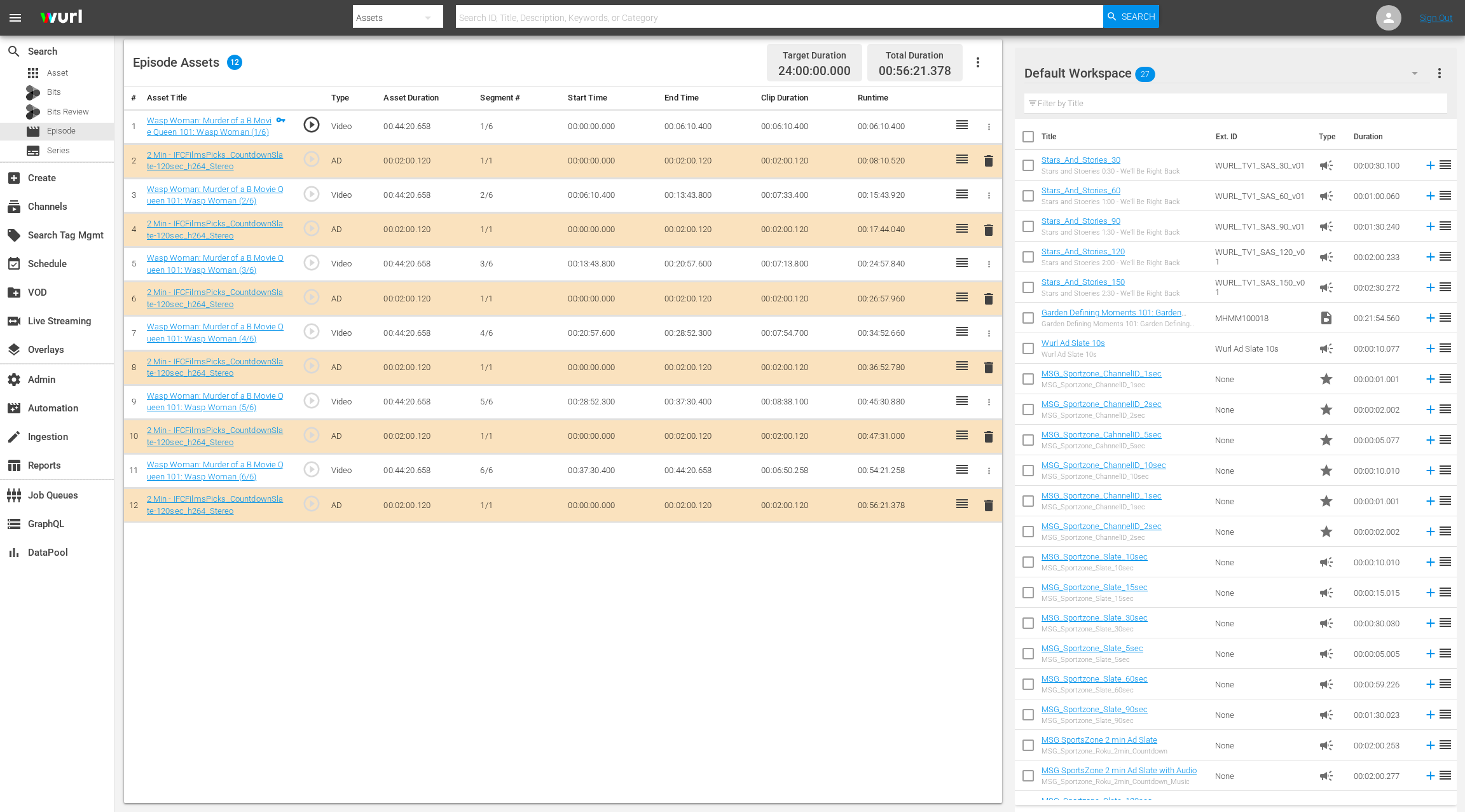
click at [988, 161] on span "delete" at bounding box center [988, 161] width 15 height 15
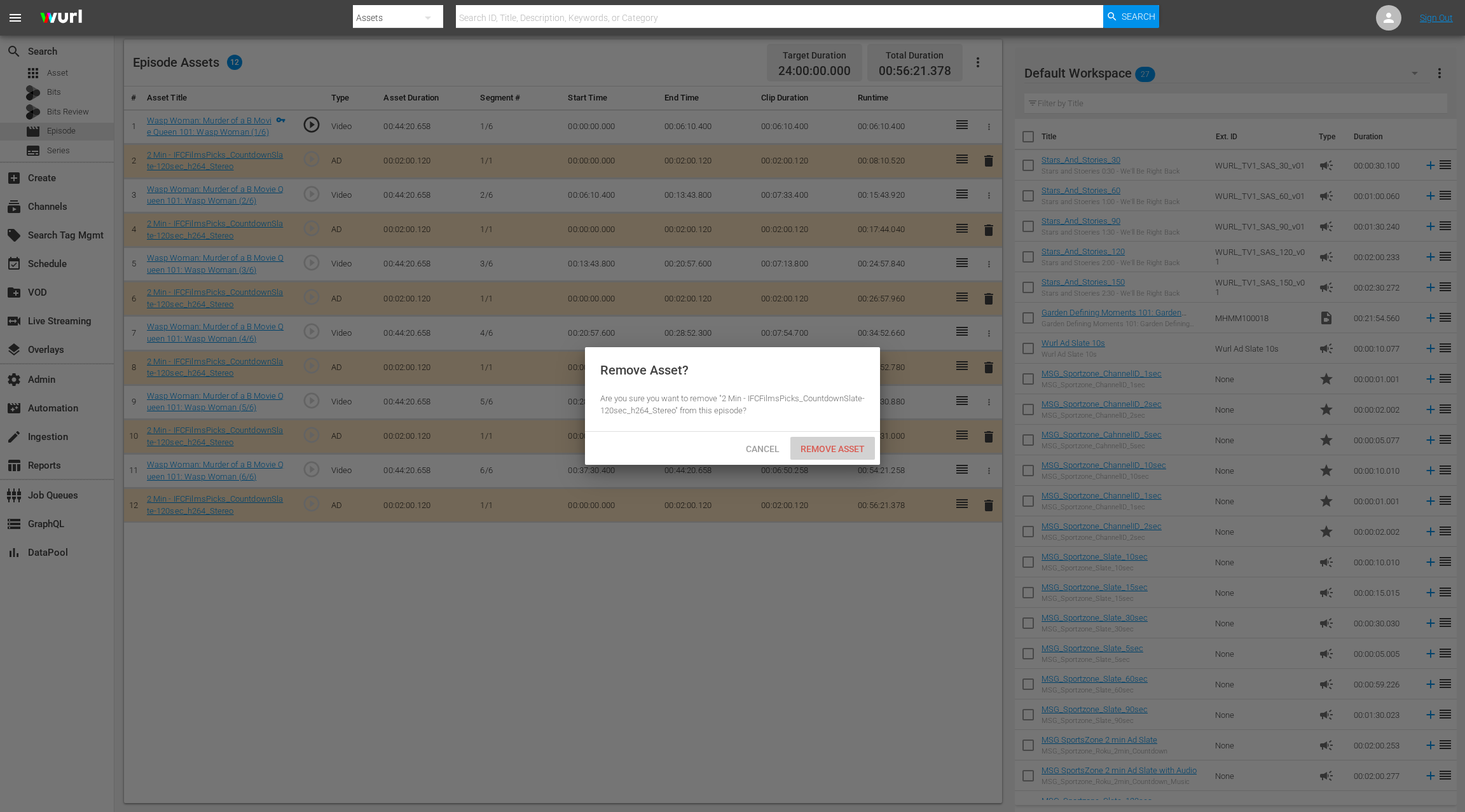
click at [839, 458] on div "Remove Asset" at bounding box center [832, 448] width 85 height 23
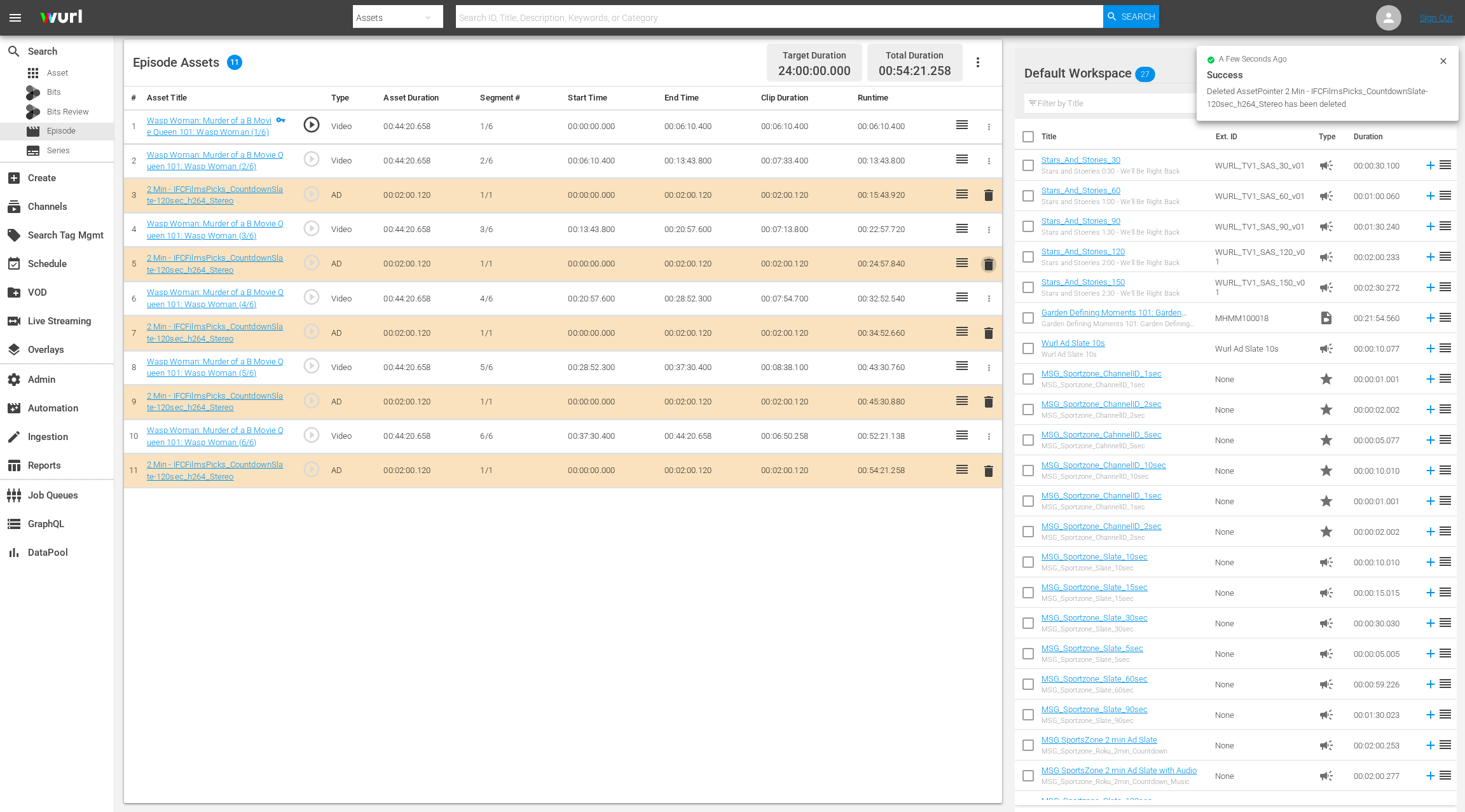
click at [987, 263] on span "delete" at bounding box center [988, 265] width 15 height 15
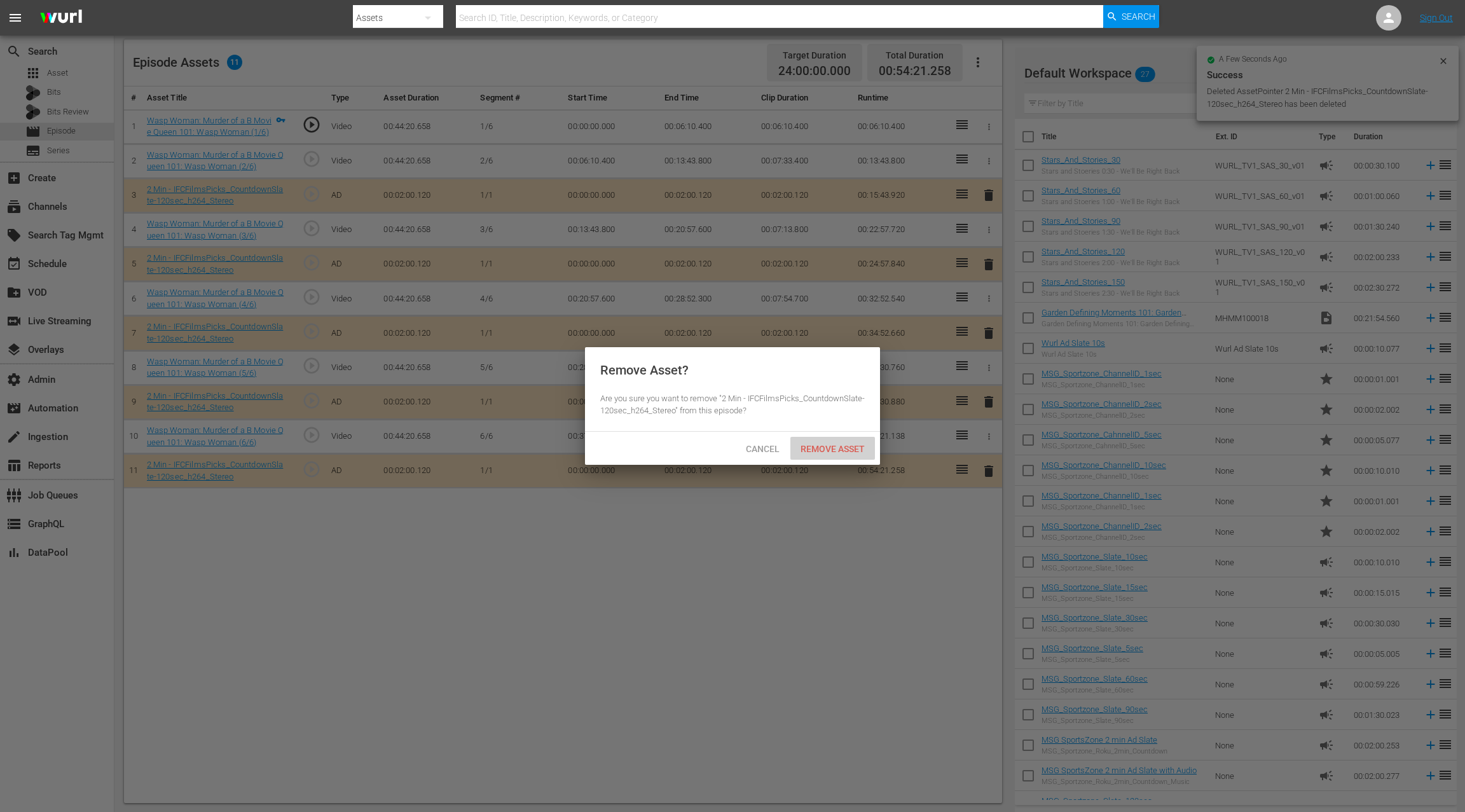
click at [833, 448] on span "Remove Asset" at bounding box center [832, 449] width 85 height 11
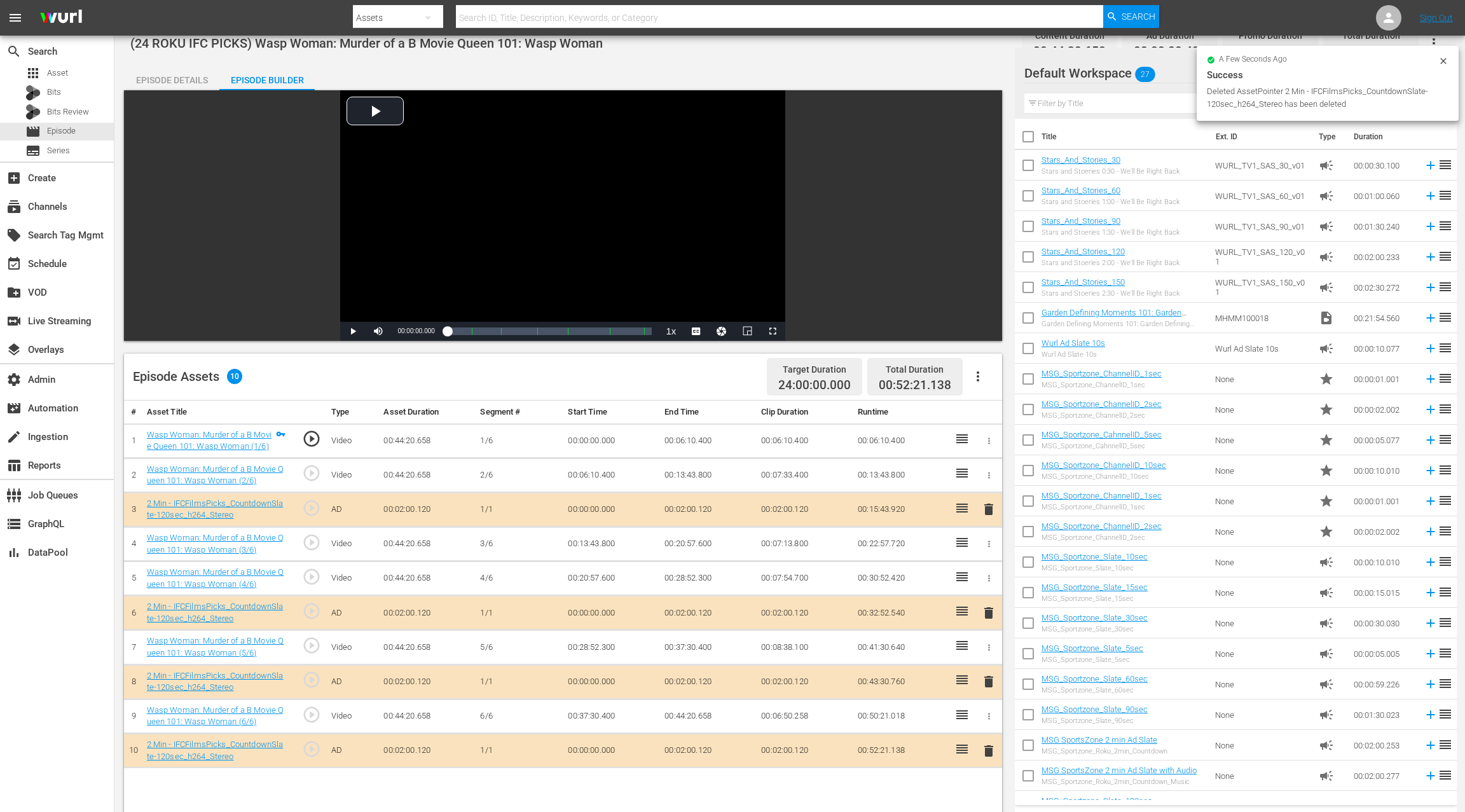
scroll to position [0, 0]
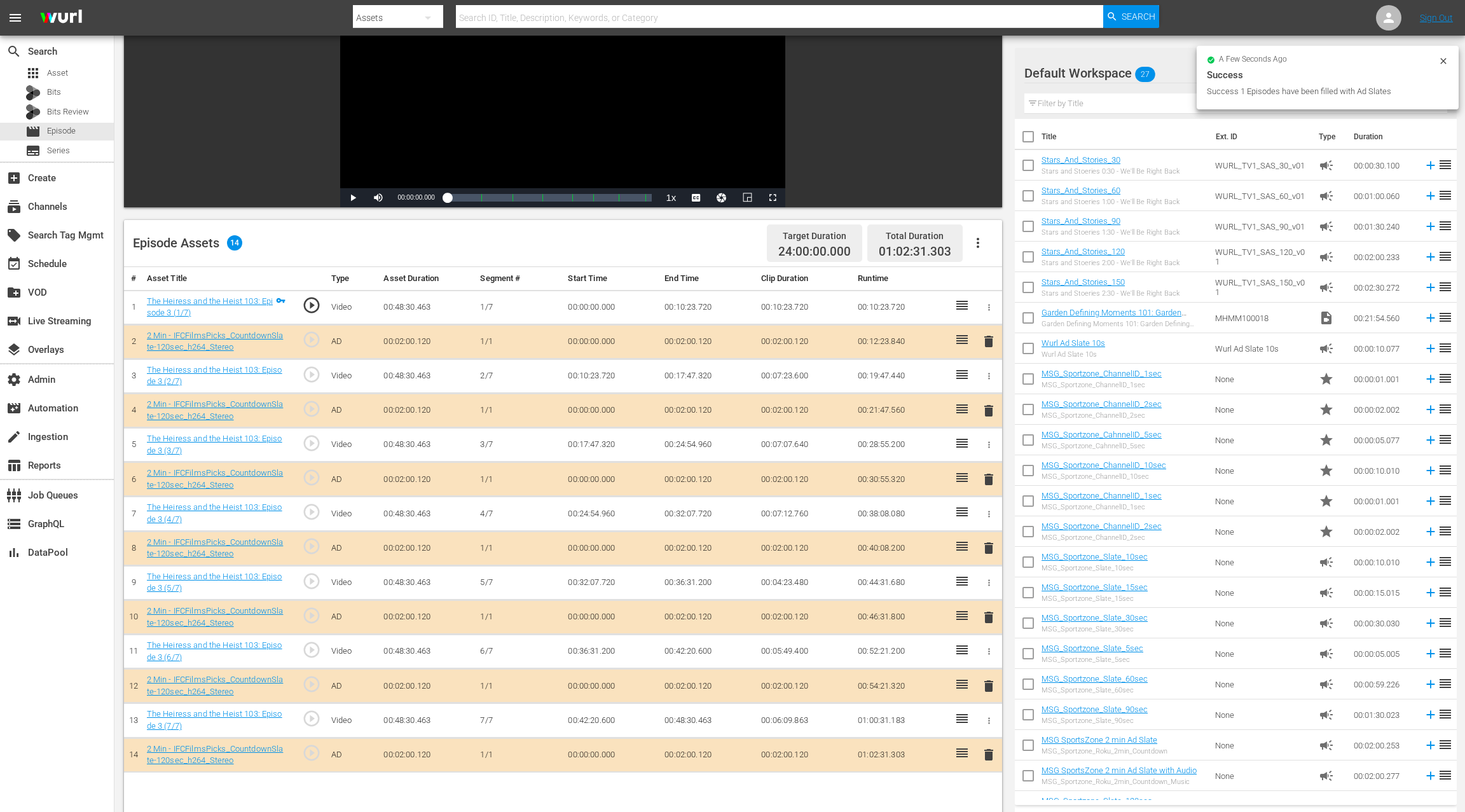
scroll to position [224, 0]
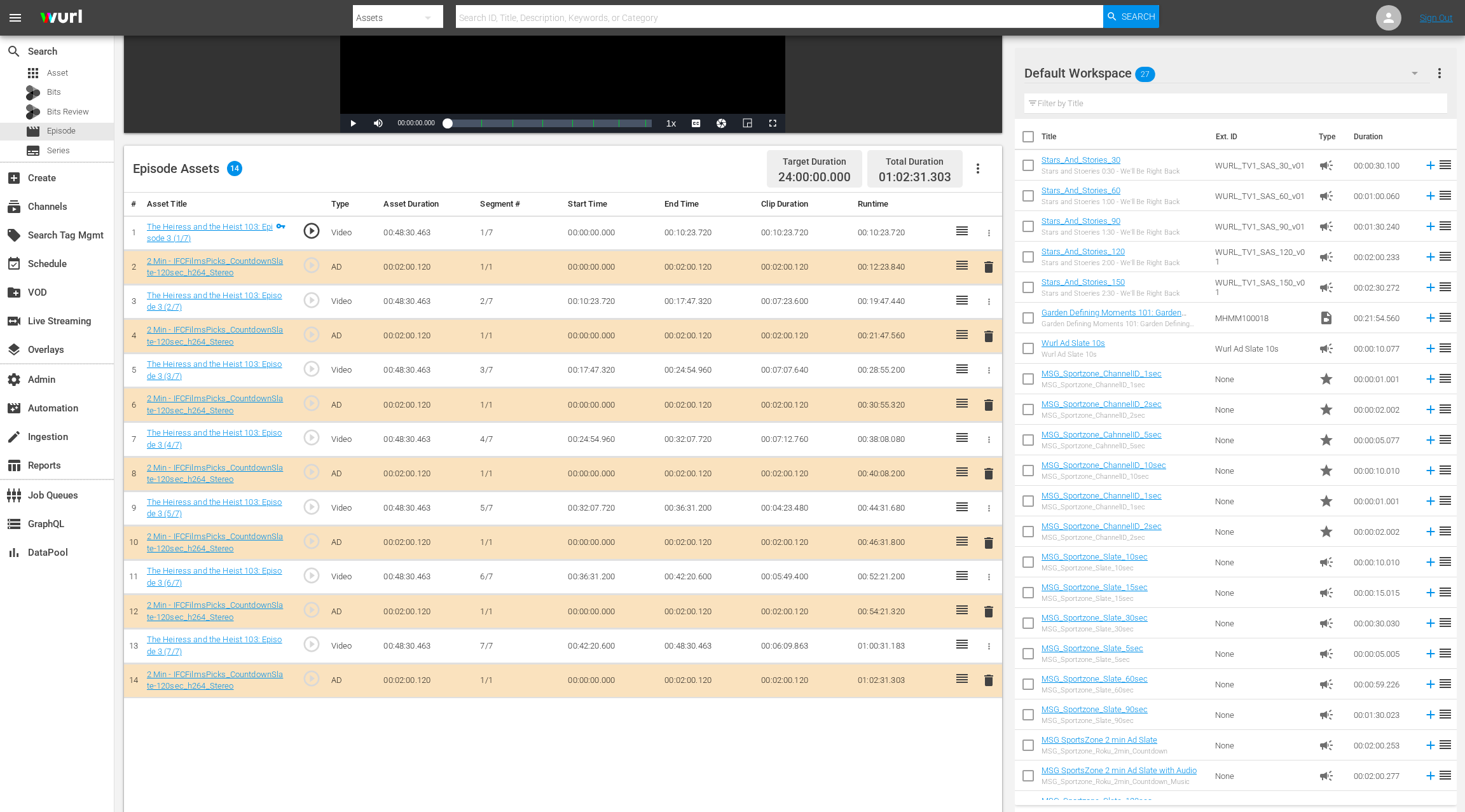
click at [992, 336] on span "delete" at bounding box center [988, 336] width 15 height 15
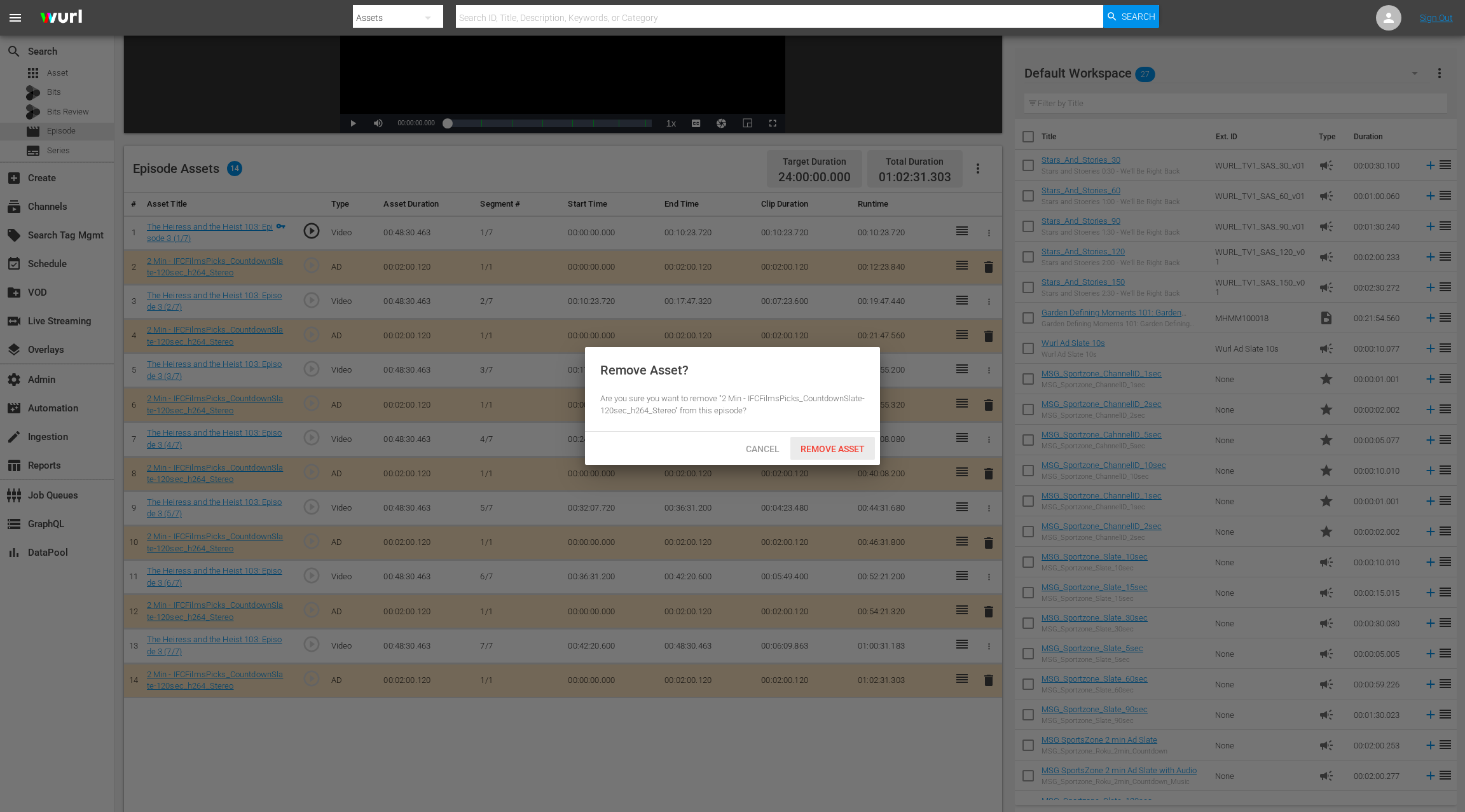
click at [842, 450] on span "Remove Asset" at bounding box center [832, 449] width 85 height 11
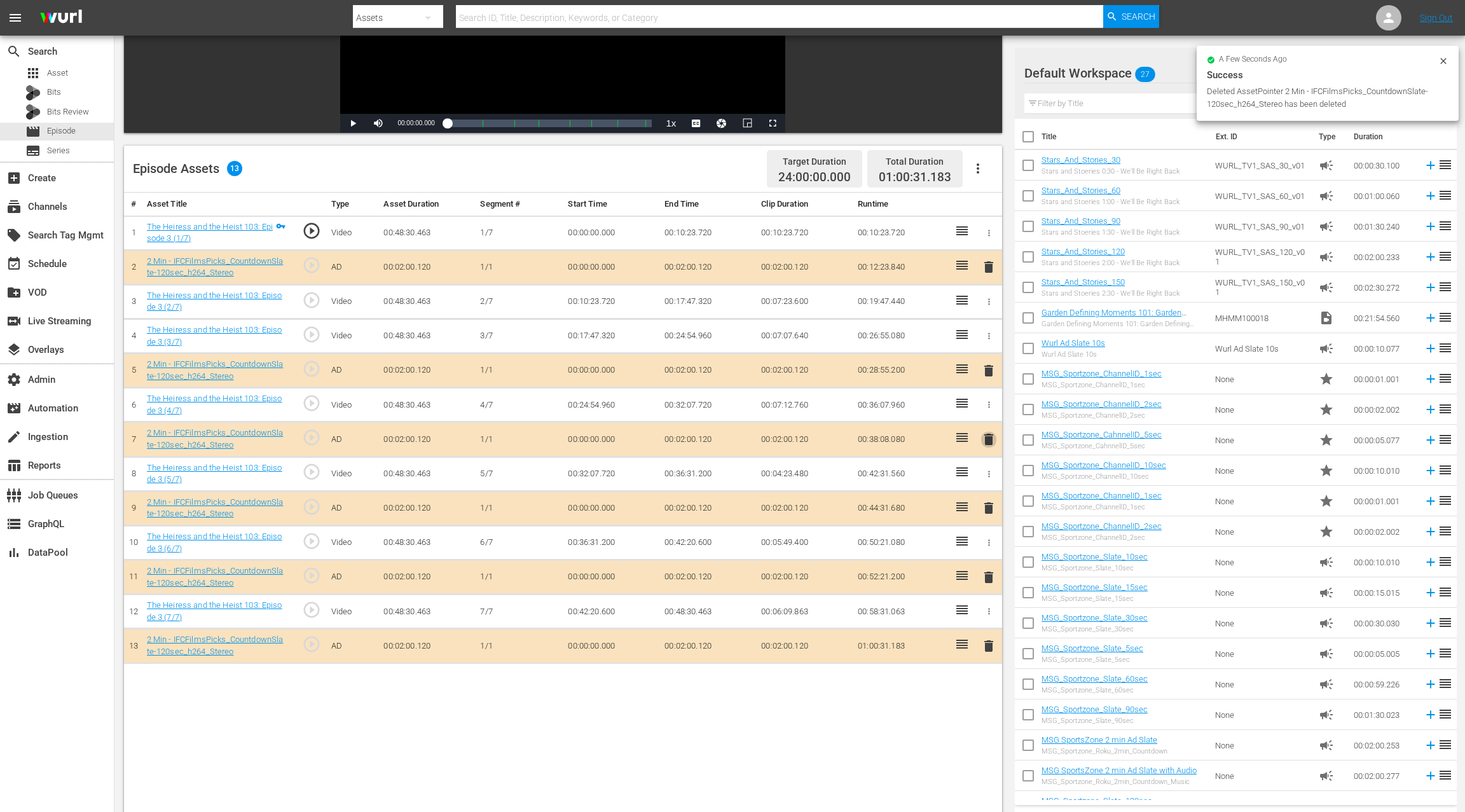
click at [989, 434] on span "delete" at bounding box center [988, 439] width 15 height 15
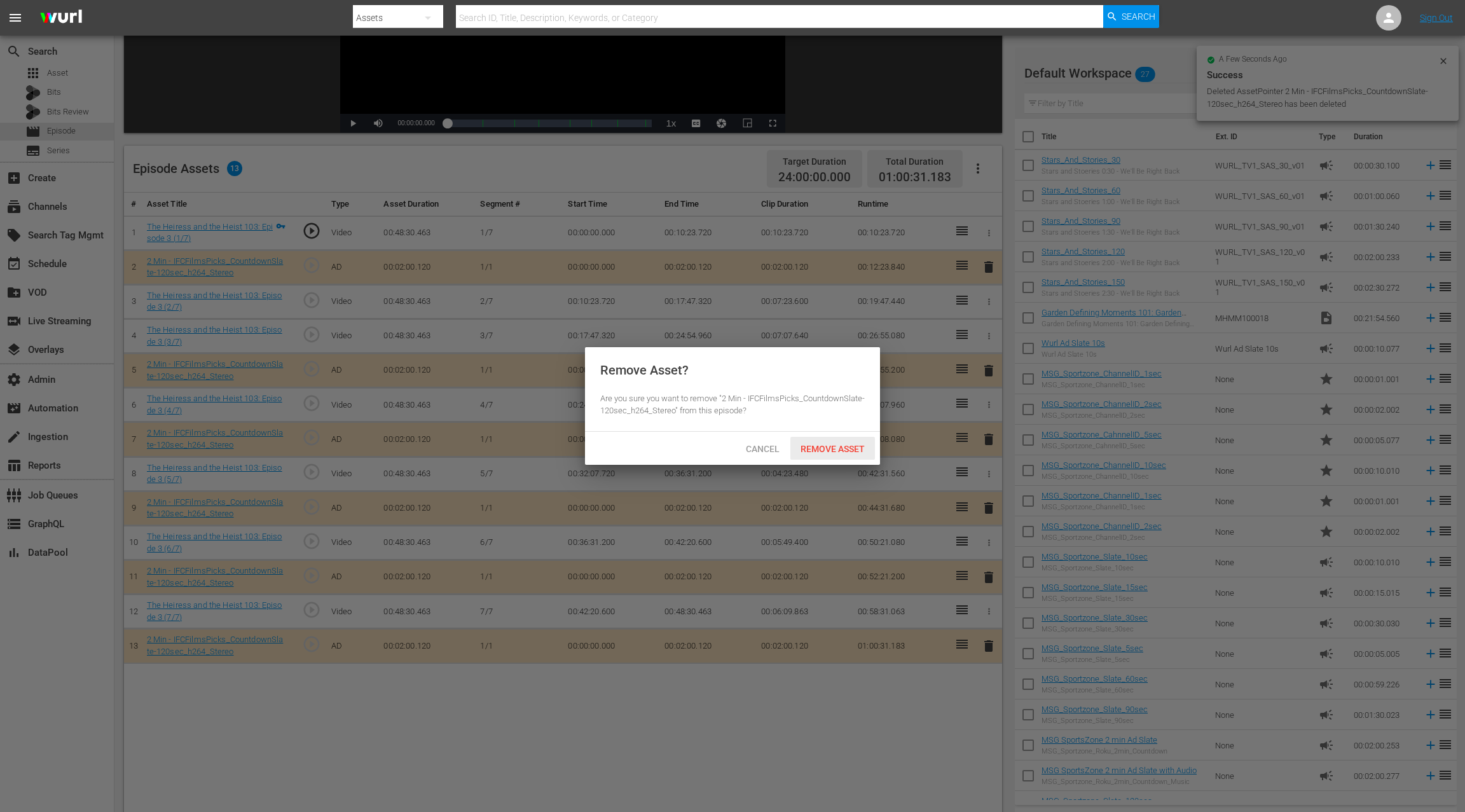
click at [849, 454] on span "Remove Asset" at bounding box center [832, 449] width 85 height 11
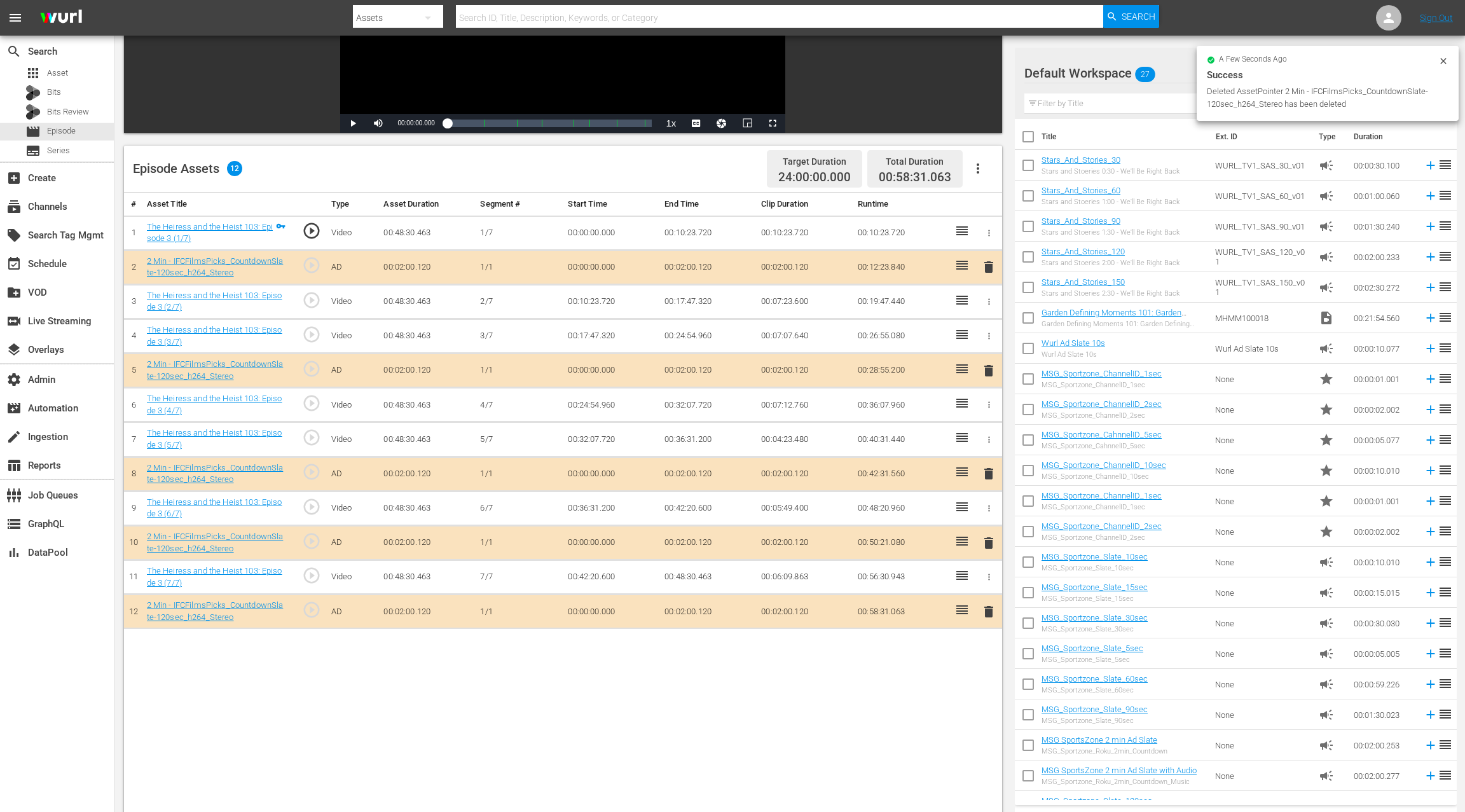
click at [990, 539] on span "delete" at bounding box center [988, 543] width 15 height 15
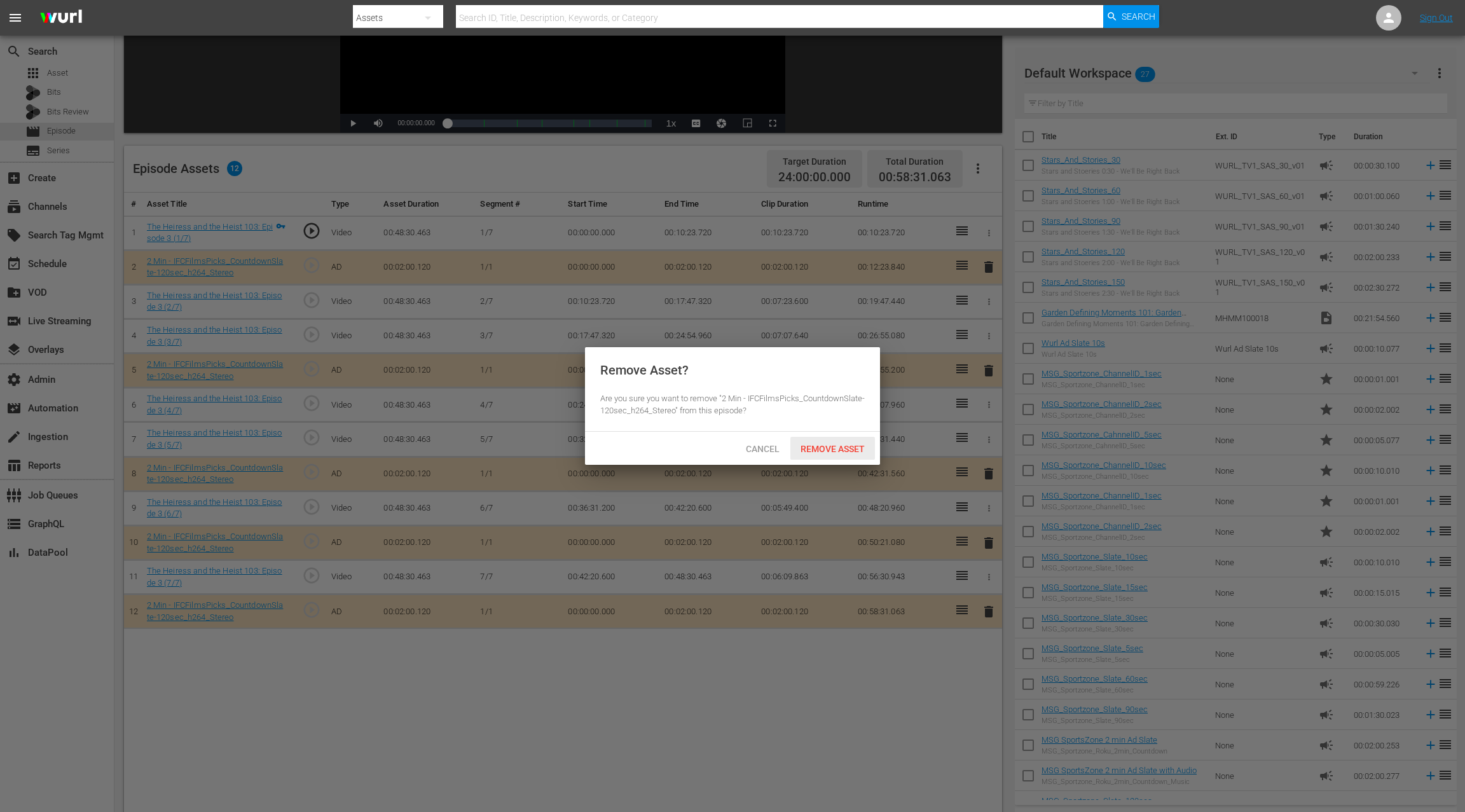
click at [842, 450] on span "Remove Asset" at bounding box center [832, 449] width 85 height 11
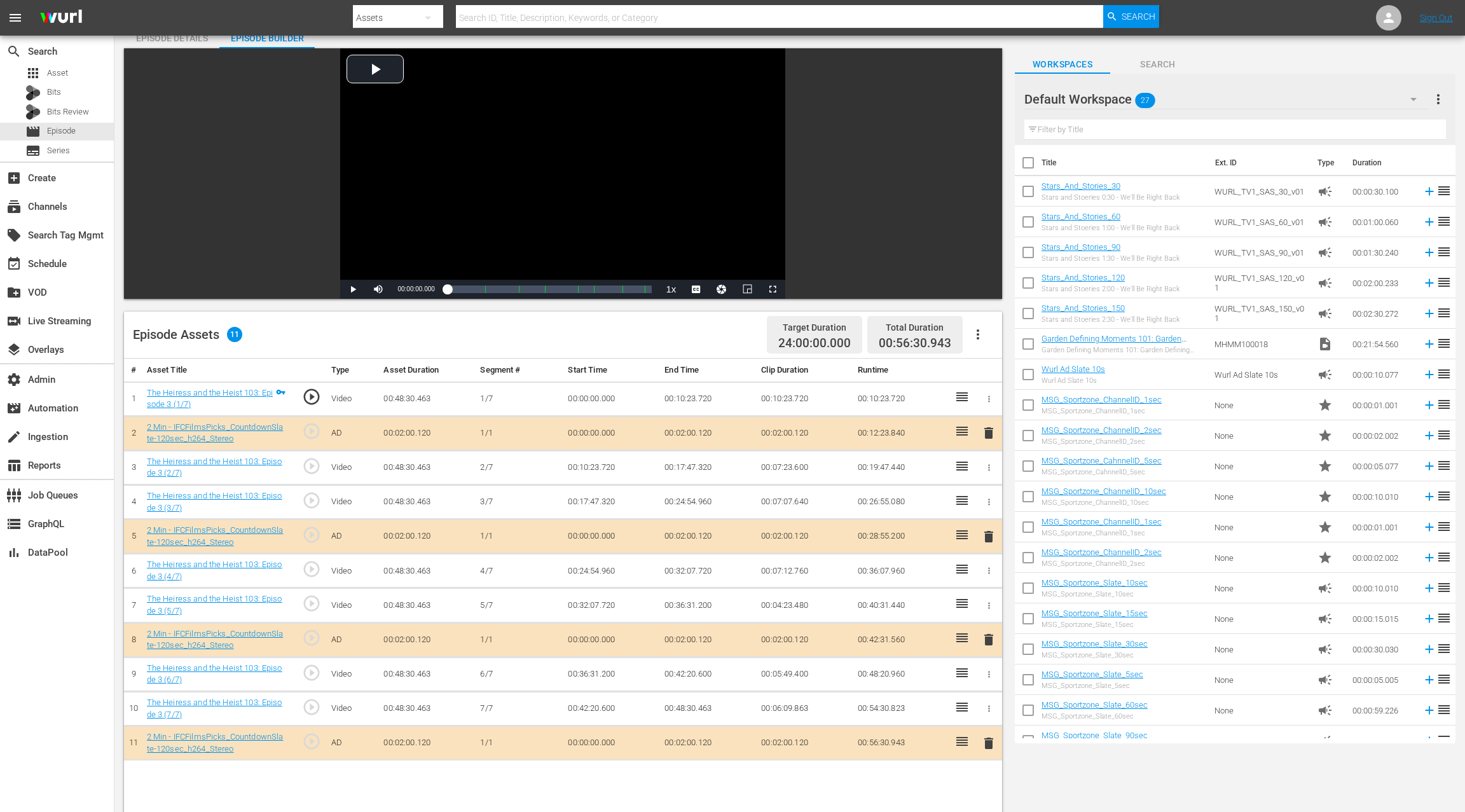
scroll to position [138, 0]
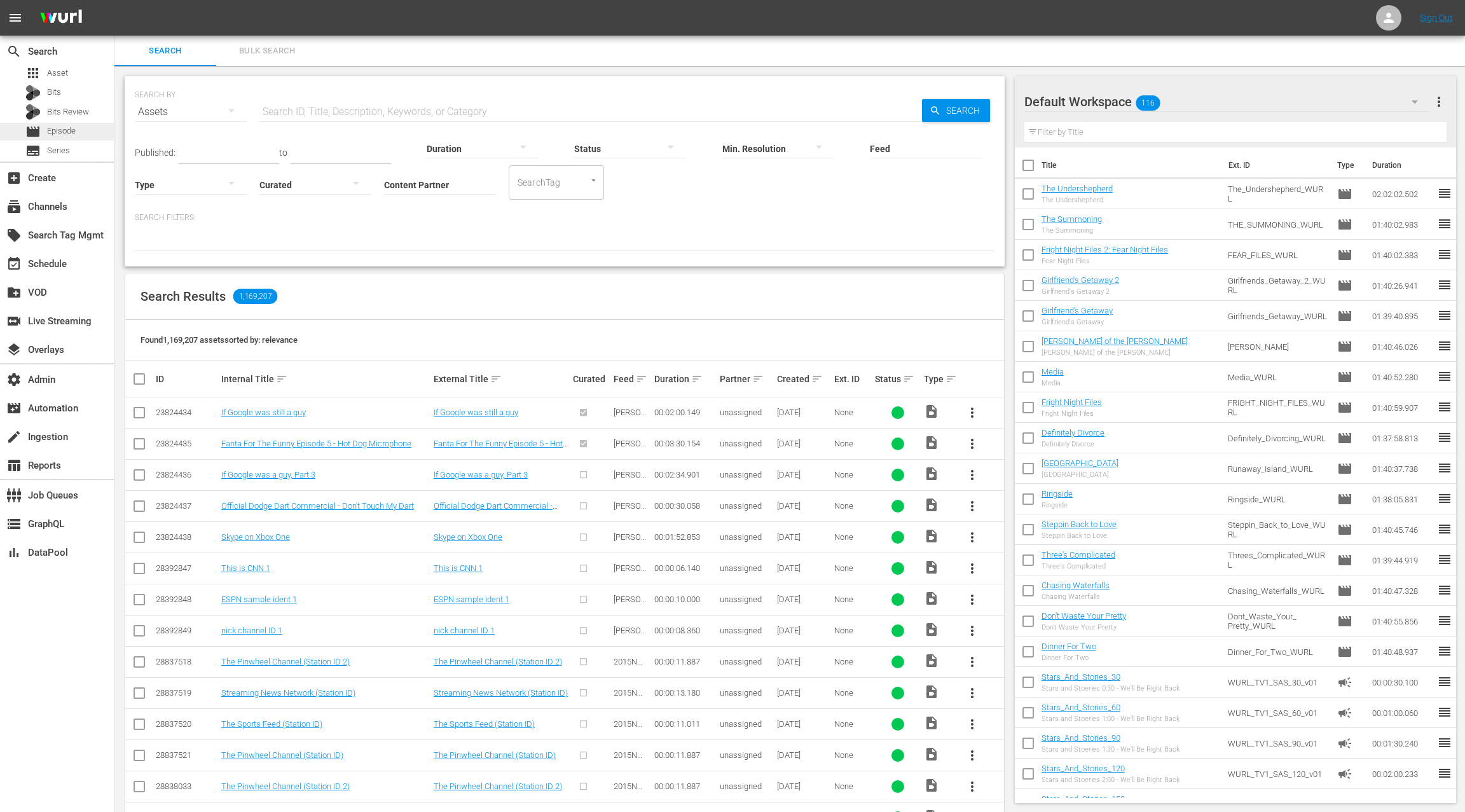
click at [79, 125] on div "movie Episode" at bounding box center [57, 131] width 114 height 17
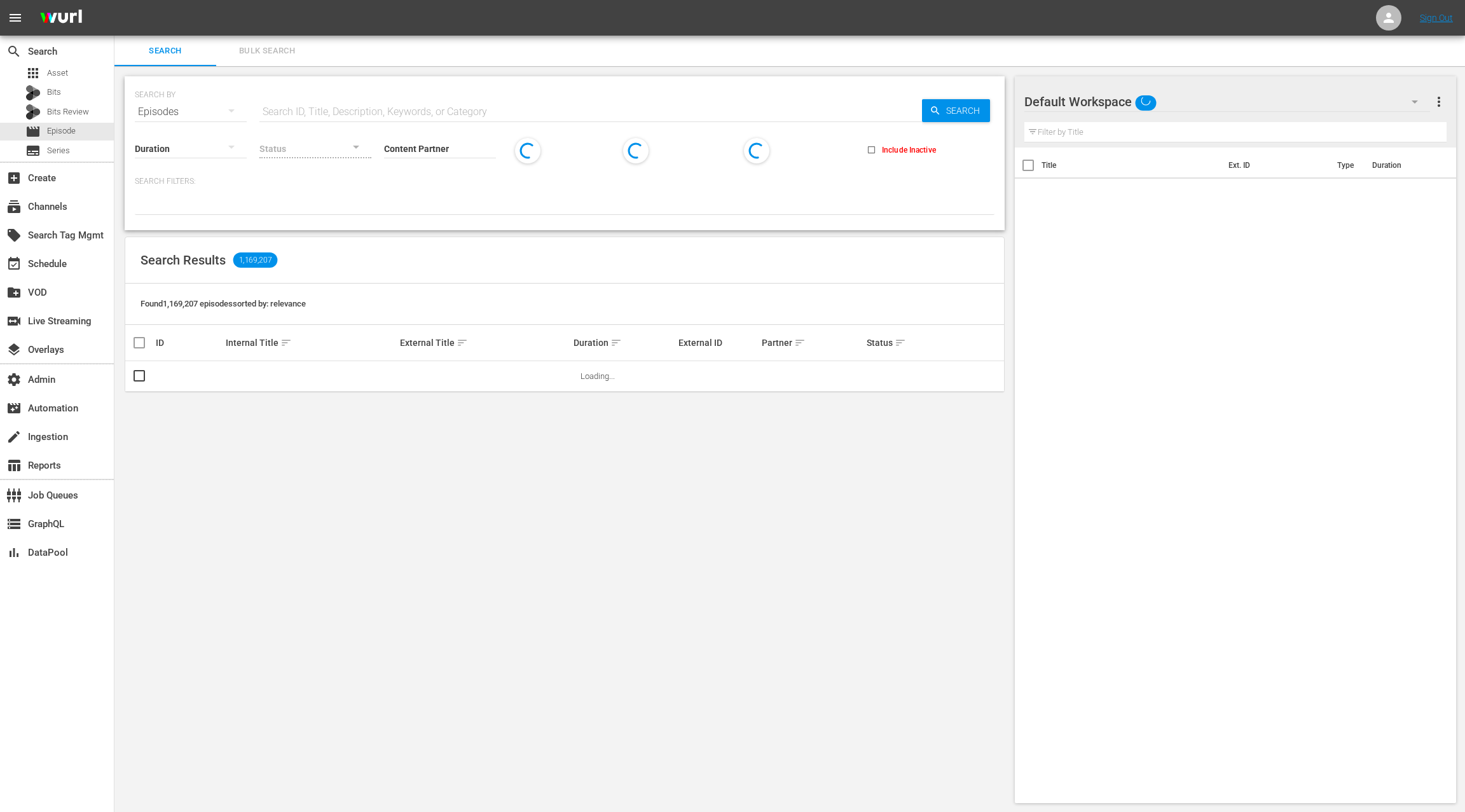
click at [244, 53] on span "Bulk Search" at bounding box center [267, 51] width 87 height 14
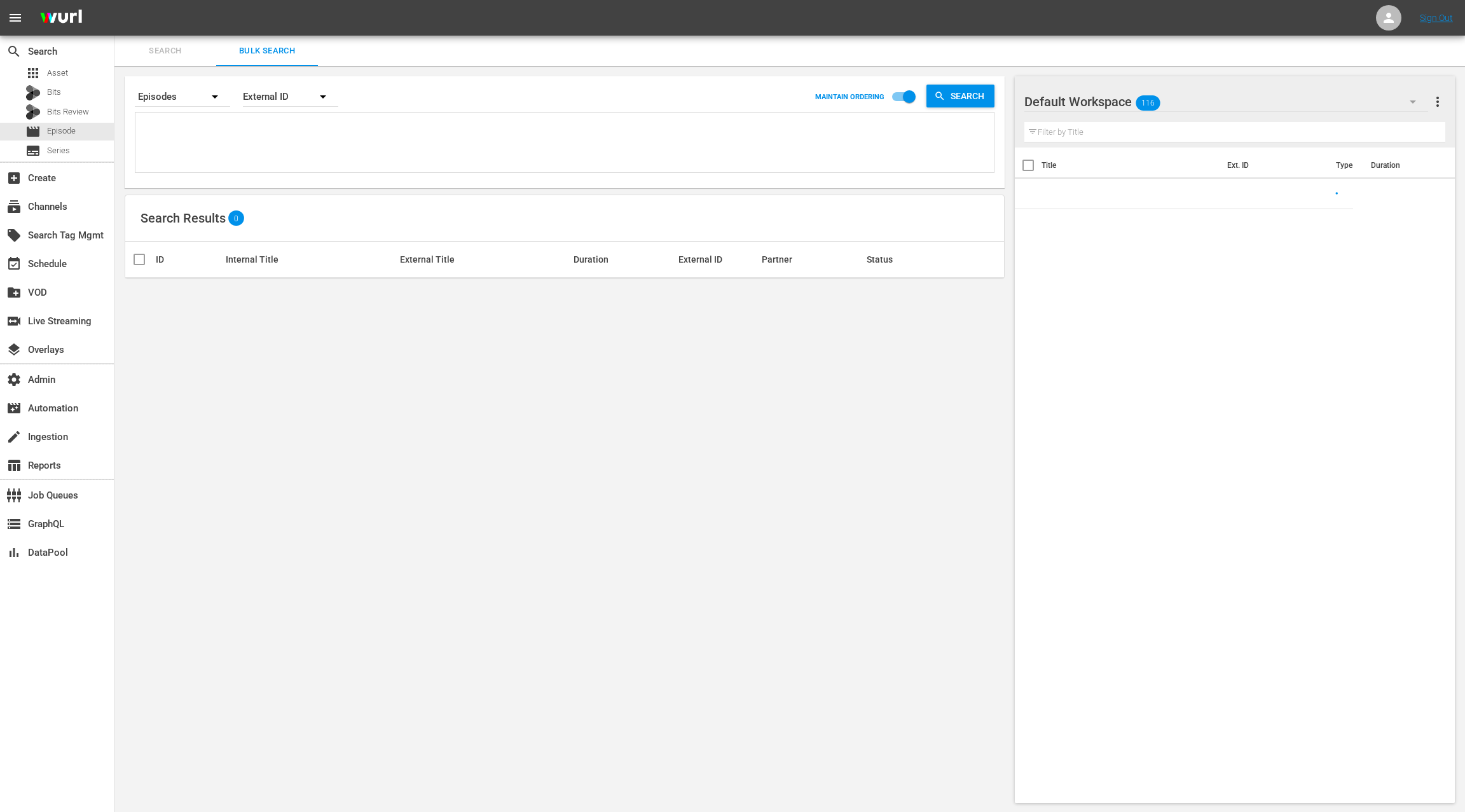
click at [285, 143] on textarea at bounding box center [566, 144] width 855 height 58
paste textarea "AMCNVR0000068416 AMCNVR0000068417 AMCNVR0000068418 AMCNVR0000068419 AMCNVR00000…"
type textarea "AMCNVR0000068416 AMCNVR0000068417 AMCNVR0000068418 AMCNVR0000068419 AMCNVR00000…"
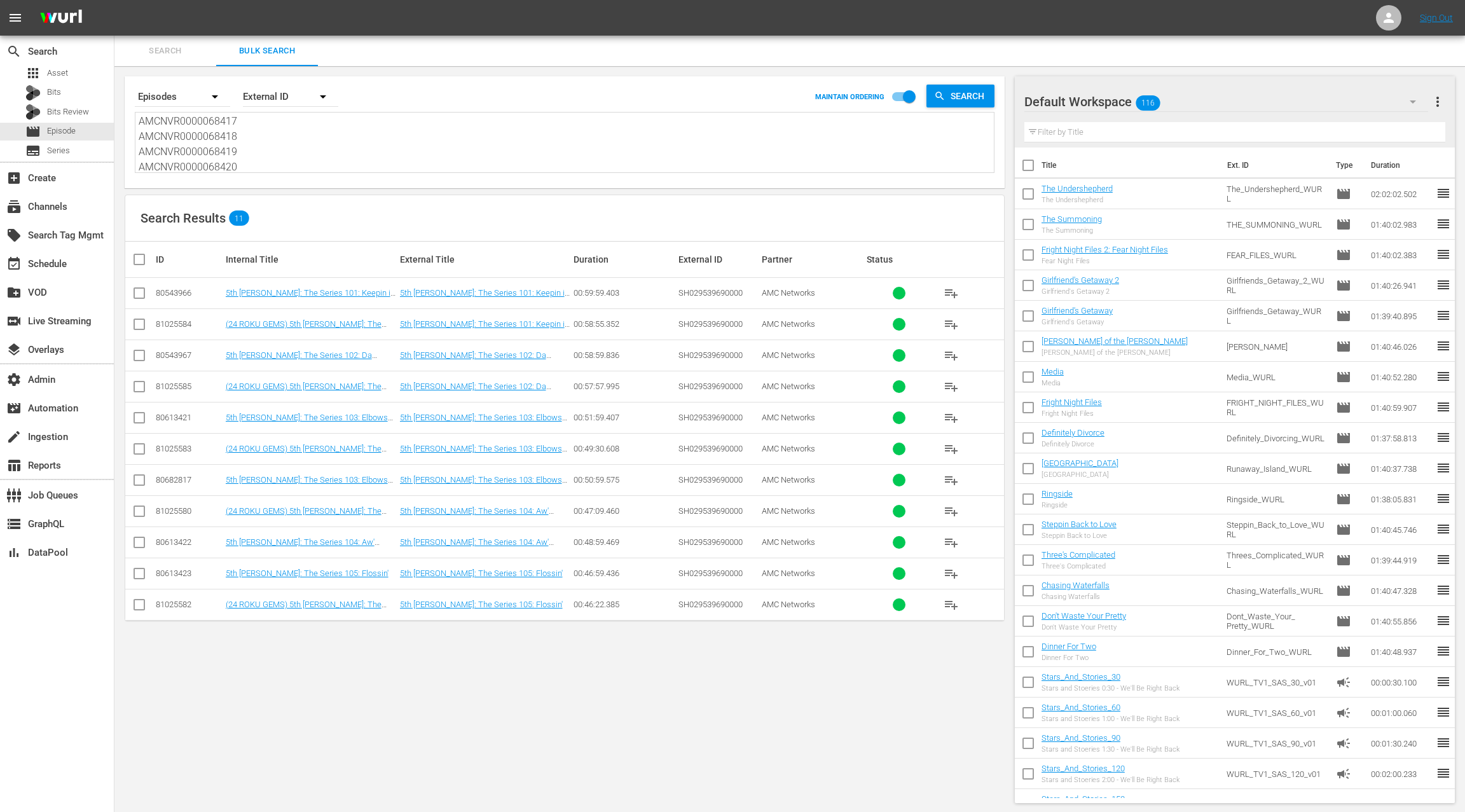
type textarea "AMCNVR0000068416 AMCNVR0000068417 AMCNVR0000068418 AMCNVR0000068419 AMCNVR00000…"
click at [173, 319] on div "81025584" at bounding box center [189, 324] width 66 height 10
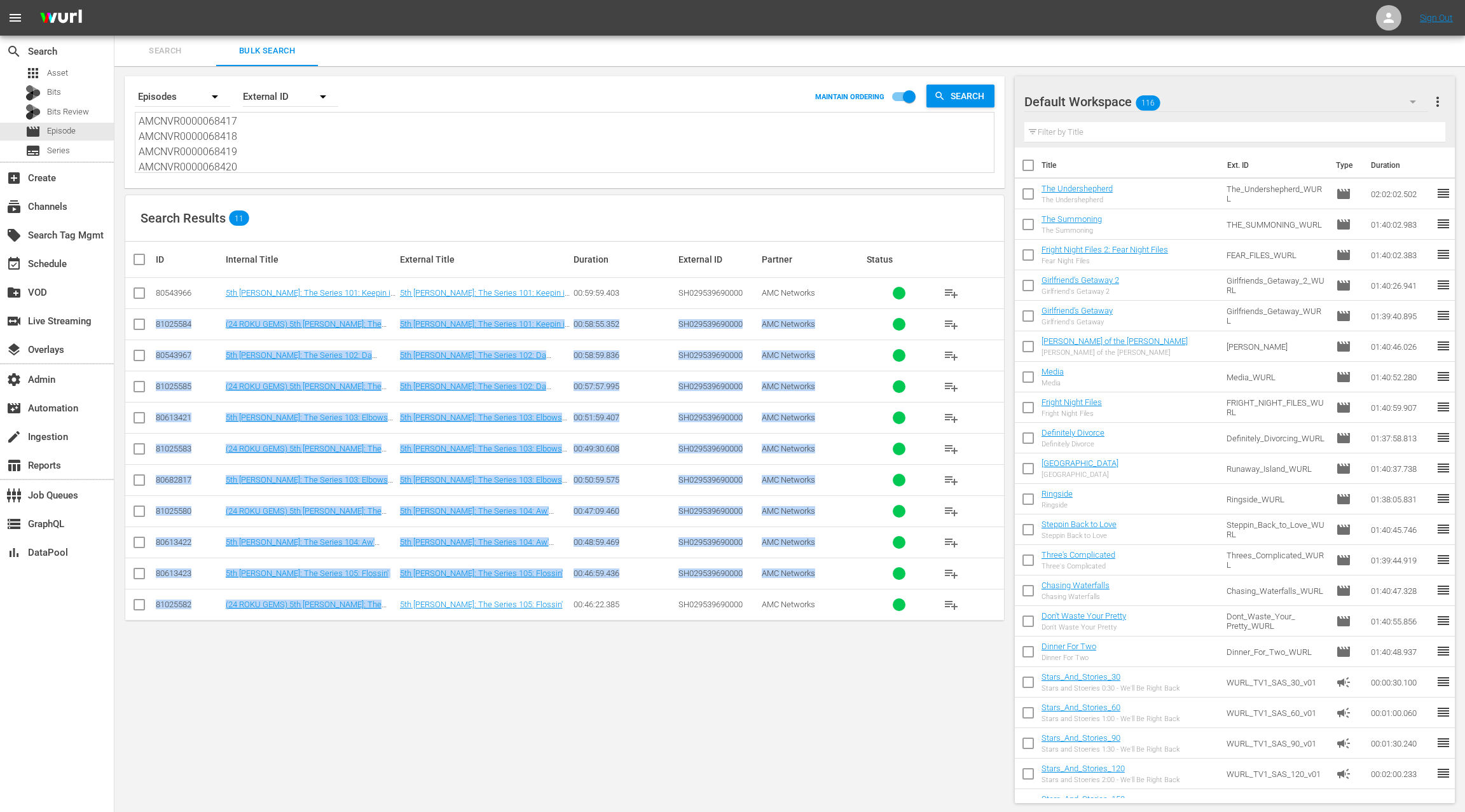
drag, startPoint x: 172, startPoint y: 318, endPoint x: 299, endPoint y: 611, distance: 319.3
click at [299, 611] on tbody "80543966 5th Ward: The Series 101: Keepin it Trill 5th Ward: The Series 101: Ke…" at bounding box center [564, 449] width 878 height 343
click at [156, 49] on span "Search" at bounding box center [166, 51] width 87 height 14
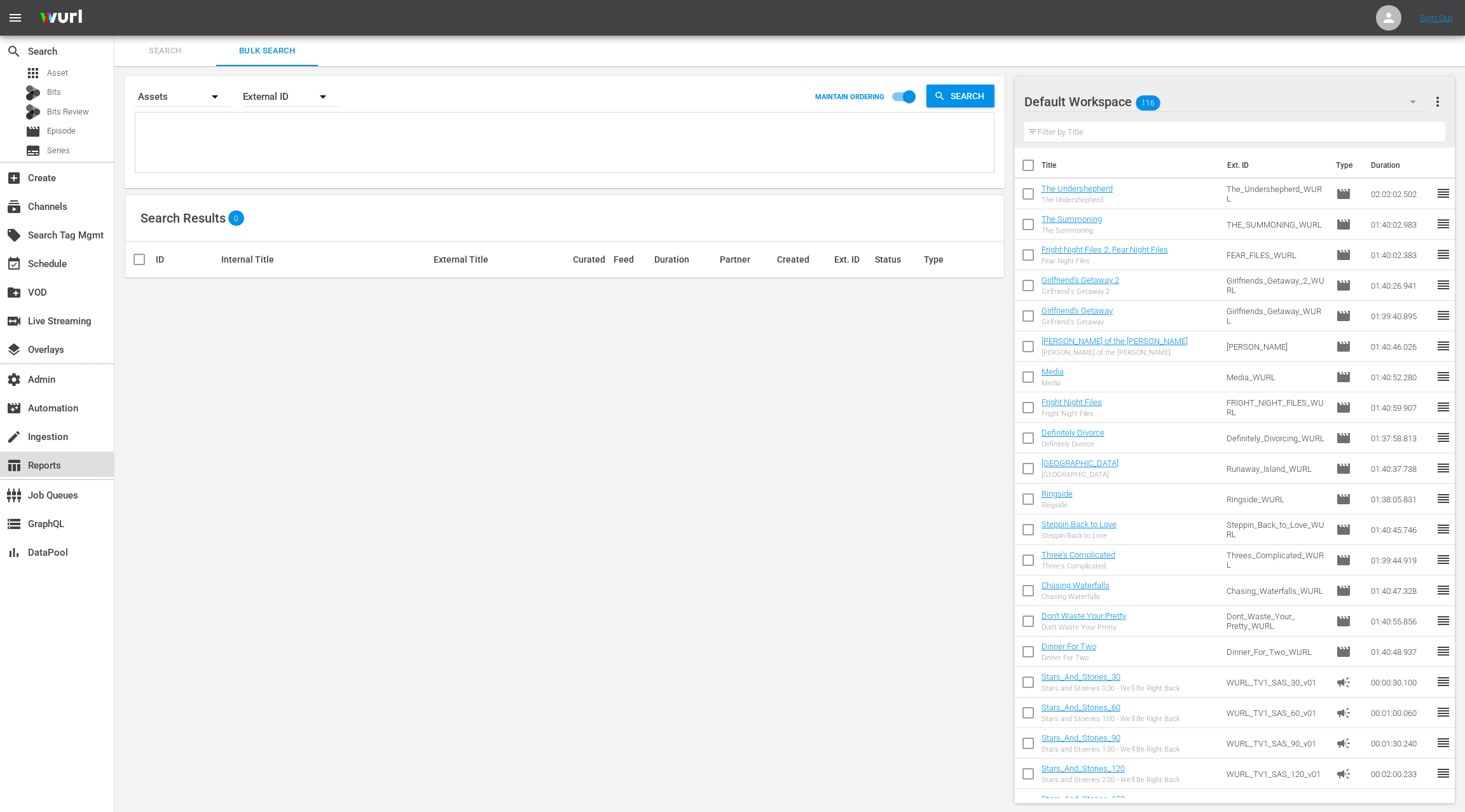
click at [71, 460] on div "table_chart Reports" at bounding box center [57, 464] width 114 height 25
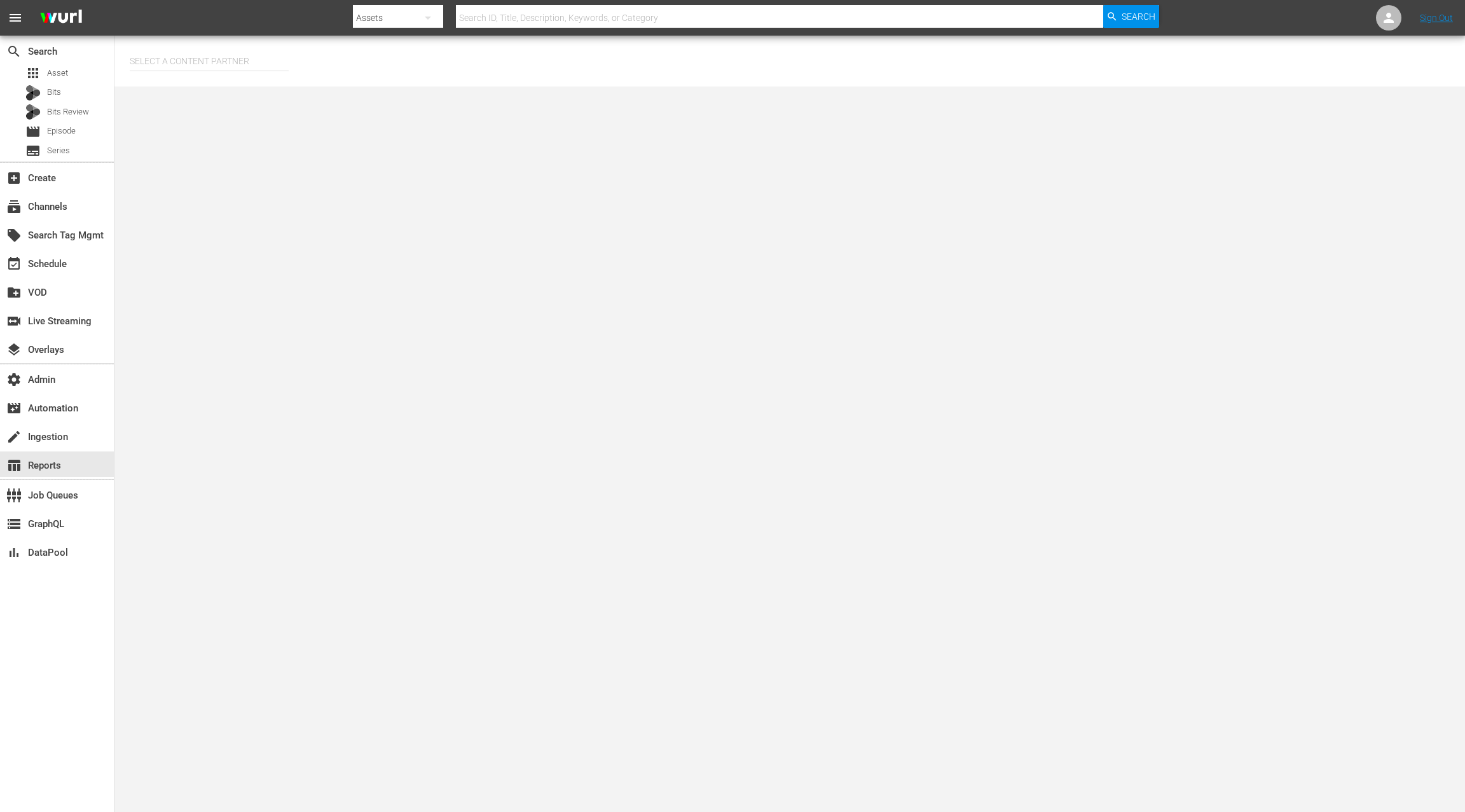
click at [238, 61] on input "text" at bounding box center [209, 62] width 159 height 31
click at [249, 100] on div "AMC Networks (138)" at bounding box center [232, 96] width 186 height 31
type input "AMC Networks (138)"
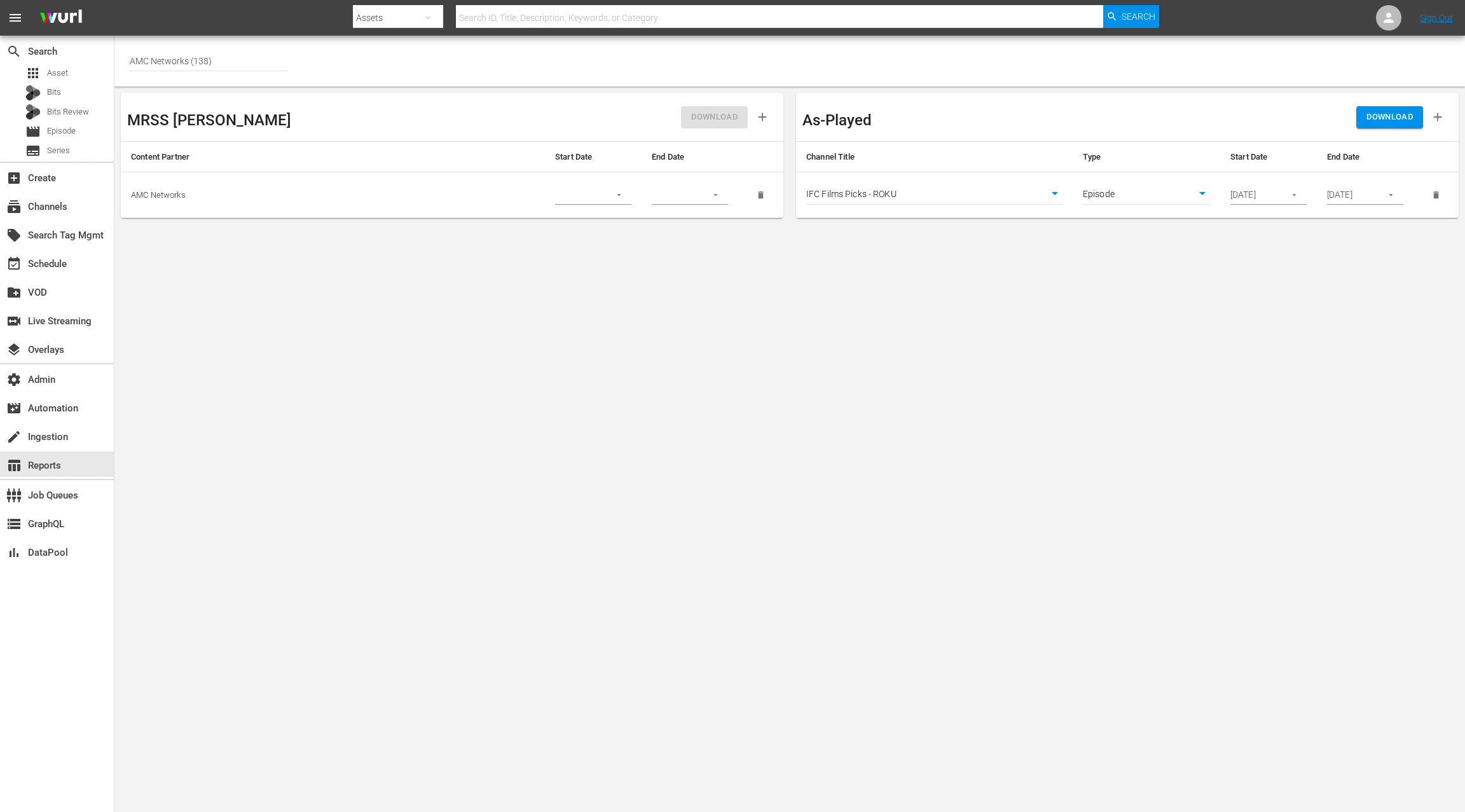
click at [957, 197] on body "menu Search By Assets Search ID, Title, Description, Keywords, or Category Sear…" at bounding box center [732, 406] width 1465 height 812
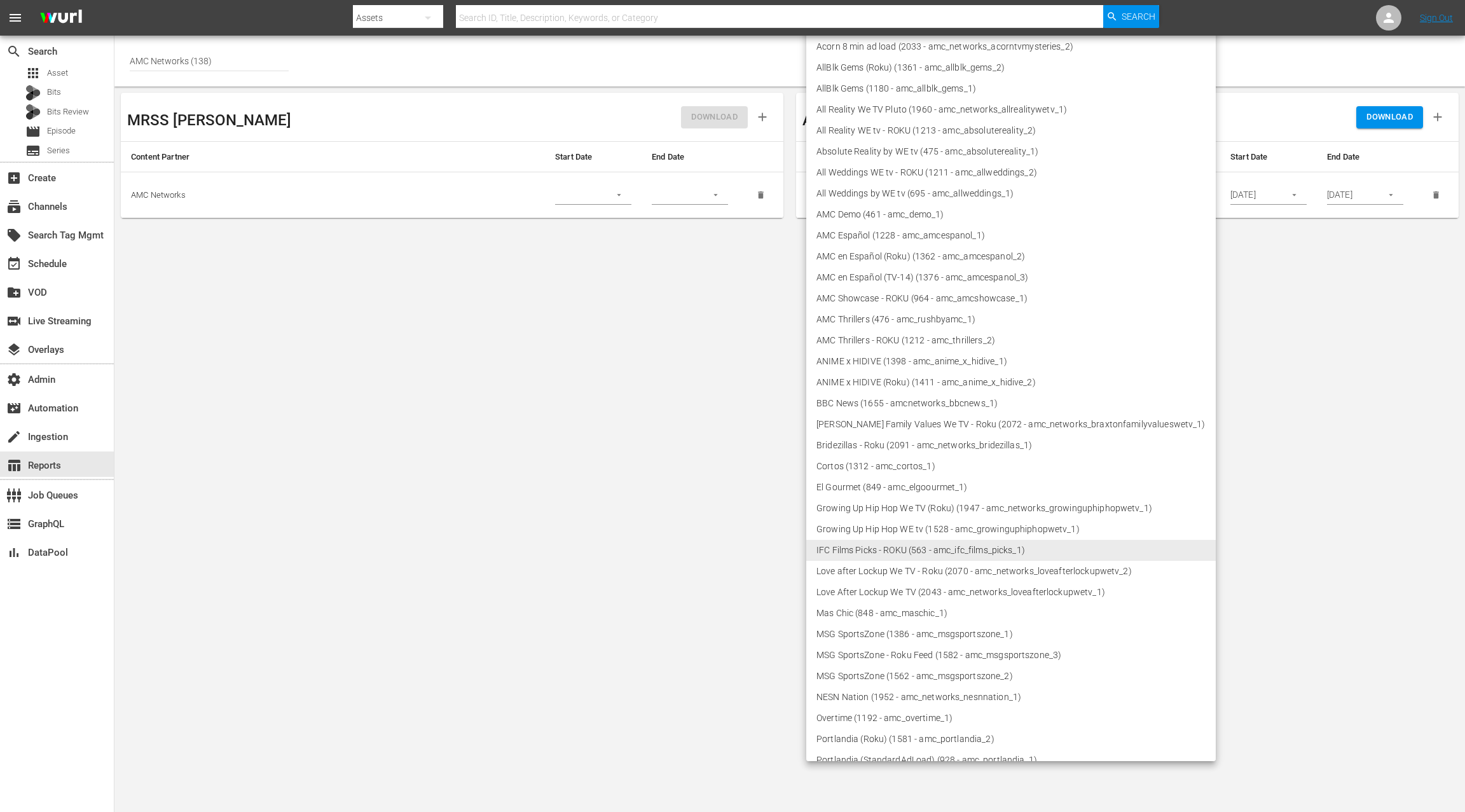
click at [593, 275] on div at bounding box center [732, 406] width 1465 height 812
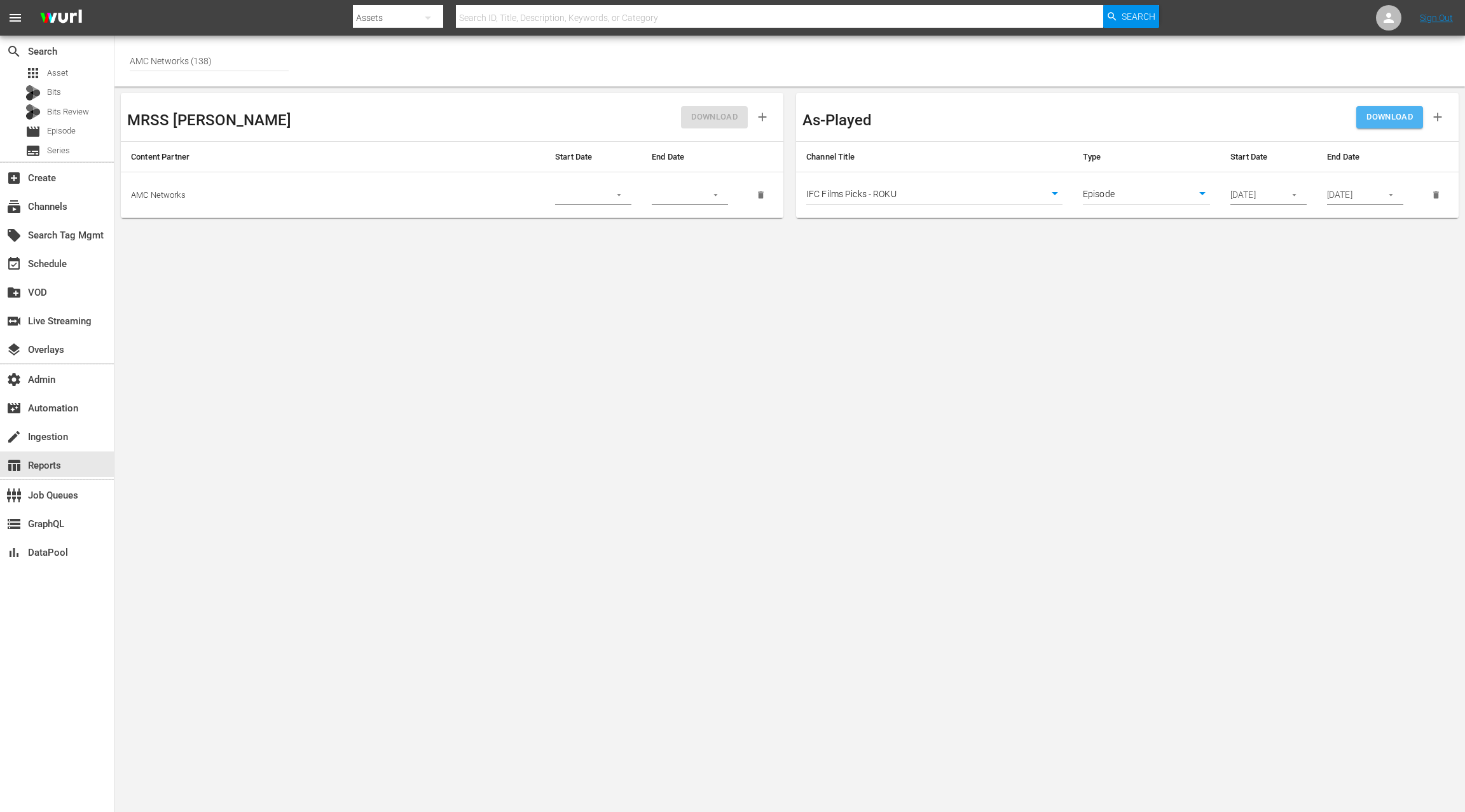
click at [1398, 113] on span "DOWNLOAD" at bounding box center [1389, 117] width 46 height 14
